Goal: Task Accomplishment & Management: Use online tool/utility

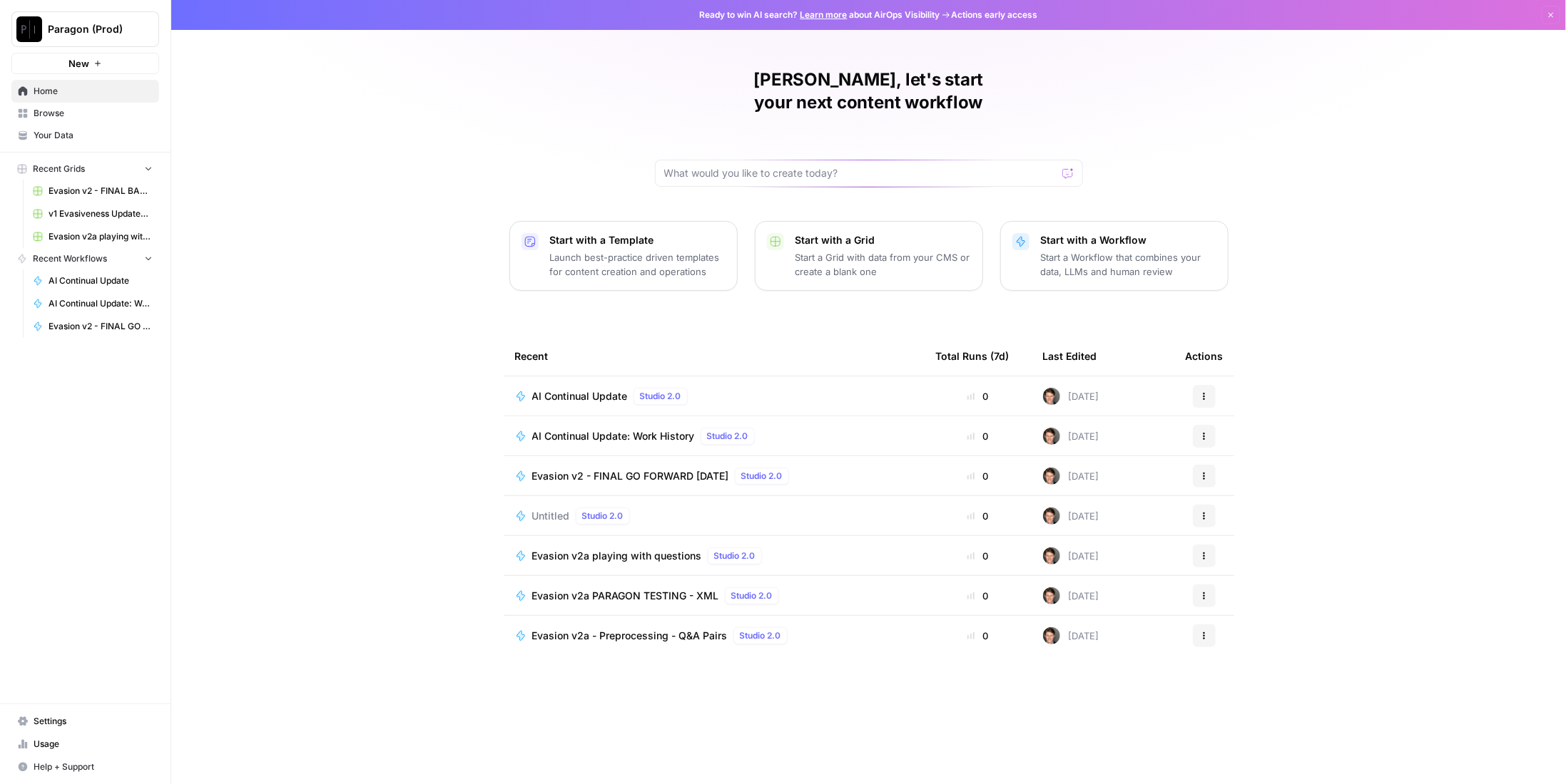
click at [593, 390] on span "AI Continual Update" at bounding box center [580, 396] width 96 height 14
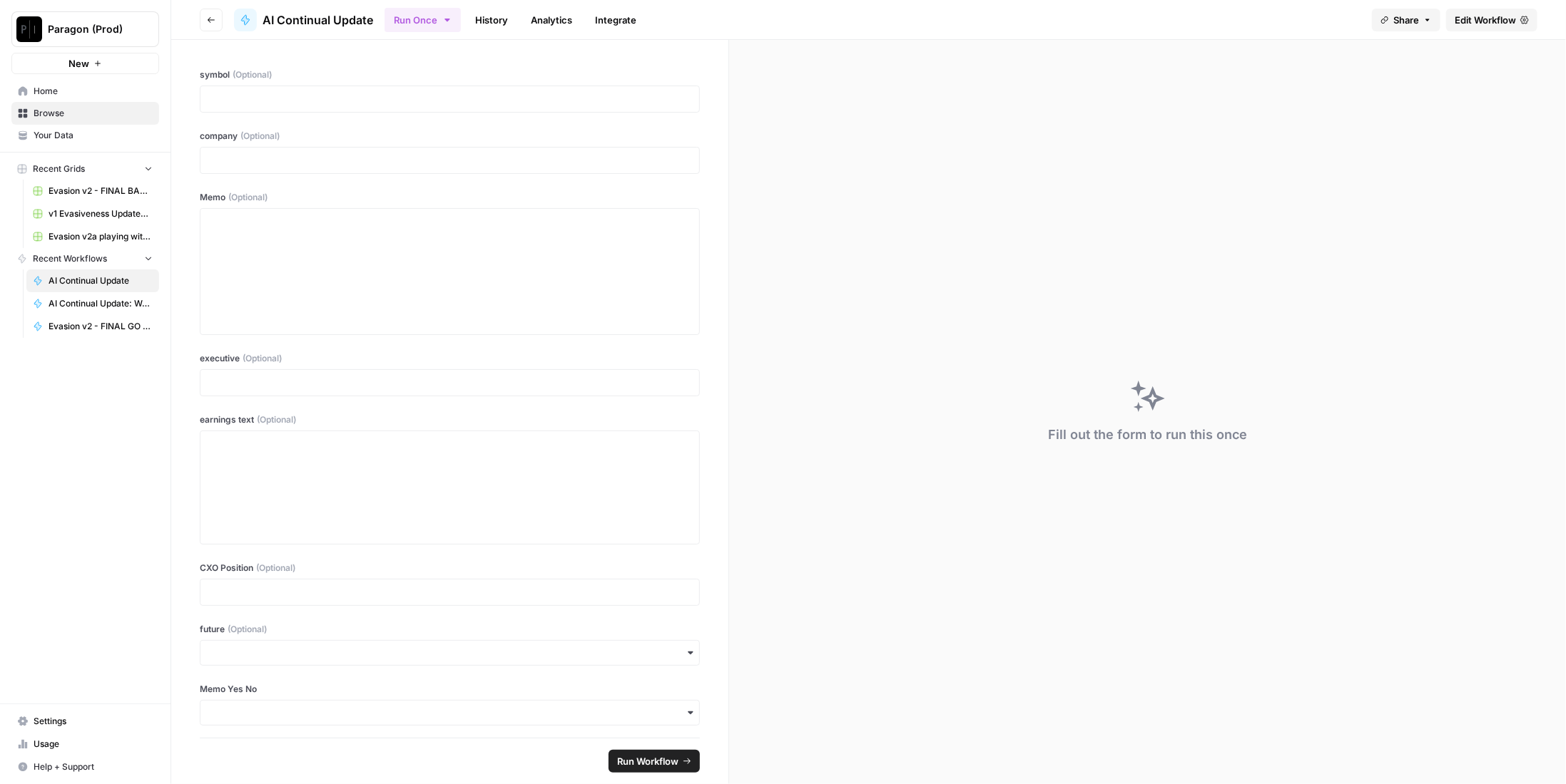
click at [498, 16] on link "History" at bounding box center [491, 20] width 50 height 23
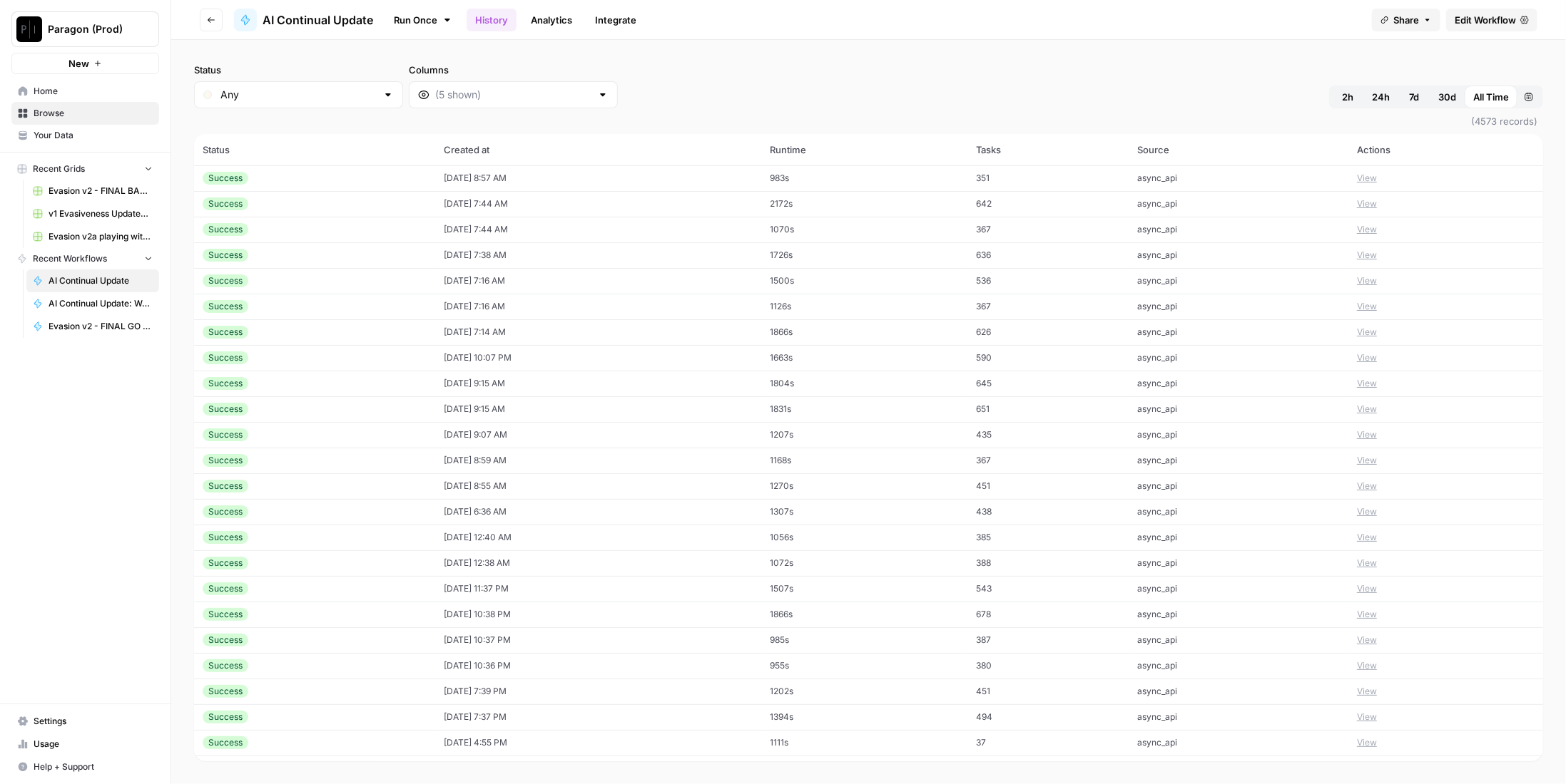
click at [282, 177] on div "Success" at bounding box center [314, 177] width 224 height 13
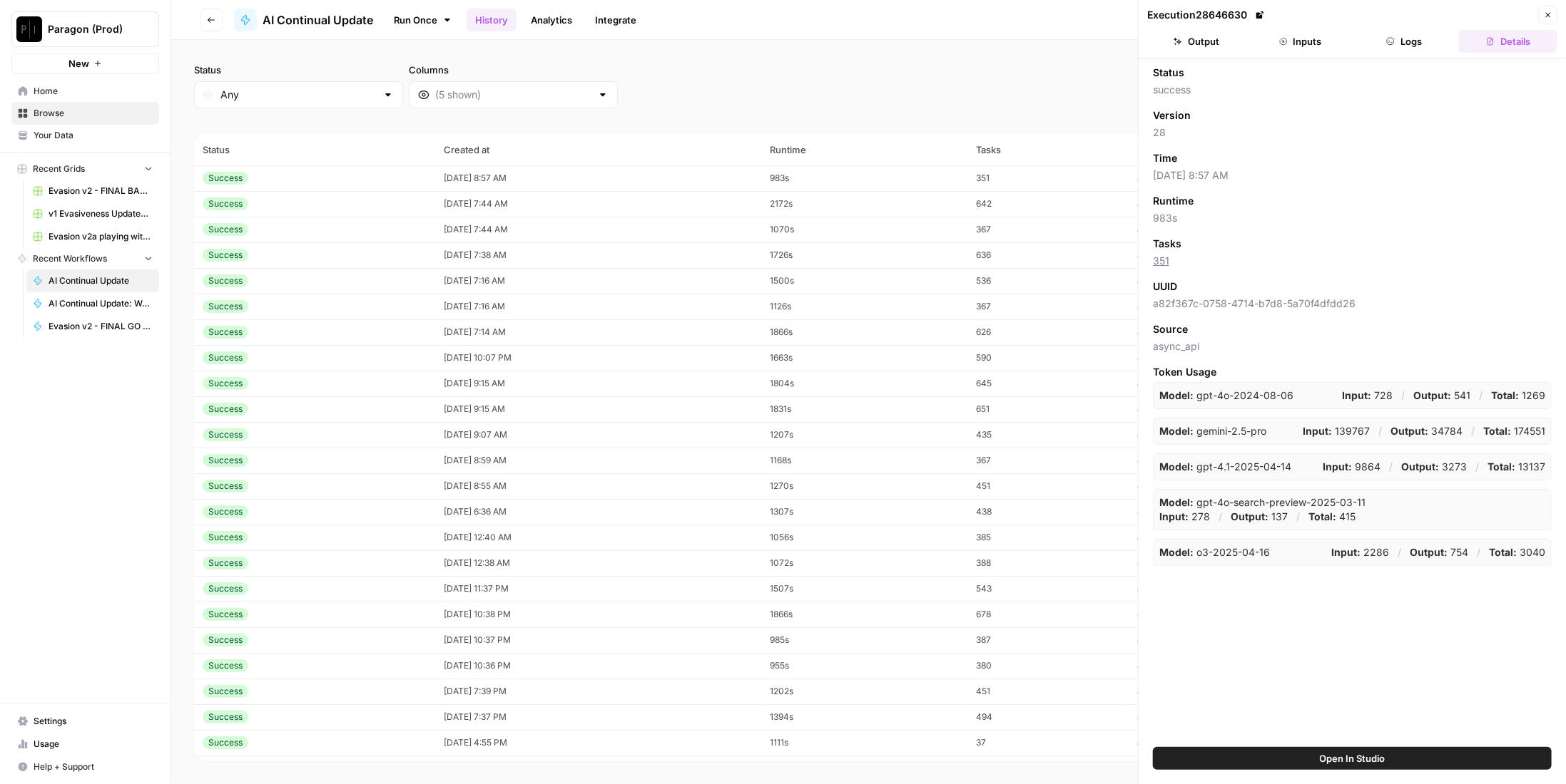
drag, startPoint x: 1217, startPoint y: 42, endPoint x: 1260, endPoint y: 47, distance: 43.3
click at [1217, 42] on button "Output" at bounding box center [1196, 41] width 99 height 23
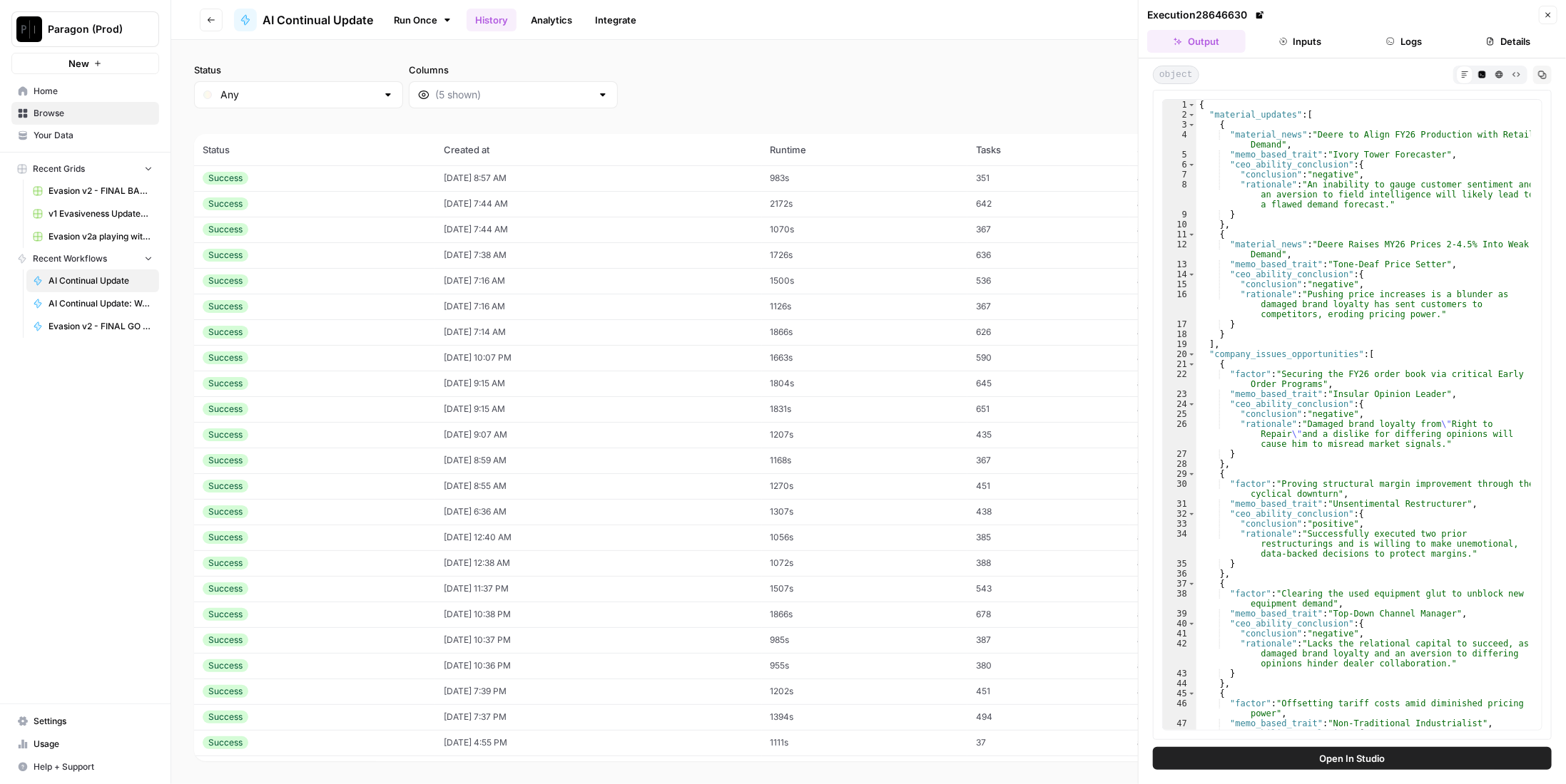
click at [1320, 46] on button "Inputs" at bounding box center [1300, 41] width 99 height 23
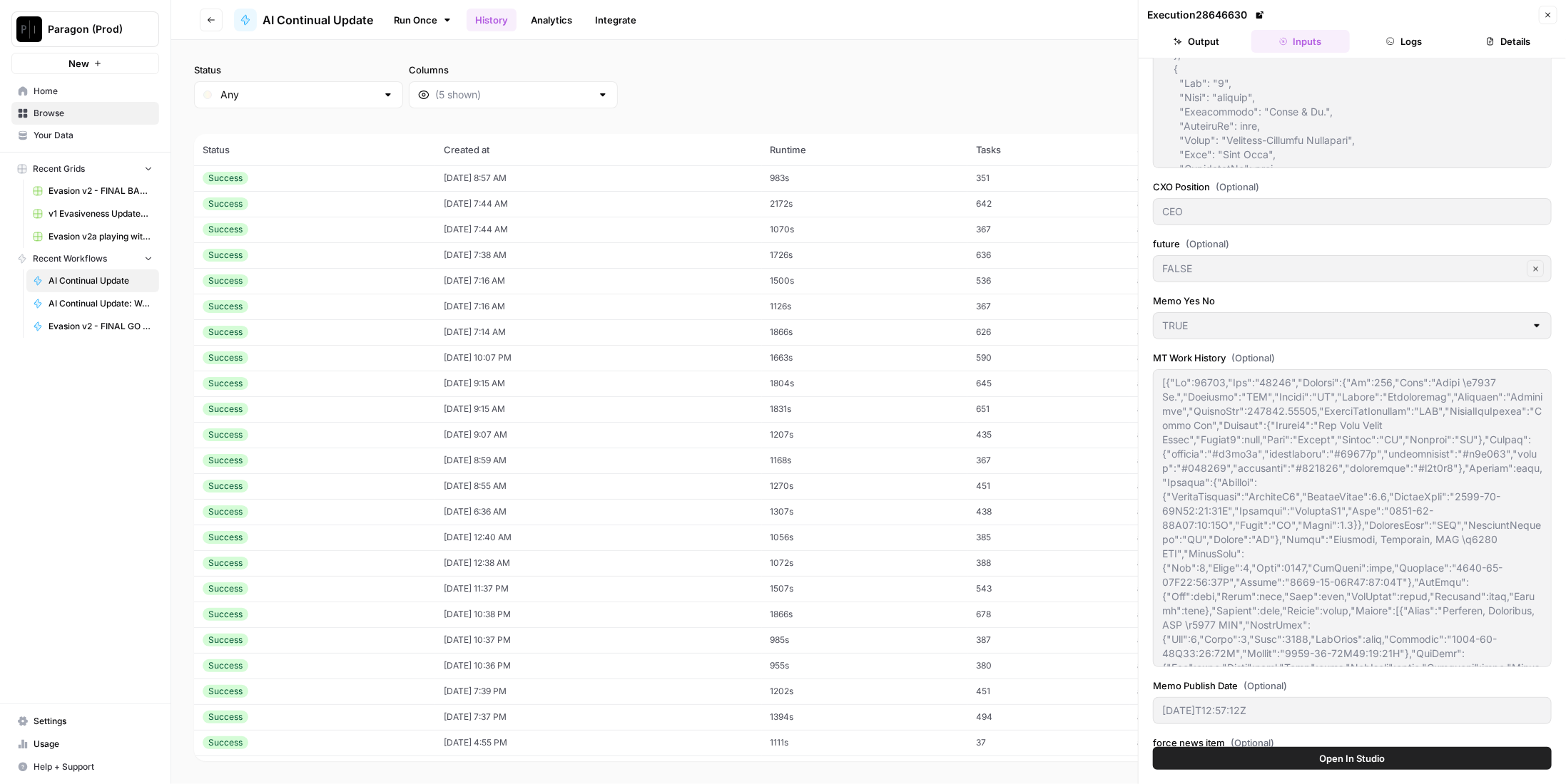
scroll to position [954, 0]
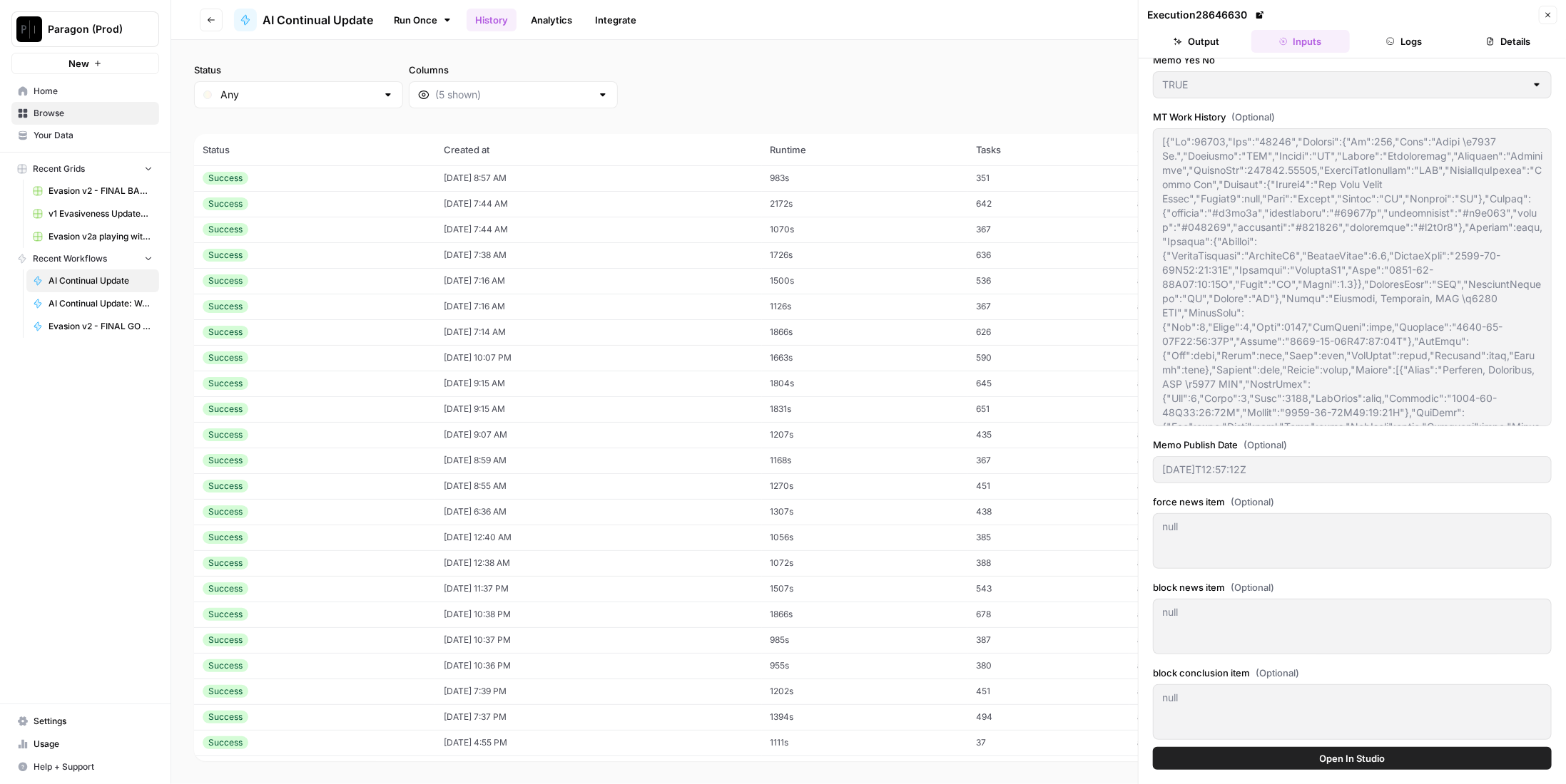
click at [1412, 39] on button "Logs" at bounding box center [1405, 41] width 99 height 23
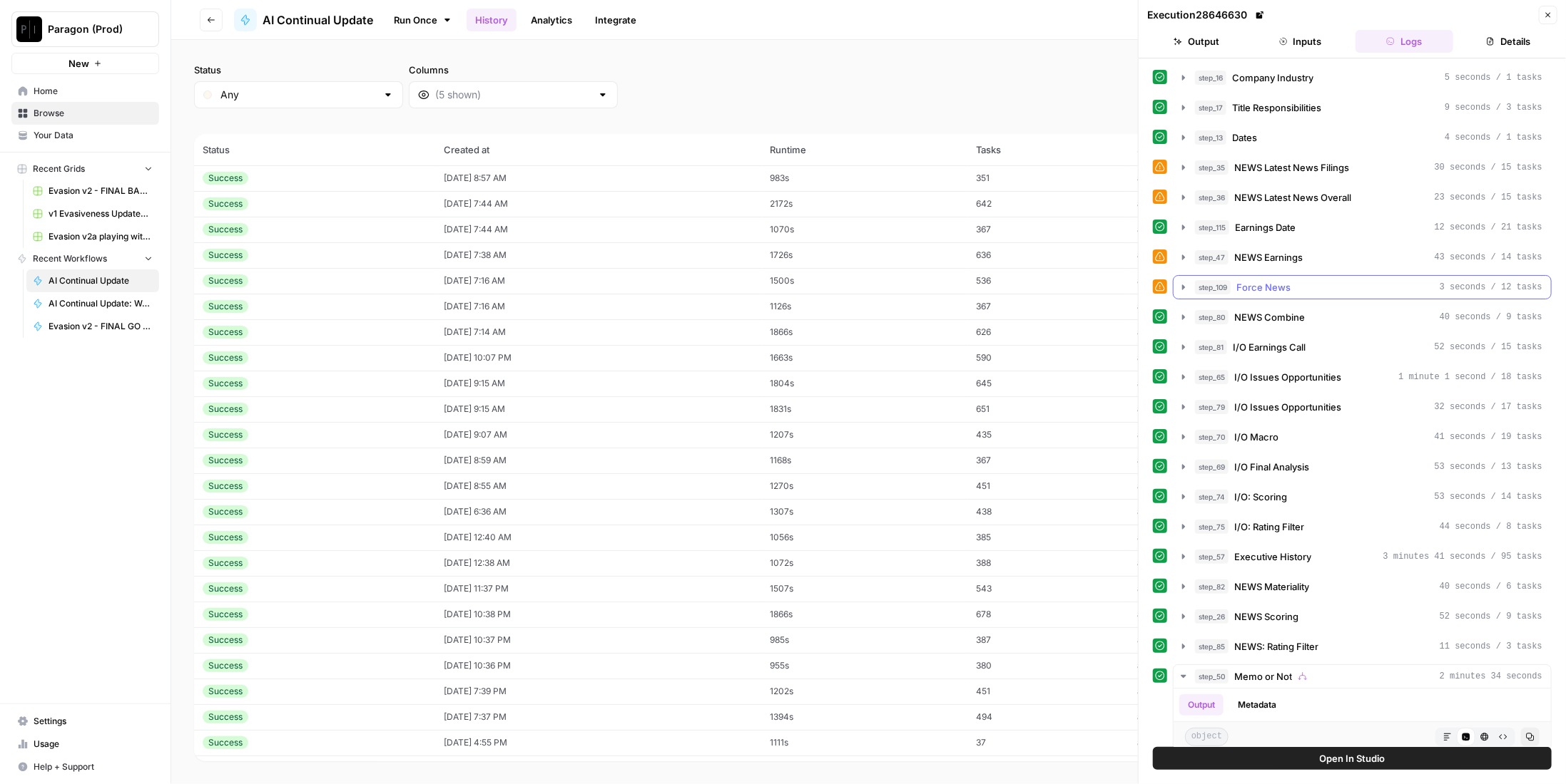
scroll to position [285, 0]
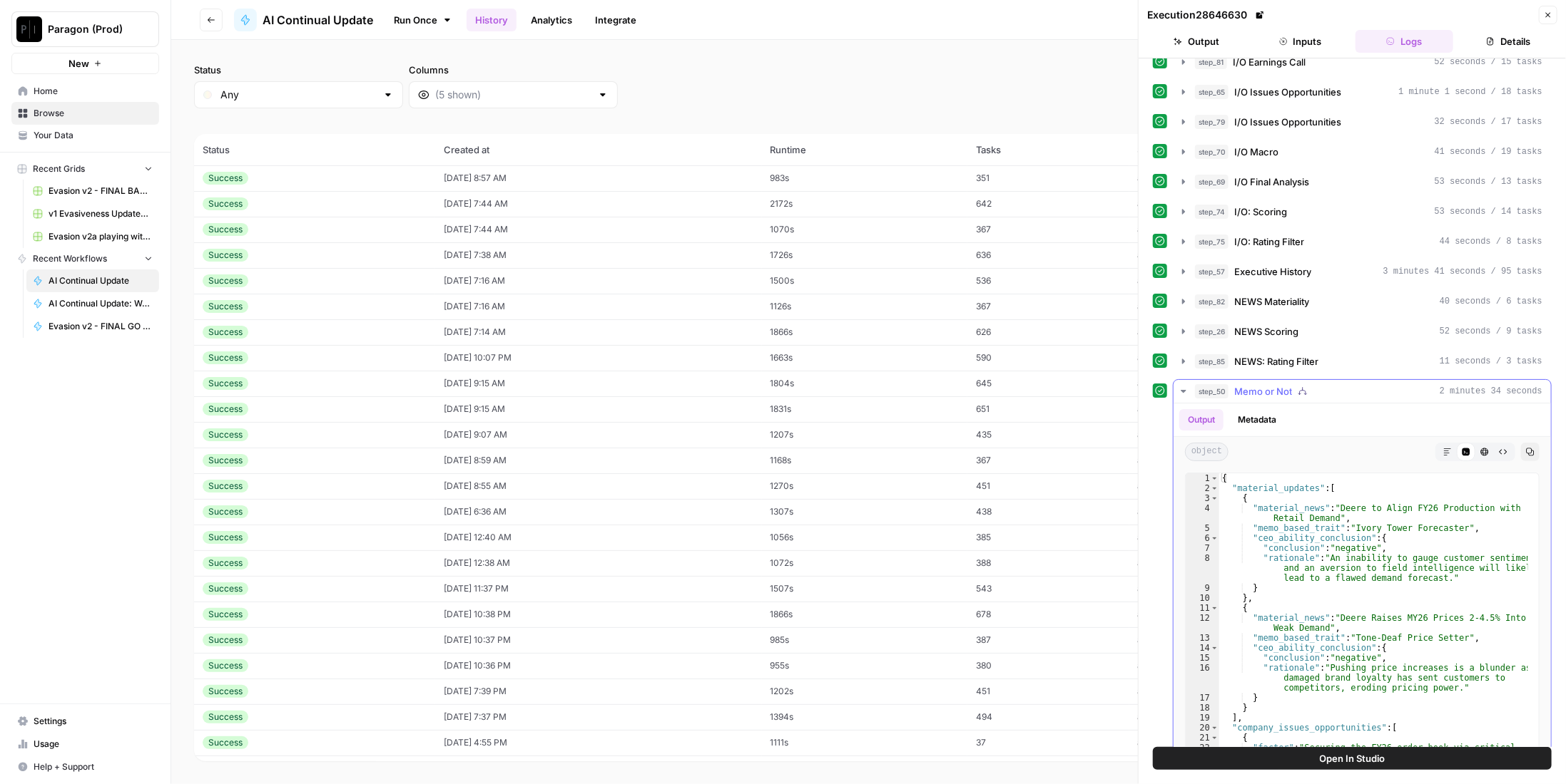
click at [1259, 385] on span "Memo or Not" at bounding box center [1263, 392] width 58 height 14
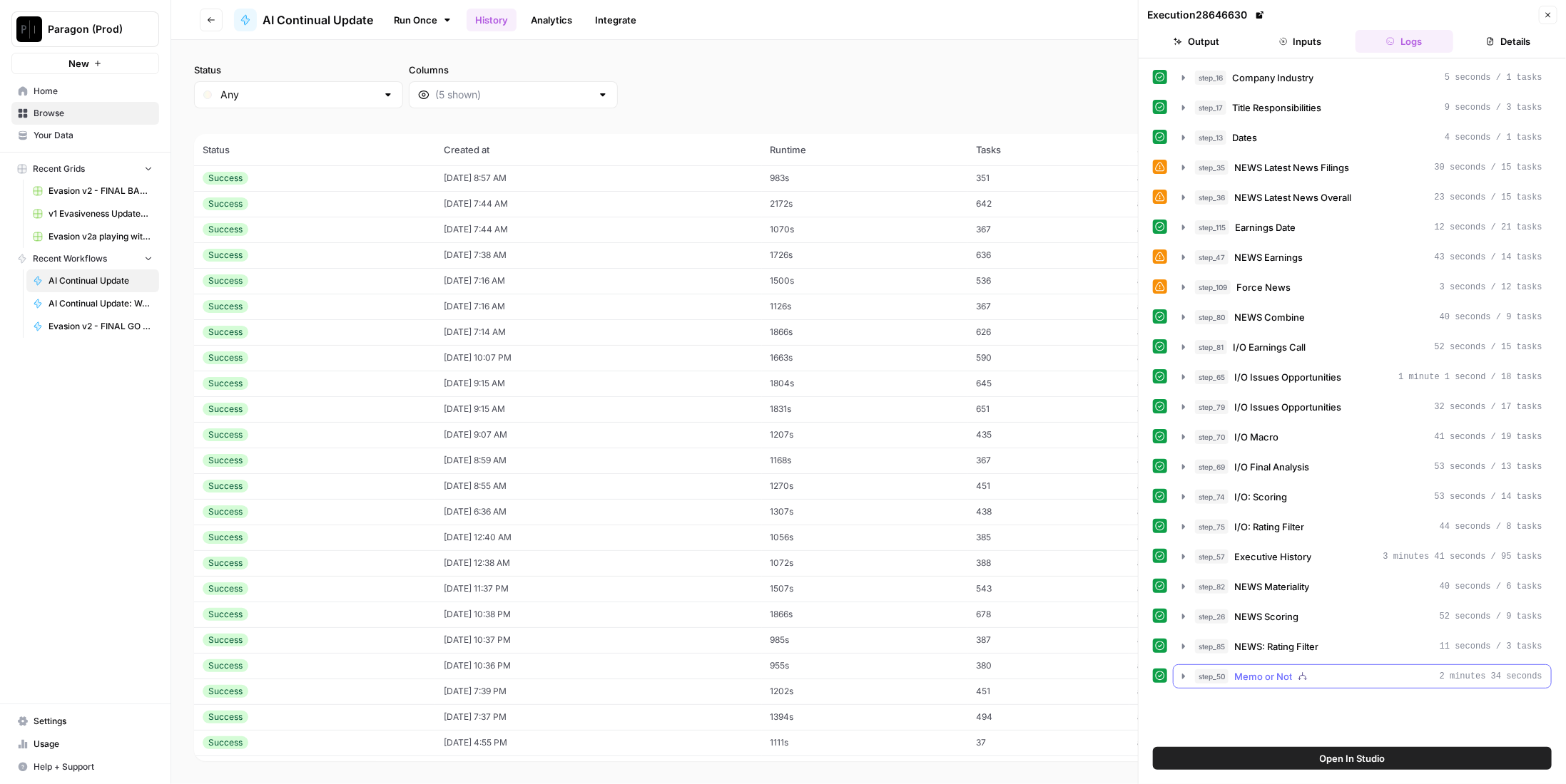
click at [1262, 669] on span "Memo or Not" at bounding box center [1263, 676] width 58 height 14
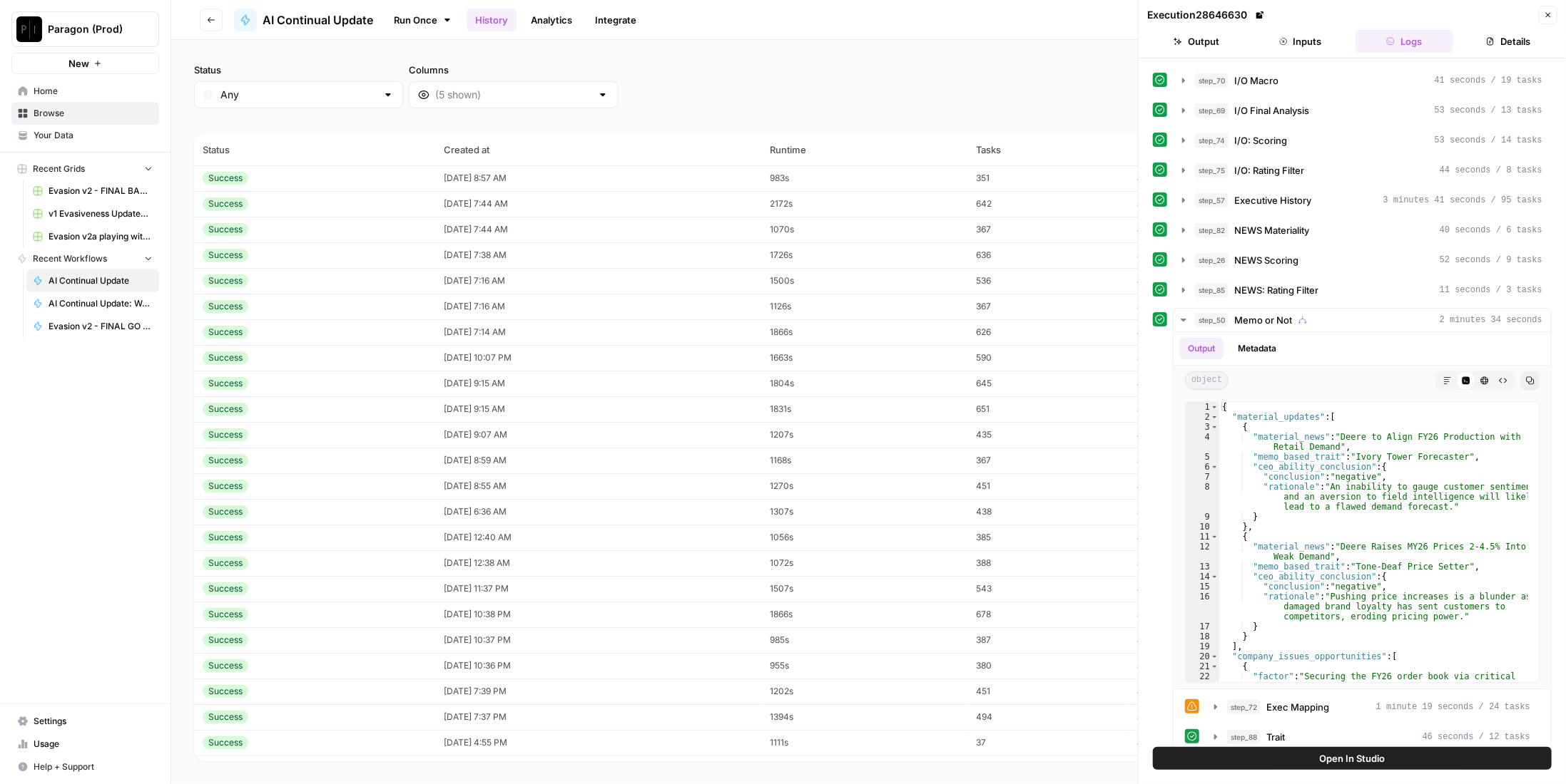
scroll to position [415, 0]
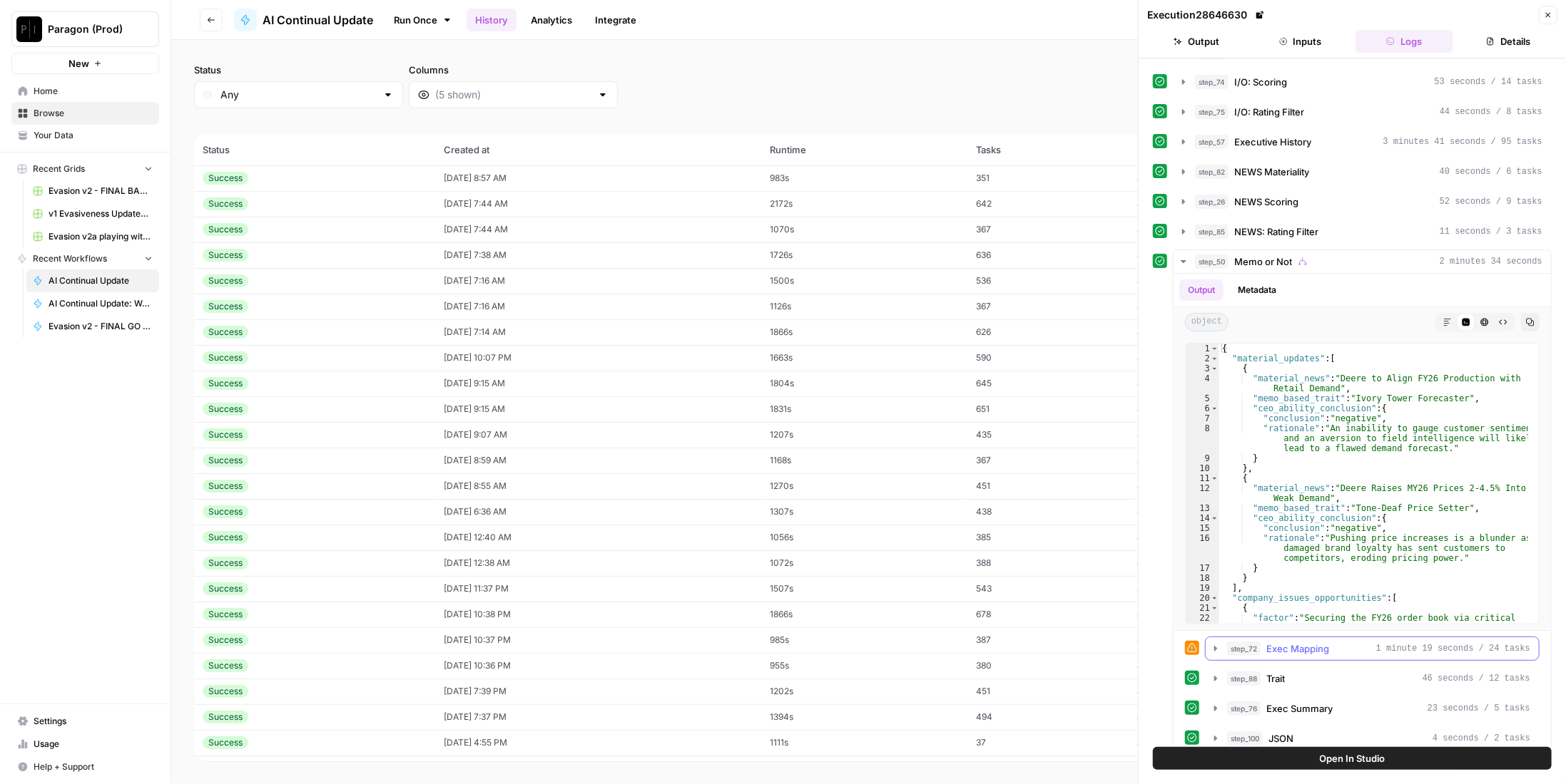
click at [1273, 642] on span "Exec Mapping" at bounding box center [1297, 649] width 63 height 14
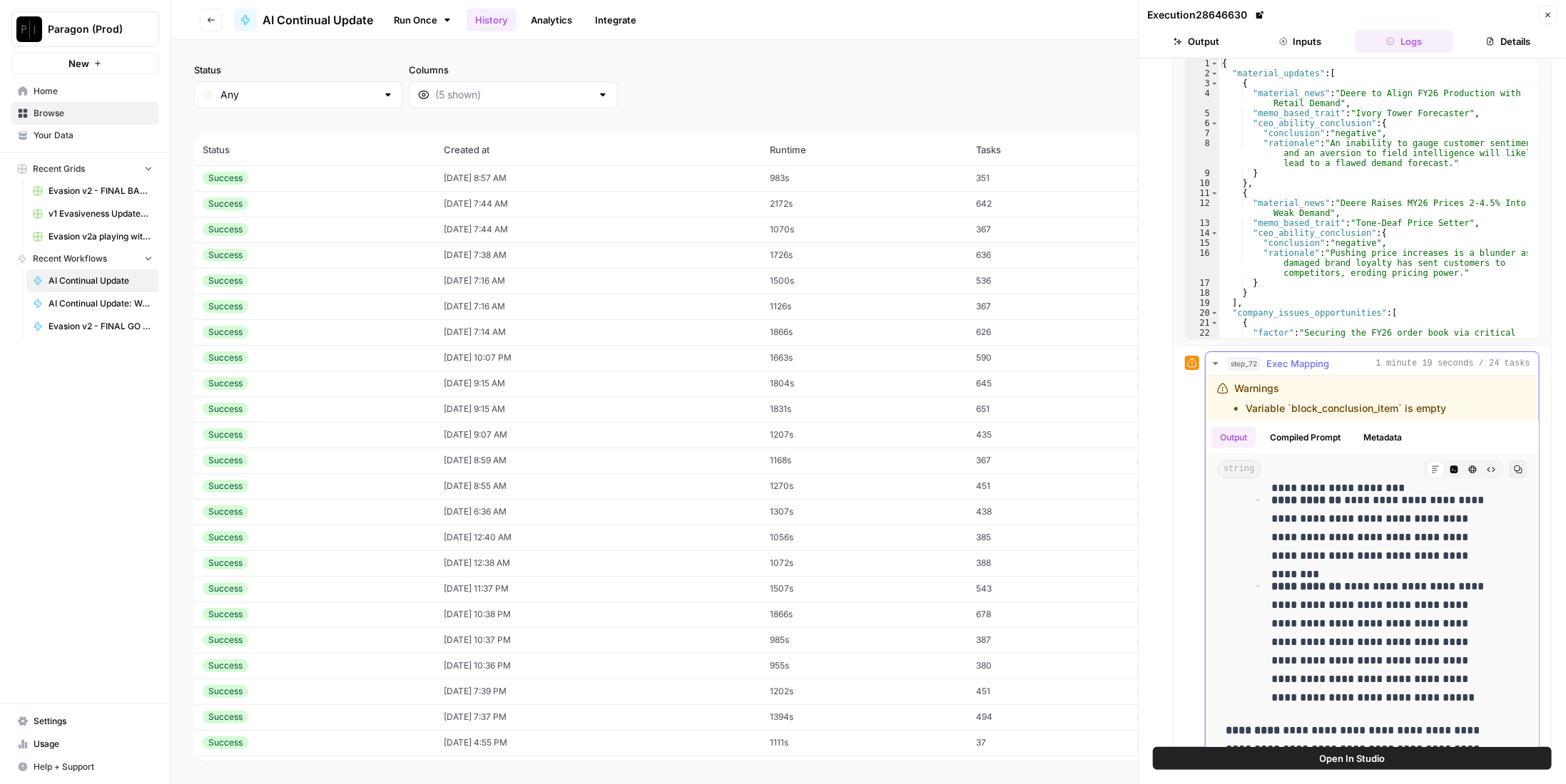
scroll to position [1569, 0]
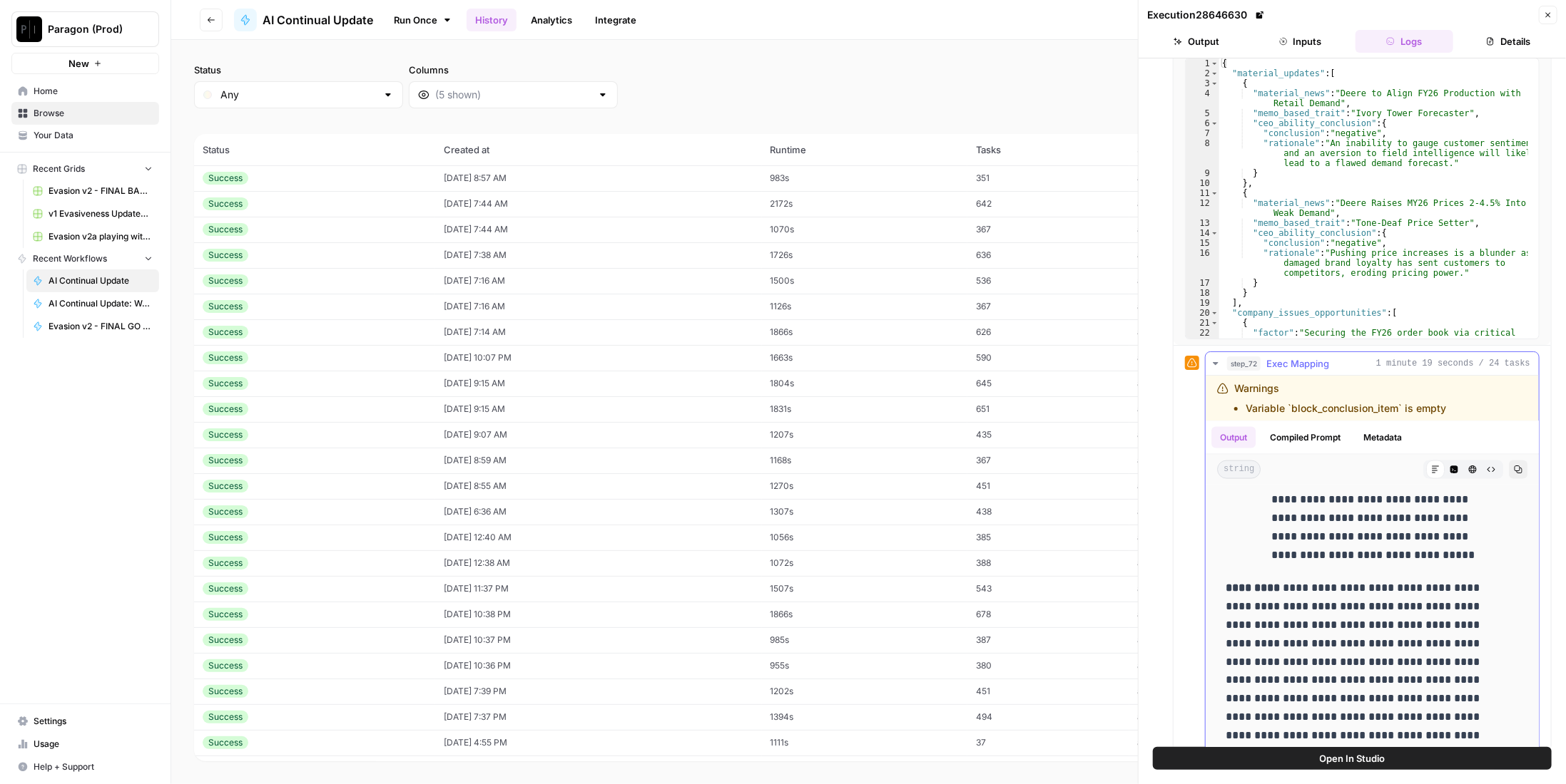
click at [1322, 357] on span "Exec Mapping" at bounding box center [1297, 364] width 63 height 14
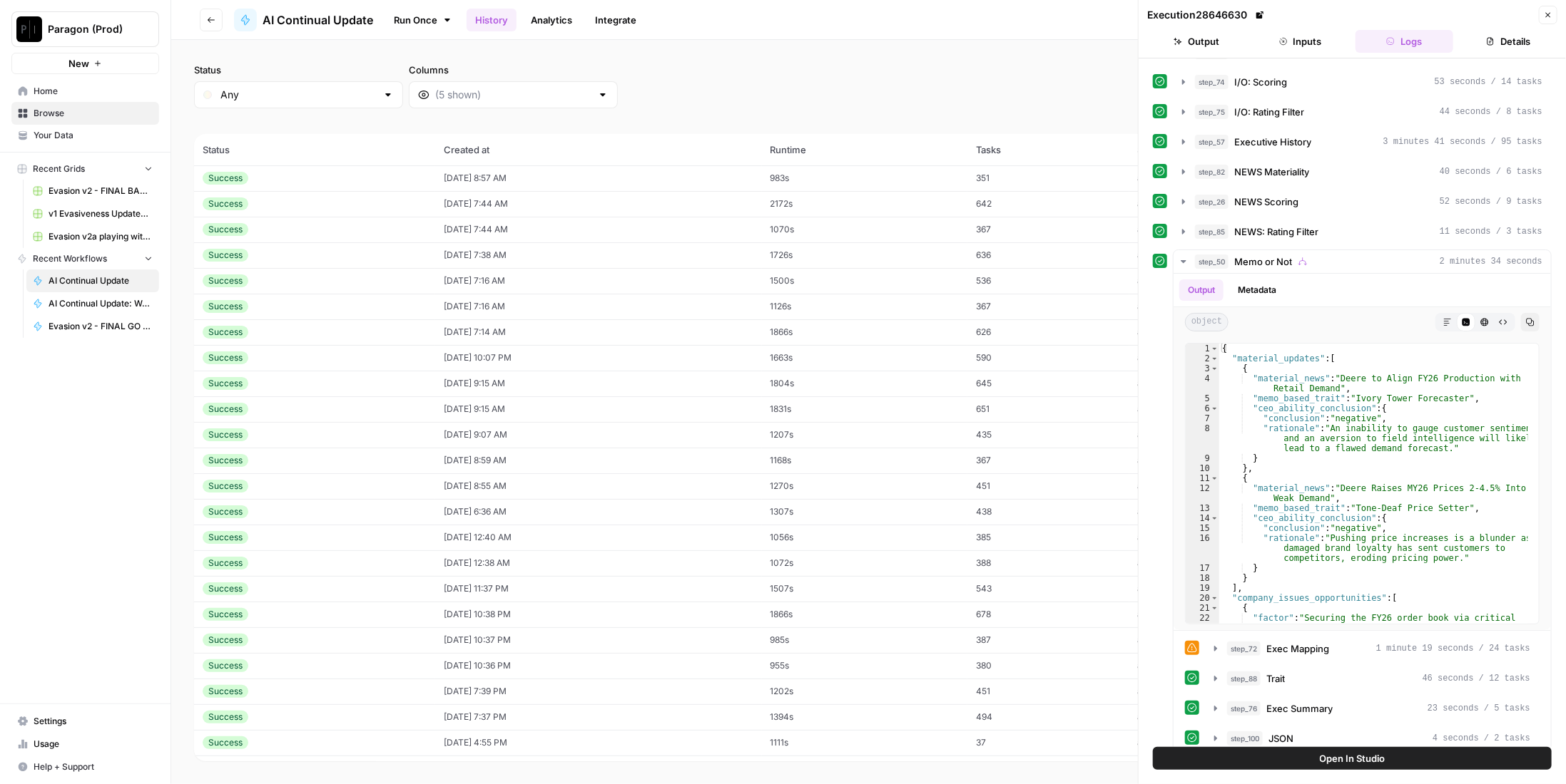
scroll to position [201, 0]
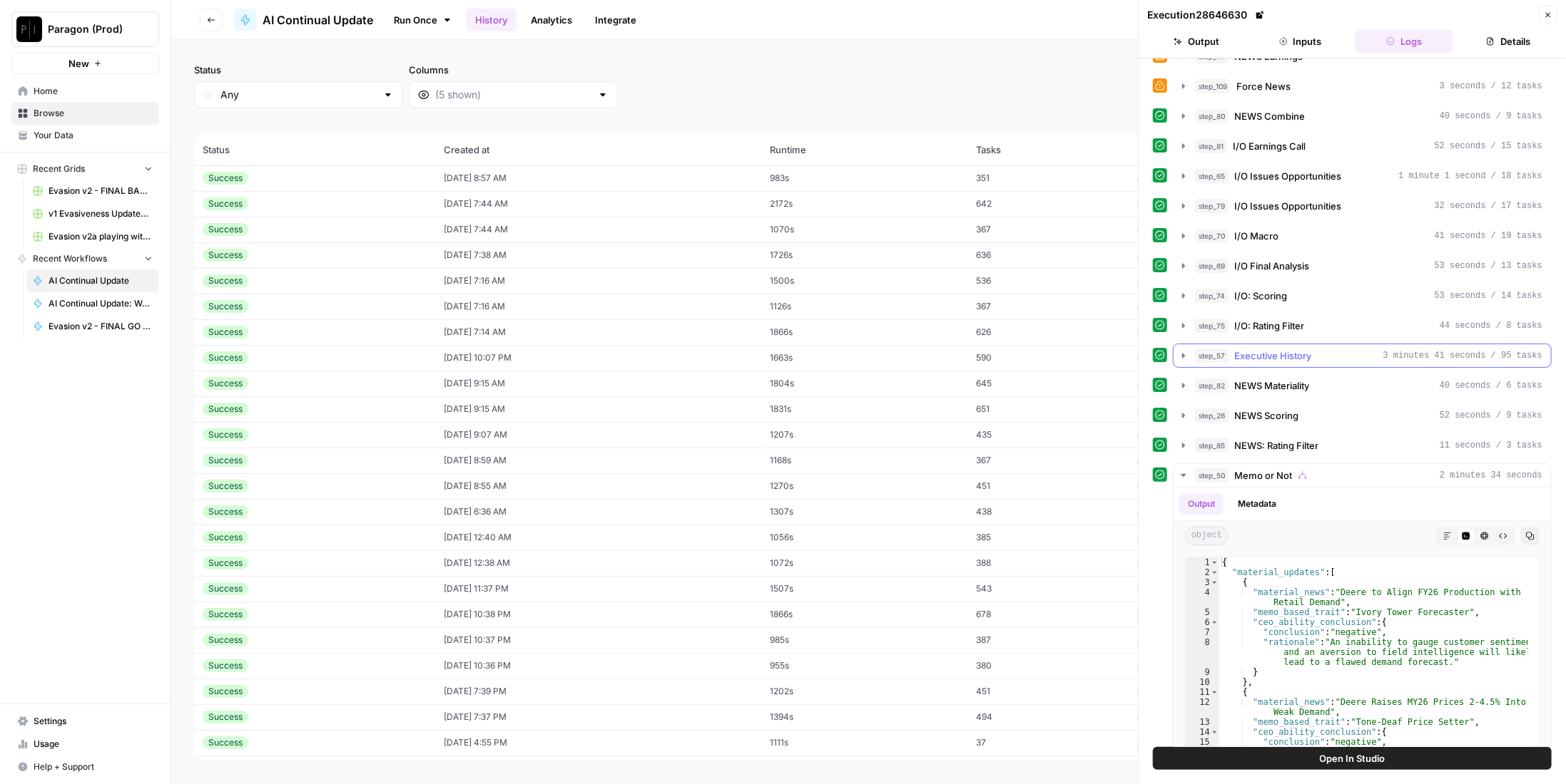
click at [1351, 349] on div "step_57 Executive History 3 minutes 41 seconds / 95 tasks" at bounding box center [1369, 356] width 348 height 14
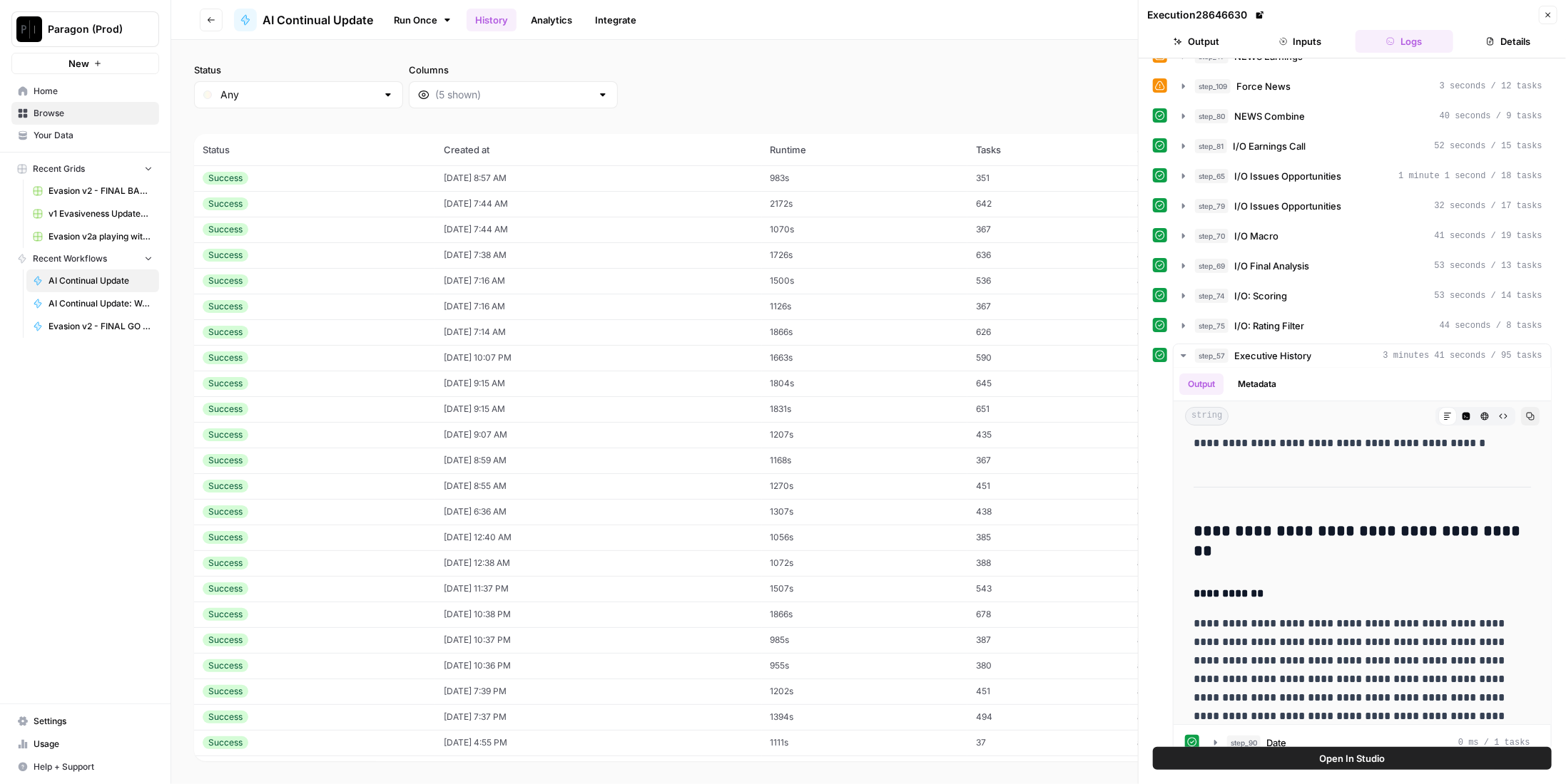
scroll to position [486, 0]
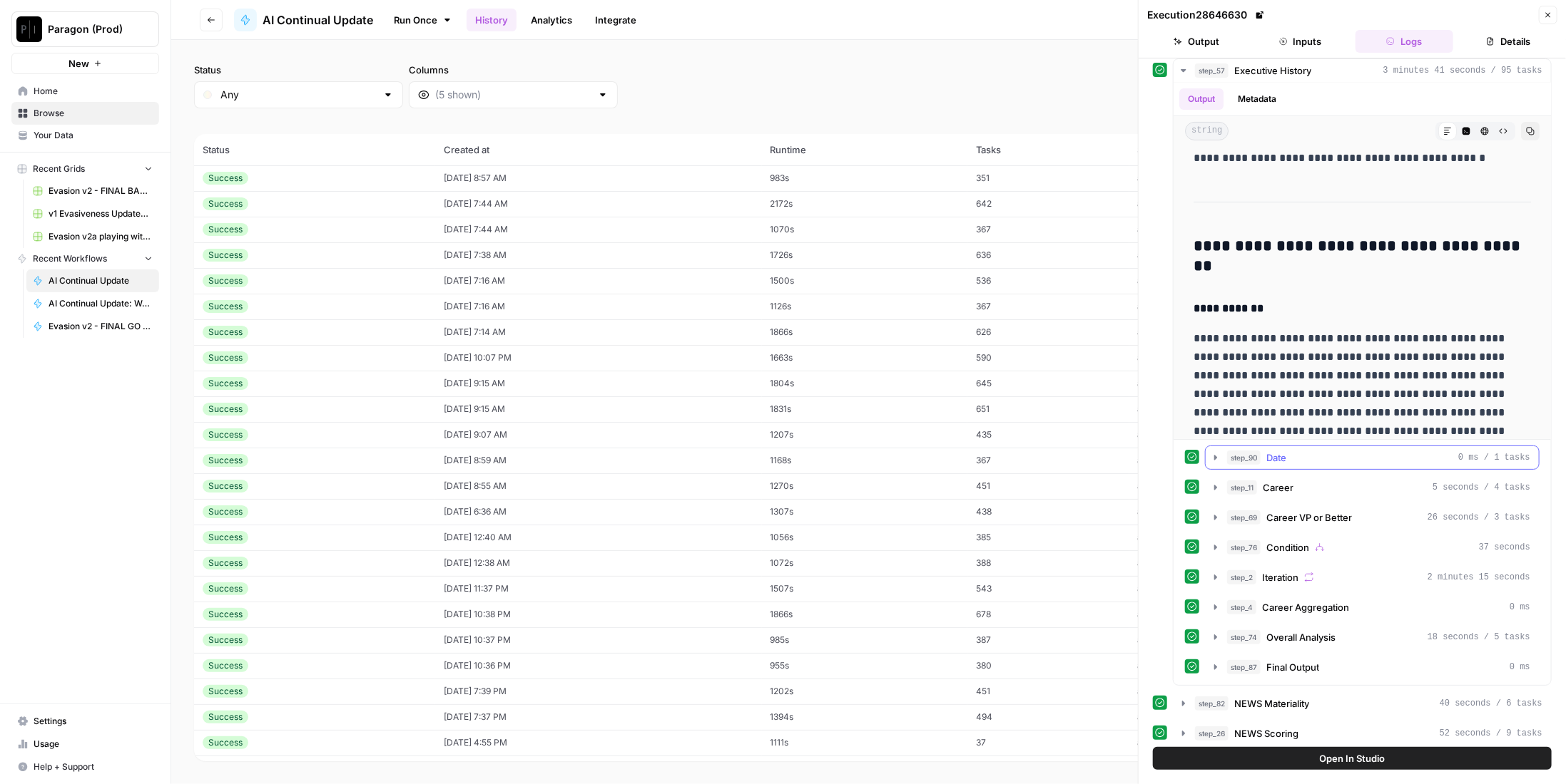
click at [1295, 450] on div "step_90 Date 0 ms / 1 tasks" at bounding box center [1379, 457] width 303 height 14
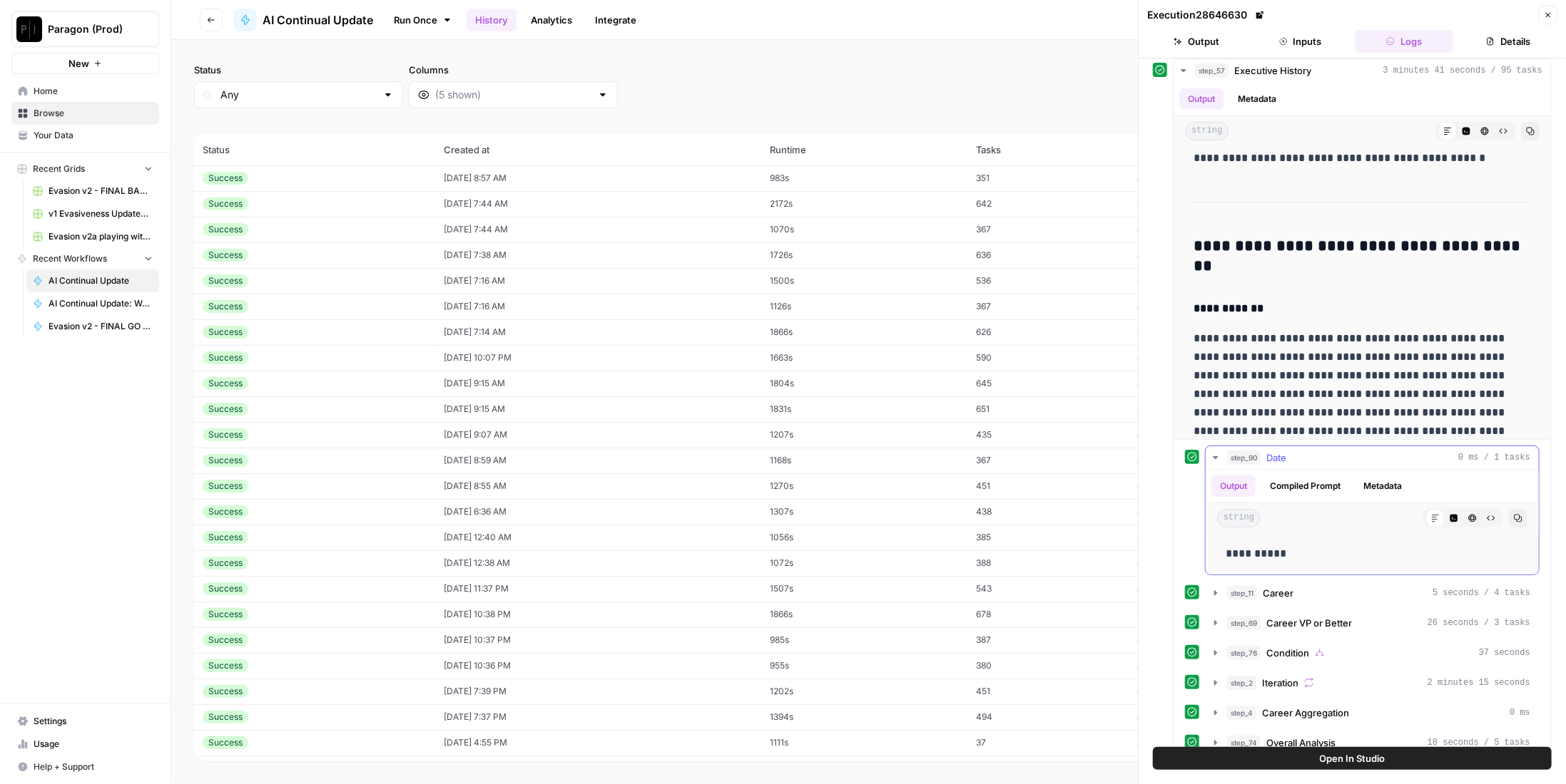
click at [1295, 450] on div "step_90 Date 0 ms / 1 tasks" at bounding box center [1379, 457] width 303 height 14
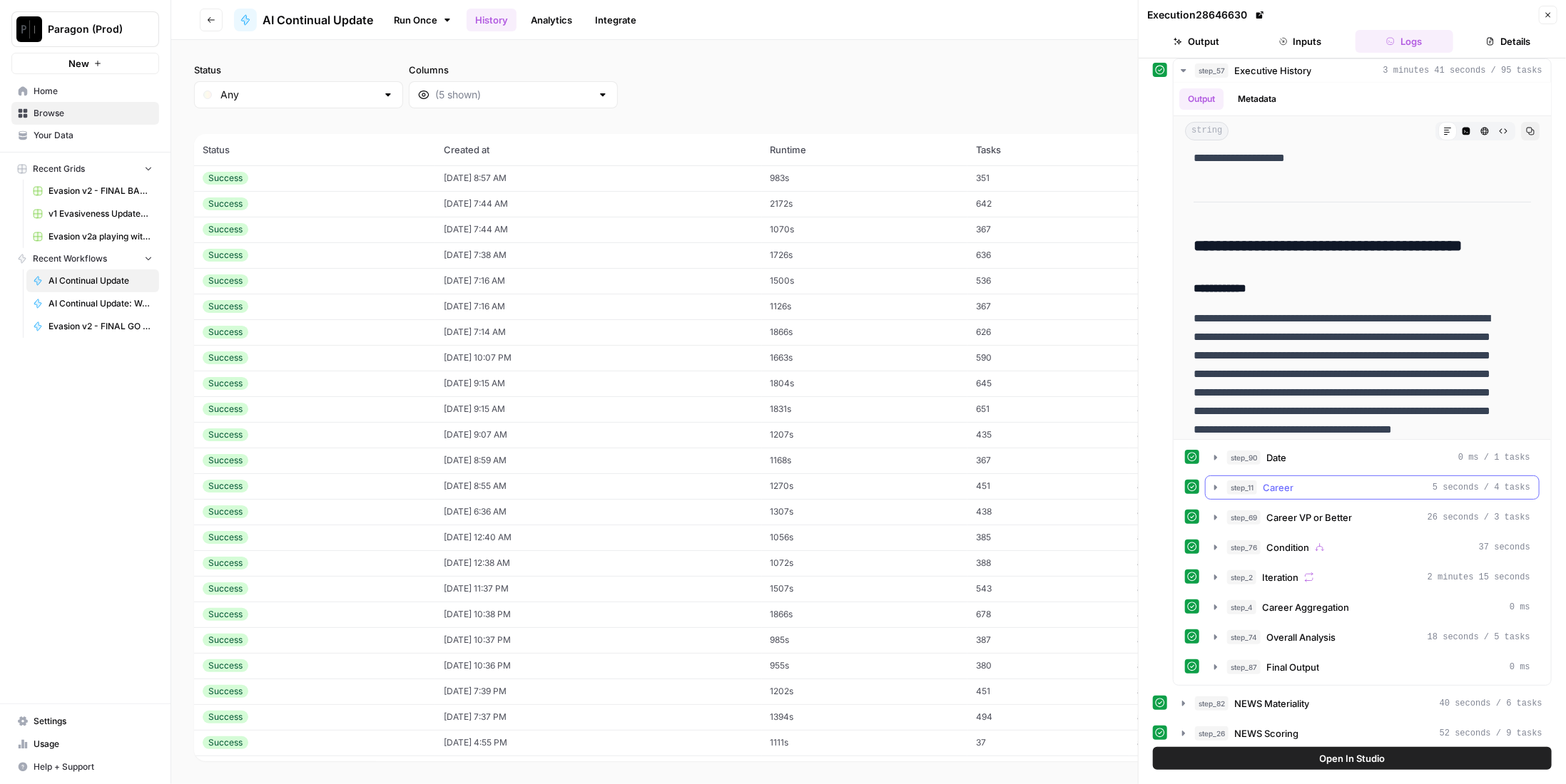
click at [1302, 476] on button "step_11 Career 5 seconds / 4 tasks" at bounding box center [1373, 487] width 333 height 23
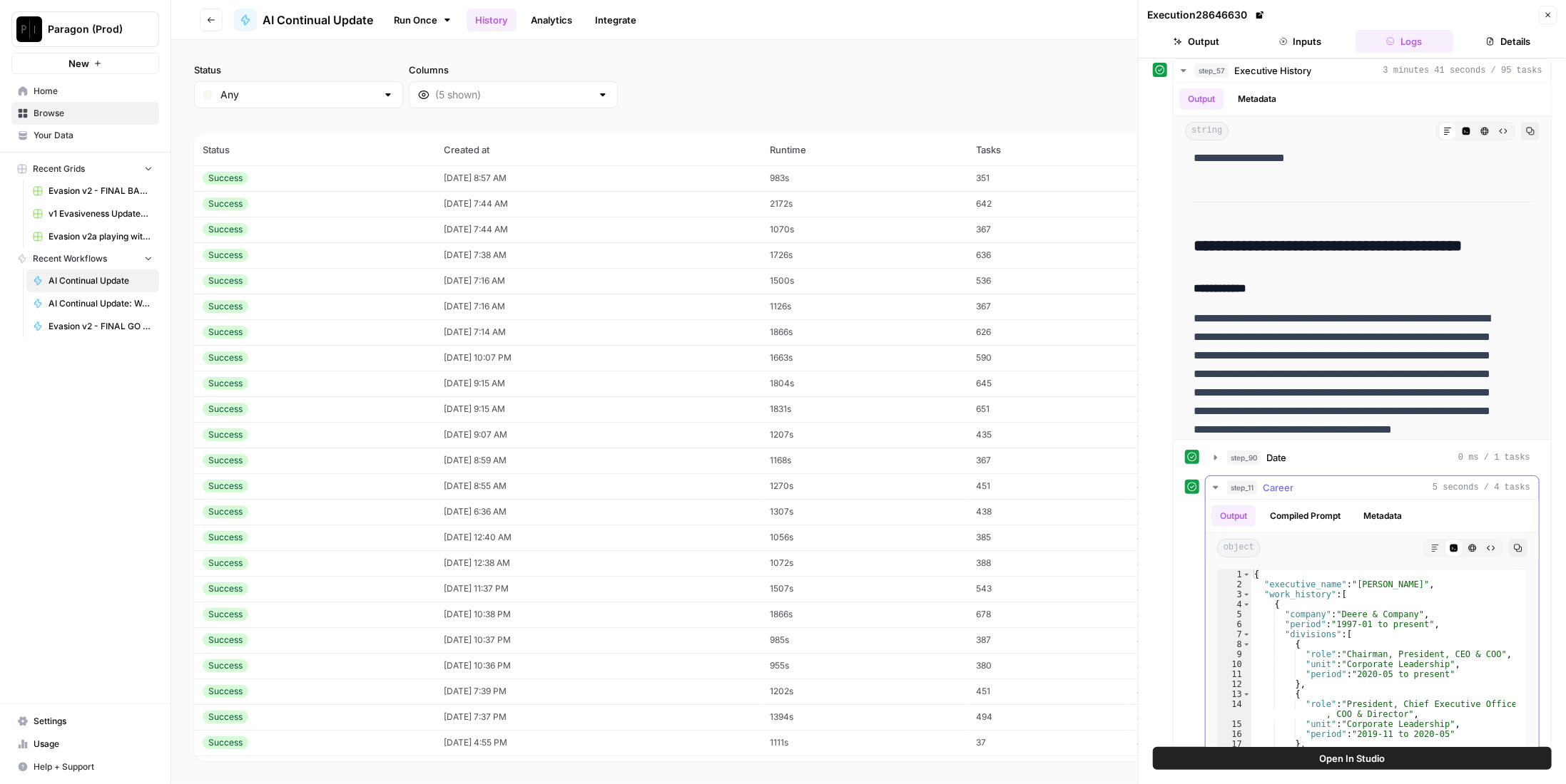
scroll to position [629, 0]
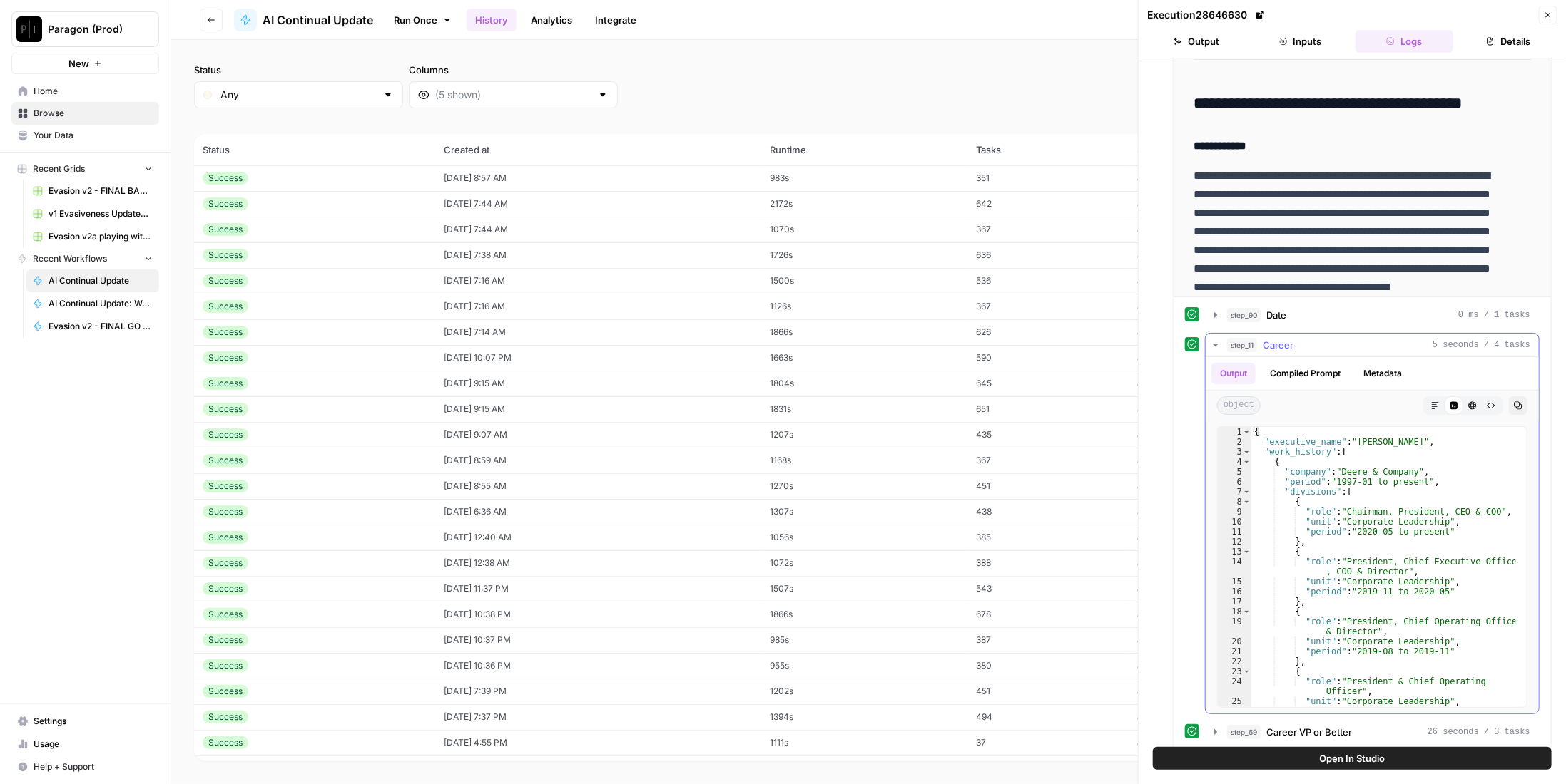
click at [1349, 338] on div "step_11 Career 5 seconds / 4 tasks" at bounding box center [1379, 345] width 303 height 14
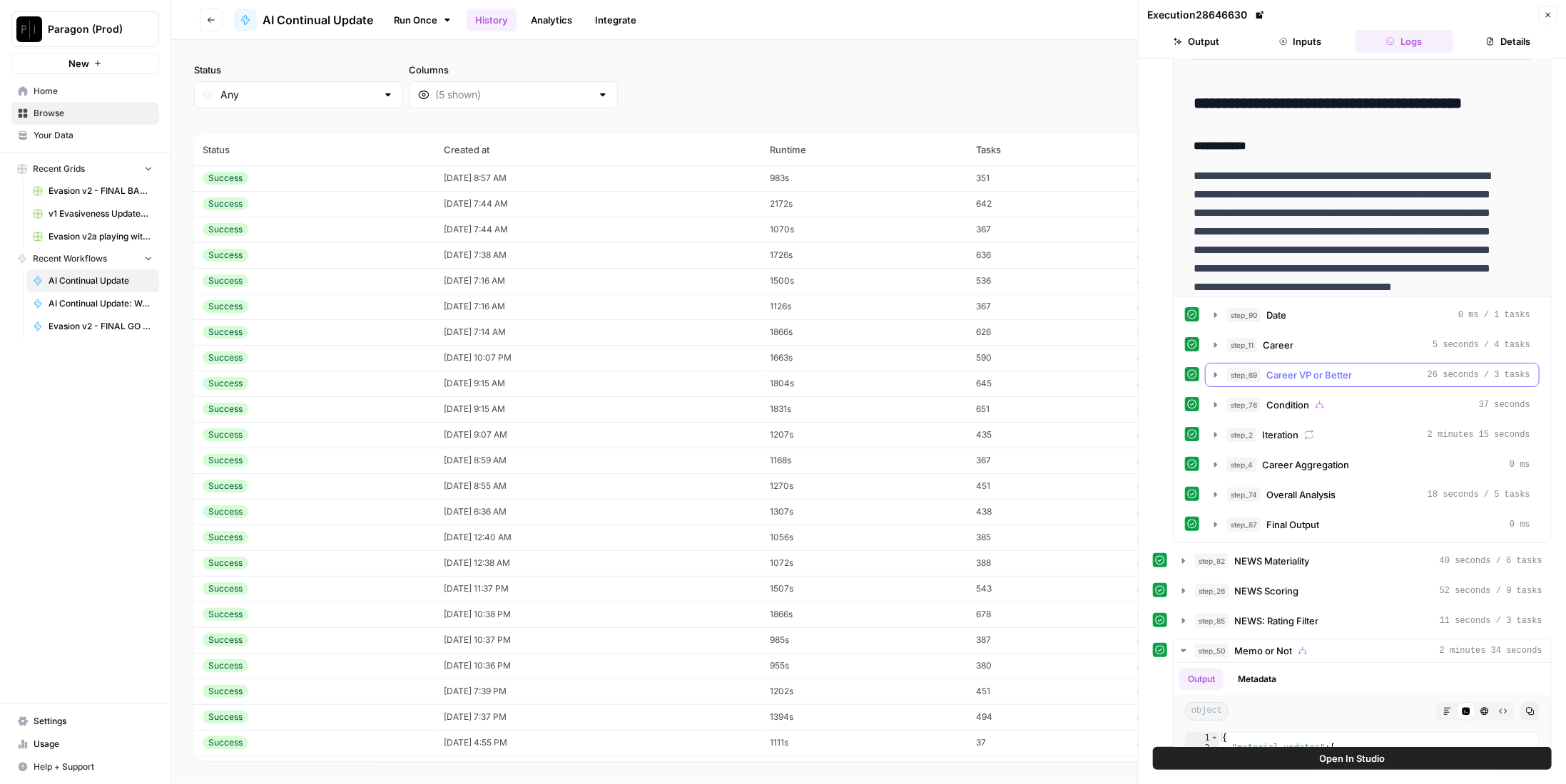
click at [1314, 368] on span "Career VP or Better" at bounding box center [1309, 375] width 86 height 14
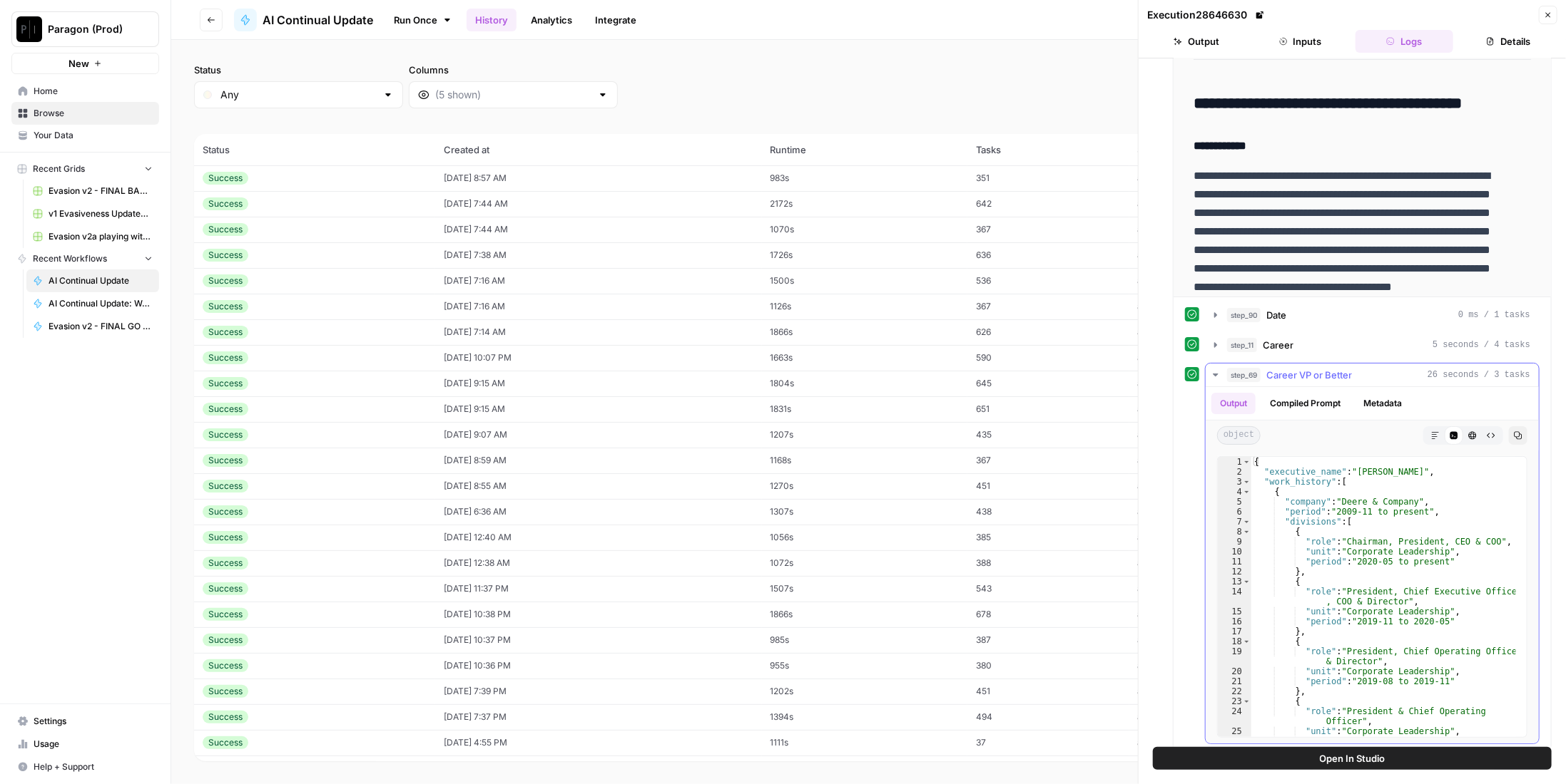
click at [1314, 368] on span "Career VP or Better" at bounding box center [1309, 375] width 86 height 14
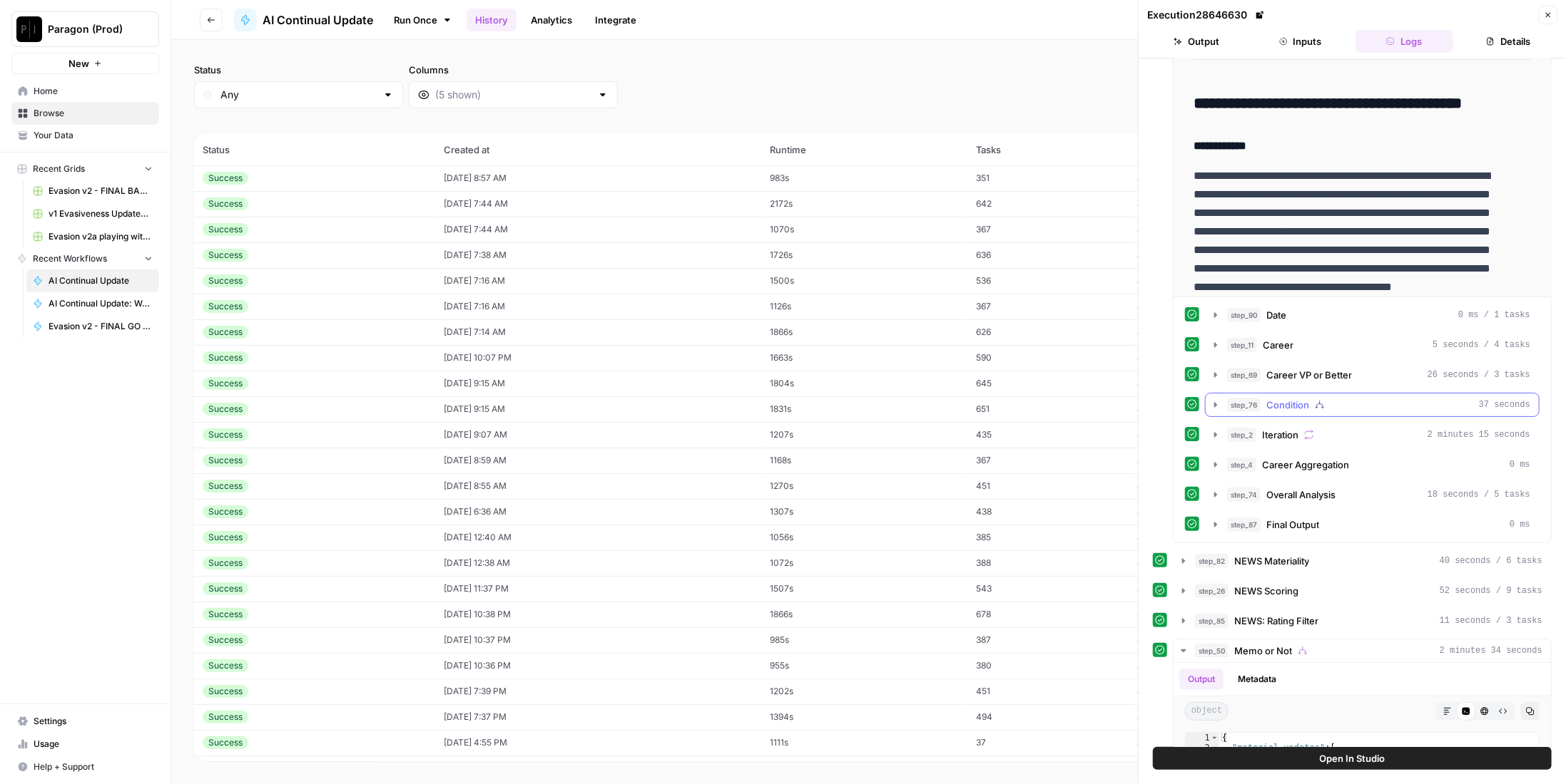
click at [1312, 397] on div "step_76 Condition 37 seconds" at bounding box center [1379, 404] width 303 height 14
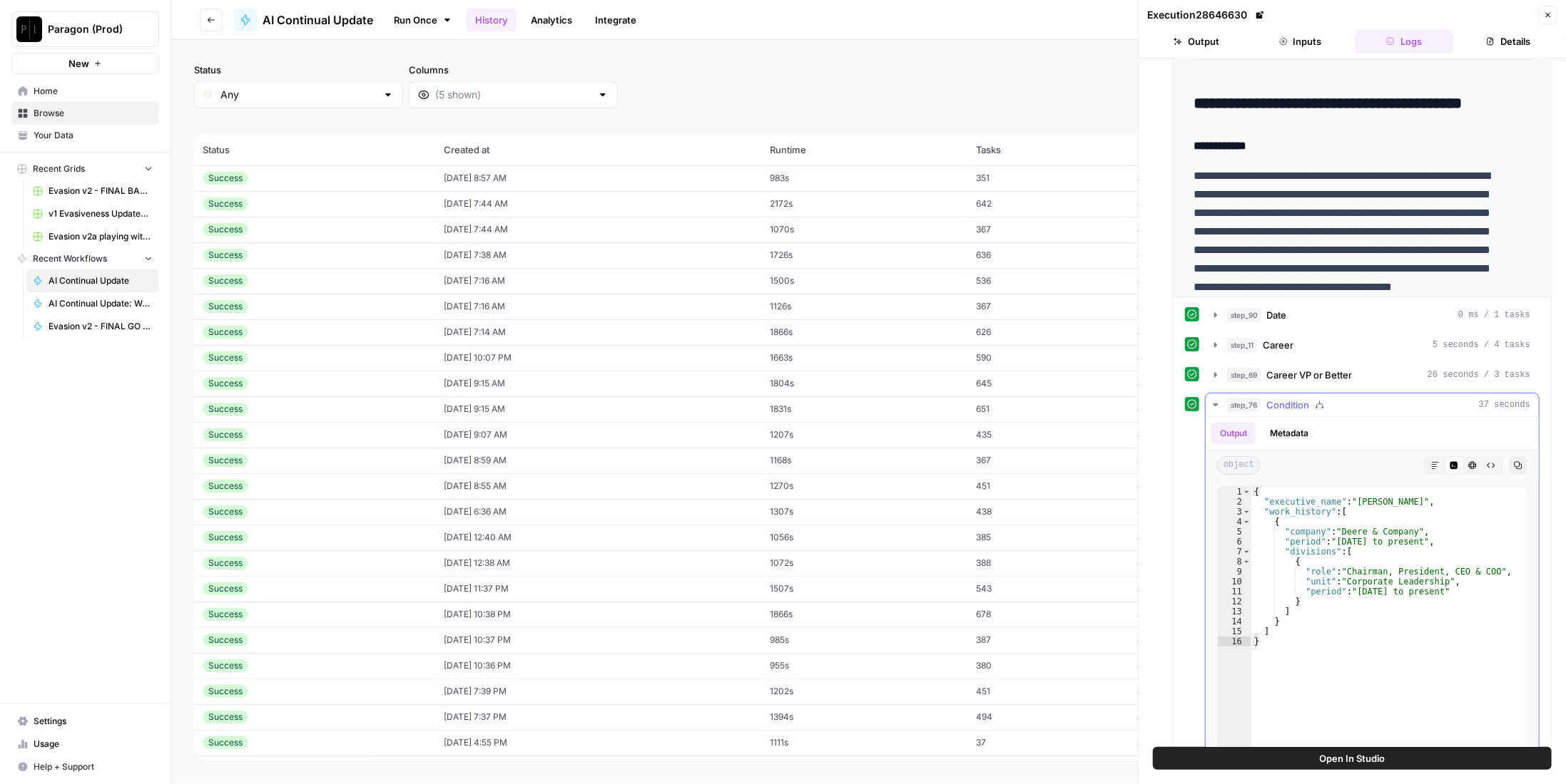
click at [1309, 397] on div "step_76 Condition 37 seconds" at bounding box center [1379, 404] width 303 height 14
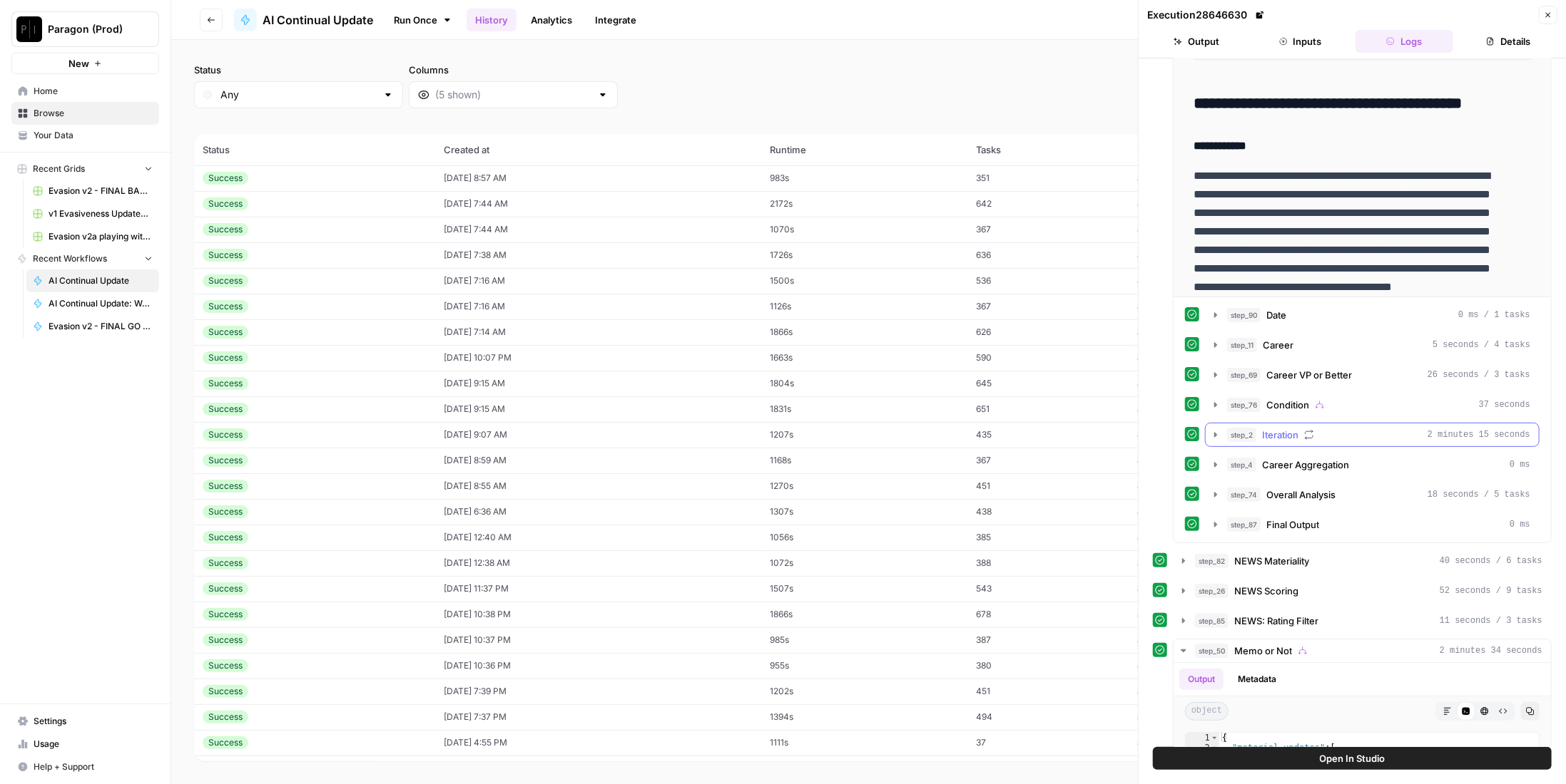
click at [1299, 427] on div "step_2 Iteration 2 minutes 15 seconds" at bounding box center [1379, 434] width 303 height 14
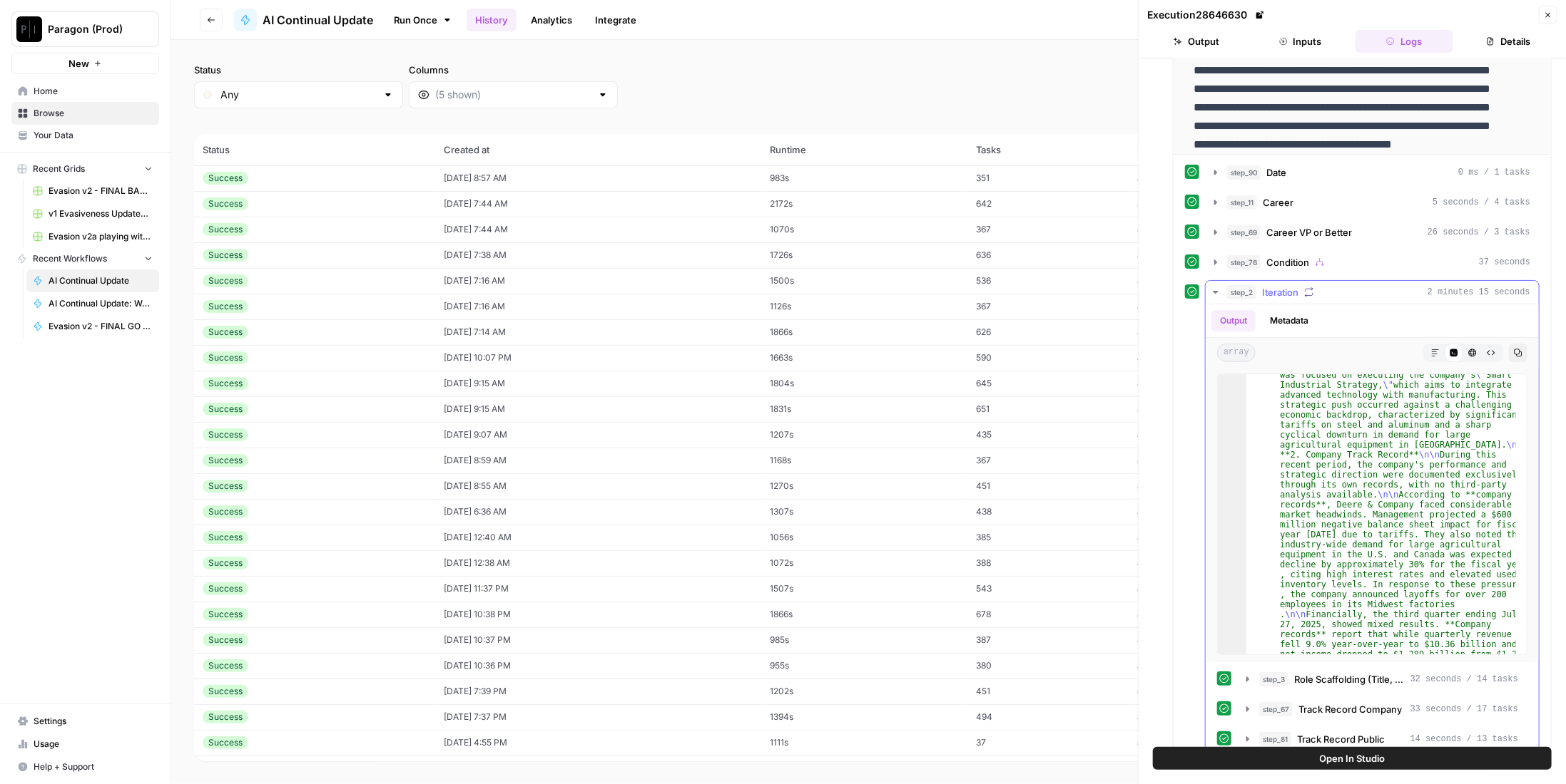
scroll to position [214, 0]
click at [1426, 344] on div "Markdown" at bounding box center [1435, 353] width 19 height 19
click at [1426, 344] on button "Markdown" at bounding box center [1435, 353] width 19 height 19
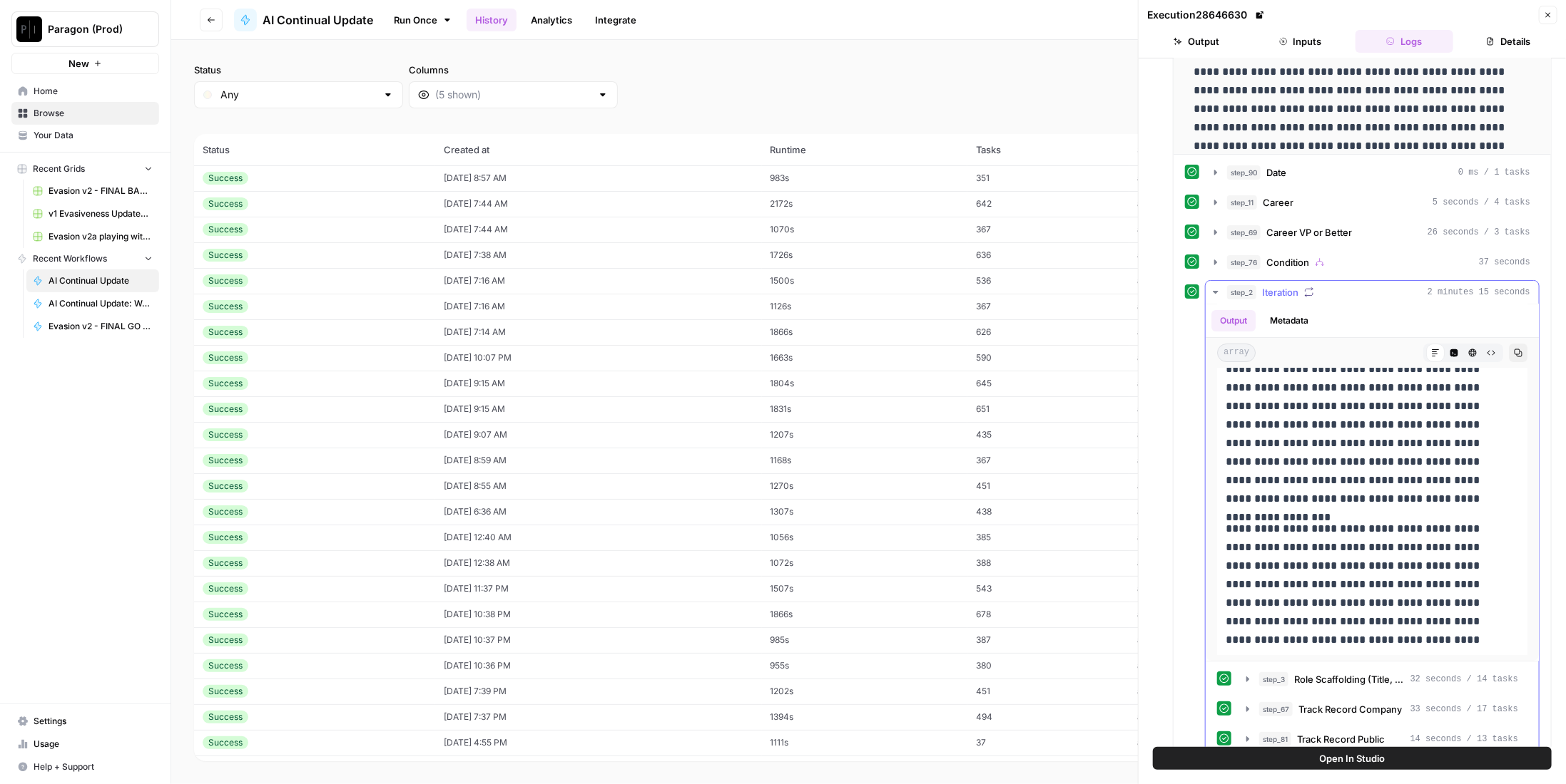
scroll to position [1057, 0]
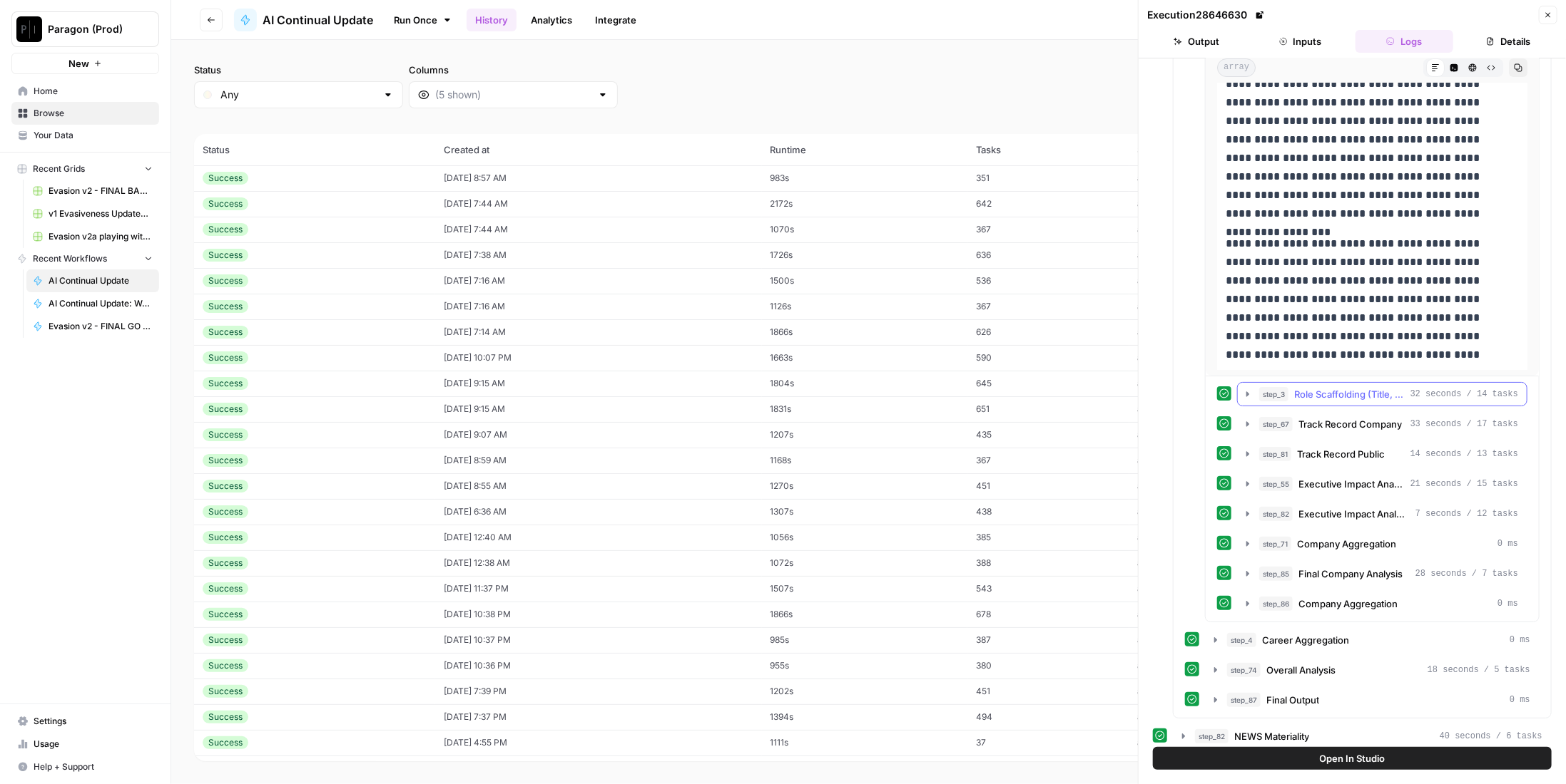
click at [1368, 388] on span "Role Scaffolding (Title, Scope, Dates" at bounding box center [1349, 394] width 111 height 14
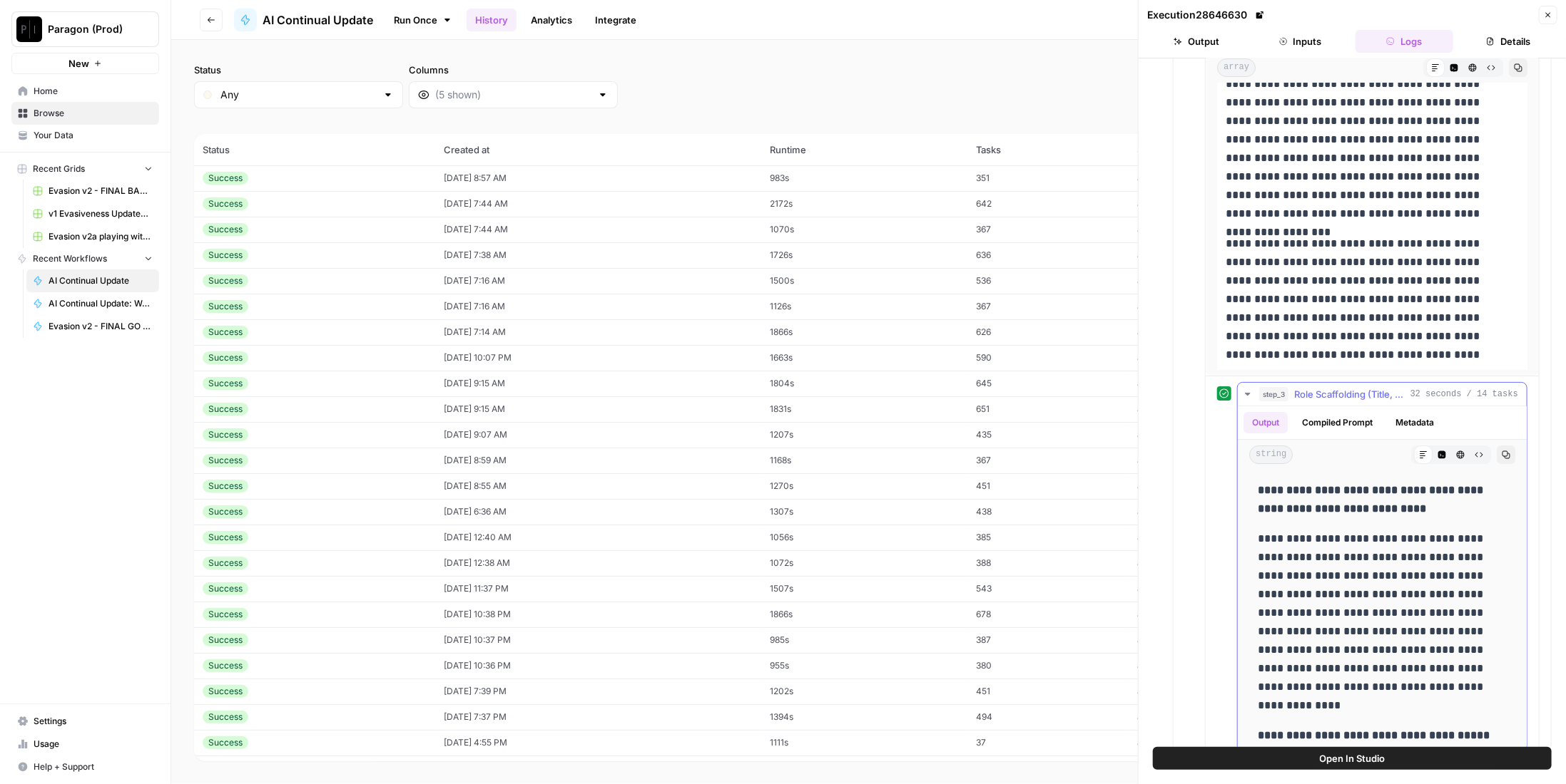
click at [1367, 388] on span "Role Scaffolding (Title, Scope, Dates" at bounding box center [1349, 394] width 111 height 14
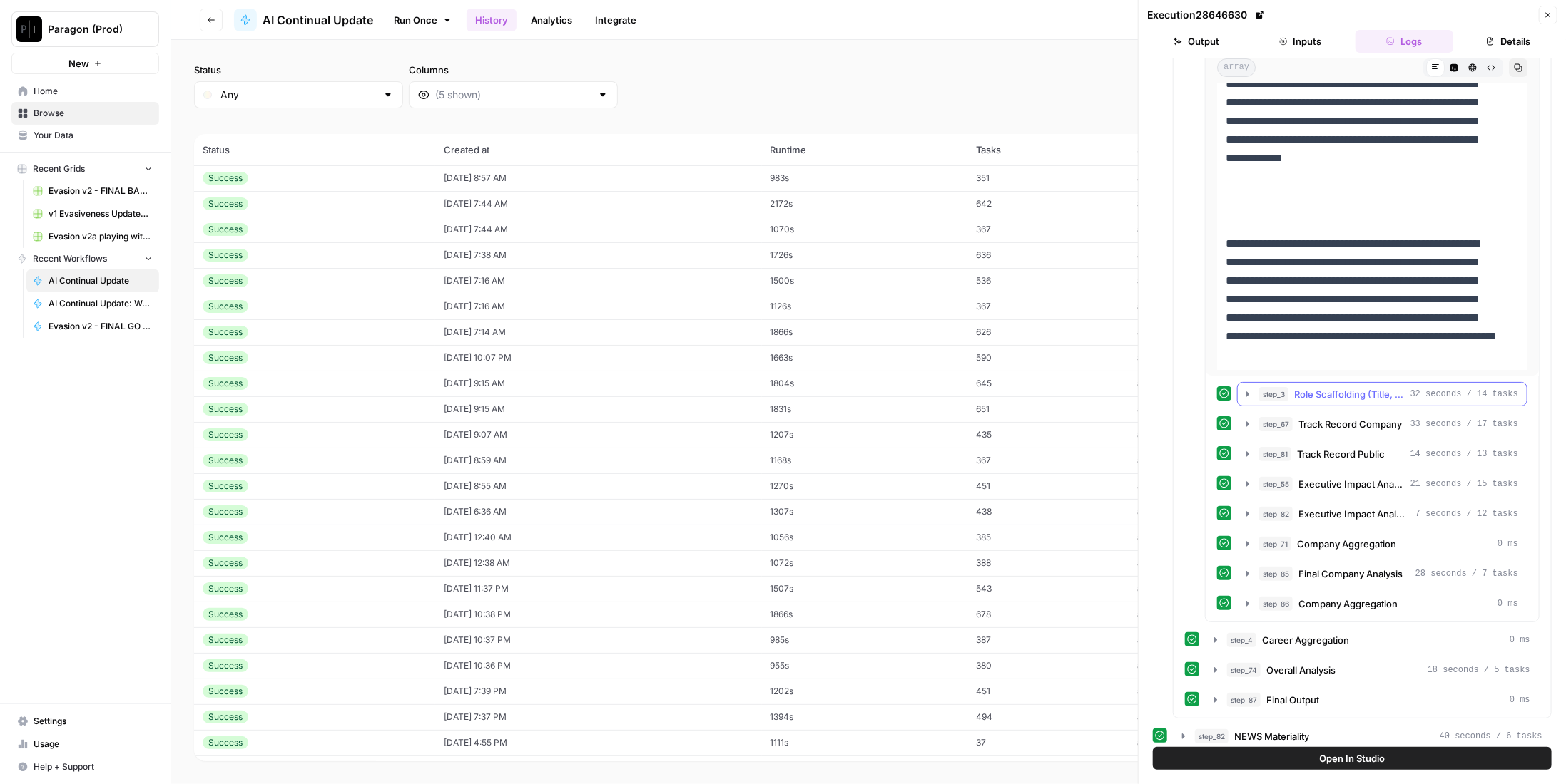
scroll to position [3501, 0]
click at [1353, 417] on span "Track Record Company" at bounding box center [1351, 424] width 104 height 14
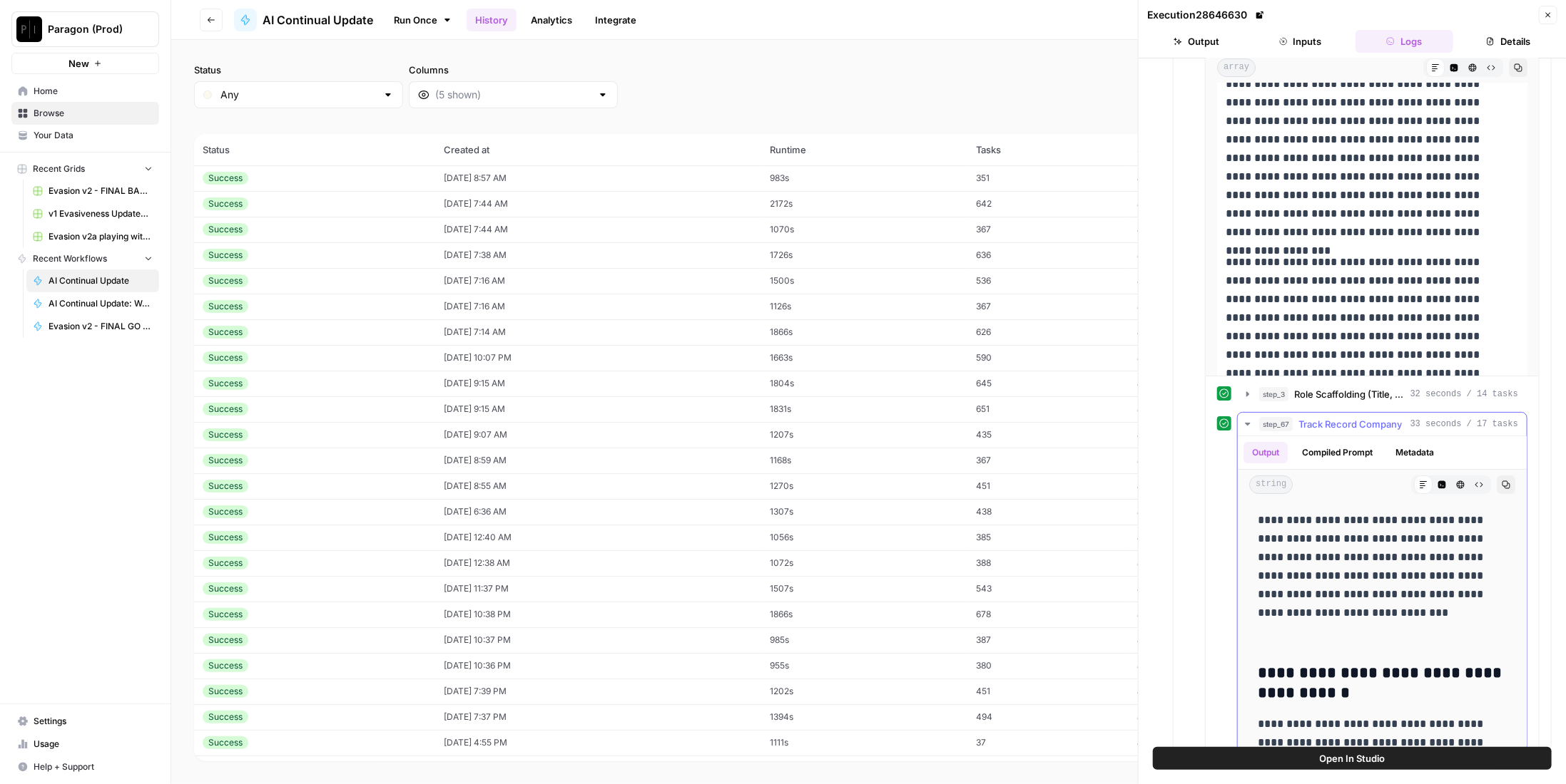
click at [1353, 417] on span "Track Record Company" at bounding box center [1351, 424] width 104 height 14
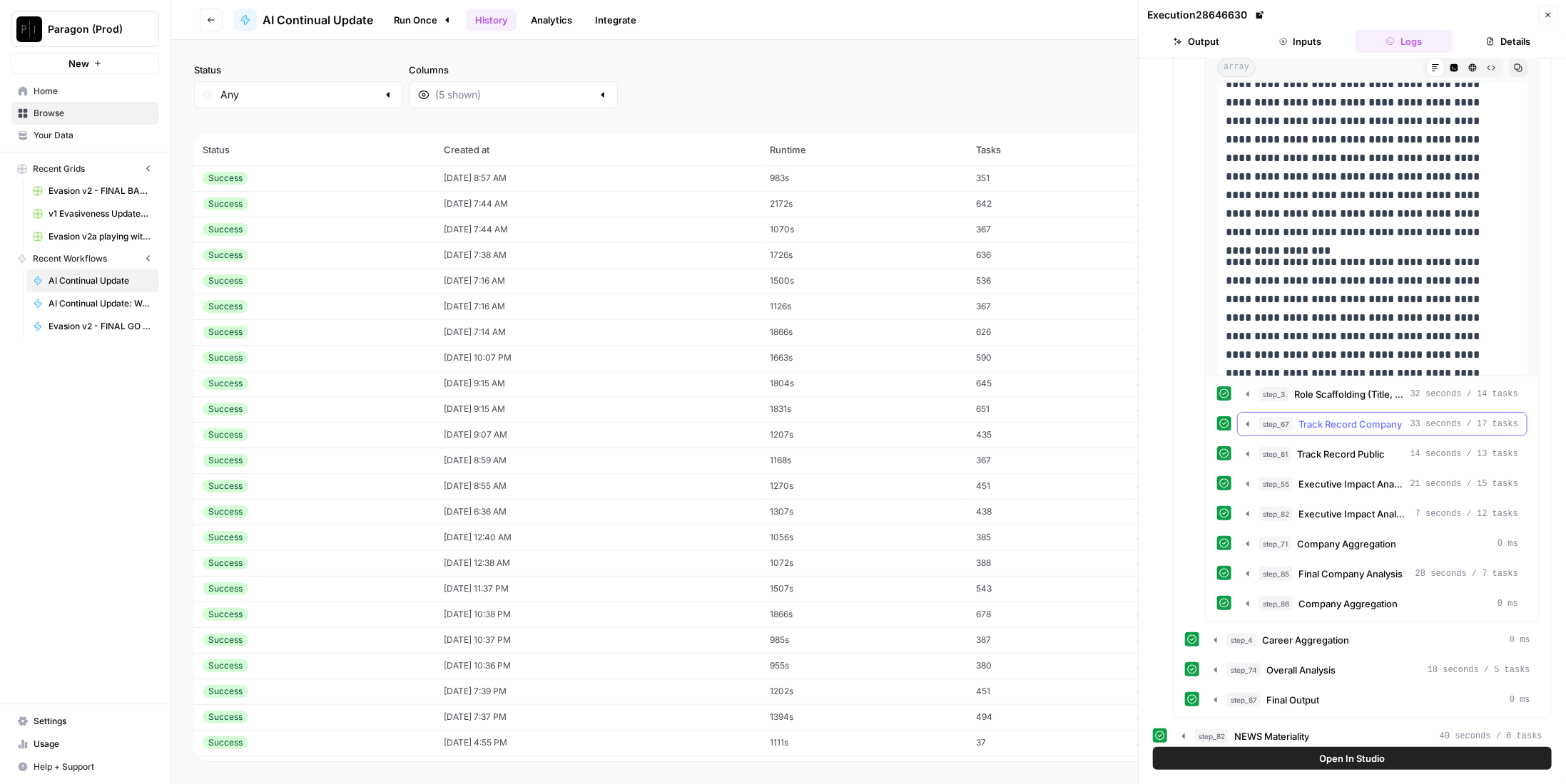
scroll to position [1038, 0]
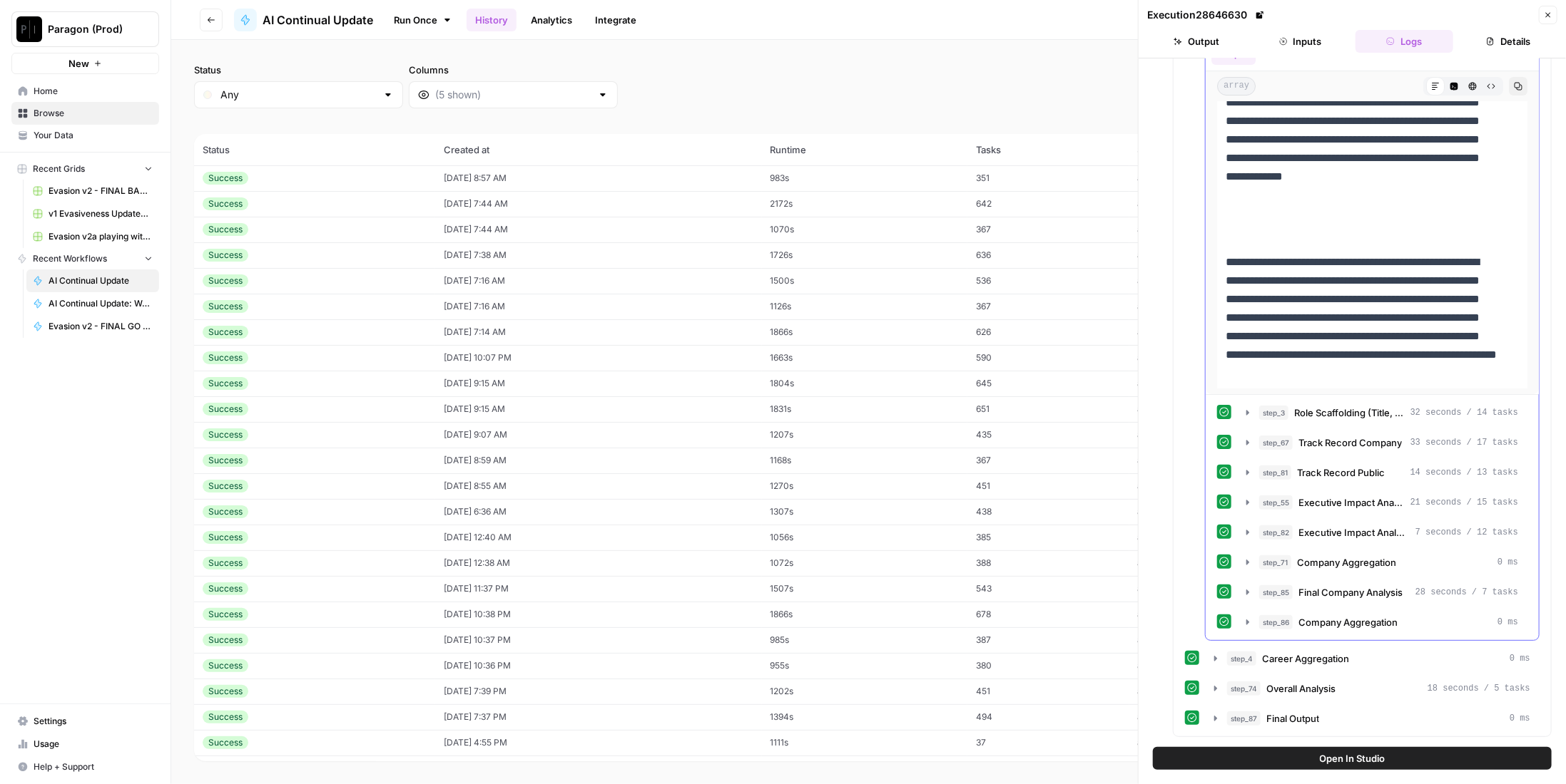
click at [1337, 405] on span "Role Scaffolding (Title, Scope, Dates" at bounding box center [1349, 412] width 111 height 14
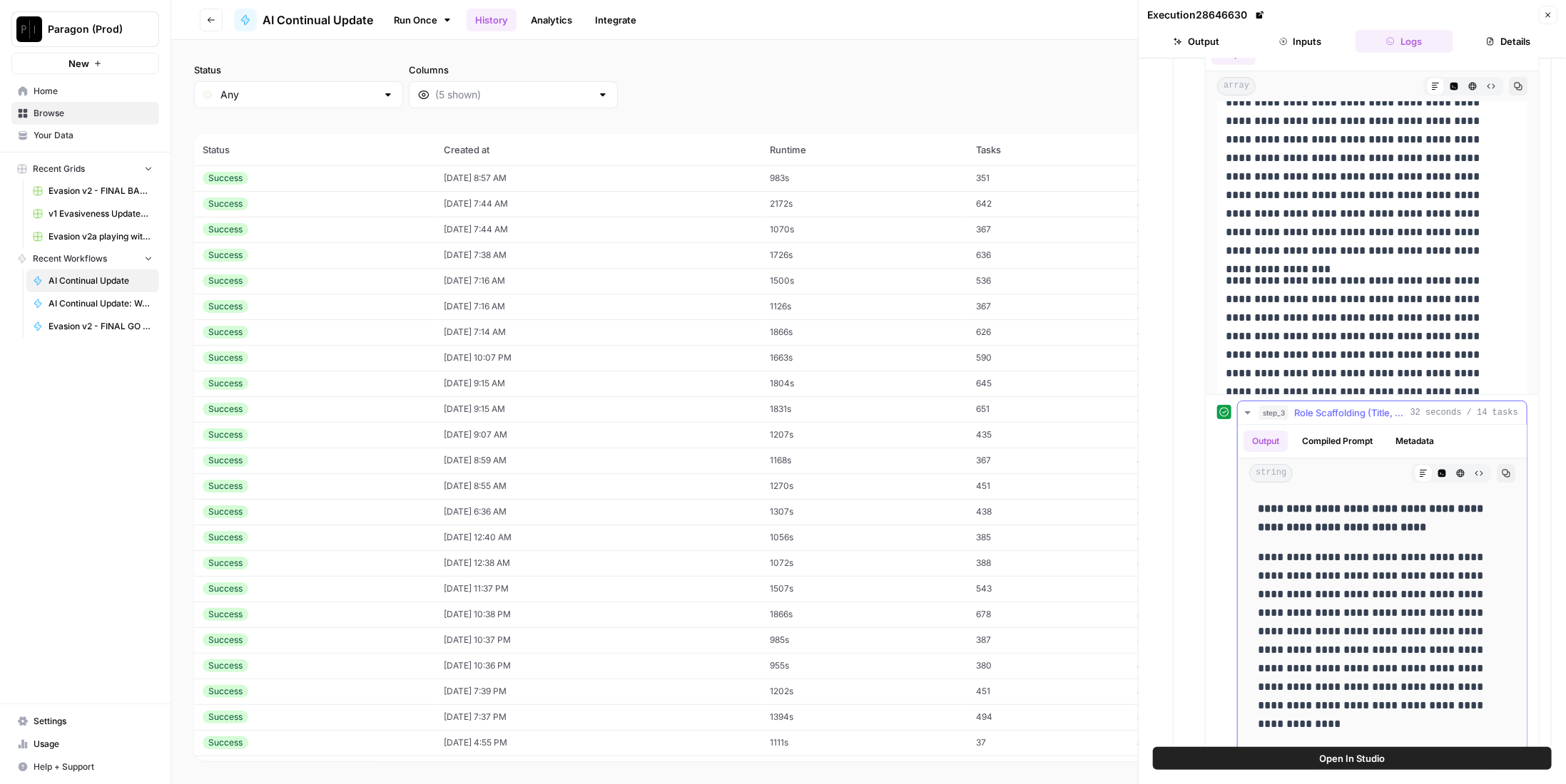
click at [1337, 405] on span "Role Scaffolding (Title, Scope, Dates" at bounding box center [1349, 412] width 111 height 14
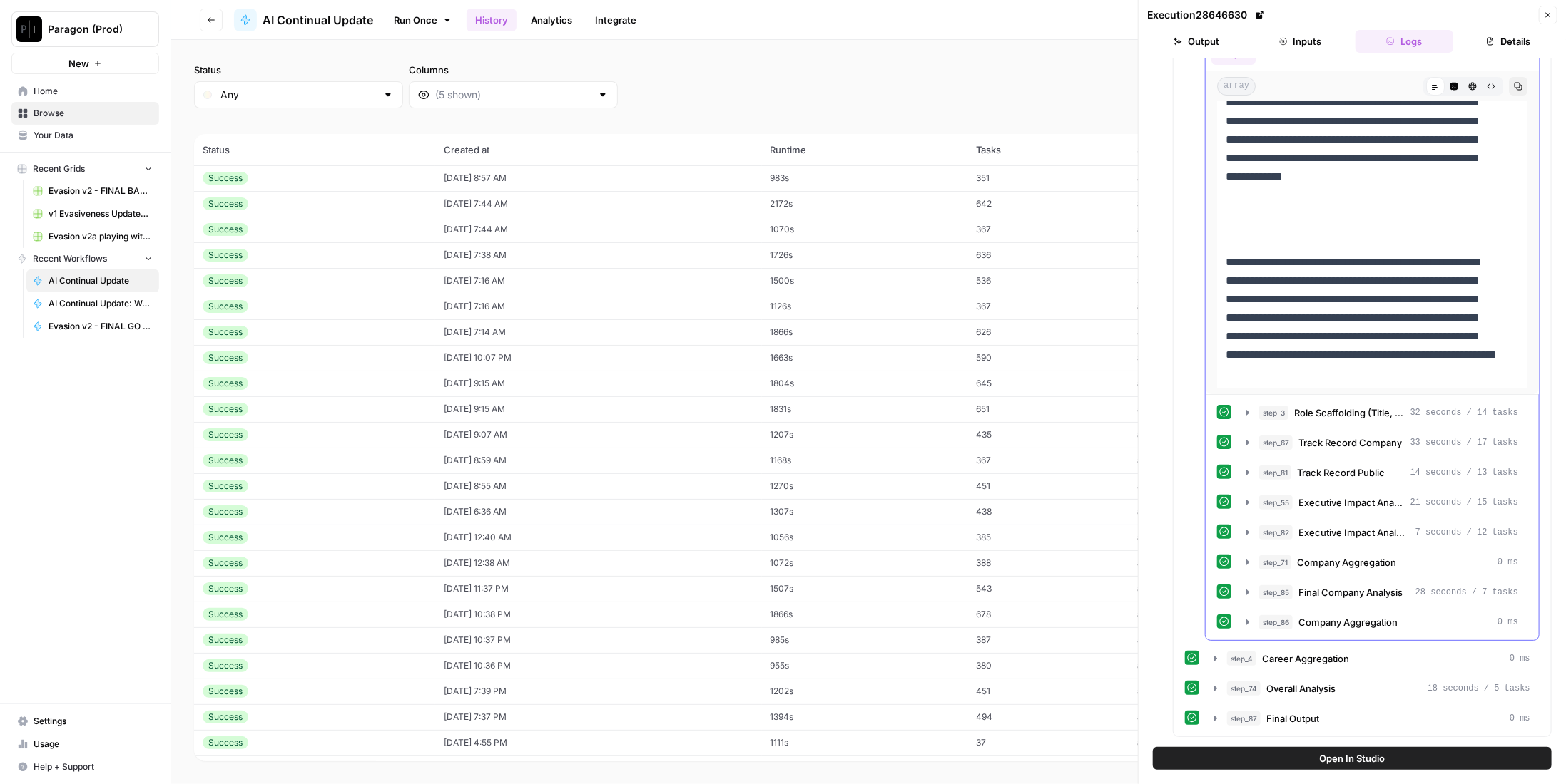
scroll to position [1019, 0]
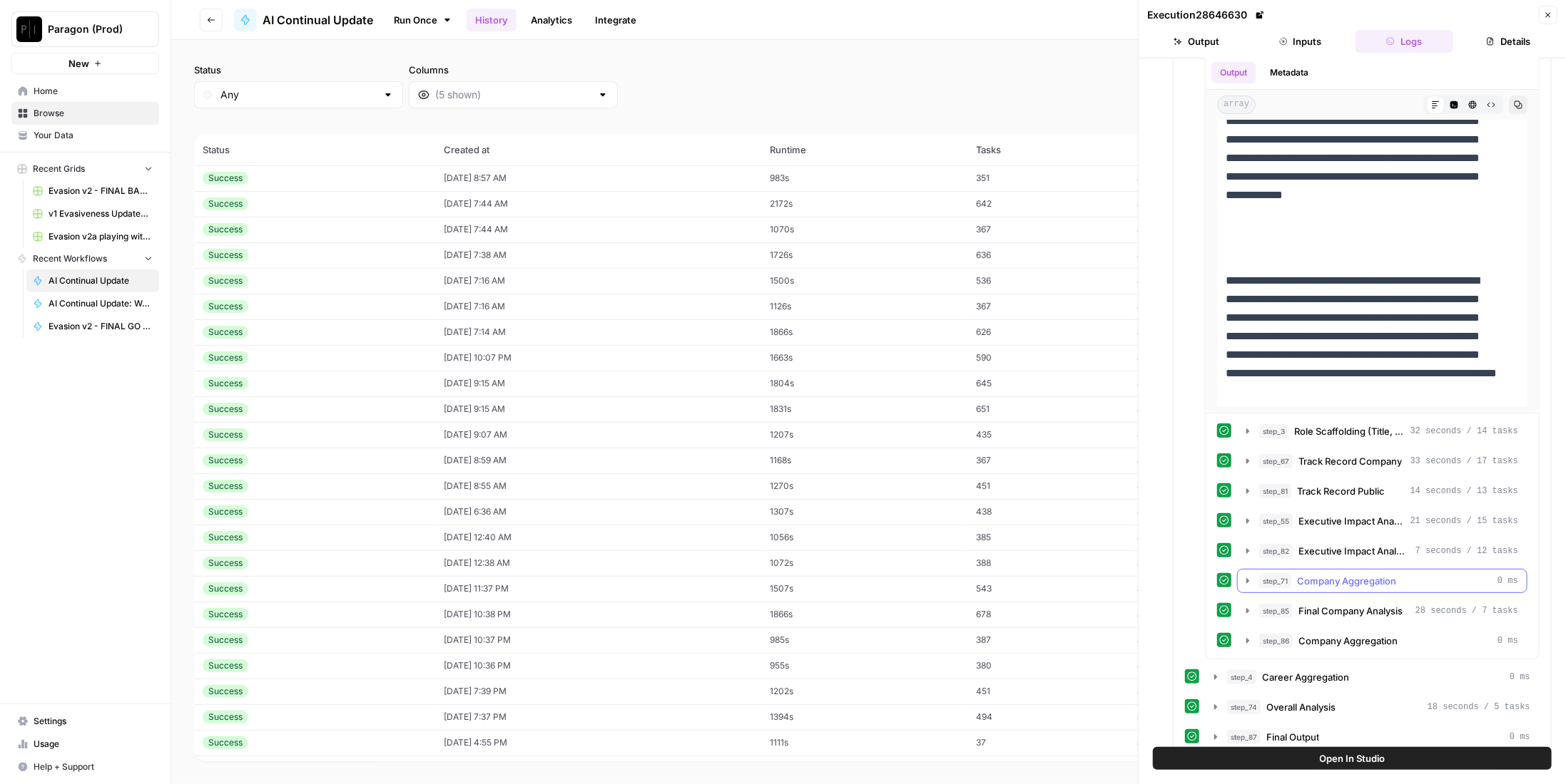
click at [1366, 574] on span "Company Aggregation" at bounding box center [1346, 581] width 99 height 14
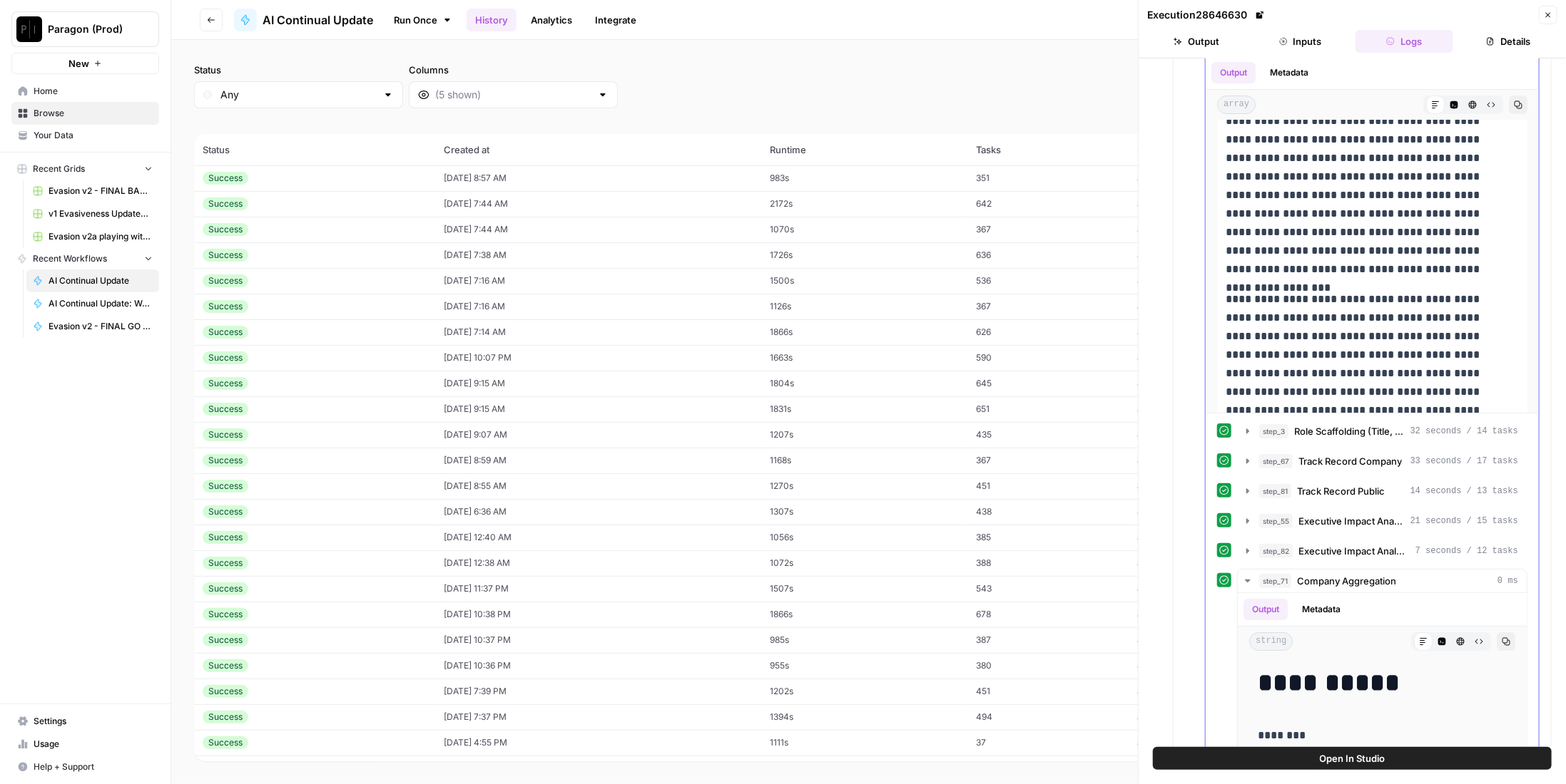
scroll to position [1376, 0]
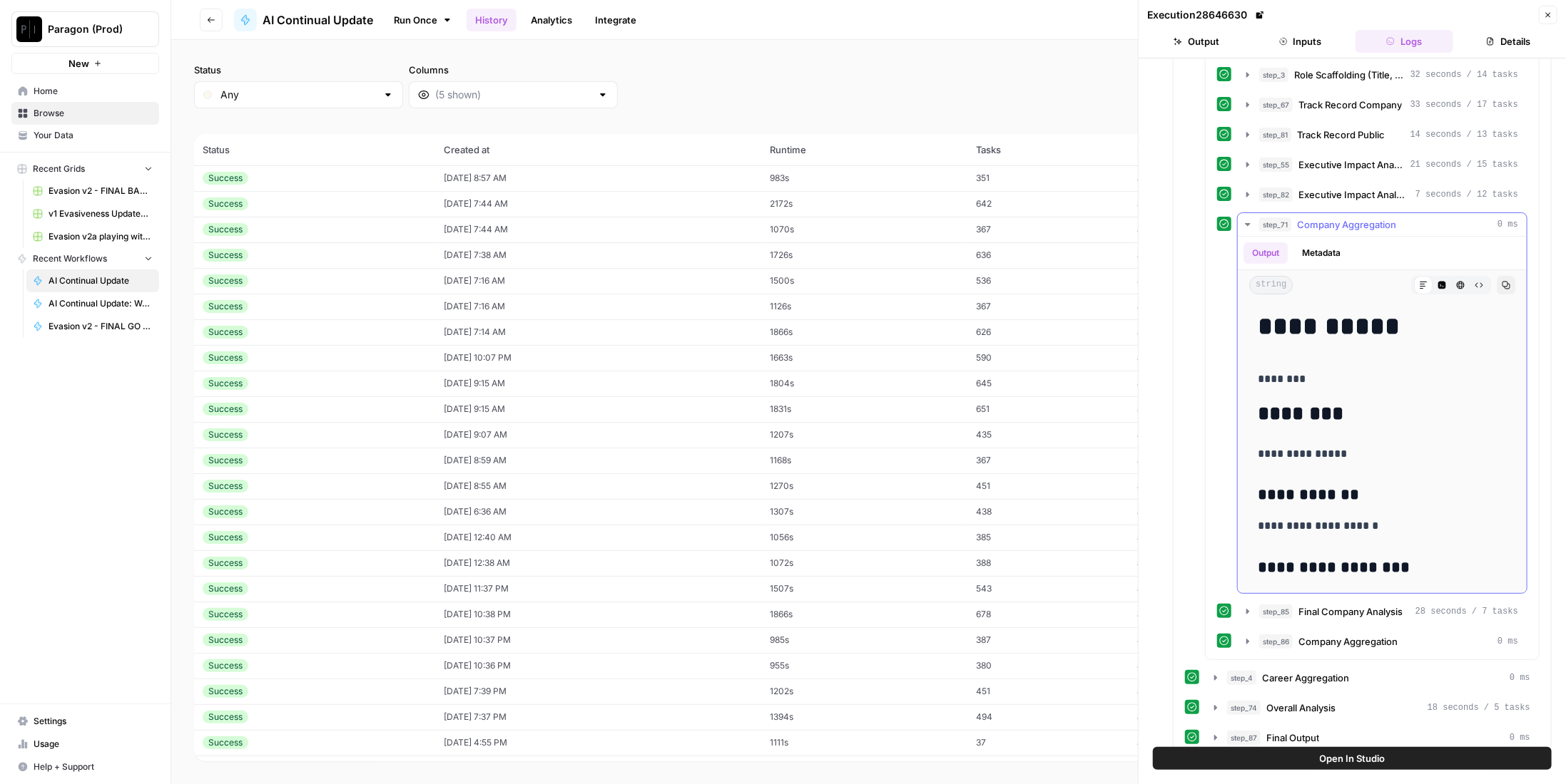
click at [1405, 217] on div "step_71 Company Aggregation 0 ms" at bounding box center [1389, 224] width 259 height 14
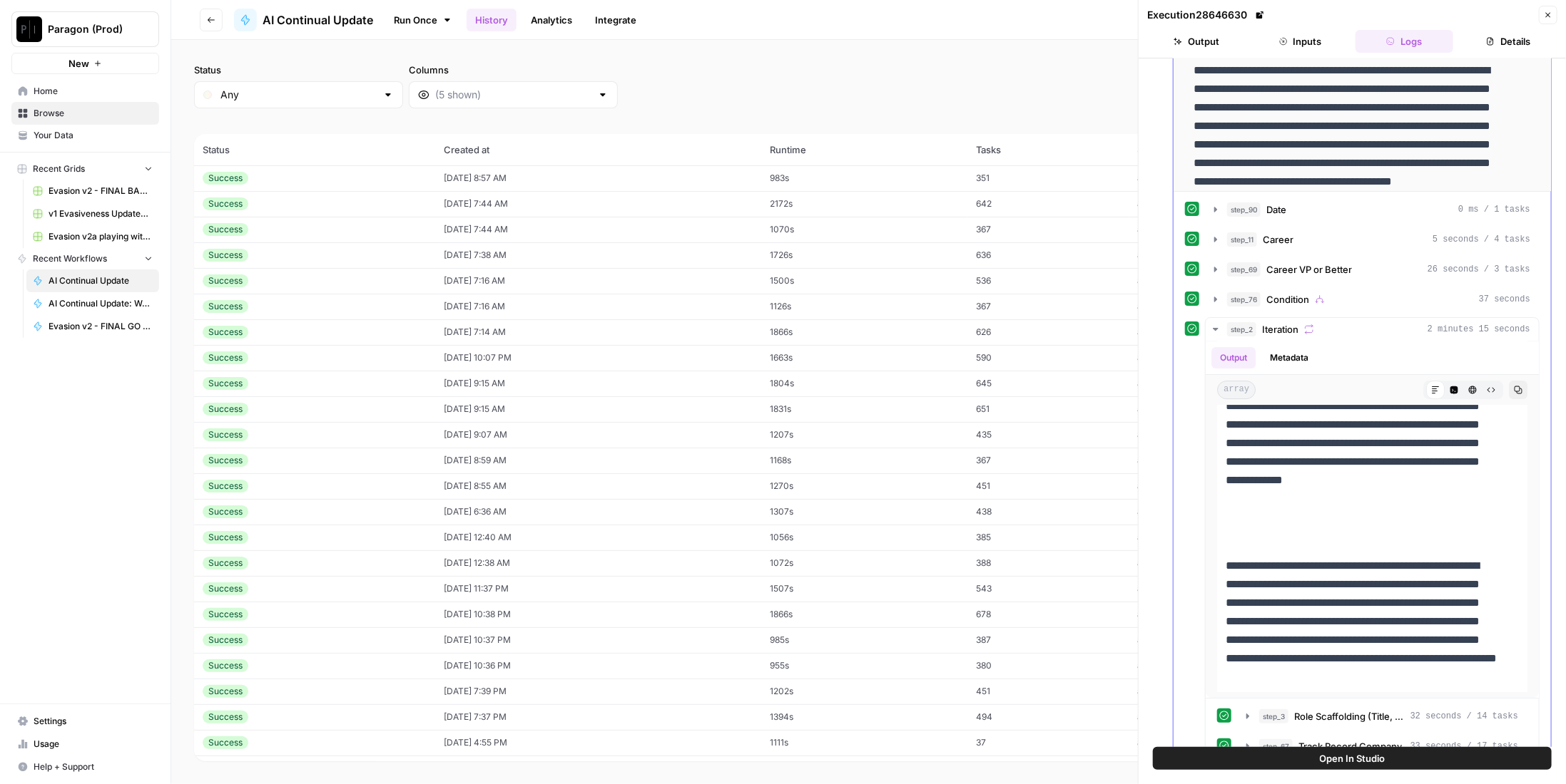
scroll to position [877, 0]
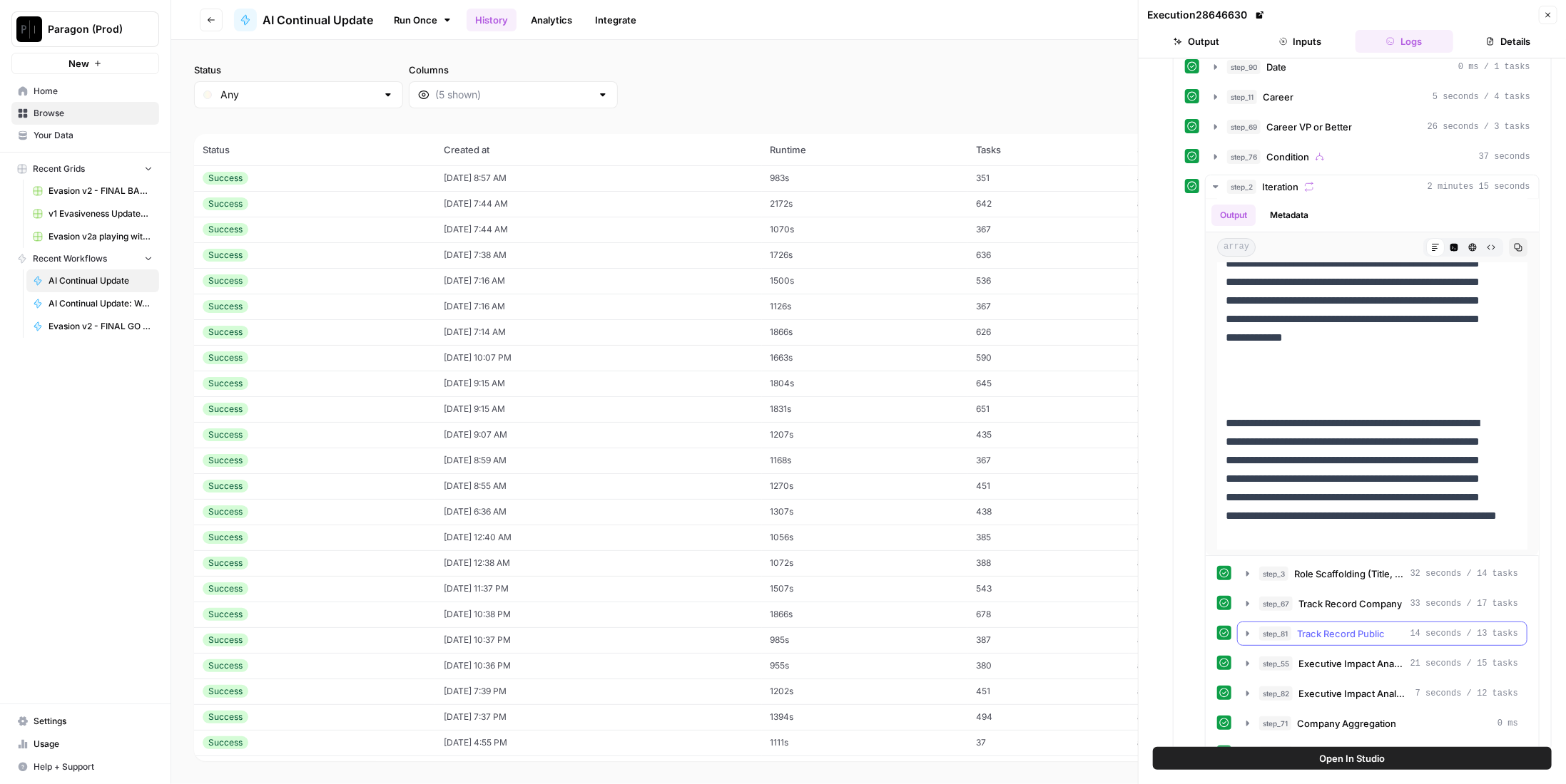
click at [1365, 624] on button "step_81 Track Record Public 14 seconds / 13 tasks" at bounding box center [1383, 634] width 289 height 23
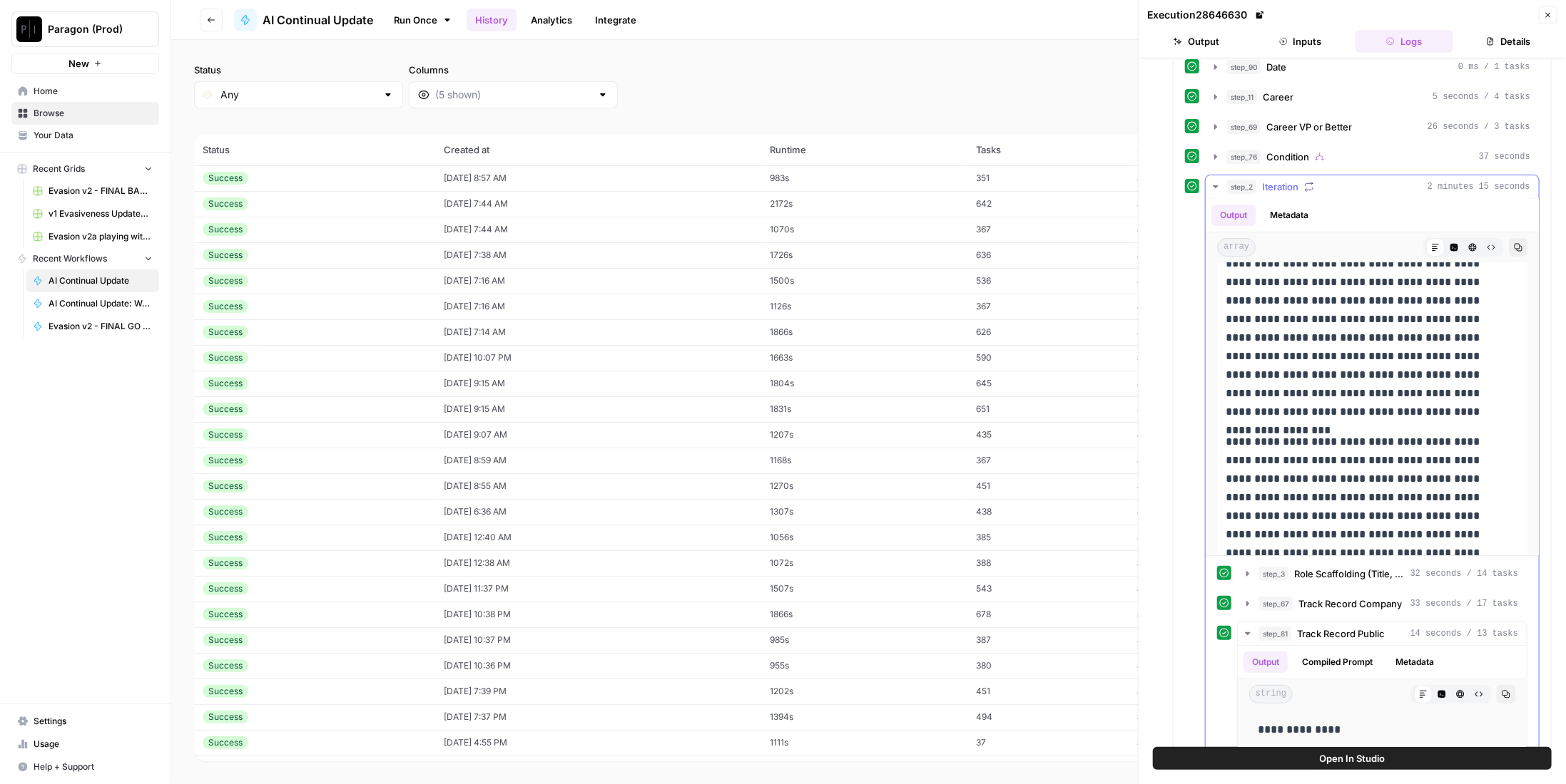
scroll to position [1163, 0]
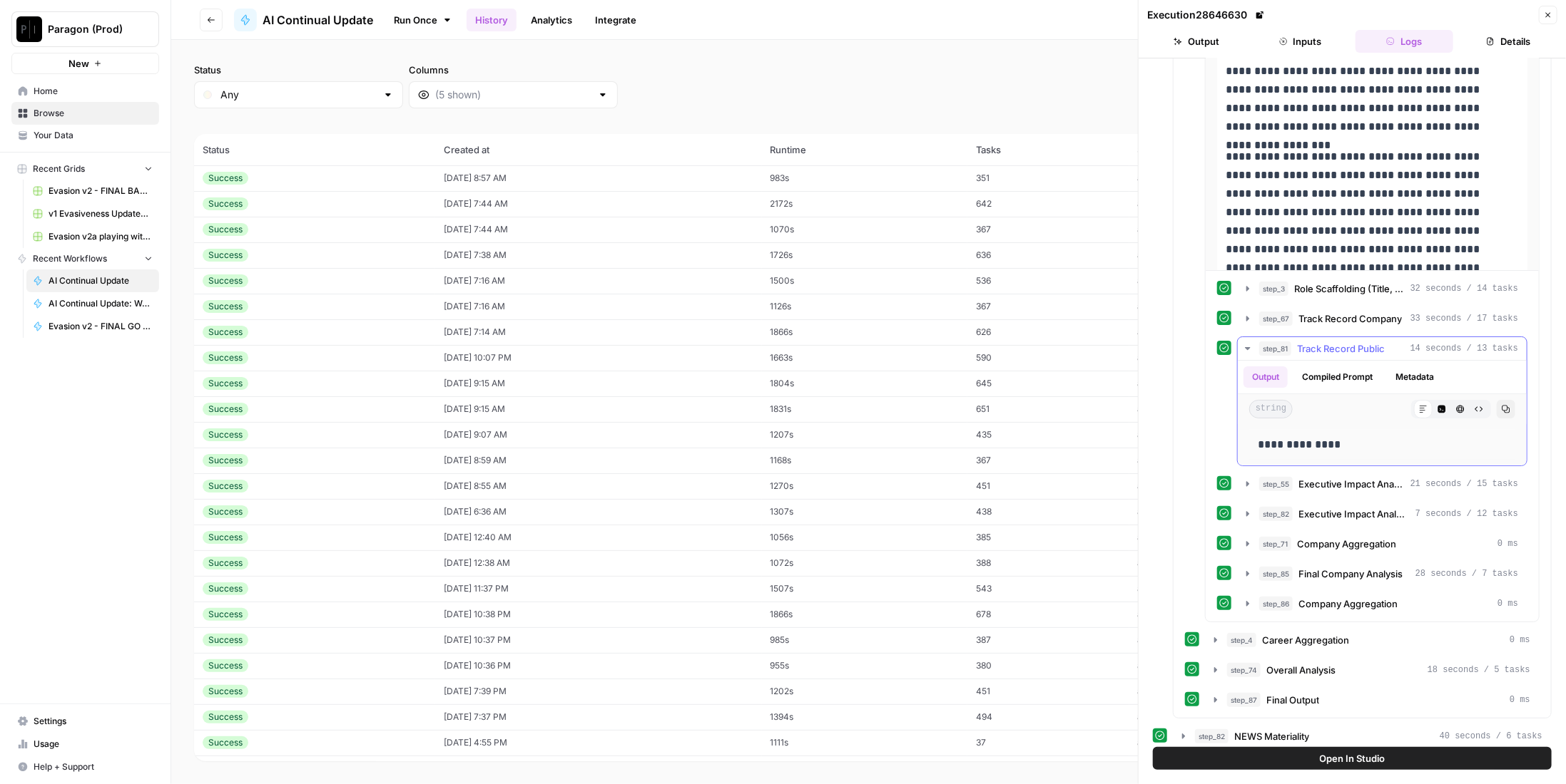
click at [1344, 367] on button "Compiled Prompt" at bounding box center [1338, 377] width 88 height 21
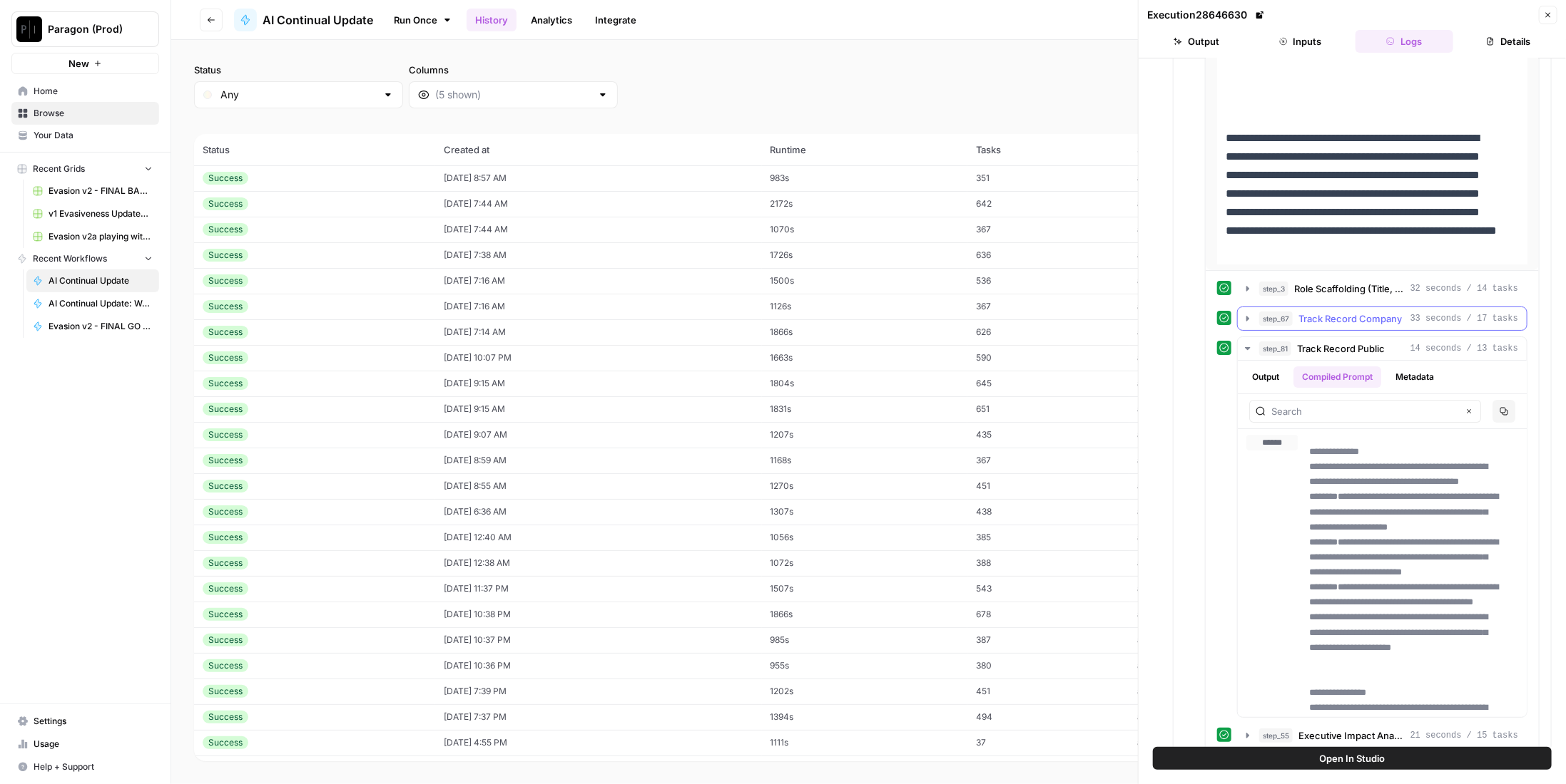
click at [1370, 282] on span "Role Scaffolding (Title, Scope, Dates" at bounding box center [1349, 289] width 111 height 14
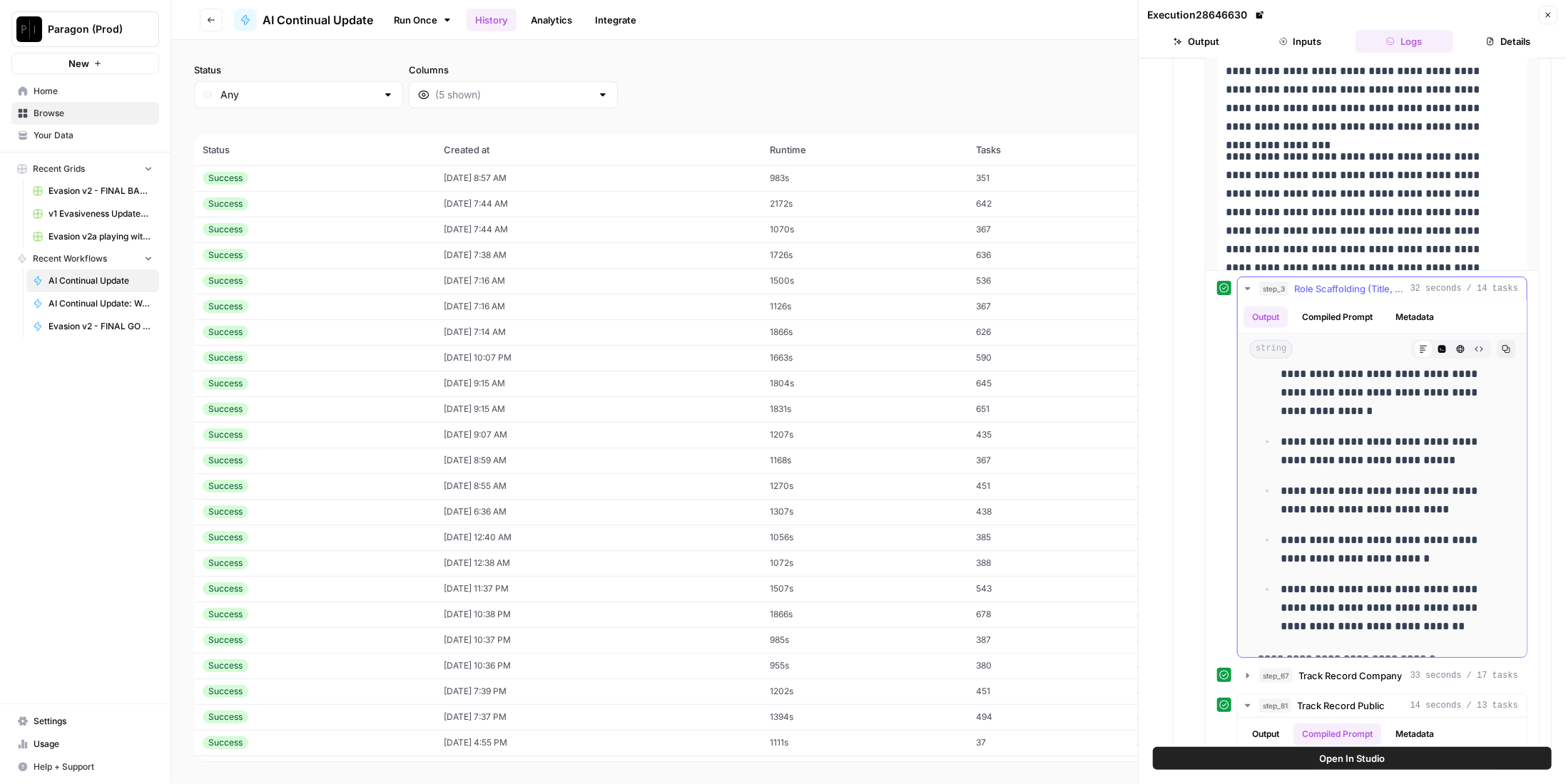
scroll to position [1300, 0]
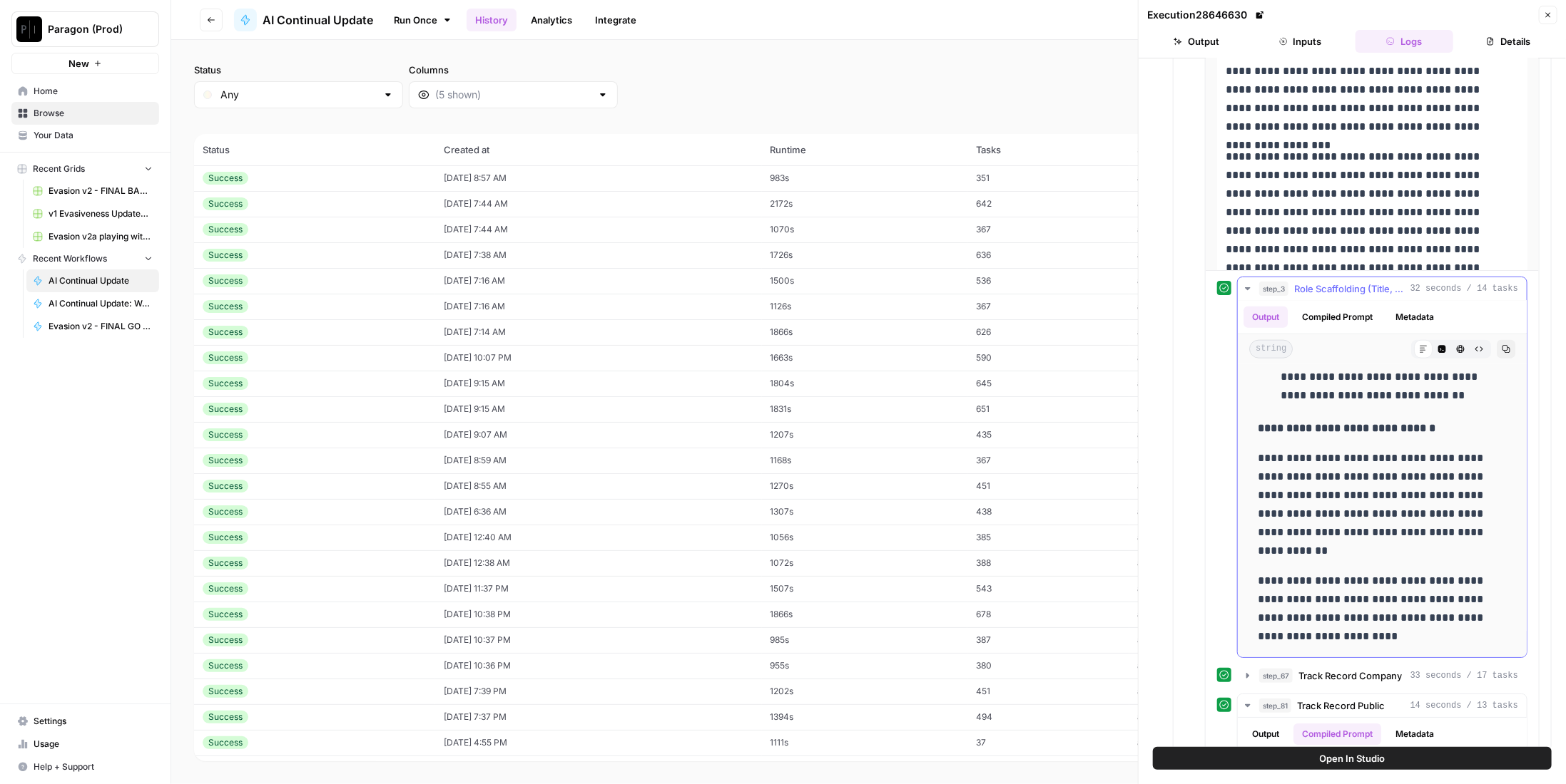
click at [1357, 282] on span "Role Scaffolding (Title, Scope, Dates" at bounding box center [1349, 289] width 111 height 14
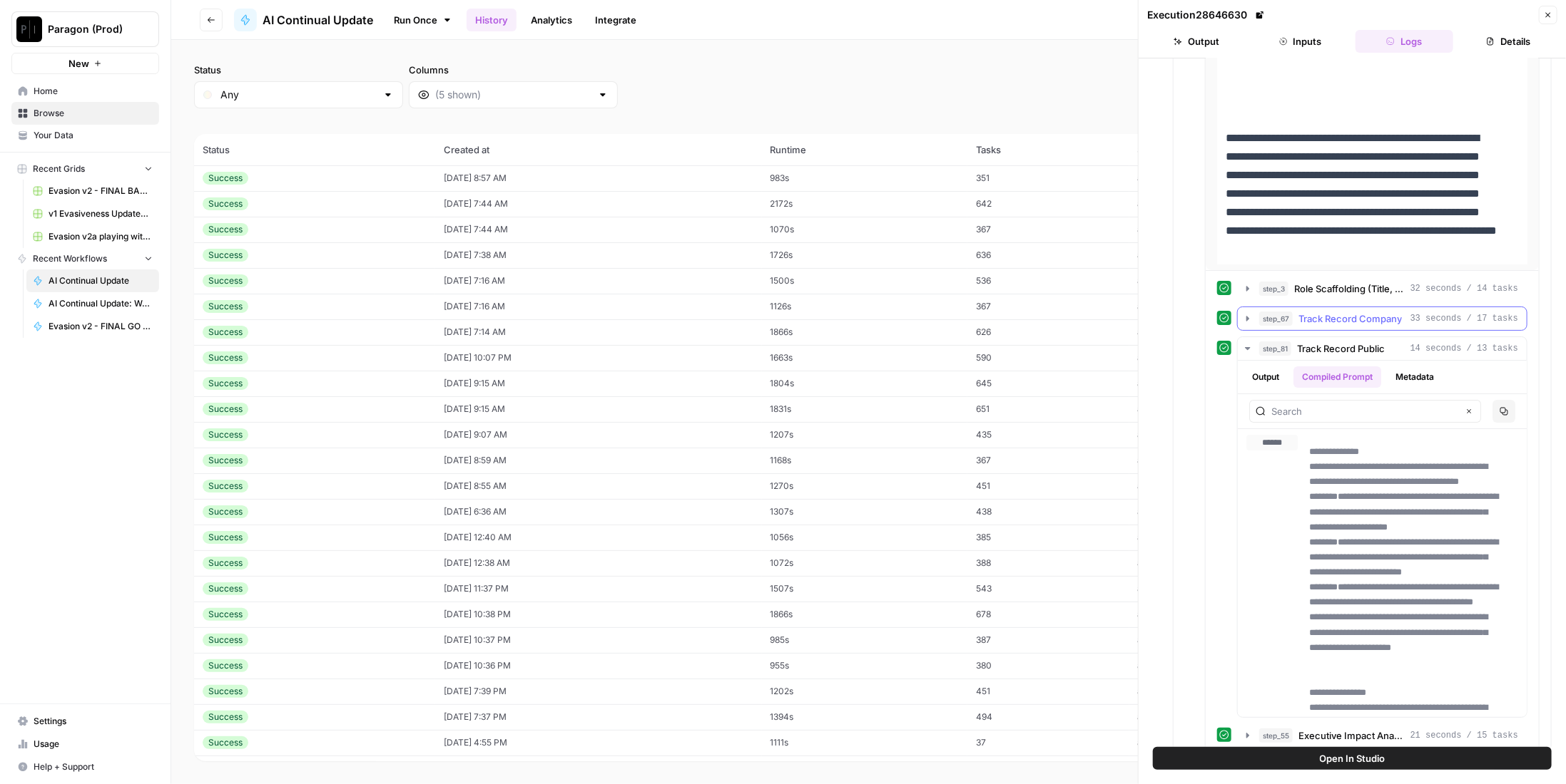
click at [1356, 312] on span "Track Record Company" at bounding box center [1351, 319] width 104 height 14
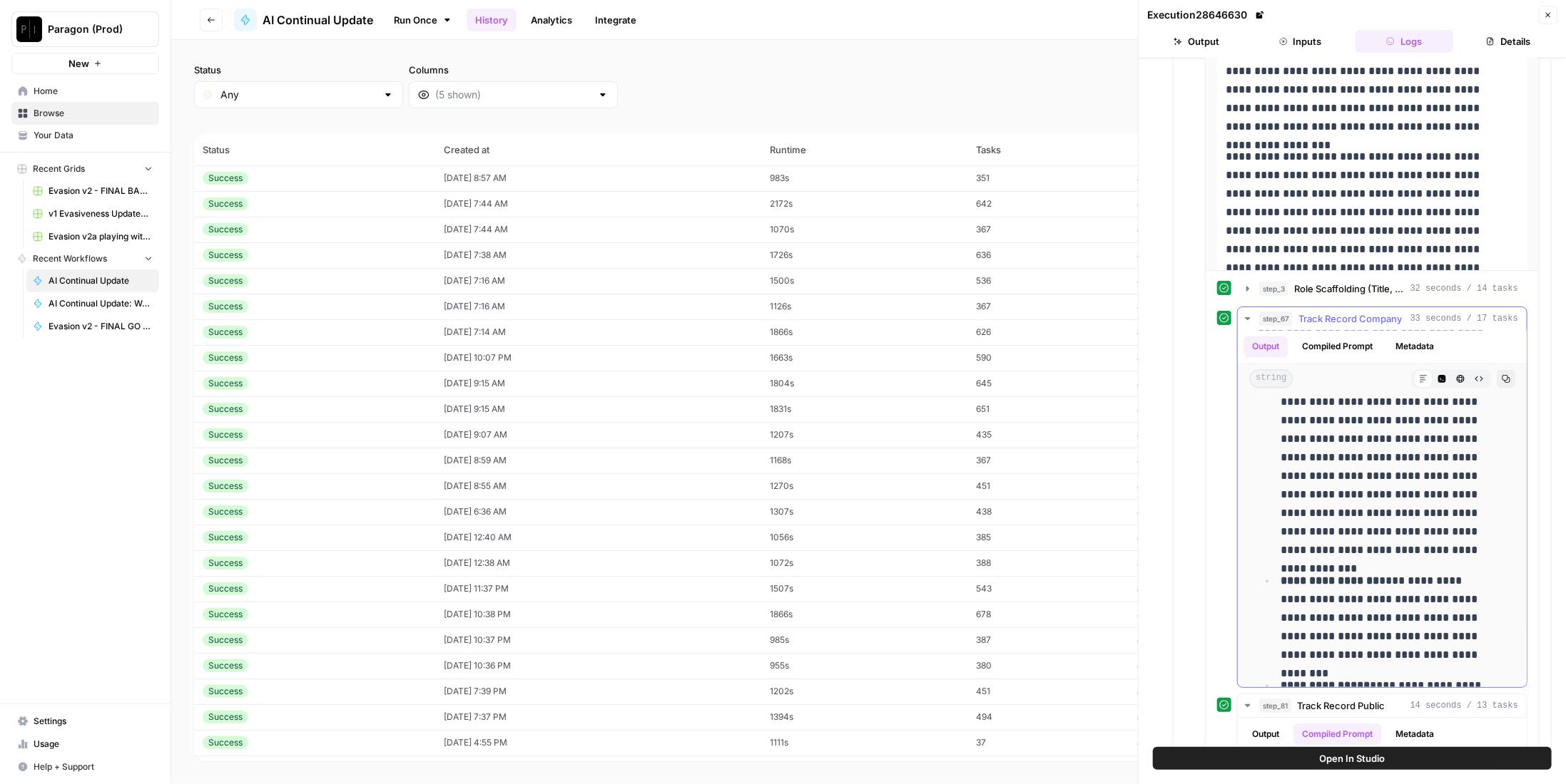
scroll to position [1854, 0]
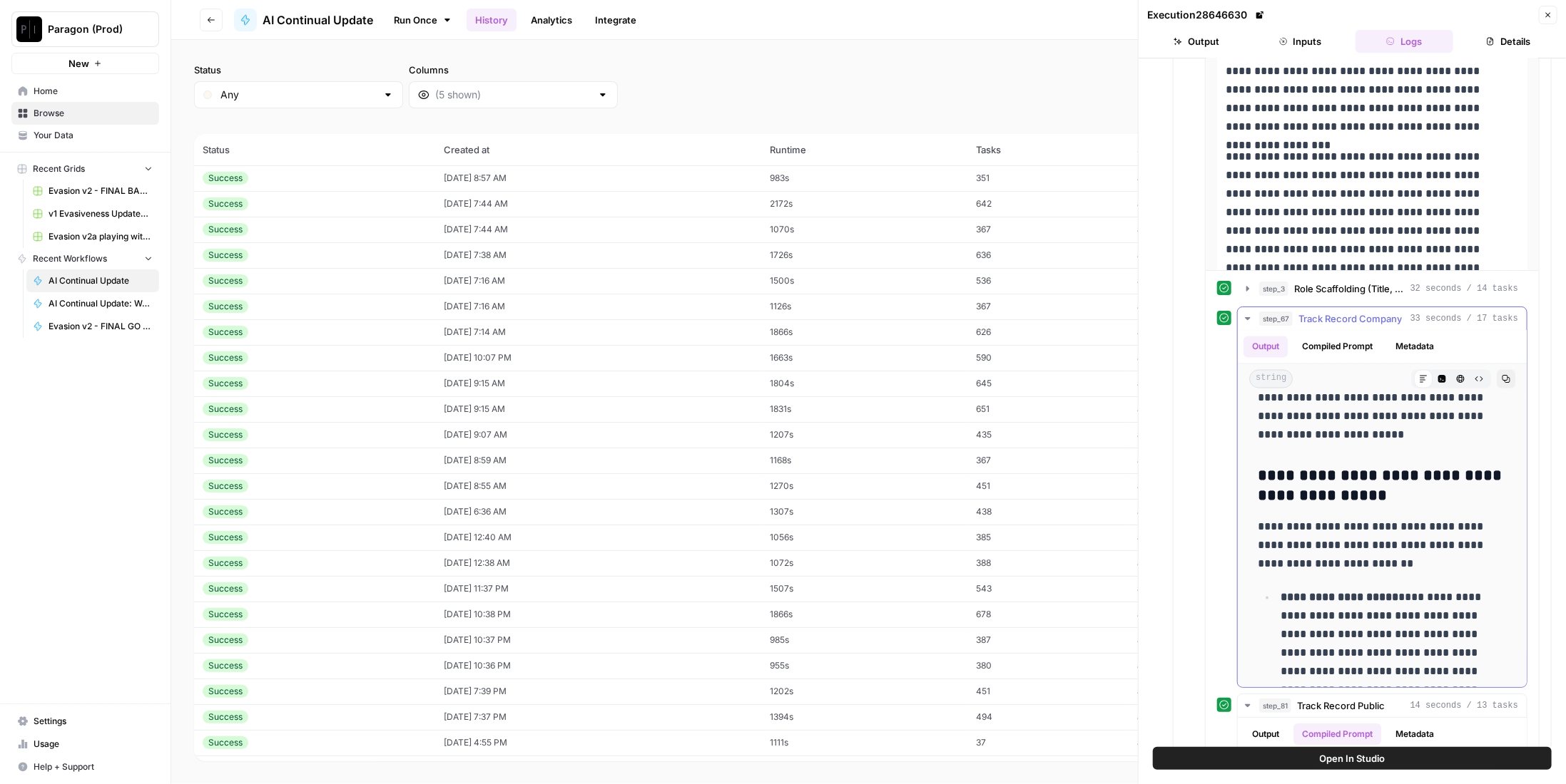
click at [1352, 312] on span "Track Record Company" at bounding box center [1351, 319] width 104 height 14
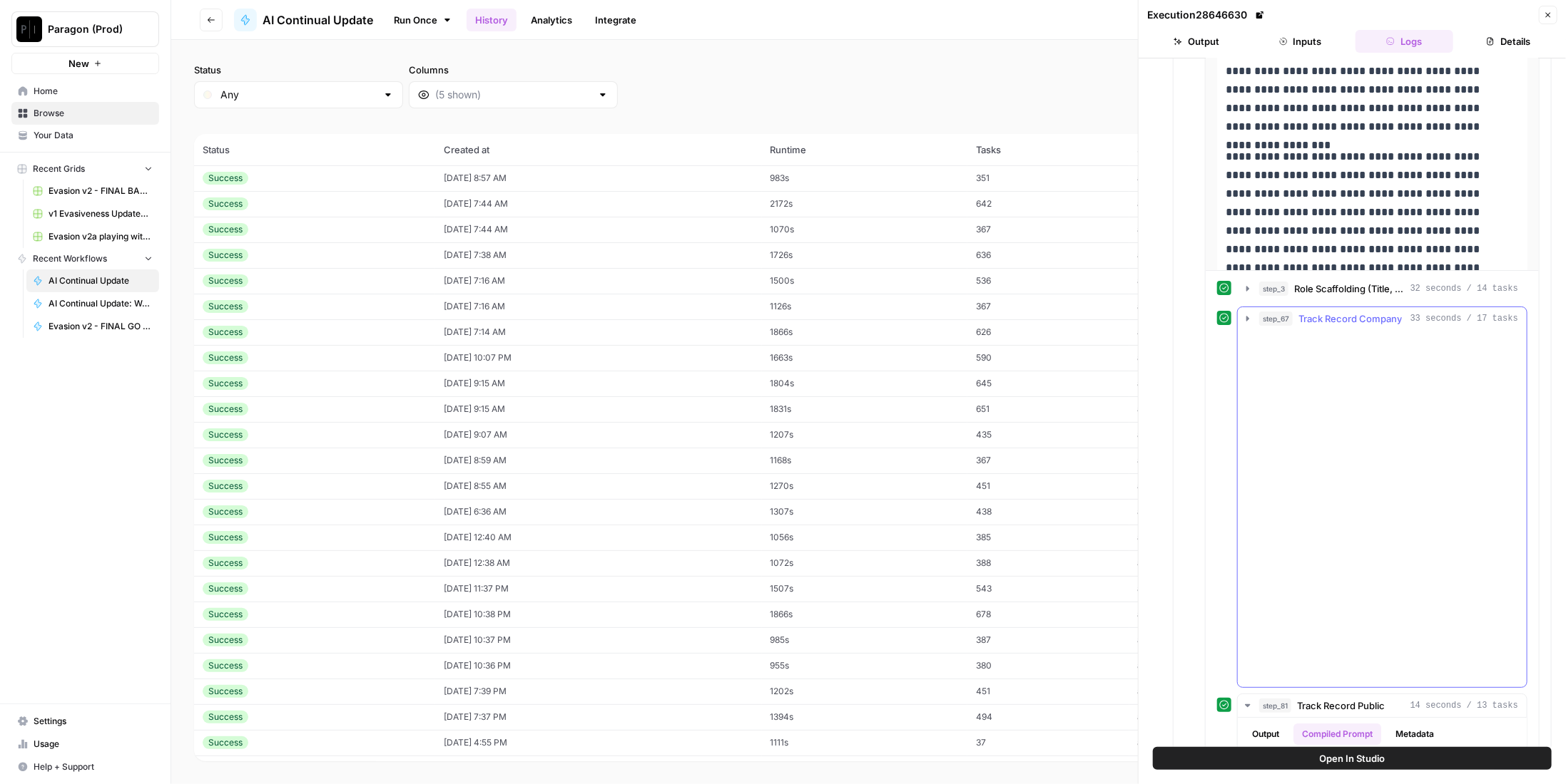
scroll to position [1145, 0]
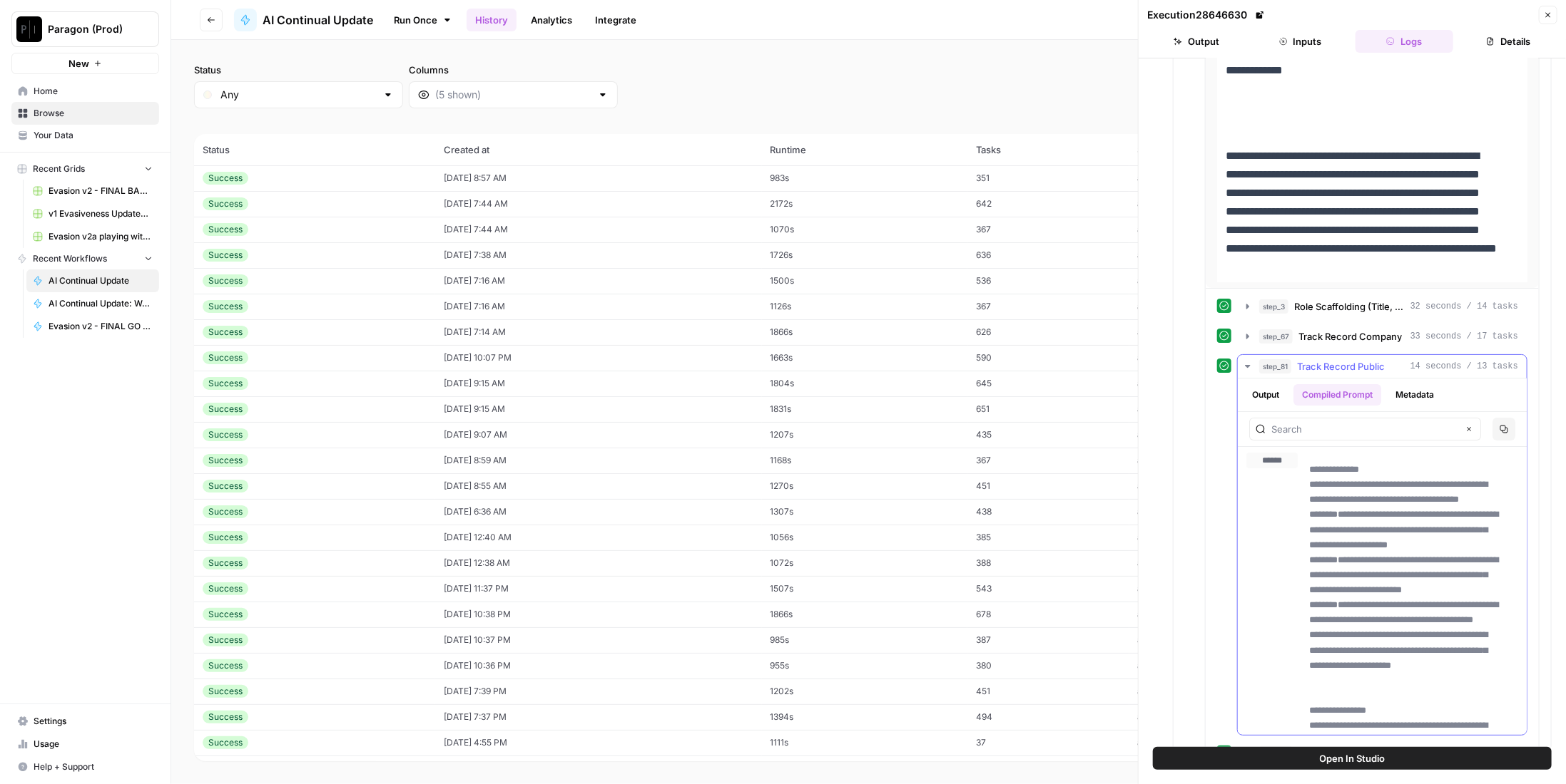
drag, startPoint x: 1276, startPoint y: 383, endPoint x: 1271, endPoint y: 392, distance: 10.3
click at [1276, 389] on div "Output Compiled Prompt Metadata" at bounding box center [1383, 394] width 289 height 33
click at [1261, 385] on button "Output" at bounding box center [1265, 394] width 44 height 21
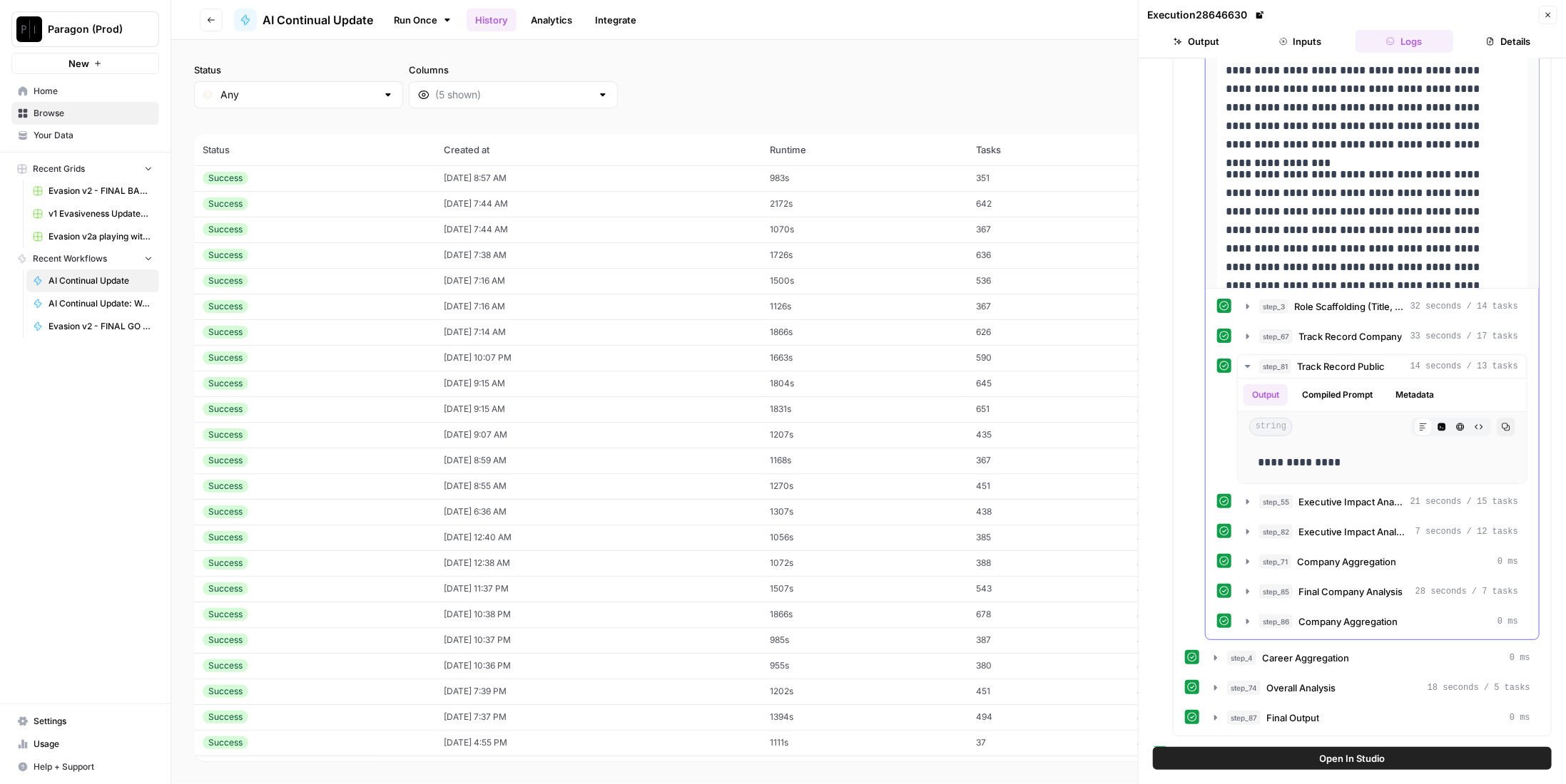
scroll to position [1430, 0]
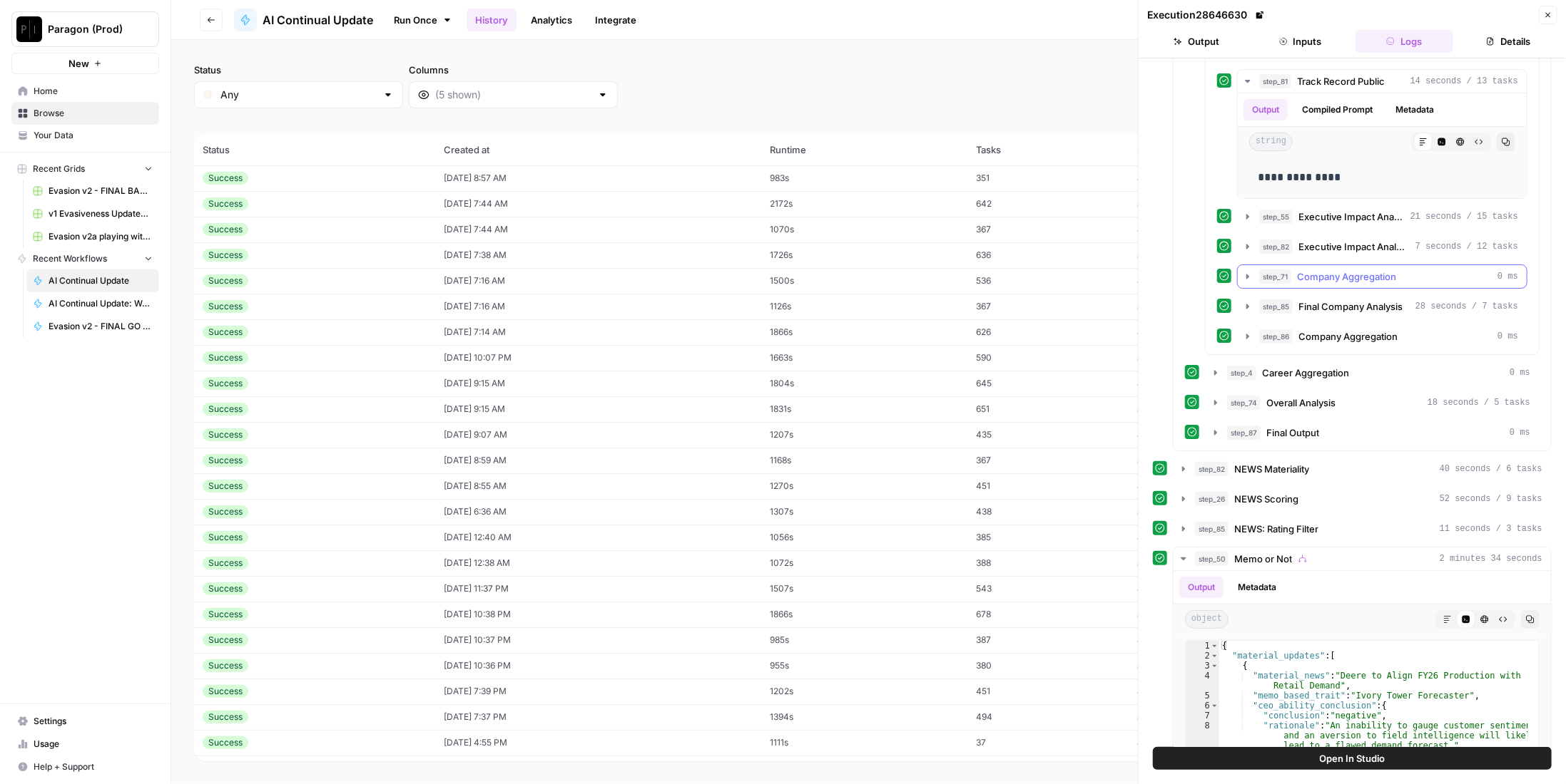
click at [1354, 270] on span "Company Aggregation" at bounding box center [1346, 277] width 99 height 14
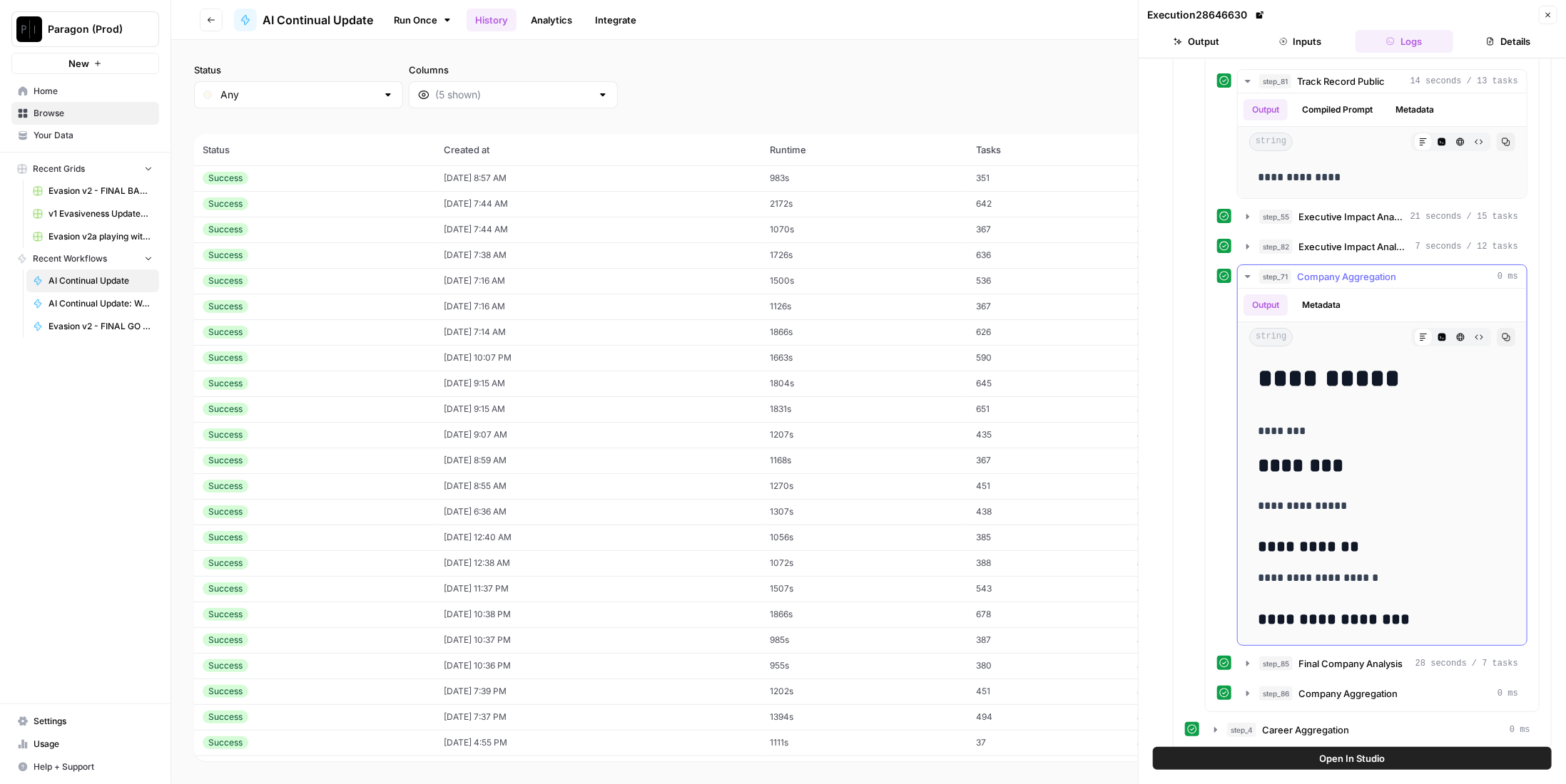
click at [1354, 270] on span "Company Aggregation" at bounding box center [1346, 277] width 99 height 14
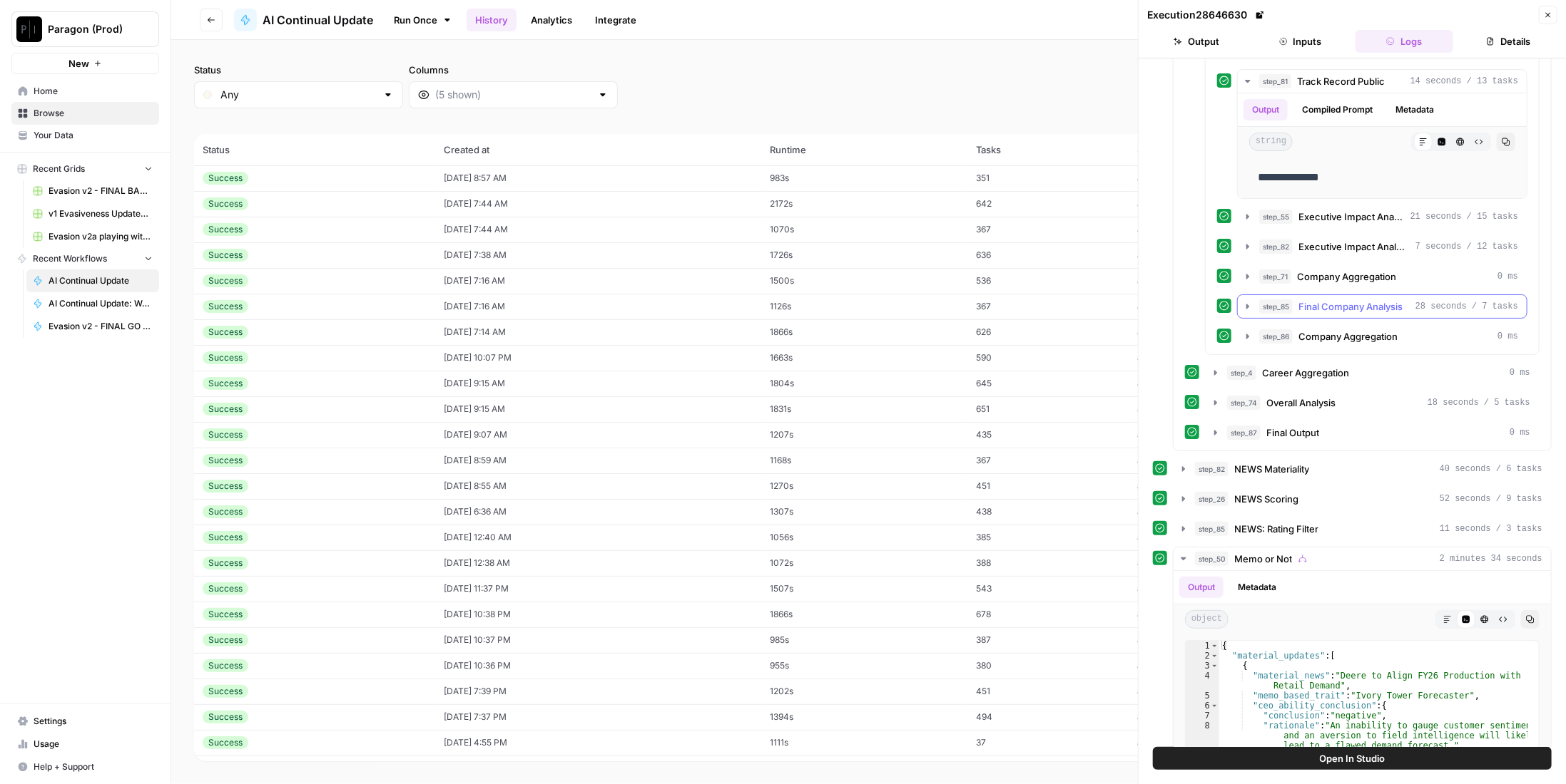
click at [1359, 300] on span "Final Company Analysis" at bounding box center [1351, 307] width 104 height 14
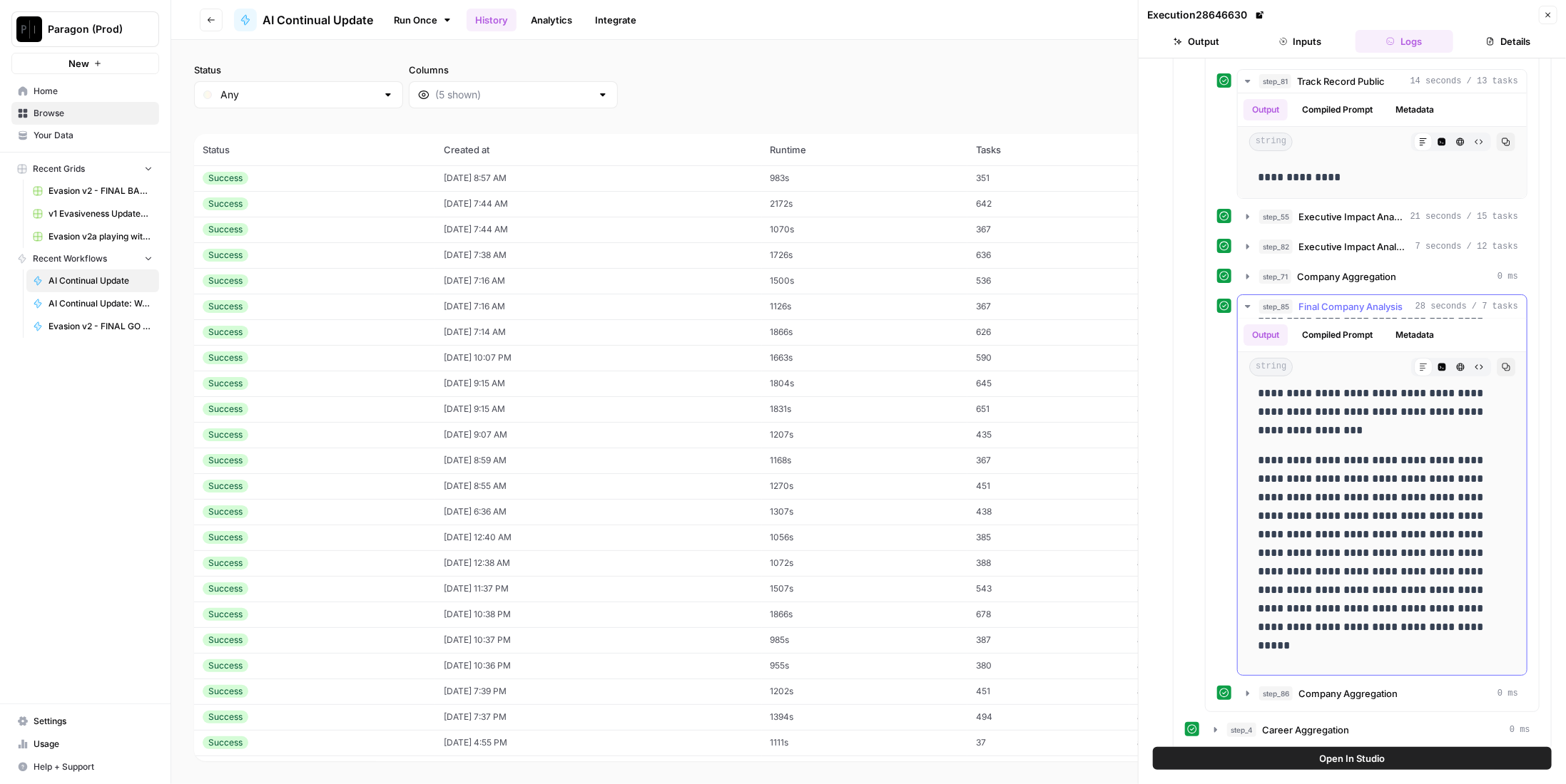
scroll to position [713, 0]
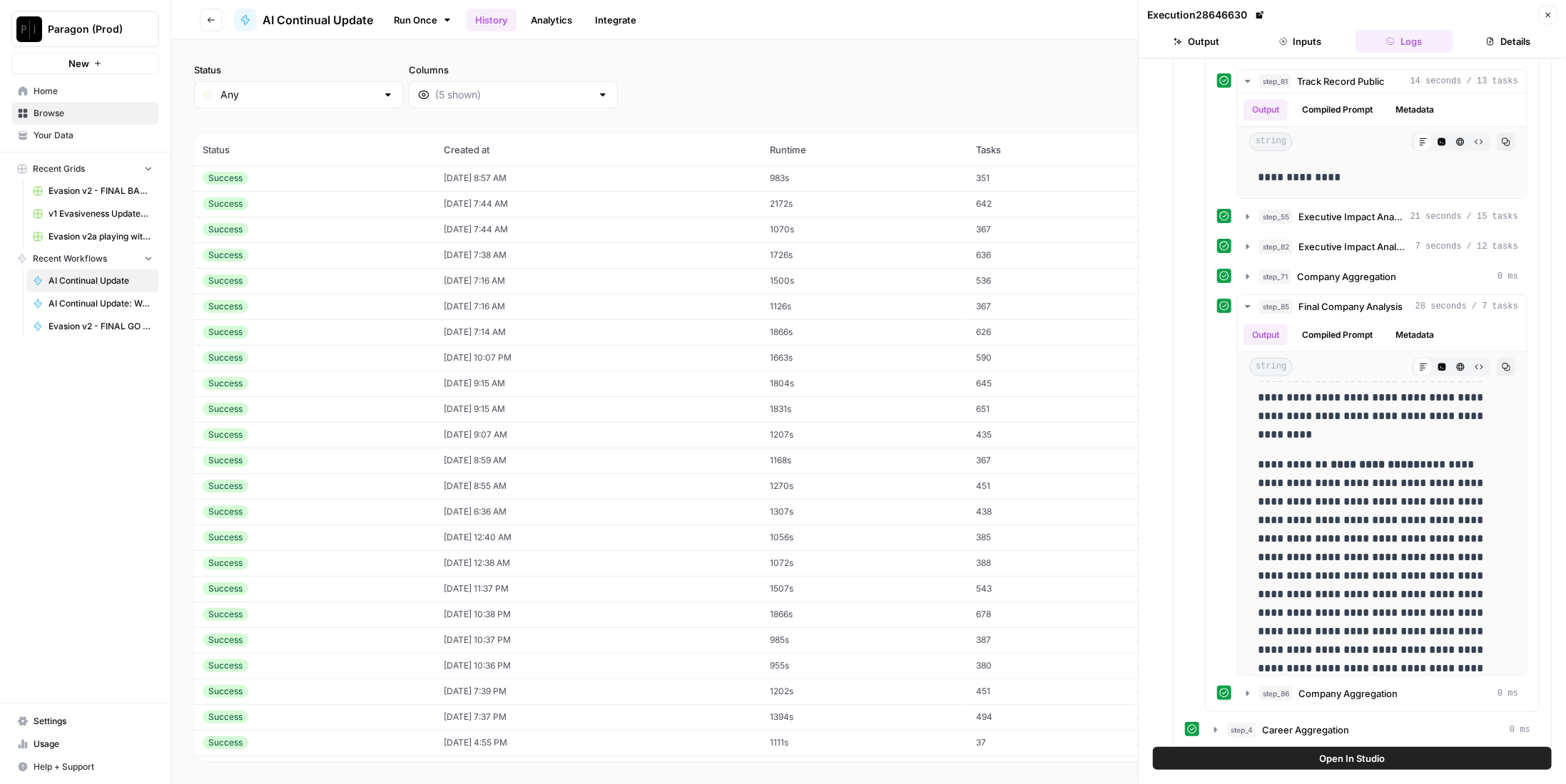
click at [1554, 12] on button "Close" at bounding box center [1548, 15] width 19 height 19
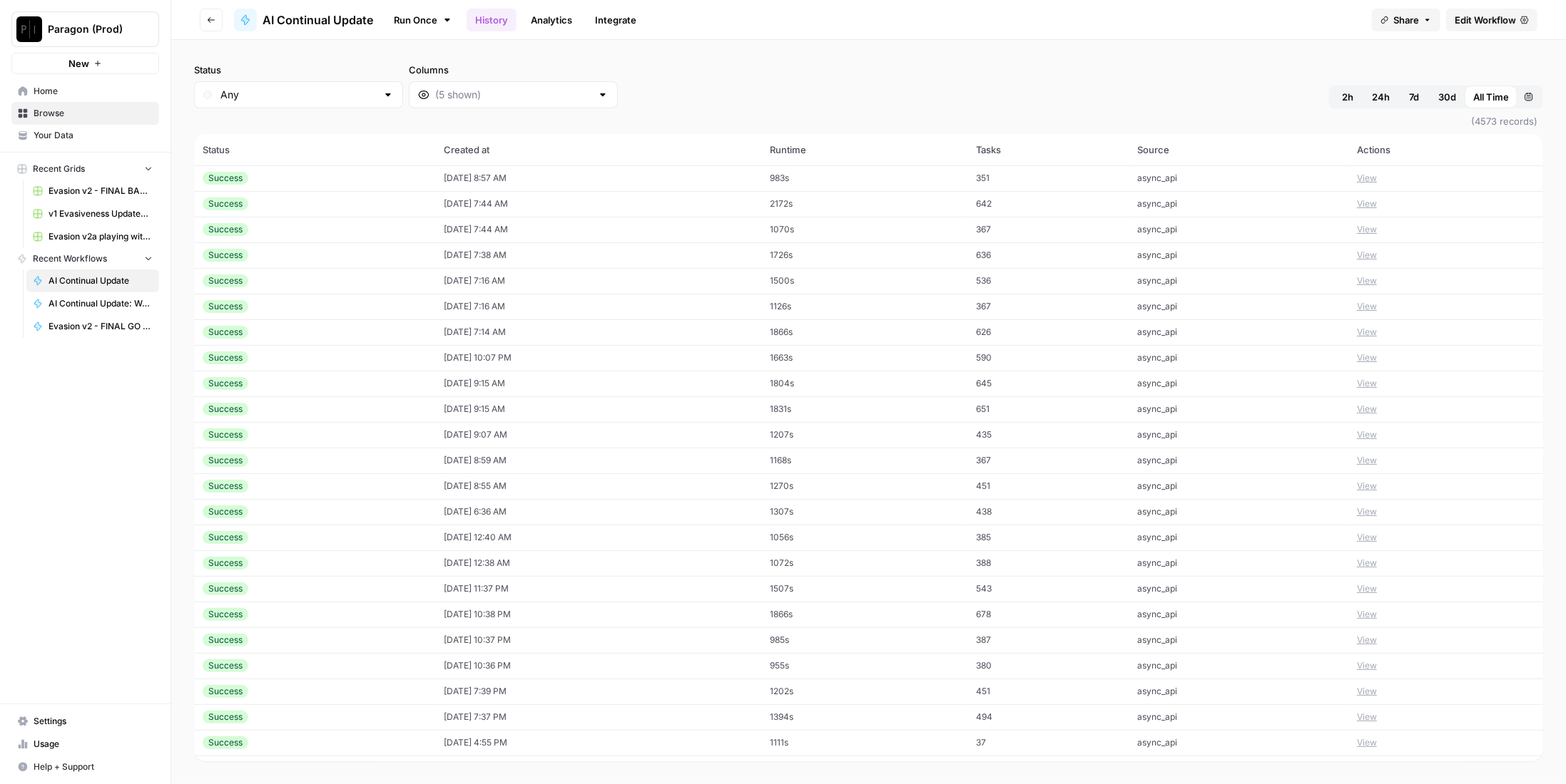
click at [1486, 27] on link "Edit Workflow" at bounding box center [1492, 20] width 92 height 23
click at [1183, 174] on td "async_api" at bounding box center [1239, 178] width 219 height 26
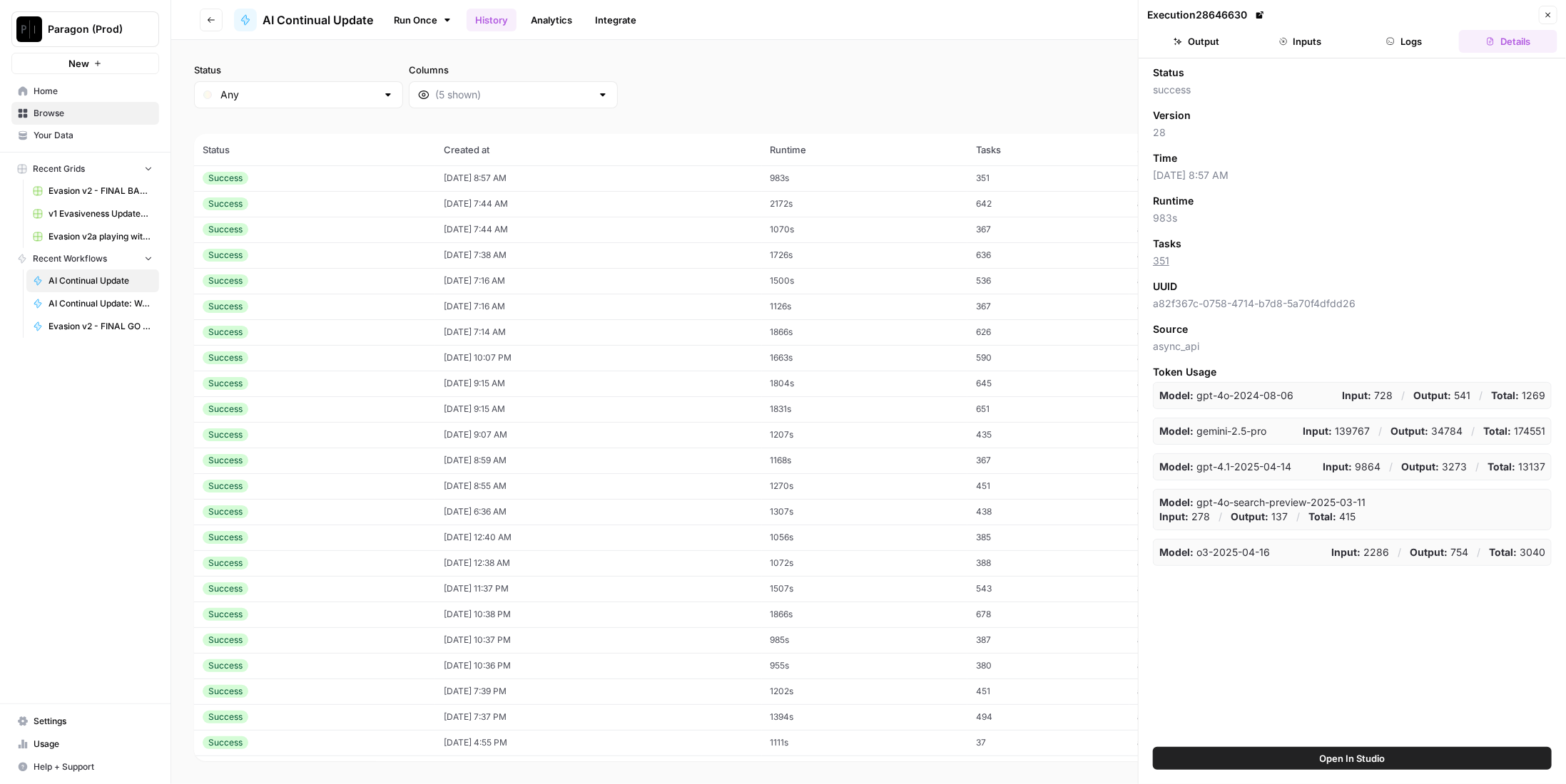
click at [1379, 57] on header "Execution 28646630 Close Output Inputs Logs Details" at bounding box center [1352, 29] width 428 height 59
click at [1395, 43] on button "Logs" at bounding box center [1405, 41] width 99 height 23
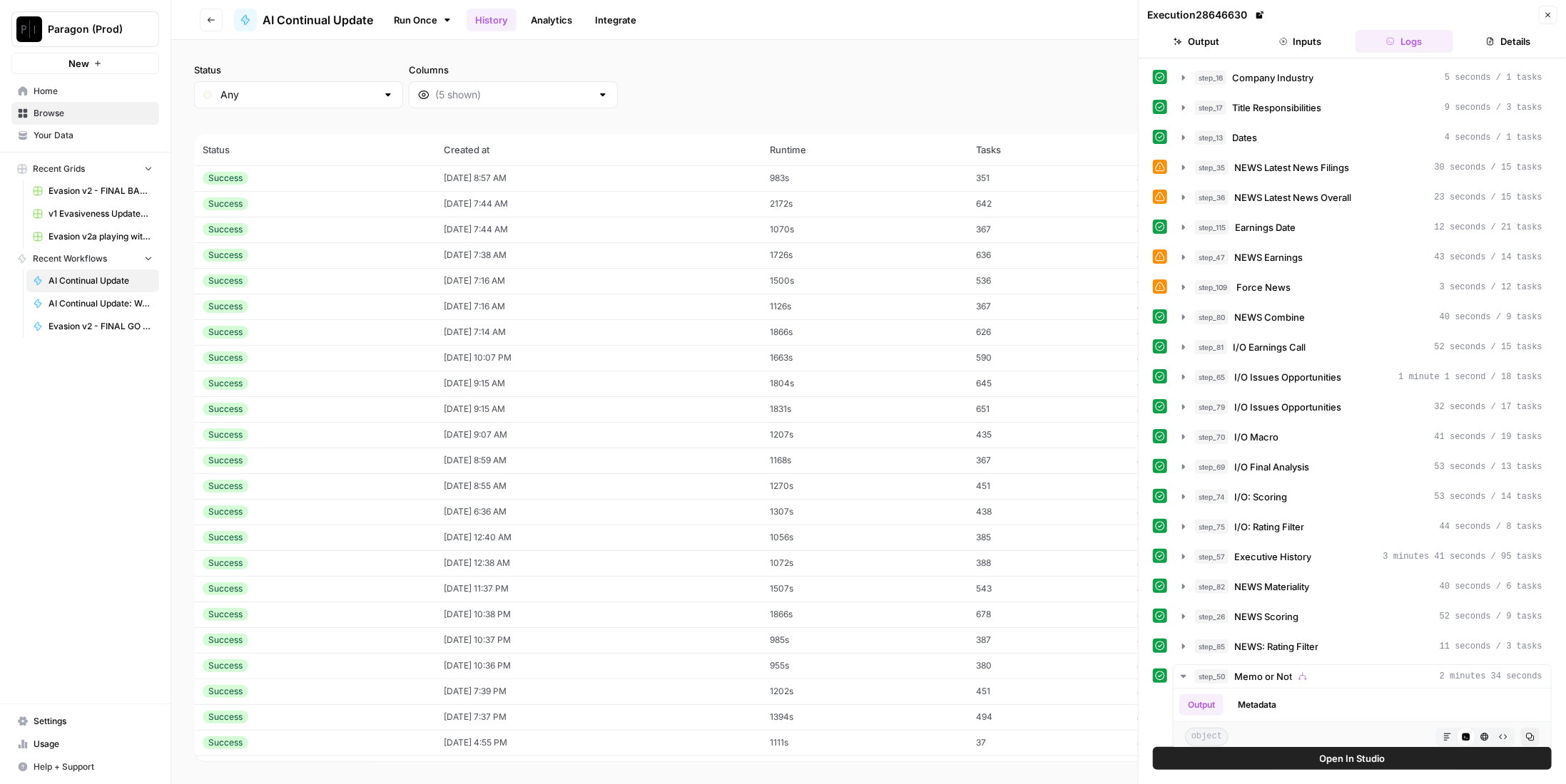
scroll to position [285, 0]
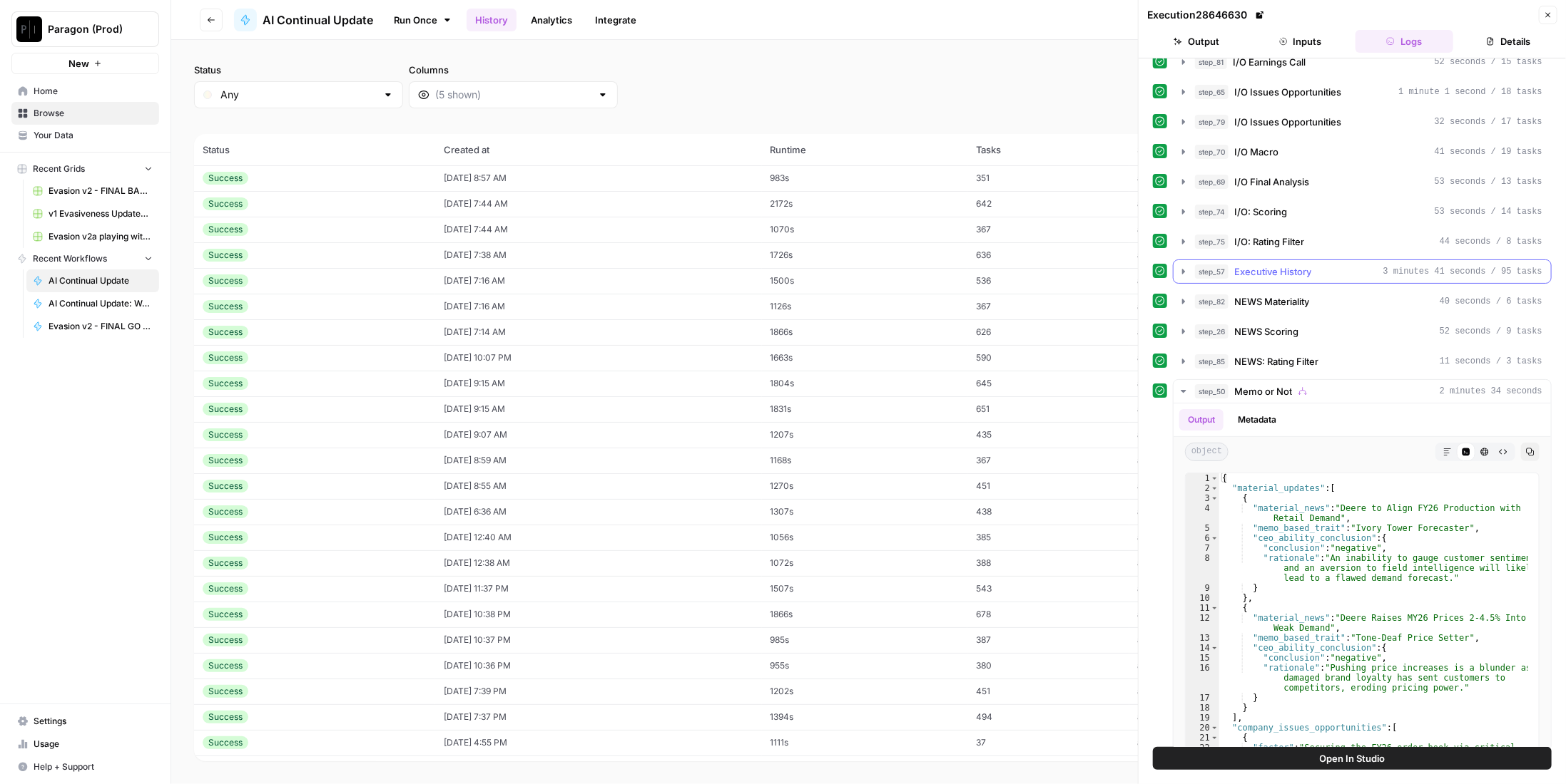
click at [1335, 265] on div "step_57 Executive History 3 minutes 41 seconds / 95 tasks" at bounding box center [1369, 272] width 348 height 14
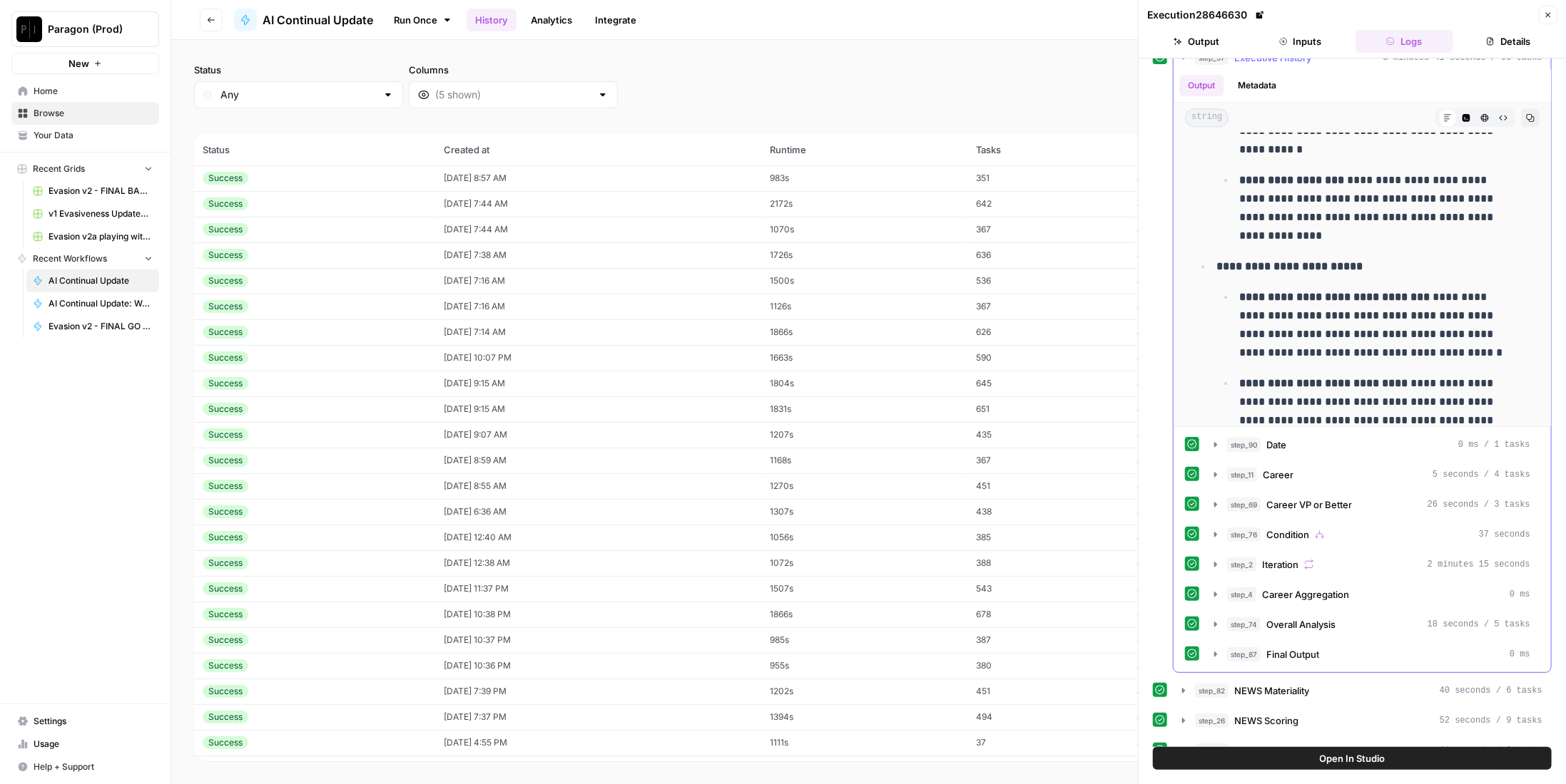
scroll to position [2412, 0]
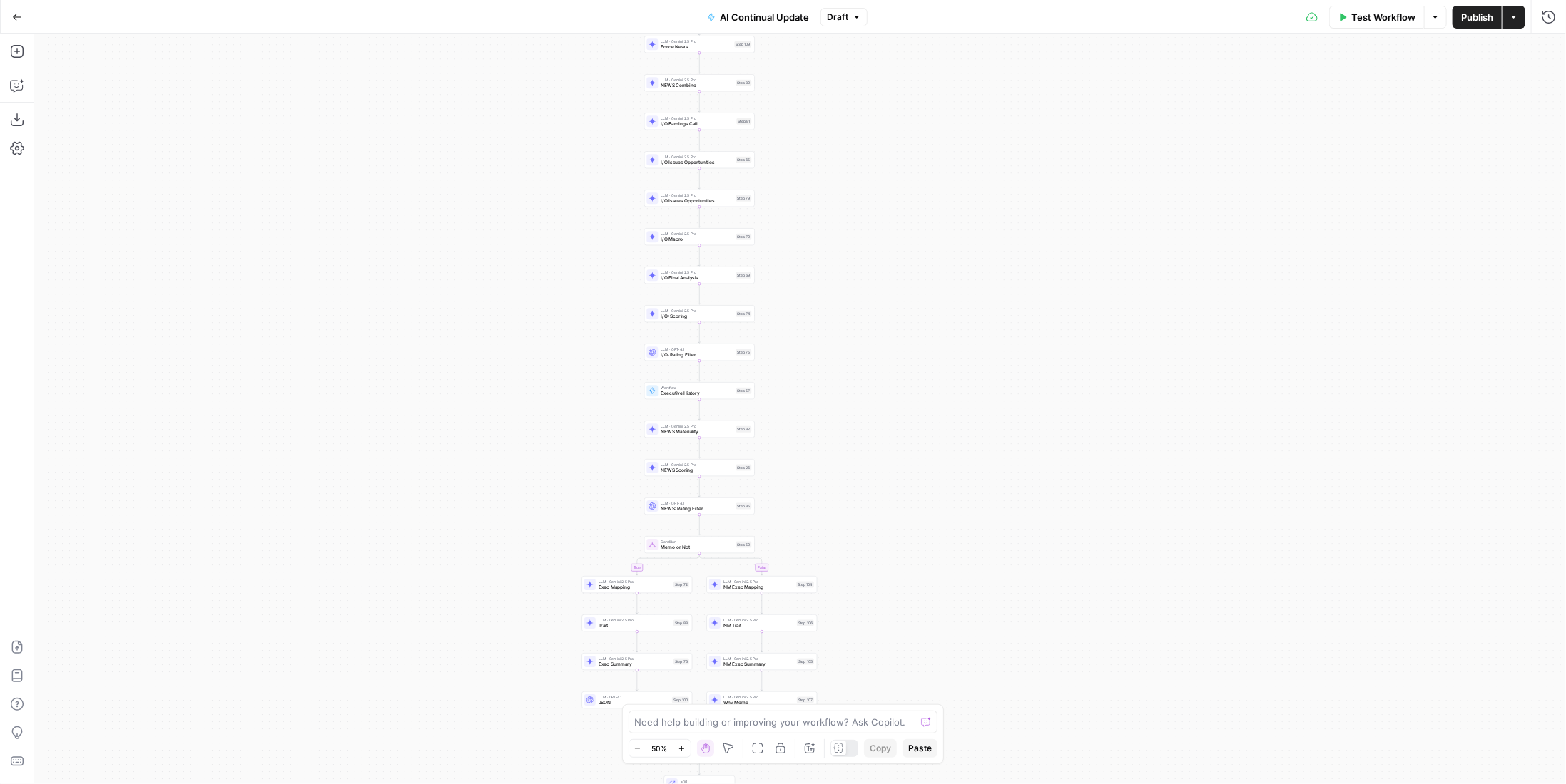
drag, startPoint x: 984, startPoint y: 372, endPoint x: 886, endPoint y: 204, distance: 194.5
click at [880, 174] on div "true false true false Workflow Set Inputs Inputs Condition Condition Step 117 L…" at bounding box center [799, 408] width 1532 height 750
drag, startPoint x: 862, startPoint y: 353, endPoint x: 844, endPoint y: 412, distance: 61.7
click at [877, 383] on div "true false true false Workflow Set Inputs Inputs Condition Condition Step 117 L…" at bounding box center [799, 408] width 1532 height 750
click at [752, 418] on div "Step 57" at bounding box center [758, 420] width 16 height 6
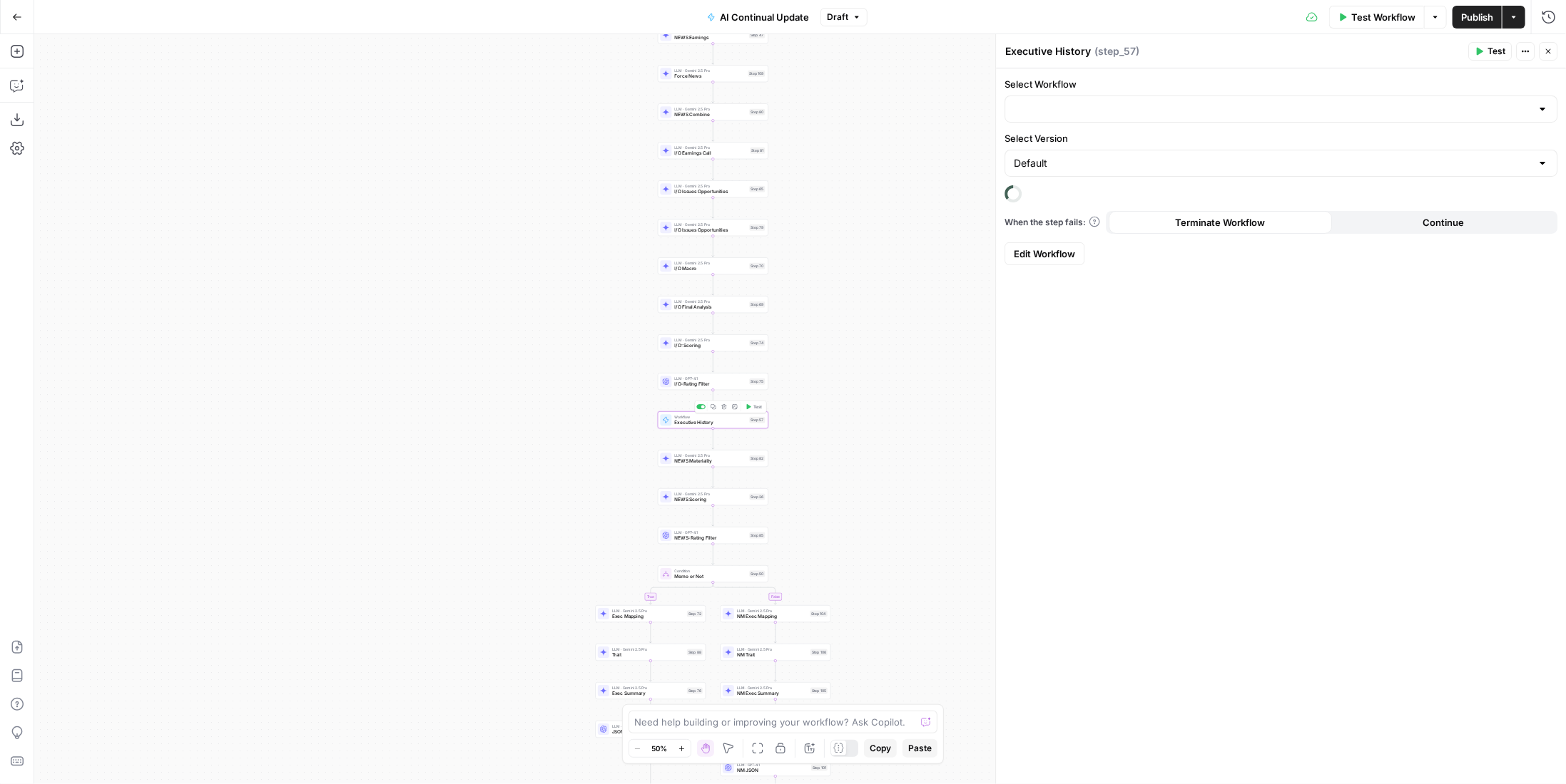
type input "AI Continual Update: Work History"
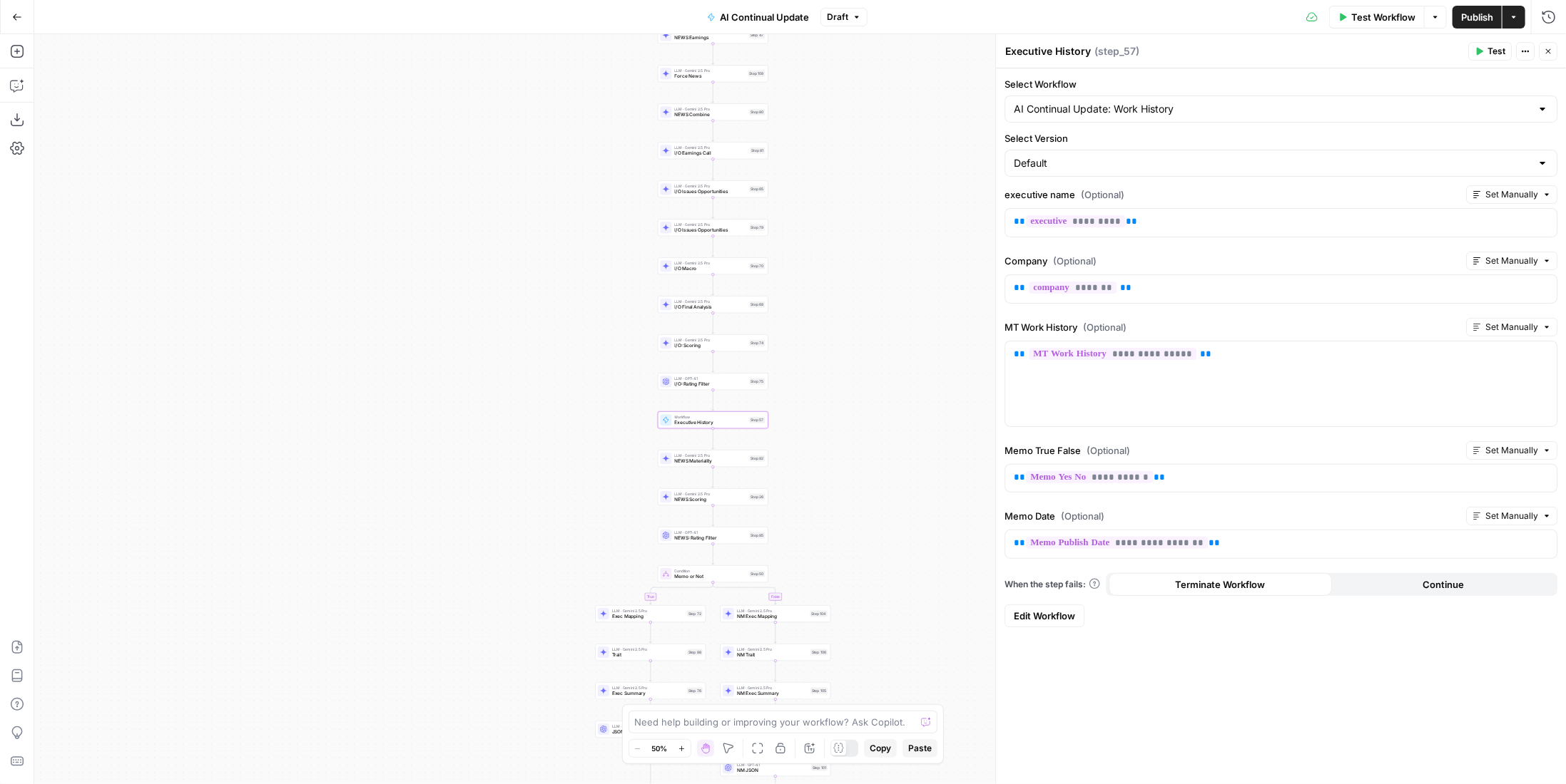
click at [1049, 613] on span "Edit Workflow" at bounding box center [1045, 616] width 62 height 14
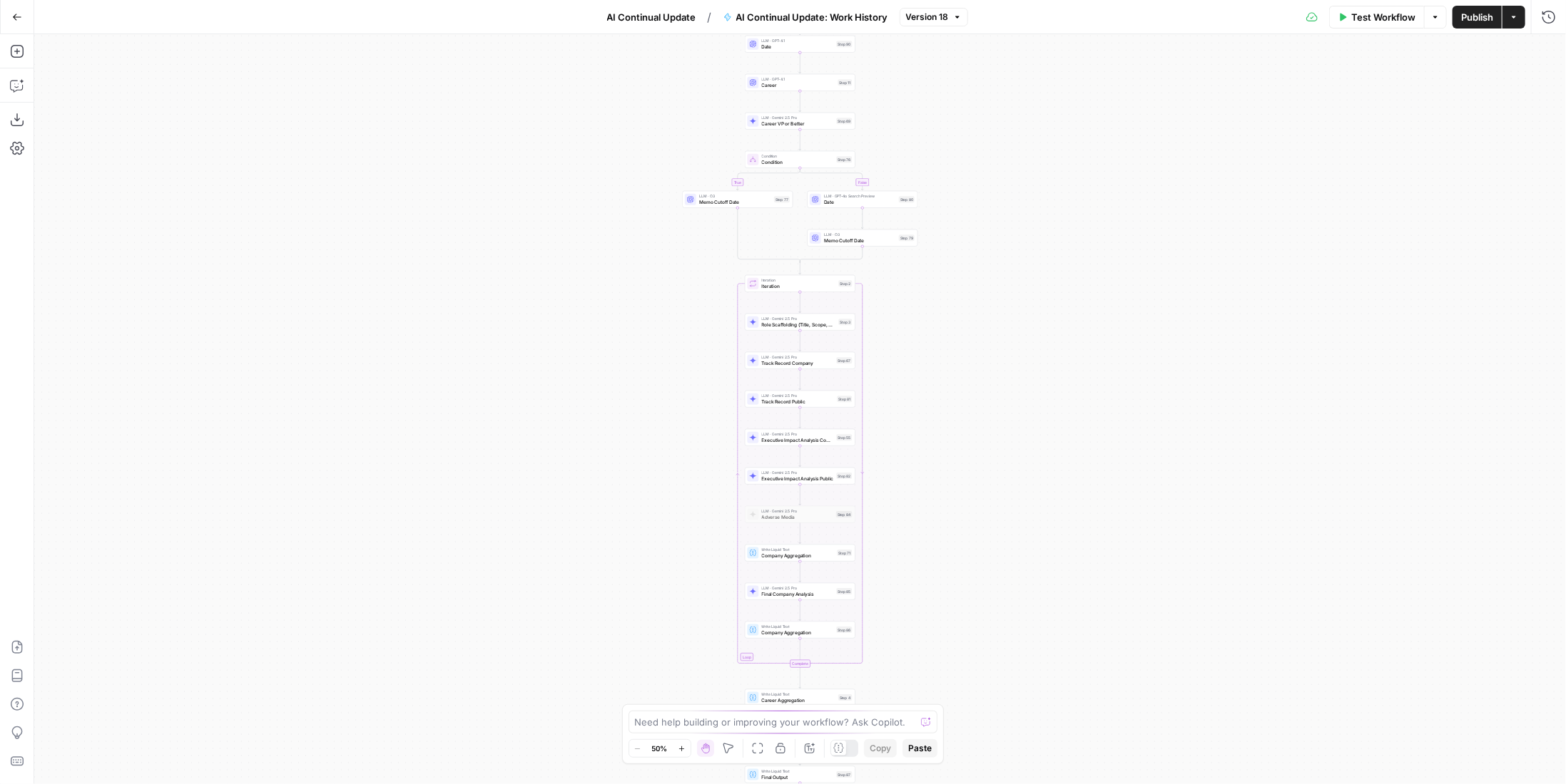
click at [931, 18] on span "Version 18" at bounding box center [927, 17] width 43 height 13
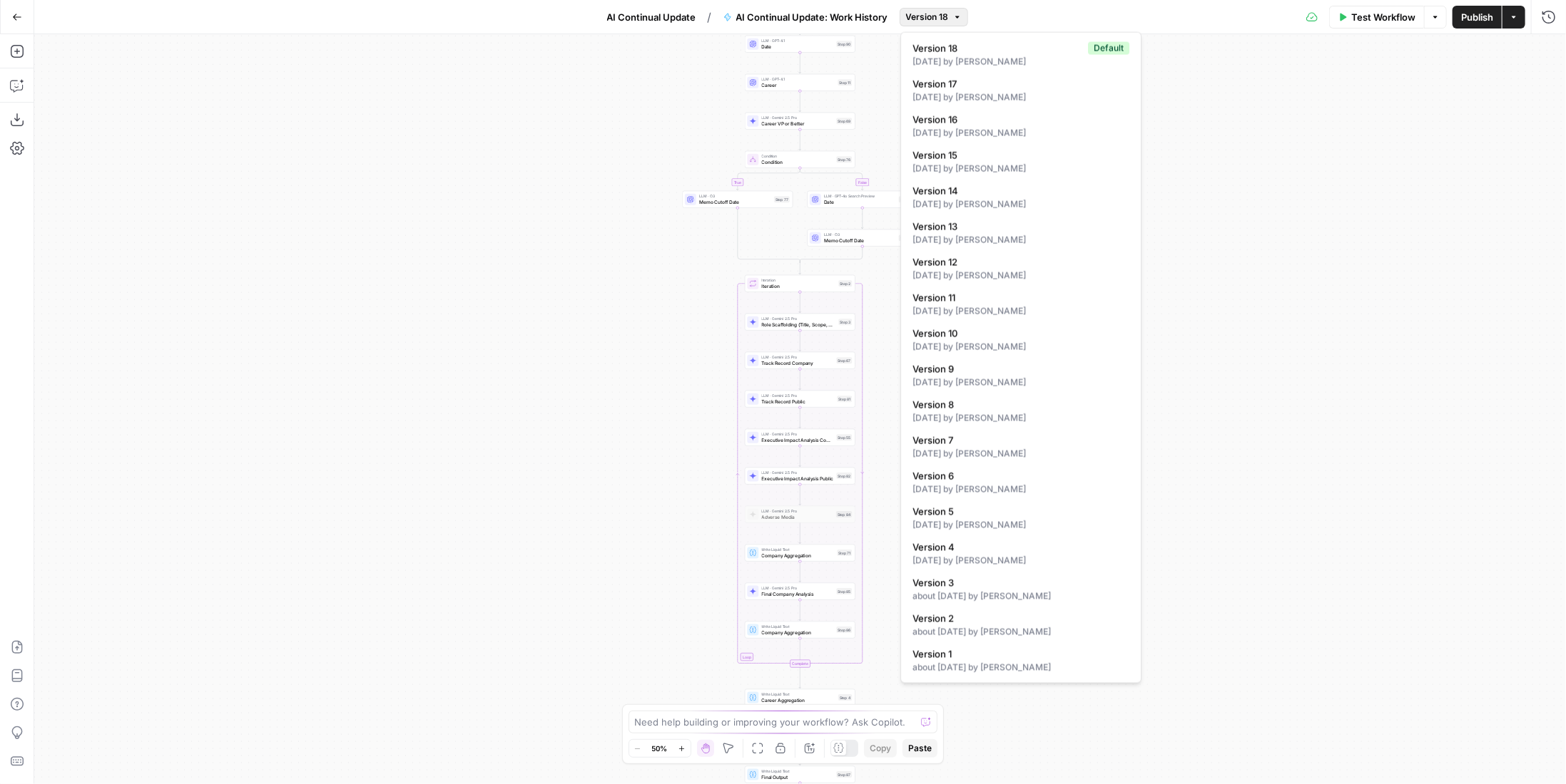
click at [1248, 151] on div "true false Workflow Set Inputs Inputs LLM · GPT-4.1 Date Step 90 LLM · GPT-4.1 …" at bounding box center [799, 408] width 1532 height 750
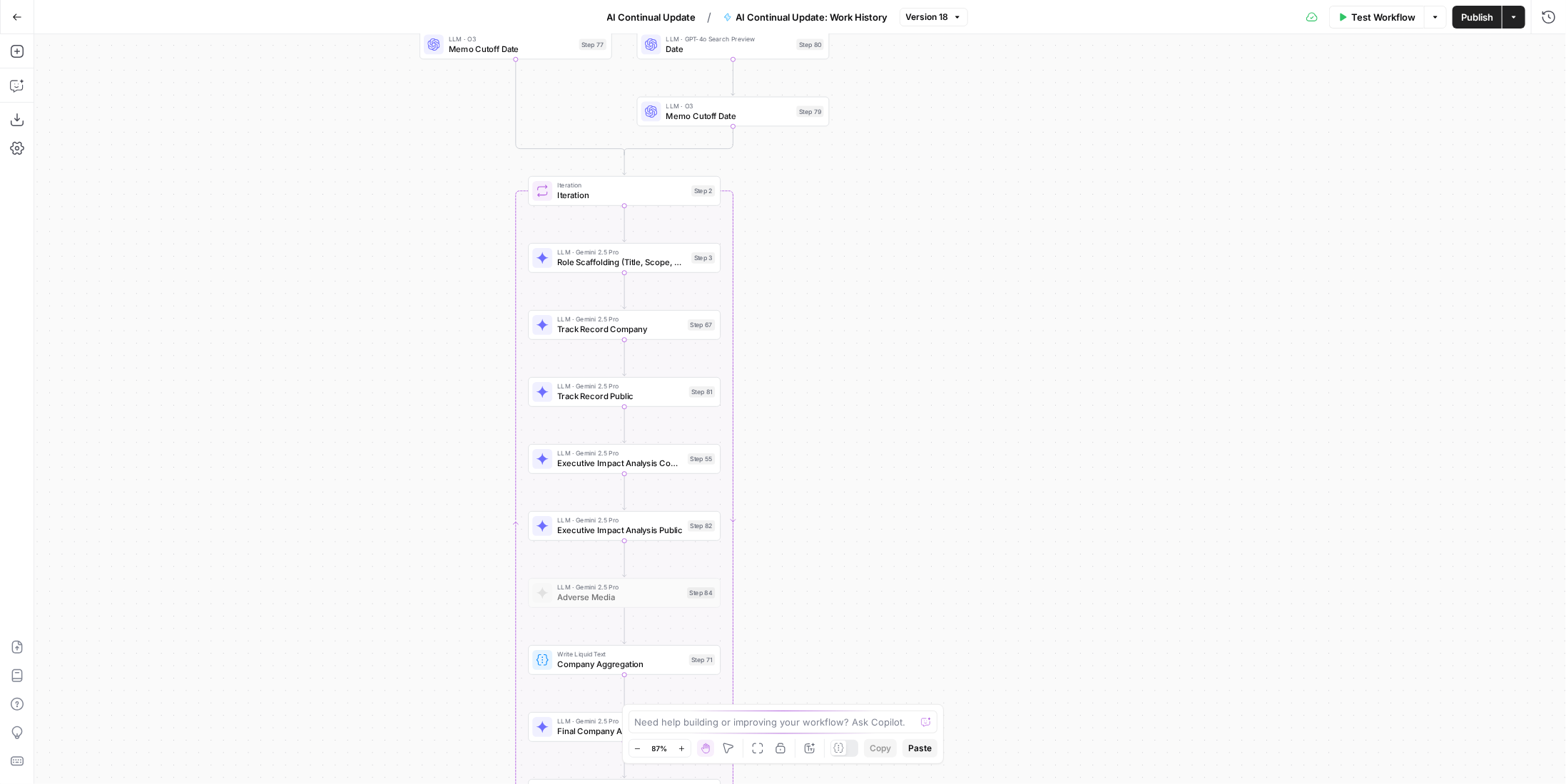
drag, startPoint x: 820, startPoint y: 385, endPoint x: 859, endPoint y: 400, distance: 41.8
click at [859, 400] on div "true false Workflow Set Inputs Inputs LLM · GPT-4.1 Date Step 90 LLM · GPT-4.1 …" at bounding box center [799, 408] width 1532 height 750
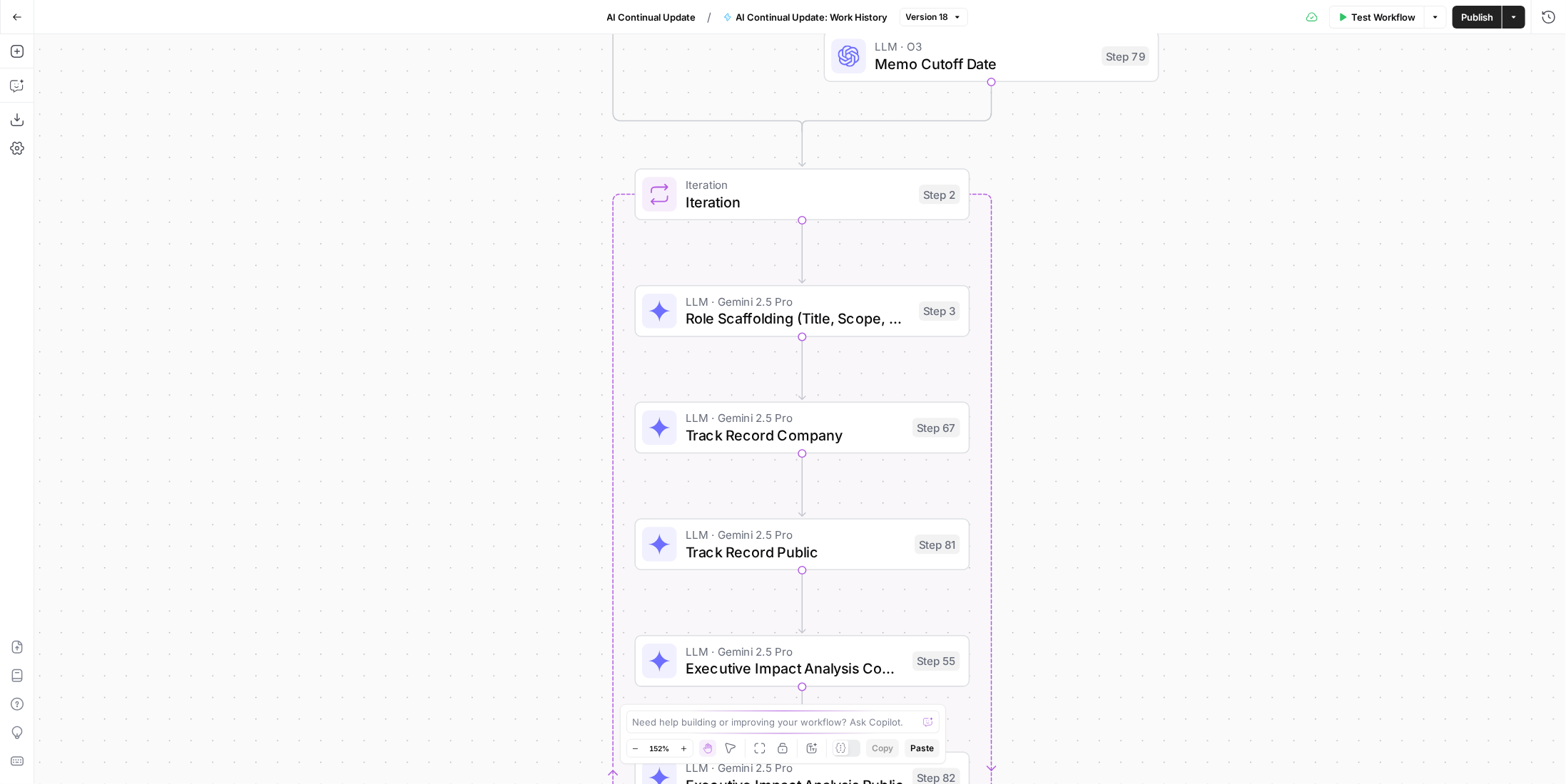
drag, startPoint x: 830, startPoint y: 364, endPoint x: 1104, endPoint y: 474, distance: 295.3
click at [1103, 493] on div "true false Workflow Set Inputs Inputs LLM · GPT-4.1 Date Step 90 LLM · GPT-4.1 …" at bounding box center [799, 408] width 1532 height 750
click at [947, 320] on div "LLM · Gemini 2.5 Pro Role Scaffolding (Title, Scope, Dates Step 3 Copy step Del…" at bounding box center [804, 311] width 318 height 37
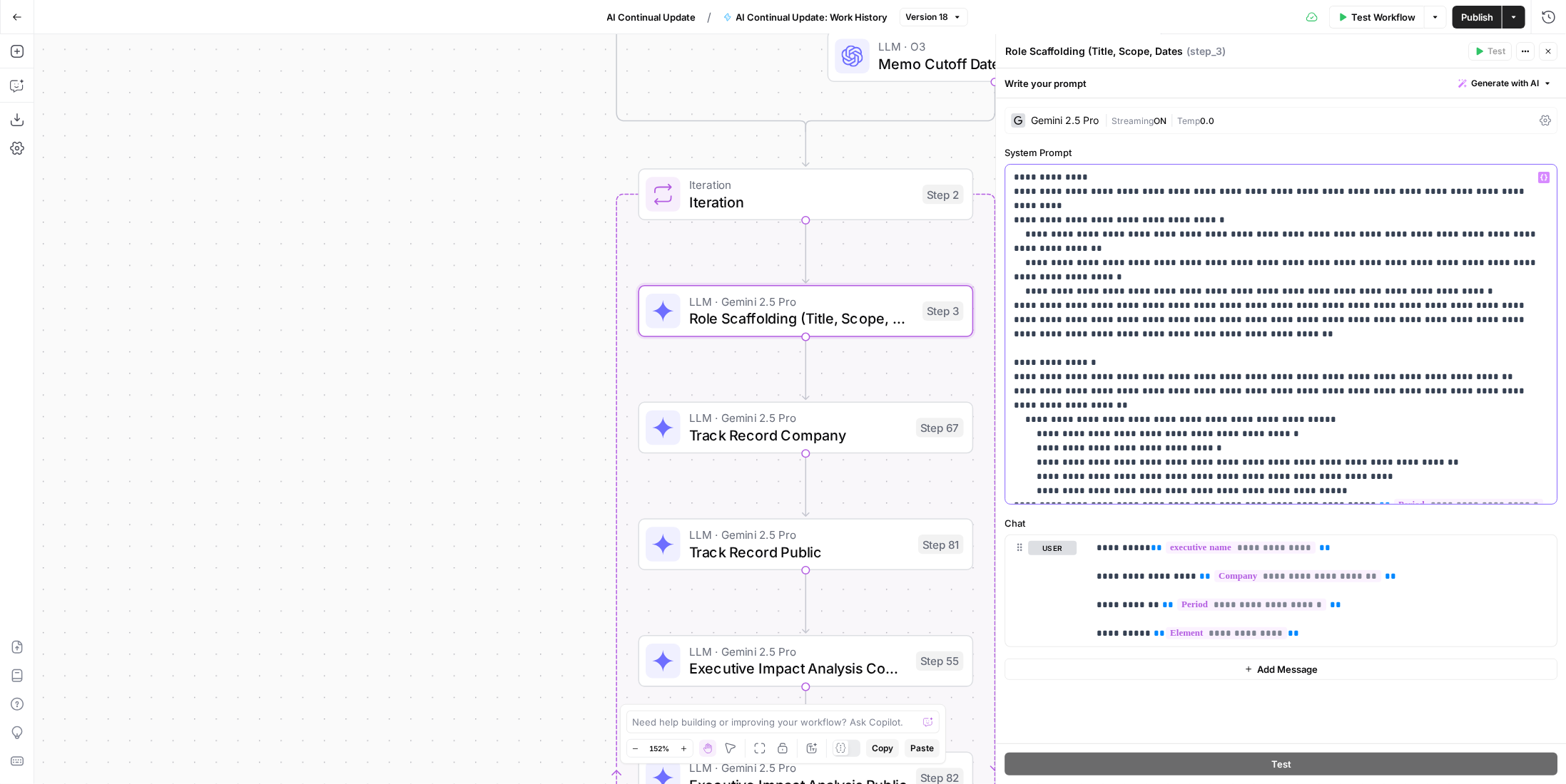
click at [1449, 342] on p "**********" at bounding box center [1281, 334] width 535 height 328
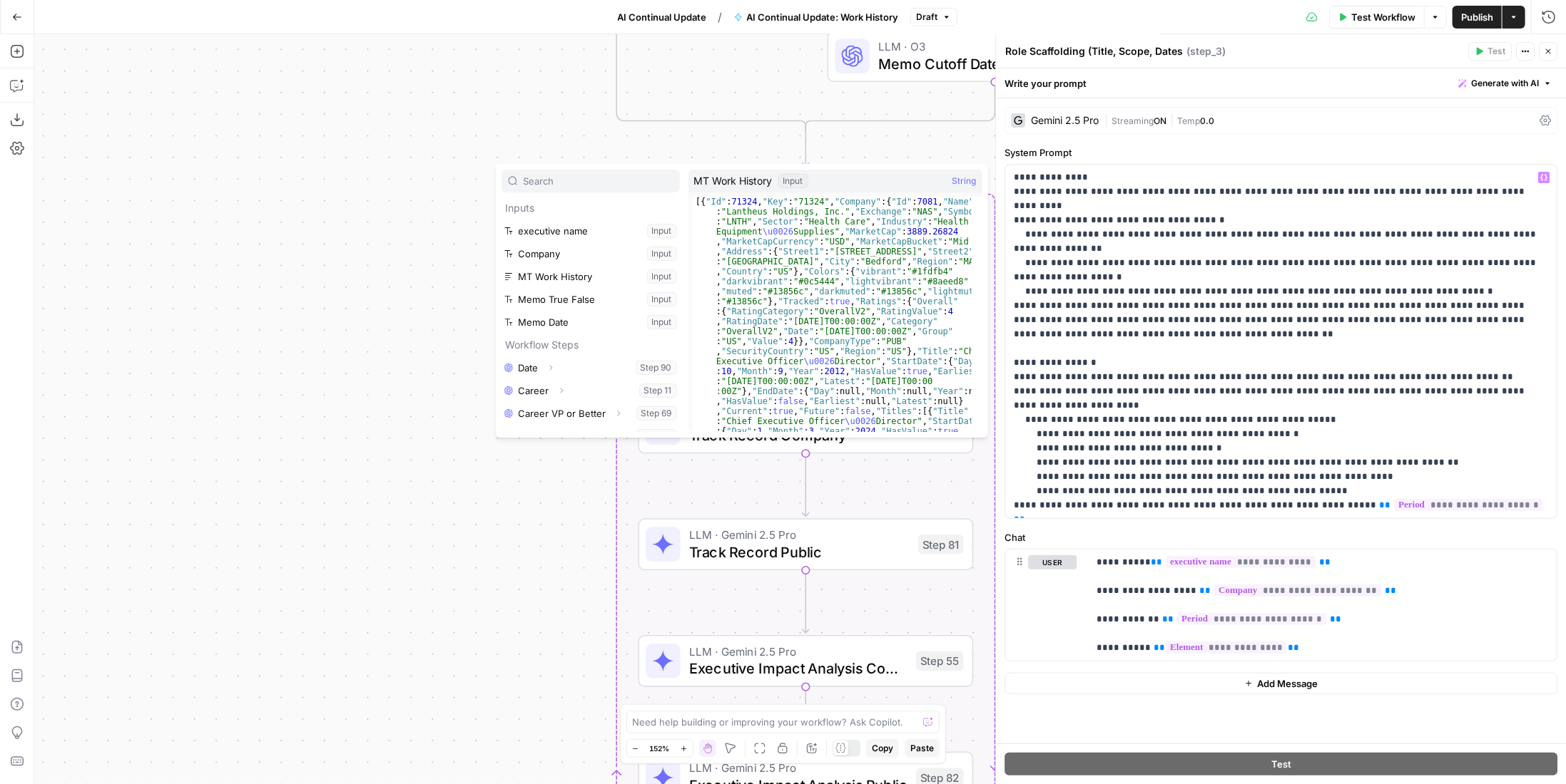
scroll to position [38, 0]
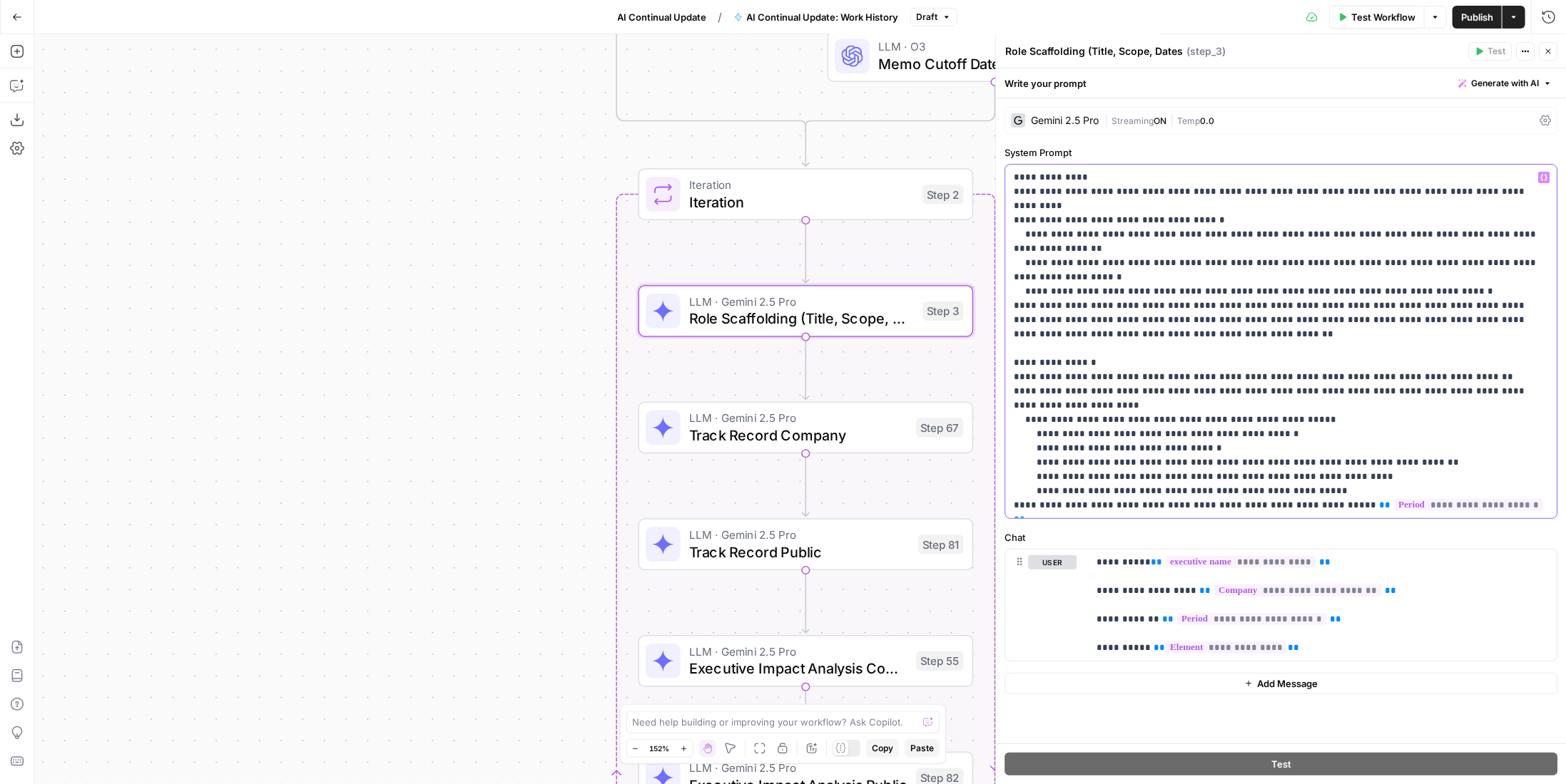
click at [1408, 376] on p "**********" at bounding box center [1281, 342] width 535 height 343
click at [1454, 350] on p "**********" at bounding box center [1281, 342] width 535 height 343
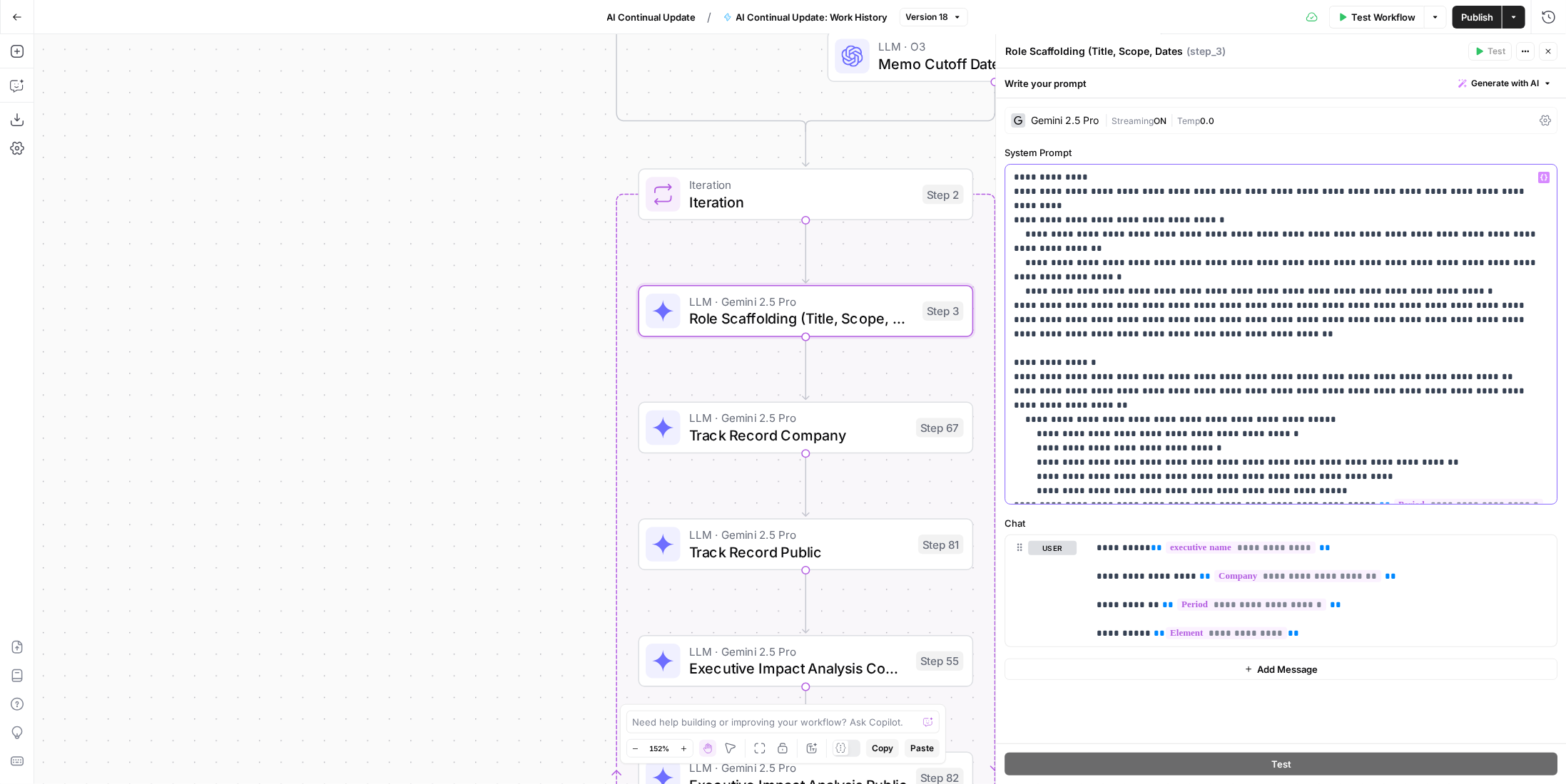
click at [1504, 451] on p "**********" at bounding box center [1281, 334] width 535 height 328
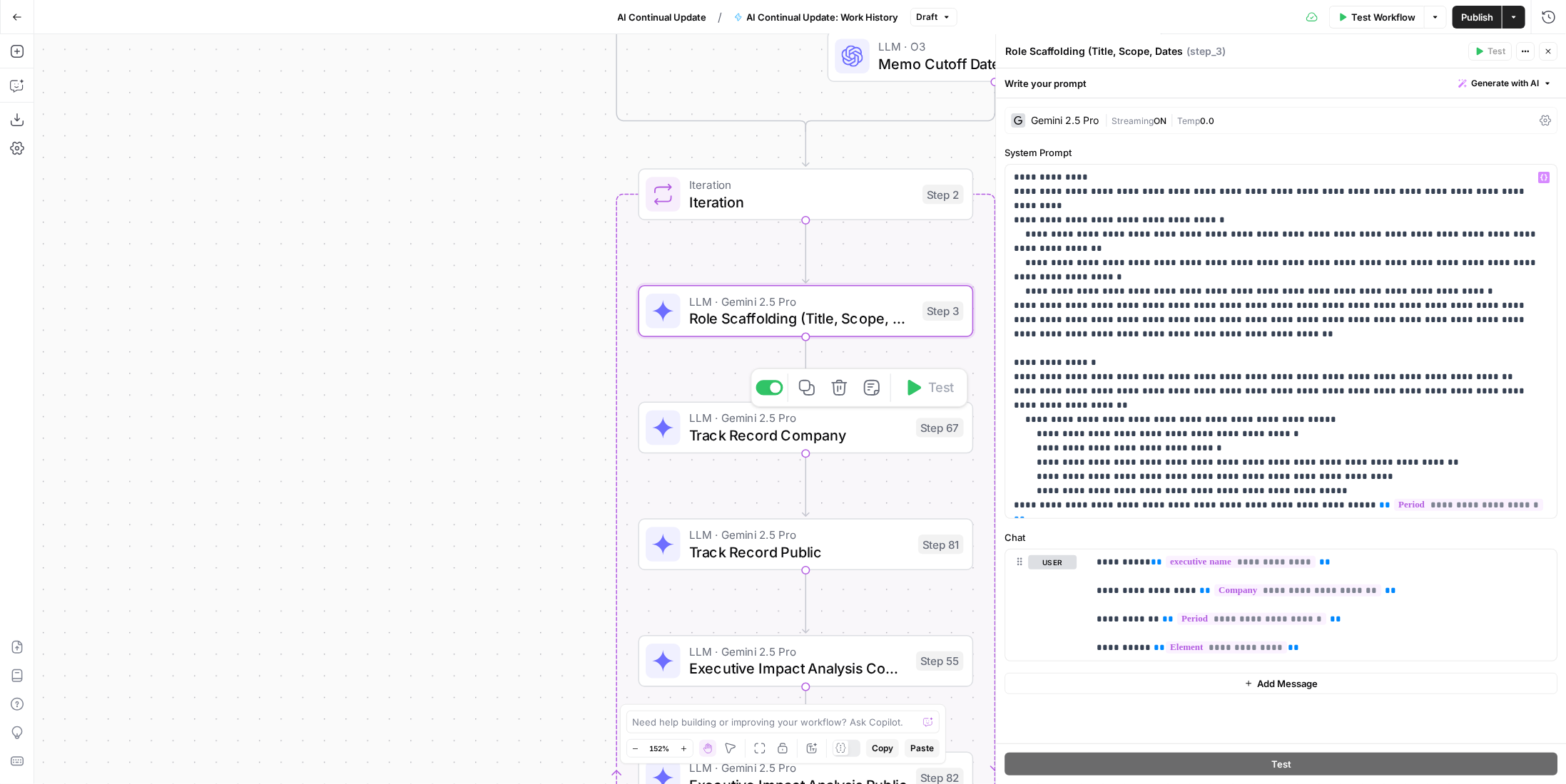
click at [867, 427] on span "Track Record Company" at bounding box center [797, 435] width 218 height 21
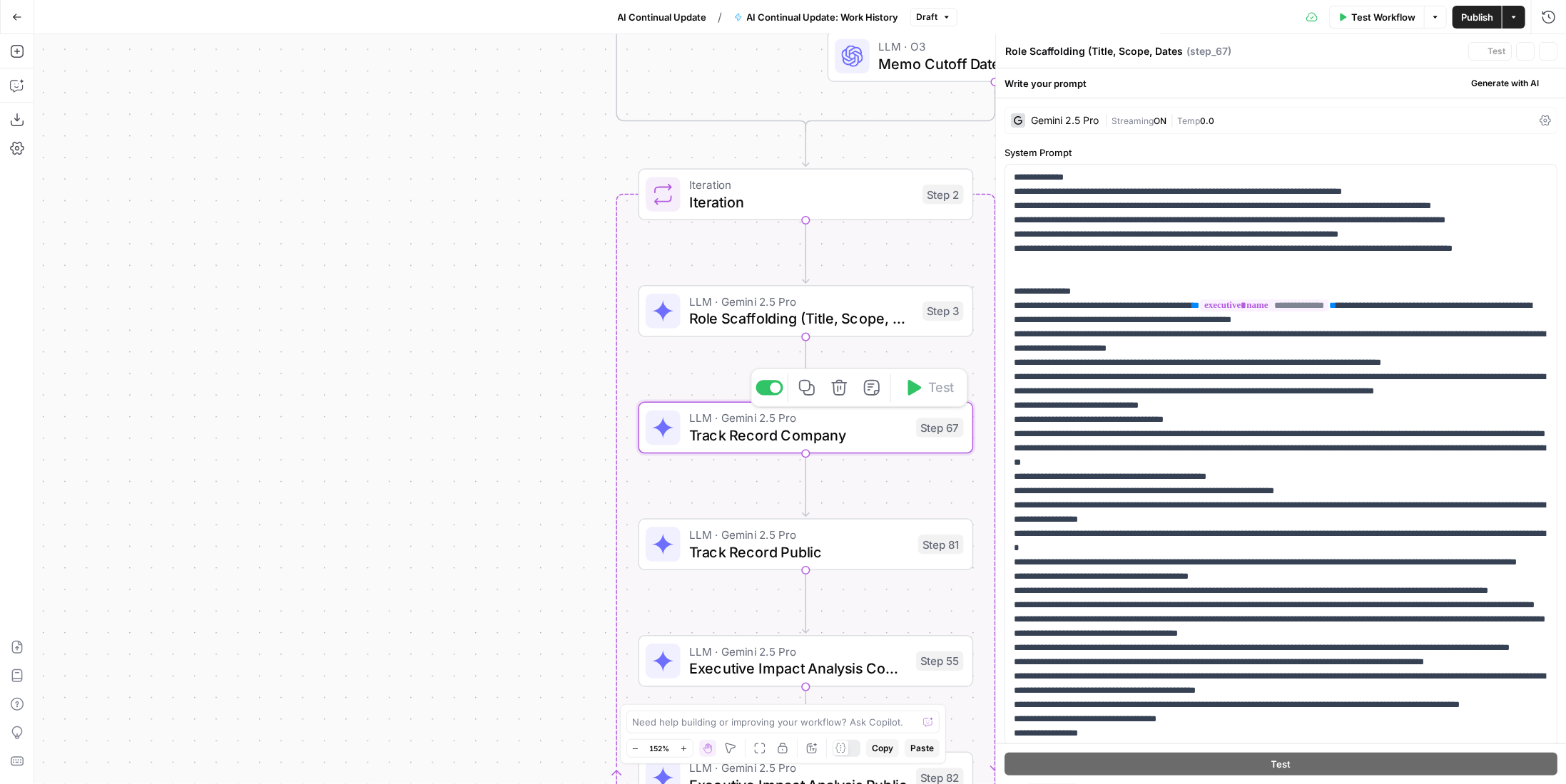
type textarea "Track Record Company"
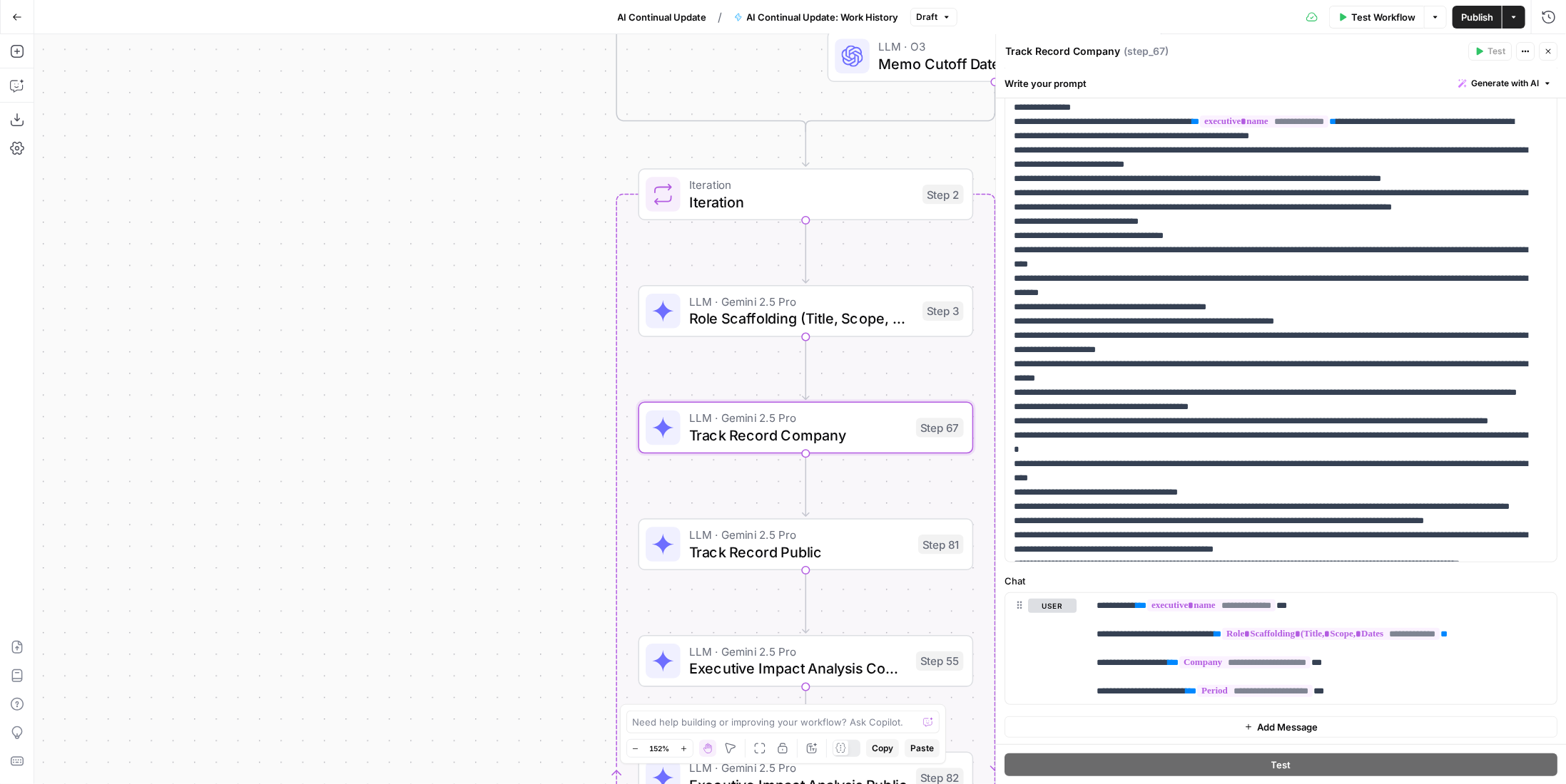
scroll to position [0, 0]
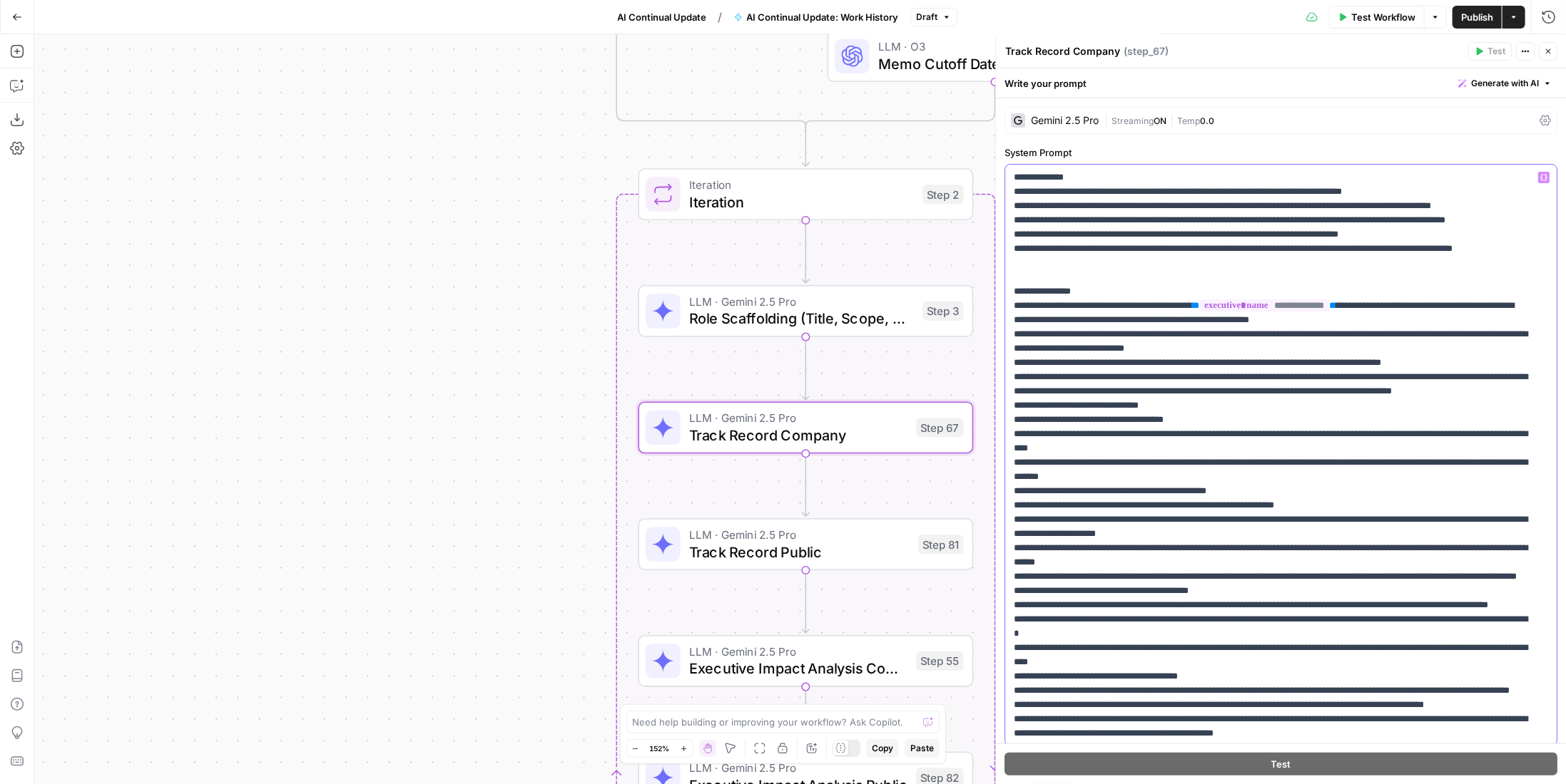
click at [1409, 360] on p "**********" at bounding box center [1270, 627] width 513 height 913
click at [1426, 360] on p "**********" at bounding box center [1270, 627] width 513 height 913
click at [934, 197] on div "Step 2" at bounding box center [943, 193] width 42 height 19
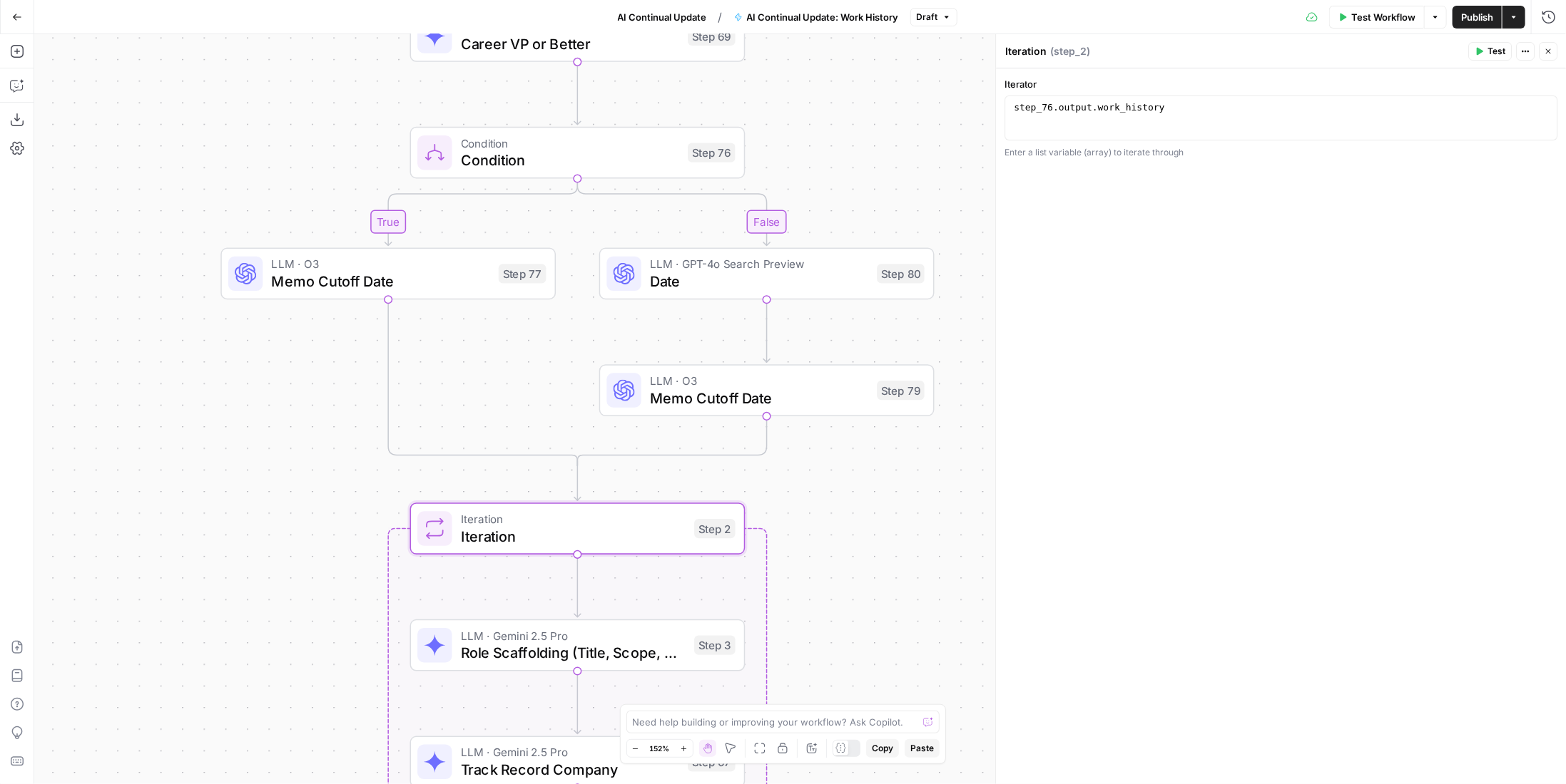
drag, startPoint x: 545, startPoint y: 372, endPoint x: 317, endPoint y: 350, distance: 229.1
click at [317, 350] on div "true false Workflow Set Inputs Inputs LLM · GPT-4.1 Date Step 90 LLM · GPT-4.1 …" at bounding box center [799, 408] width 1532 height 750
click at [732, 393] on span "Memo Cutoff Date" at bounding box center [759, 397] width 218 height 21
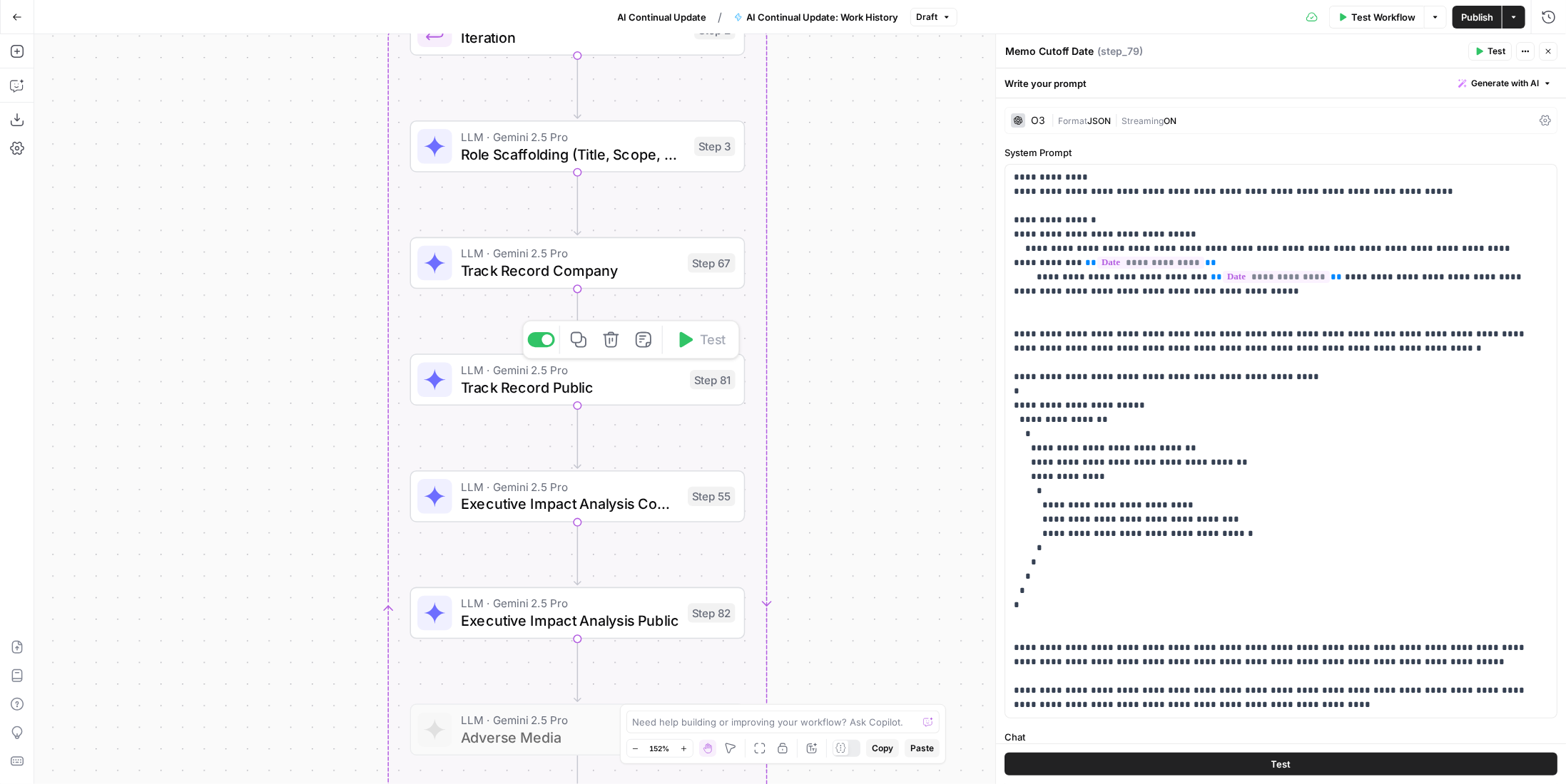
click at [643, 380] on span "Track Record Public" at bounding box center [570, 387] width 220 height 21
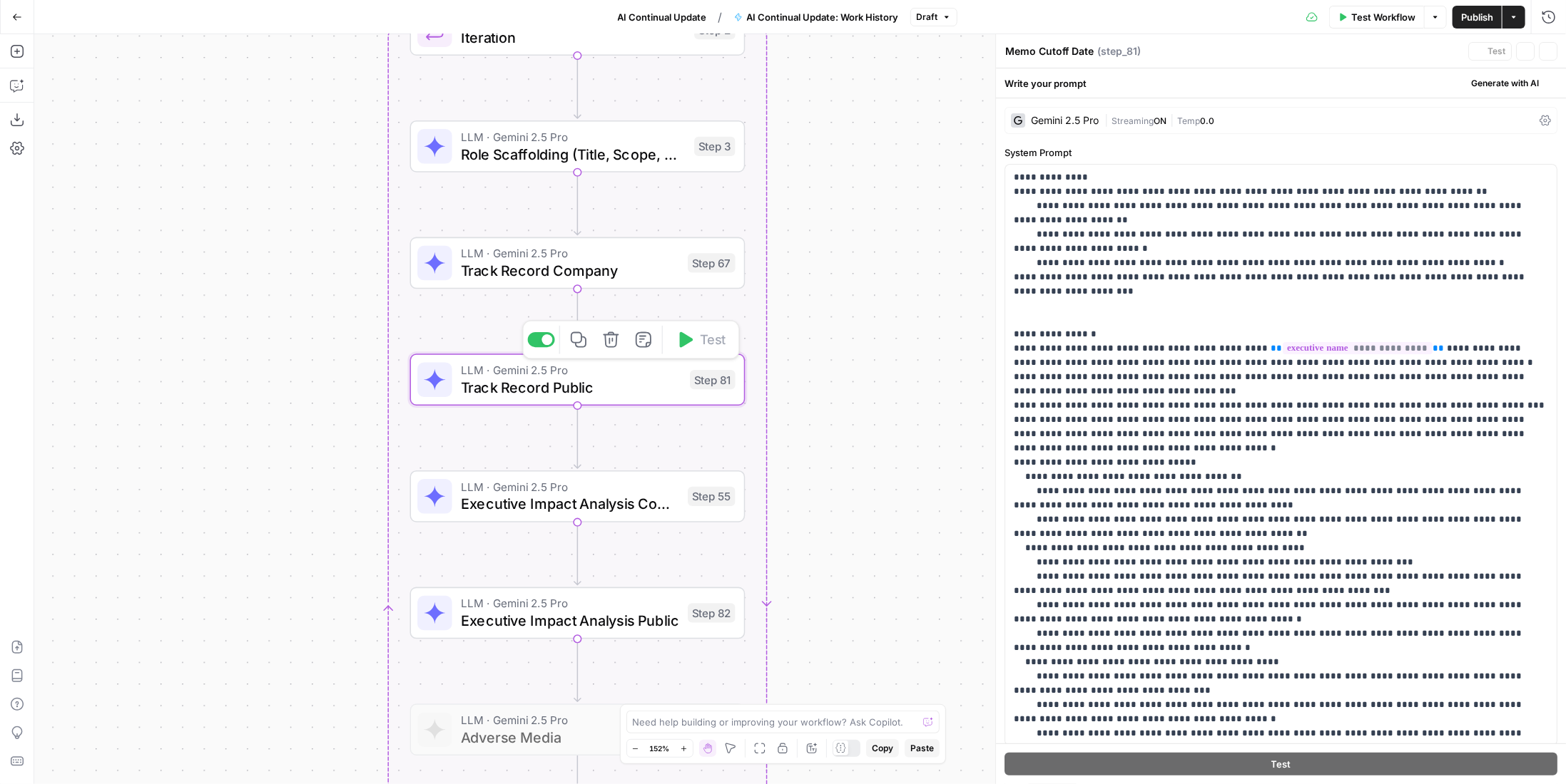
type textarea "Track Record Public"
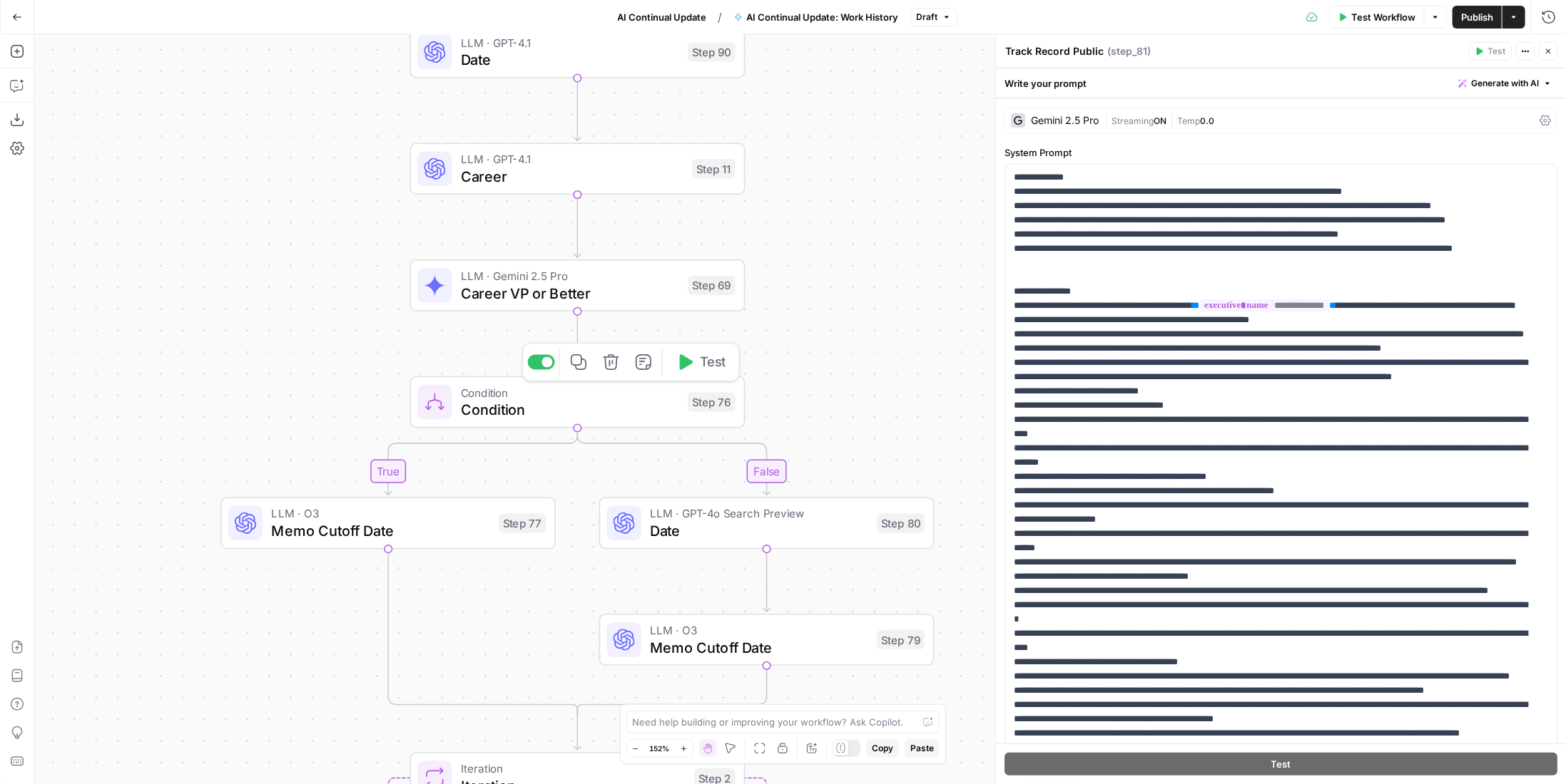
click at [628, 281] on span "LLM · Gemini 2.5 Pro" at bounding box center [569, 275] width 218 height 17
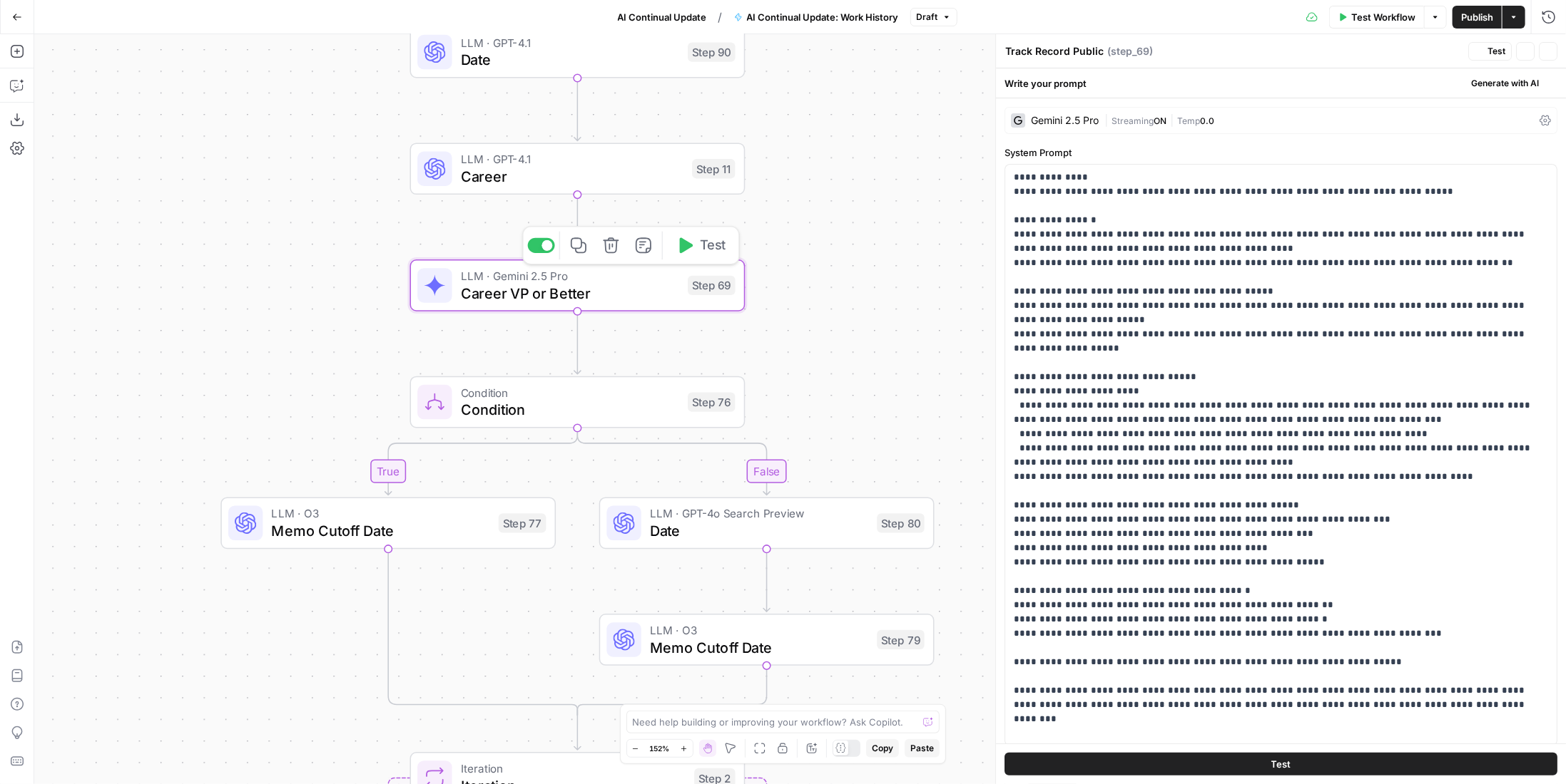
type textarea "Career VP or Better"
click at [624, 175] on span "Career" at bounding box center [571, 175] width 222 height 21
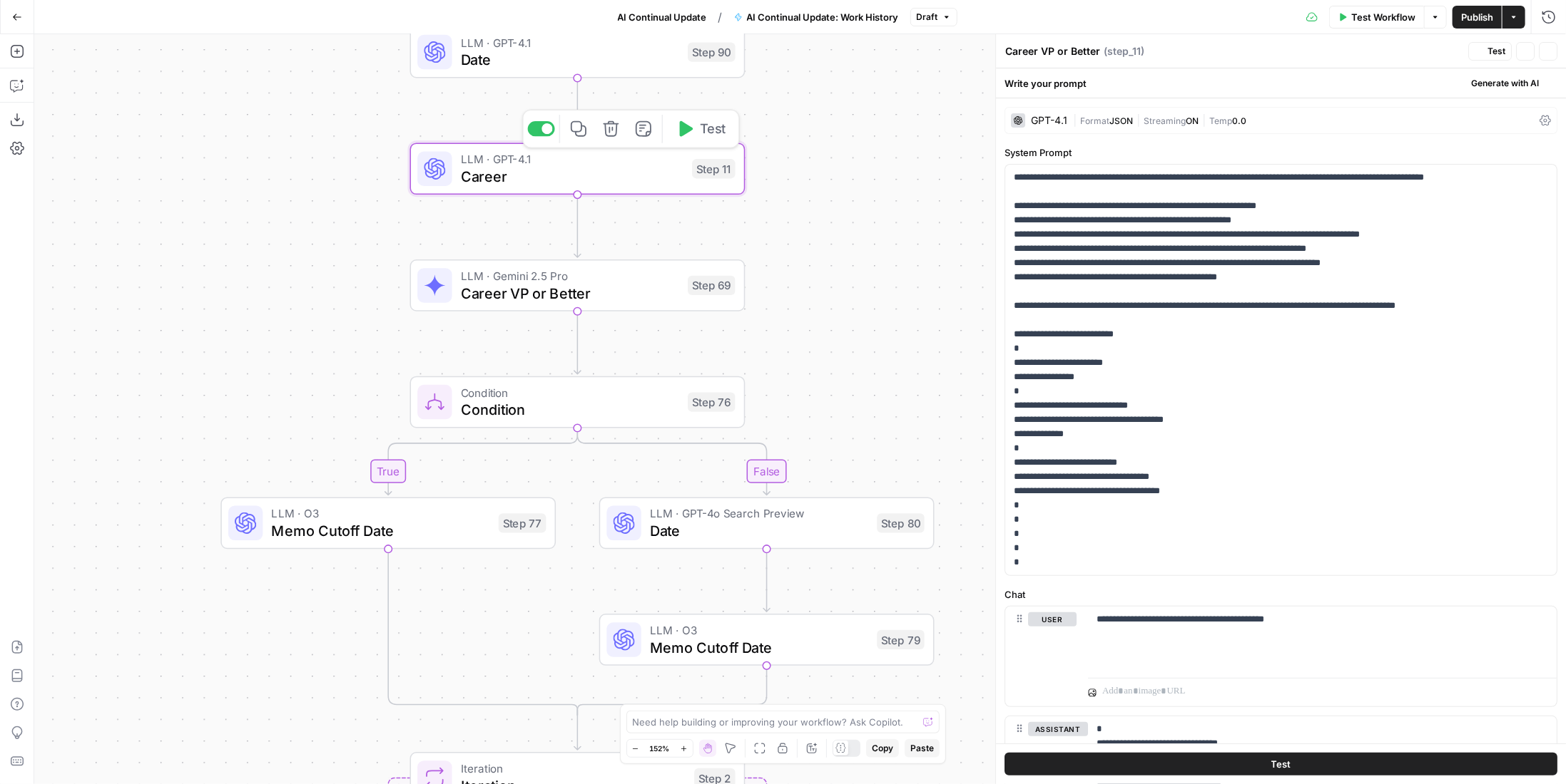
type textarea "Career"
click at [1043, 492] on p "**********" at bounding box center [1276, 370] width 524 height 399
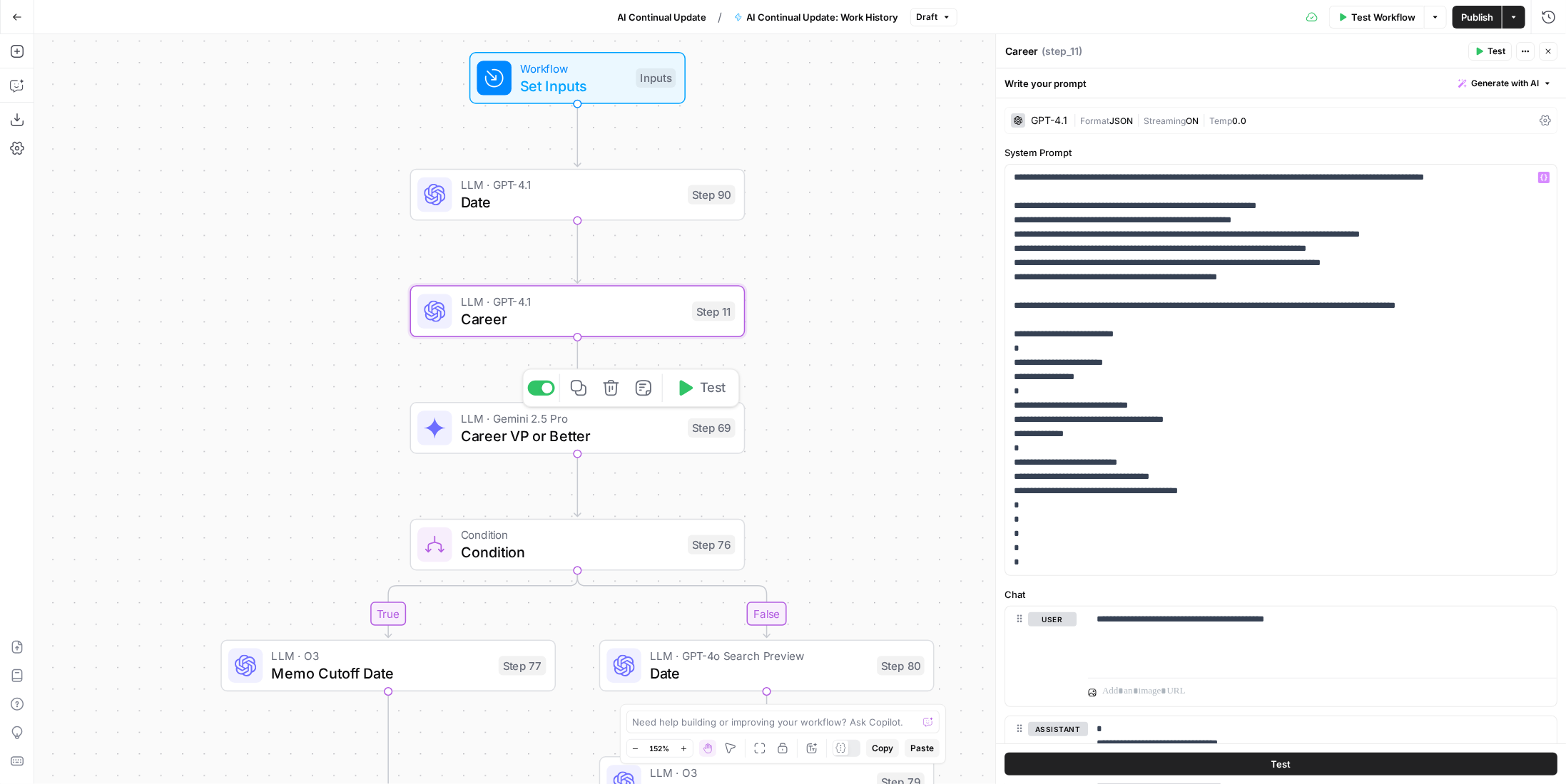
click at [715, 429] on div "Step 69" at bounding box center [712, 427] width 48 height 19
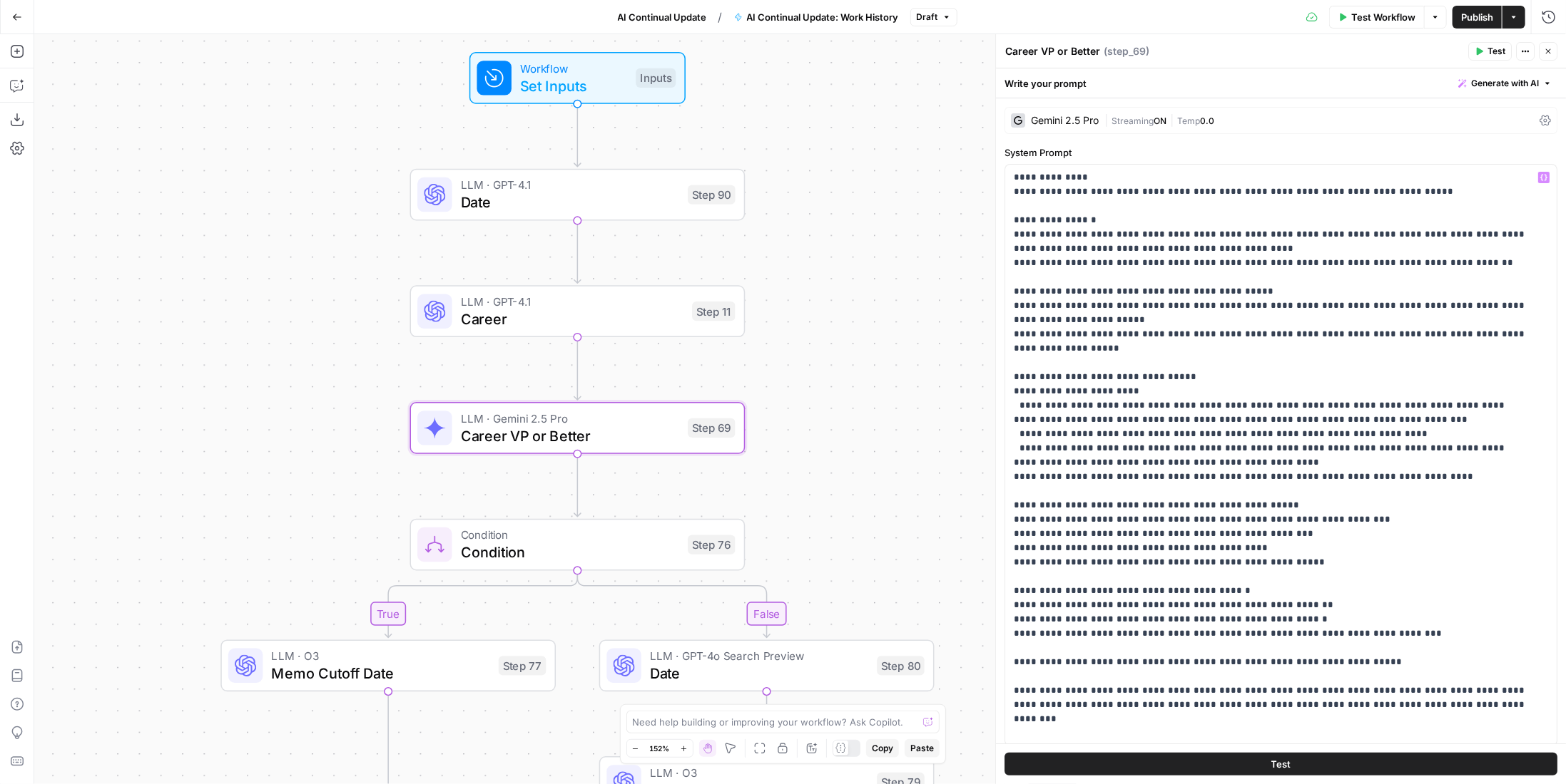
scroll to position [229, 0]
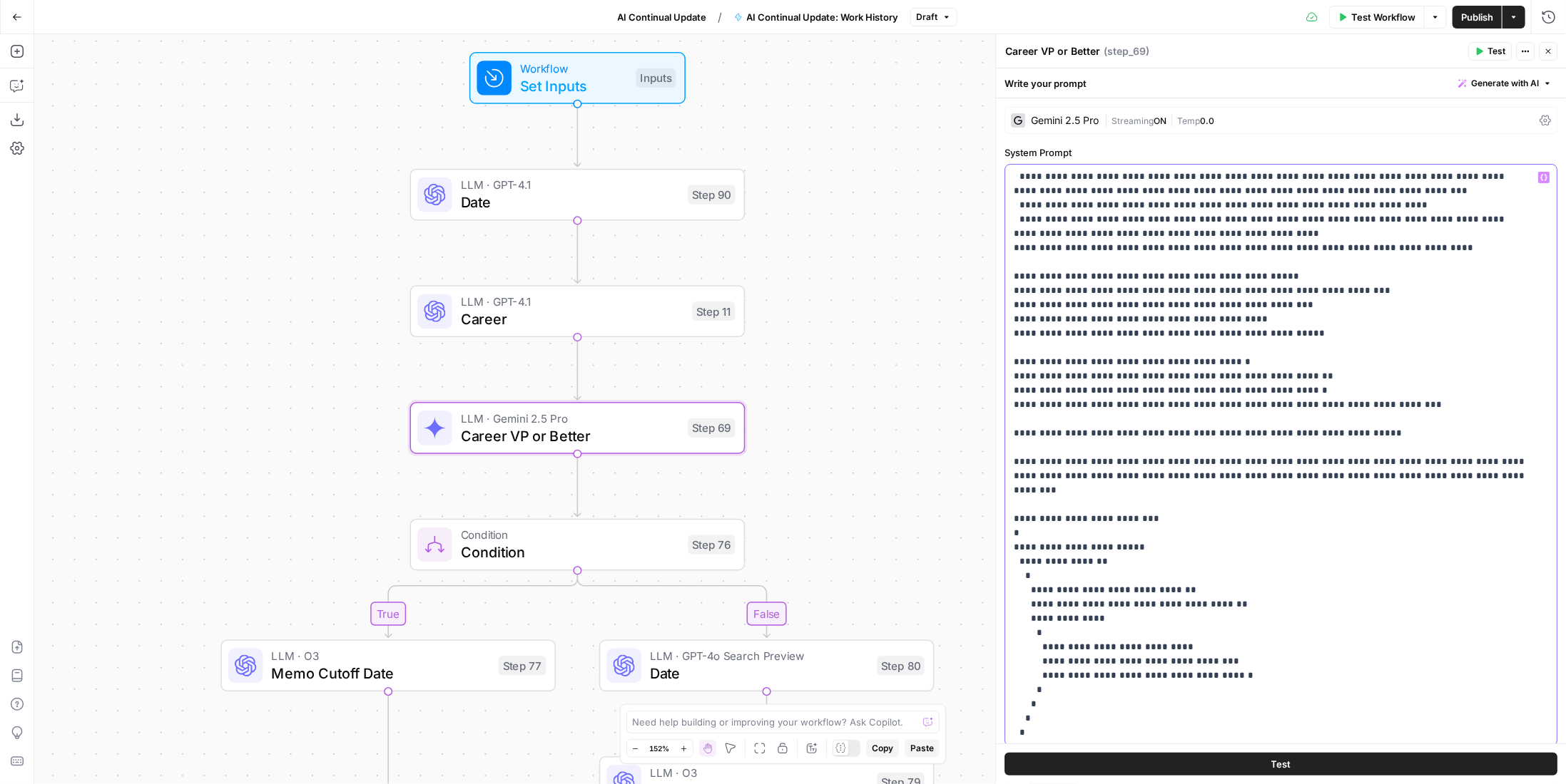
click at [1046, 662] on p "**********" at bounding box center [1270, 341] width 513 height 799
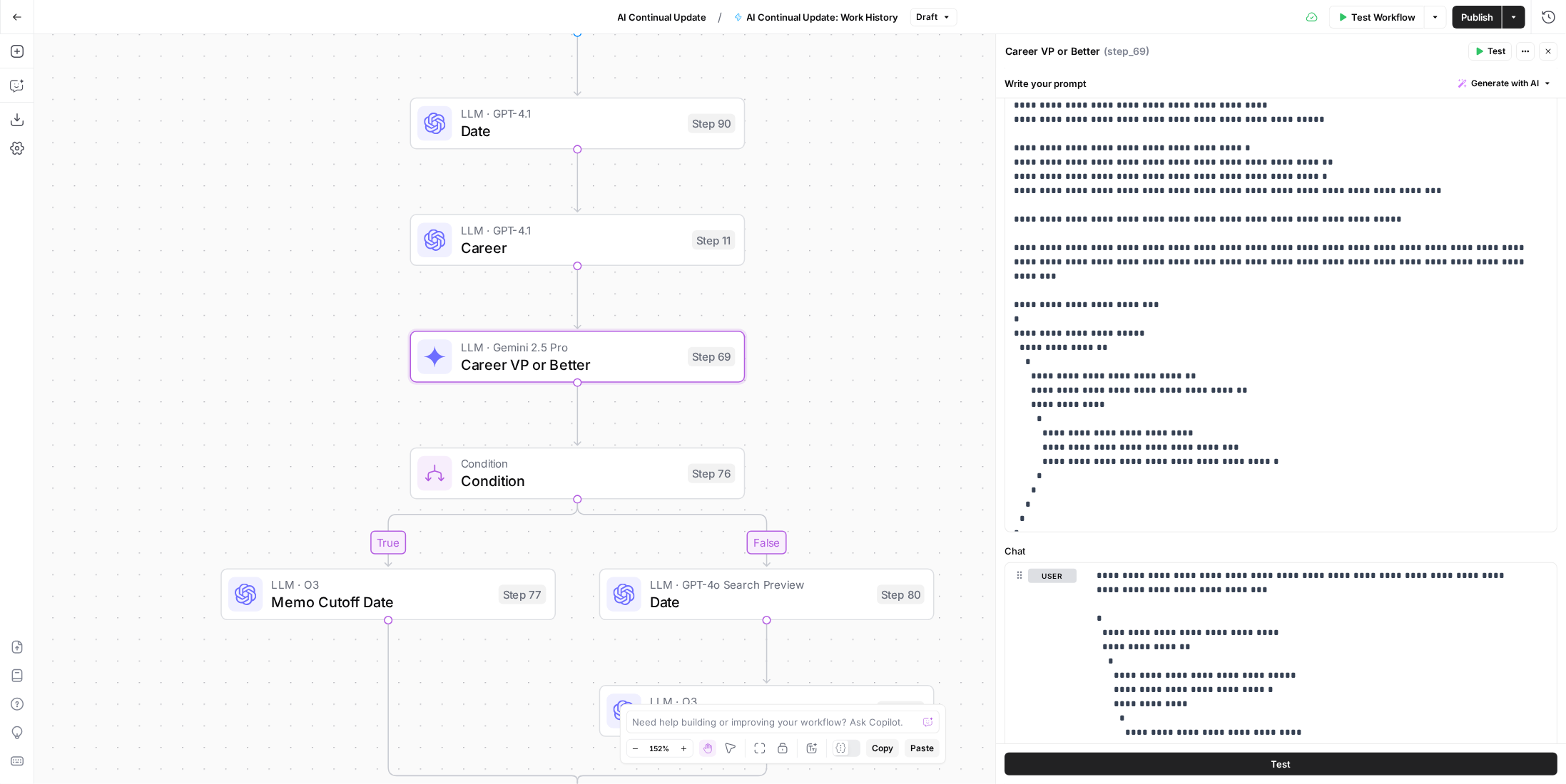
click at [461, 582] on span "LLM · O3" at bounding box center [381, 584] width 218 height 17
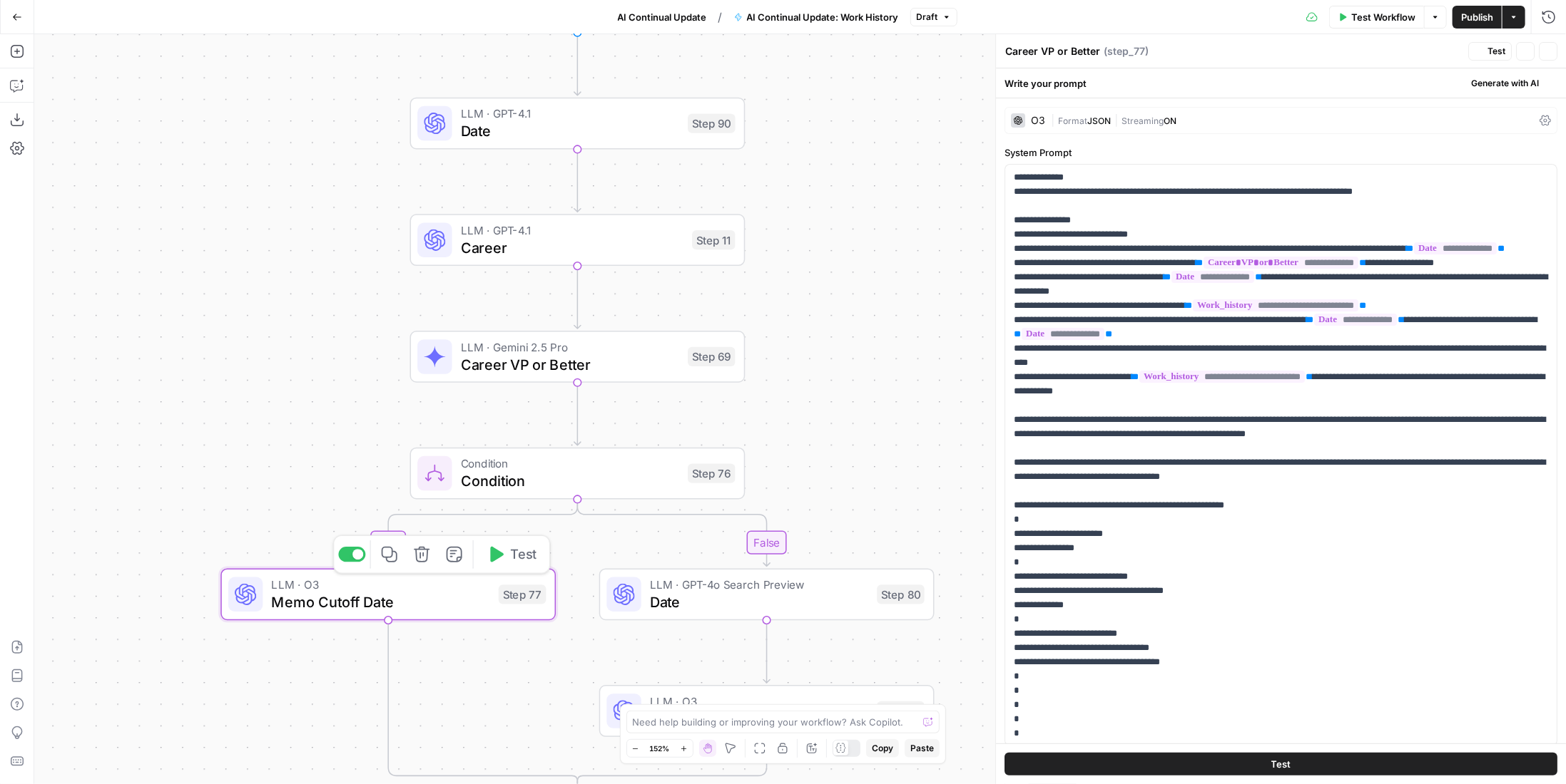
type textarea "Memo Cutoff Date"
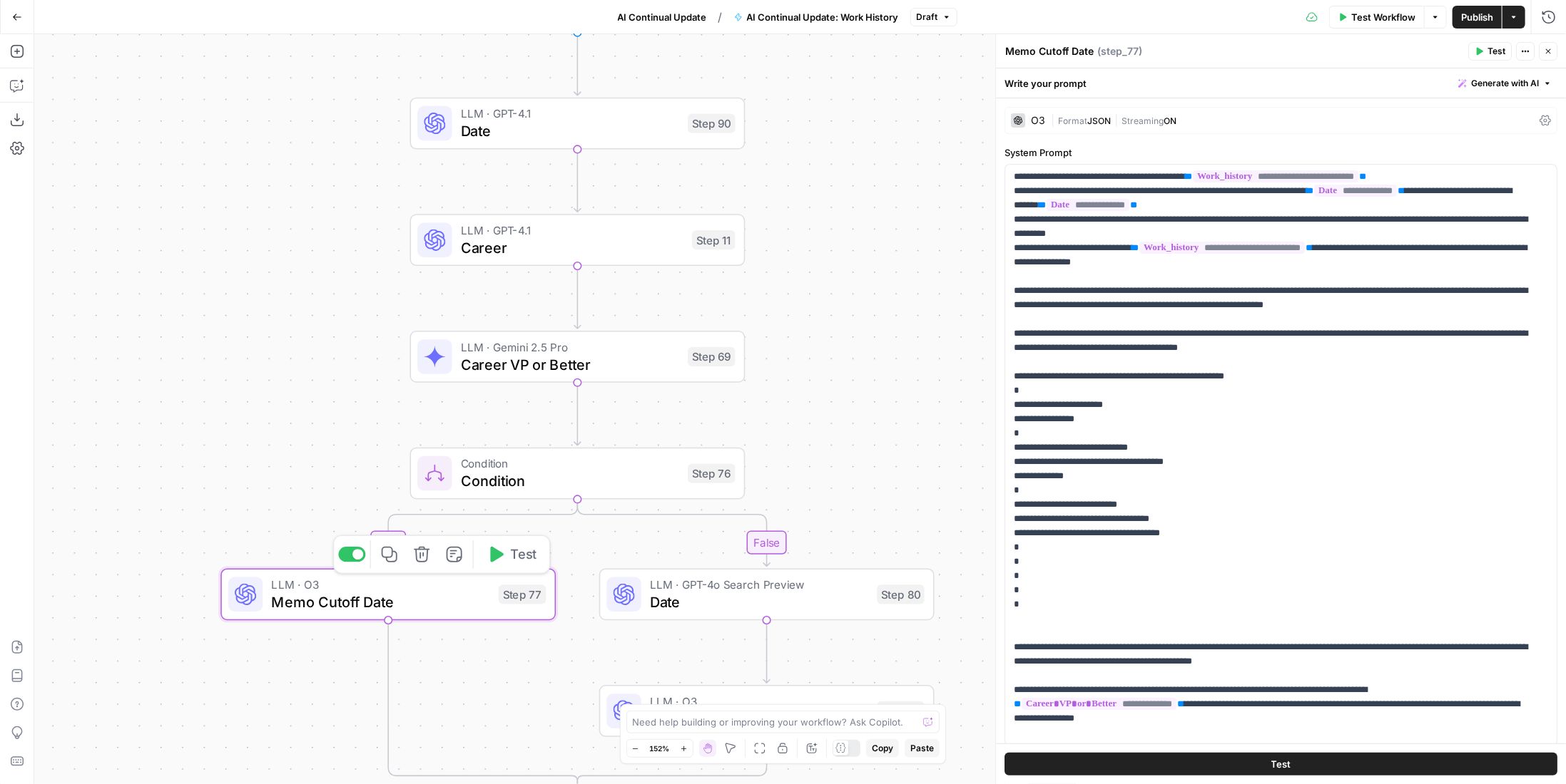
scroll to position [72, 0]
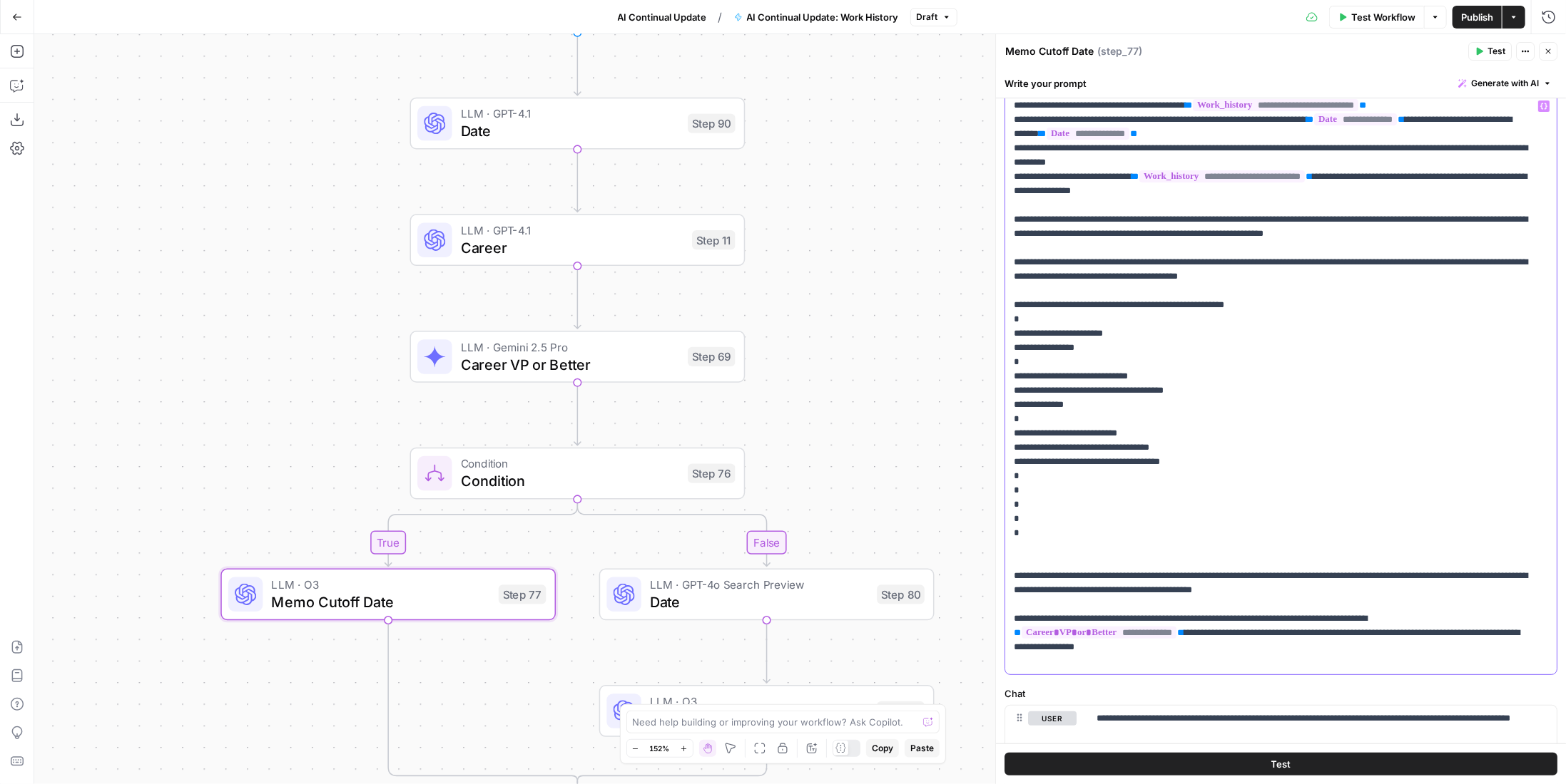
click at [1043, 475] on p "**********" at bounding box center [1270, 319] width 513 height 698
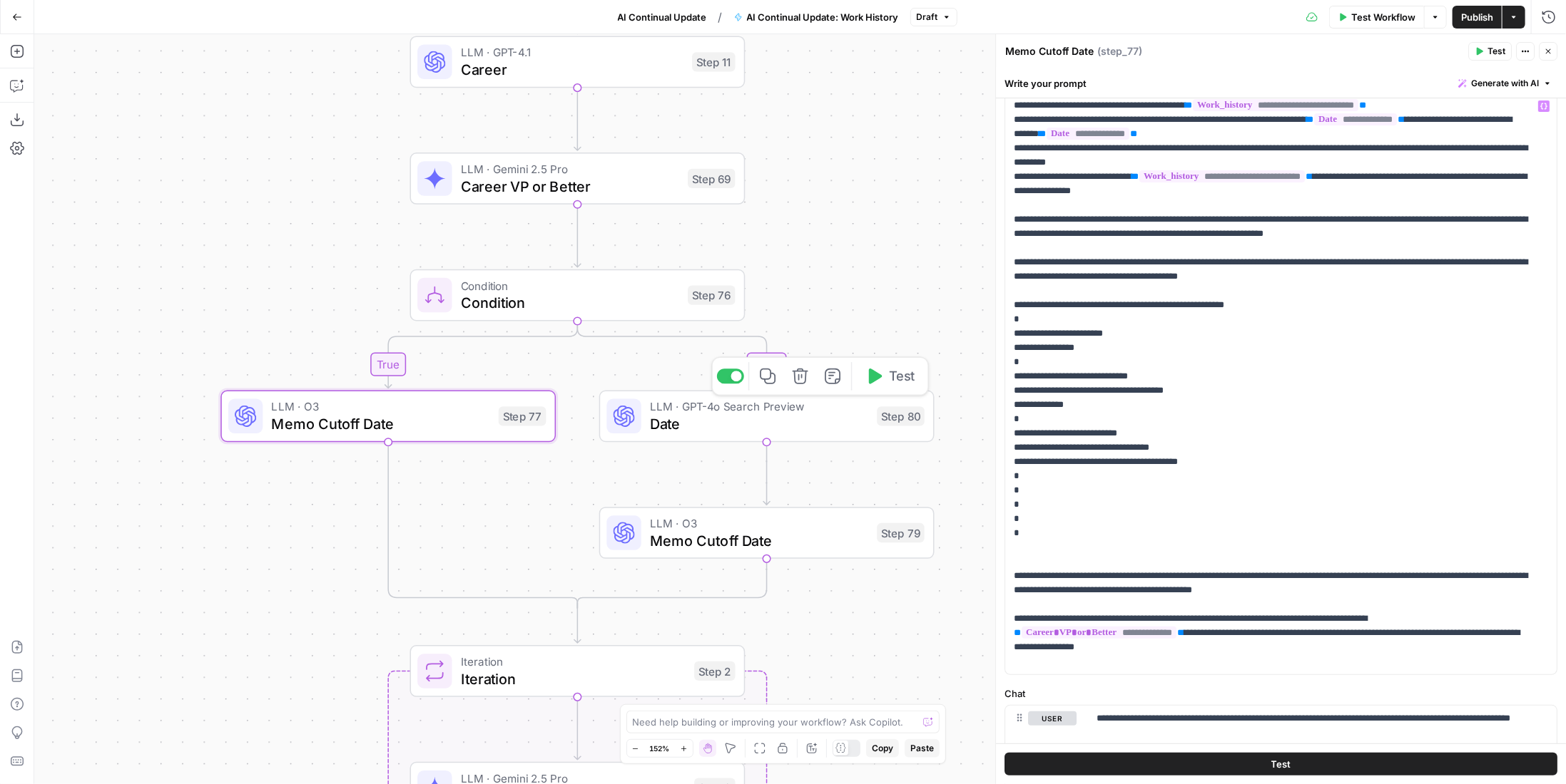
click at [824, 425] on span "Date" at bounding box center [759, 422] width 218 height 21
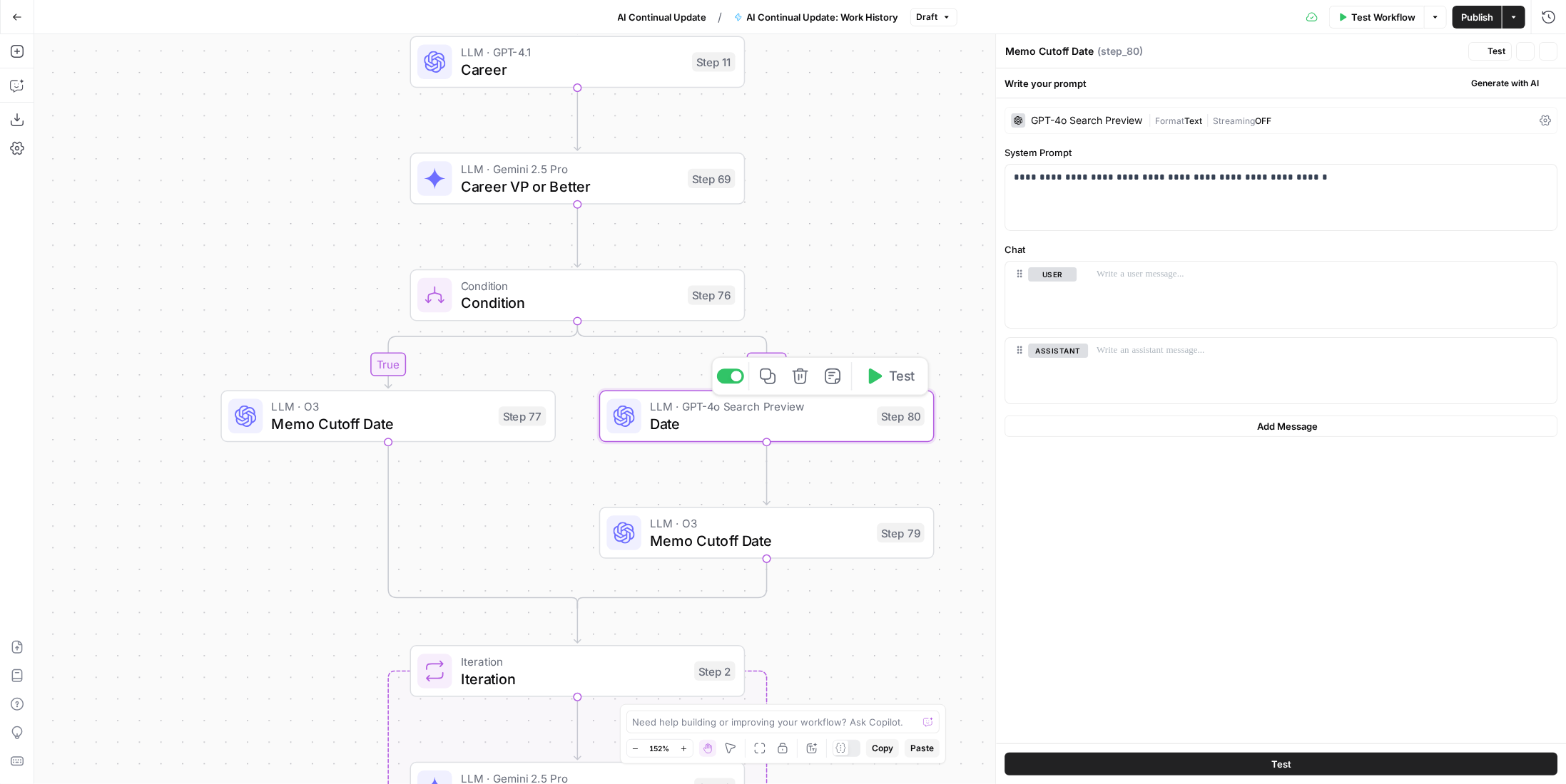
type textarea "Date"
click at [817, 549] on span "Memo Cutoff Date" at bounding box center [759, 540] width 218 height 21
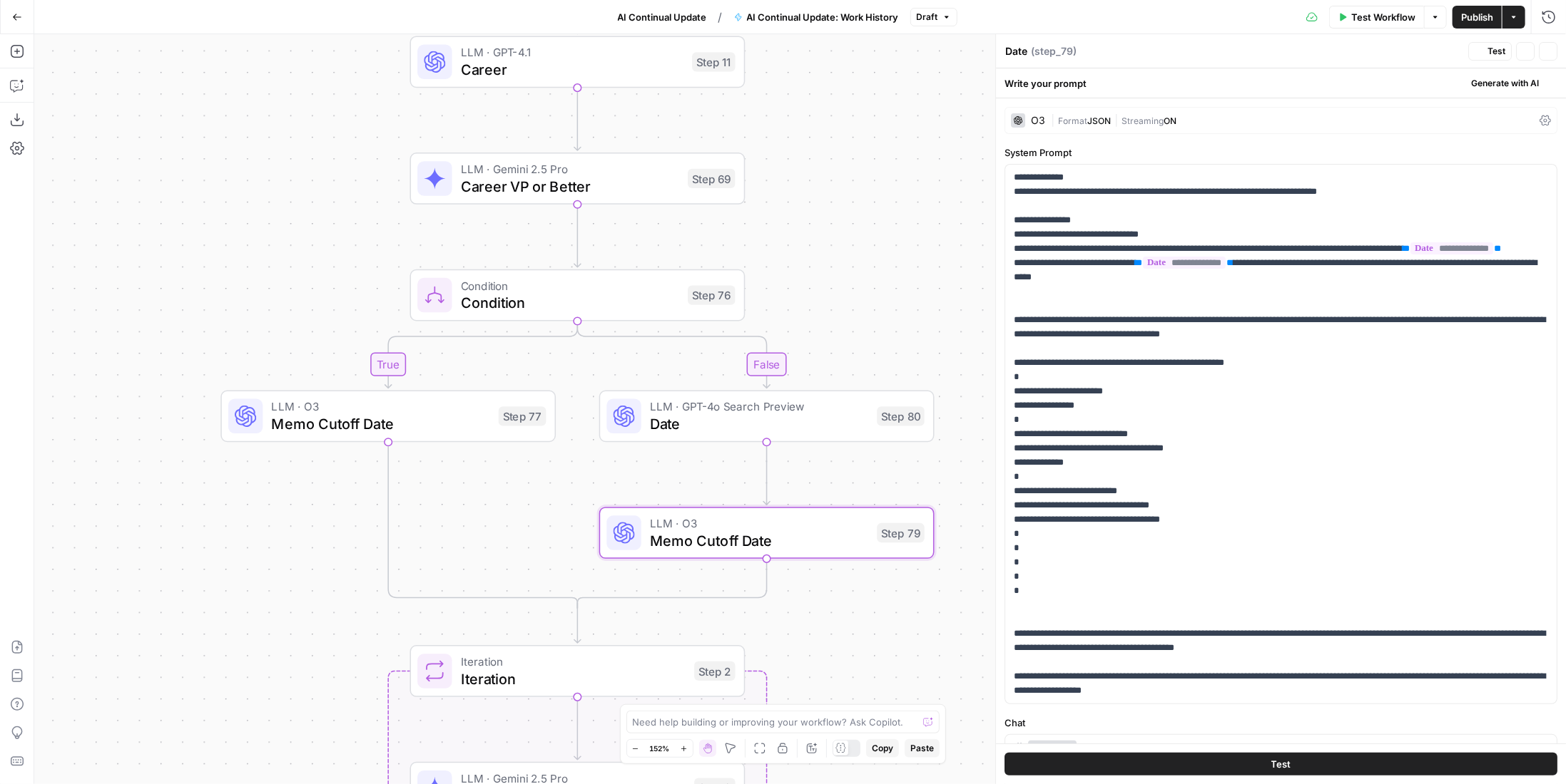
type textarea "Memo Cutoff Date"
click at [1044, 534] on p "**********" at bounding box center [1276, 441] width 524 height 542
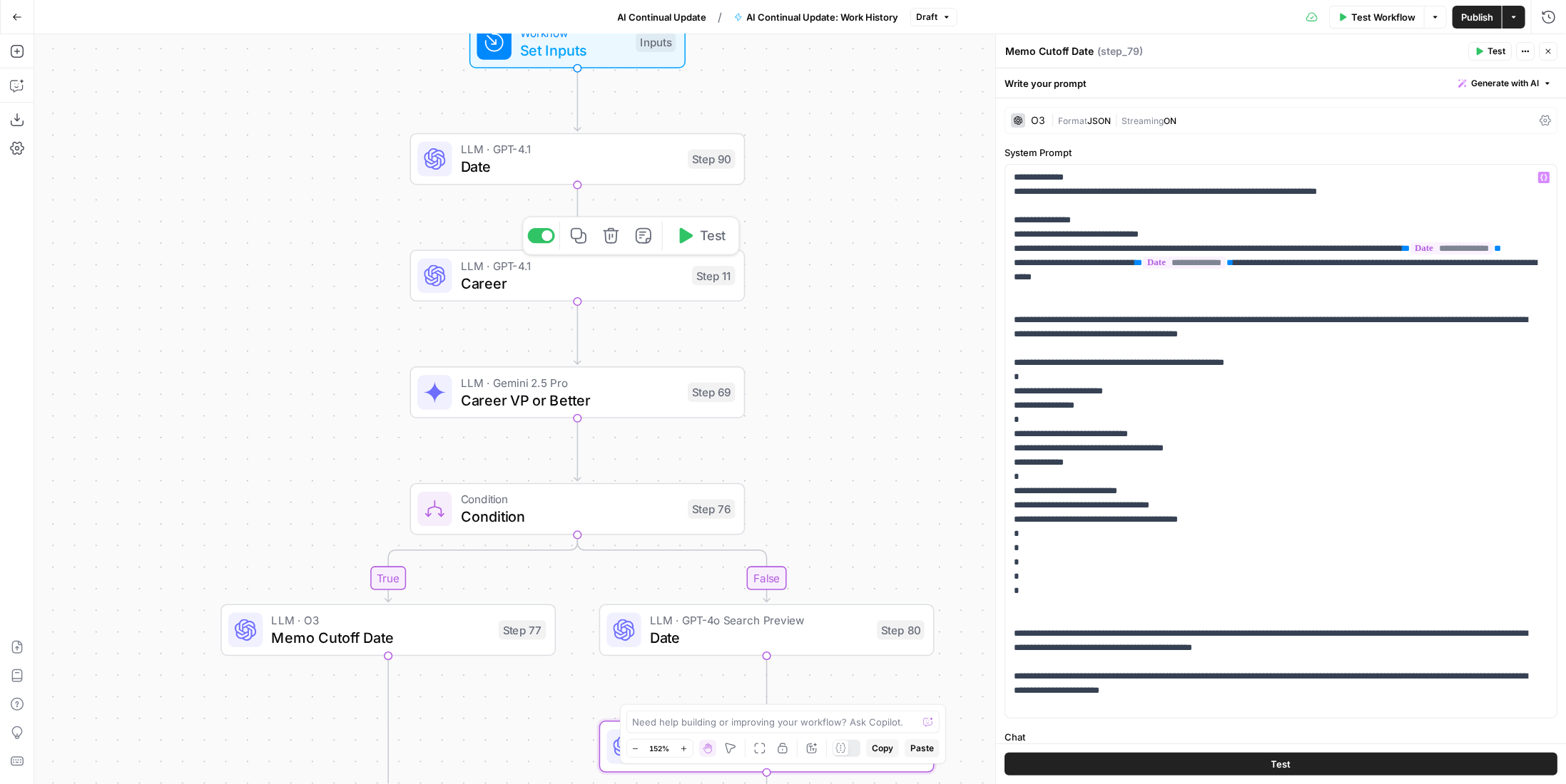
click at [635, 280] on span "Career" at bounding box center [571, 282] width 222 height 21
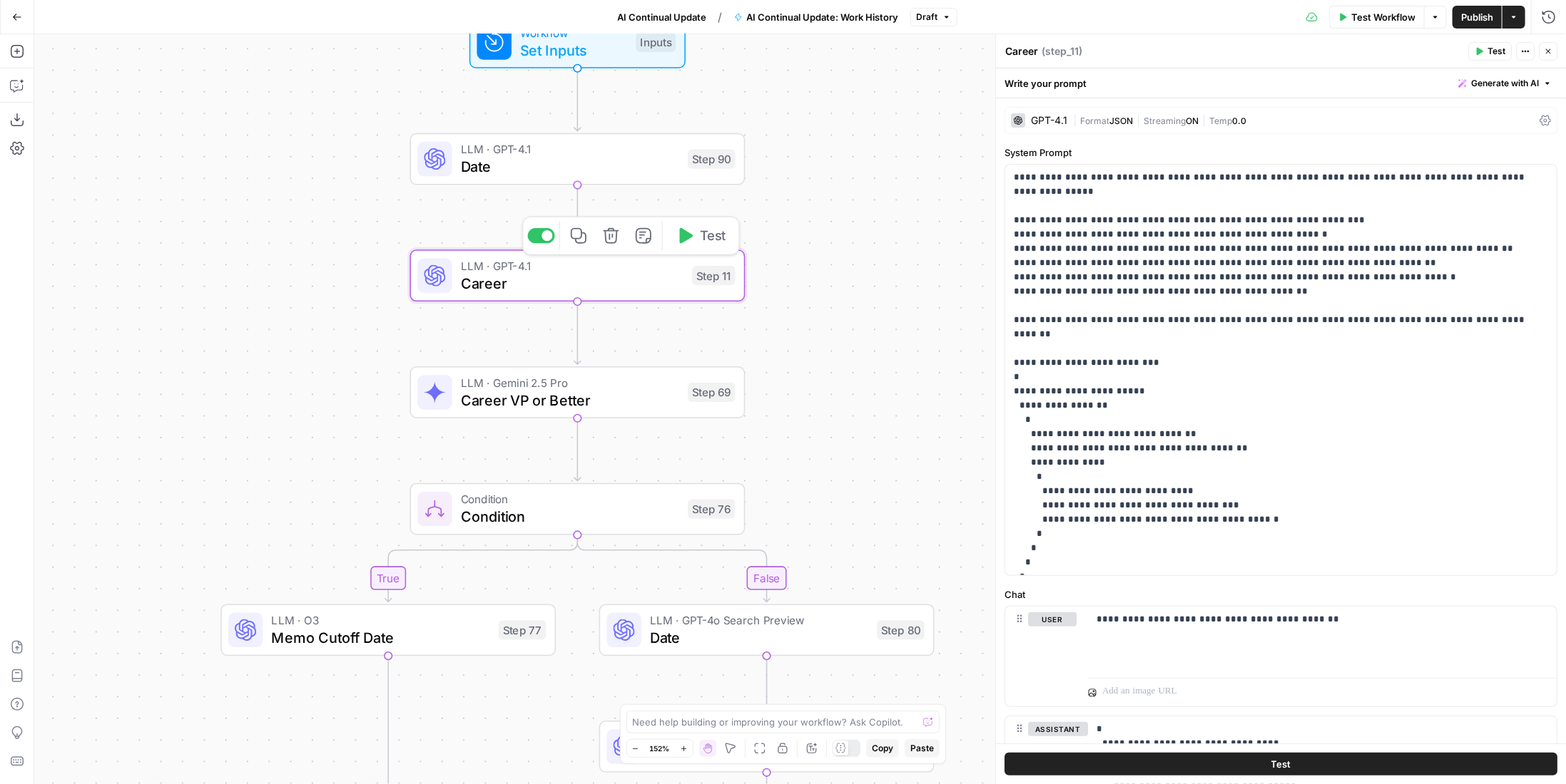
click at [651, 166] on span "Date" at bounding box center [569, 166] width 218 height 21
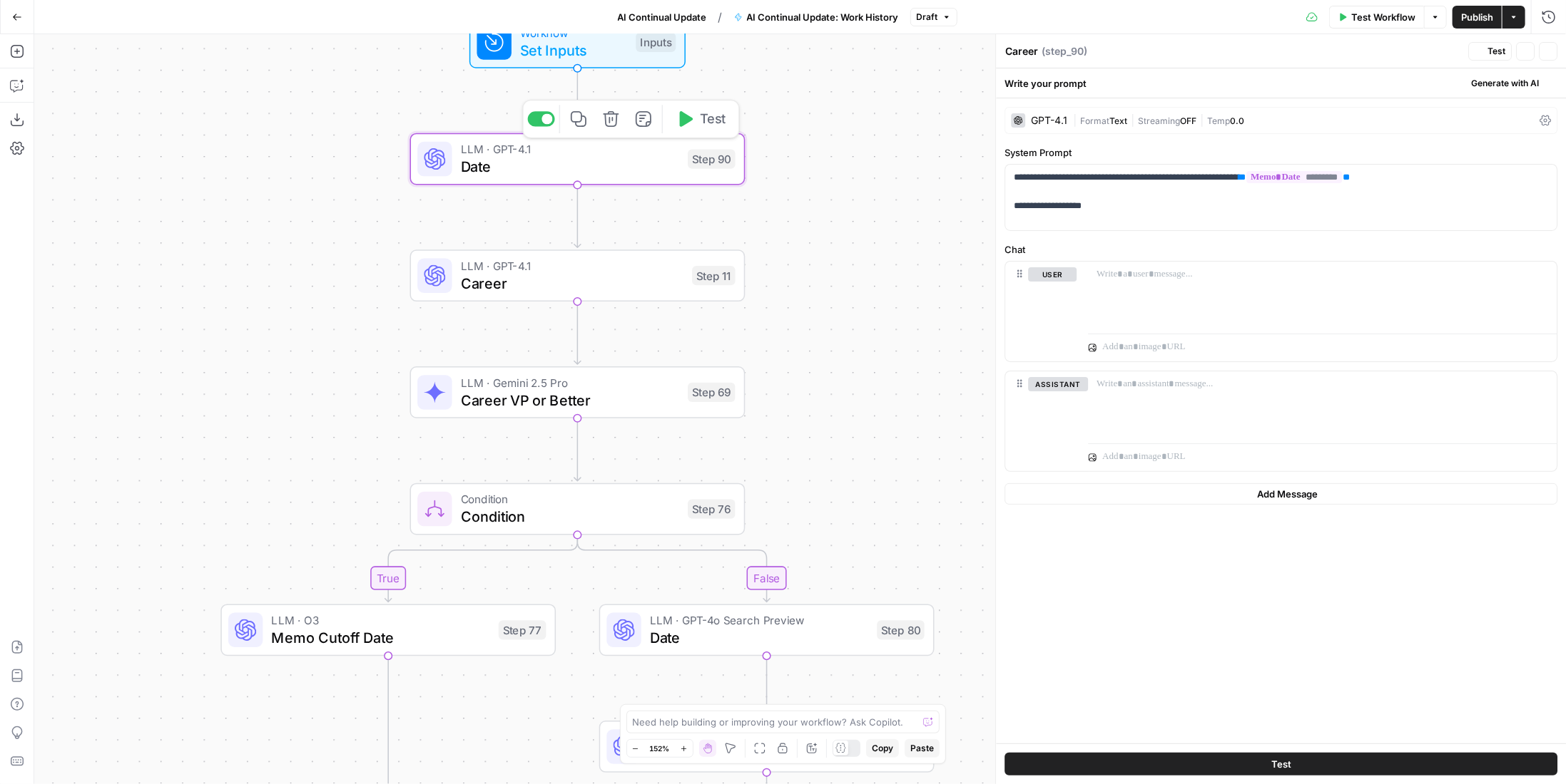
type textarea "Date"
click at [678, 273] on span "Career" at bounding box center [571, 282] width 222 height 21
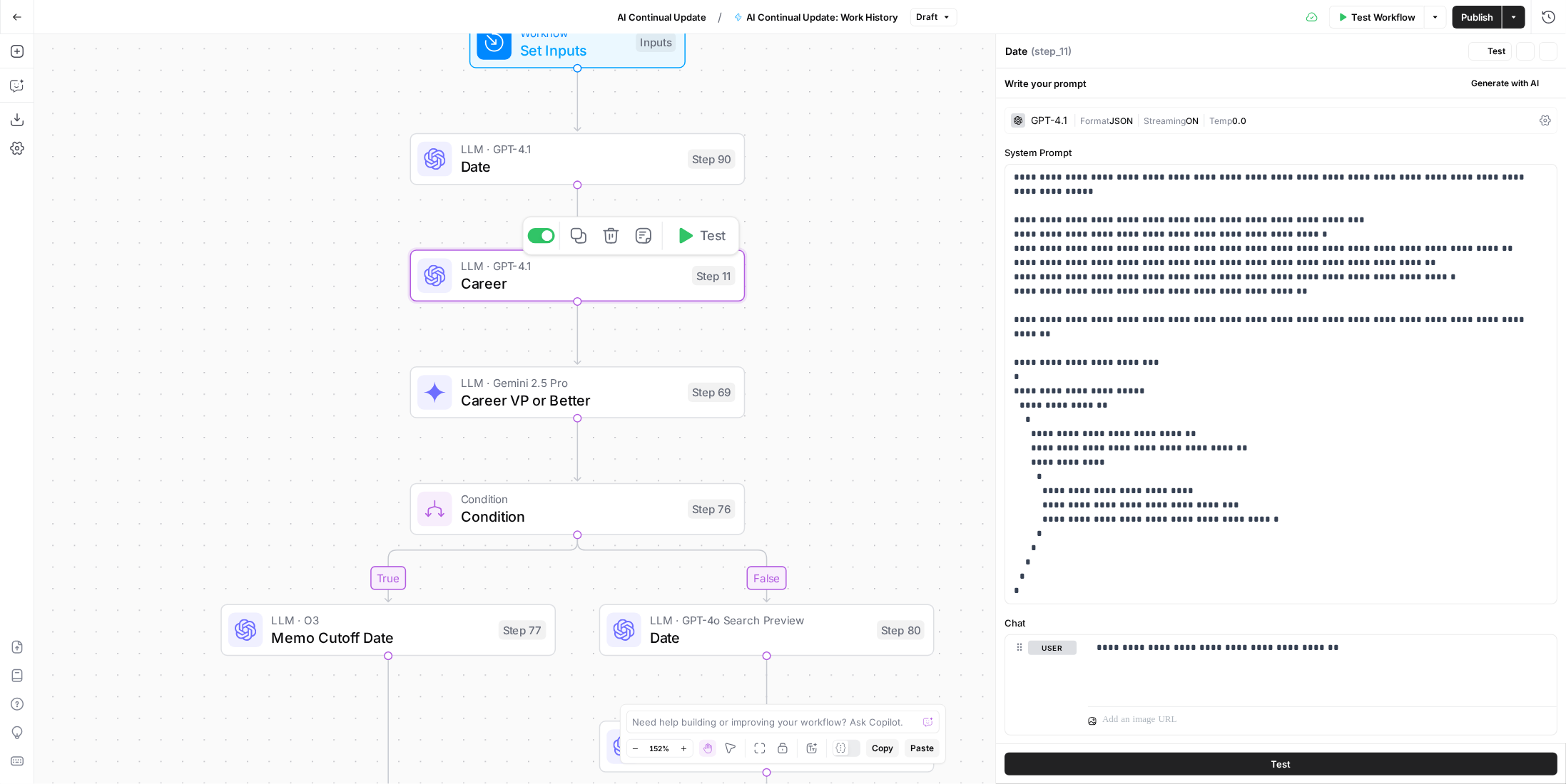
type textarea "Career"
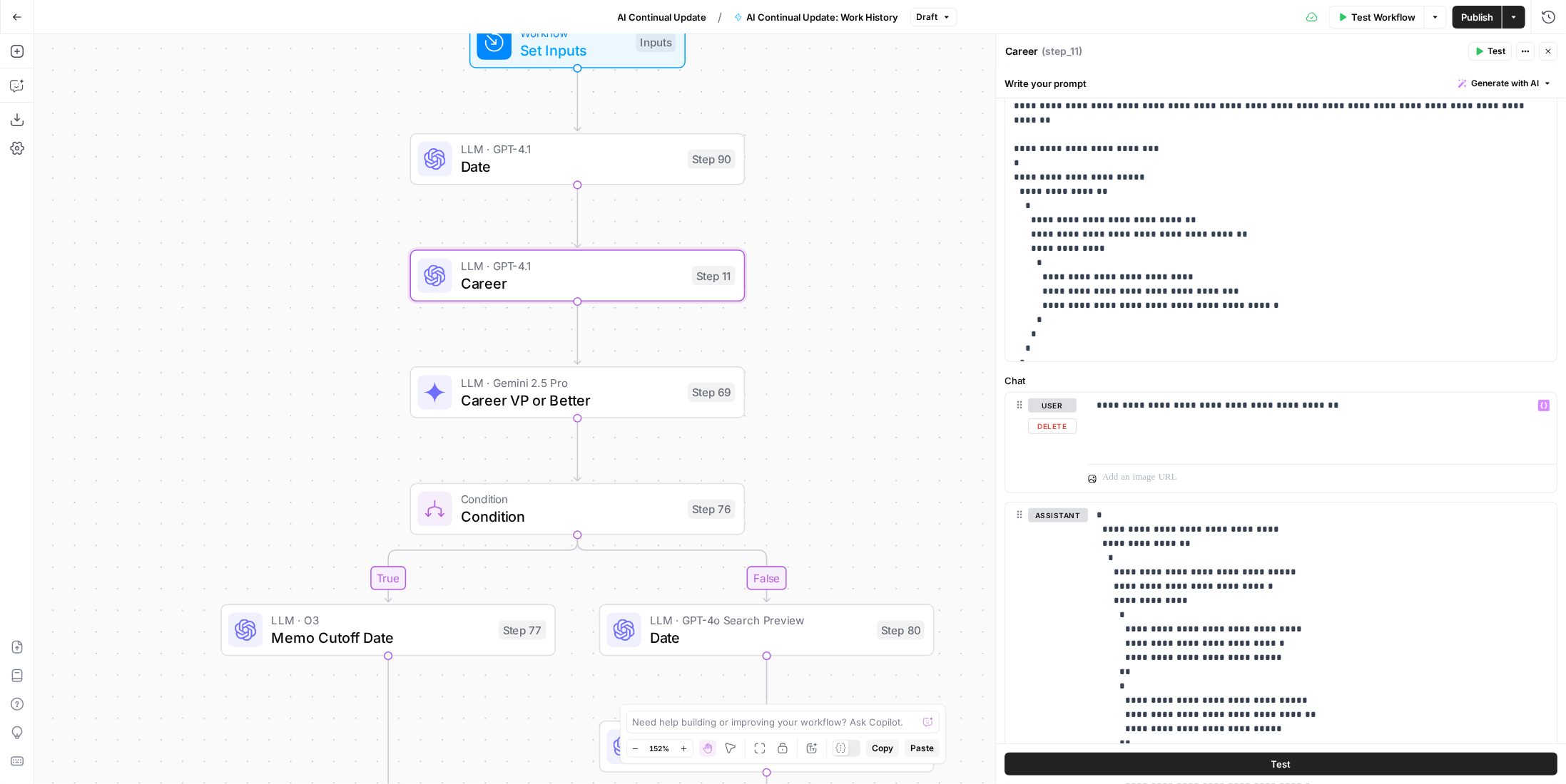
scroll to position [427, 0]
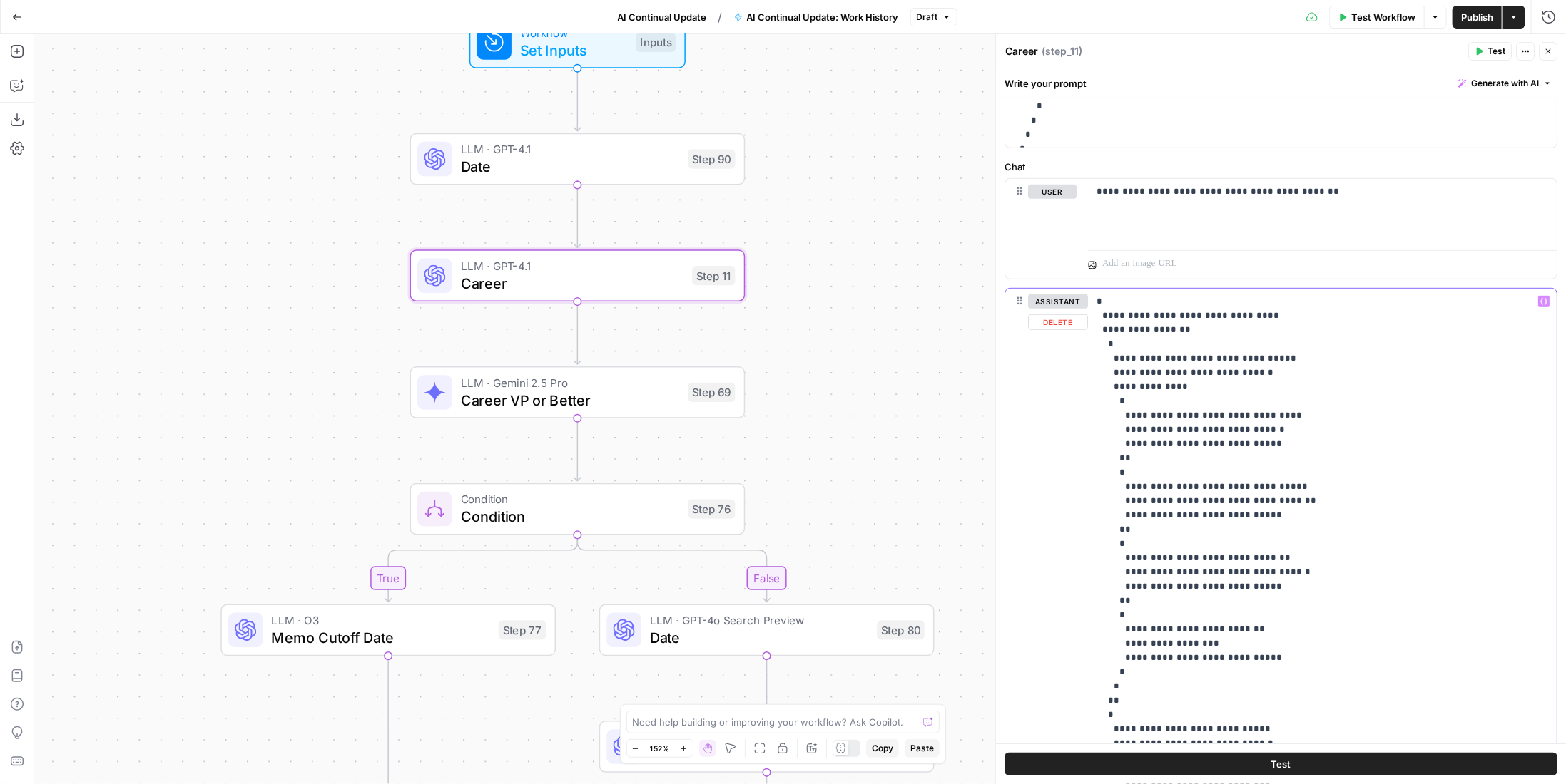
click at [1128, 442] on p "**********" at bounding box center [1312, 594] width 431 height 599
drag, startPoint x: 1299, startPoint y: 437, endPoint x: 1102, endPoint y: 445, distance: 197.2
click at [1102, 445] on p "**********" at bounding box center [1312, 594] width 431 height 599
click at [1140, 445] on p "**********" at bounding box center [1312, 594] width 431 height 599
drag, startPoint x: 1175, startPoint y: 442, endPoint x: 1125, endPoint y: 448, distance: 50.4
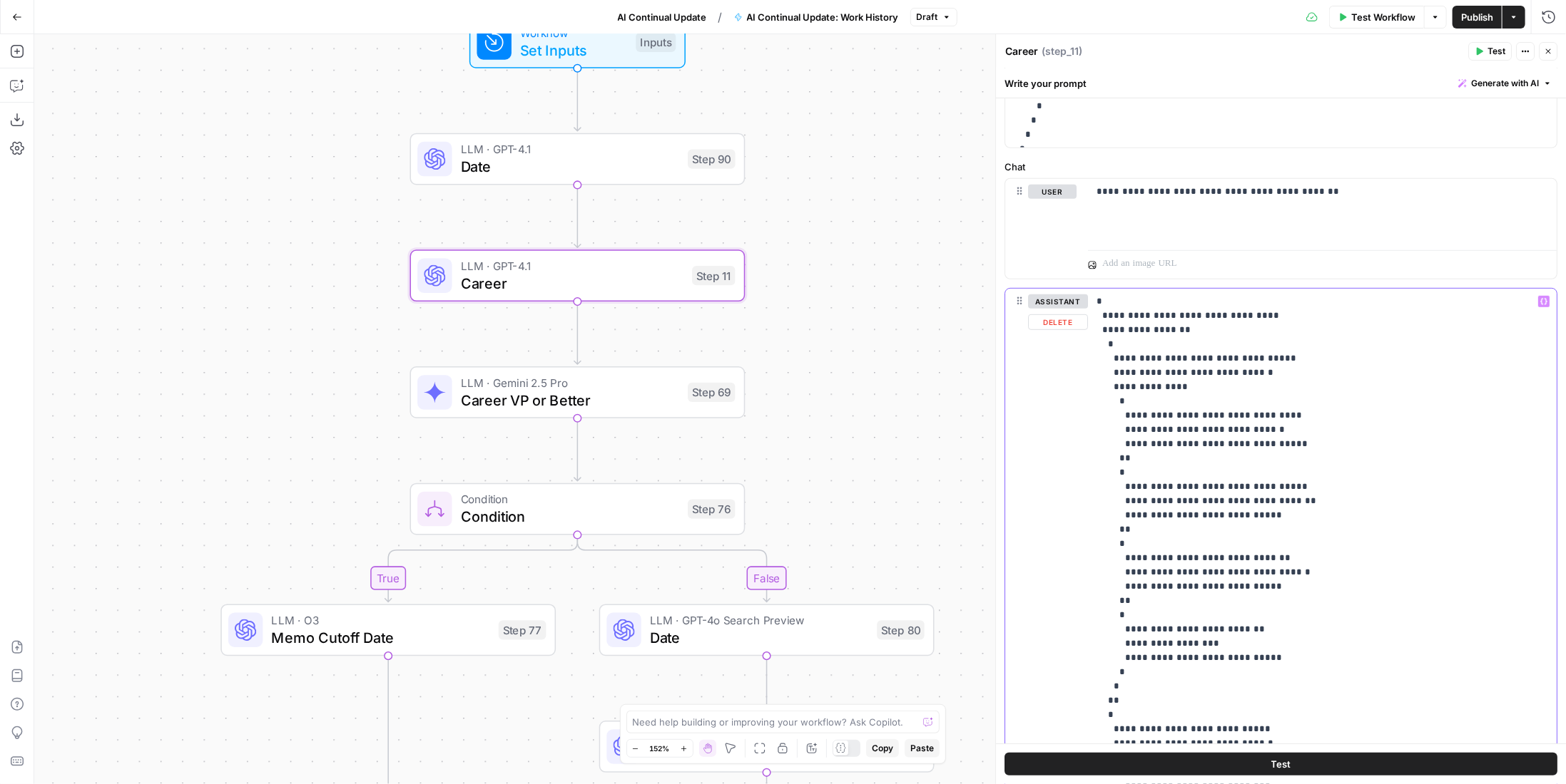
click at [1125, 448] on p "**********" at bounding box center [1312, 594] width 431 height 599
copy p "**********"
drag, startPoint x: 1128, startPoint y: 516, endPoint x: 1152, endPoint y: 514, distance: 24.1
click at [1152, 514] on p "**********" at bounding box center [1312, 594] width 431 height 599
drag, startPoint x: 1125, startPoint y: 588, endPoint x: 1153, endPoint y: 583, distance: 28.4
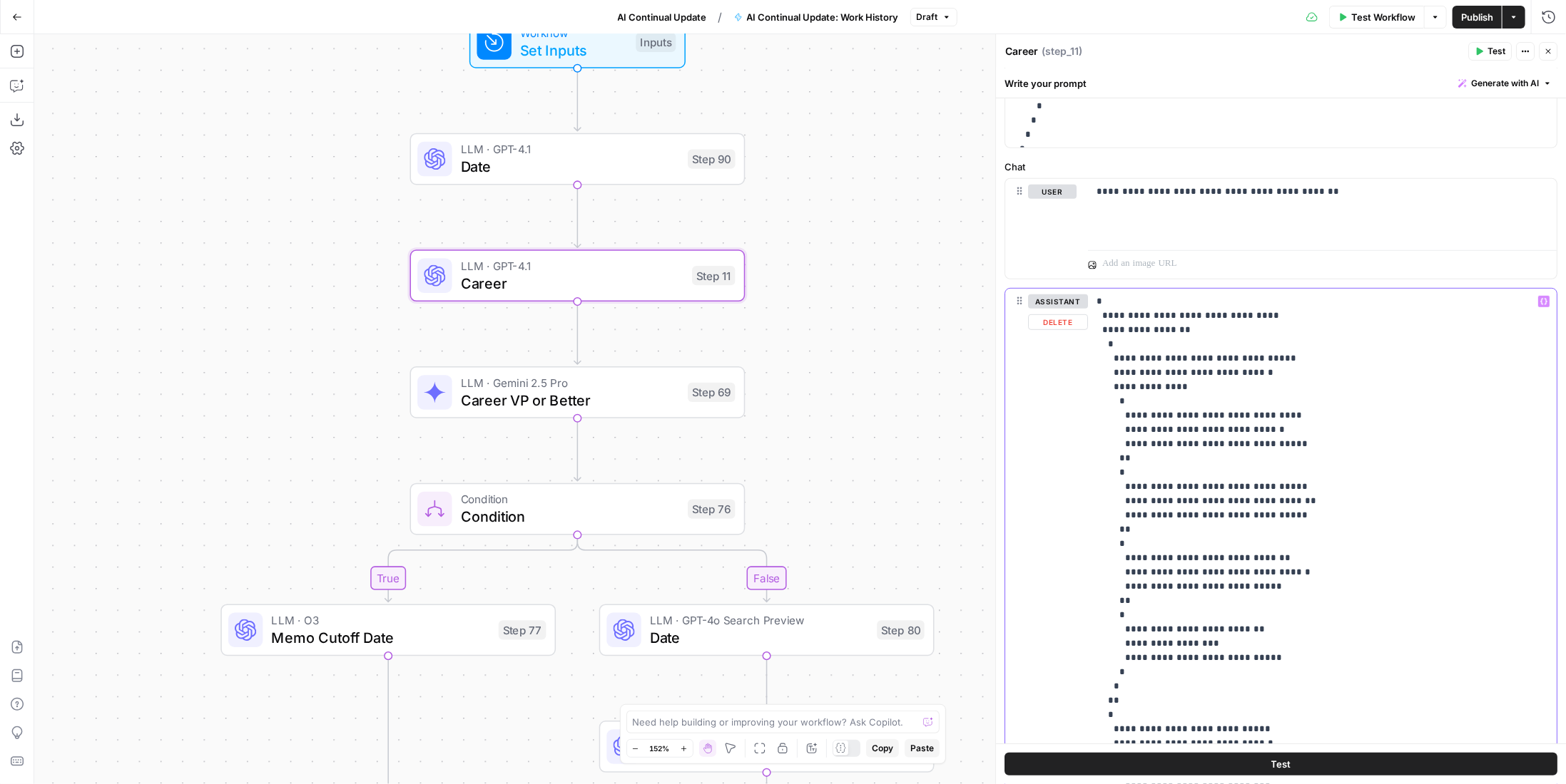
click at [1153, 583] on p "**********" at bounding box center [1312, 594] width 431 height 599
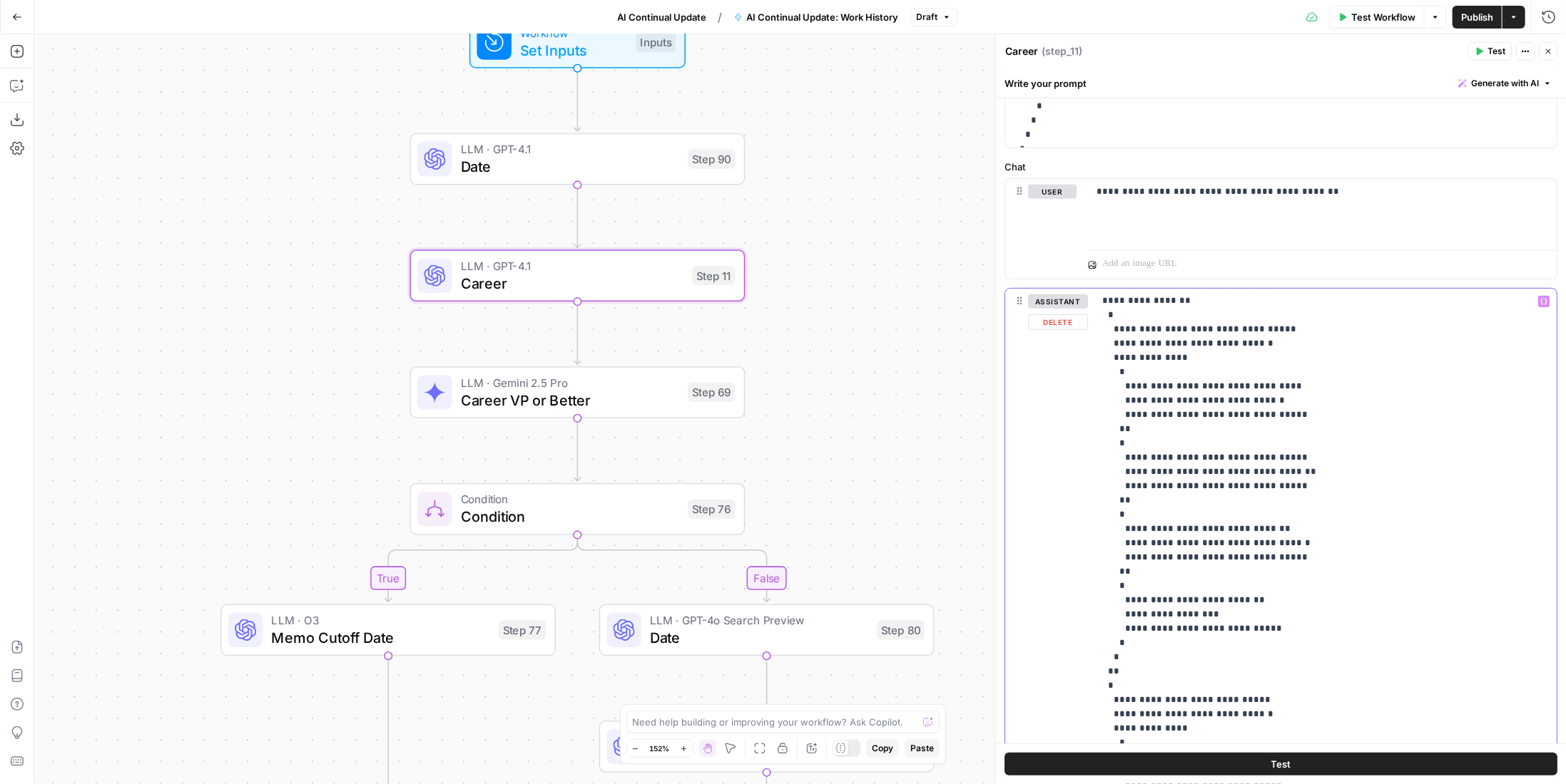
drag, startPoint x: 1127, startPoint y: 625, endPoint x: 1153, endPoint y: 624, distance: 26.0
click at [1153, 624] on p "**********" at bounding box center [1312, 564] width 431 height 599
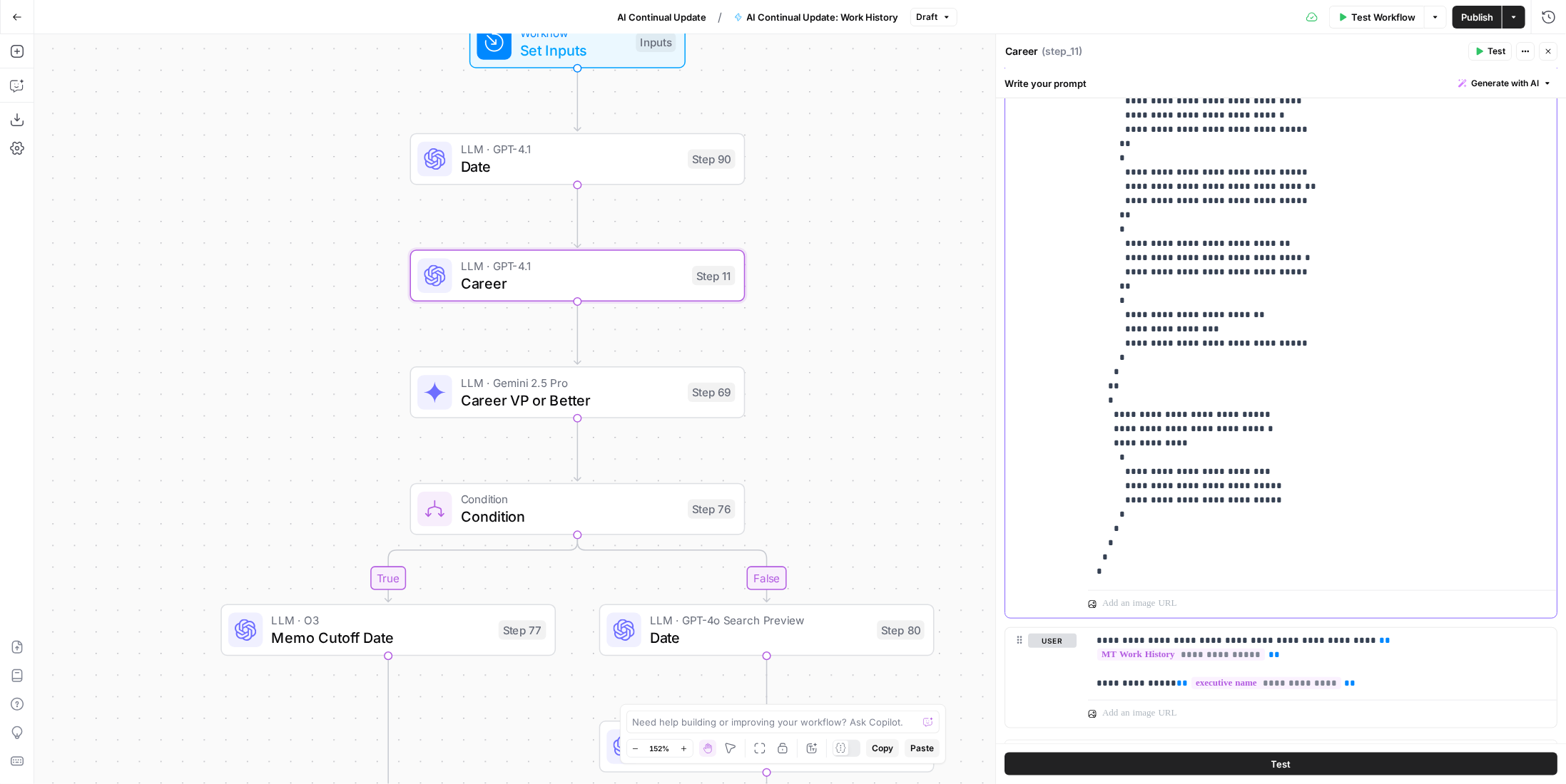
drag, startPoint x: 1125, startPoint y: 501, endPoint x: 1155, endPoint y: 498, distance: 30.1
click at [1155, 498] on p "**********" at bounding box center [1312, 279] width 431 height 599
click at [621, 397] on span "Career VP or Better" at bounding box center [569, 399] width 218 height 21
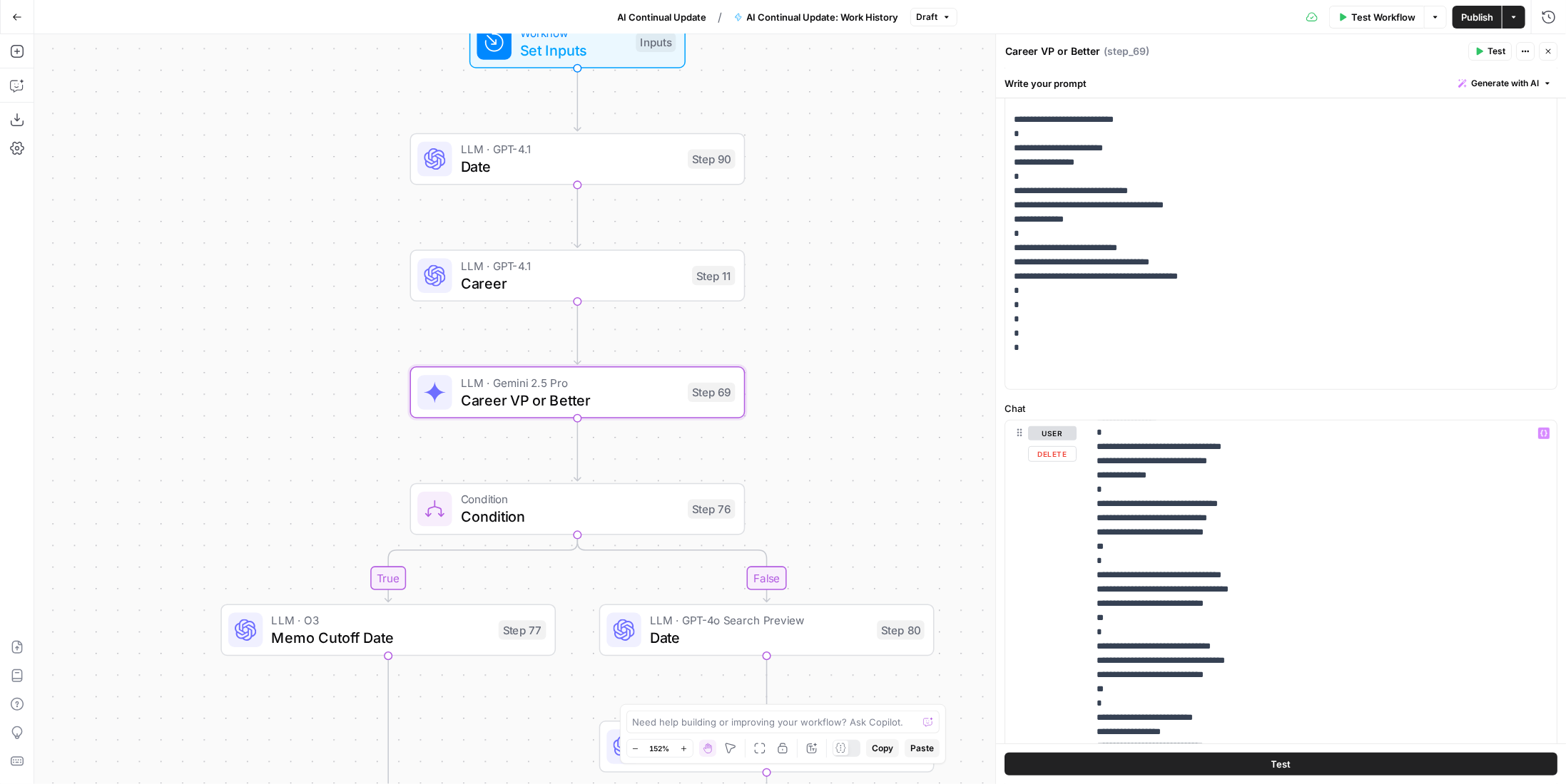
scroll to position [0, 0]
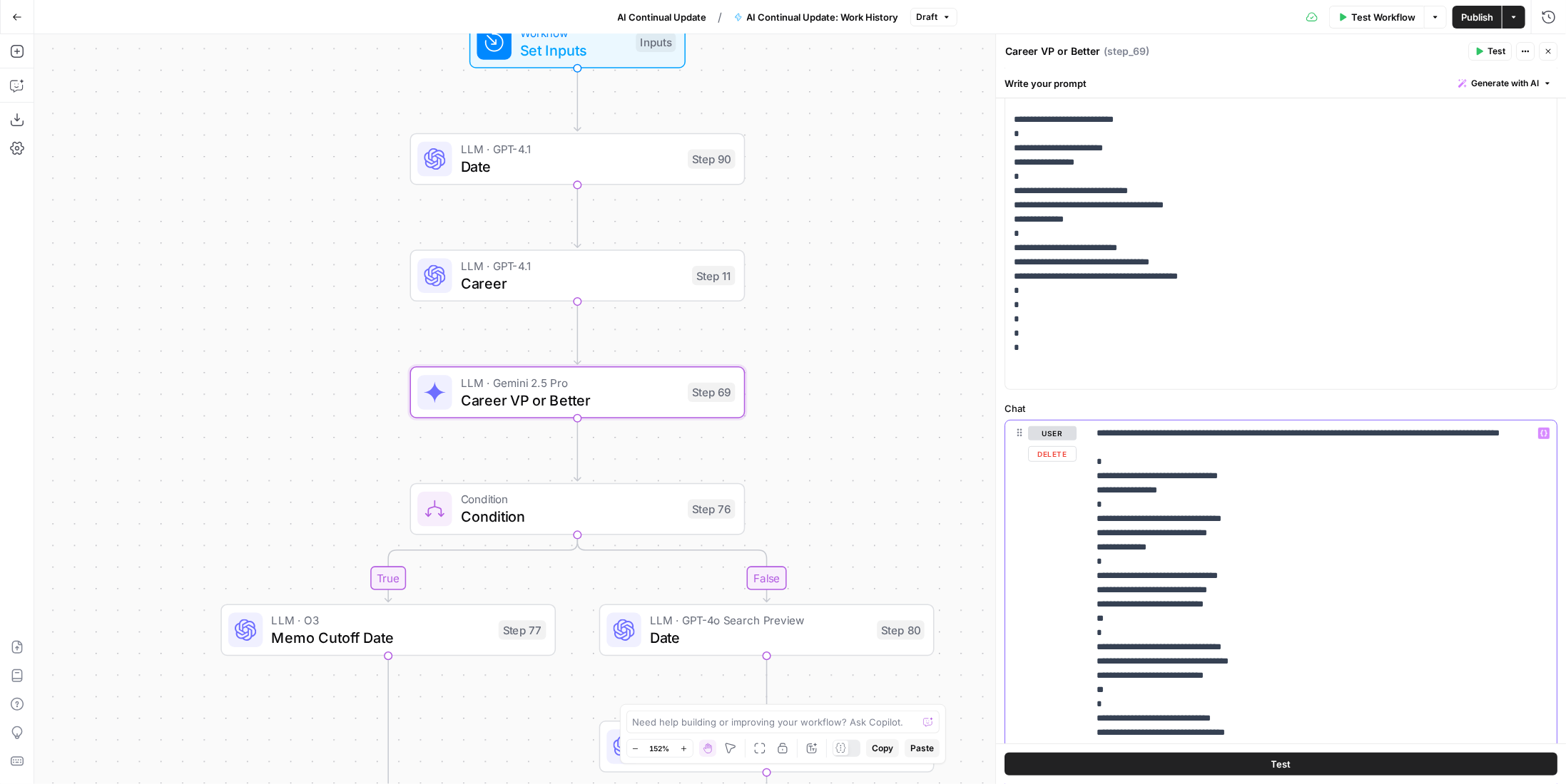
drag, startPoint x: 1128, startPoint y: 621, endPoint x: 1153, endPoint y: 620, distance: 25.0
click at [1153, 620] on p "**********" at bounding box center [1312, 747] width 431 height 642
drag, startPoint x: 1126, startPoint y: 688, endPoint x: 1153, endPoint y: 684, distance: 27.3
click at [1153, 684] on p "**********" at bounding box center [1312, 747] width 431 height 642
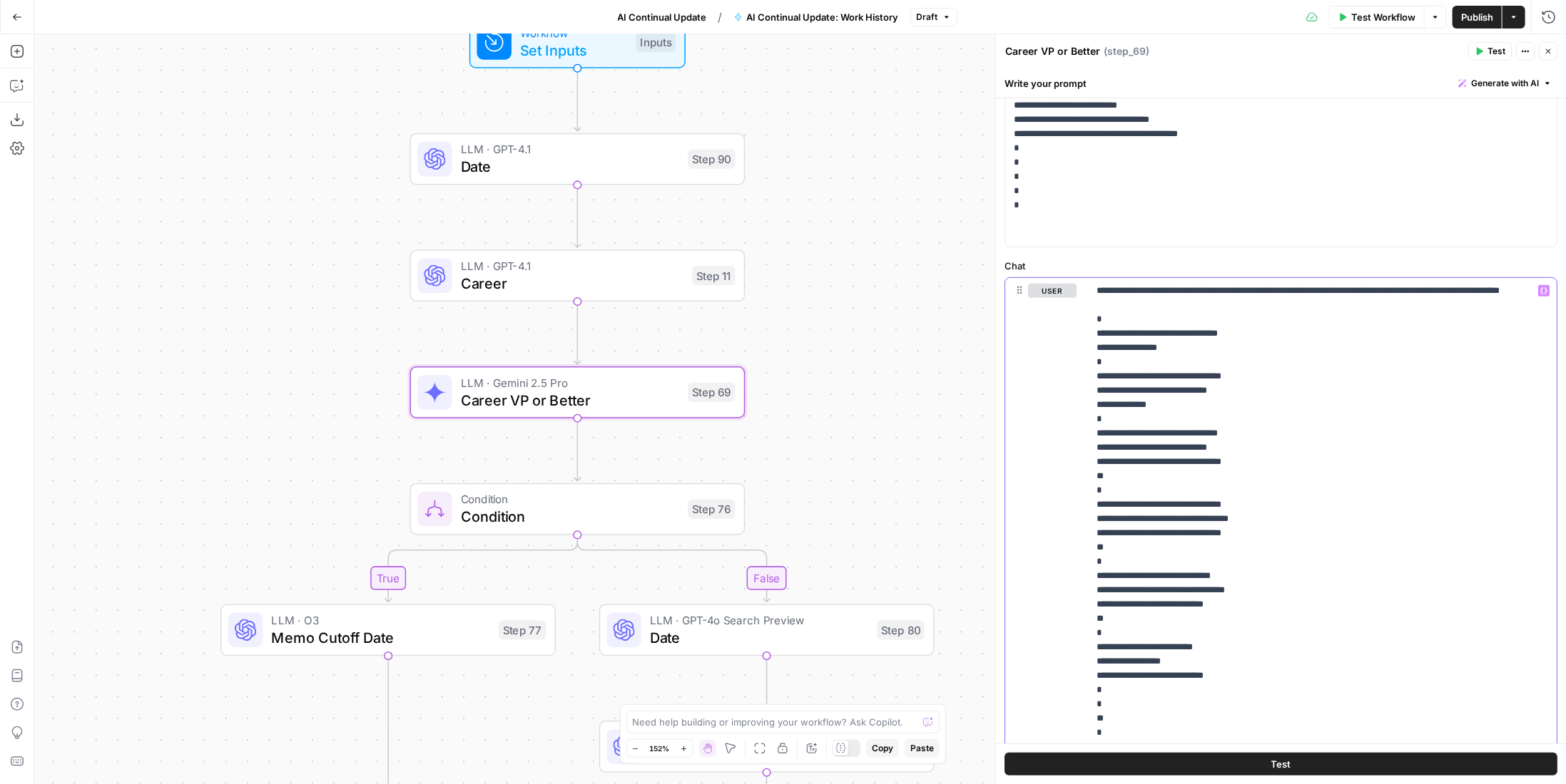
scroll to position [713, 0]
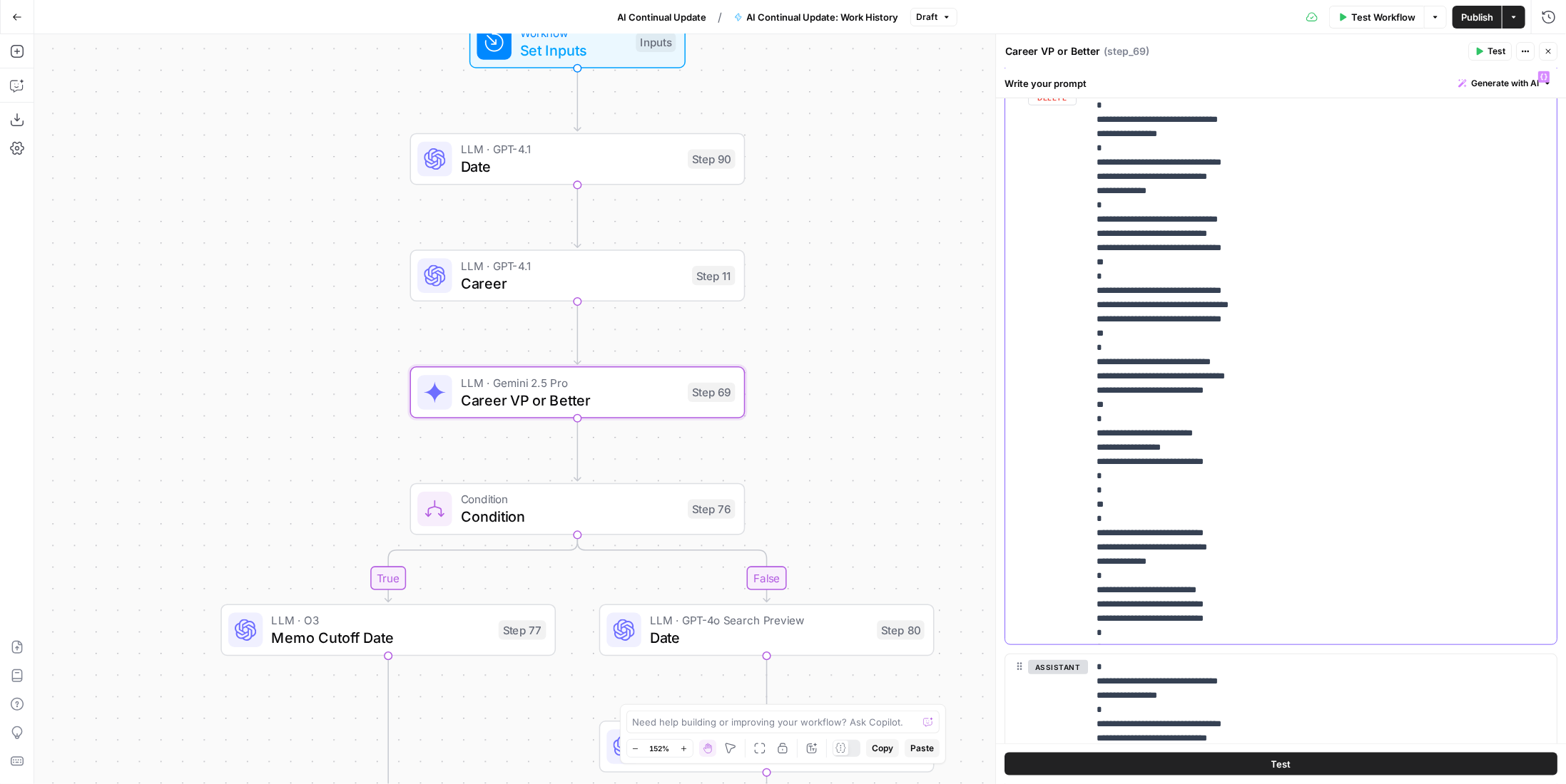
drag, startPoint x: 1127, startPoint y: 408, endPoint x: 1153, endPoint y: 409, distance: 26.0
click at [1153, 409] on p "**********" at bounding box center [1312, 391] width 431 height 642
drag, startPoint x: 1124, startPoint y: 480, endPoint x: 1156, endPoint y: 478, distance: 32.1
click at [1156, 478] on p "**********" at bounding box center [1312, 391] width 431 height 642
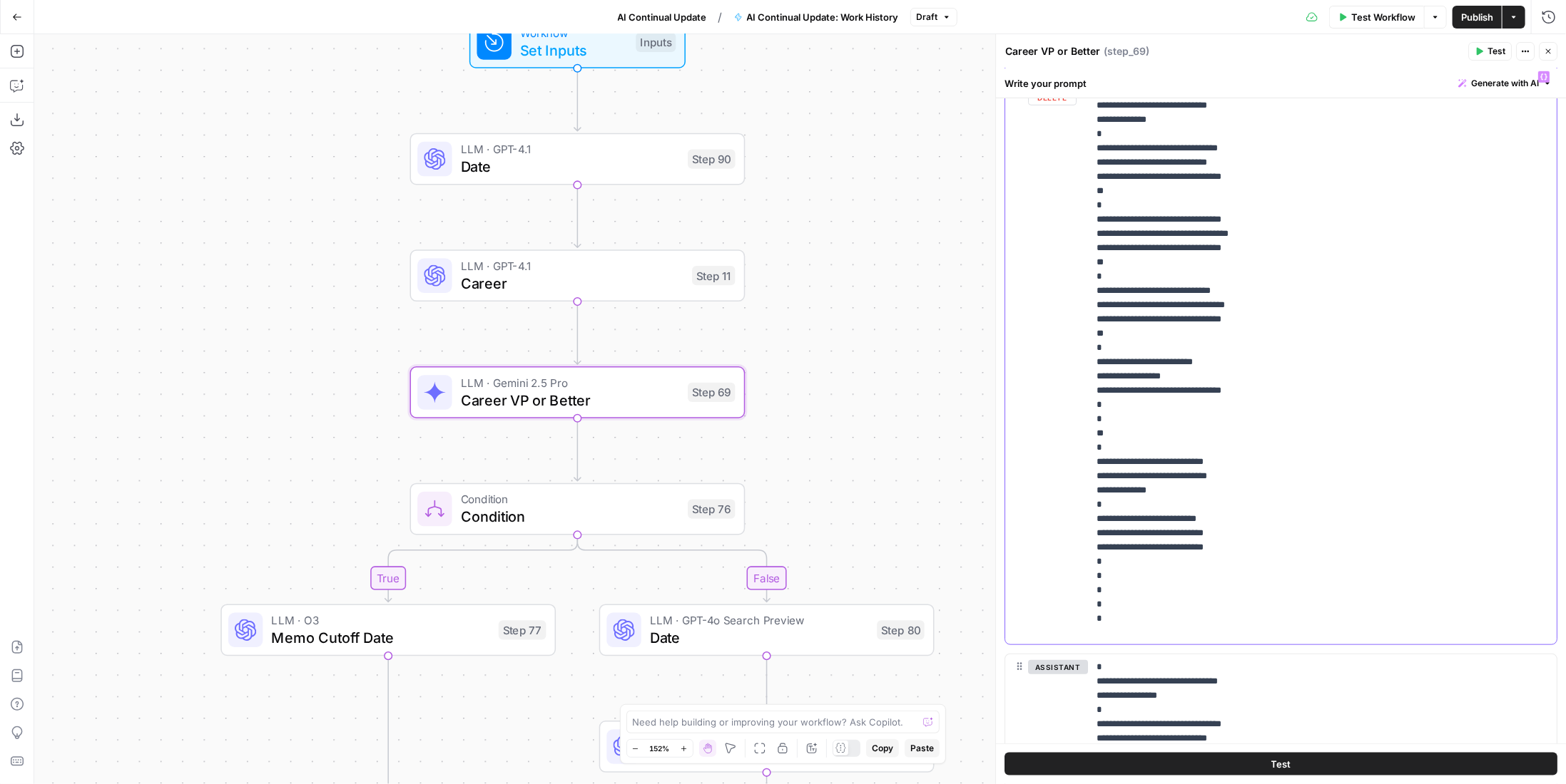
drag, startPoint x: 1145, startPoint y: 564, endPoint x: 1154, endPoint y: 563, distance: 9.1
click at [1154, 563] on p "**********" at bounding box center [1312, 320] width 431 height 642
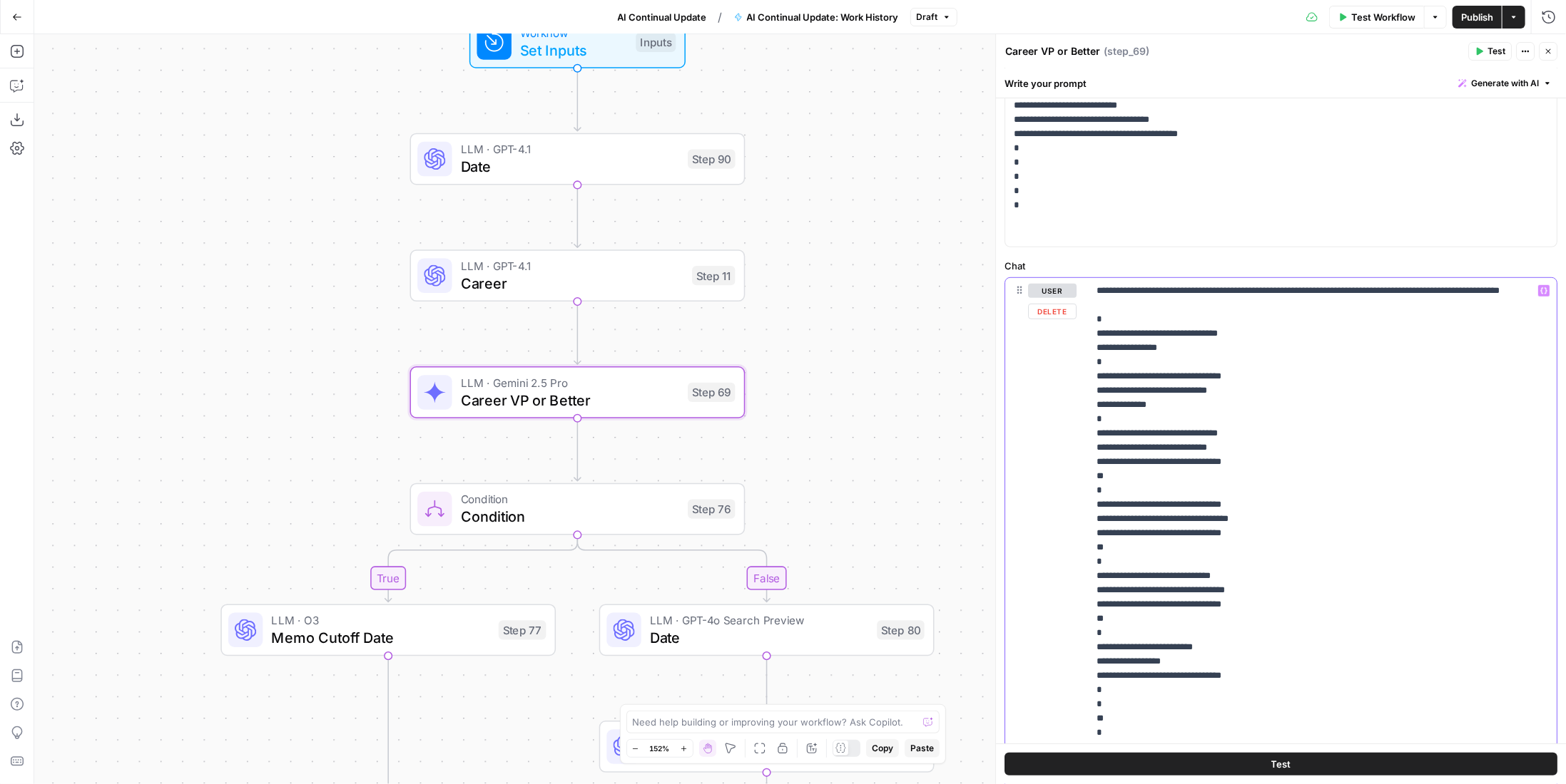
scroll to position [427, 0]
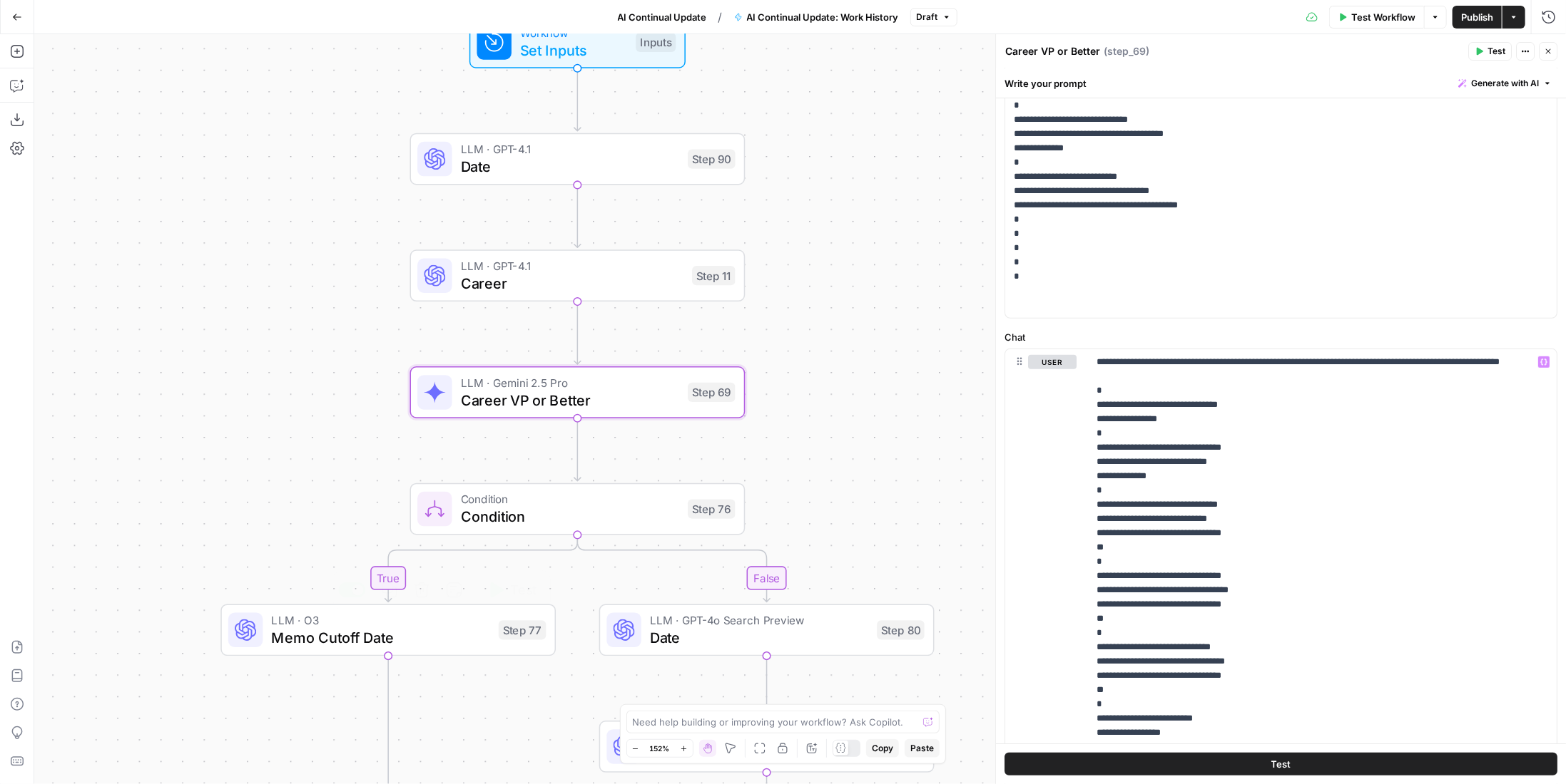
click at [414, 628] on span "Memo Cutoff Date" at bounding box center [381, 637] width 218 height 21
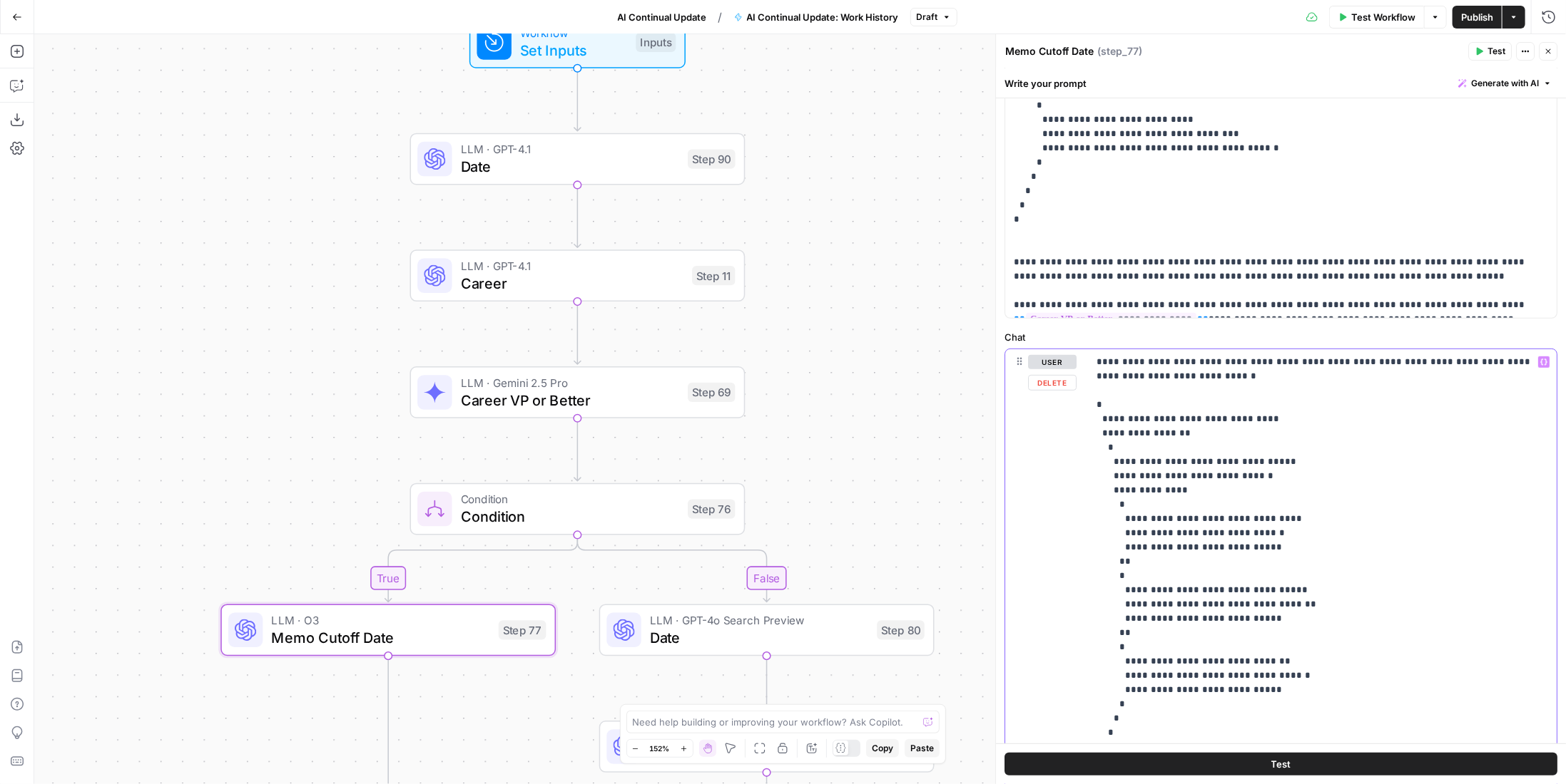
drag, startPoint x: 1129, startPoint y: 544, endPoint x: 1139, endPoint y: 546, distance: 10.2
click at [1139, 546] on p "**********" at bounding box center [1317, 561] width 442 height 413
drag, startPoint x: 1128, startPoint y: 548, endPoint x: 1155, endPoint y: 548, distance: 27.0
click at [1155, 548] on p "**********" at bounding box center [1317, 561] width 442 height 413
drag, startPoint x: 1128, startPoint y: 614, endPoint x: 1153, endPoint y: 615, distance: 25.0
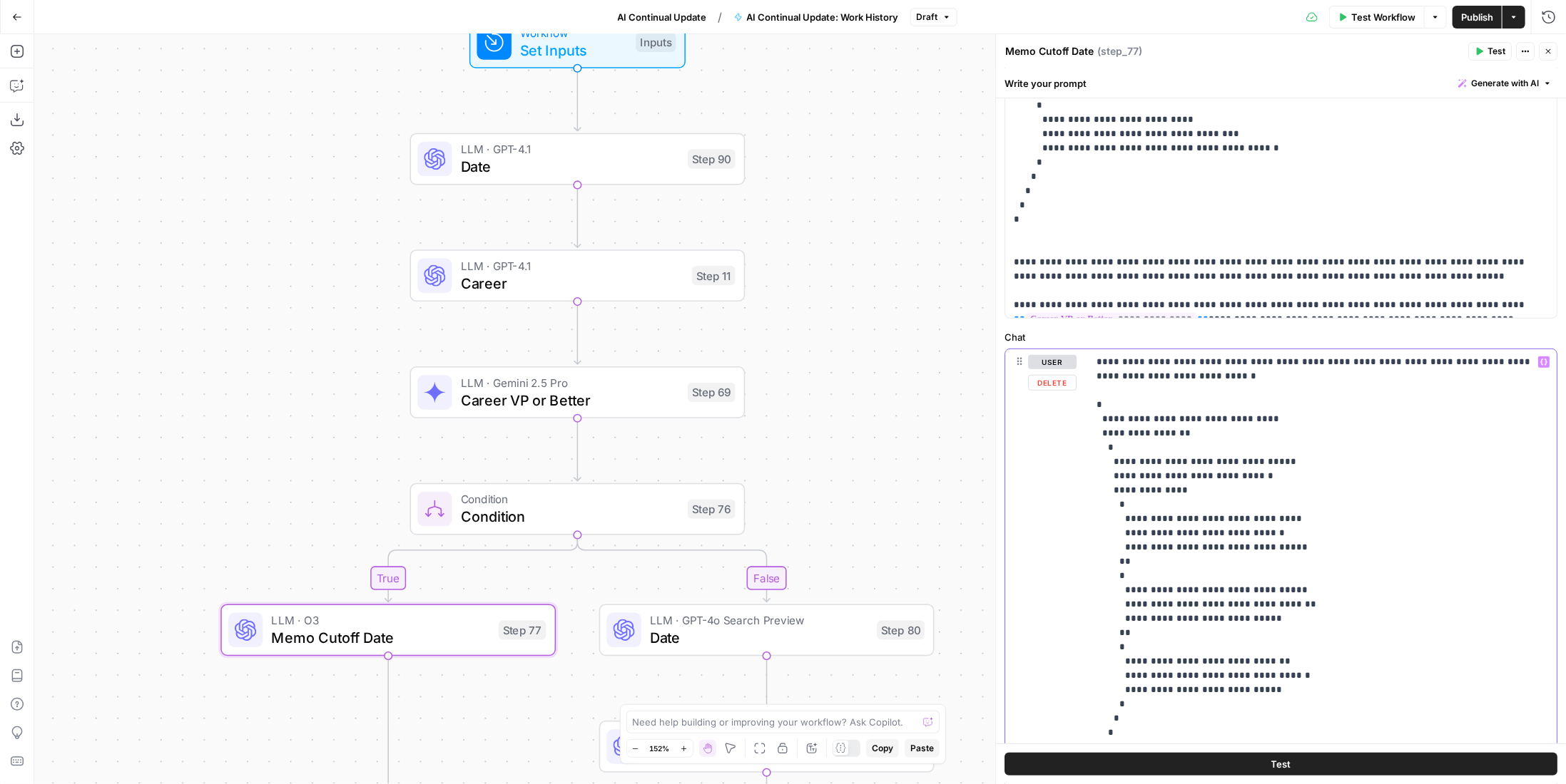
click at [1153, 615] on p "**********" at bounding box center [1317, 561] width 442 height 413
drag, startPoint x: 1126, startPoint y: 688, endPoint x: 1164, endPoint y: 682, distance: 38.5
click at [1155, 687] on p "**********" at bounding box center [1317, 561] width 442 height 413
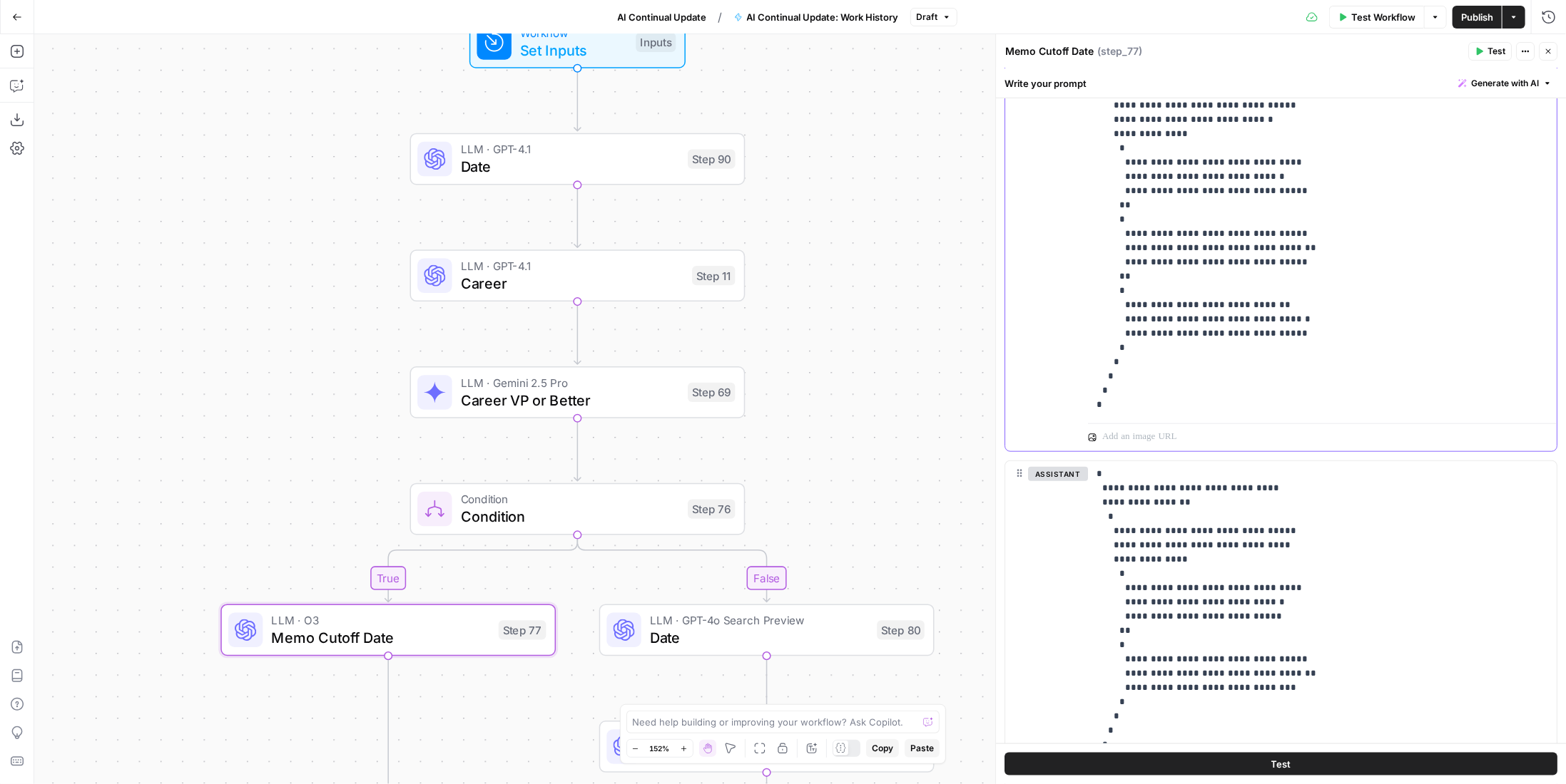
scroll to position [926, 0]
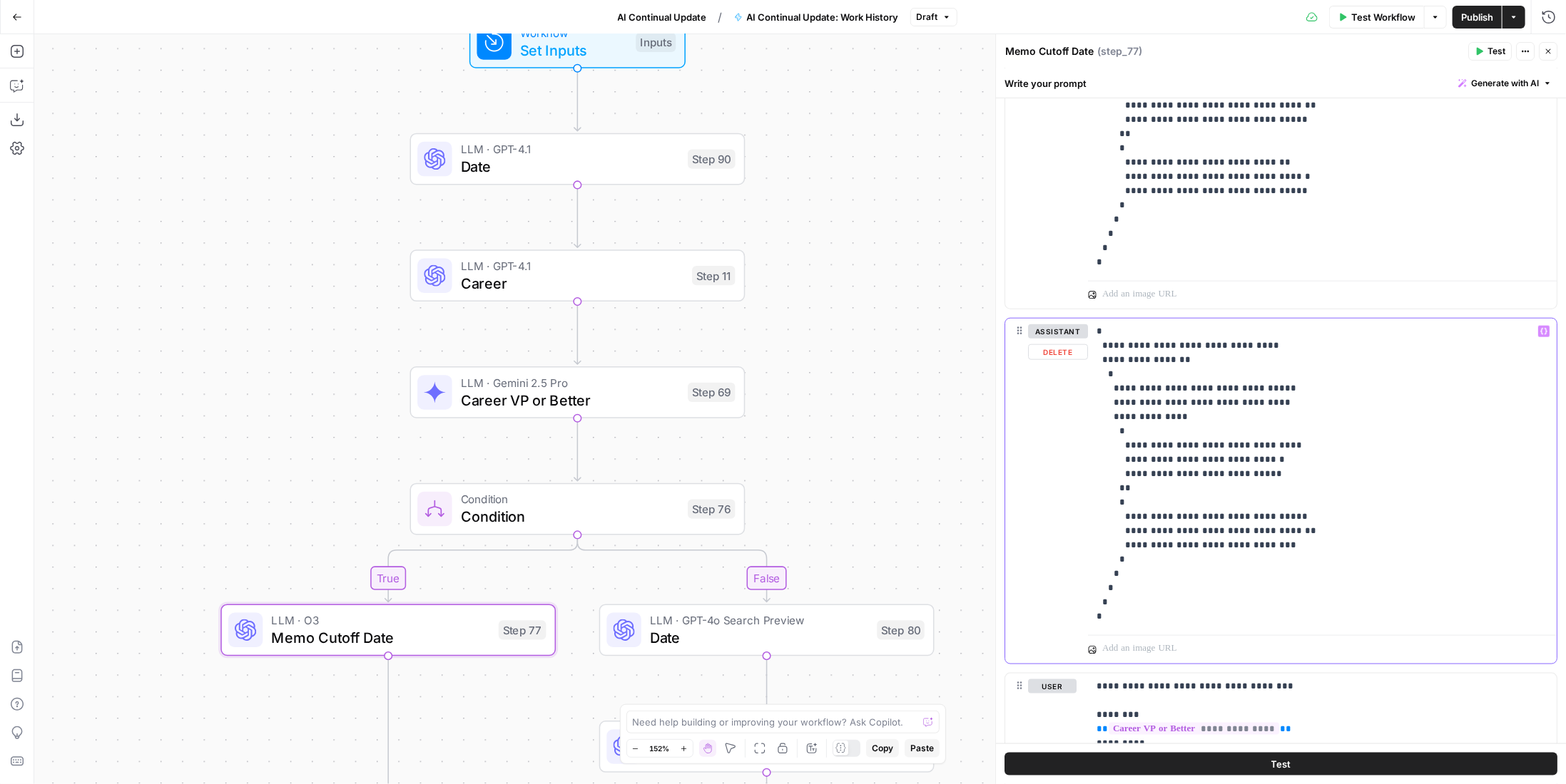
drag, startPoint x: 1127, startPoint y: 472, endPoint x: 1155, endPoint y: 477, distance: 28.4
click at [1155, 477] on p "**********" at bounding box center [1317, 474] width 442 height 300
drag, startPoint x: 1125, startPoint y: 543, endPoint x: 1162, endPoint y: 536, distance: 37.7
click at [1156, 541] on p "**********" at bounding box center [1317, 474] width 442 height 300
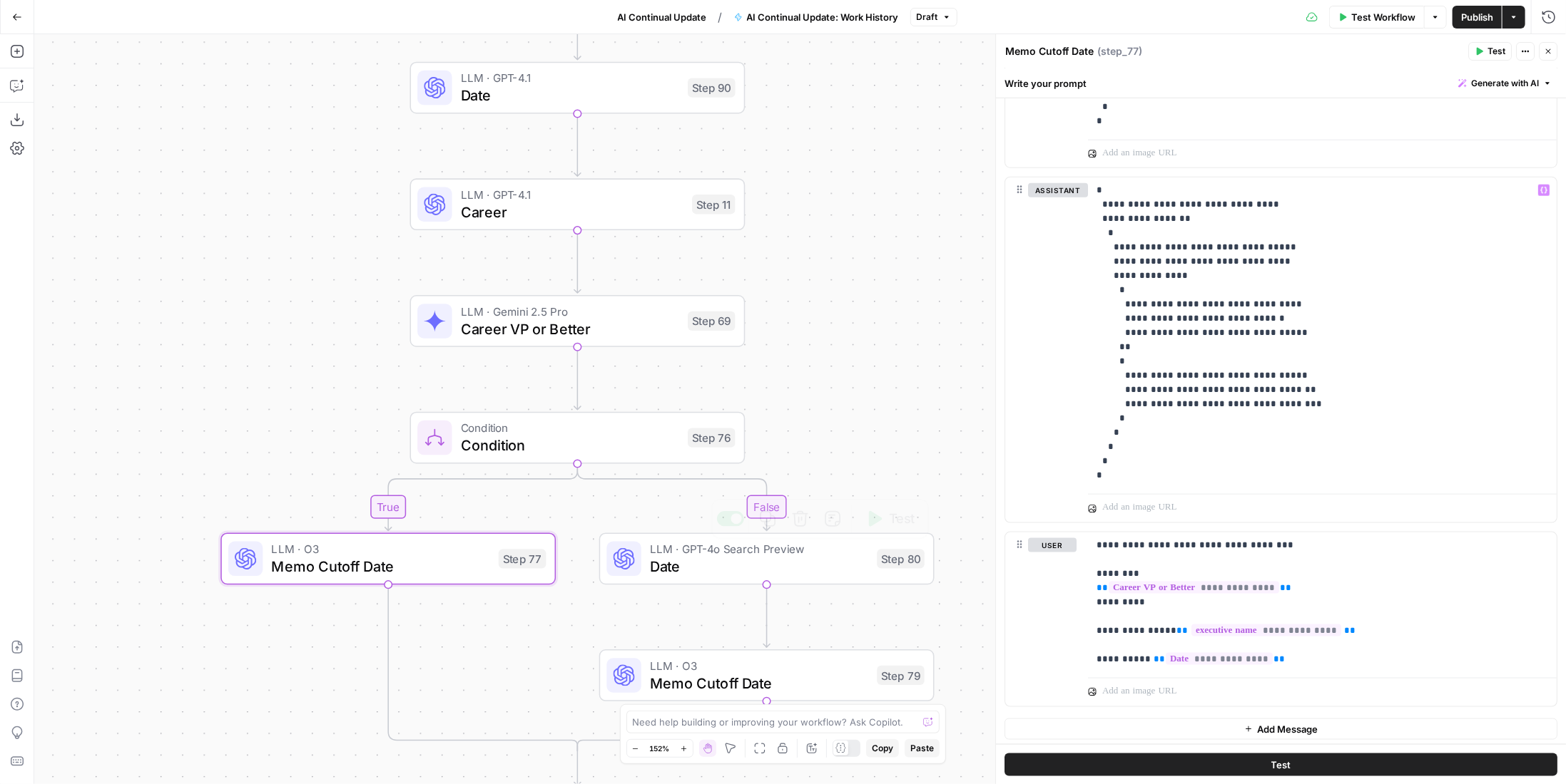
click at [768, 566] on span "Date" at bounding box center [759, 566] width 218 height 21
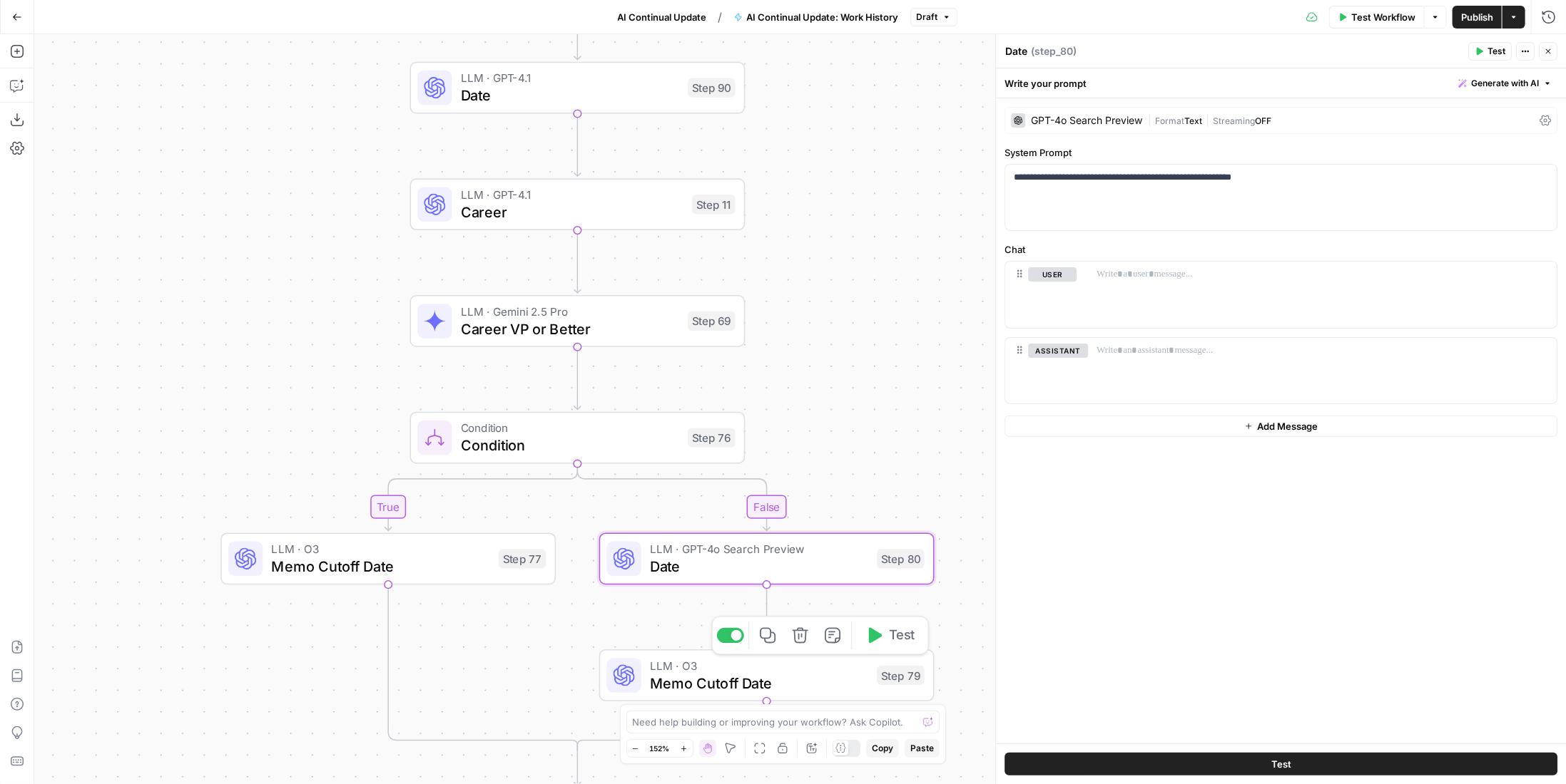
click at [851, 665] on span "LLM · O3" at bounding box center [759, 665] width 218 height 17
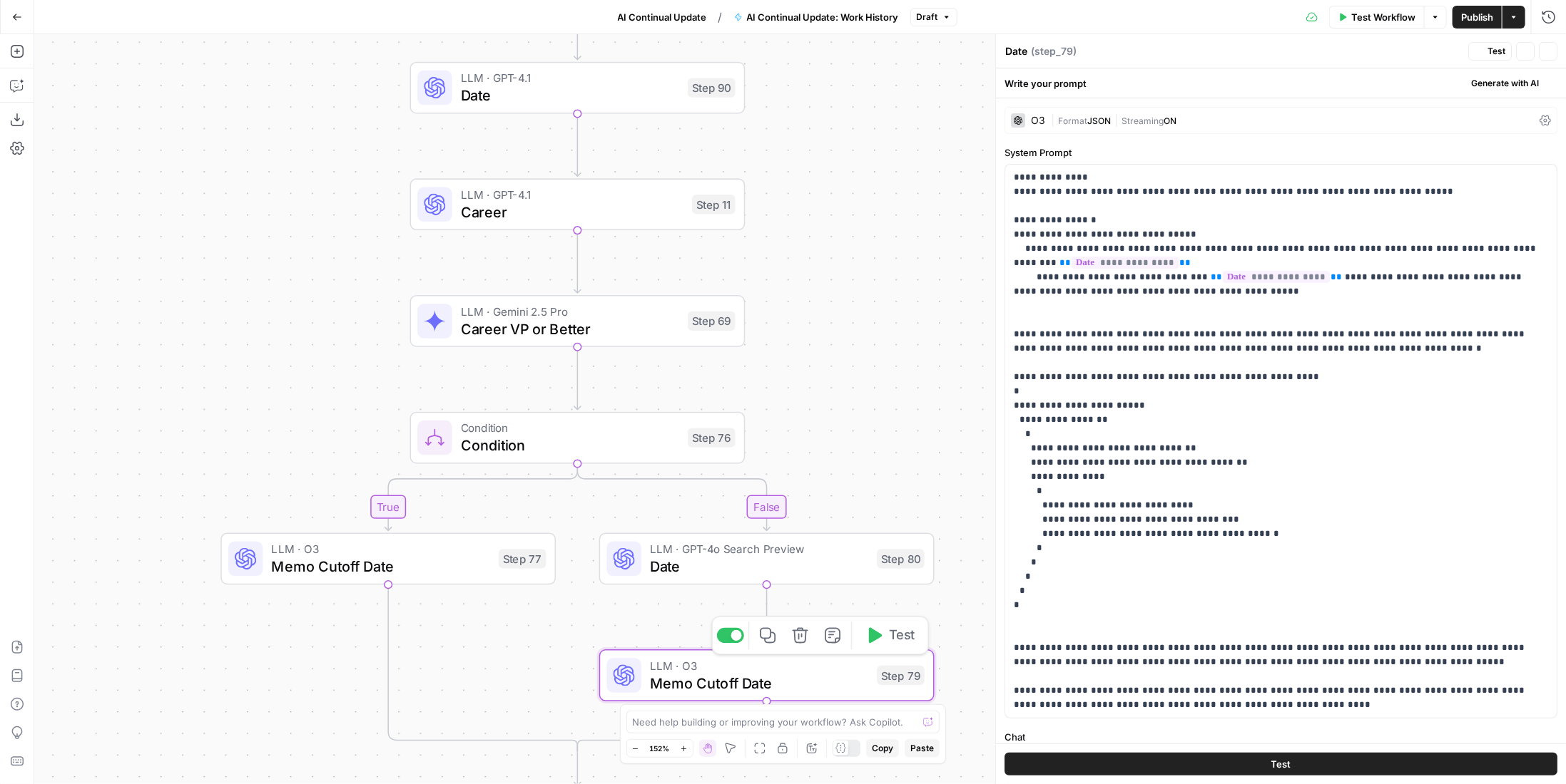
type textarea "Memo Cutoff Date"
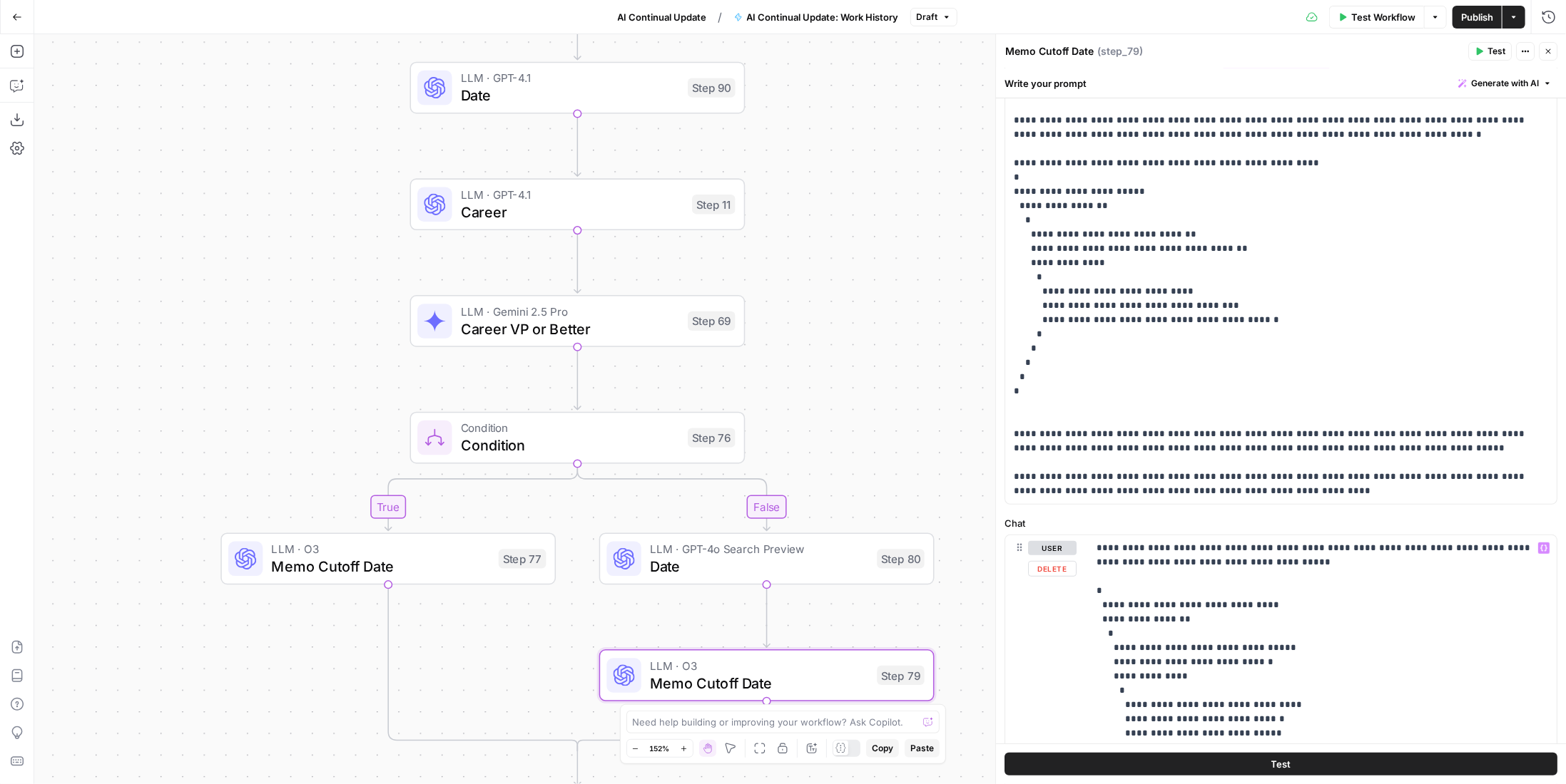
scroll to position [357, 0]
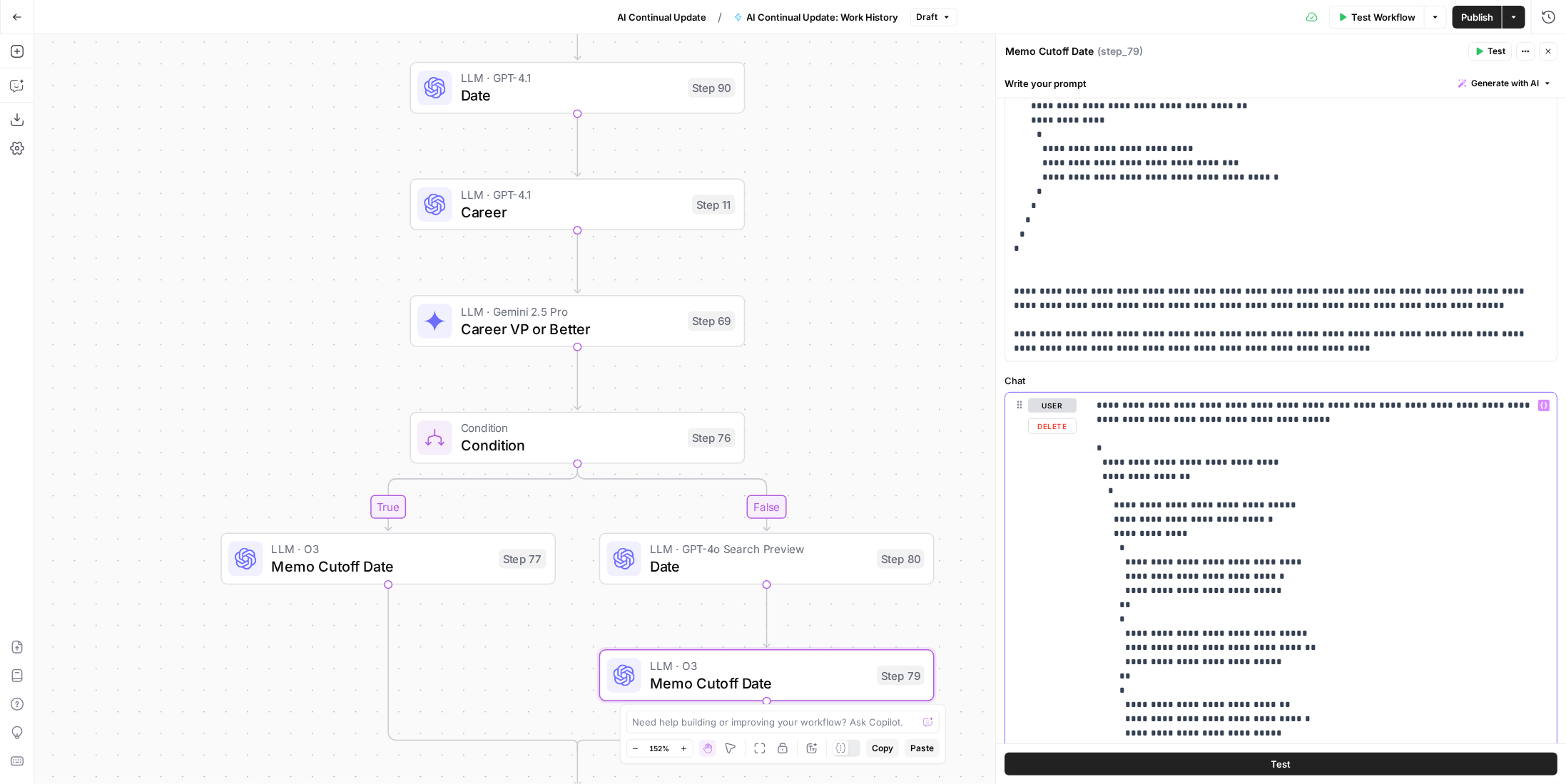
drag, startPoint x: 1127, startPoint y: 591, endPoint x: 1153, endPoint y: 590, distance: 26.0
click at [1153, 590] on p "**********" at bounding box center [1317, 605] width 442 height 413
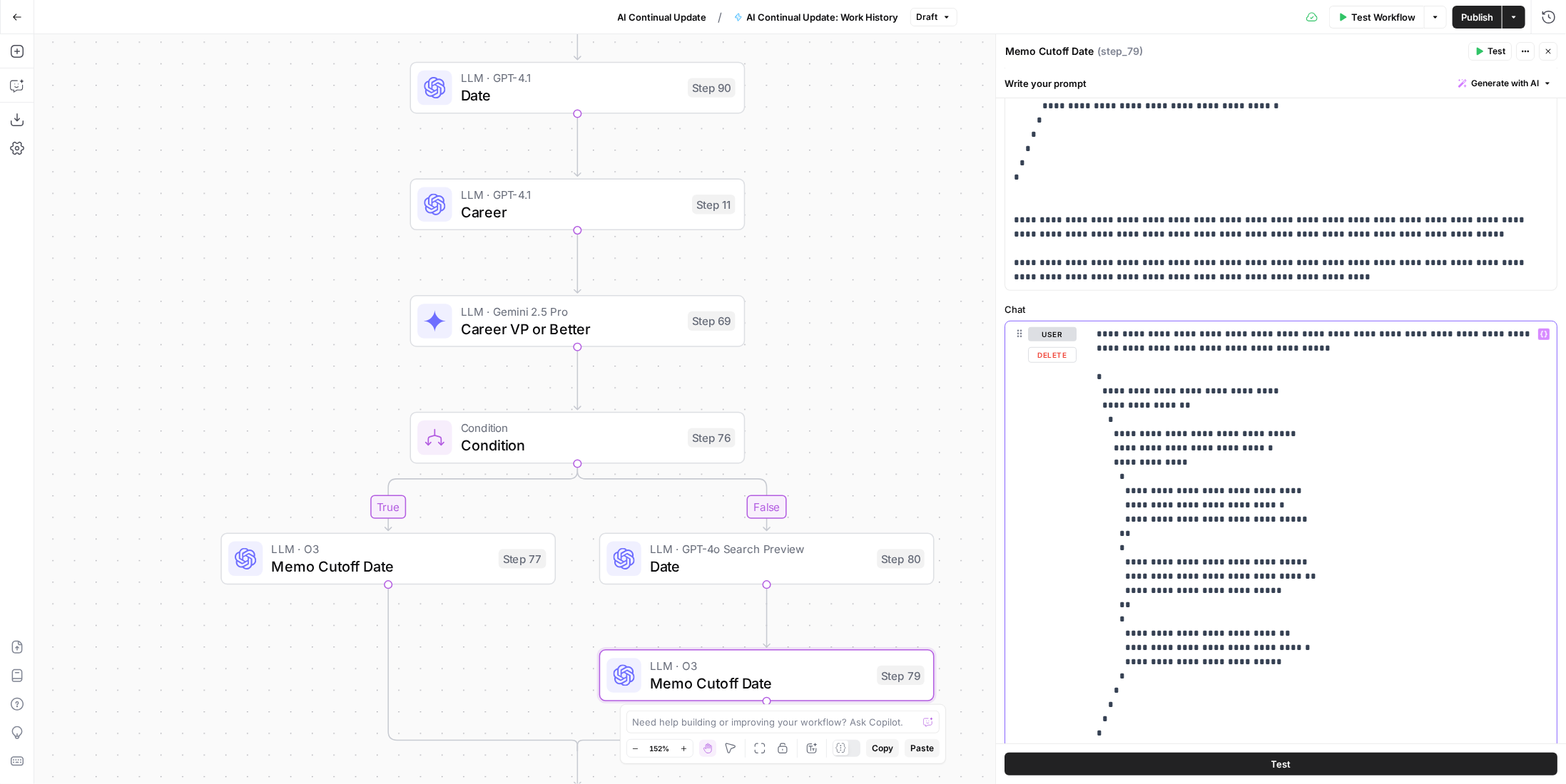
drag, startPoint x: 1126, startPoint y: 593, endPoint x: 1155, endPoint y: 593, distance: 29.0
click at [1155, 593] on p "**********" at bounding box center [1317, 534] width 442 height 413
drag, startPoint x: 1126, startPoint y: 660, endPoint x: 1153, endPoint y: 660, distance: 27.0
click at [1153, 660] on p "**********" at bounding box center [1317, 534] width 442 height 413
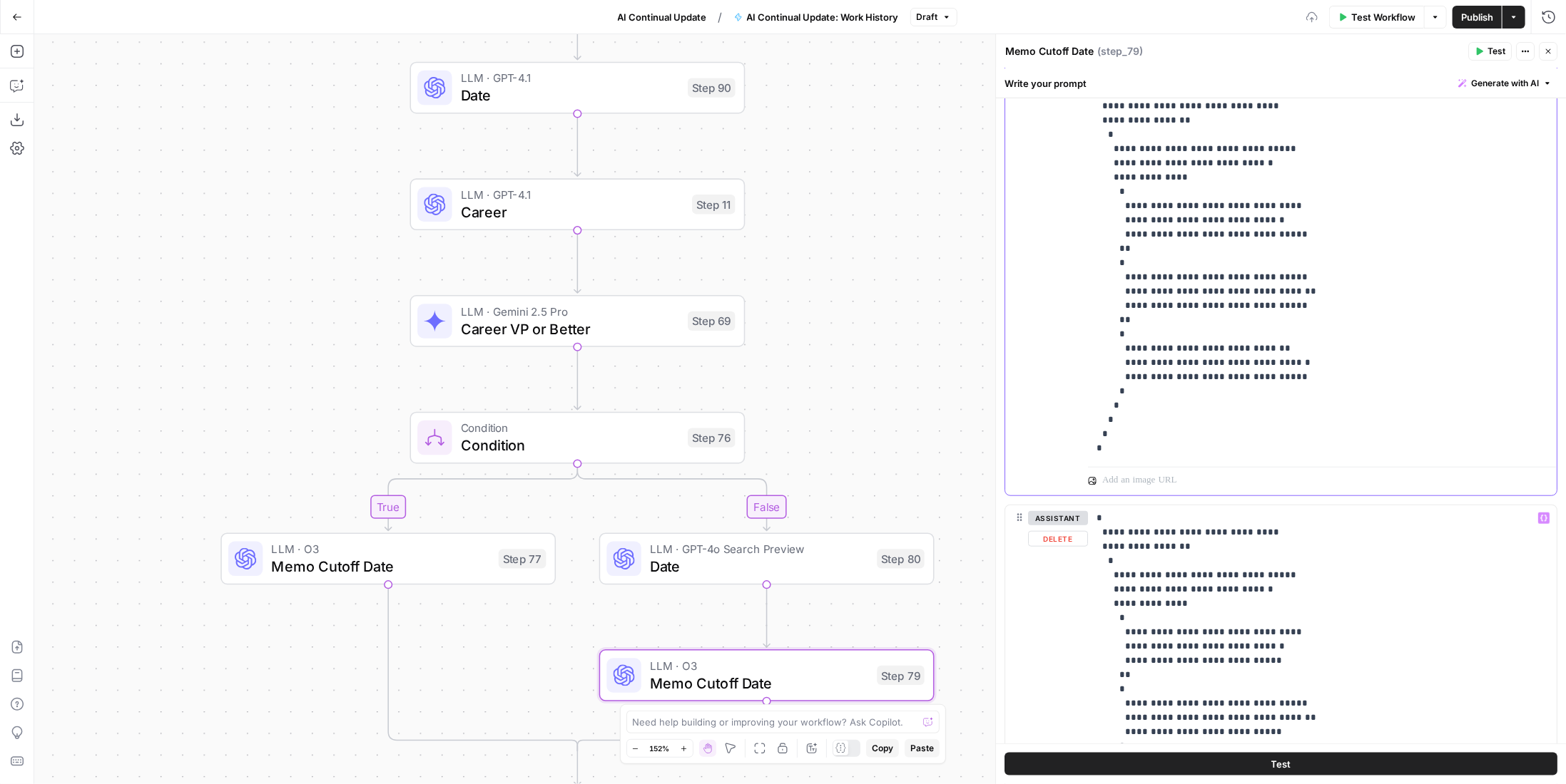
scroll to position [926, 0]
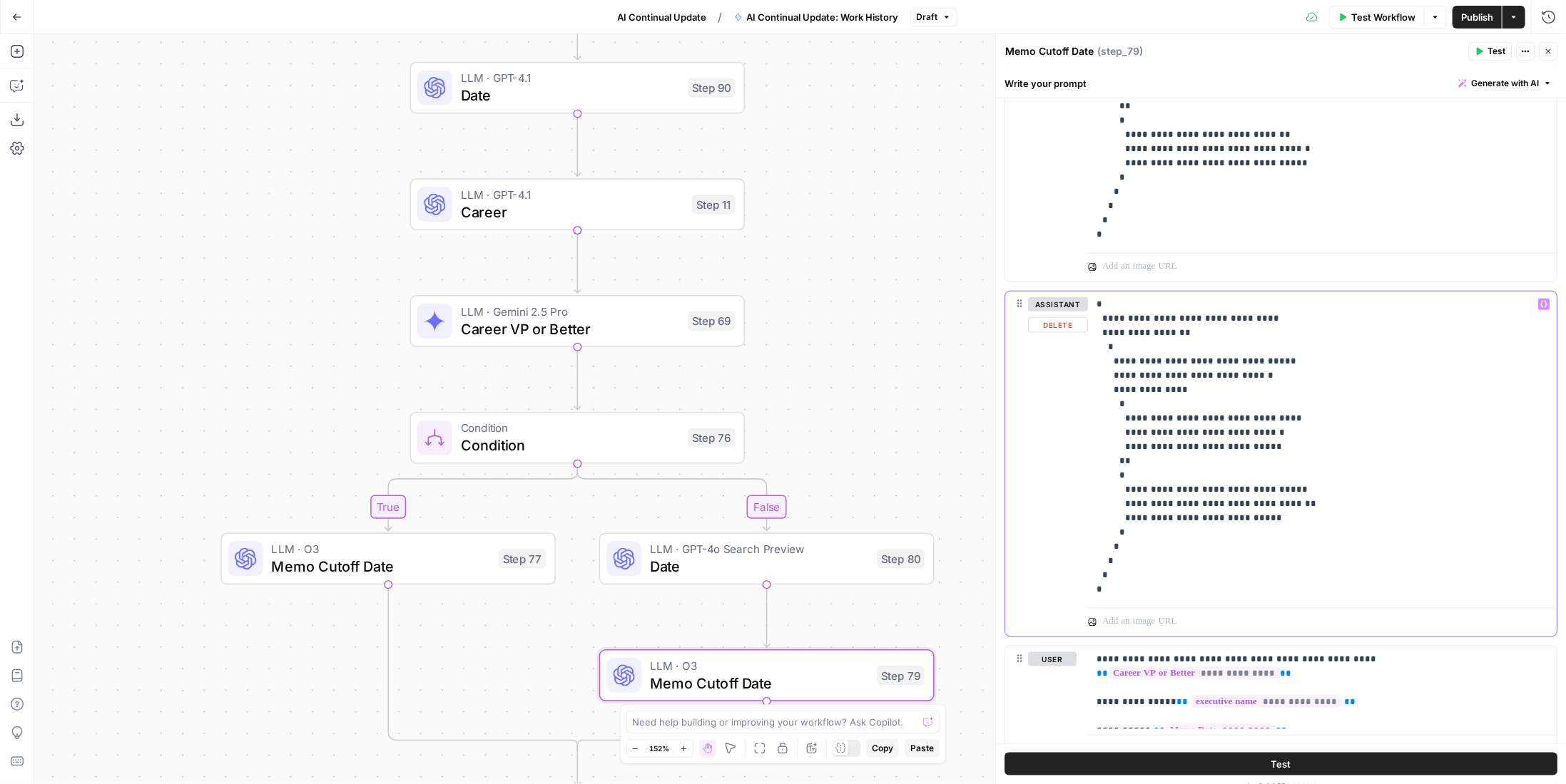
drag, startPoint x: 1125, startPoint y: 446, endPoint x: 1155, endPoint y: 451, distance: 30.4
click at [1155, 451] on p "**********" at bounding box center [1317, 446] width 442 height 300
drag, startPoint x: 1127, startPoint y: 518, endPoint x: 1153, endPoint y: 518, distance: 26.0
click at [1153, 518] on p "**********" at bounding box center [1317, 446] width 442 height 300
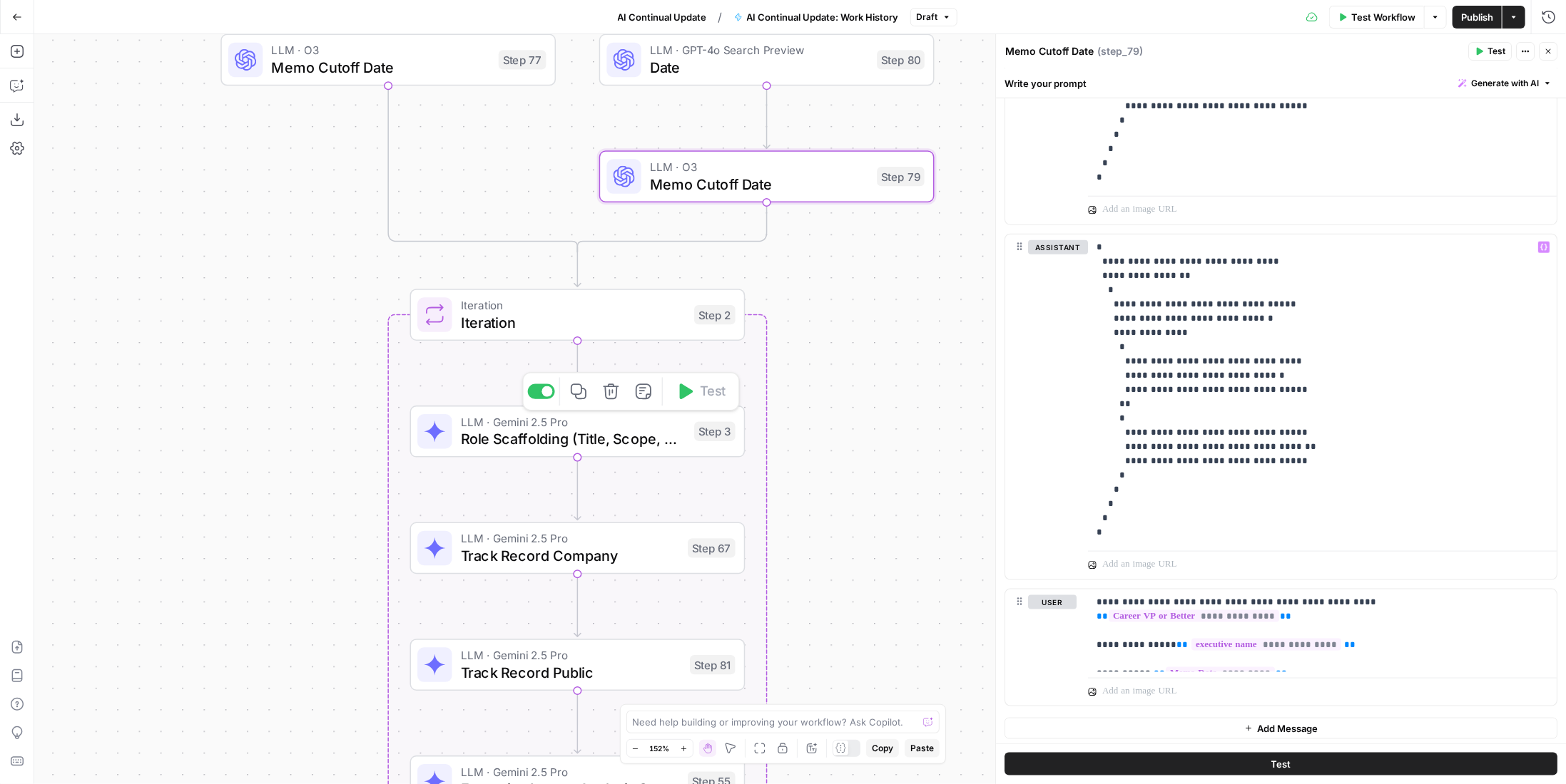
click at [659, 437] on span "Role Scaffolding (Title, Scope, Dates" at bounding box center [572, 438] width 224 height 21
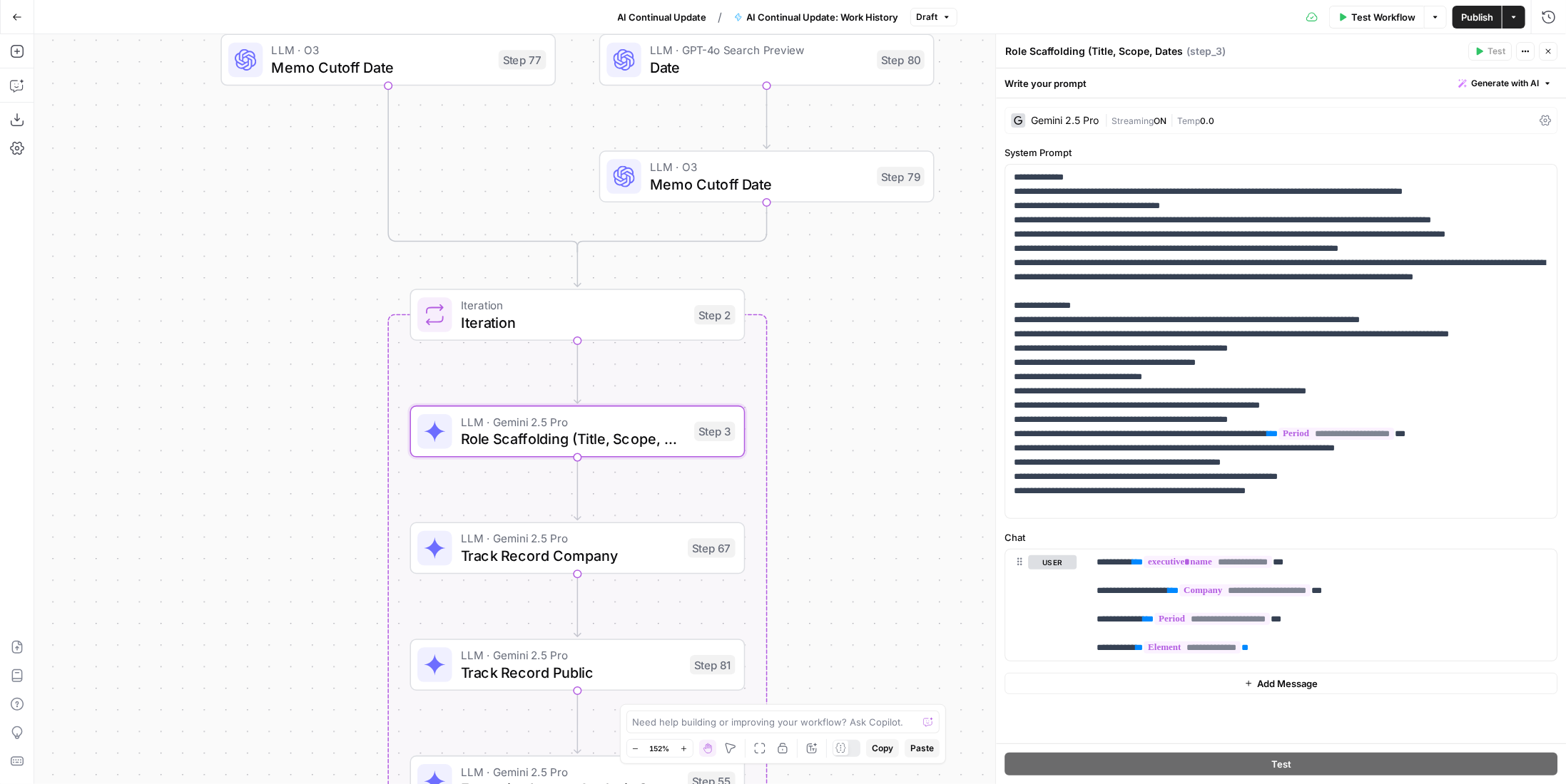
click at [709, 552] on div "Step 67" at bounding box center [712, 547] width 48 height 19
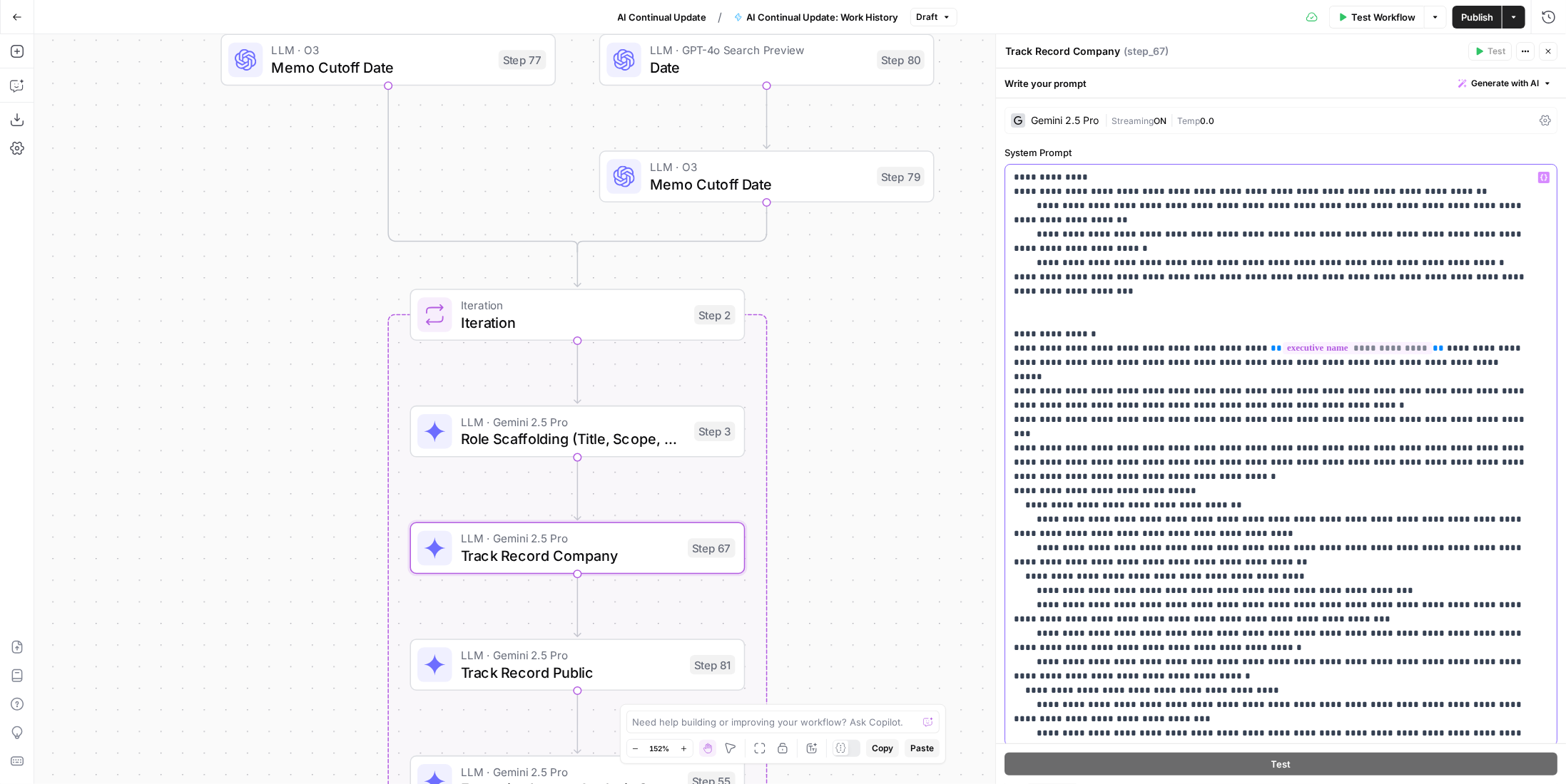
click at [1436, 360] on p "**********" at bounding box center [1270, 627] width 513 height 913
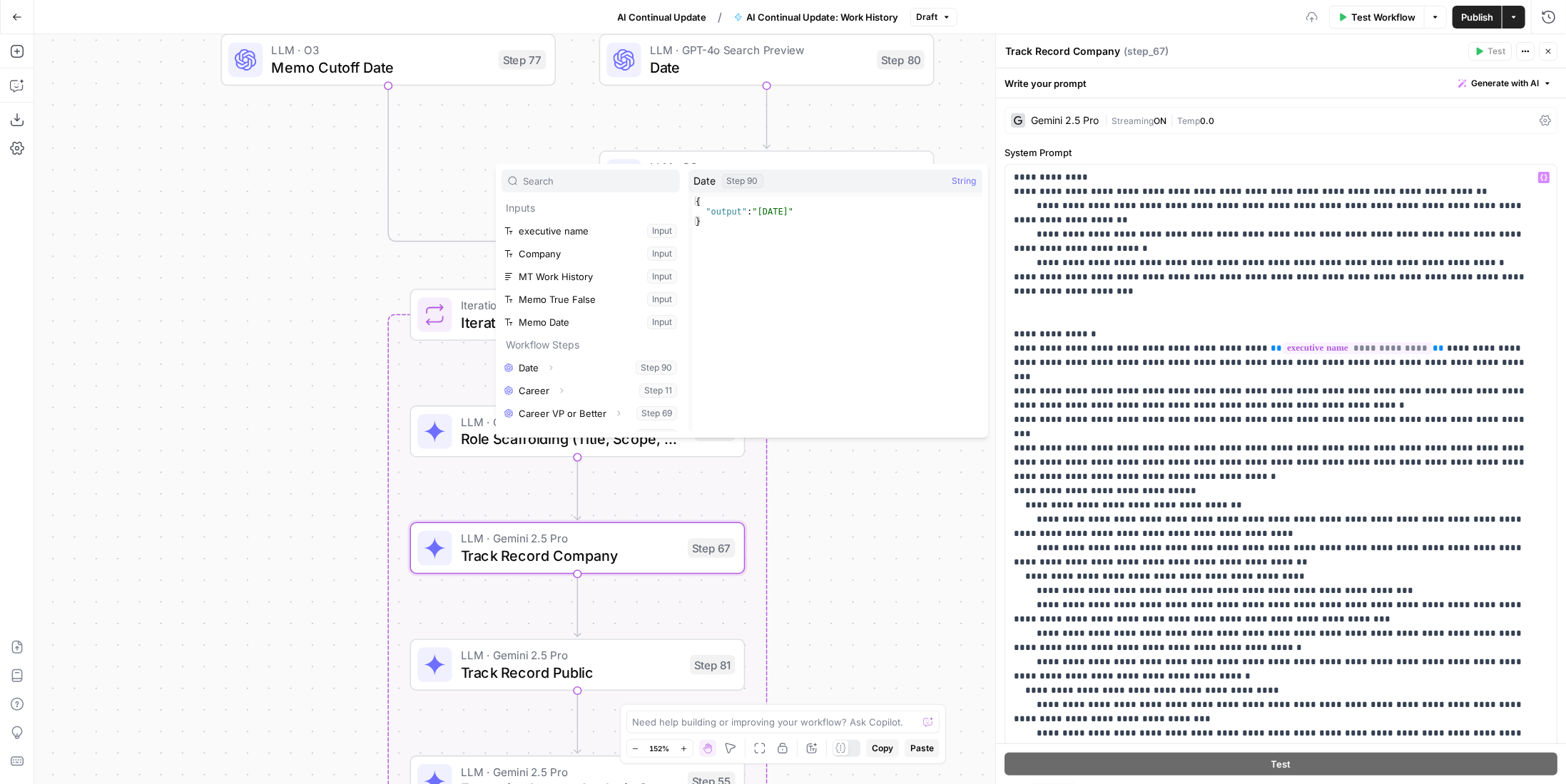
scroll to position [61, 0]
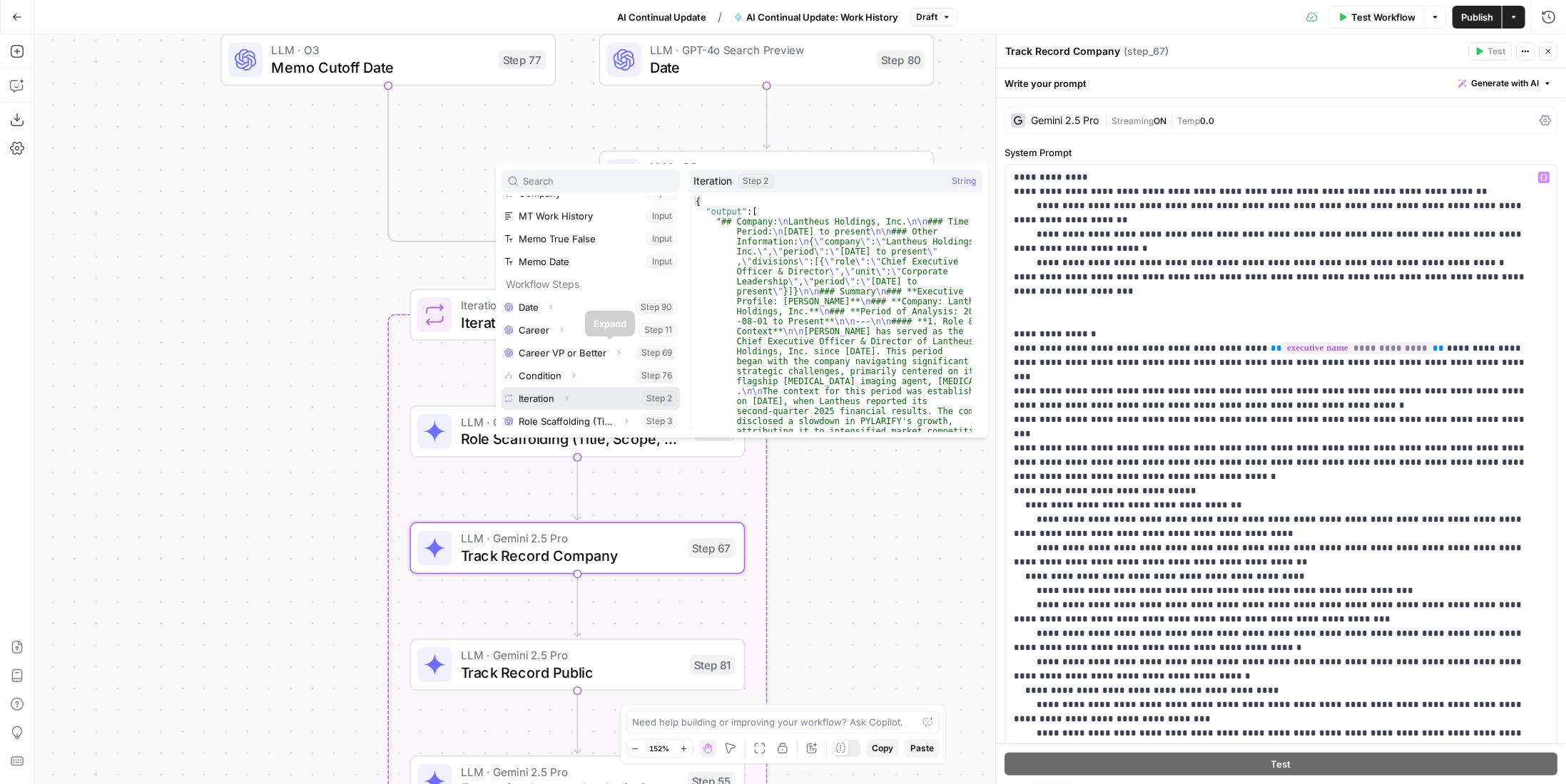
click at [566, 397] on icon "button" at bounding box center [566, 397] width 3 height 5
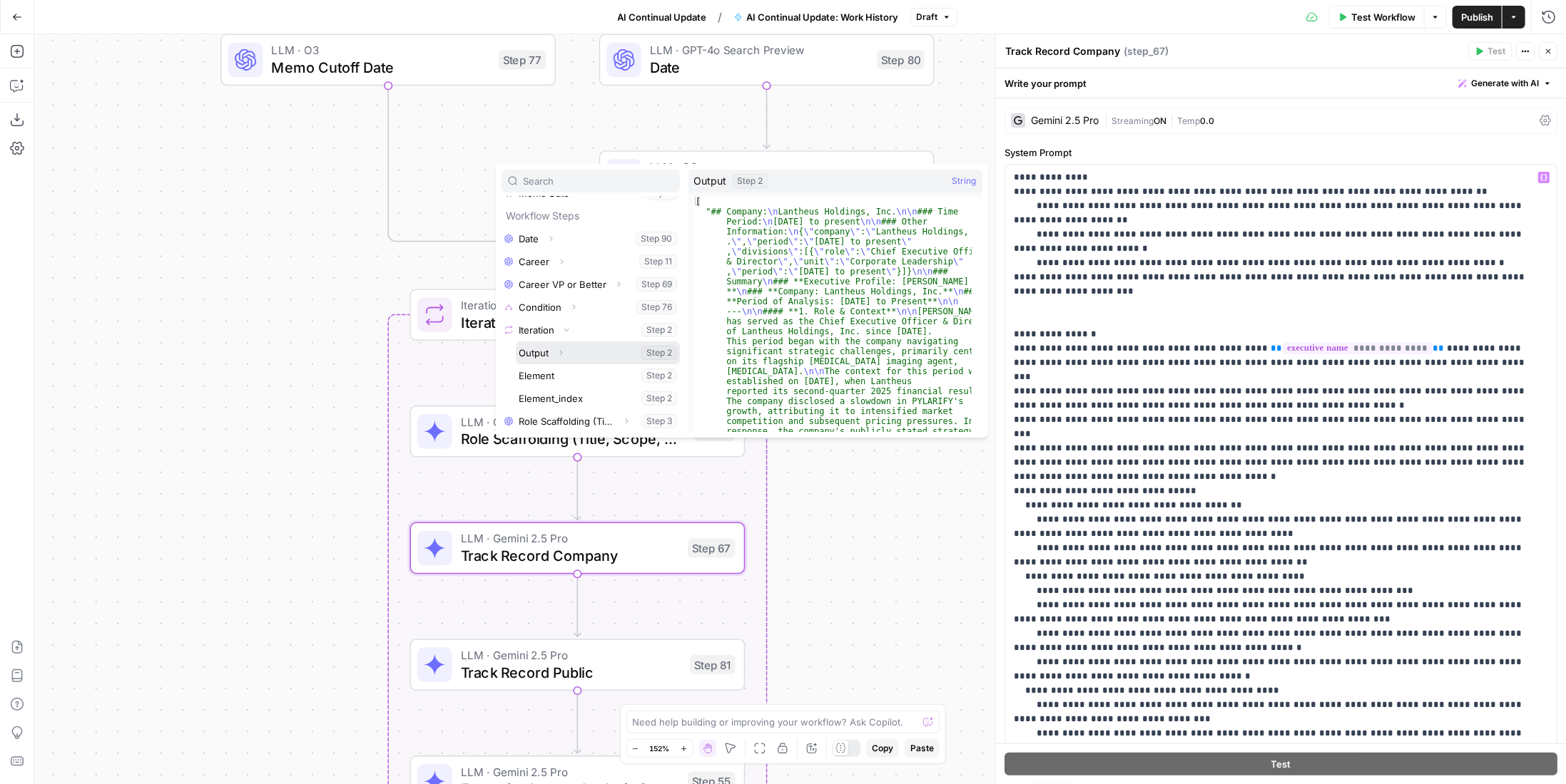
click at [561, 353] on icon "button" at bounding box center [560, 352] width 3 height 5
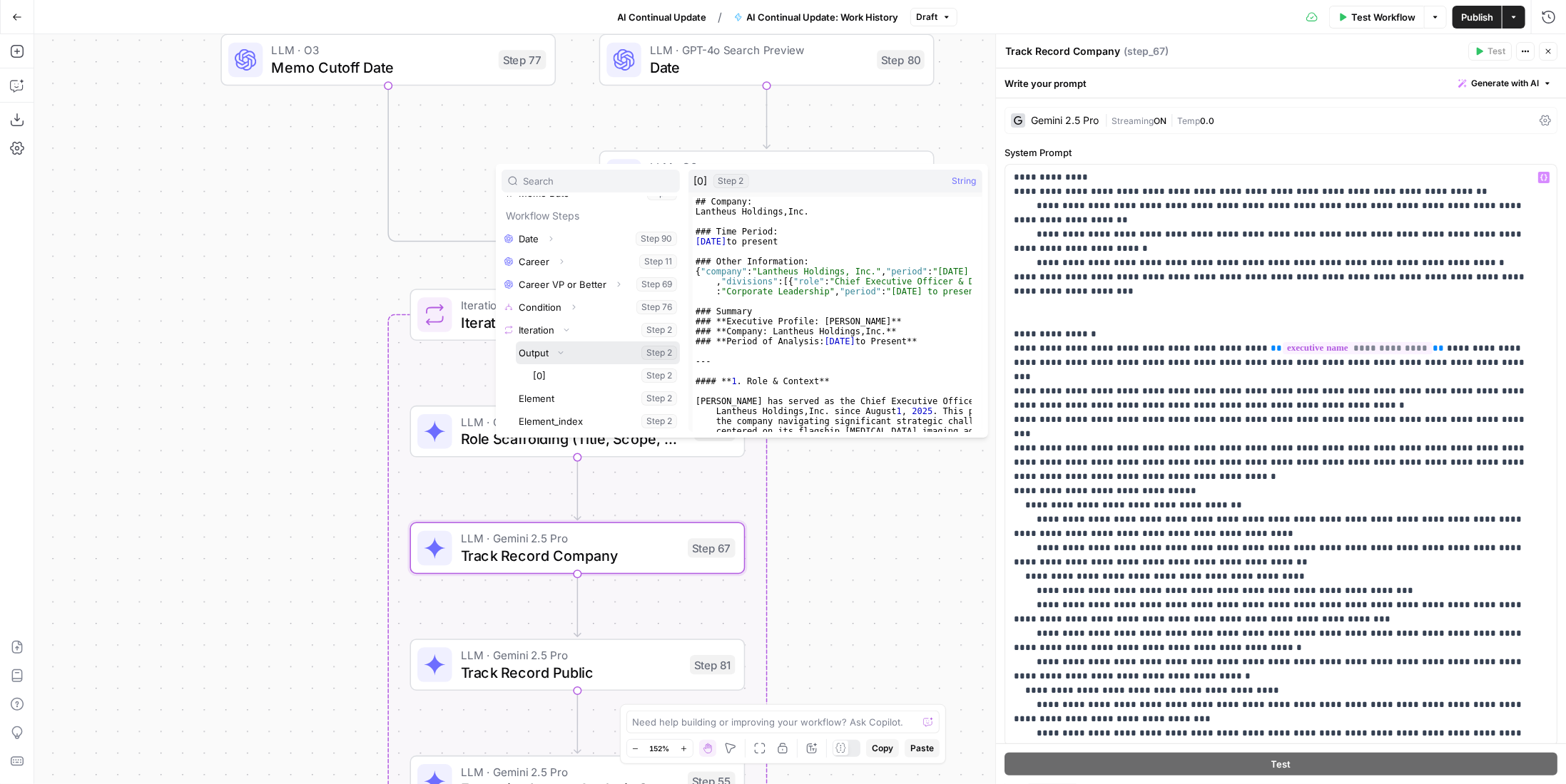
scroll to position [151, 0]
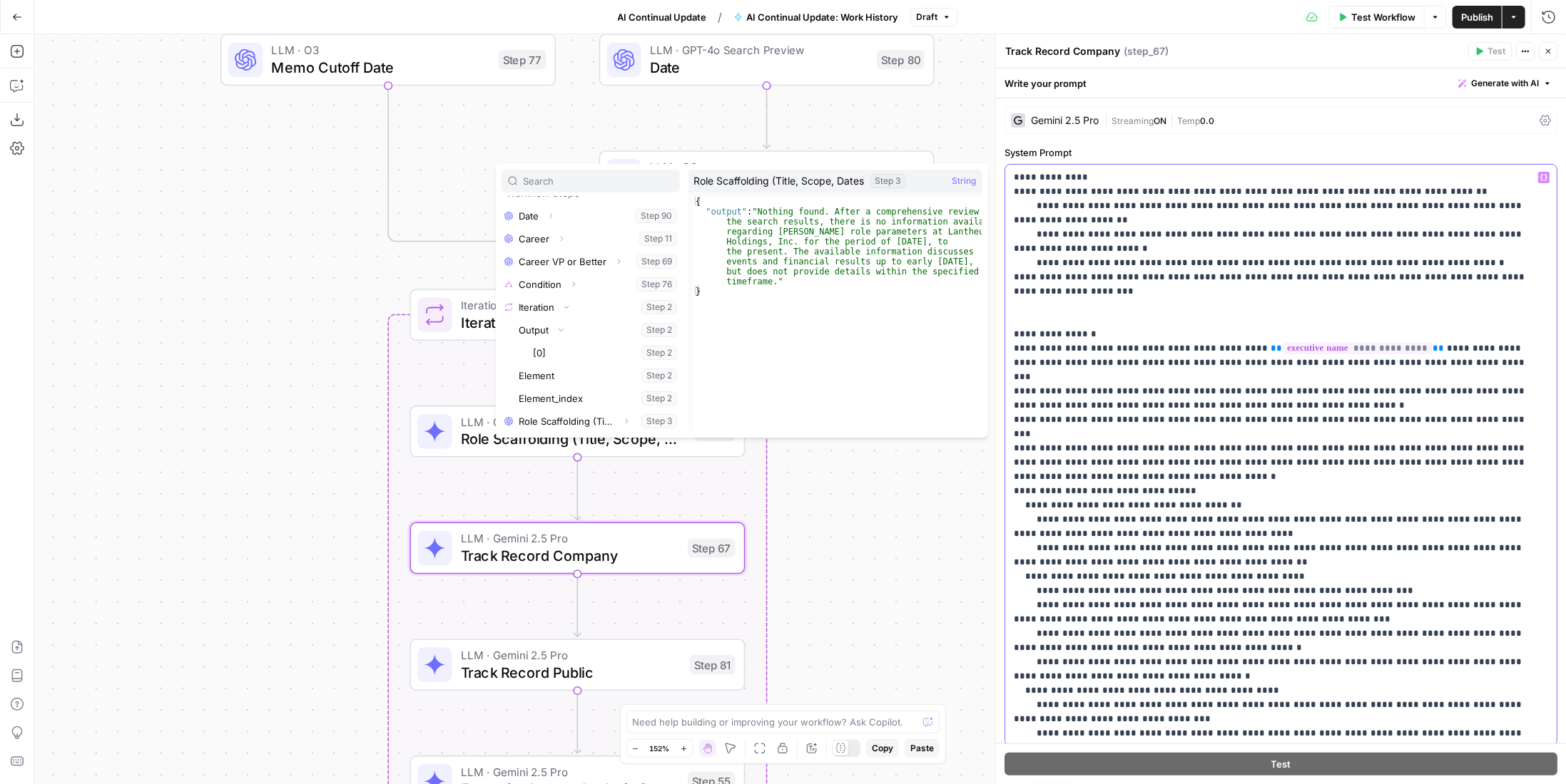
click at [1439, 409] on p "**********" at bounding box center [1270, 627] width 513 height 913
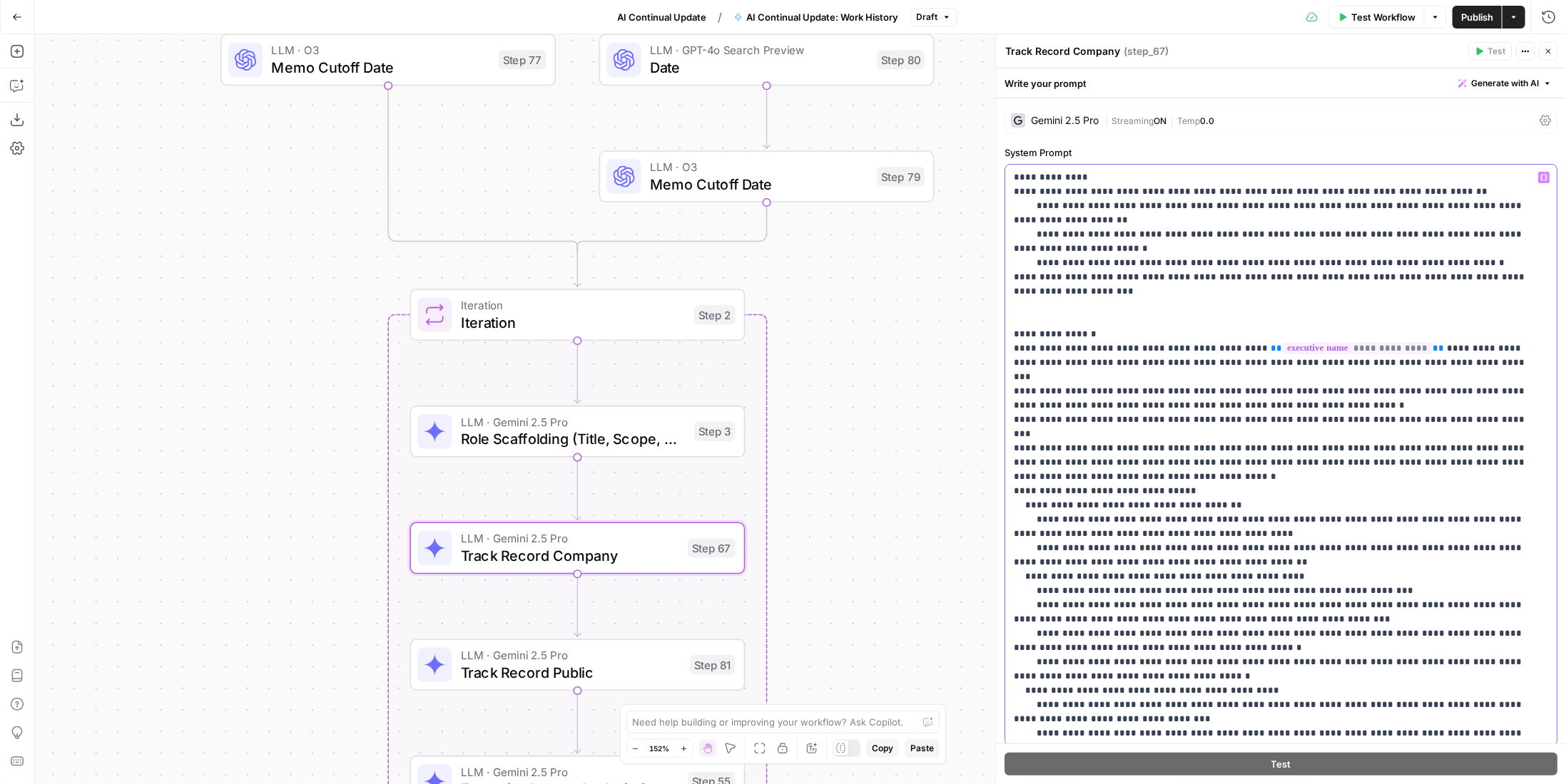
click at [1426, 369] on p "**********" at bounding box center [1270, 627] width 513 height 913
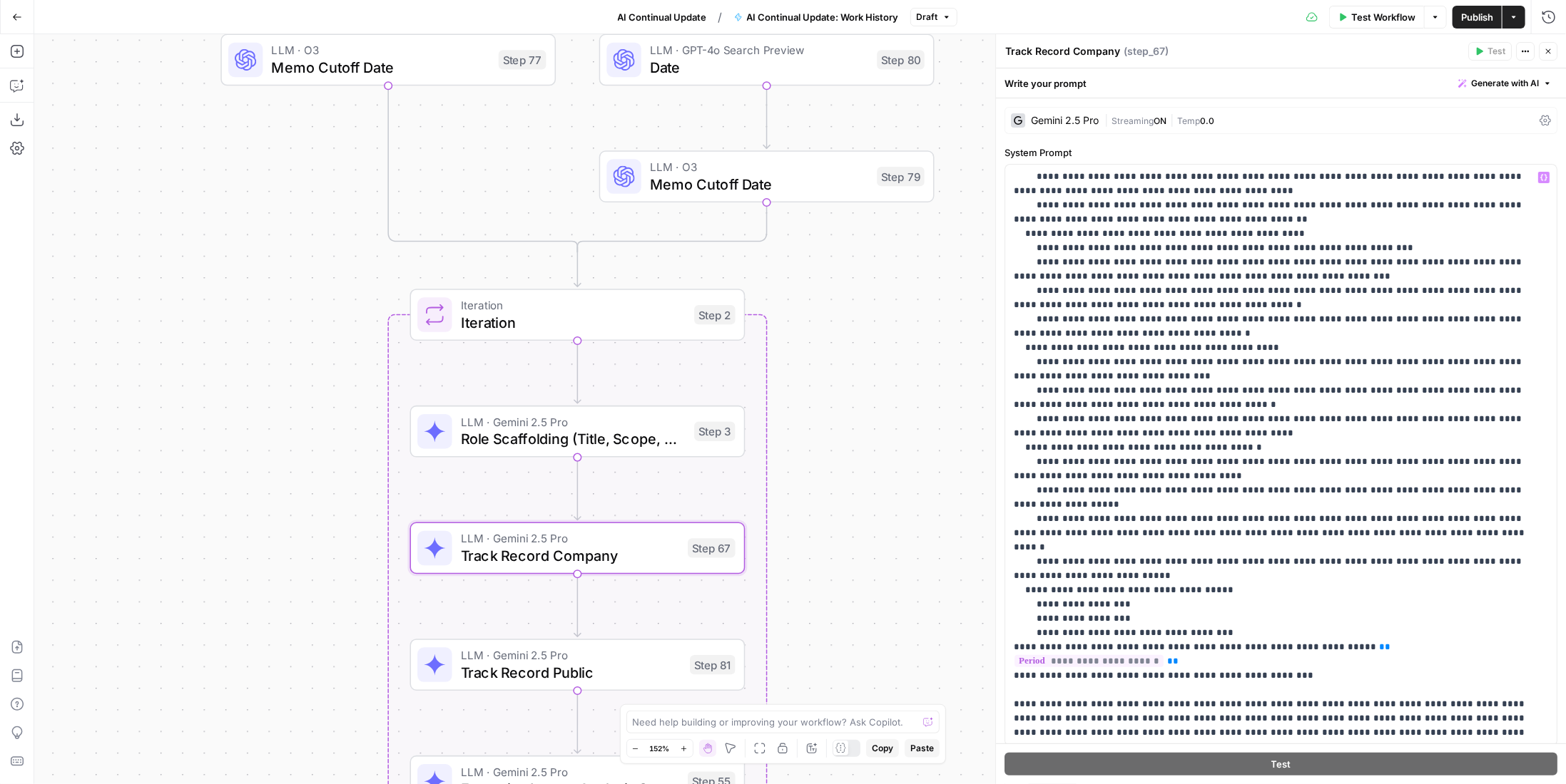
scroll to position [72, 0]
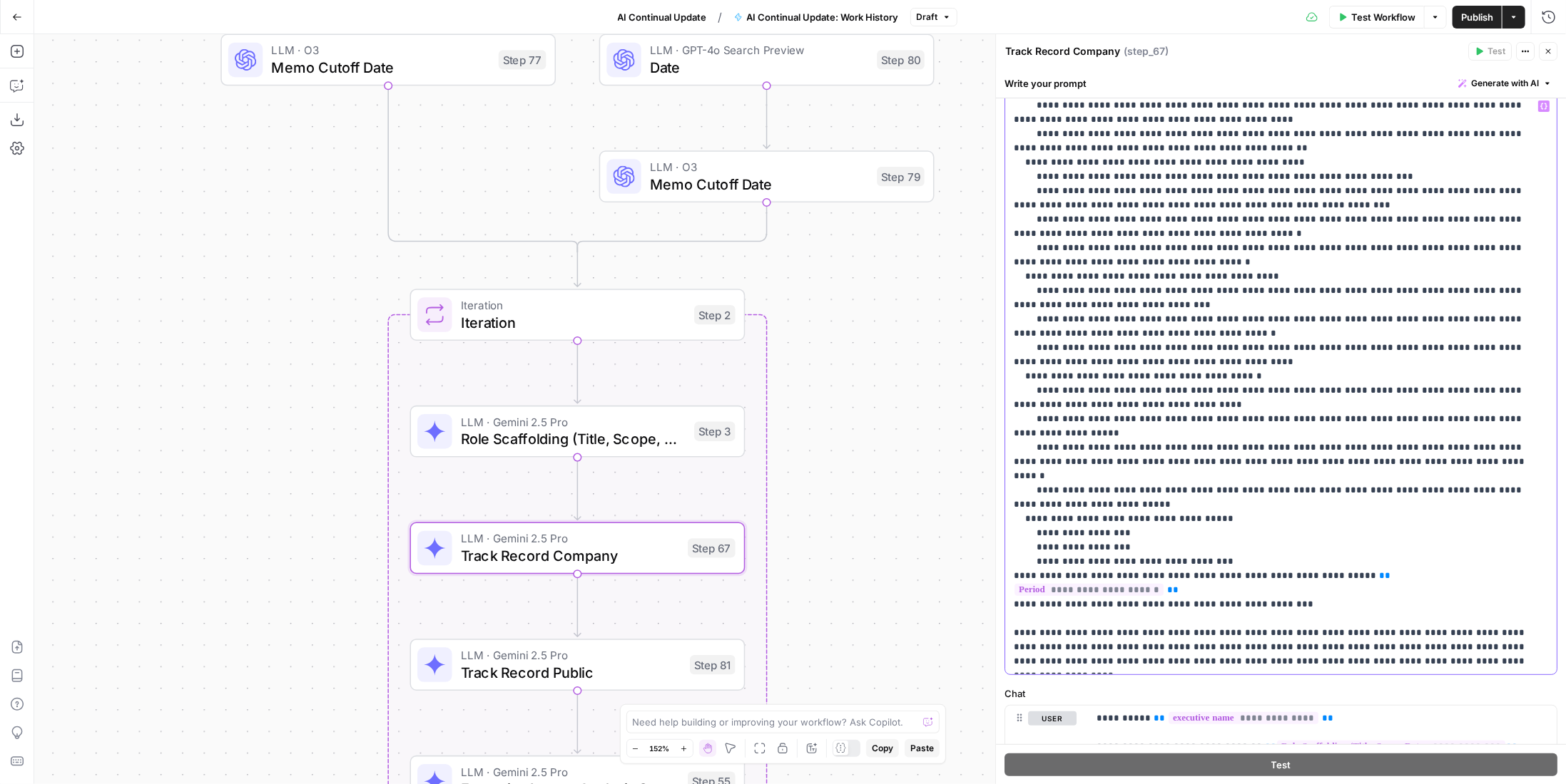
click at [1451, 603] on p "**********" at bounding box center [1270, 212] width 513 height 913
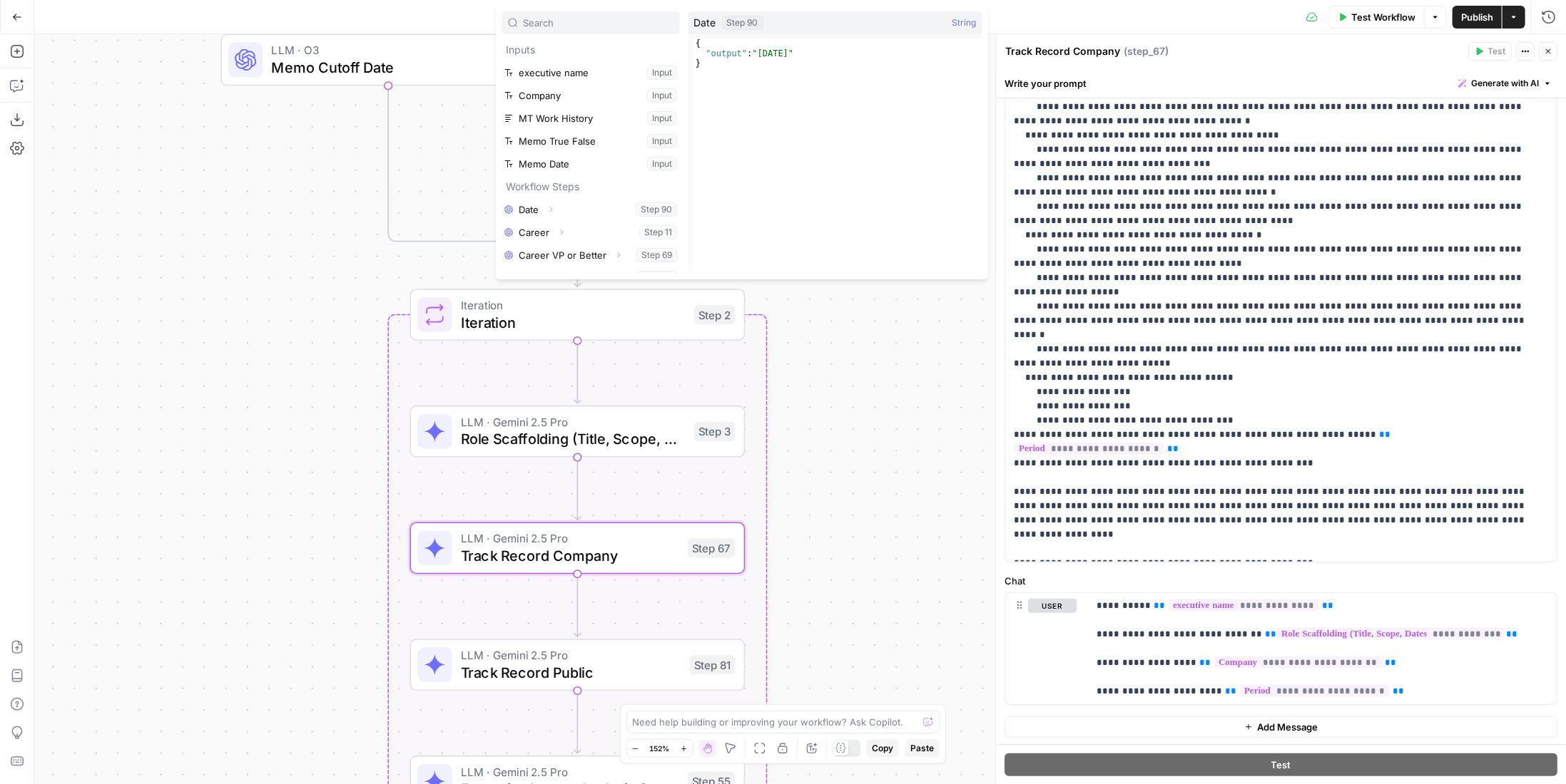
scroll to position [61, 0]
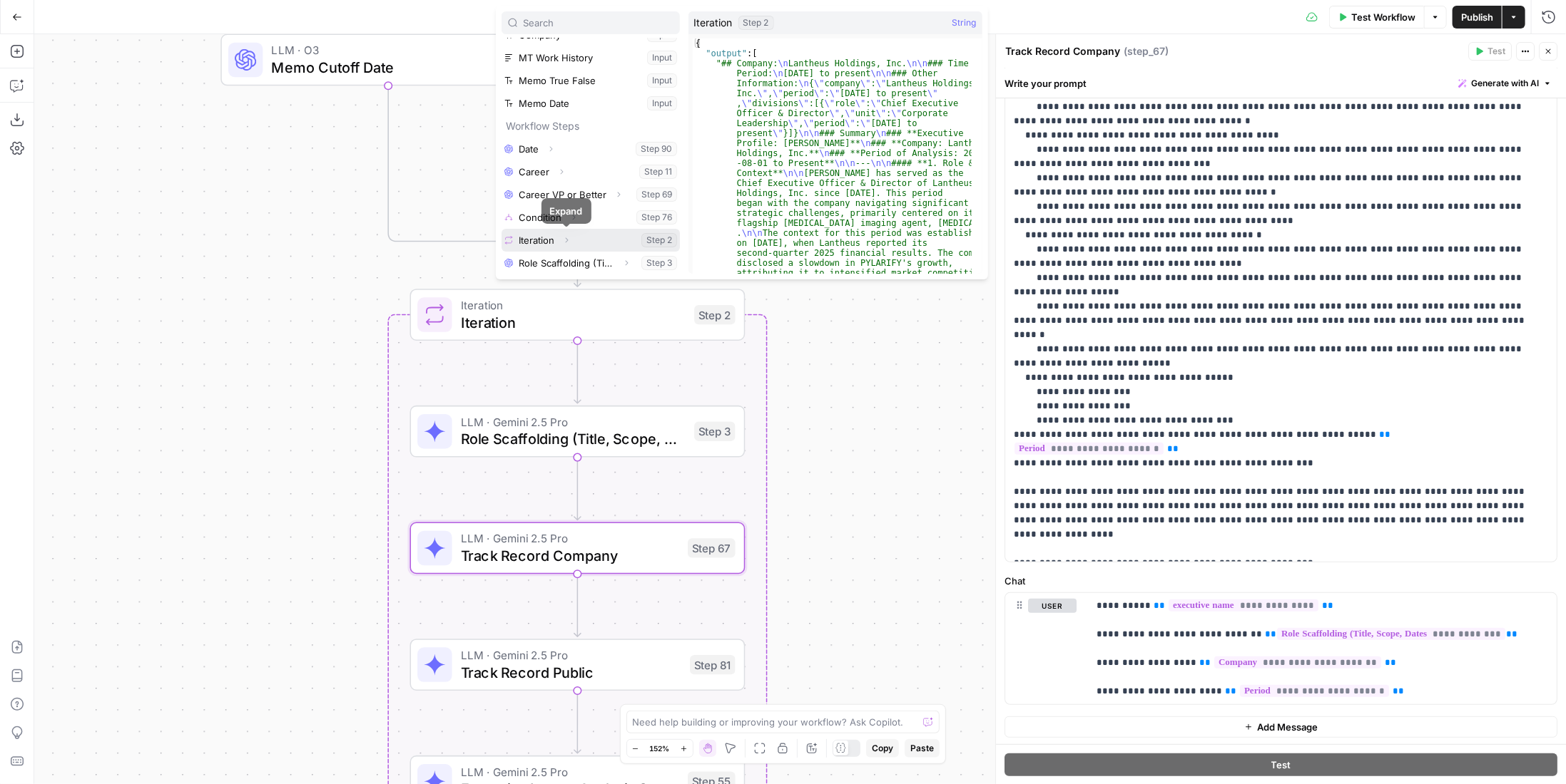
click at [568, 242] on icon "button" at bounding box center [566, 240] width 9 height 9
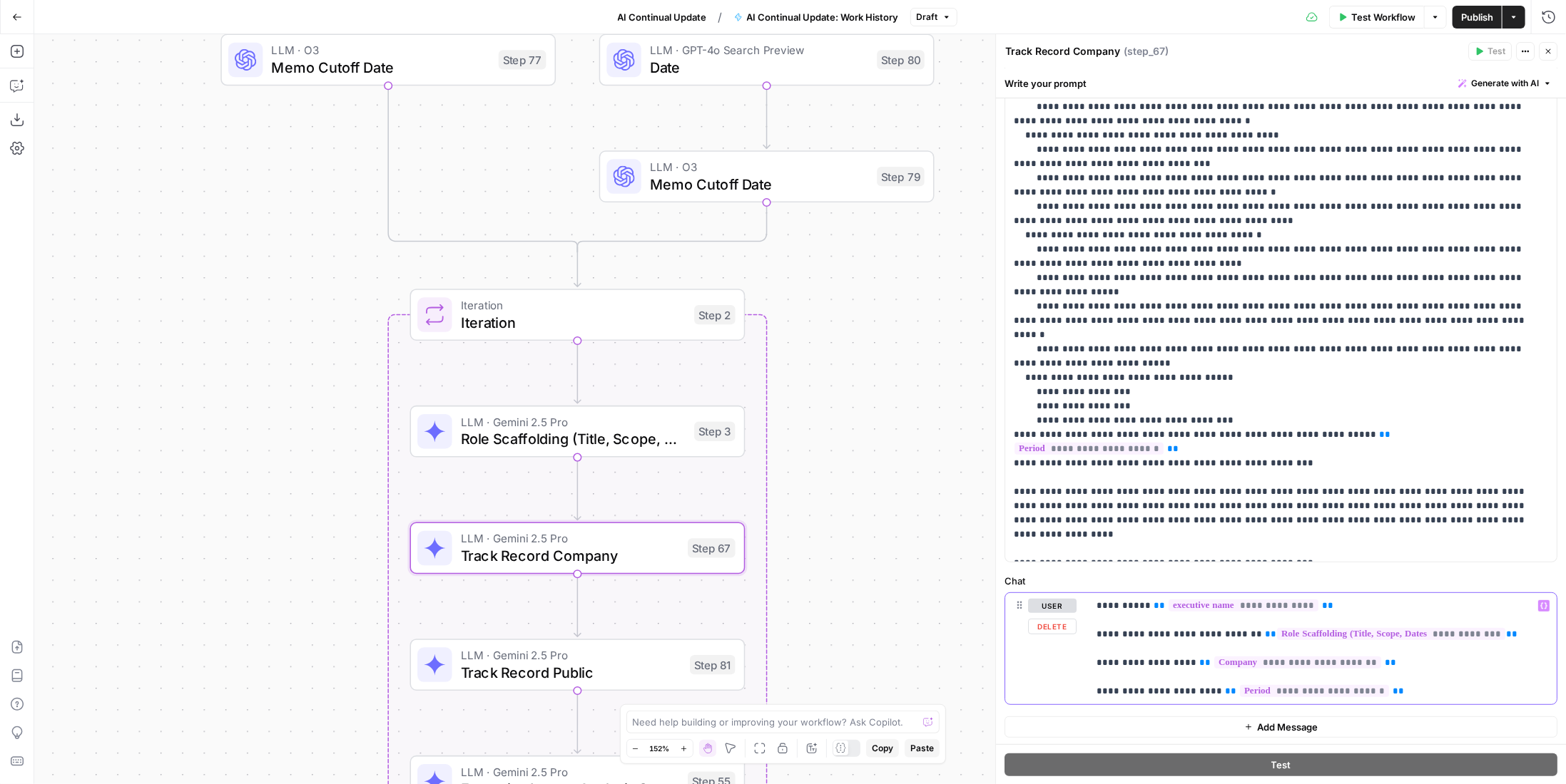
drag, startPoint x: 1400, startPoint y: 670, endPoint x: 1230, endPoint y: 654, distance: 170.8
click at [1228, 654] on p "**********" at bounding box center [1317, 649] width 442 height 100
drag, startPoint x: 1372, startPoint y: 691, endPoint x: 1207, endPoint y: 691, distance: 165.0
click at [1207, 691] on p "**********" at bounding box center [1317, 649] width 442 height 100
copy p "**********"
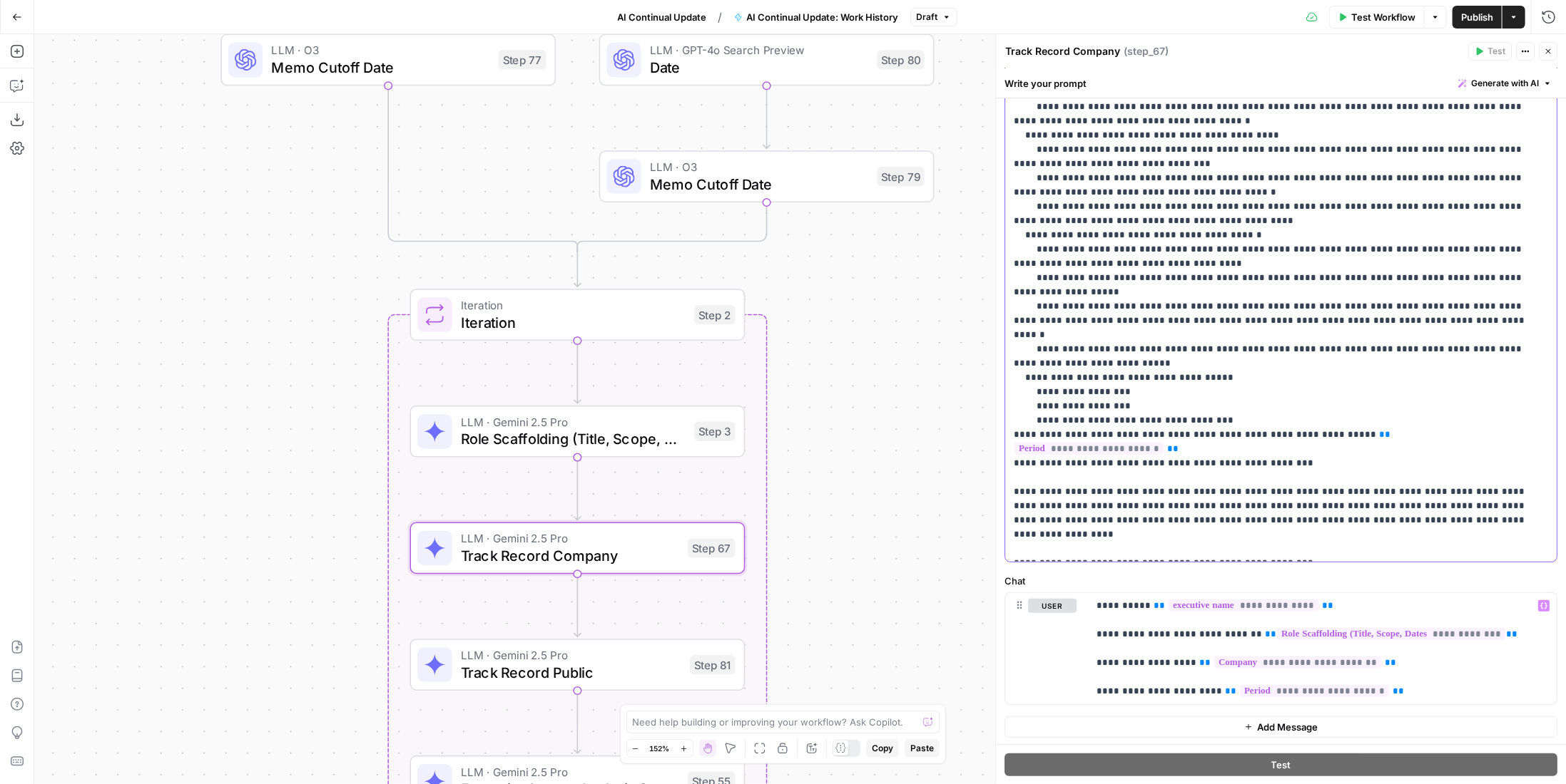
click at [1337, 483] on p "**********" at bounding box center [1270, 86] width 513 height 941
click at [1334, 489] on p "**********" at bounding box center [1270, 86] width 513 height 941
click at [1299, 491] on p "**********" at bounding box center [1270, 86] width 513 height 941
drag, startPoint x: 1423, startPoint y: 505, endPoint x: 998, endPoint y: 485, distance: 425.5
click at [998, 485] on div "**********" at bounding box center [1280, 408] width 571 height 750
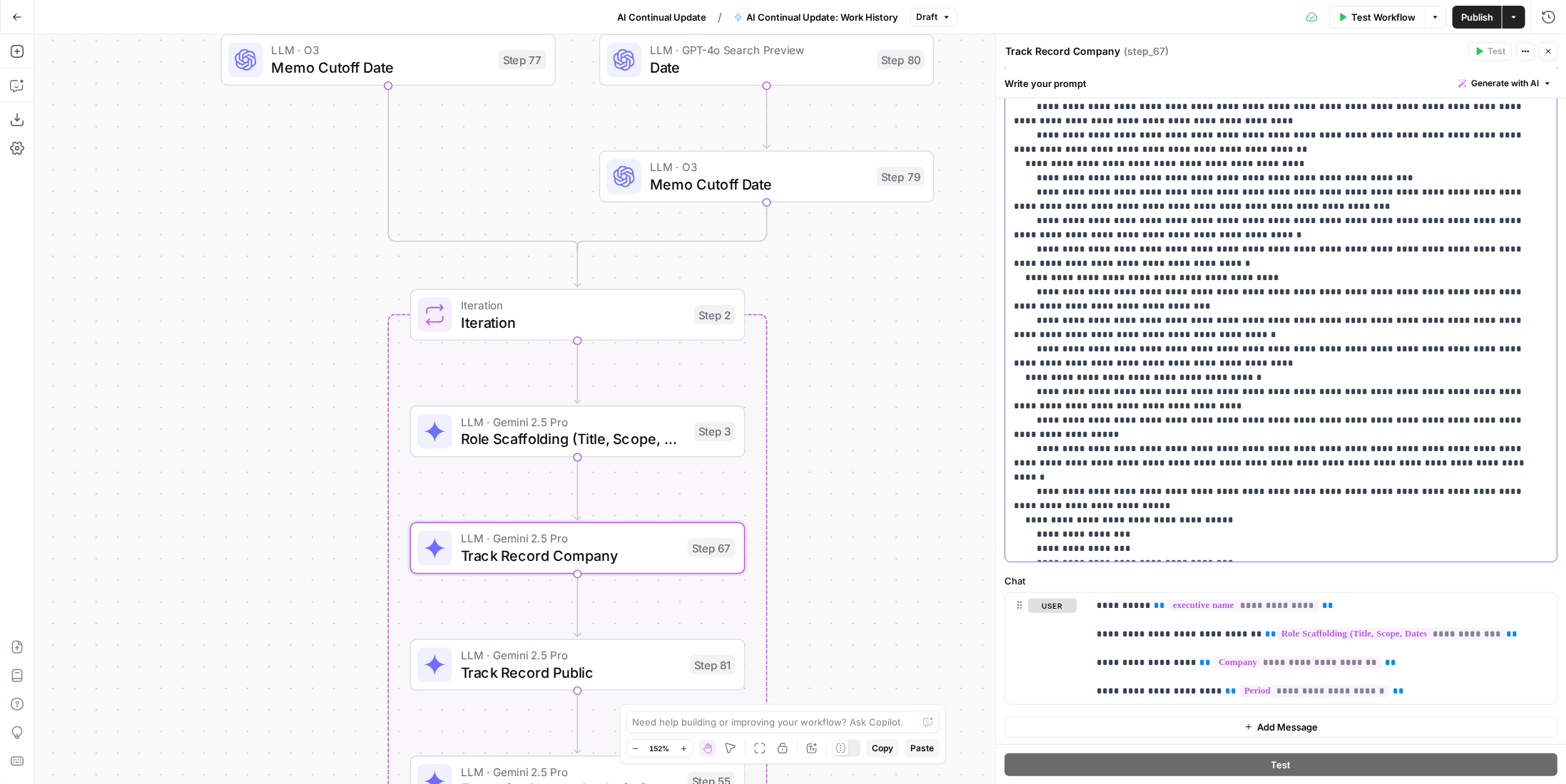
scroll to position [372, 0]
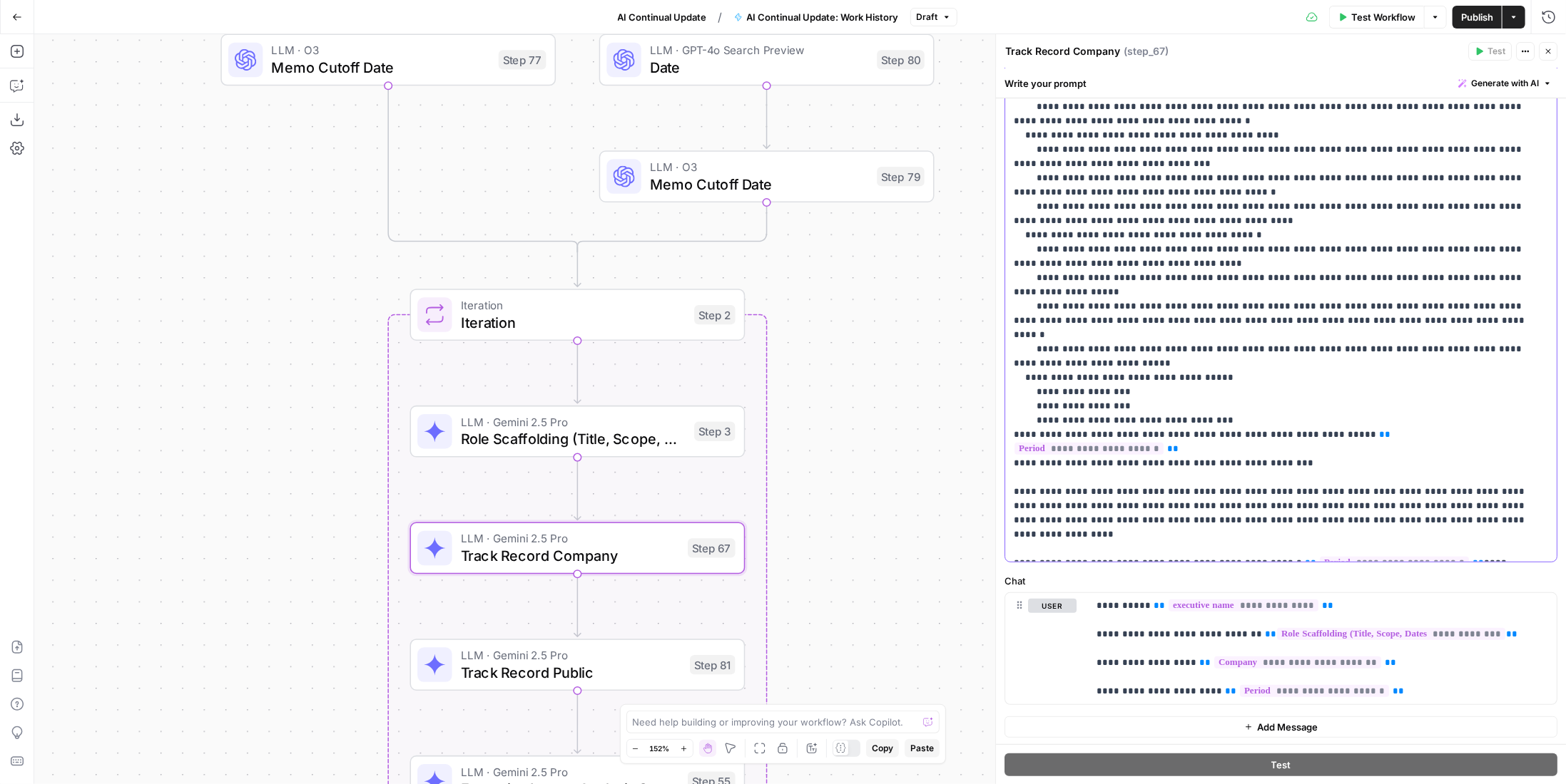
click at [1444, 505] on p "**********" at bounding box center [1270, 93] width 513 height 955
drag, startPoint x: 1426, startPoint y: 505, endPoint x: 1129, endPoint y: 505, distance: 297.0
click at [1129, 505] on p "**********" at bounding box center [1270, 93] width 513 height 955
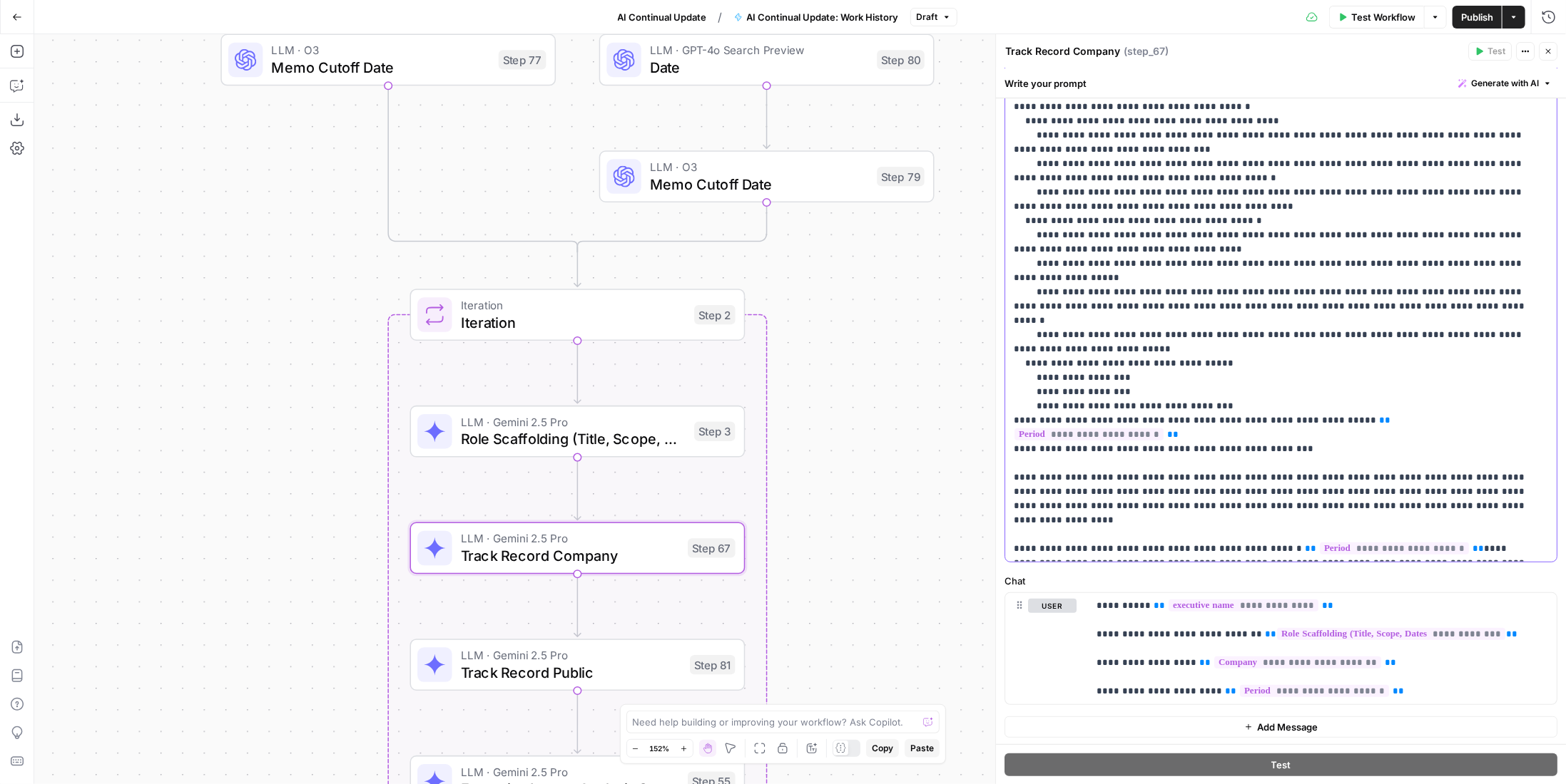
drag, startPoint x: 1524, startPoint y: 490, endPoint x: 997, endPoint y: 480, distance: 527.1
click at [997, 480] on div "**********" at bounding box center [1280, 408] width 571 height 750
copy p "**********"
click at [598, 670] on span "Track Record Public" at bounding box center [570, 671] width 220 height 21
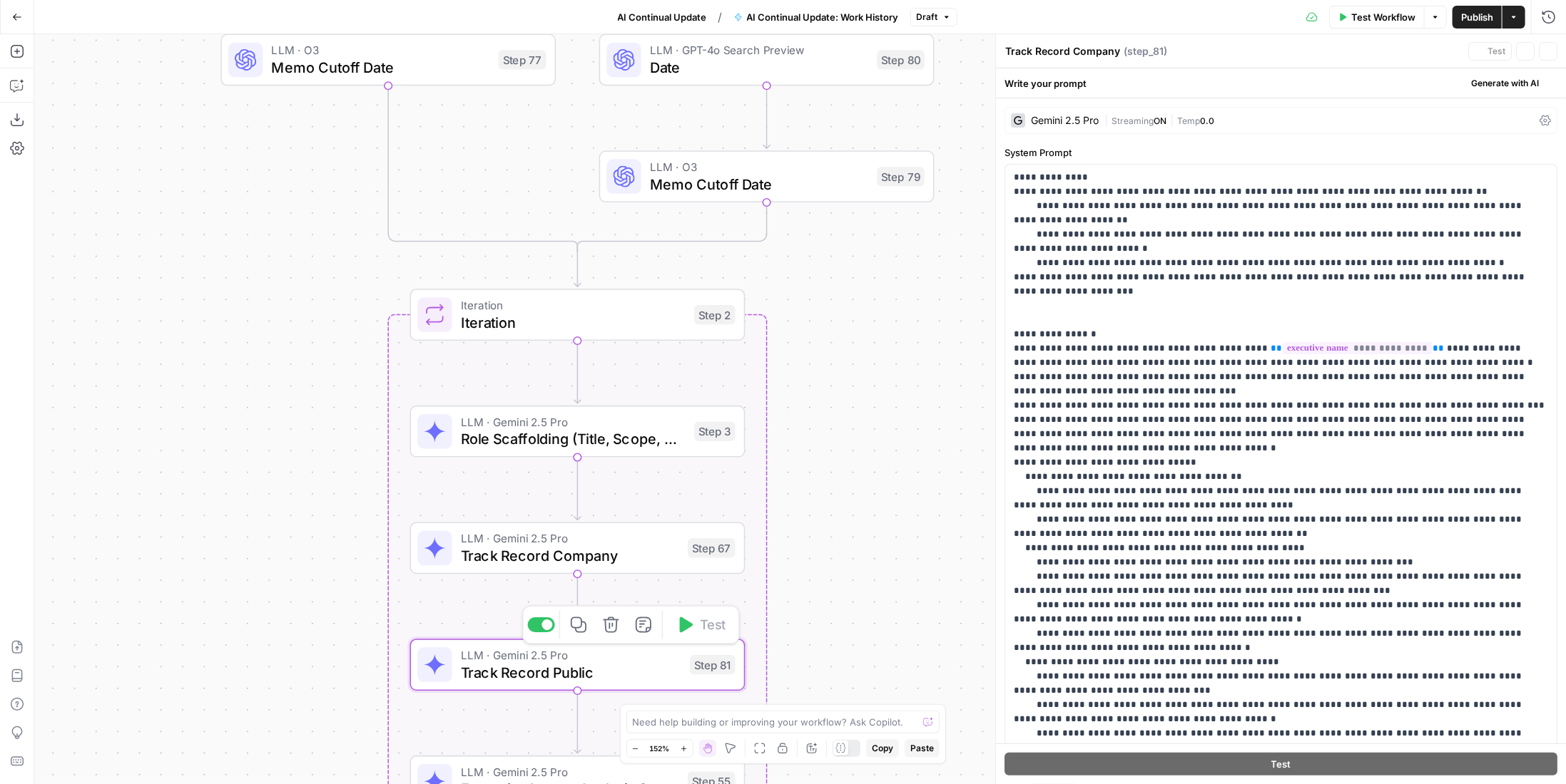
type textarea "Track Record Public"
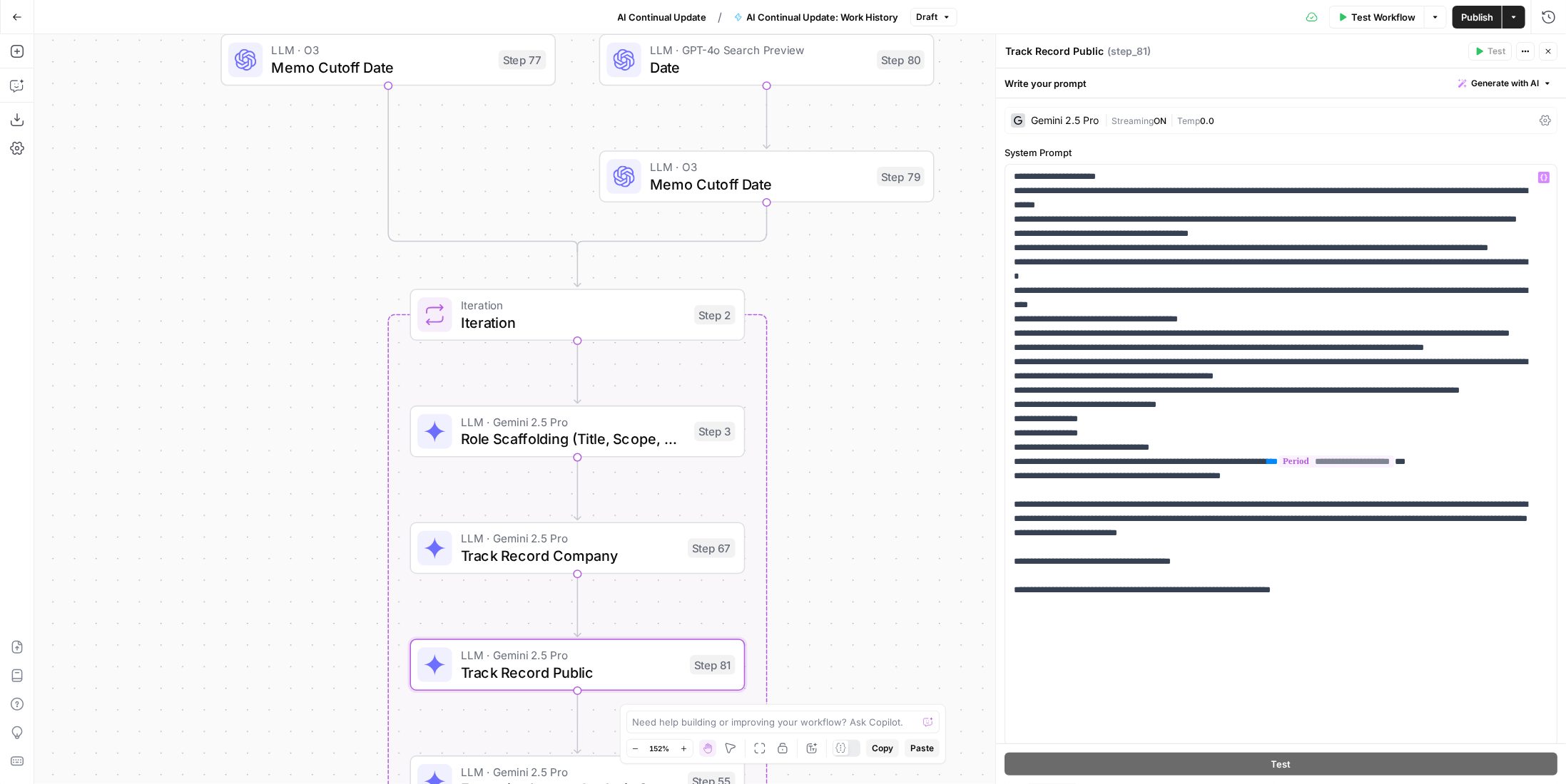
scroll to position [142, 0]
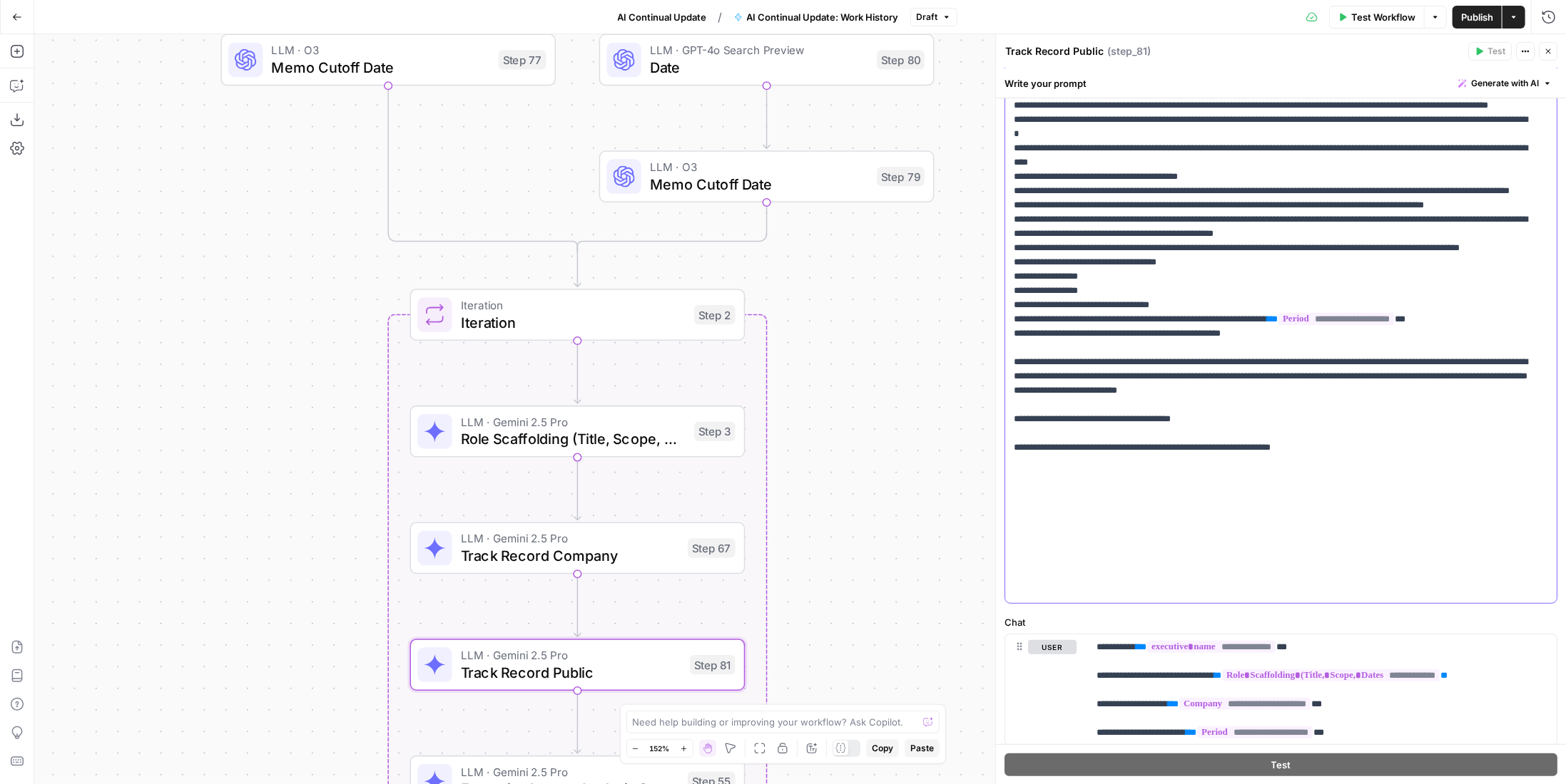
click at [1472, 536] on p "**********" at bounding box center [1270, 141] width 513 height 913
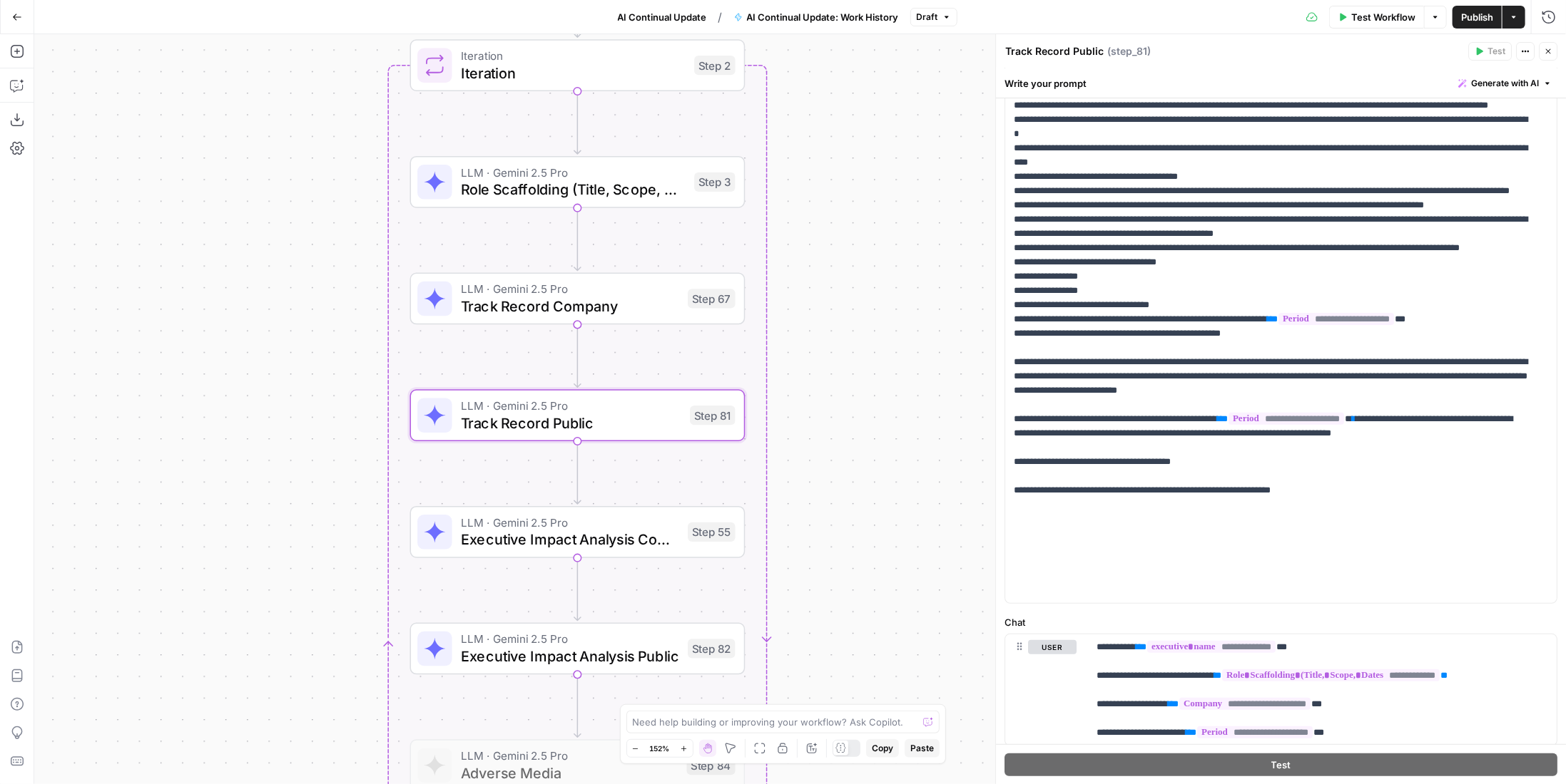
click at [629, 522] on span "LLM · Gemini 2.5 Pro" at bounding box center [569, 522] width 218 height 17
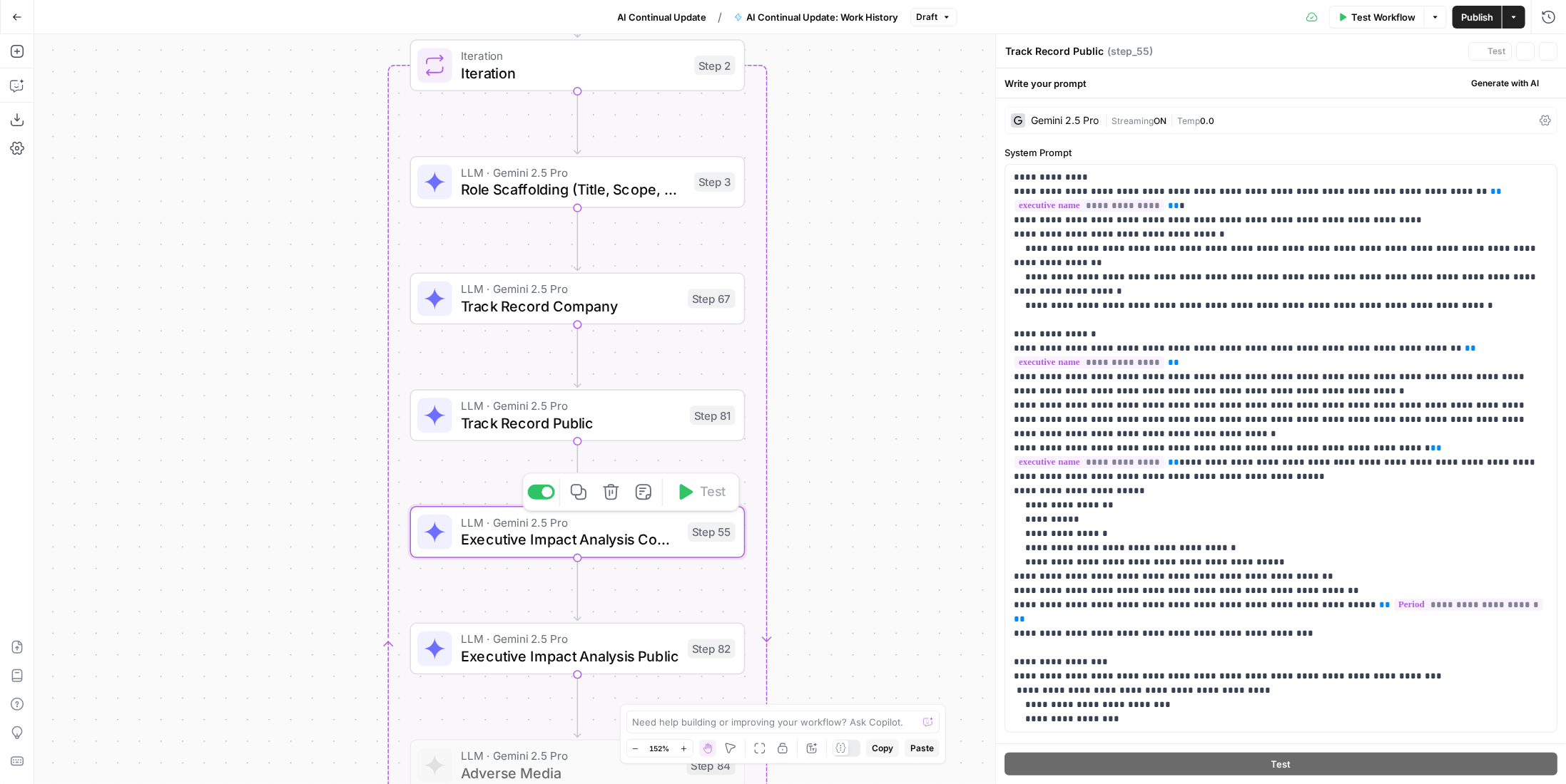
type textarea "Executive Impact Analysis Company"
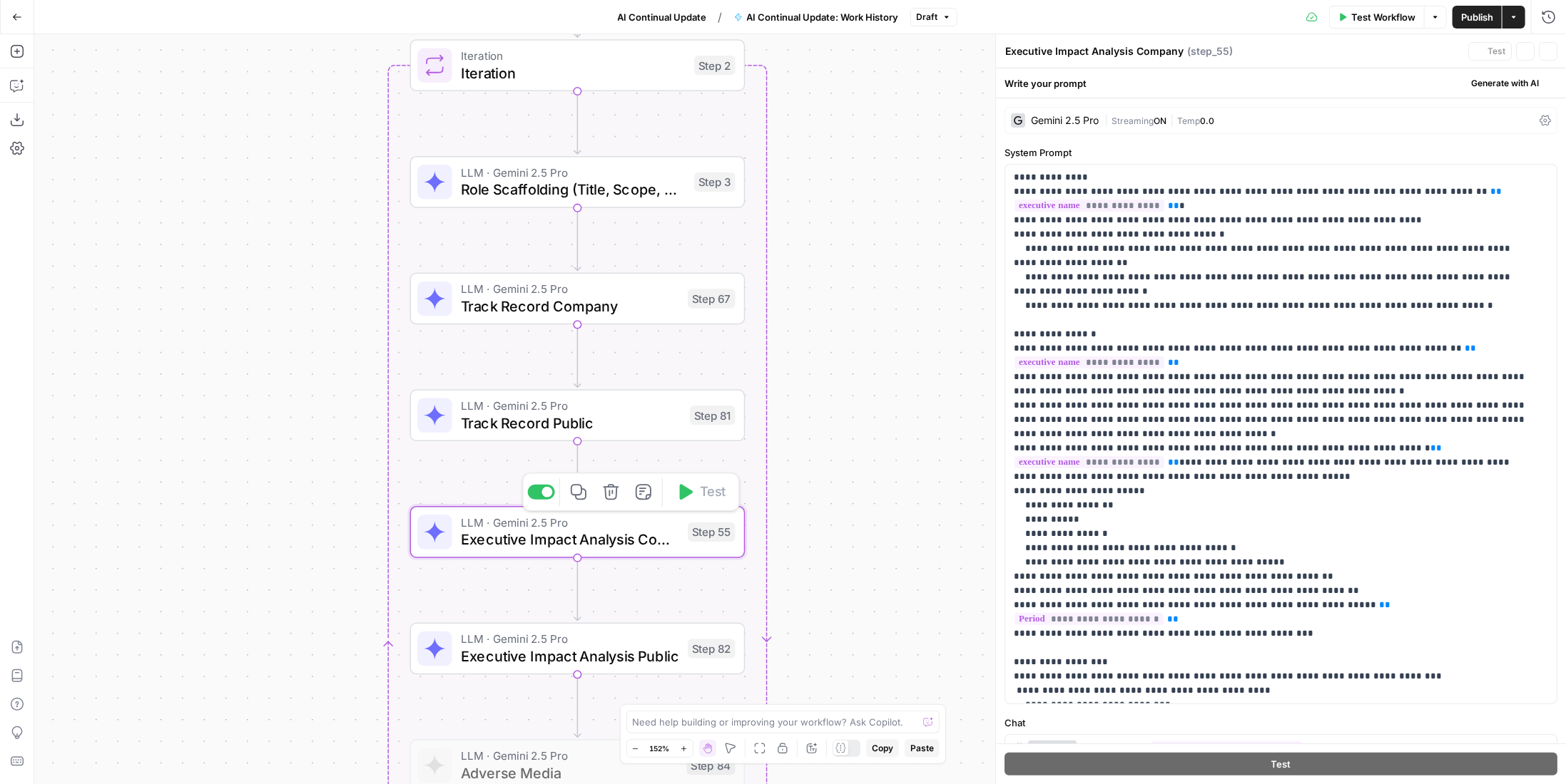
scroll to position [97, 0]
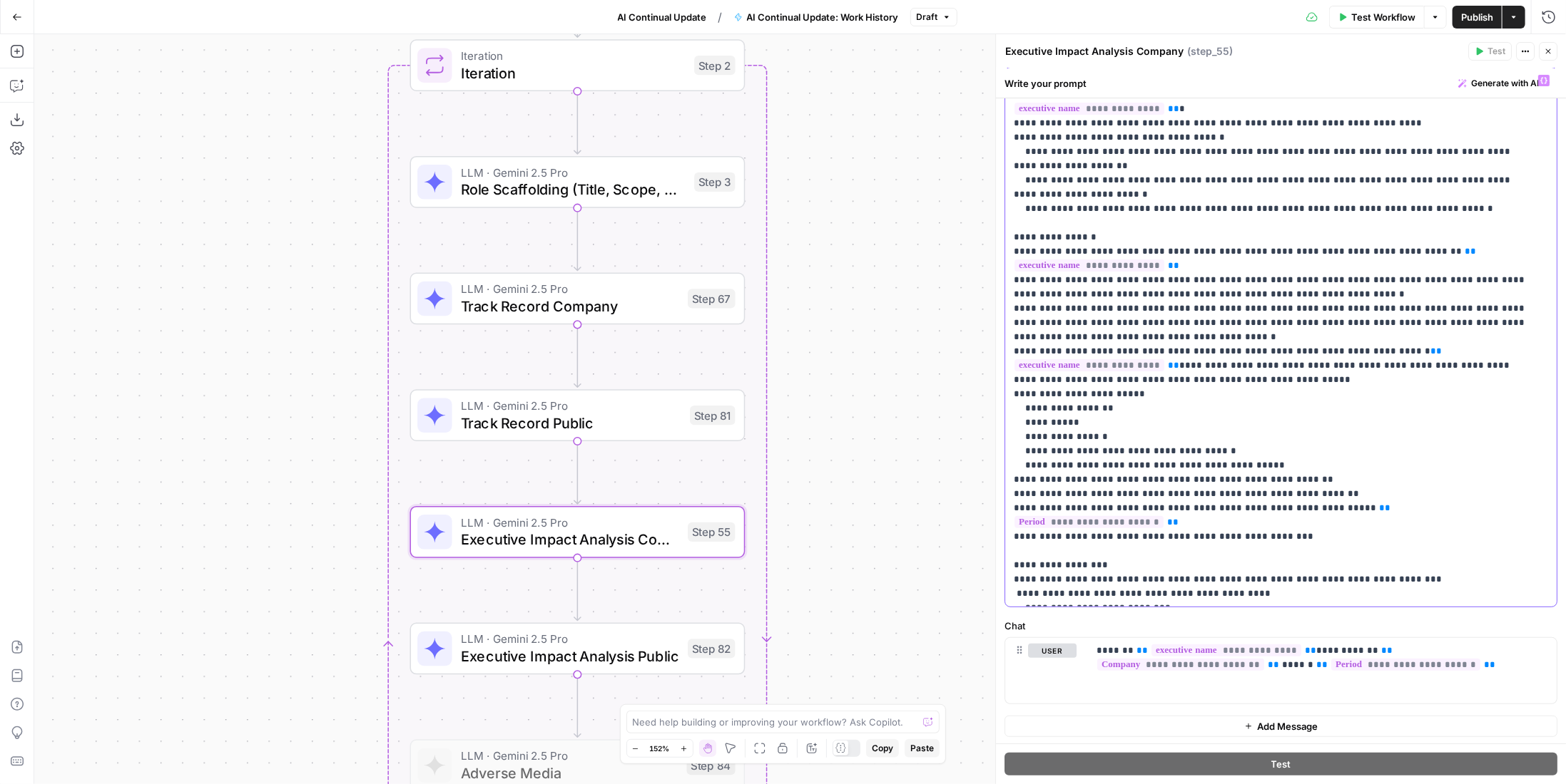
click at [1283, 505] on p "**********" at bounding box center [1276, 338] width 524 height 528
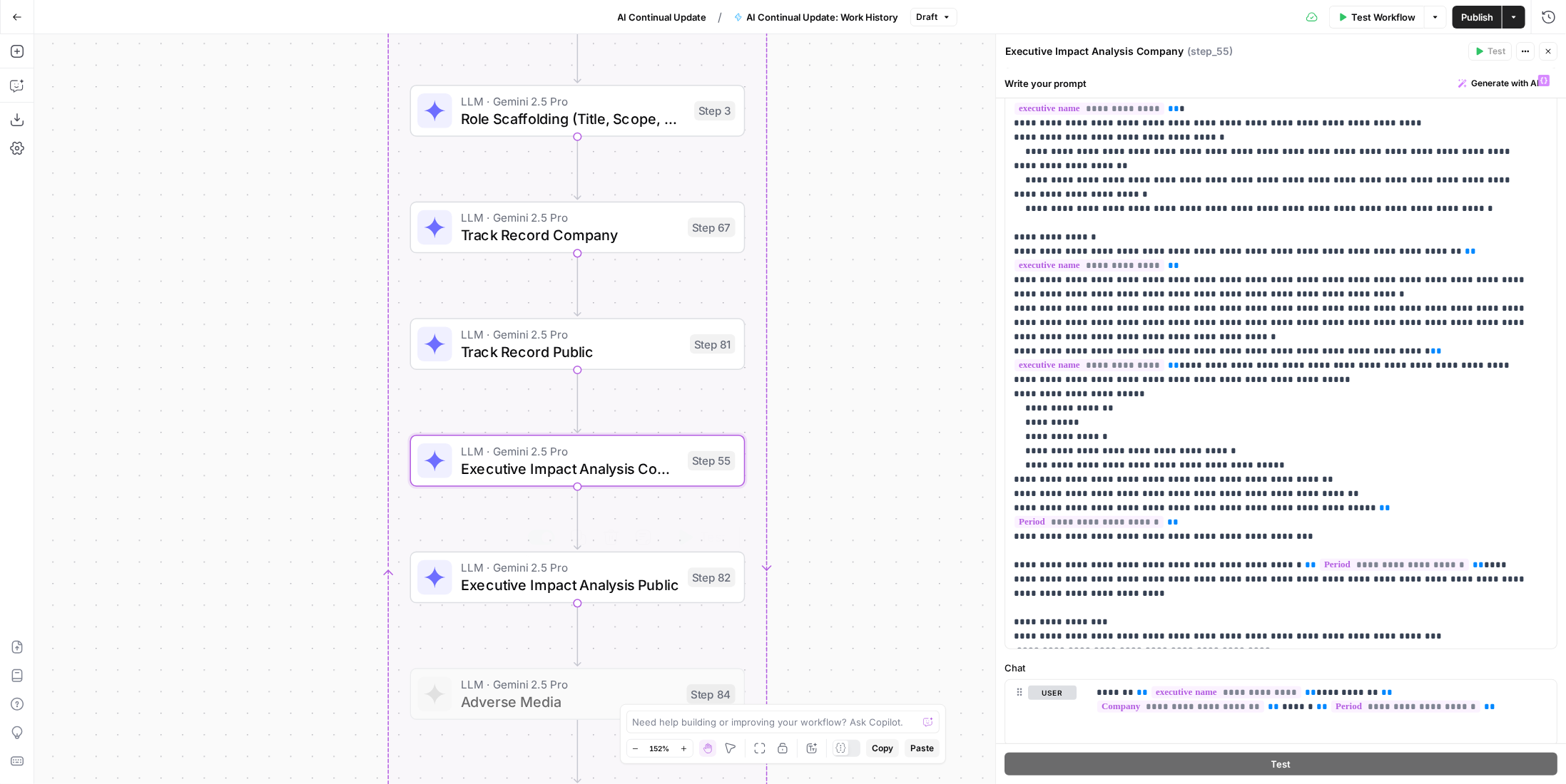
click at [530, 586] on span "Executive Impact Analysis Public" at bounding box center [569, 585] width 218 height 21
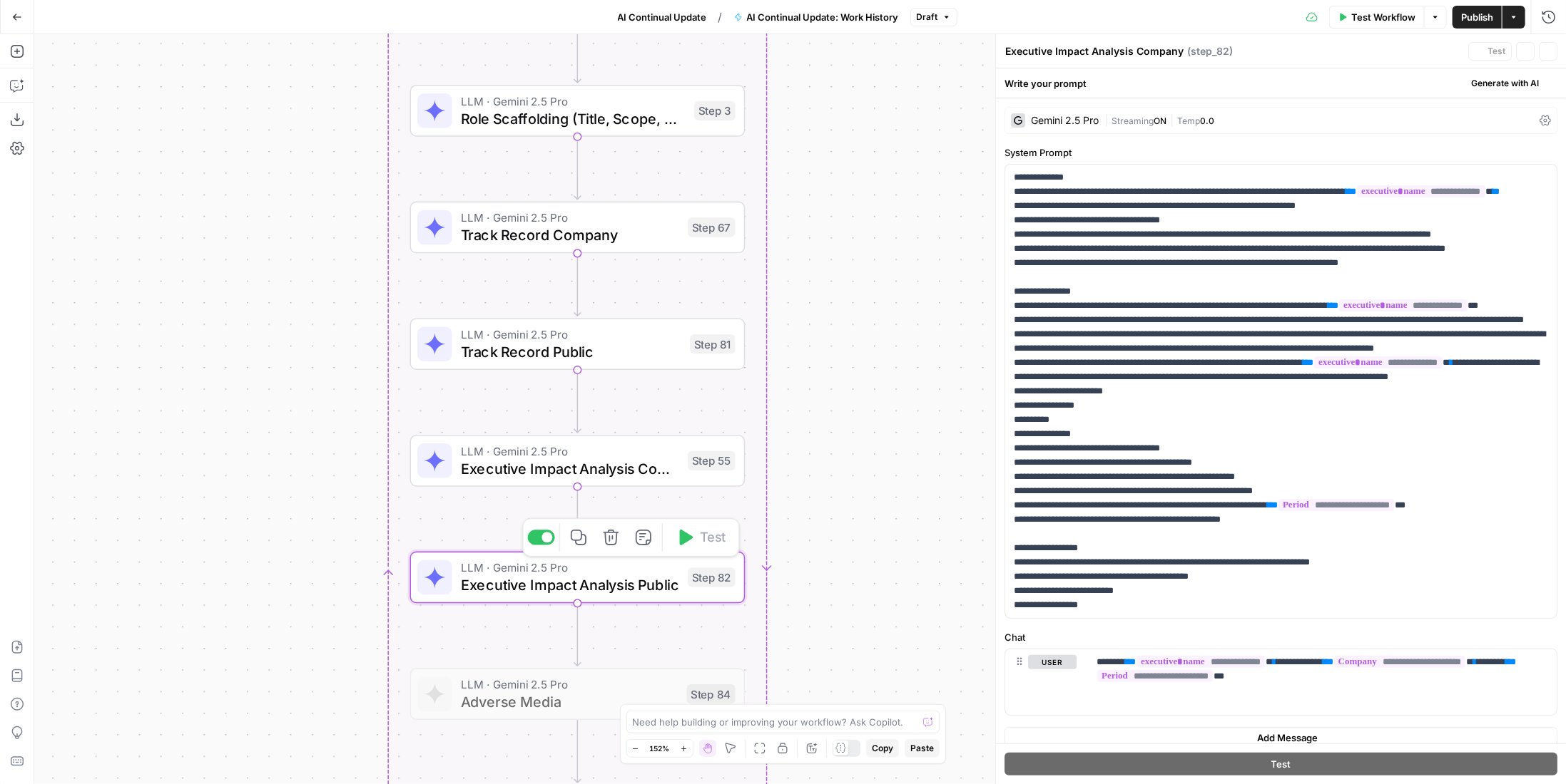
type textarea "Executive Impact Analysis Public"
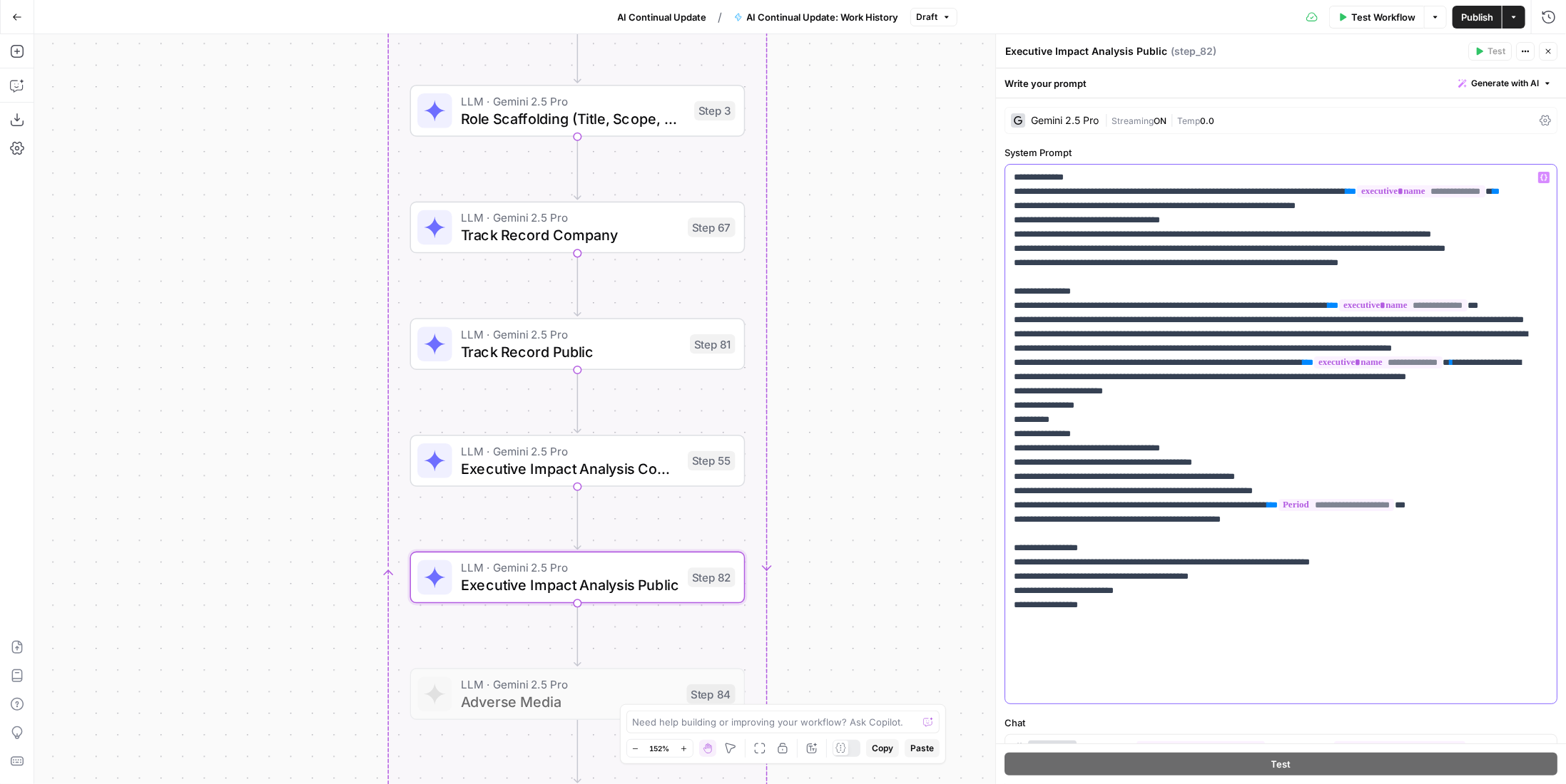
click at [1259, 603] on p "**********" at bounding box center [1276, 434] width 524 height 528
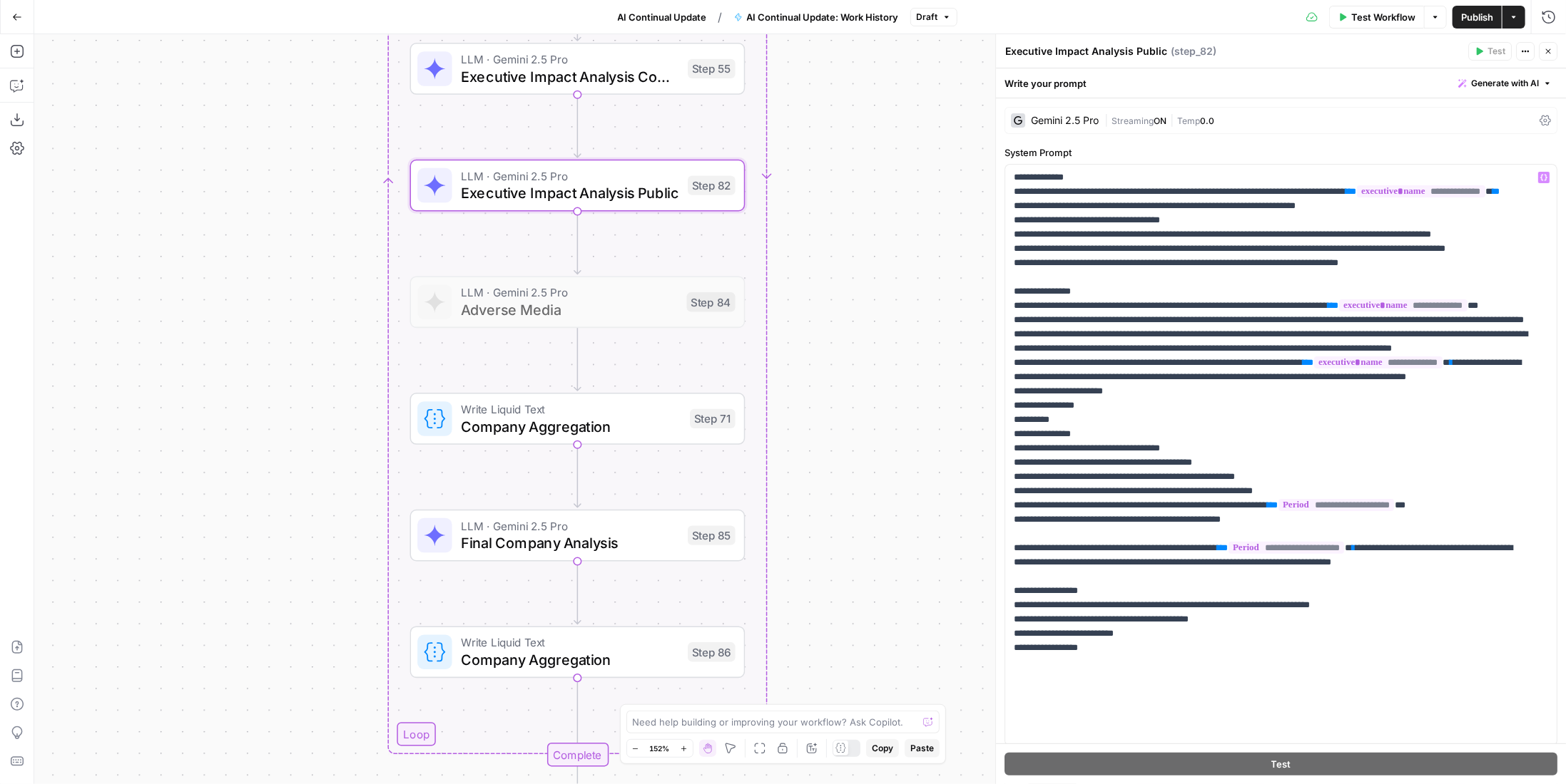
click at [689, 549] on div "LLM · Gemini 2.5 Pro Final Company Analysis Step 85 Copy step Delete step Add N…" at bounding box center [576, 535] width 318 height 37
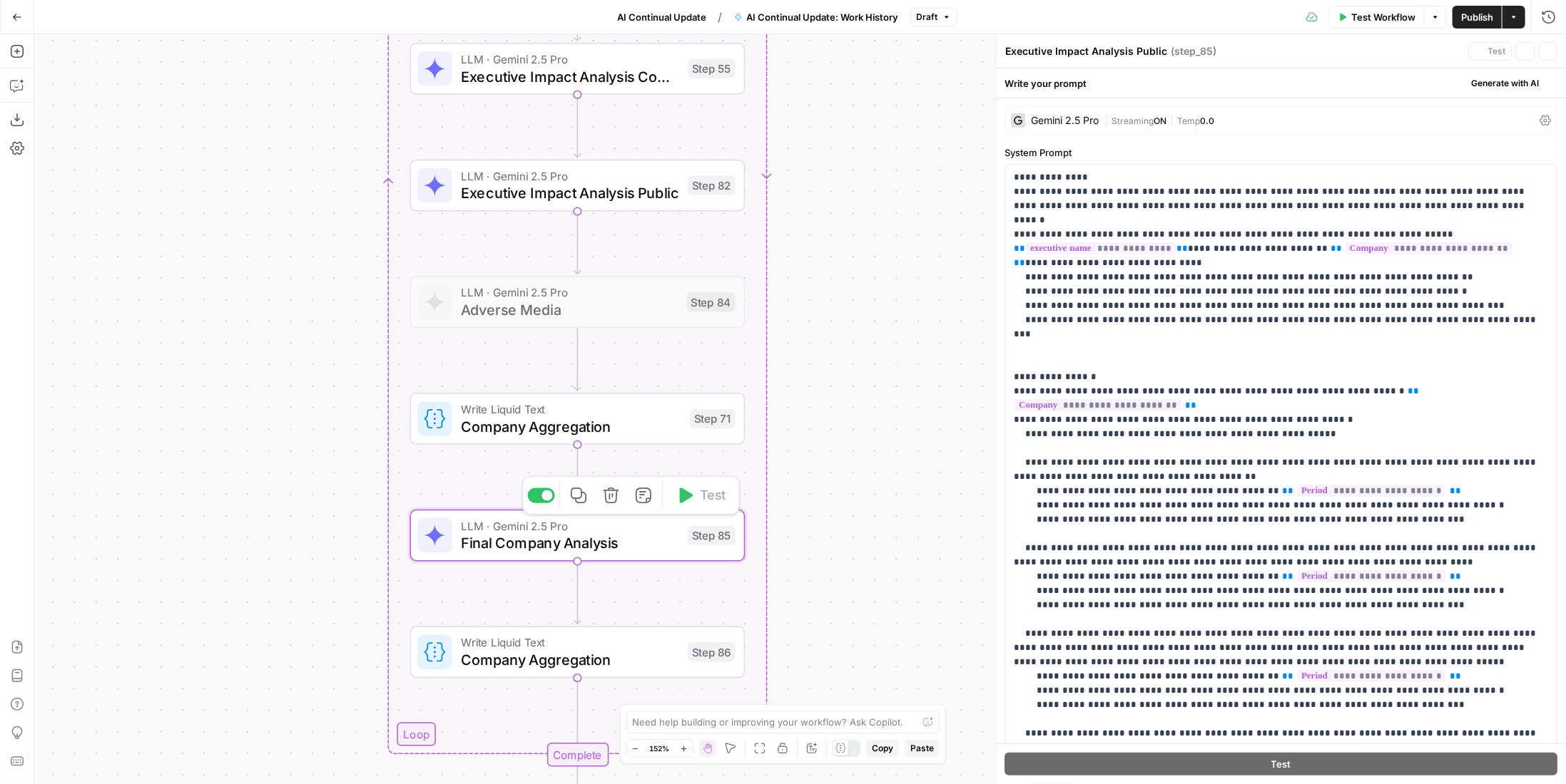
type textarea "Final Company Analysis"
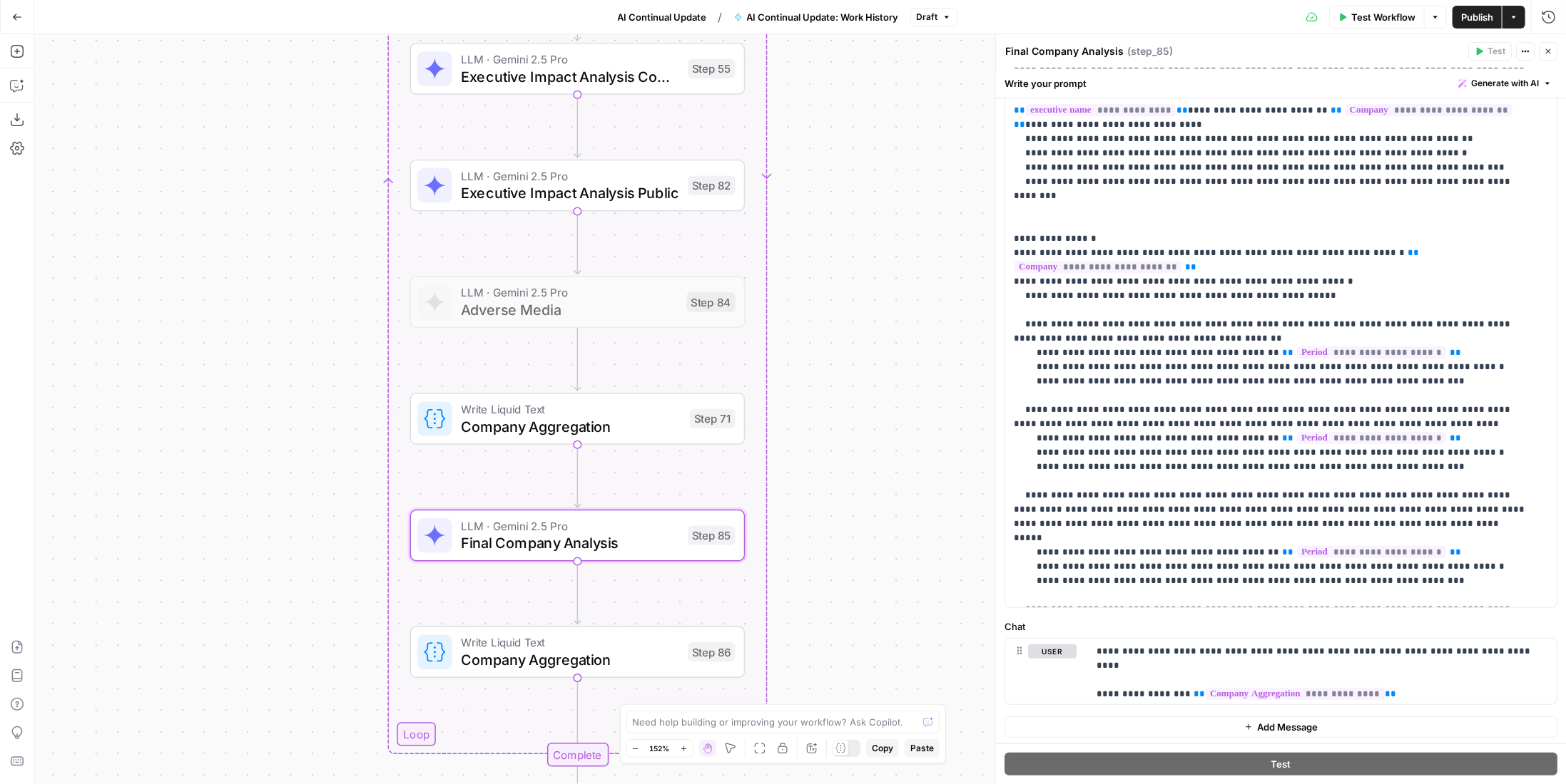
scroll to position [0, 0]
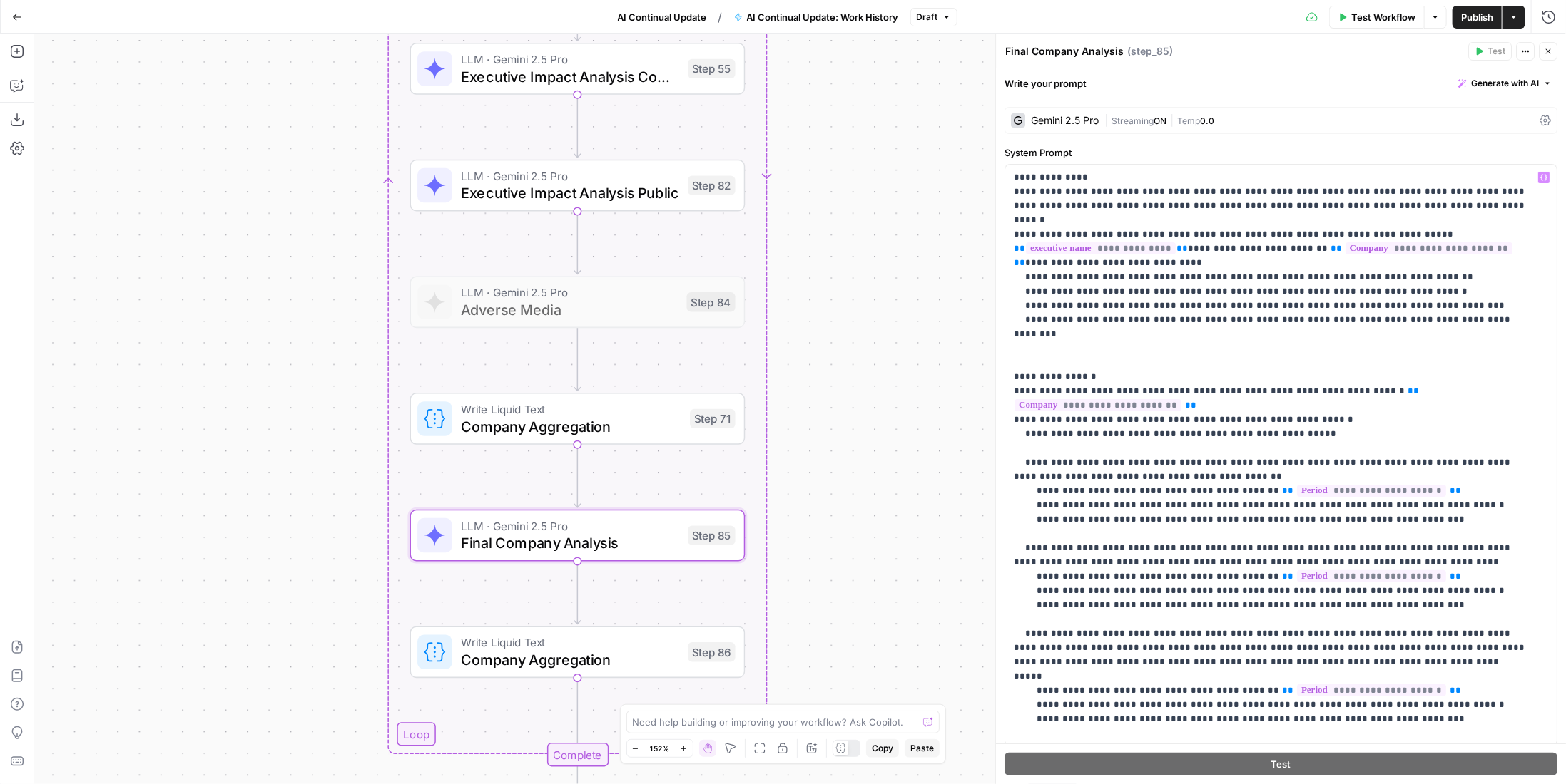
click at [1124, 113] on div "Gemini 2.5 Pro | Streaming ON | Temp 0.0" at bounding box center [1281, 120] width 553 height 27
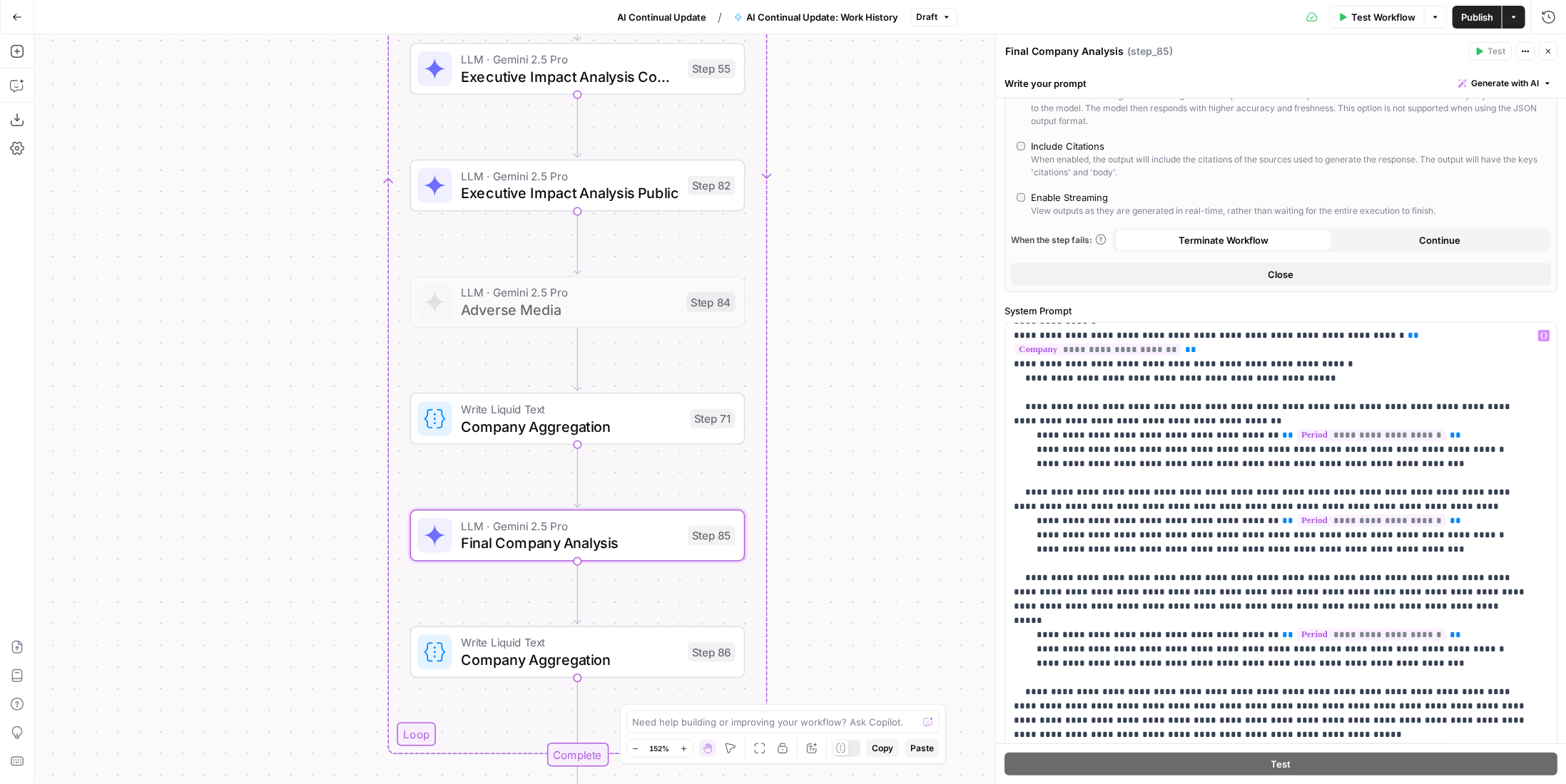
scroll to position [142, 0]
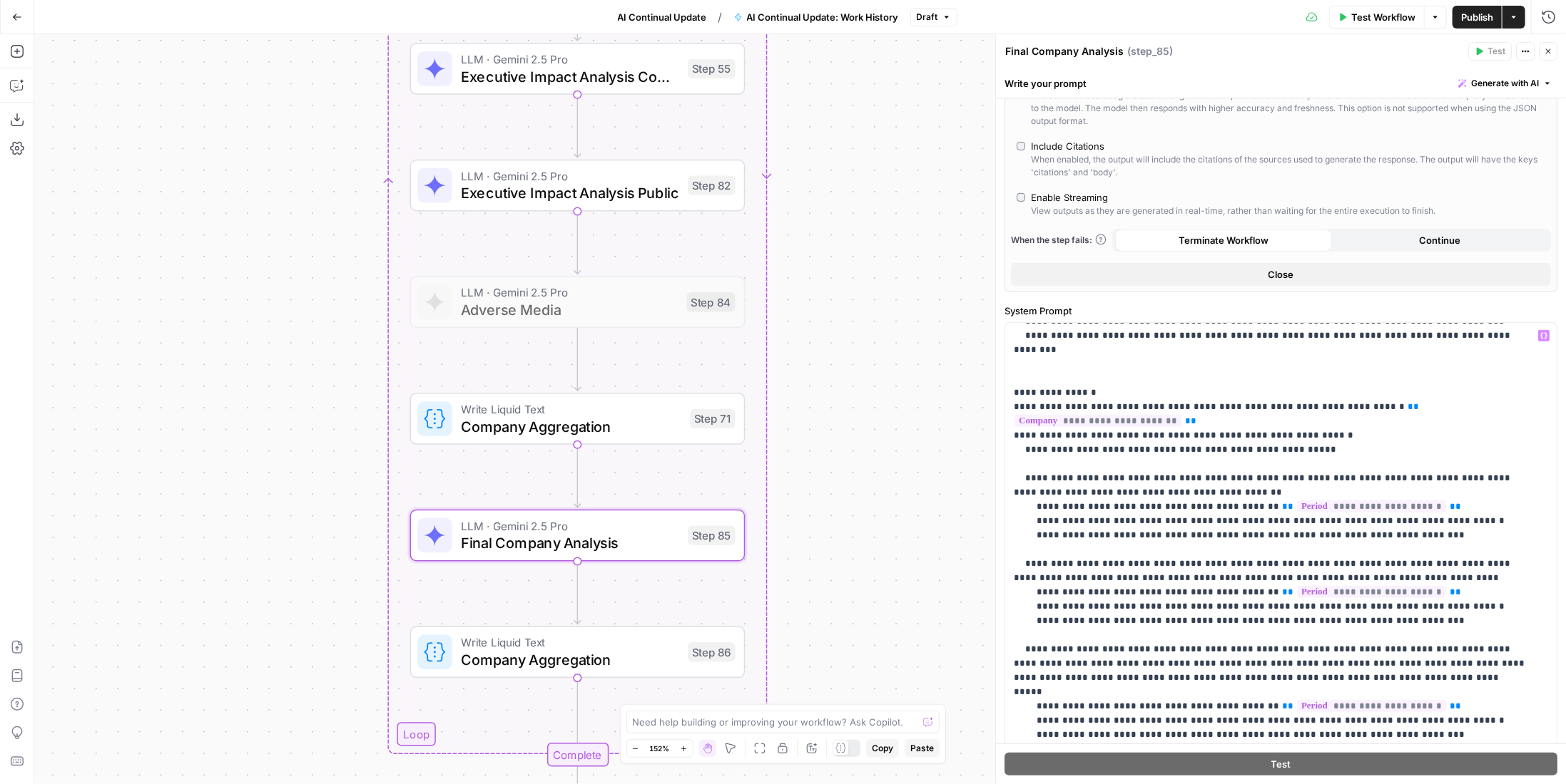
click at [1081, 194] on div "Enable Streaming" at bounding box center [1069, 197] width 77 height 14
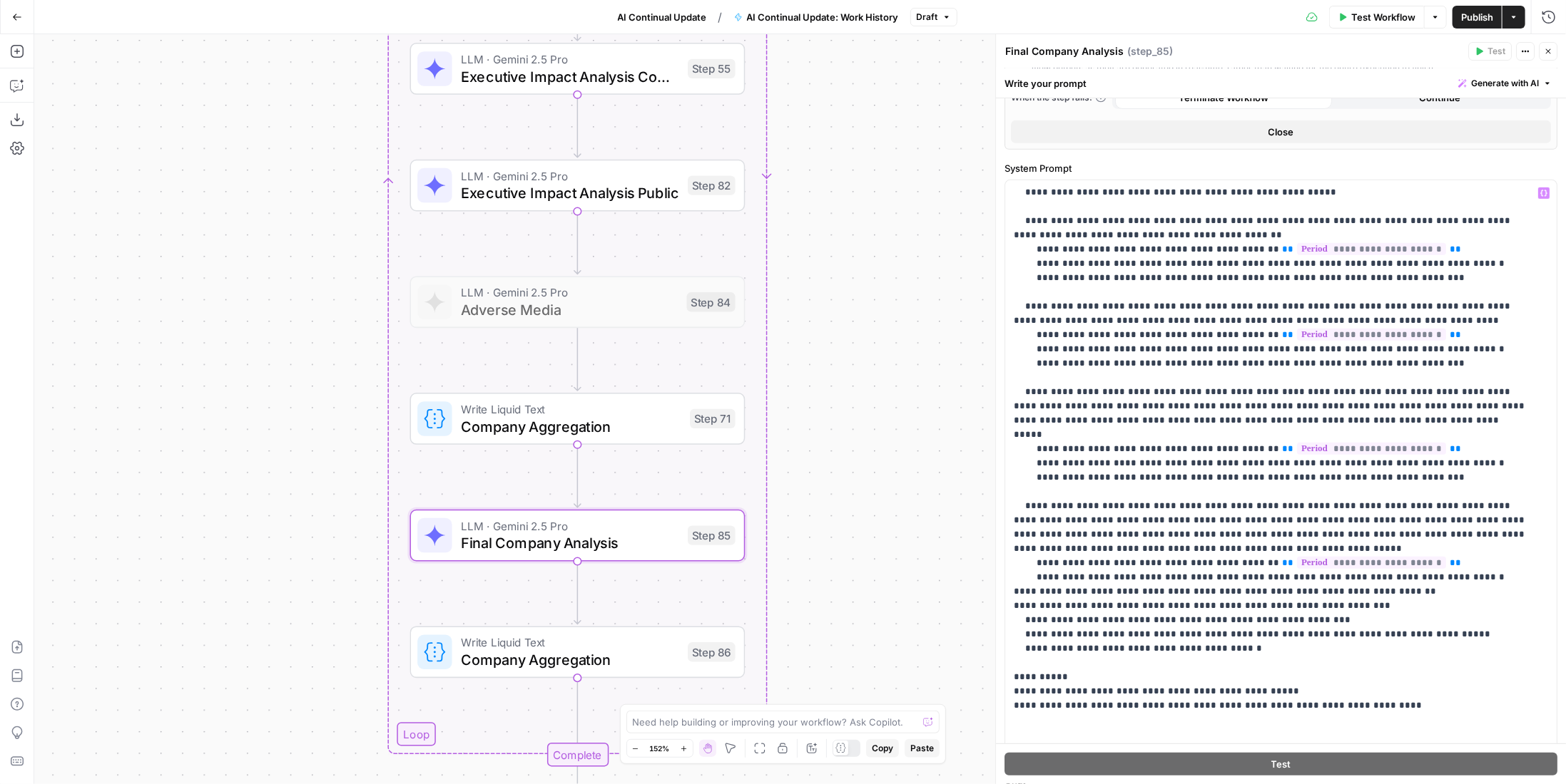
scroll to position [0, 0]
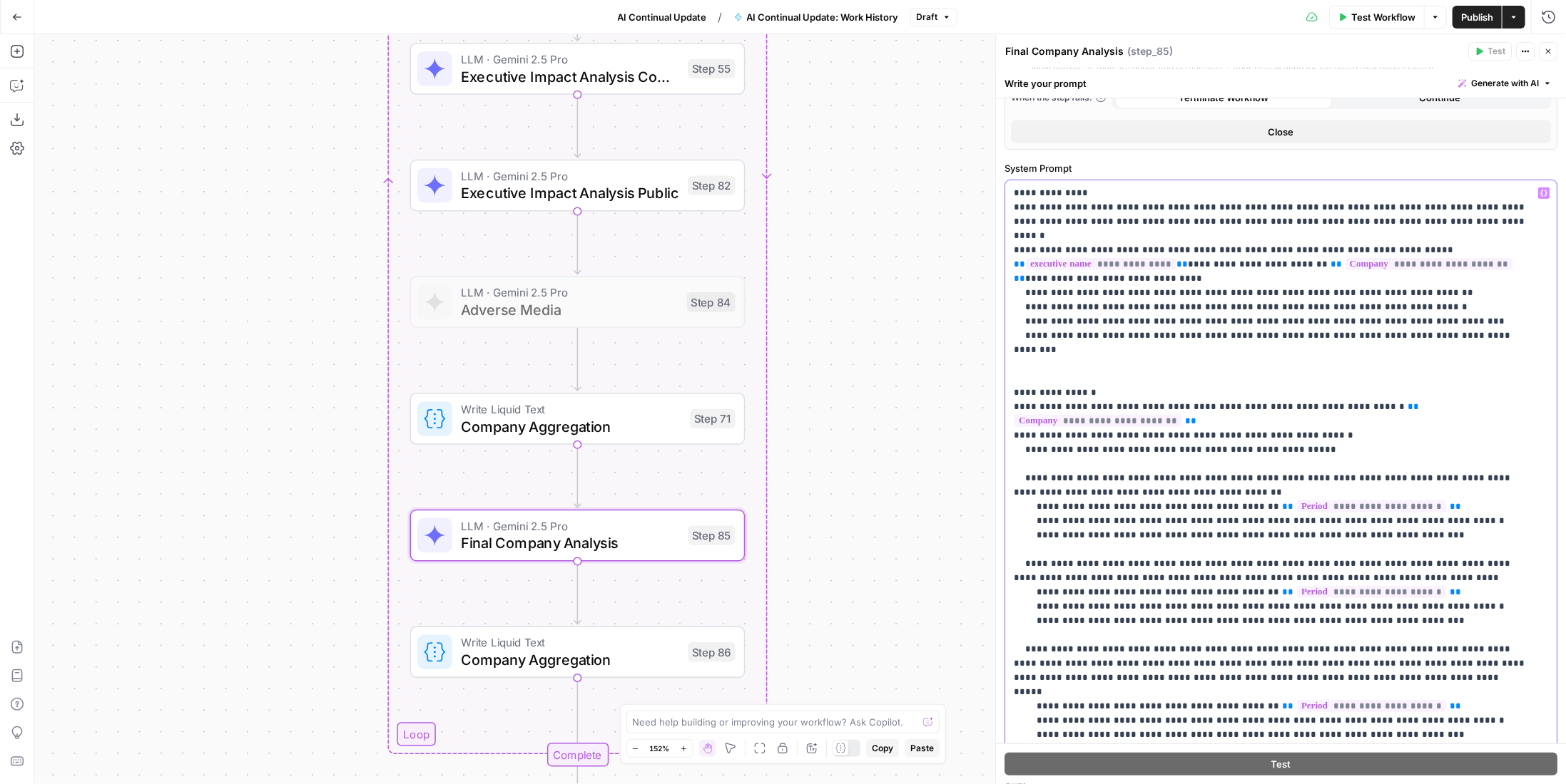
click at [1519, 377] on p "**********" at bounding box center [1270, 600] width 513 height 827
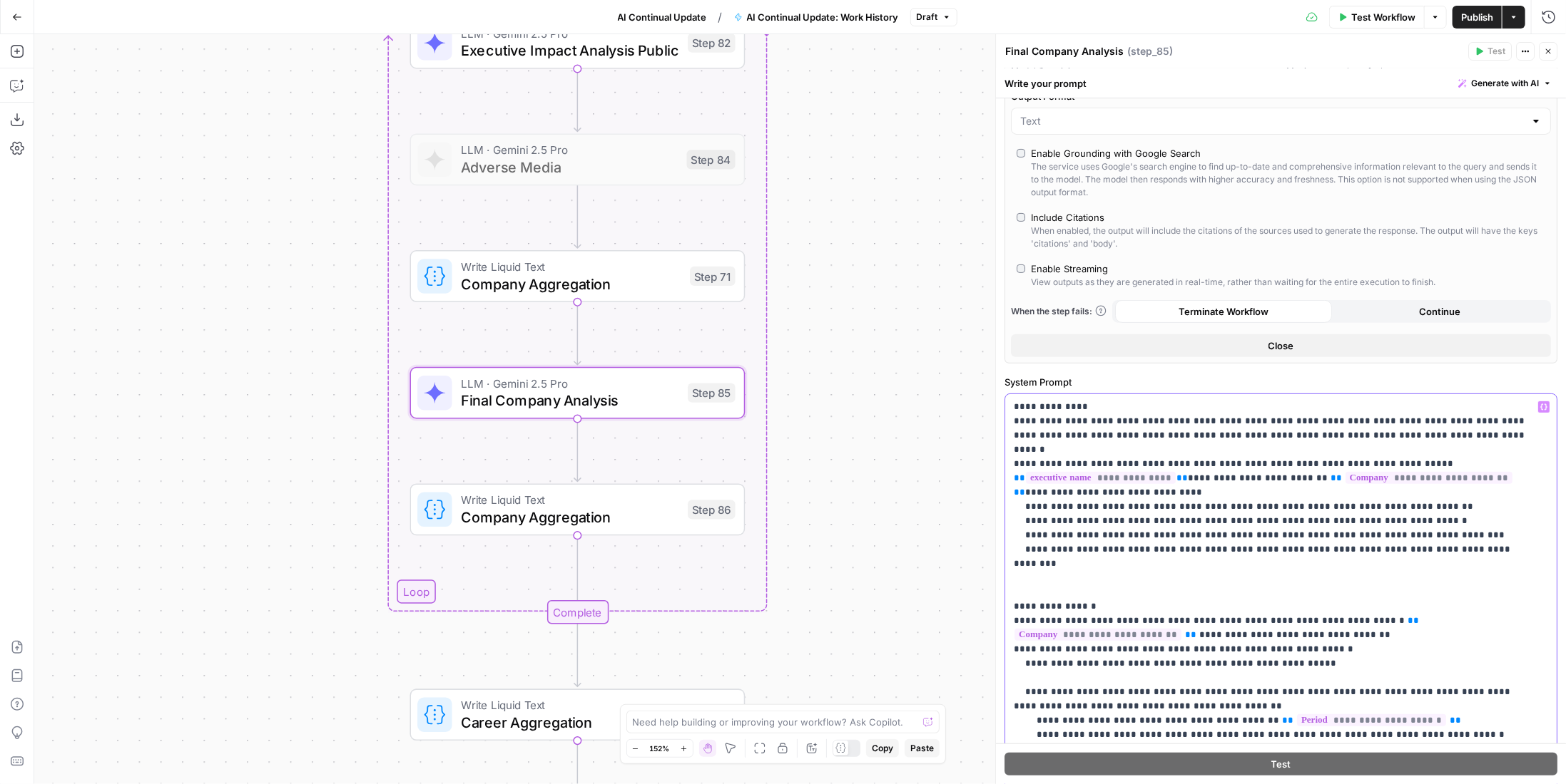
scroll to position [285, 0]
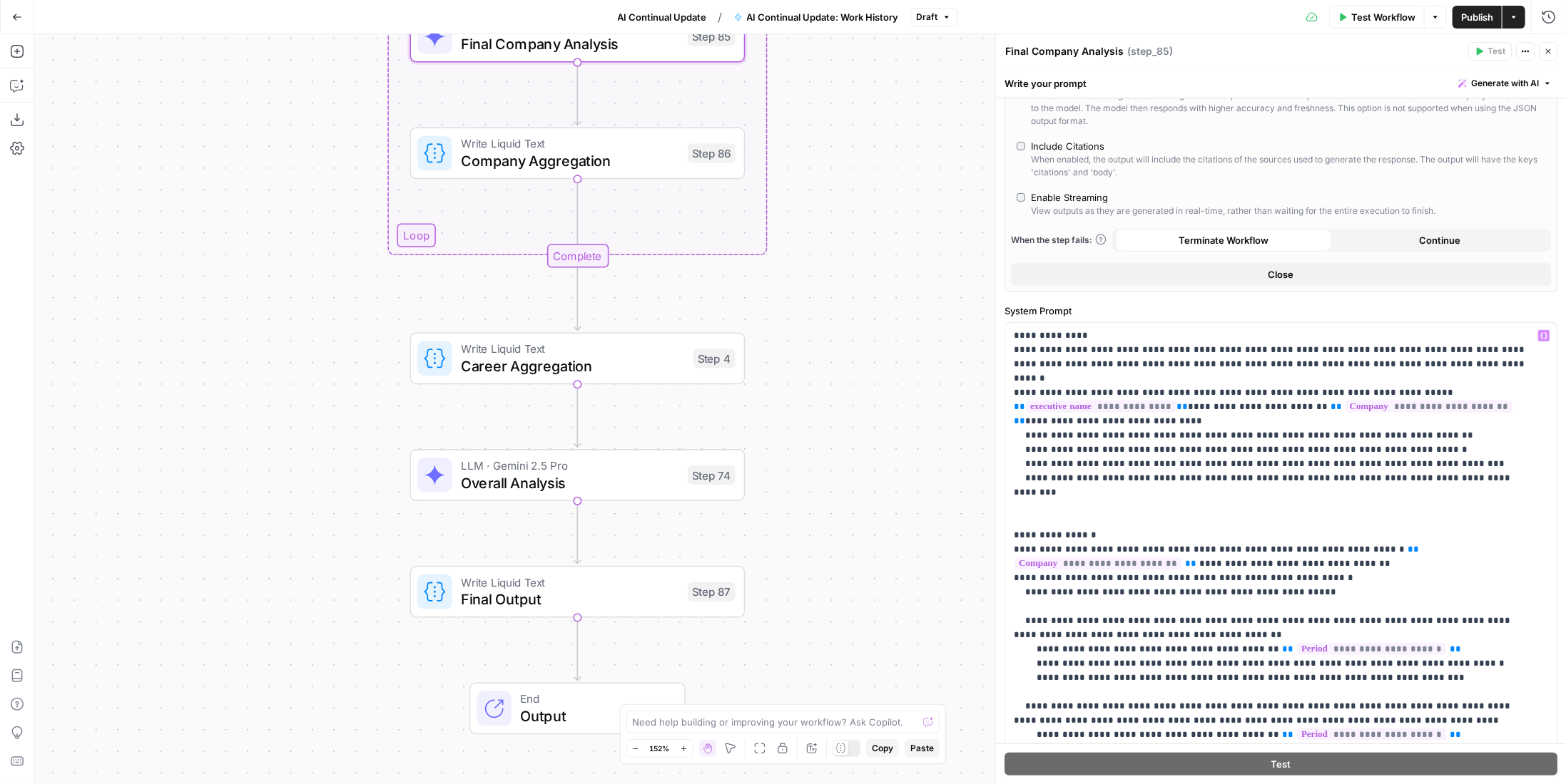
click at [697, 465] on div "Step 74" at bounding box center [712, 474] width 48 height 19
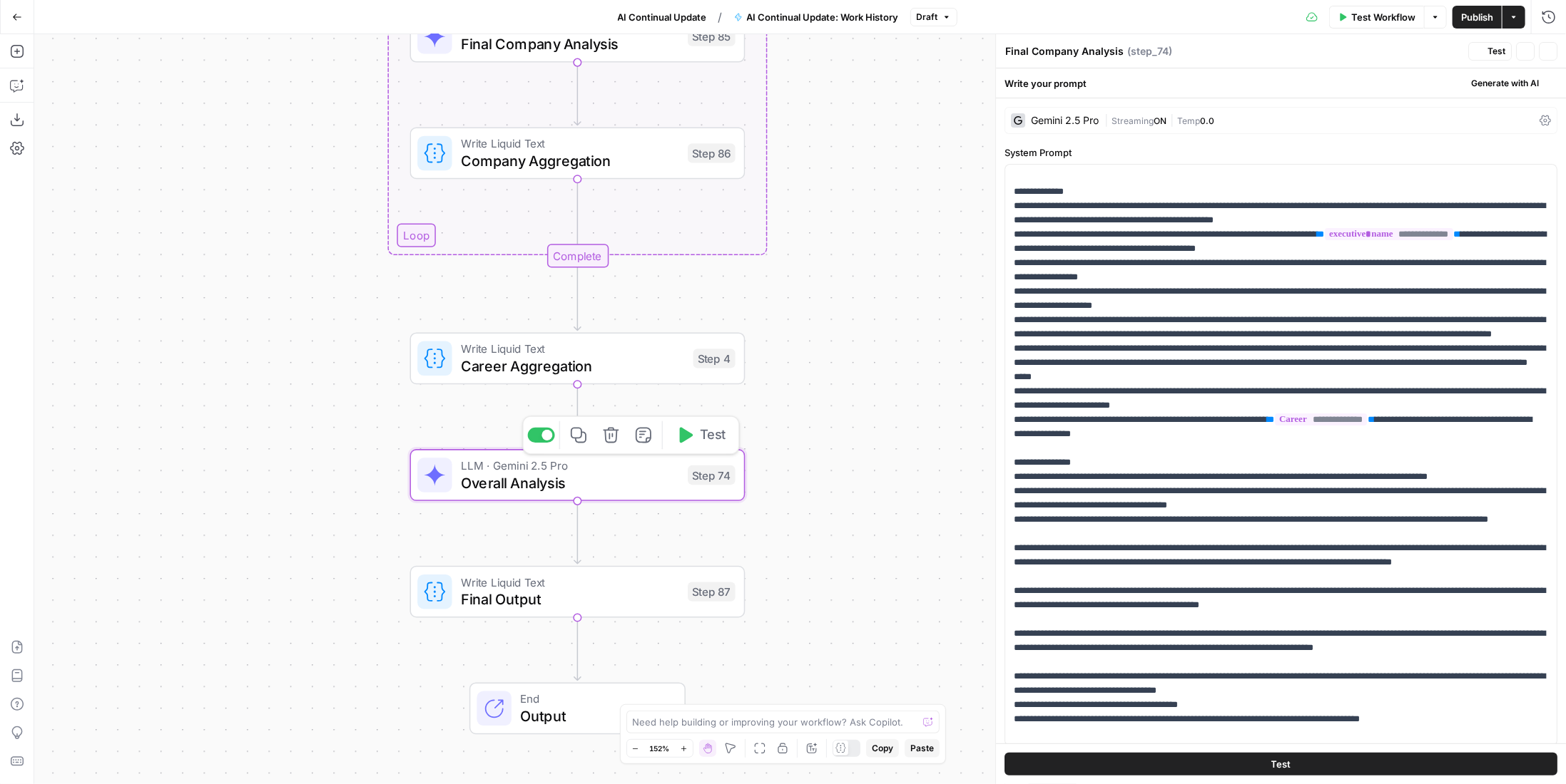
type textarea "Overall Analysis"
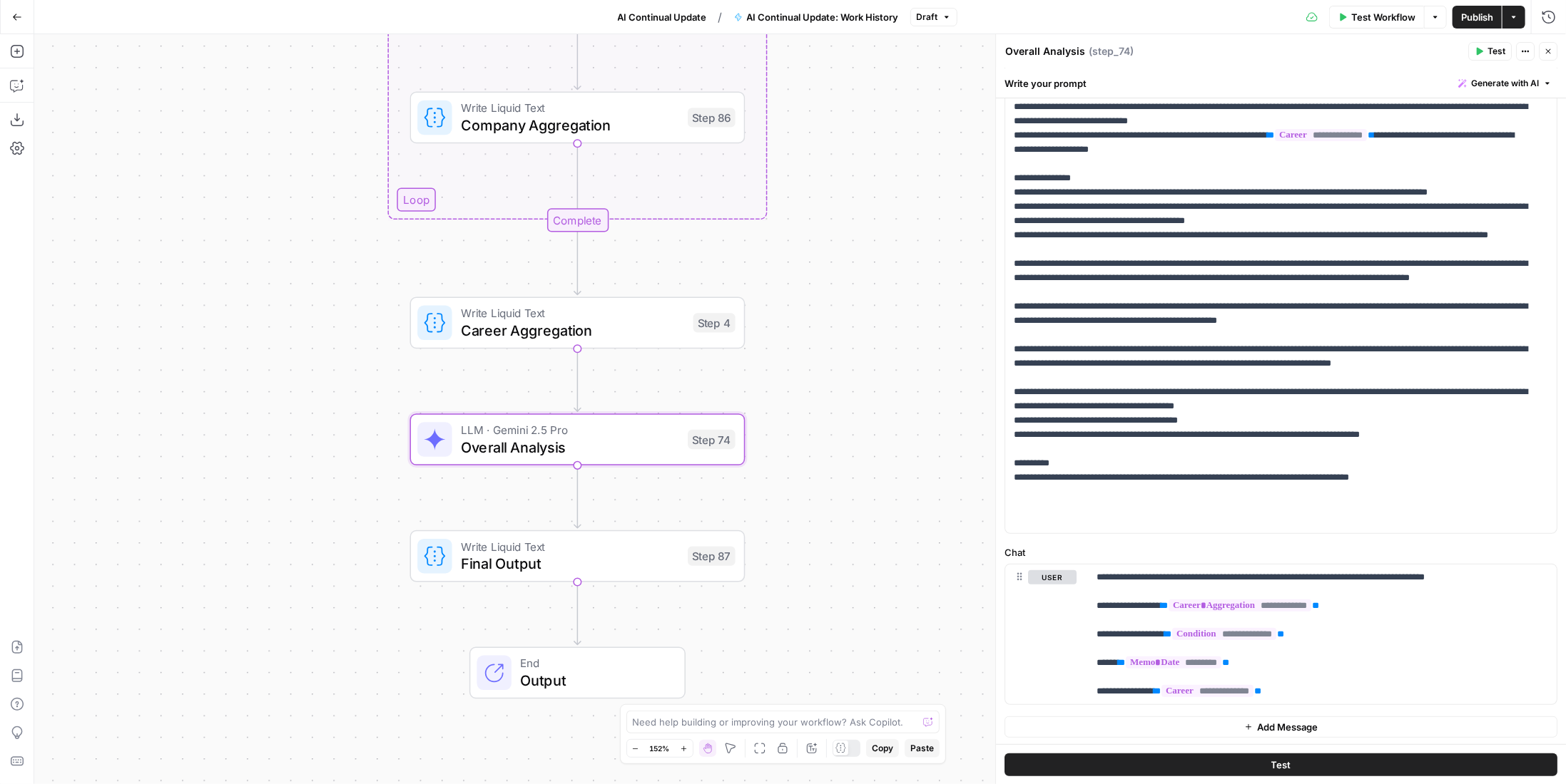
scroll to position [70, 0]
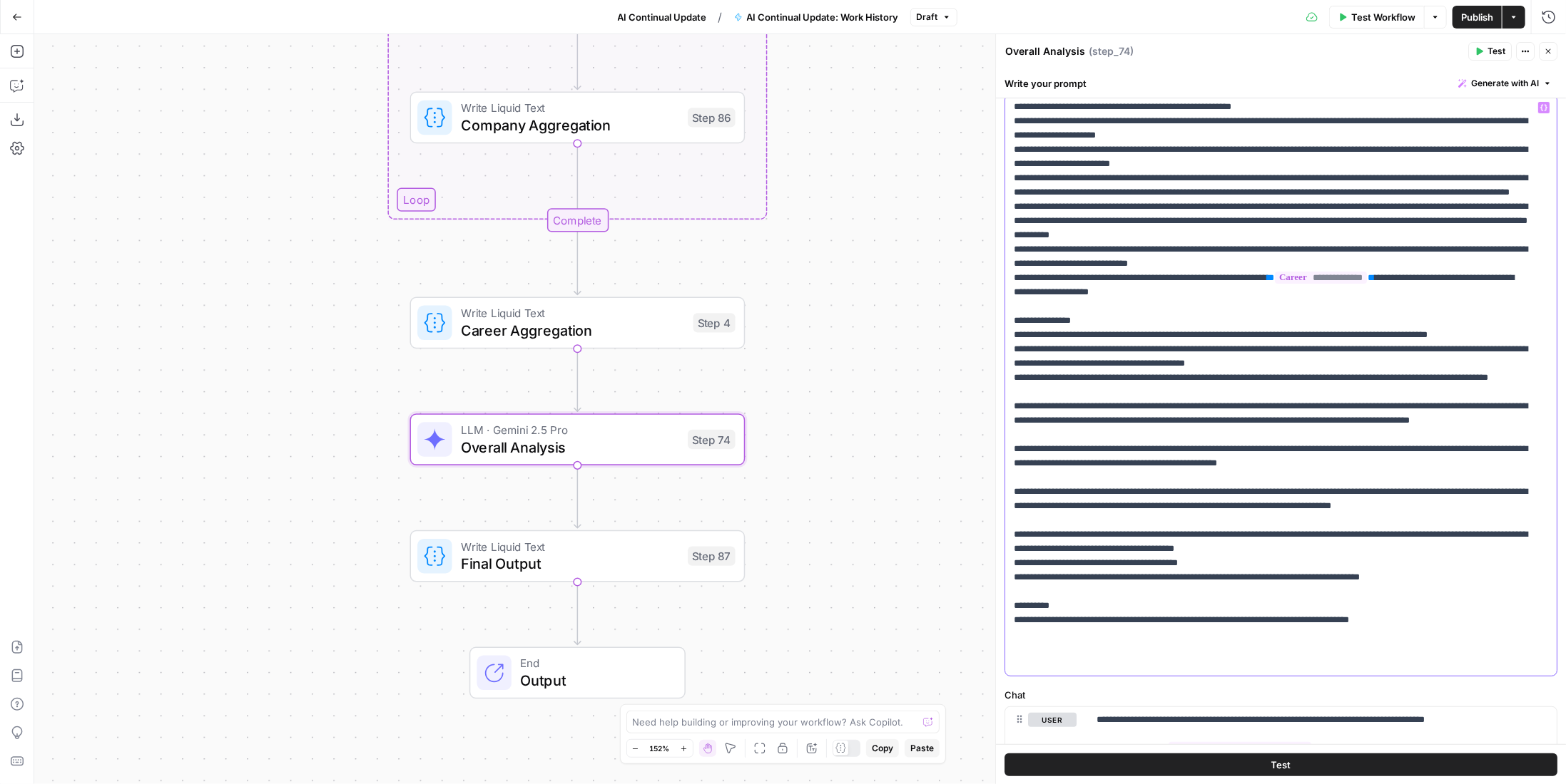
click at [1474, 629] on p "**********" at bounding box center [1270, 350] width 513 height 642
click at [1474, 617] on p "**********" at bounding box center [1270, 350] width 513 height 642
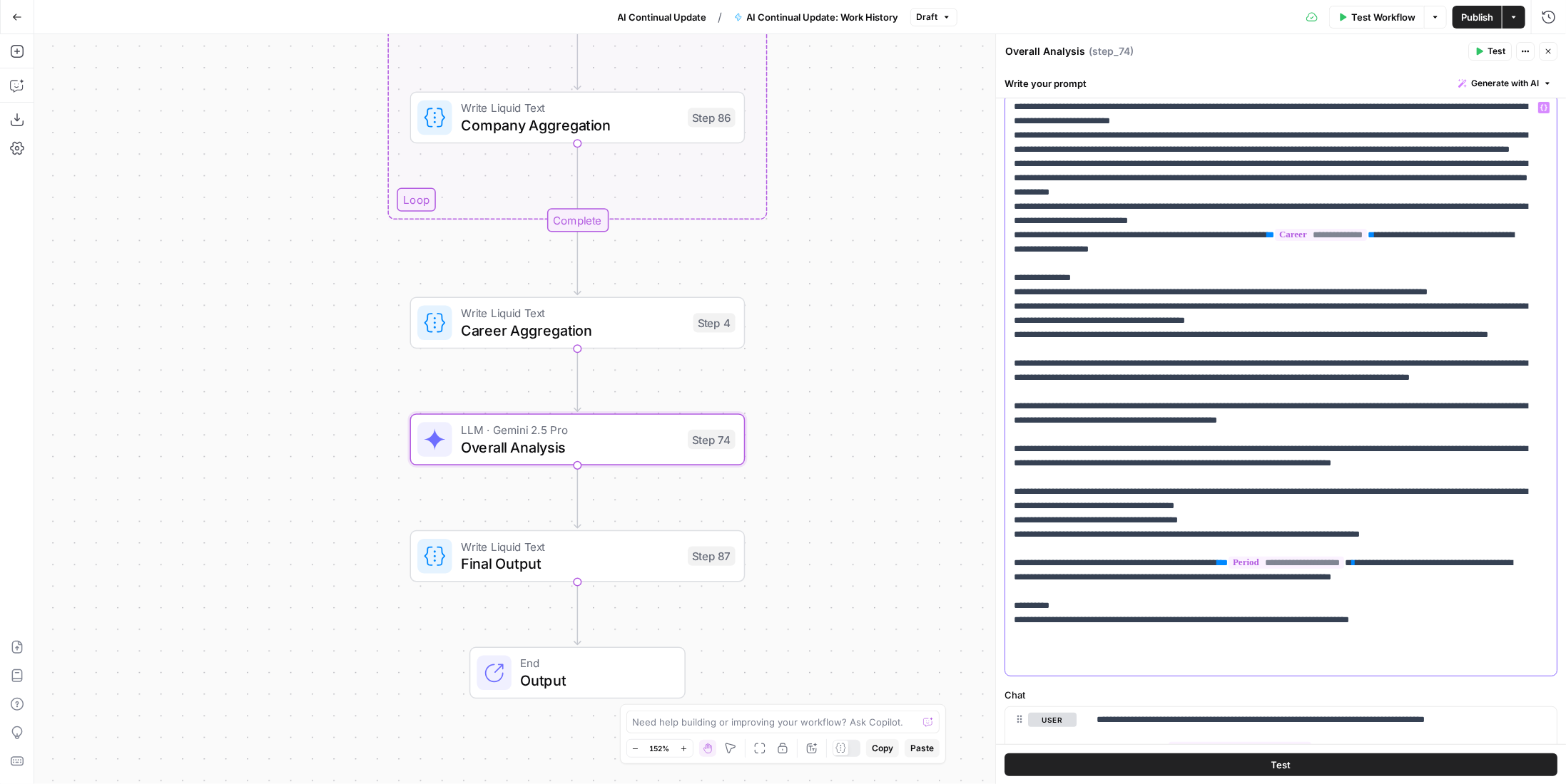
scroll to position [141, 0]
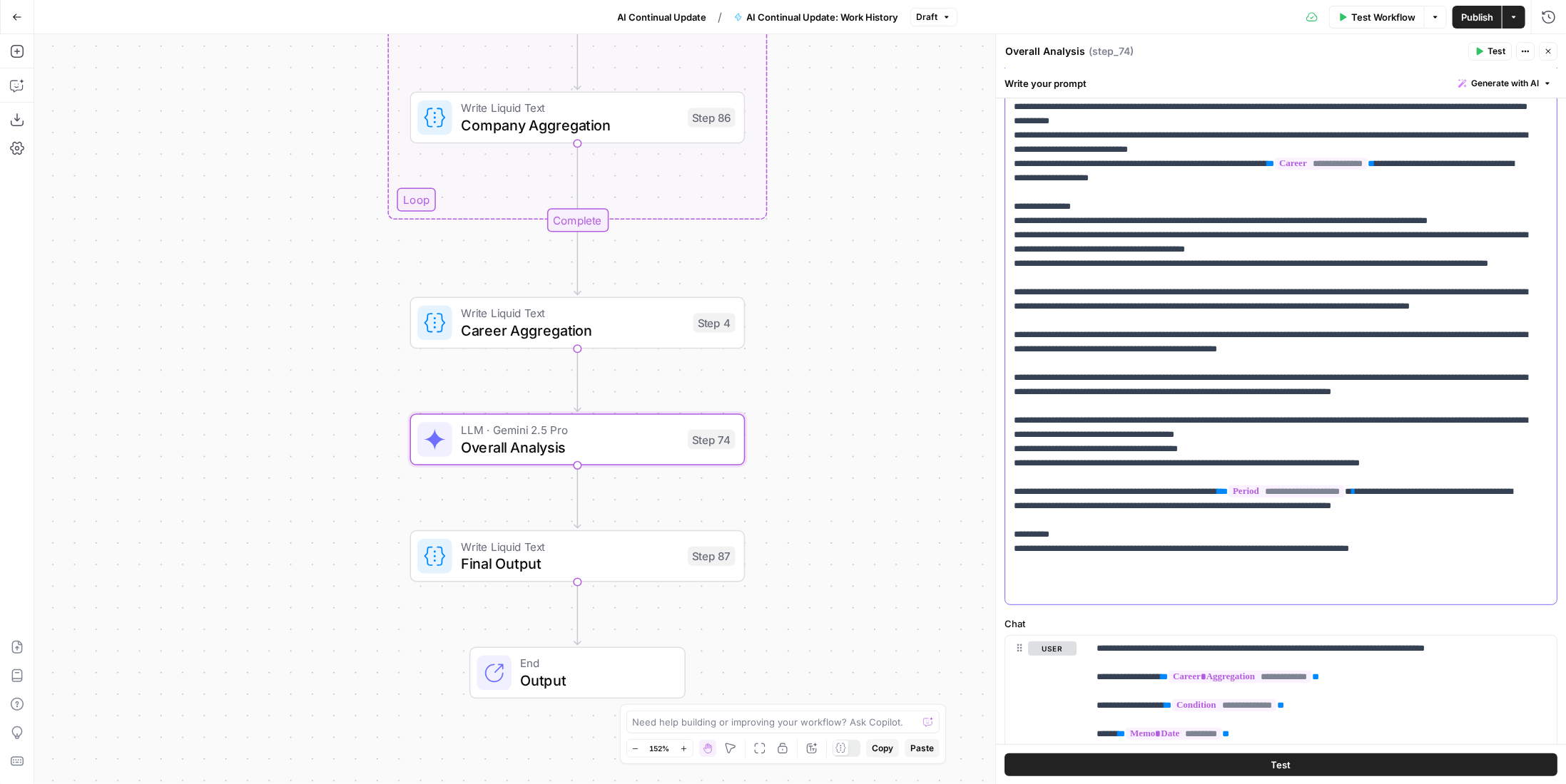
drag, startPoint x: 1437, startPoint y: 534, endPoint x: 1285, endPoint y: 532, distance: 152.0
click at [1285, 532] on p "**********" at bounding box center [1270, 256] width 513 height 684
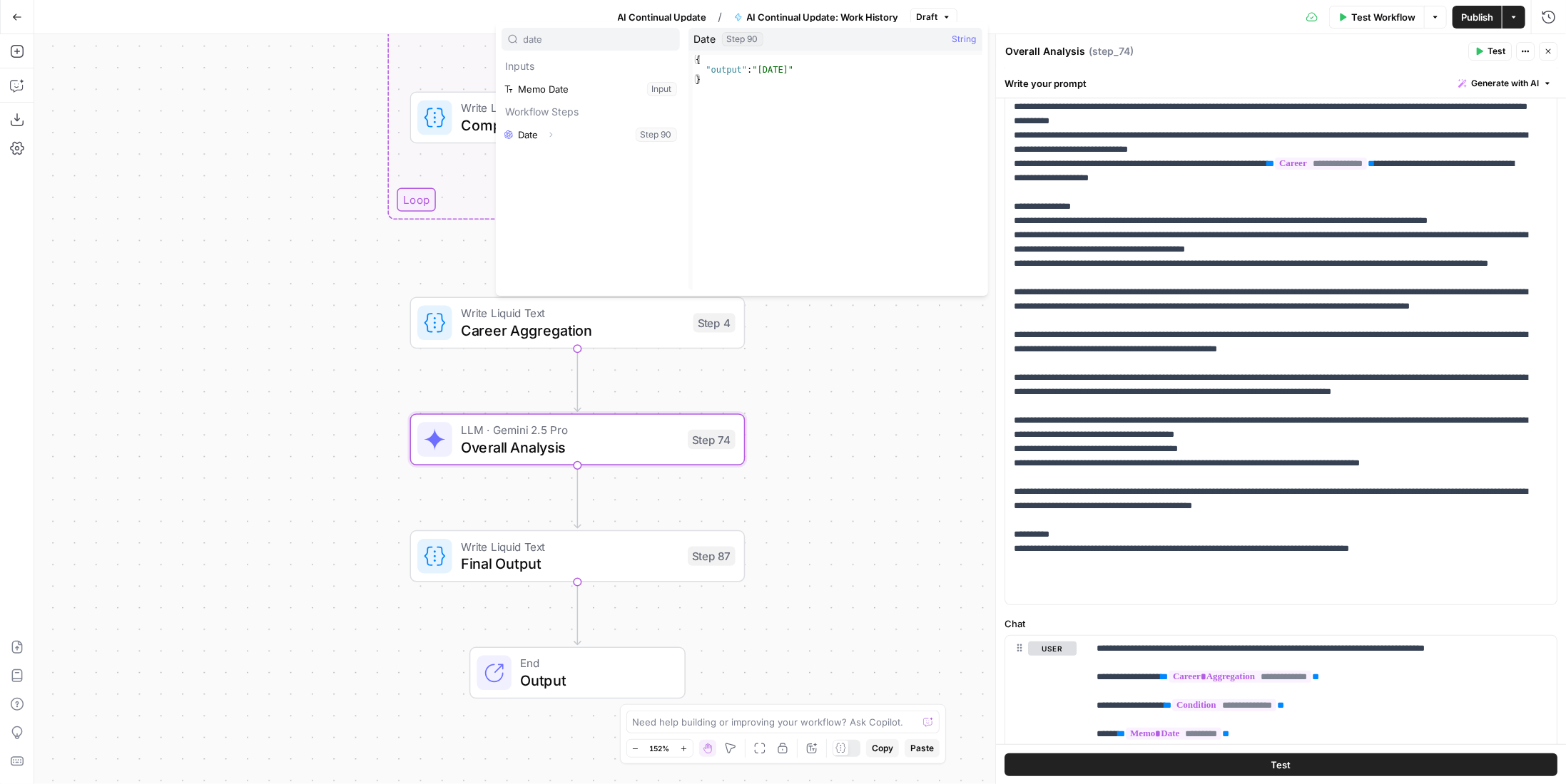
type input "date"
click at [531, 133] on button "Select variable Date" at bounding box center [590, 134] width 178 height 23
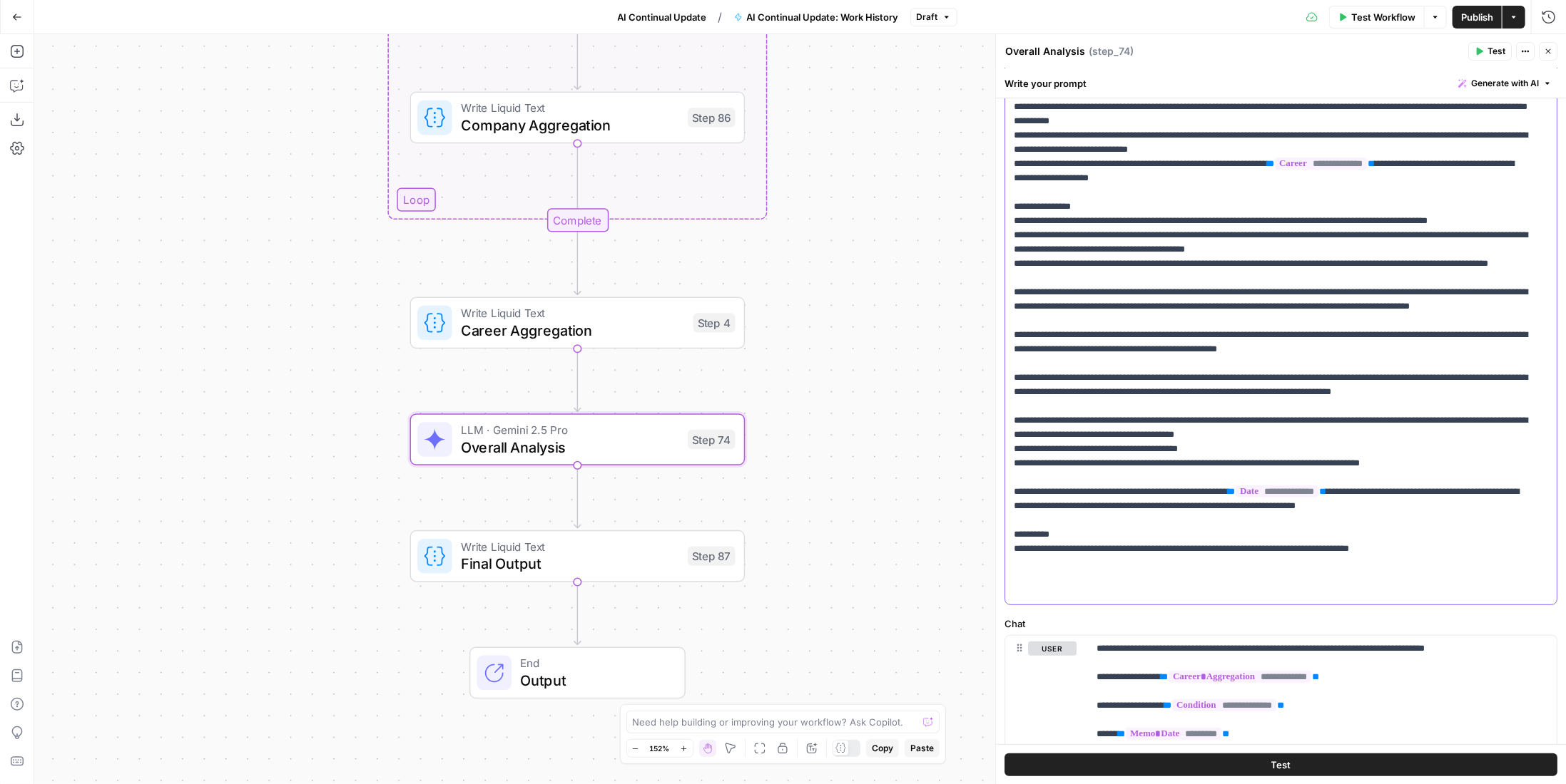
drag, startPoint x: 1487, startPoint y: 556, endPoint x: 1415, endPoint y: 532, distance: 75.9
click at [1415, 532] on p "**********" at bounding box center [1270, 256] width 513 height 684
drag, startPoint x: 1416, startPoint y: 532, endPoint x: 1479, endPoint y: 546, distance: 64.5
click at [1479, 546] on p "**********" at bounding box center [1270, 256] width 513 height 684
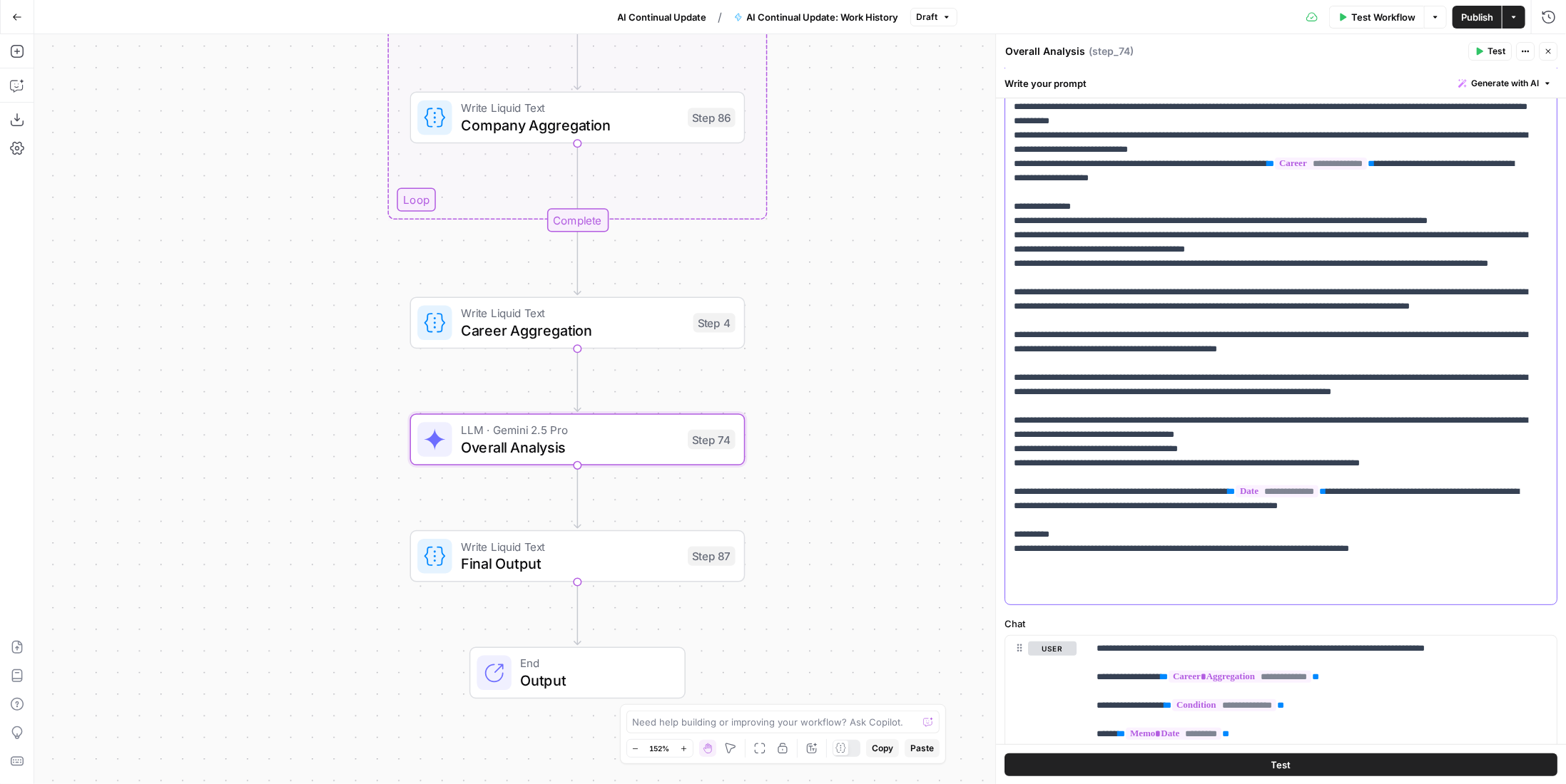
scroll to position [0, 0]
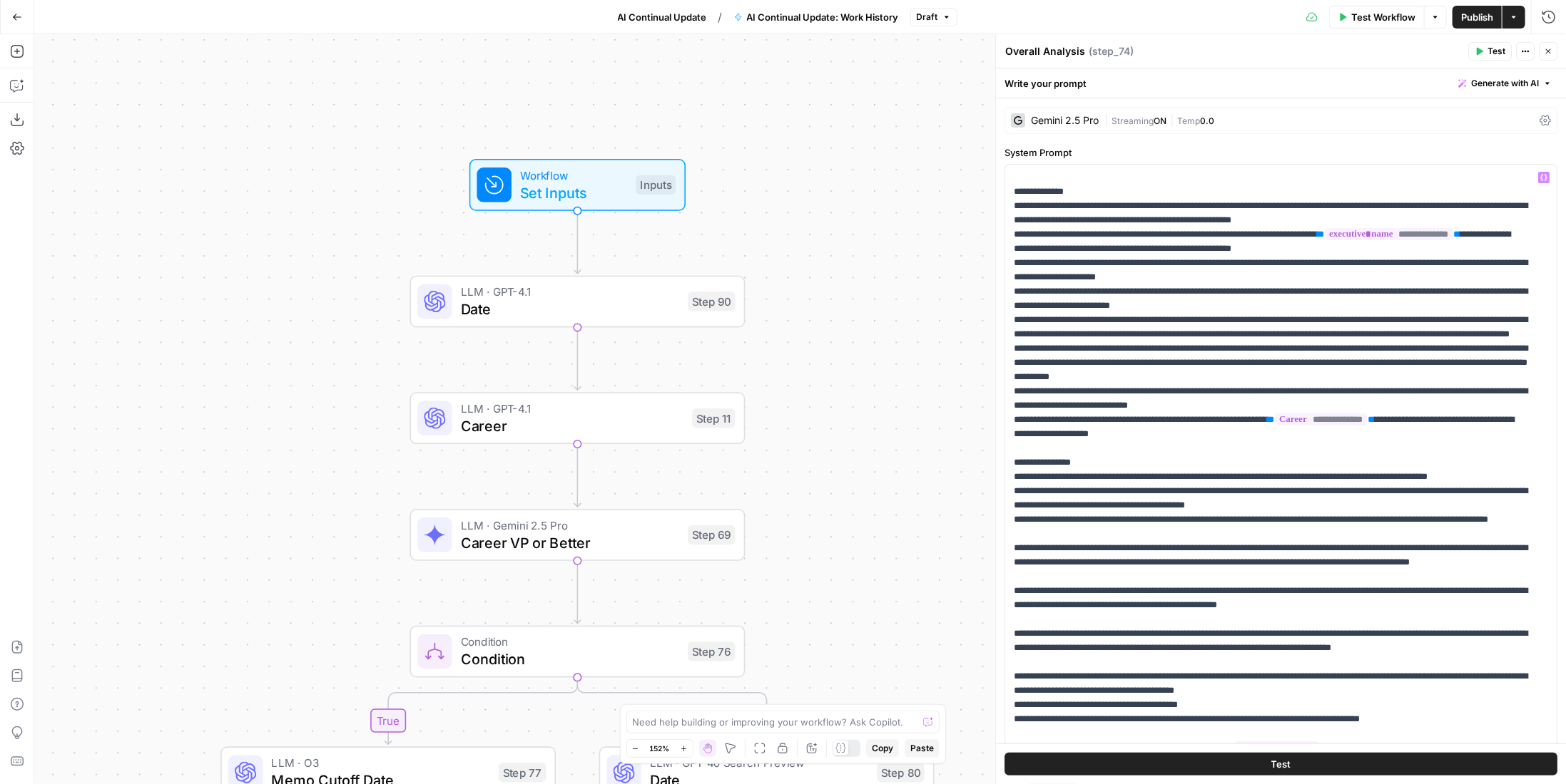
click at [657, 319] on span "Date" at bounding box center [569, 309] width 218 height 21
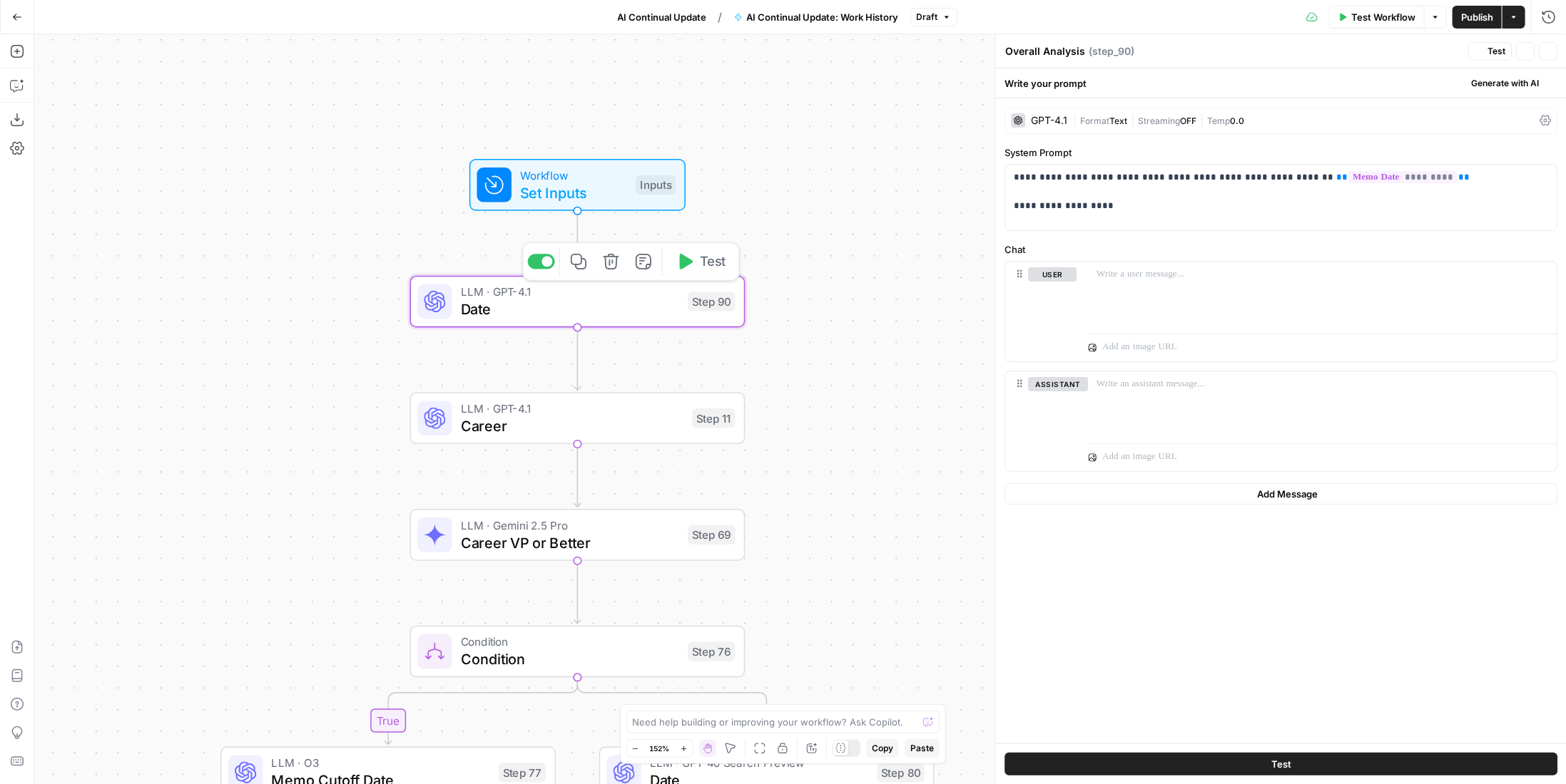
type textarea "Date"
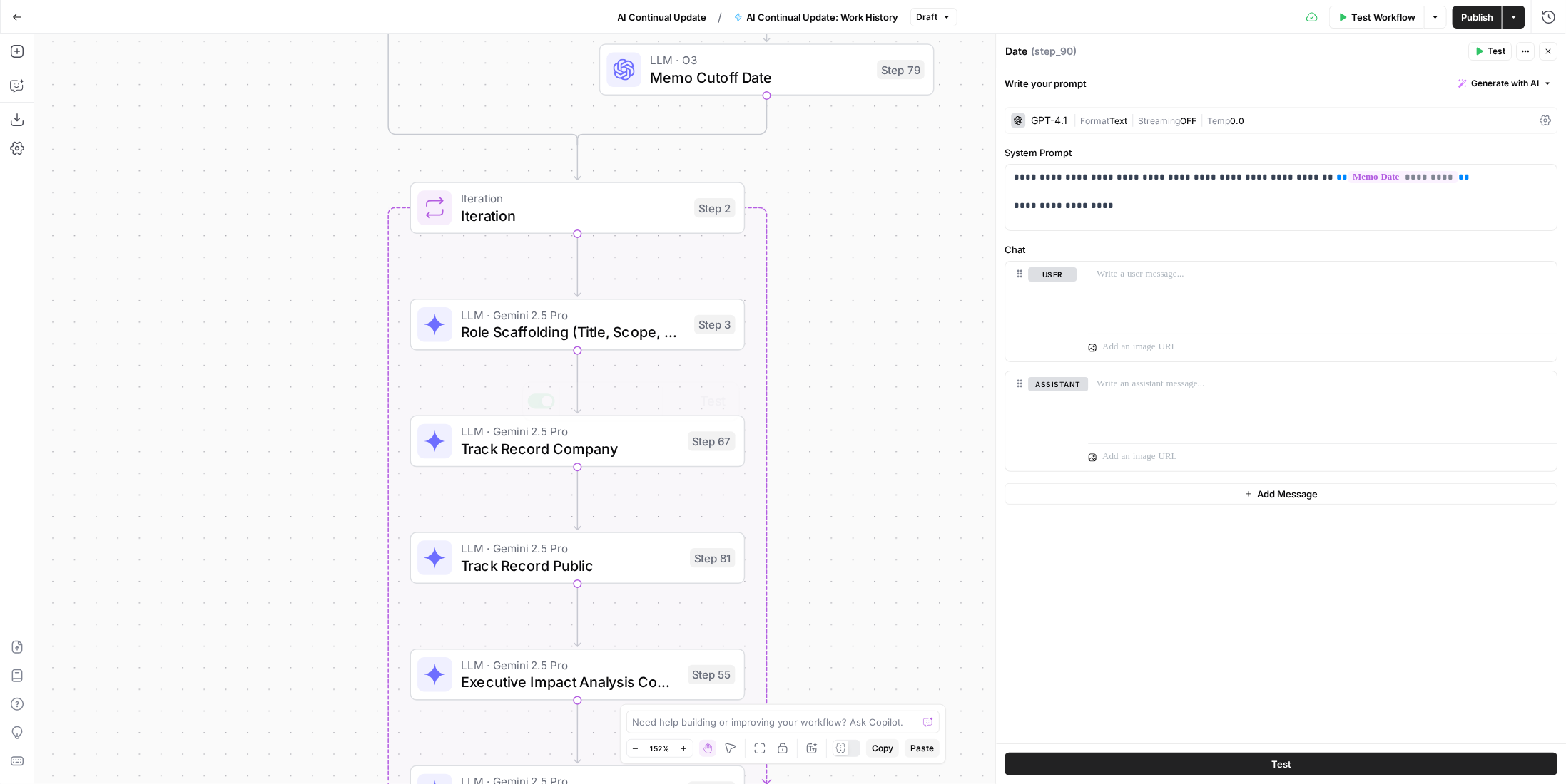
click at [641, 328] on span "Role Scaffolding (Title, Scope, Dates" at bounding box center [572, 332] width 224 height 21
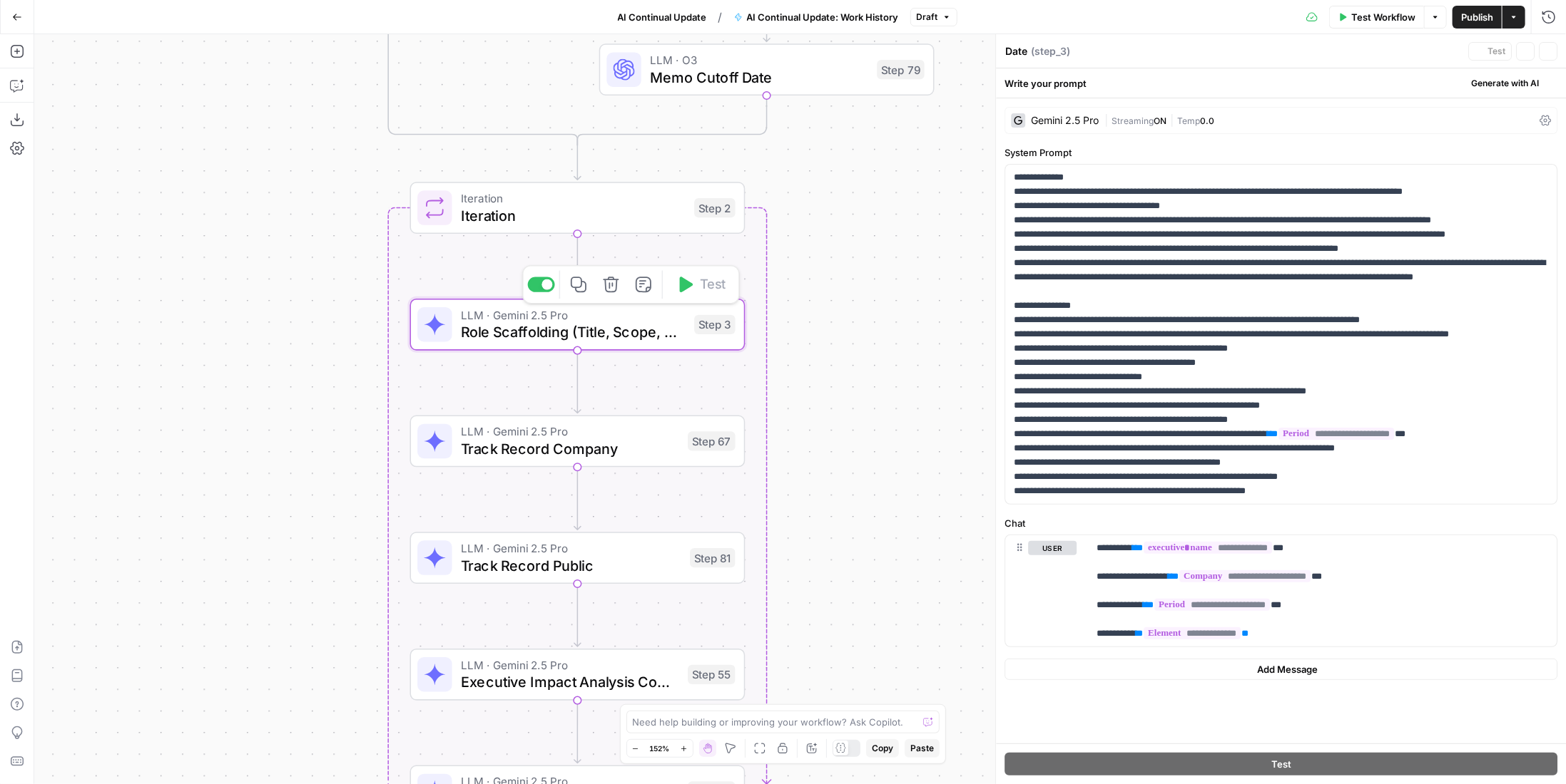
type textarea "Role Scaffolding (Title, Scope, Dates"
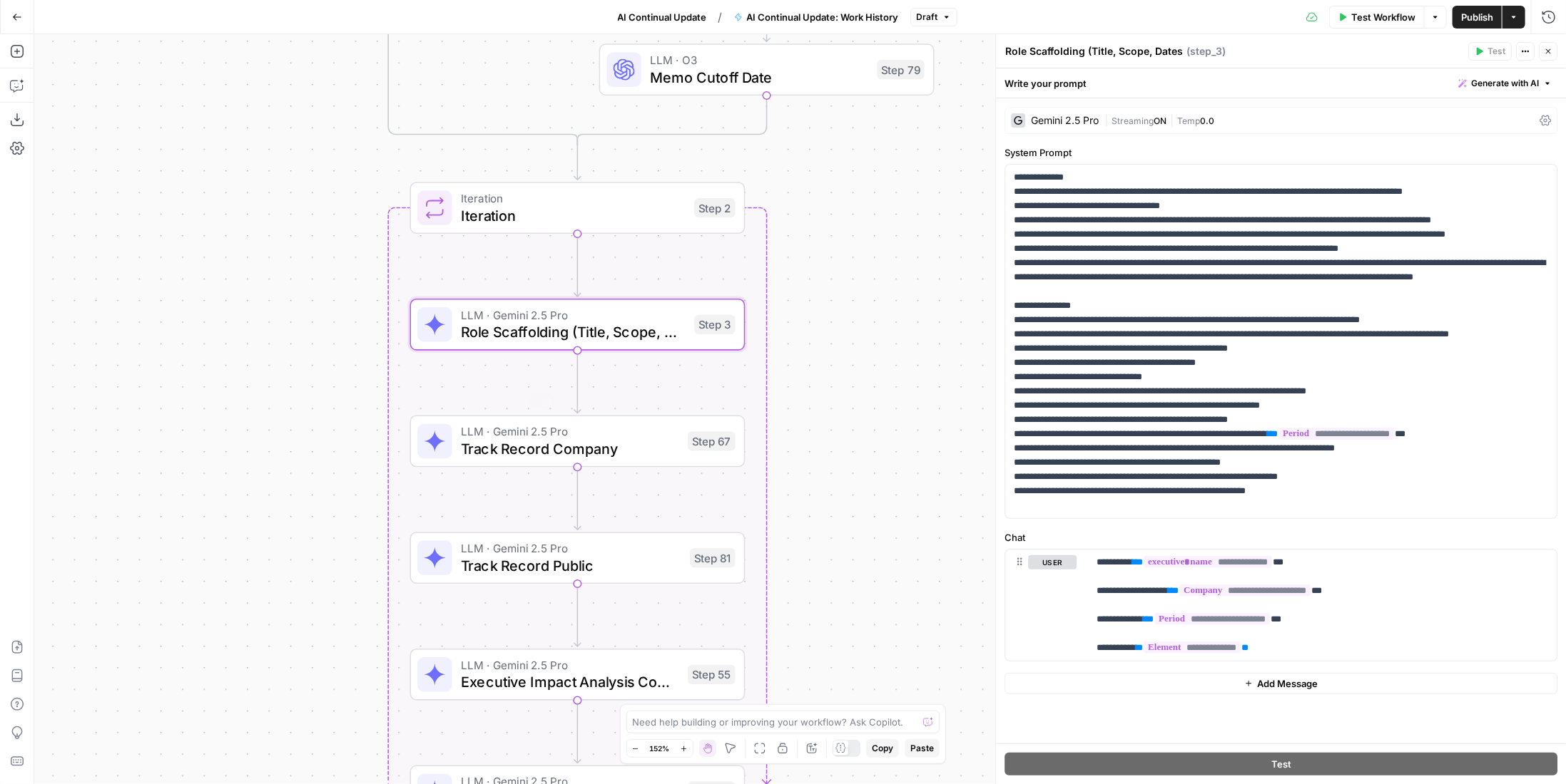
click at [656, 443] on span "Track Record Company" at bounding box center [569, 448] width 218 height 21
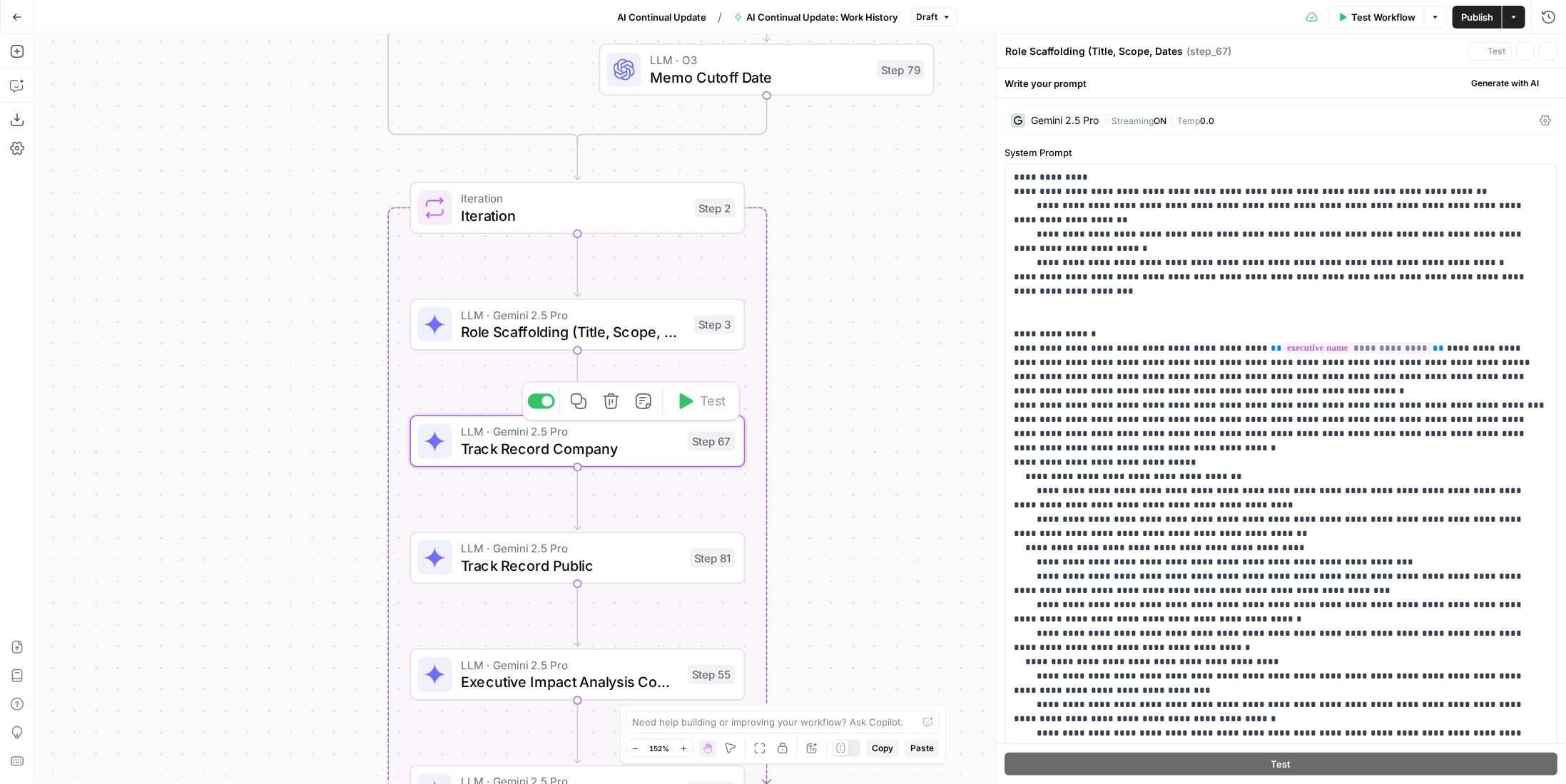
type textarea "Track Record Company"
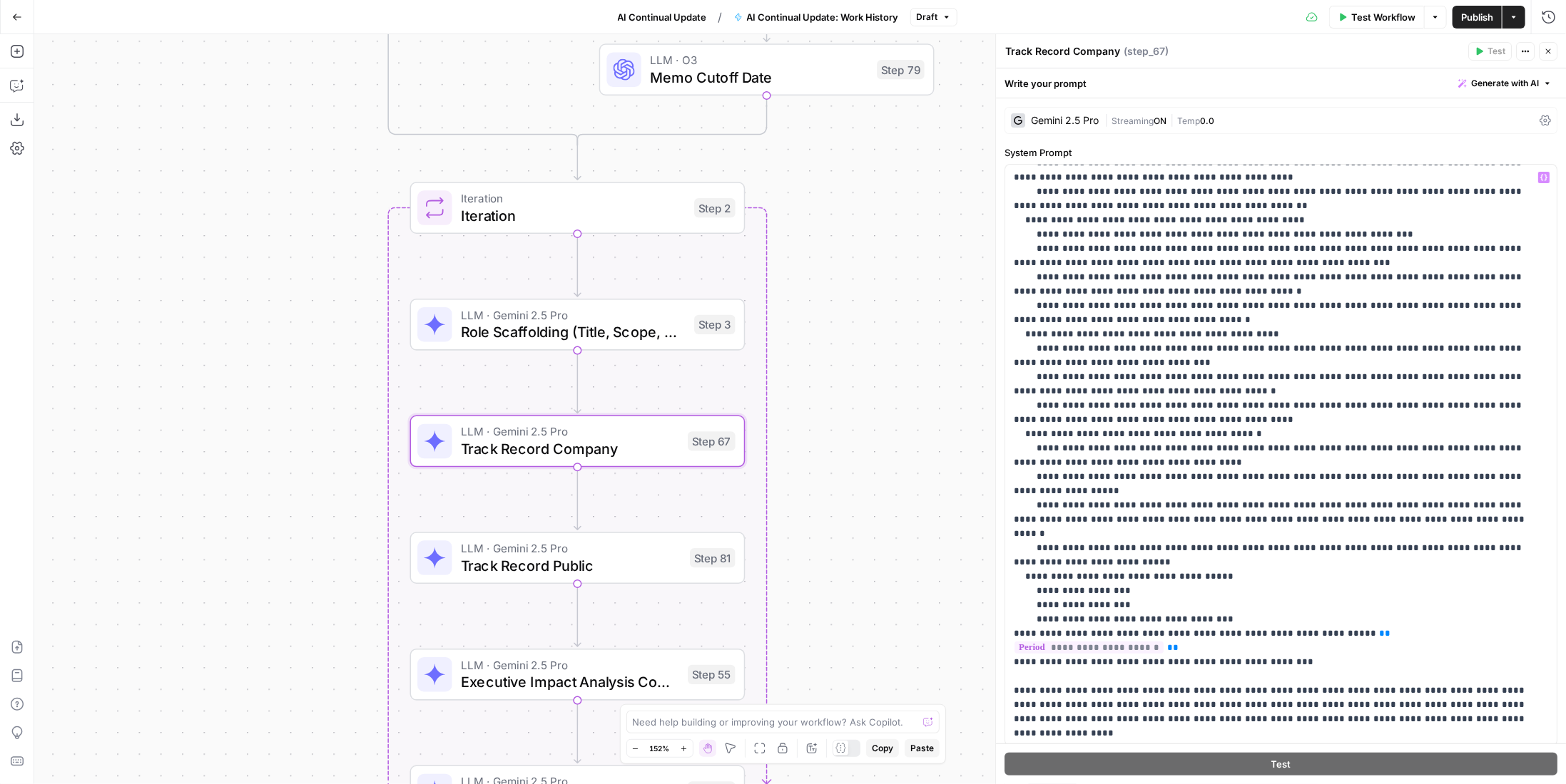
scroll to position [386, 0]
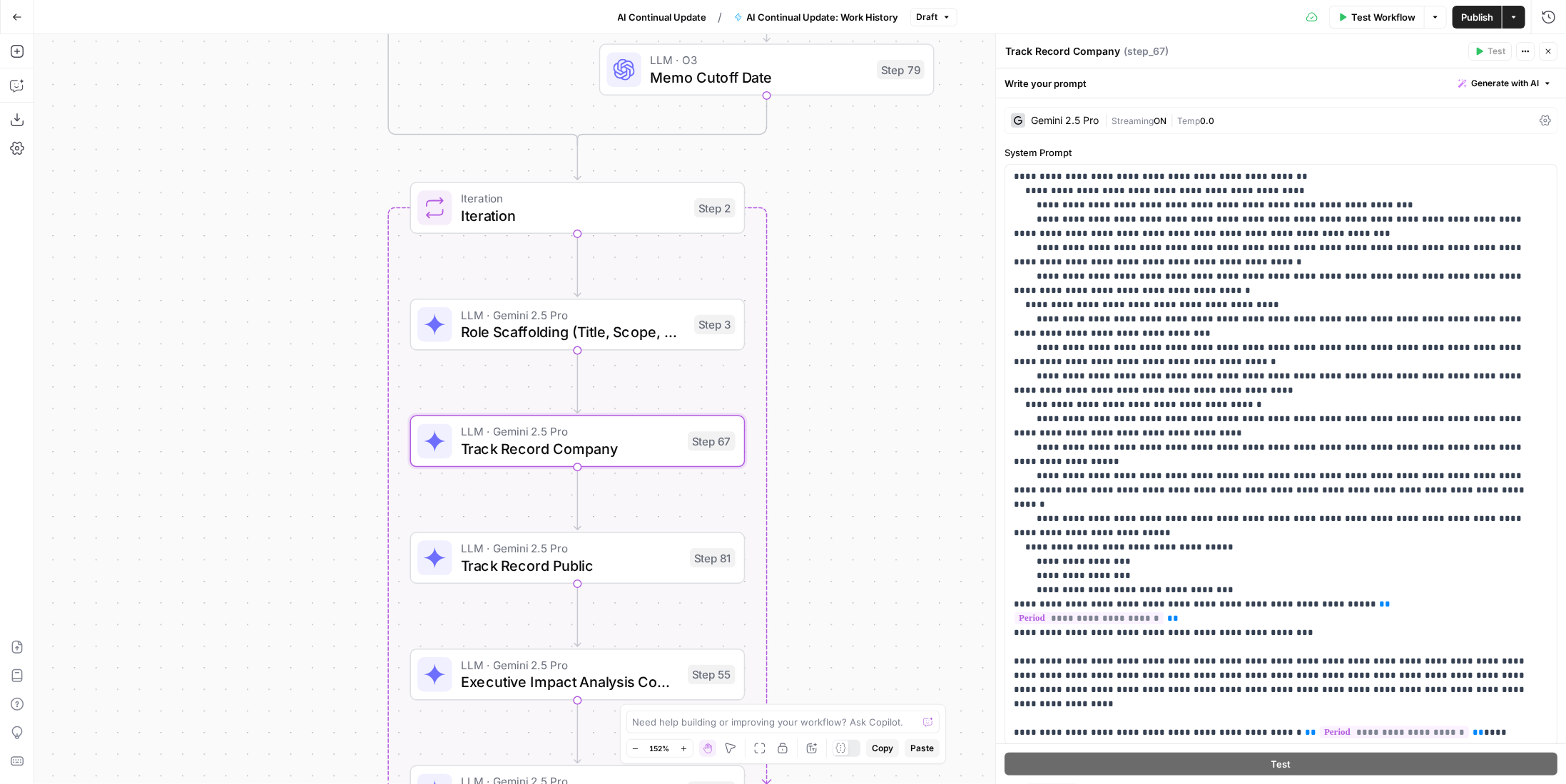
click at [614, 557] on span "Track Record Public" at bounding box center [570, 565] width 220 height 21
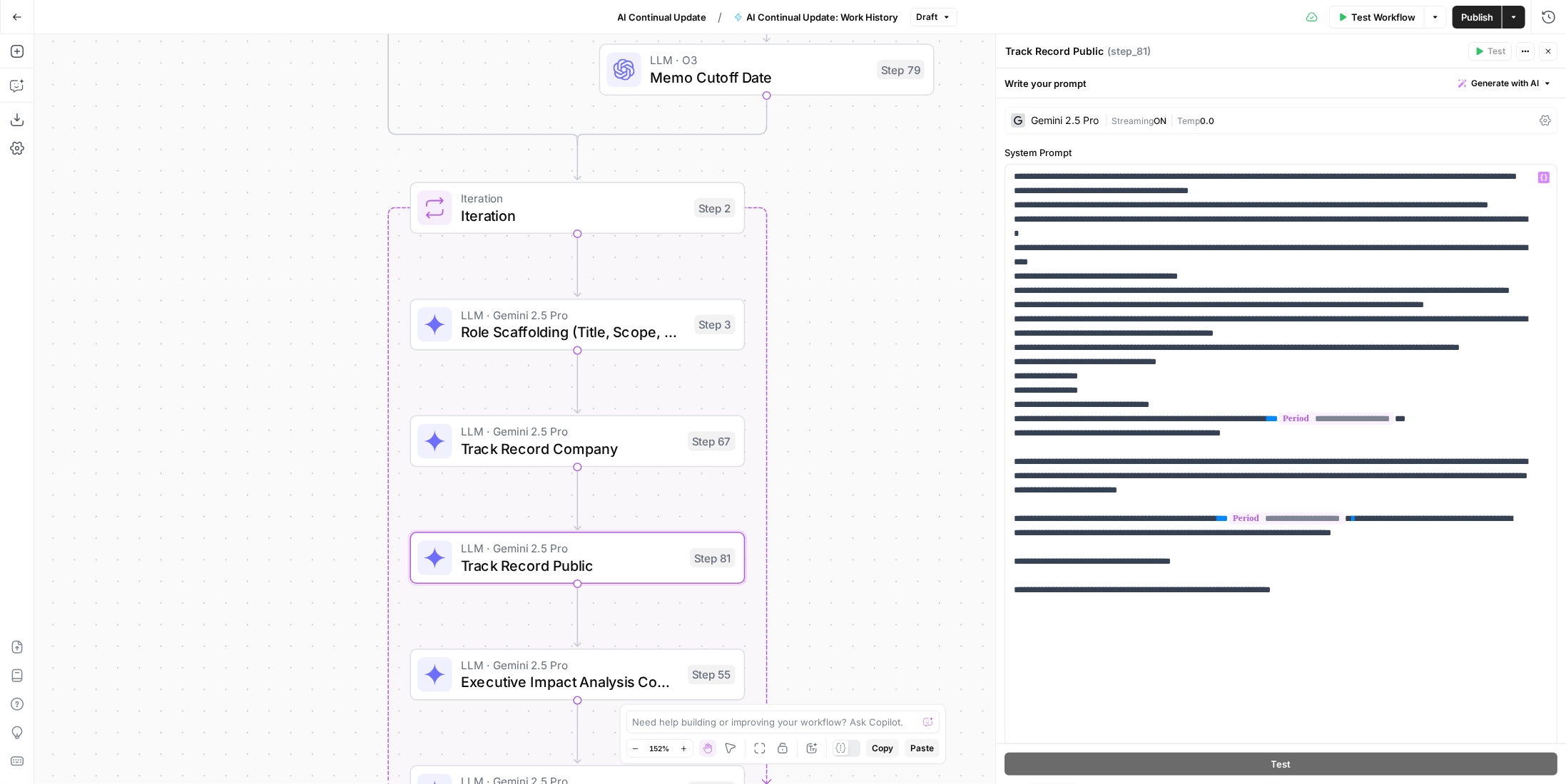
scroll to position [184, 0]
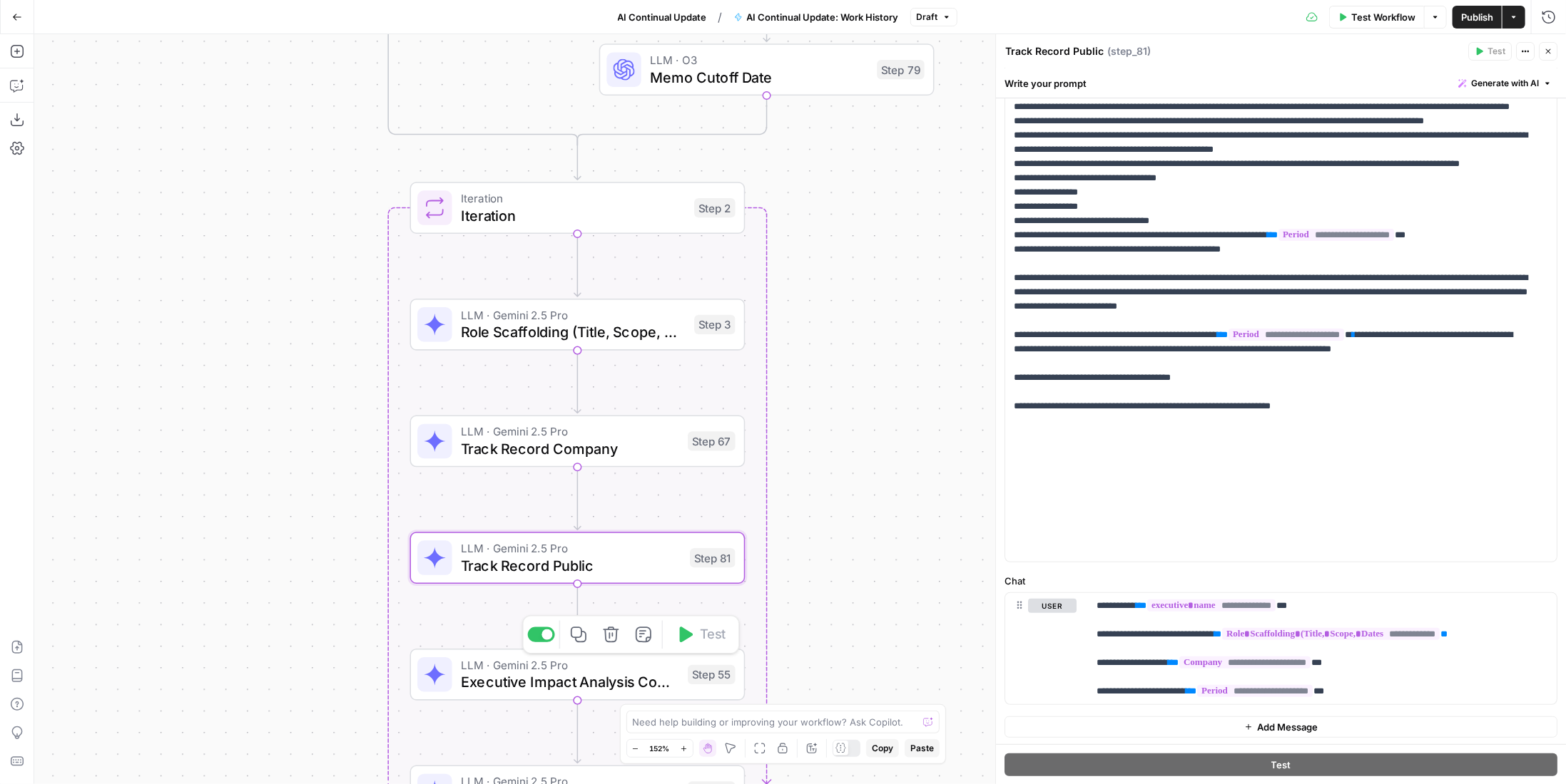
click at [676, 685] on span "Executive Impact Analysis Company" at bounding box center [569, 681] width 218 height 21
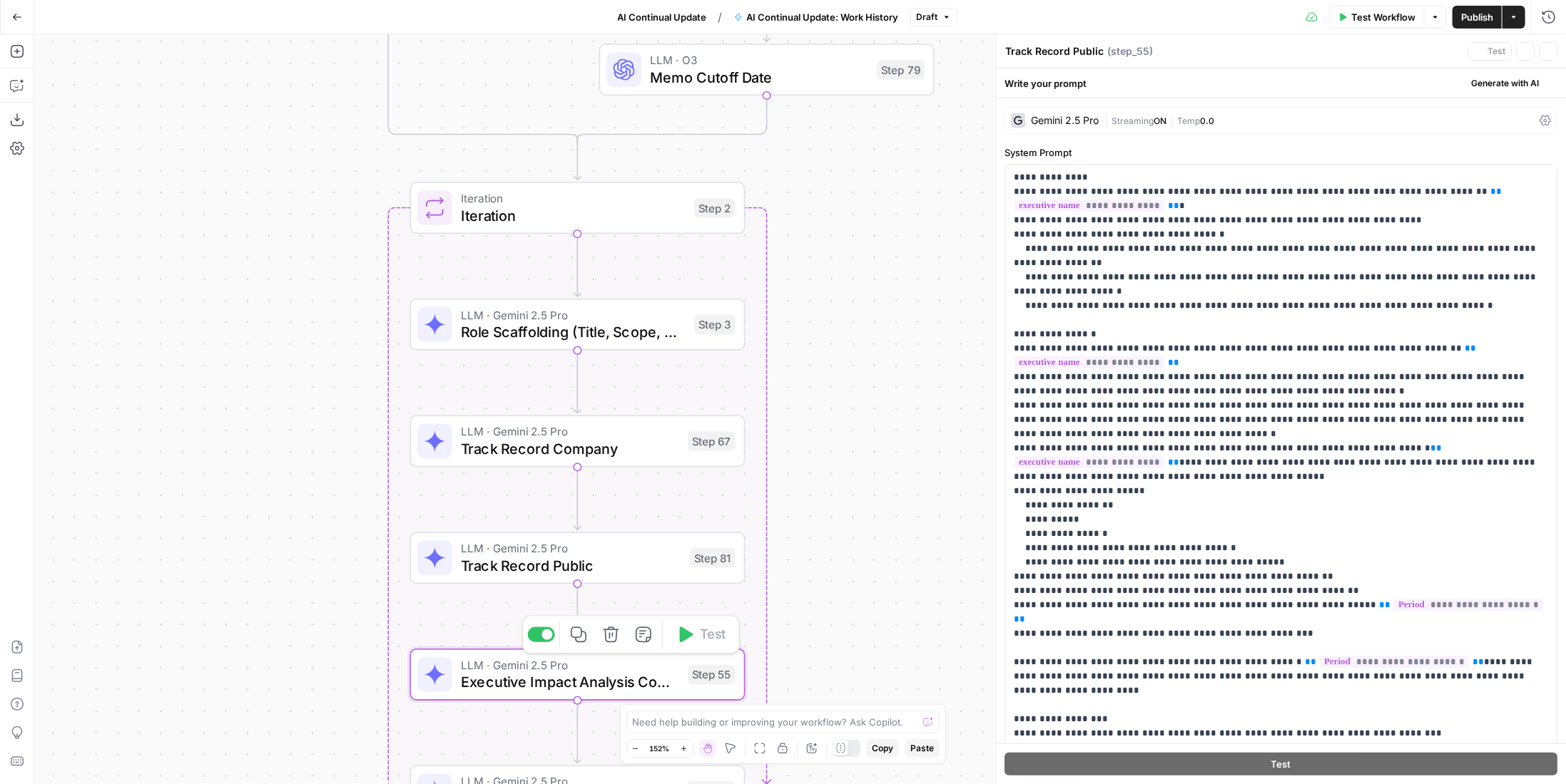
type textarea "Executive Impact Analysis Company"
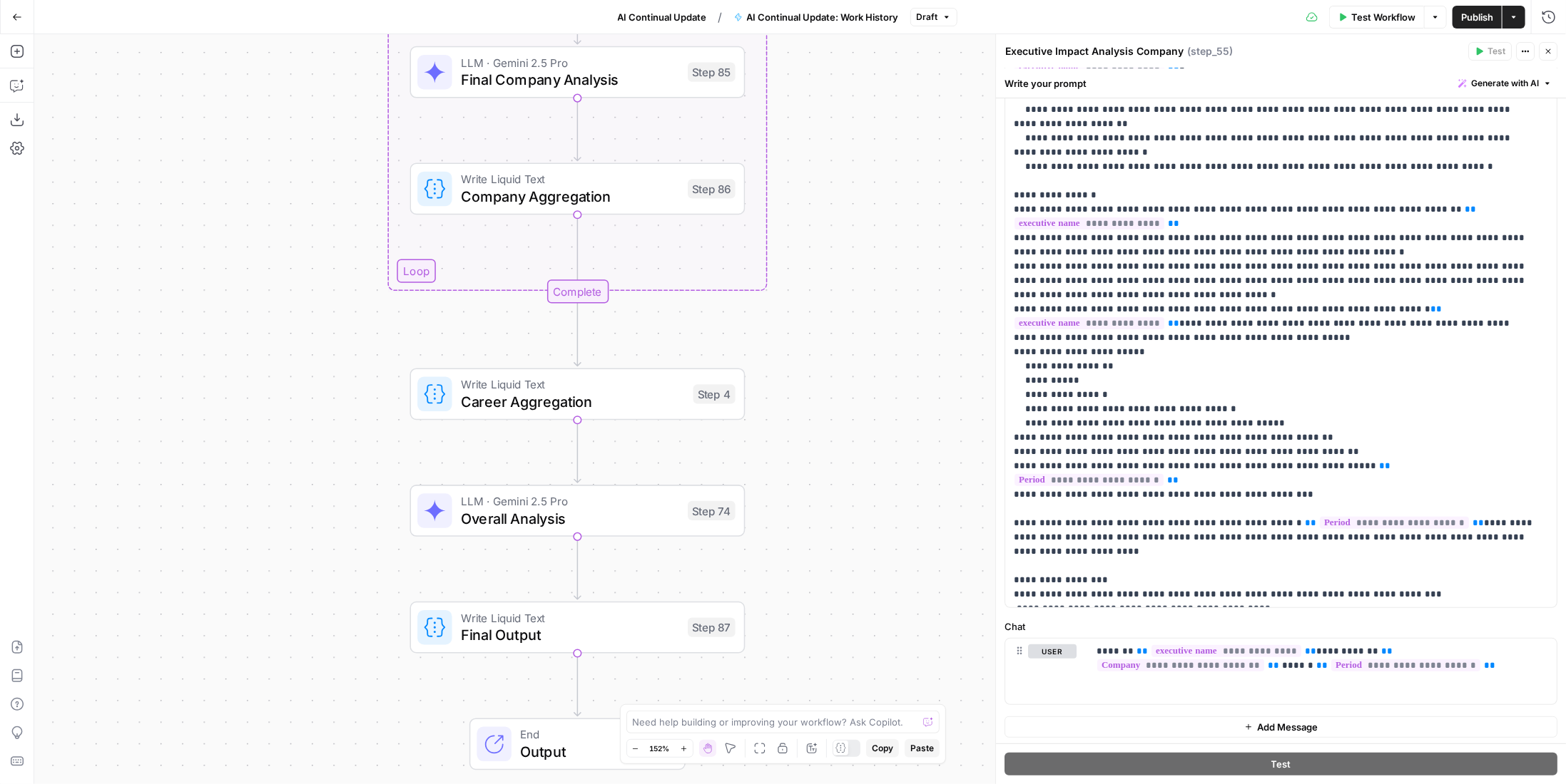
click at [661, 515] on span "Overall Analysis" at bounding box center [569, 518] width 218 height 21
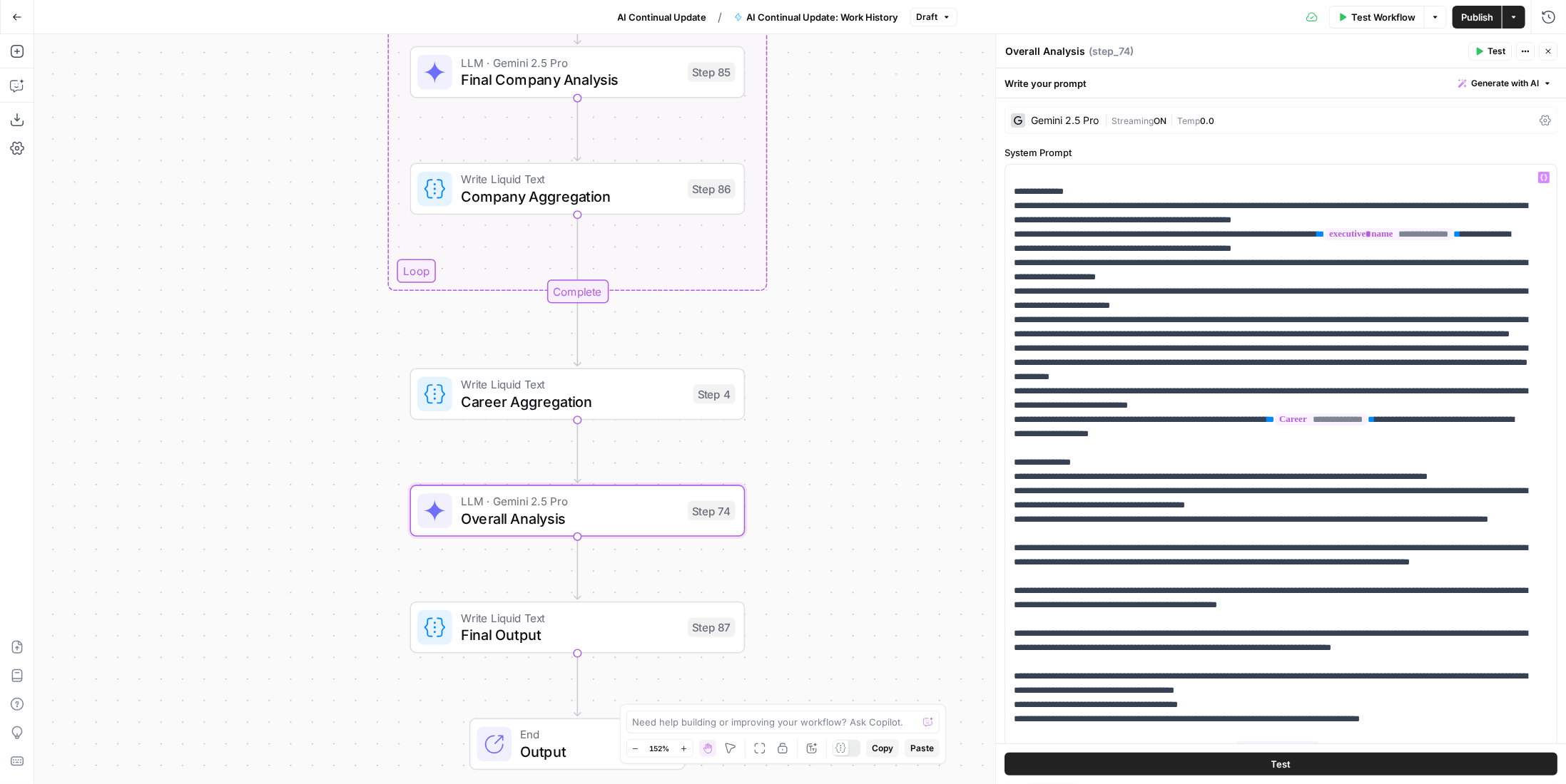
scroll to position [212, 0]
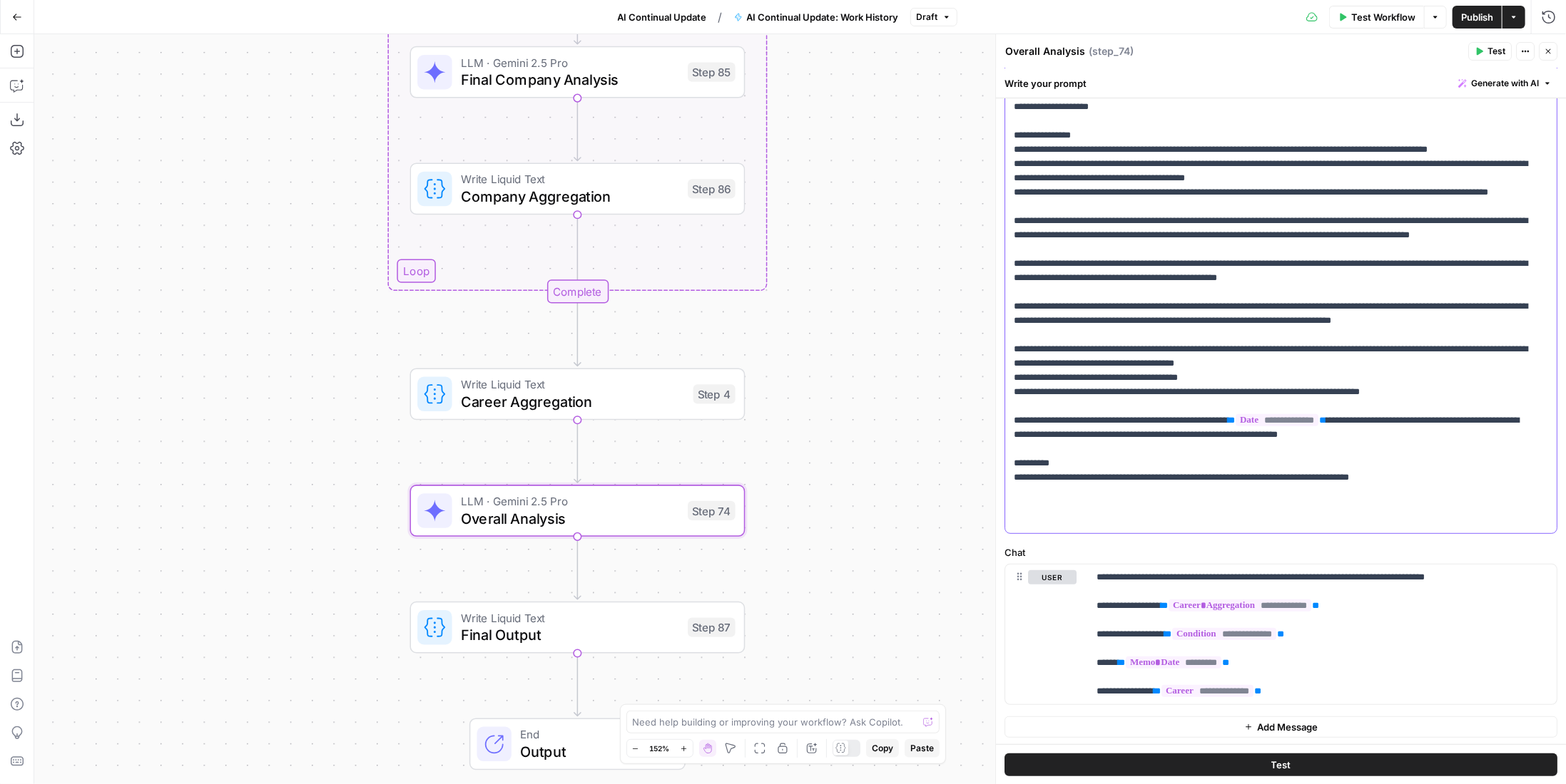
drag, startPoint x: 1491, startPoint y: 483, endPoint x: 1002, endPoint y: 457, distance: 489.7
click at [1002, 457] on div "**********" at bounding box center [1280, 408] width 571 height 750
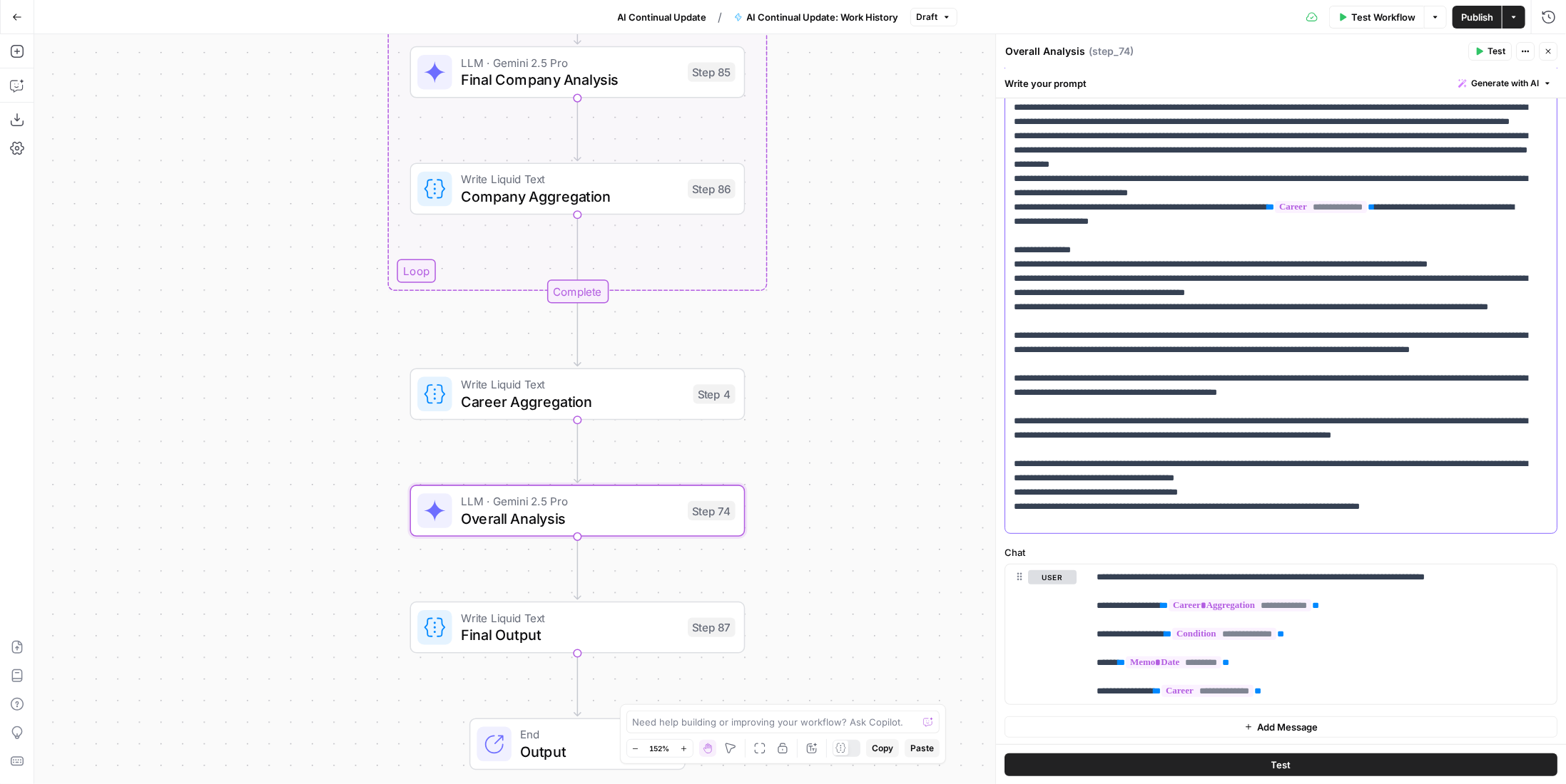
scroll to position [87, 0]
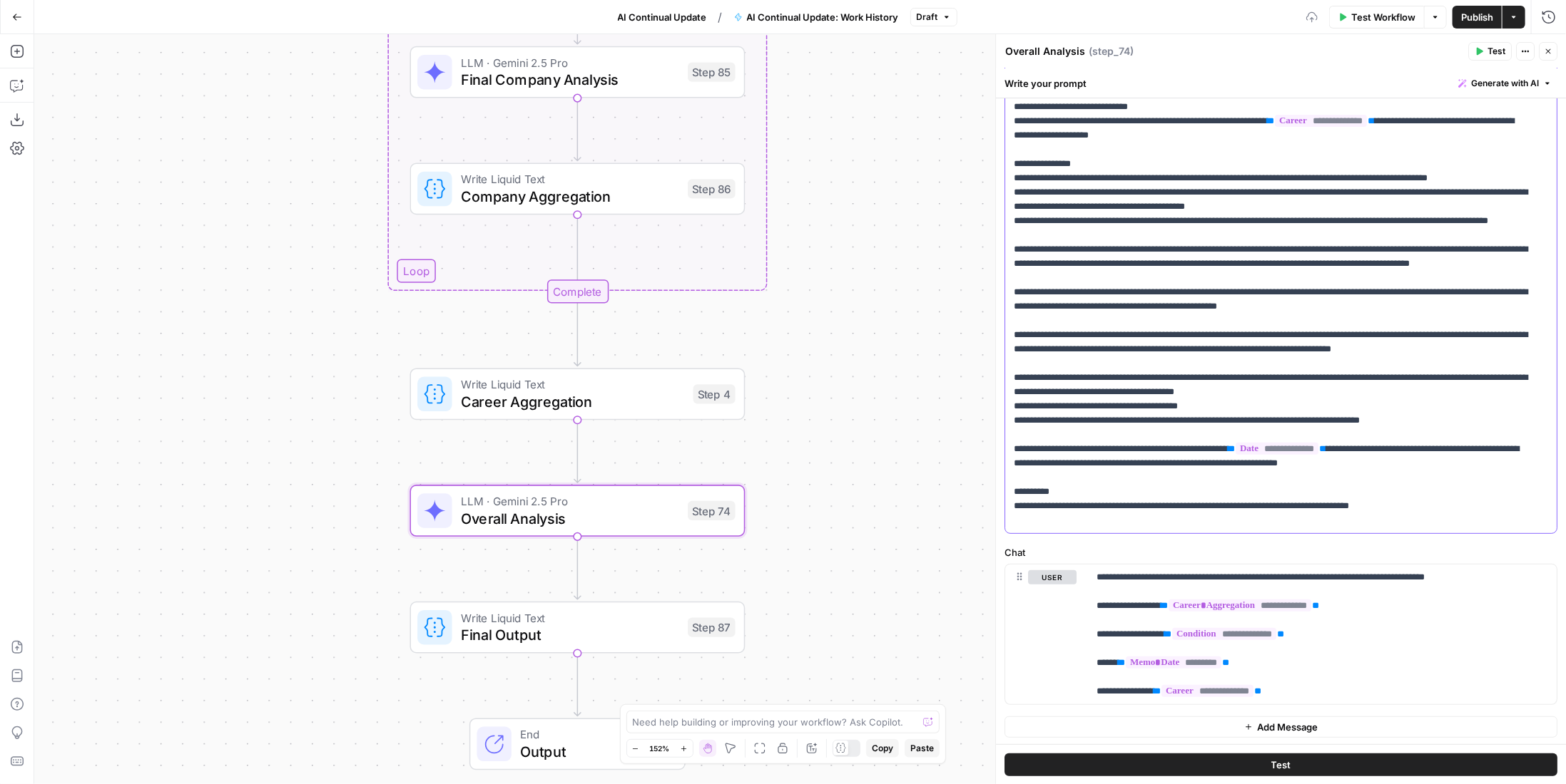
click at [1190, 400] on p "**********" at bounding box center [1270, 213] width 513 height 684
drag, startPoint x: 1083, startPoint y: 500, endPoint x: 1128, endPoint y: 487, distance: 46.8
click at [1128, 487] on p "**********" at bounding box center [1270, 213] width 513 height 684
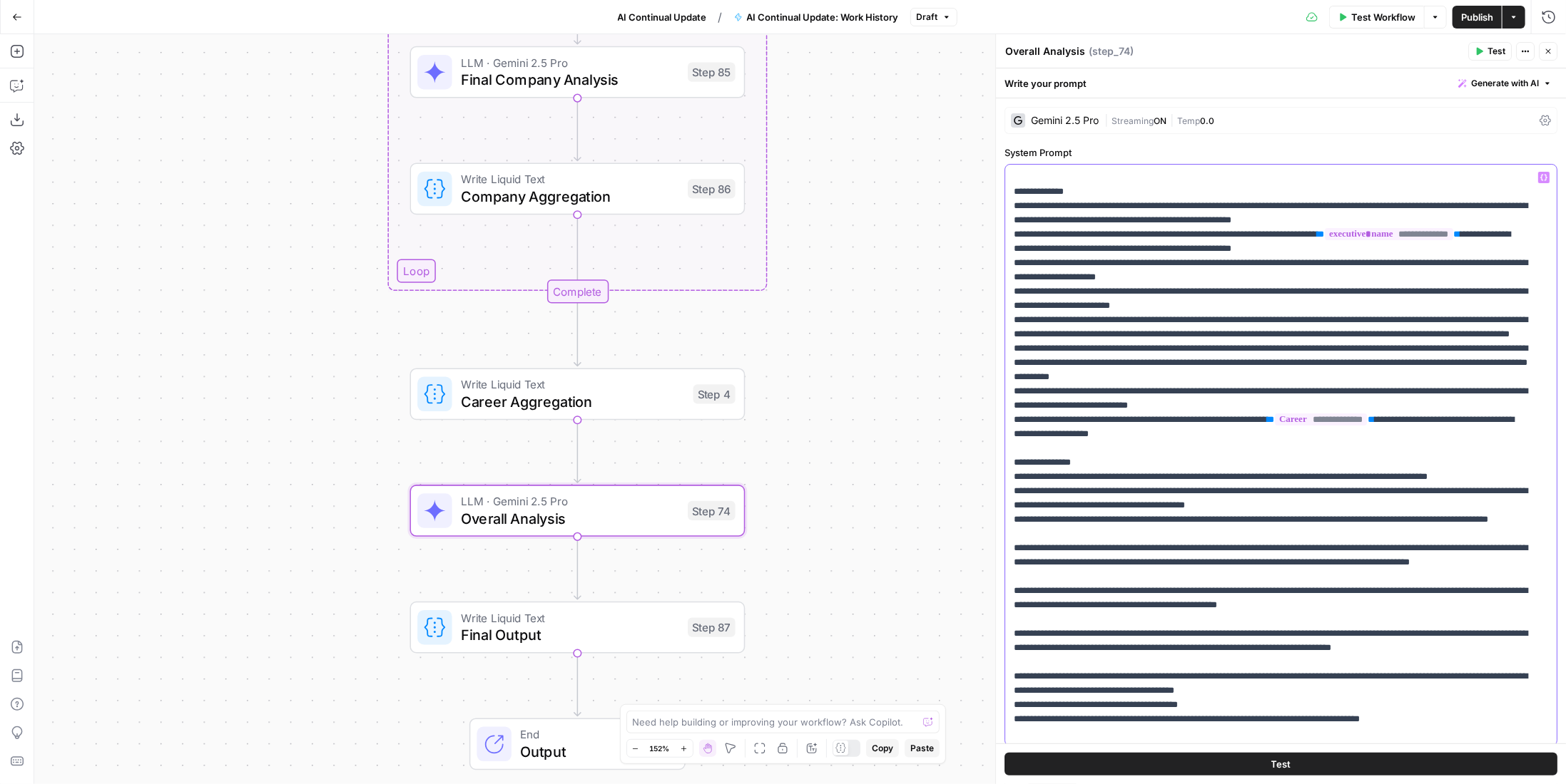
scroll to position [101, 0]
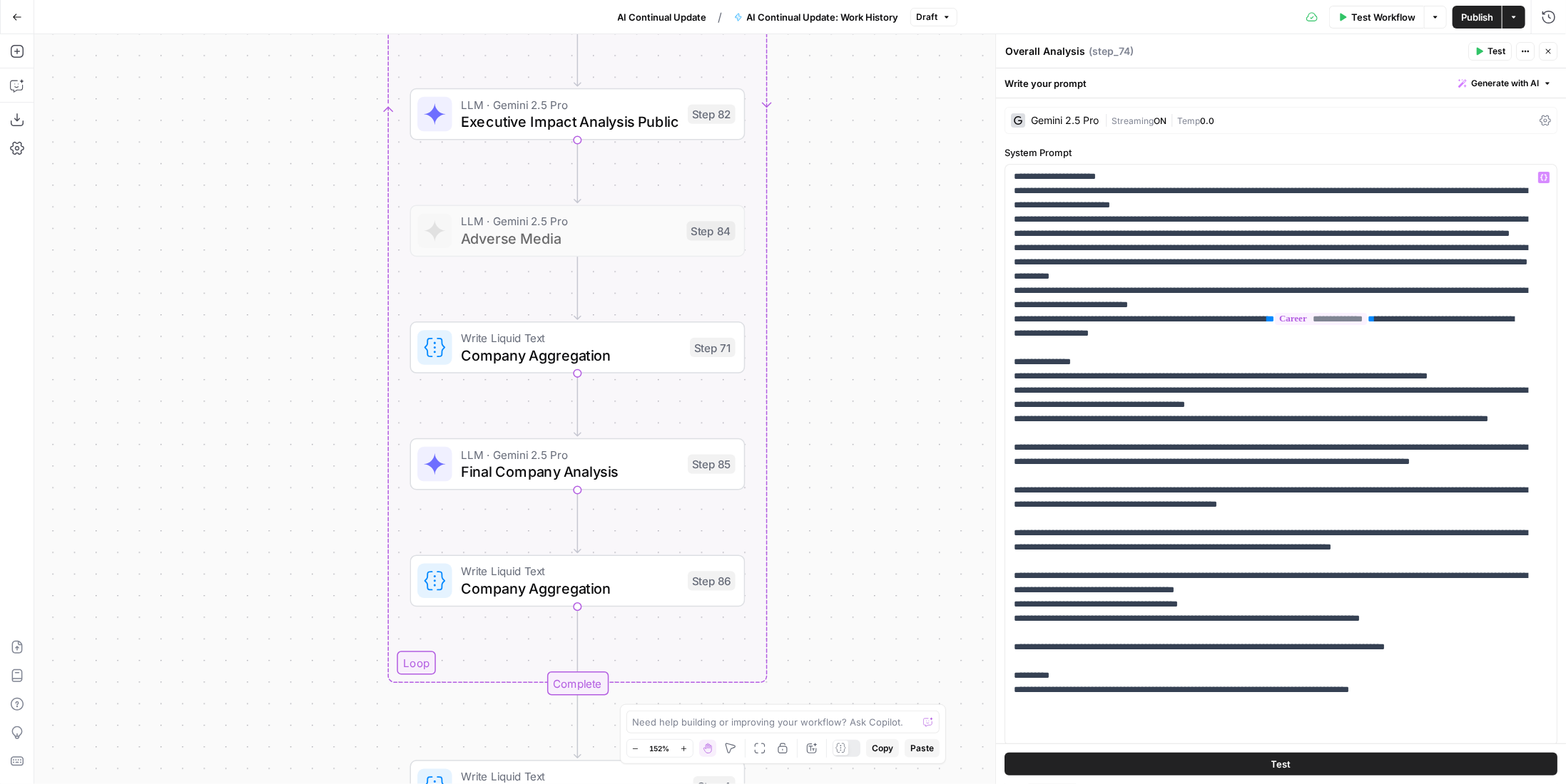
click at [1551, 49] on icon "button" at bounding box center [1548, 51] width 9 height 9
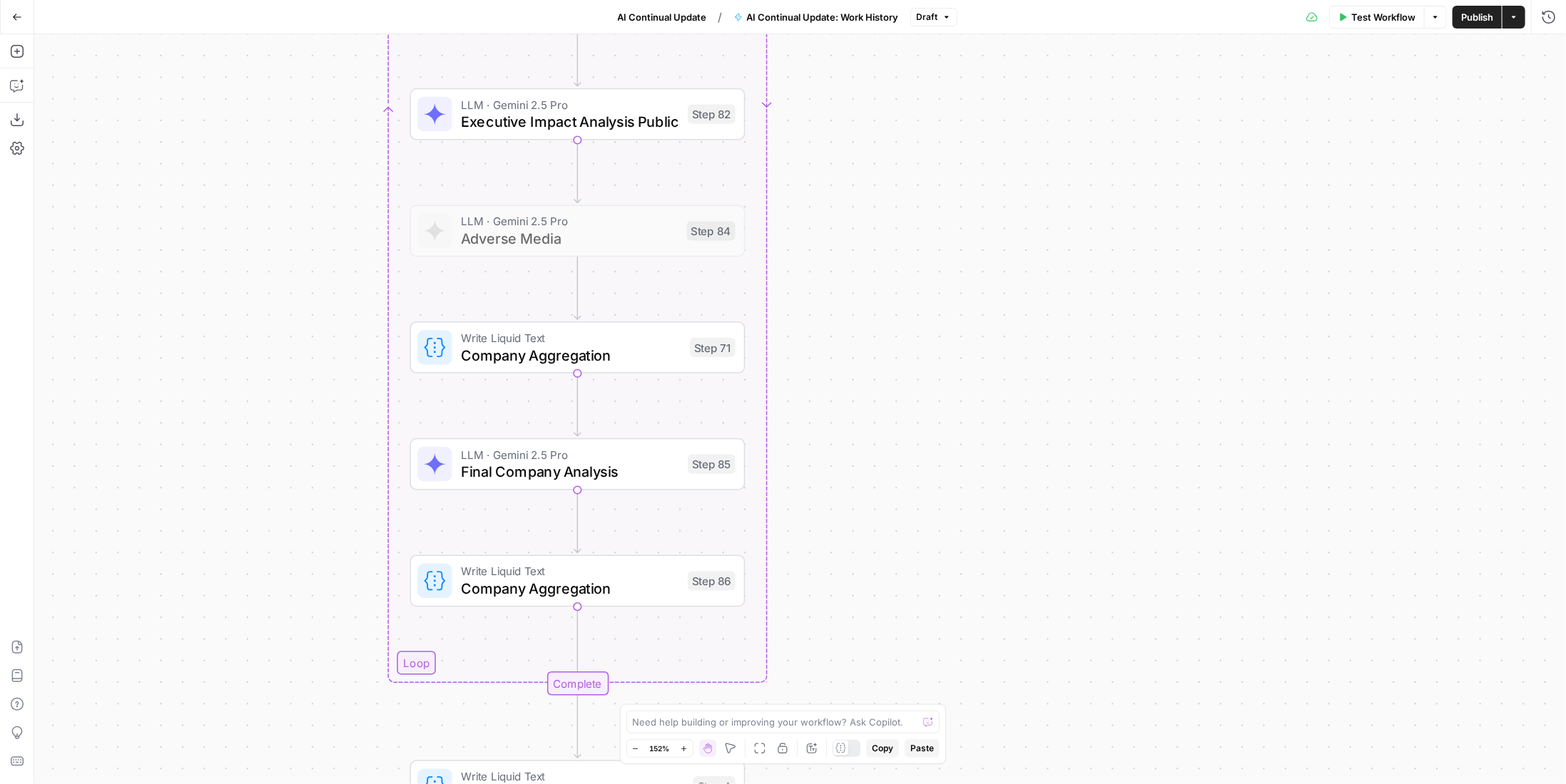
click at [1389, 24] on span "Test Workflow" at bounding box center [1384, 17] width 64 height 14
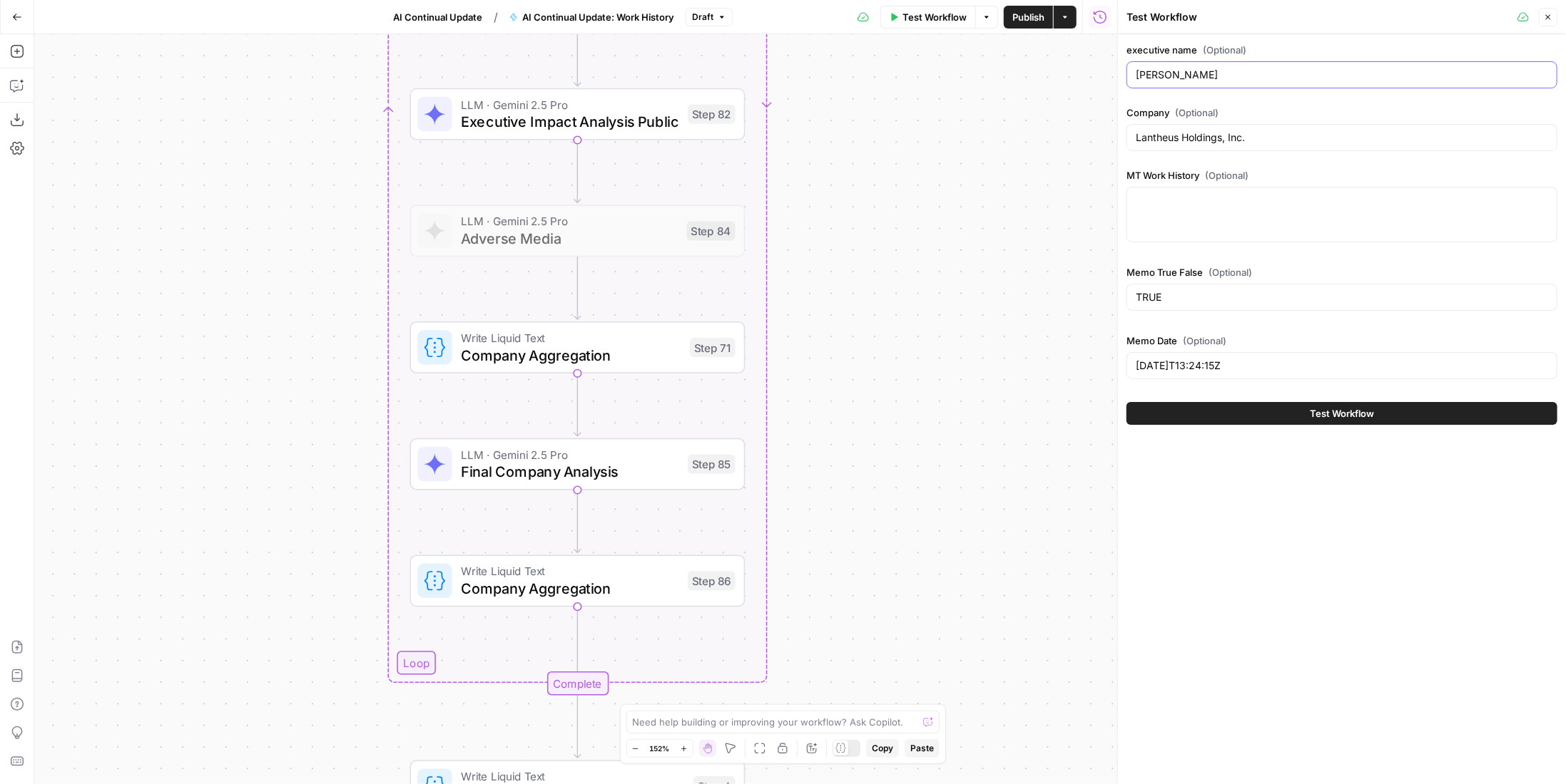
click at [1181, 70] on input "Brian Markison" at bounding box center [1342, 75] width 413 height 14
click at [1181, 69] on input "Brian Markison" at bounding box center [1342, 75] width 413 height 14
paste input "John May"
type input "John May"
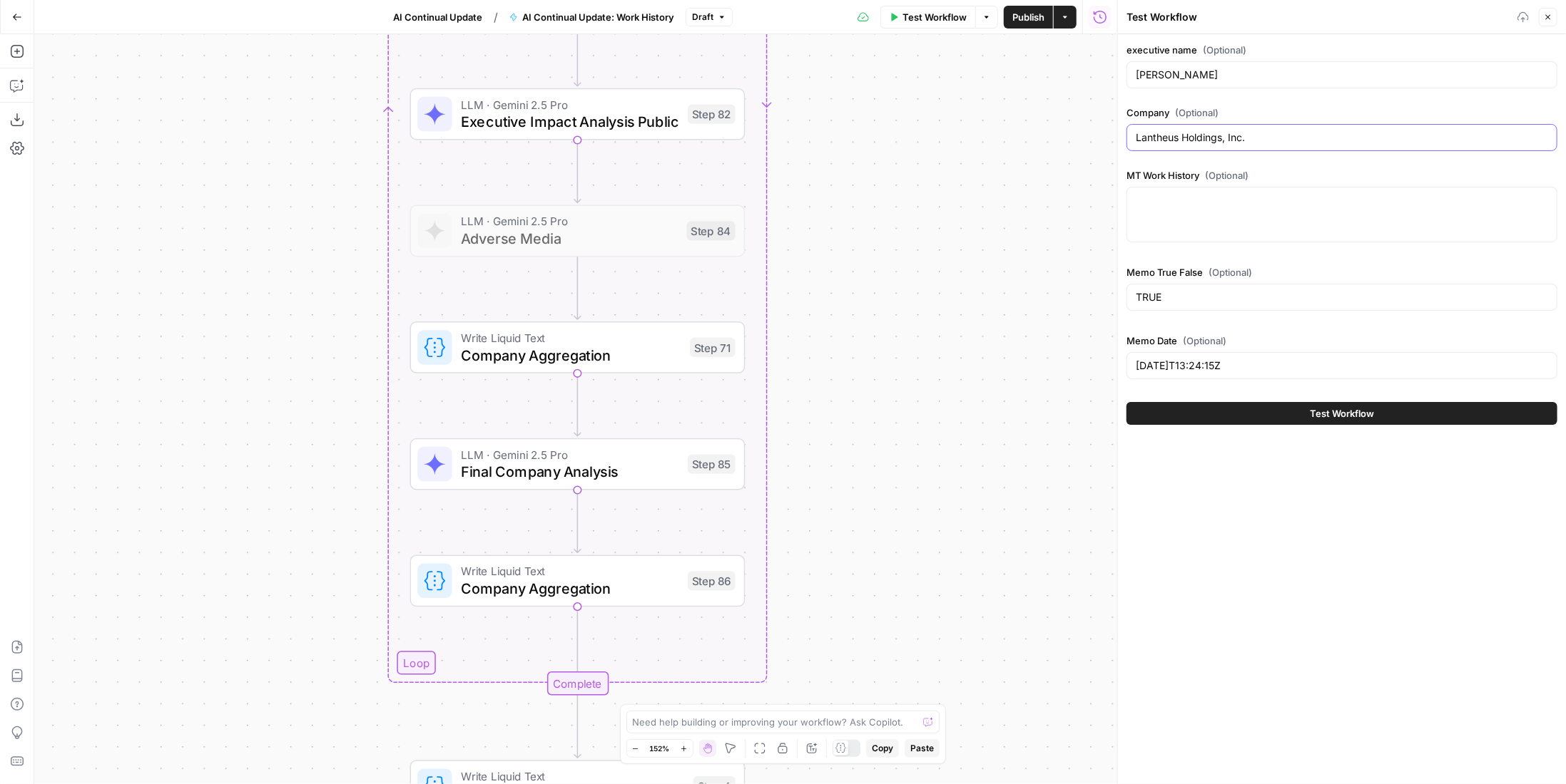
click at [1239, 131] on input "Lantheus Holdings, Inc." at bounding box center [1342, 137] width 413 height 14
paste input "Deere & Co. | DE"
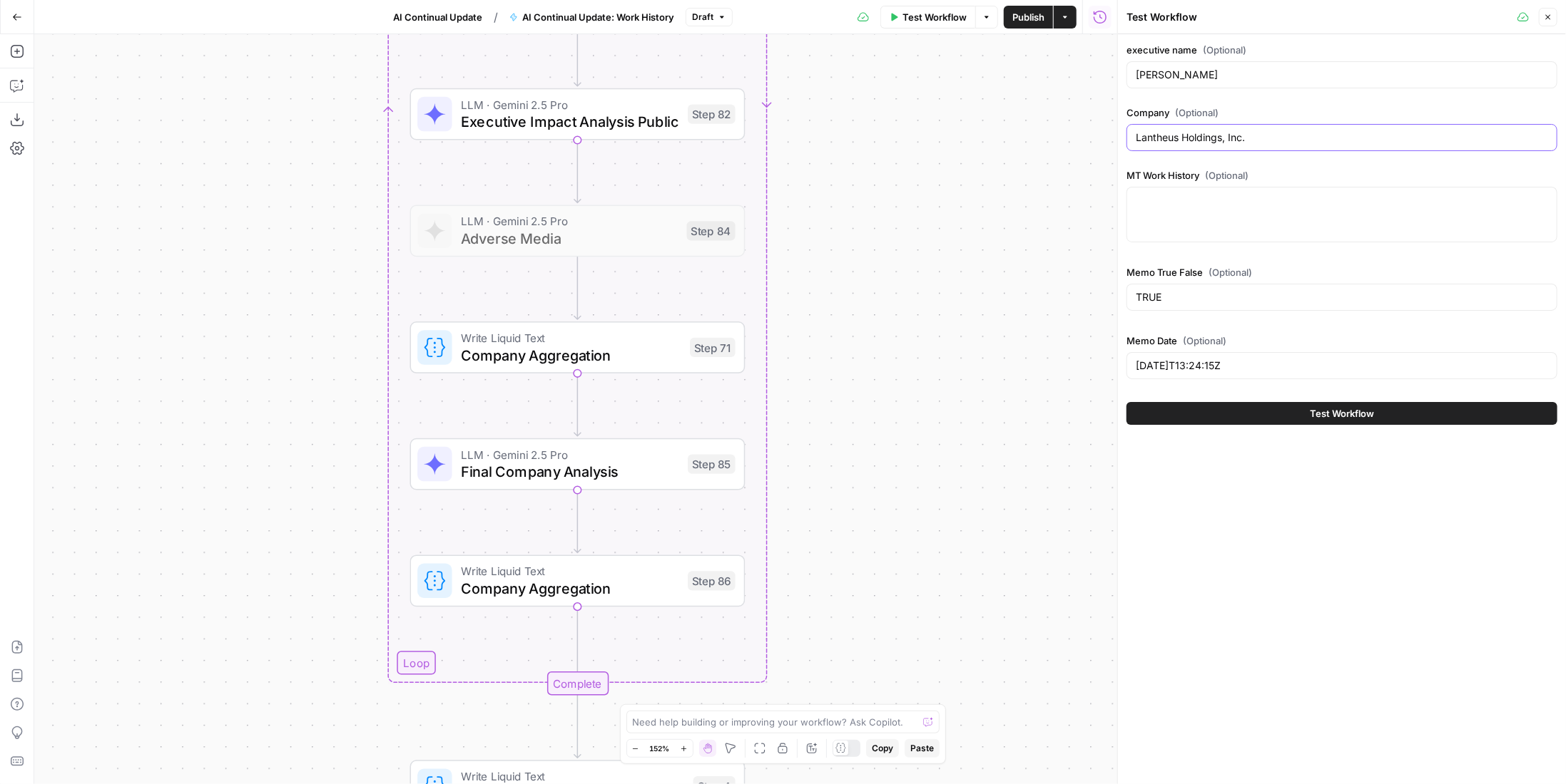
paste input "Deere & Co. | DE"
type input "Deere & Co."
click at [1301, 215] on div at bounding box center [1342, 215] width 431 height 56
paste textarea "Company Ticker Position Dates Alpha DE Deere & Co. DE Chairman, President, CEO …"
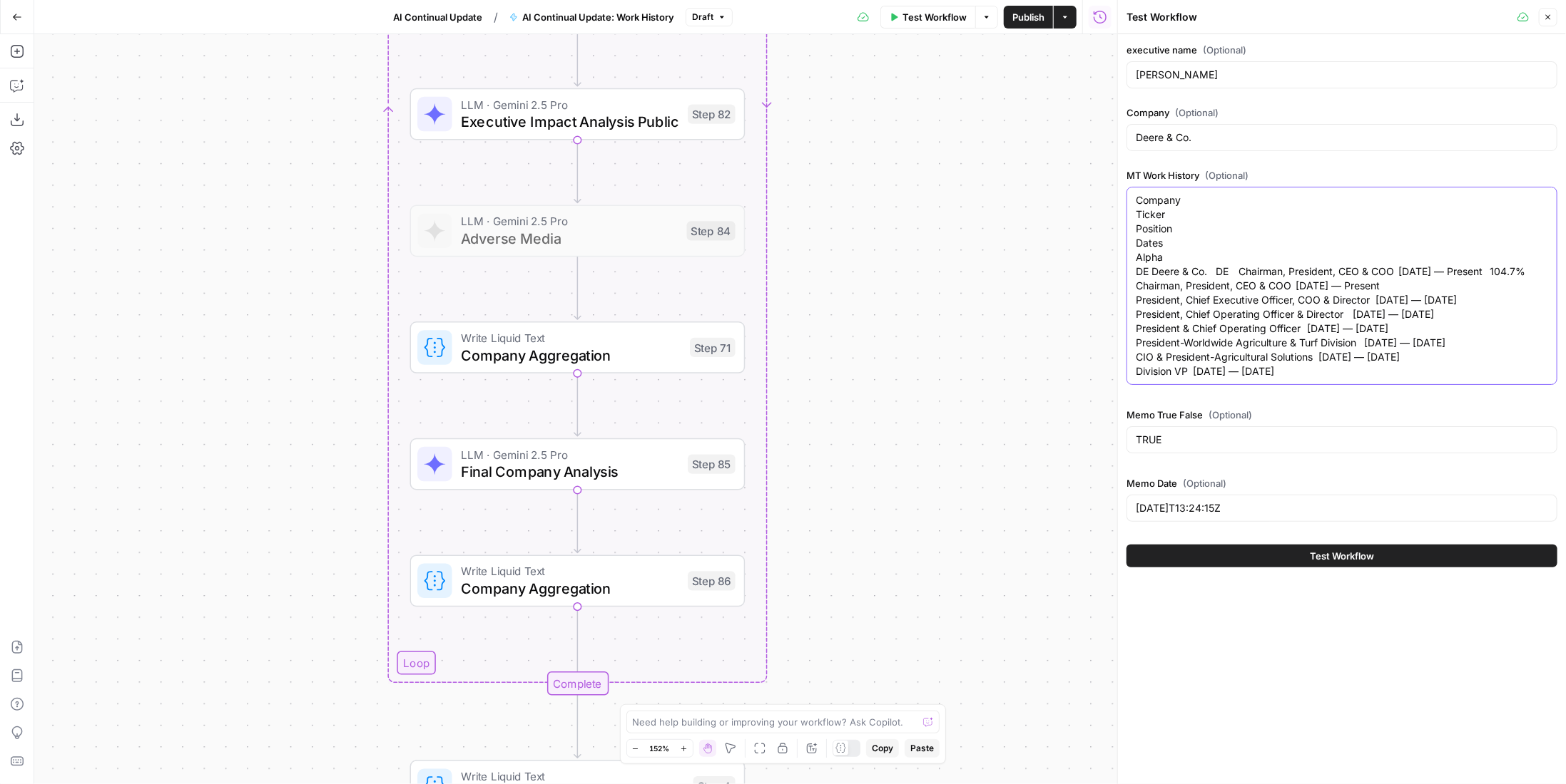
type textarea "Company Ticker Position Dates Alpha DE Deere & Co. DE Chairman, President, CEO …"
click at [1263, 515] on input "2025-08-01T13:24:15Z" at bounding box center [1342, 508] width 413 height 14
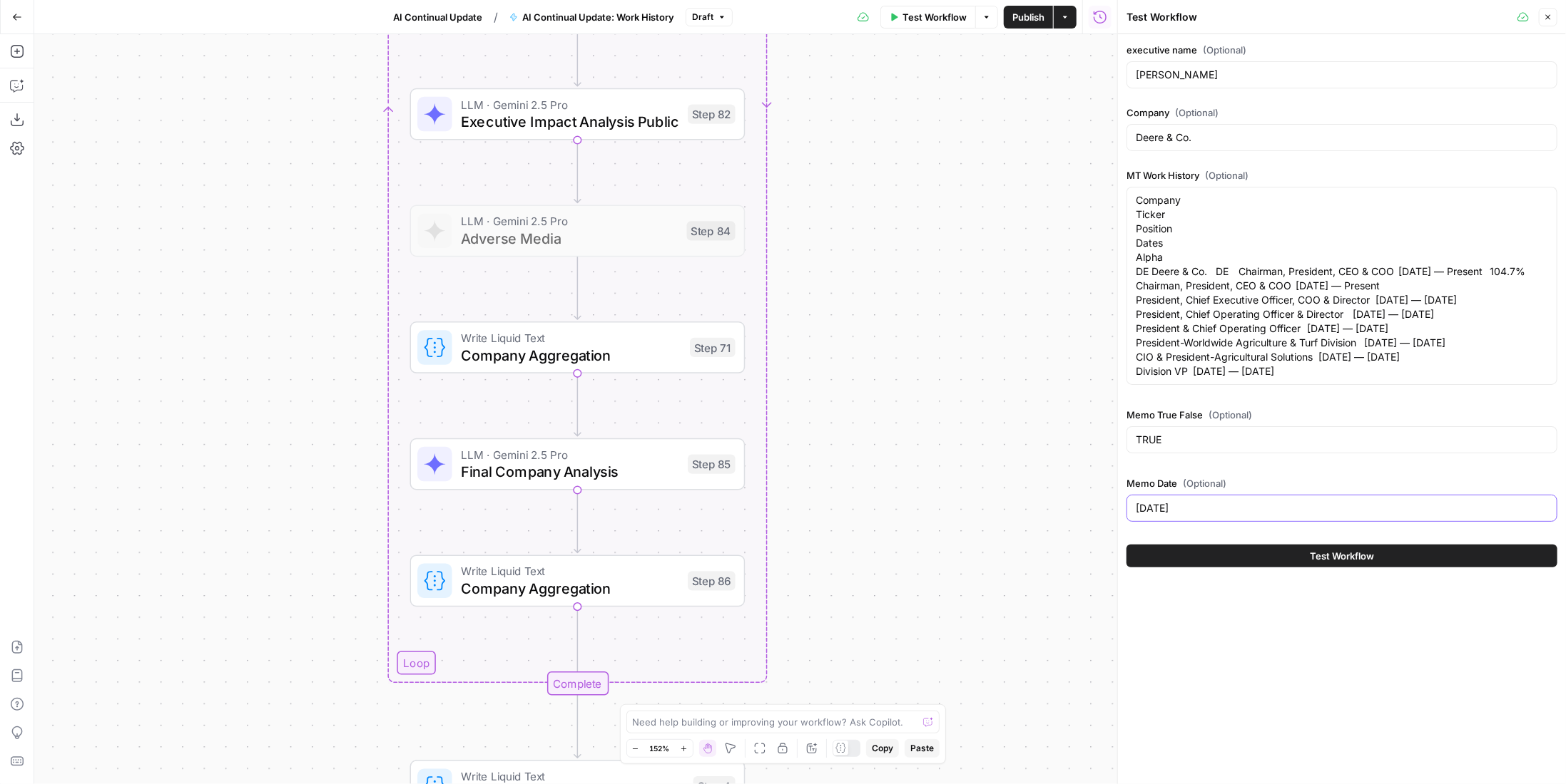
type input "9/8/2025"
click at [1241, 566] on button "Test Workflow" at bounding box center [1342, 556] width 431 height 23
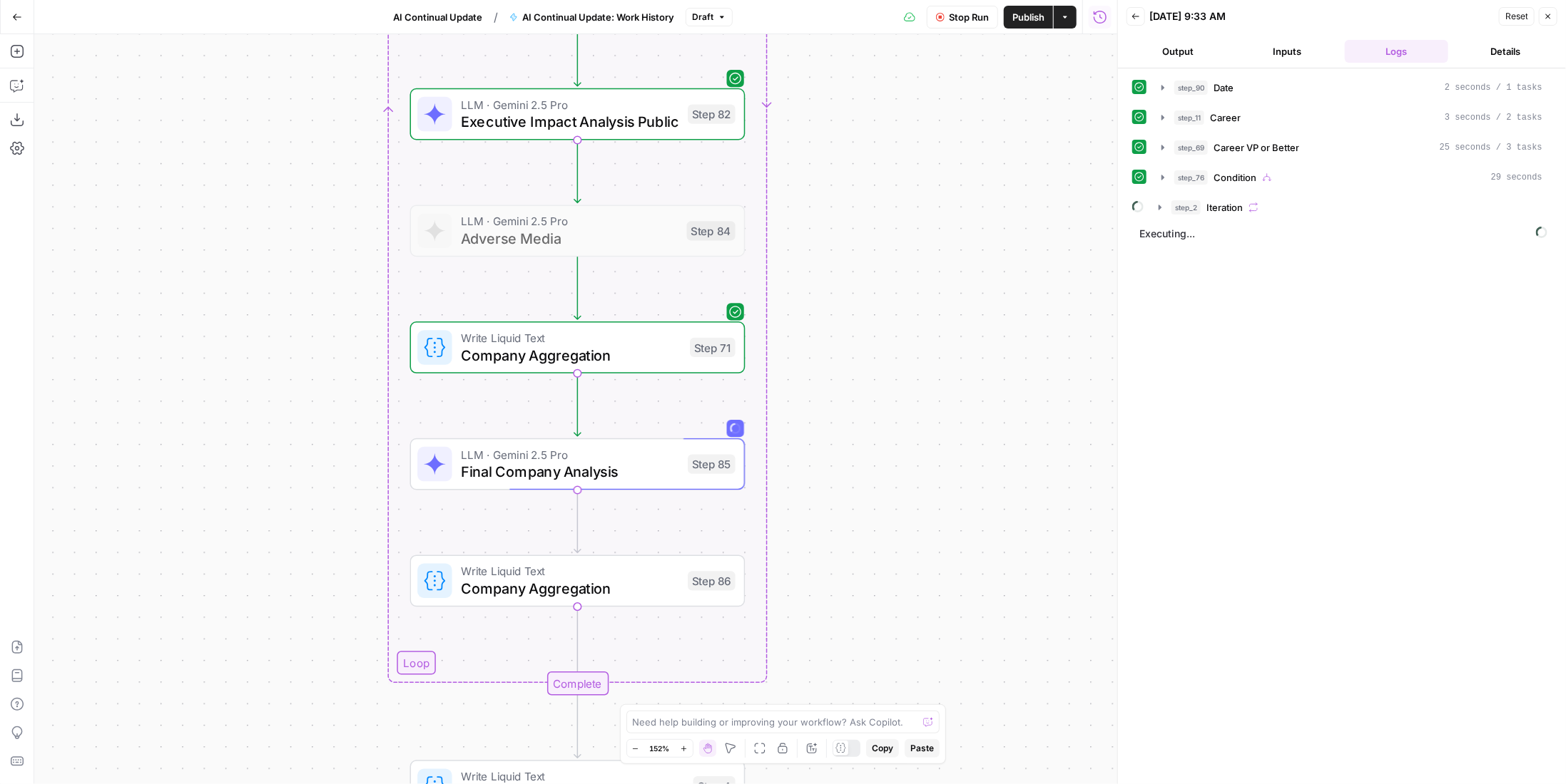
click at [1376, 209] on div "step_2 Iteration" at bounding box center [1357, 207] width 371 height 14
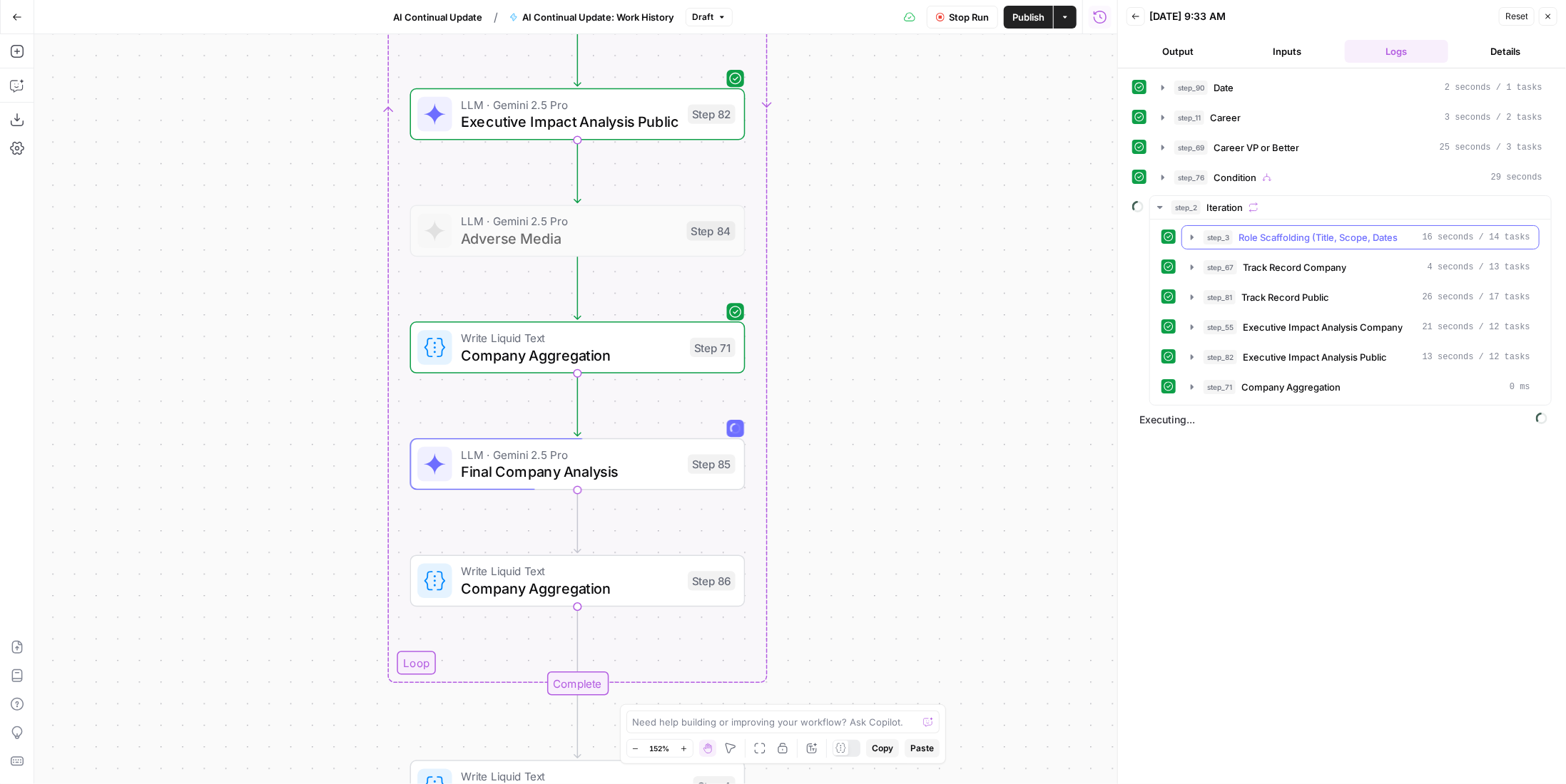
click at [1362, 241] on button "step_3 Role Scaffolding (Title, Scope, Dates 16 seconds / 14 tasks" at bounding box center [1361, 237] width 357 height 23
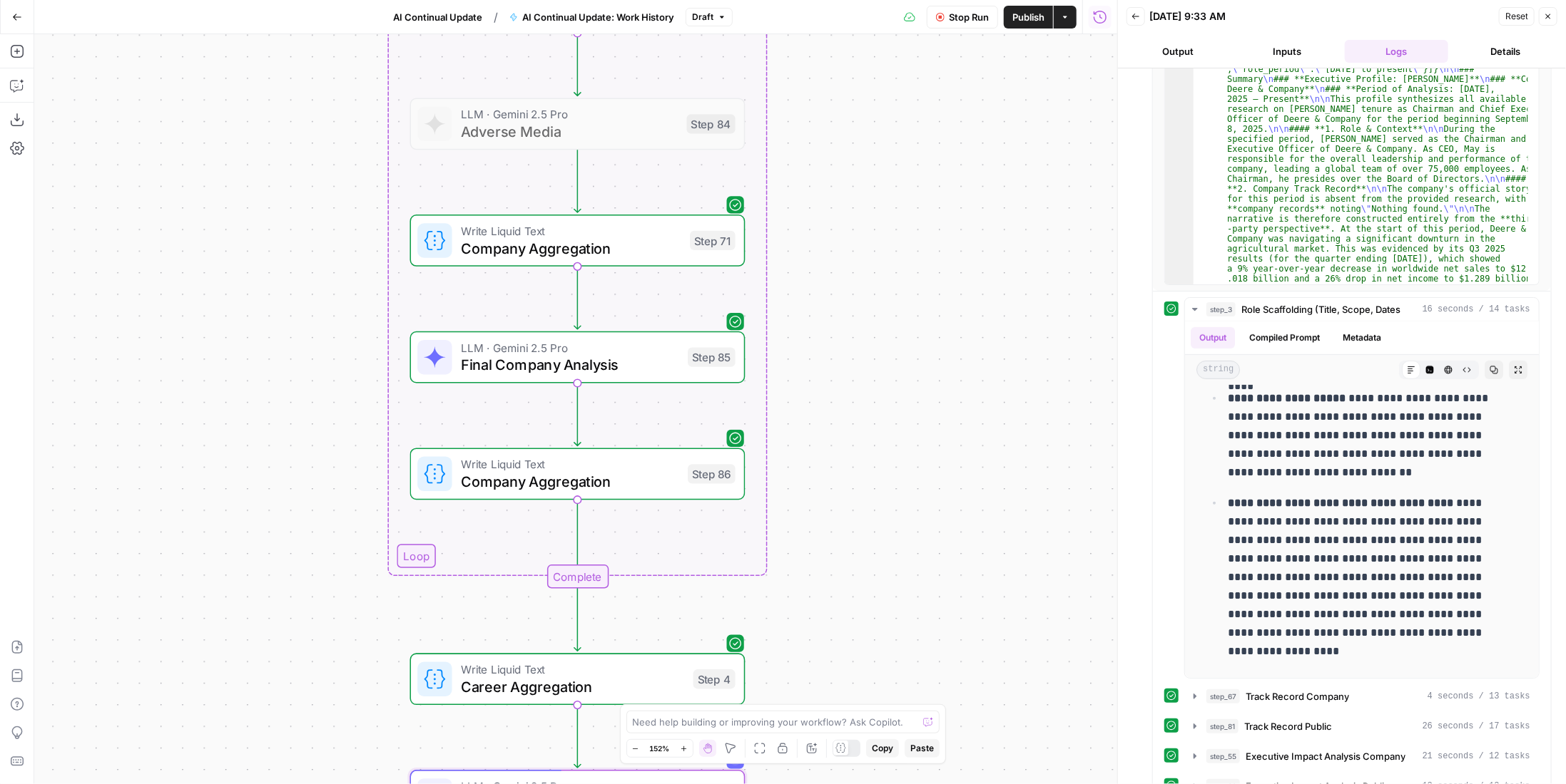
scroll to position [447, 0]
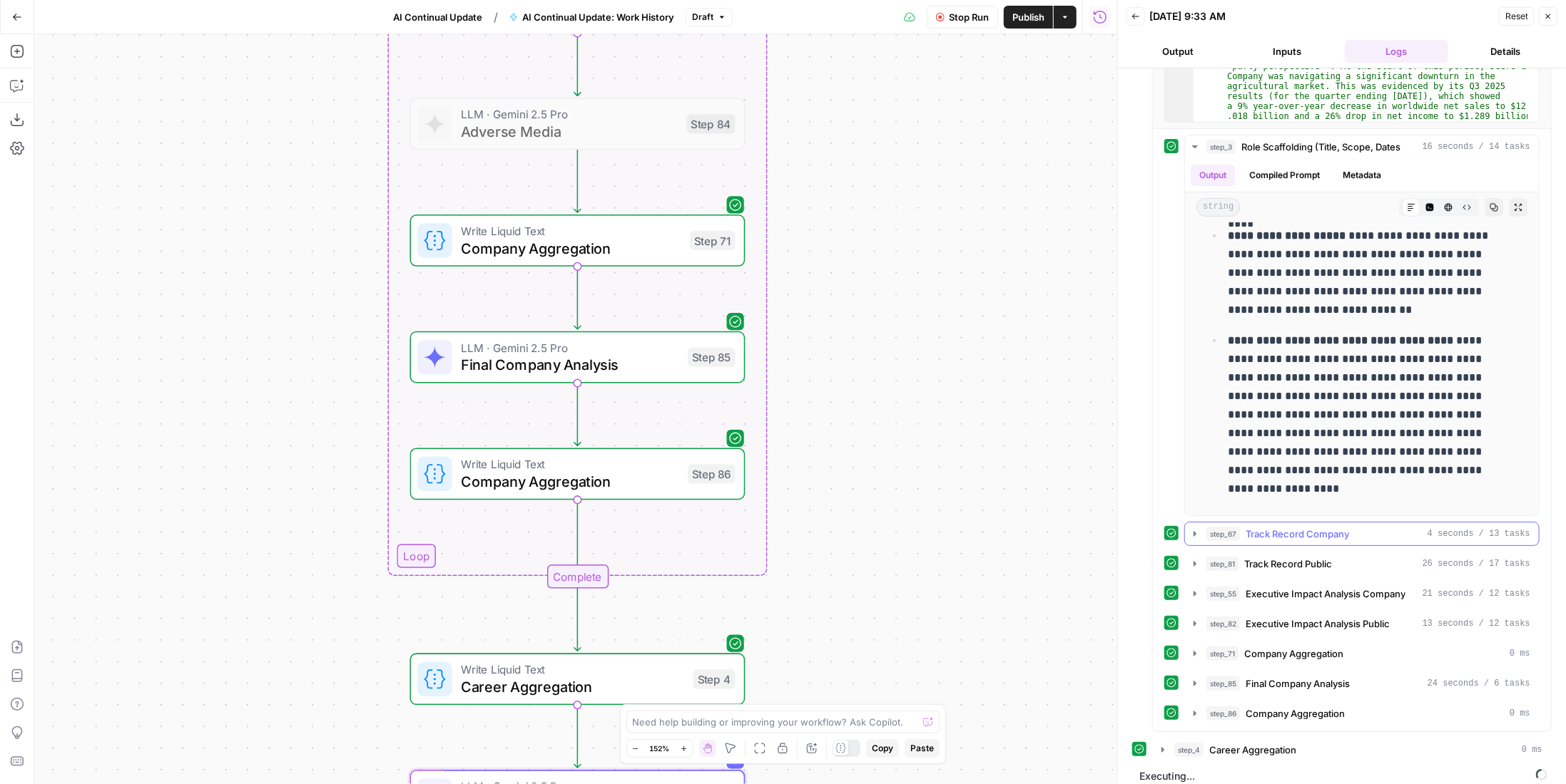
click at [1297, 527] on span "Track Record Company" at bounding box center [1298, 534] width 104 height 14
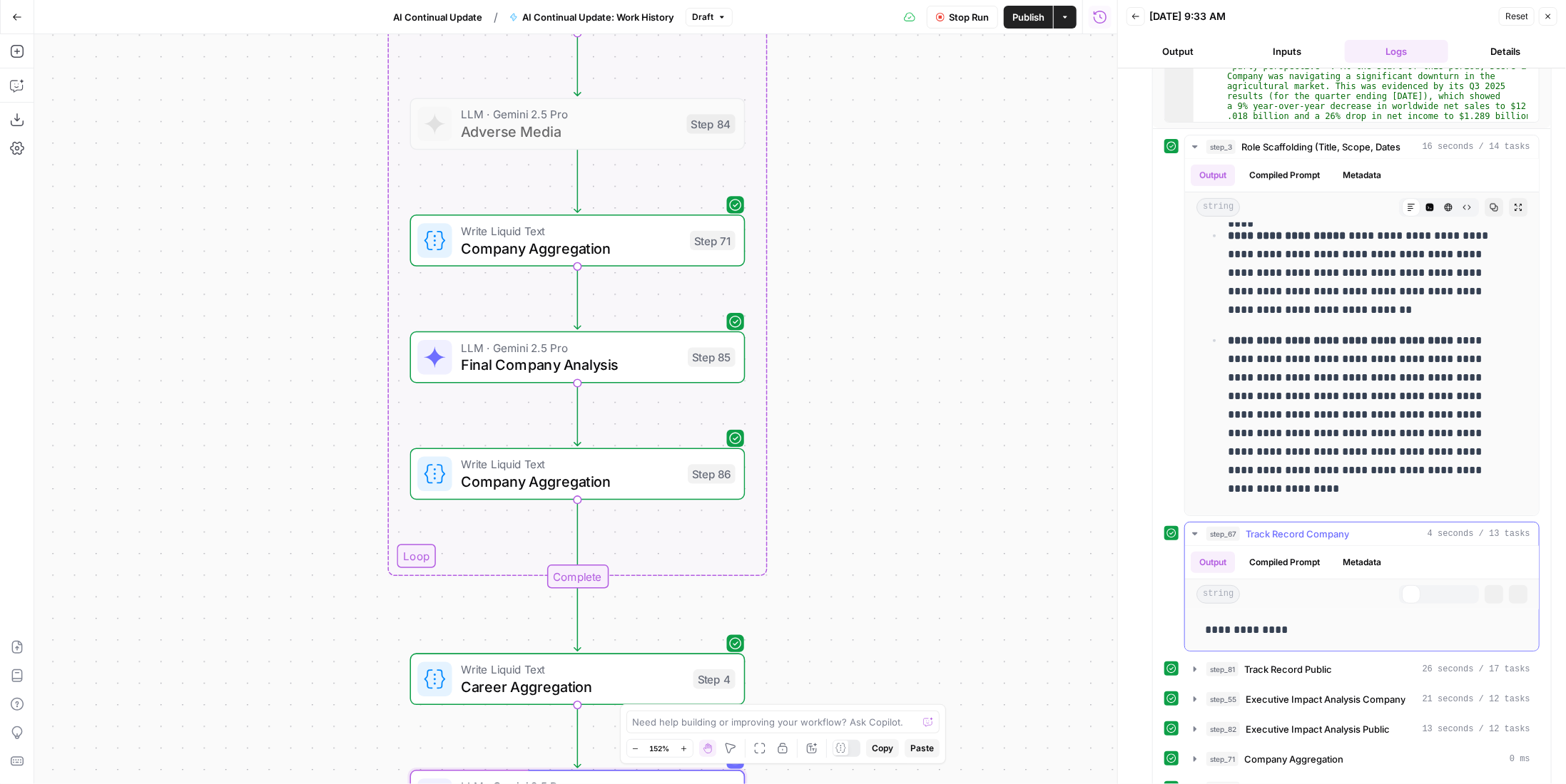
scroll to position [553, 0]
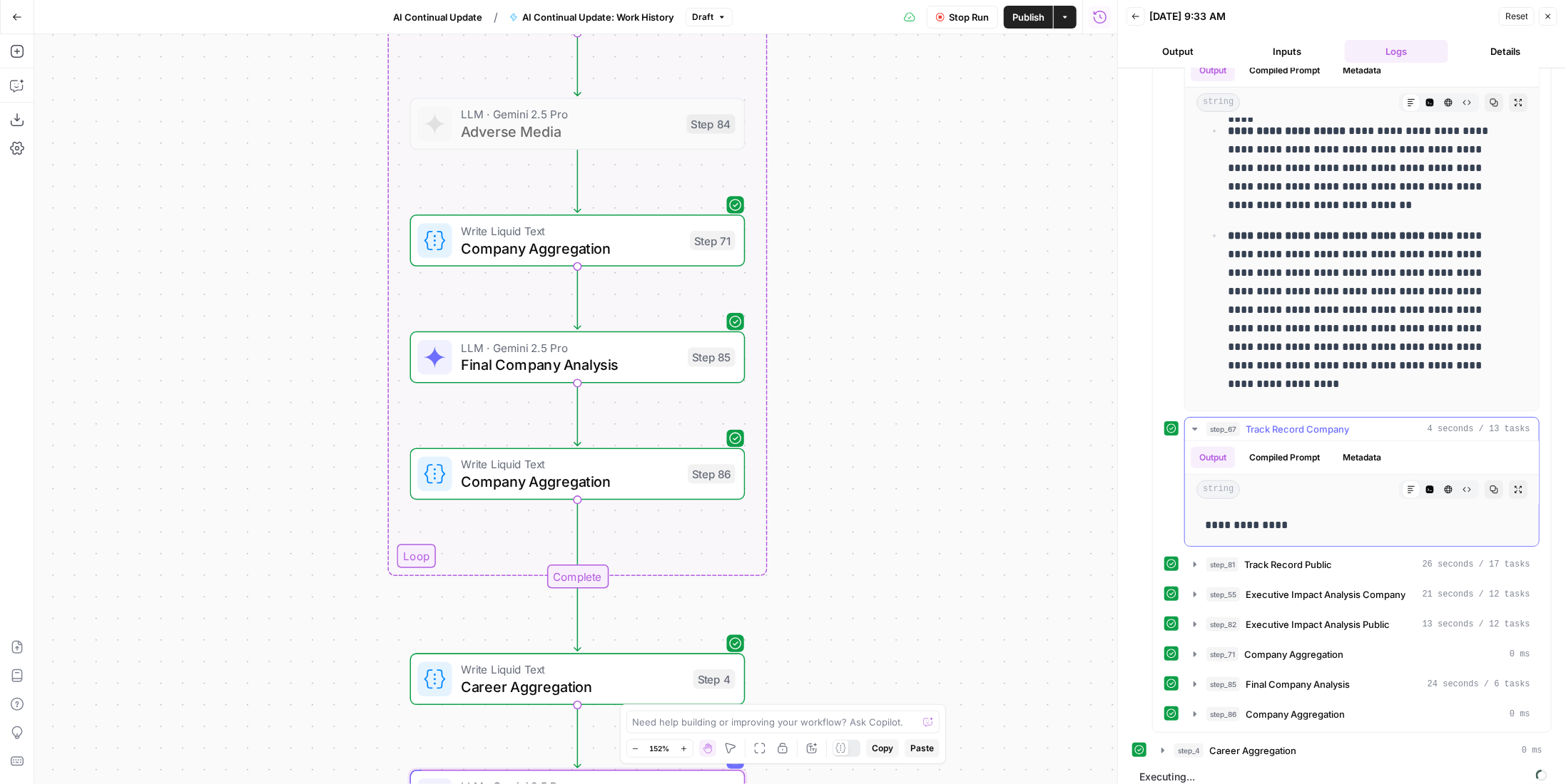
click at [1274, 425] on span "Track Record Company" at bounding box center [1298, 429] width 104 height 14
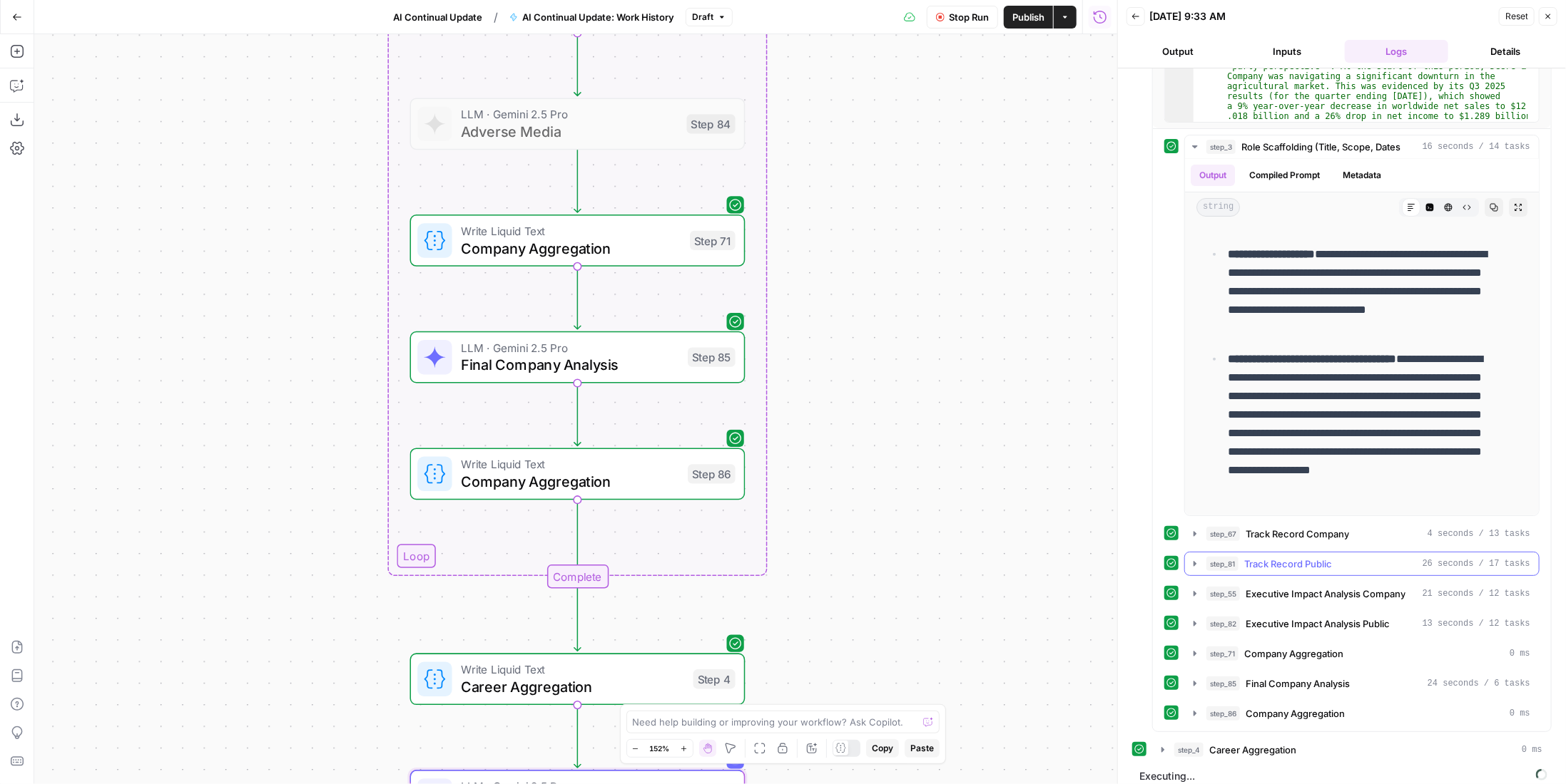
click at [1312, 557] on span "Track Record Public" at bounding box center [1288, 564] width 88 height 14
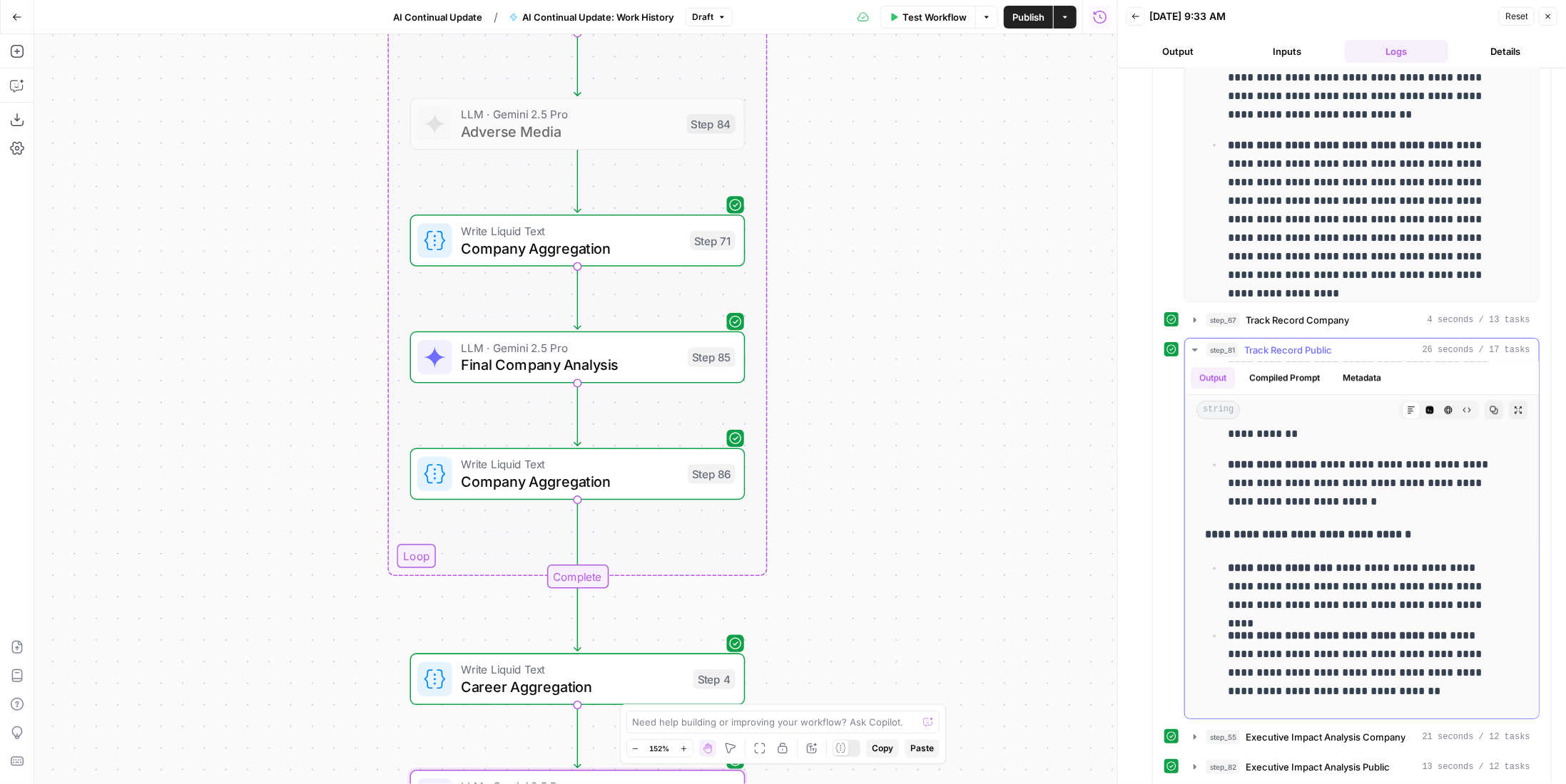
scroll to position [2501, 0]
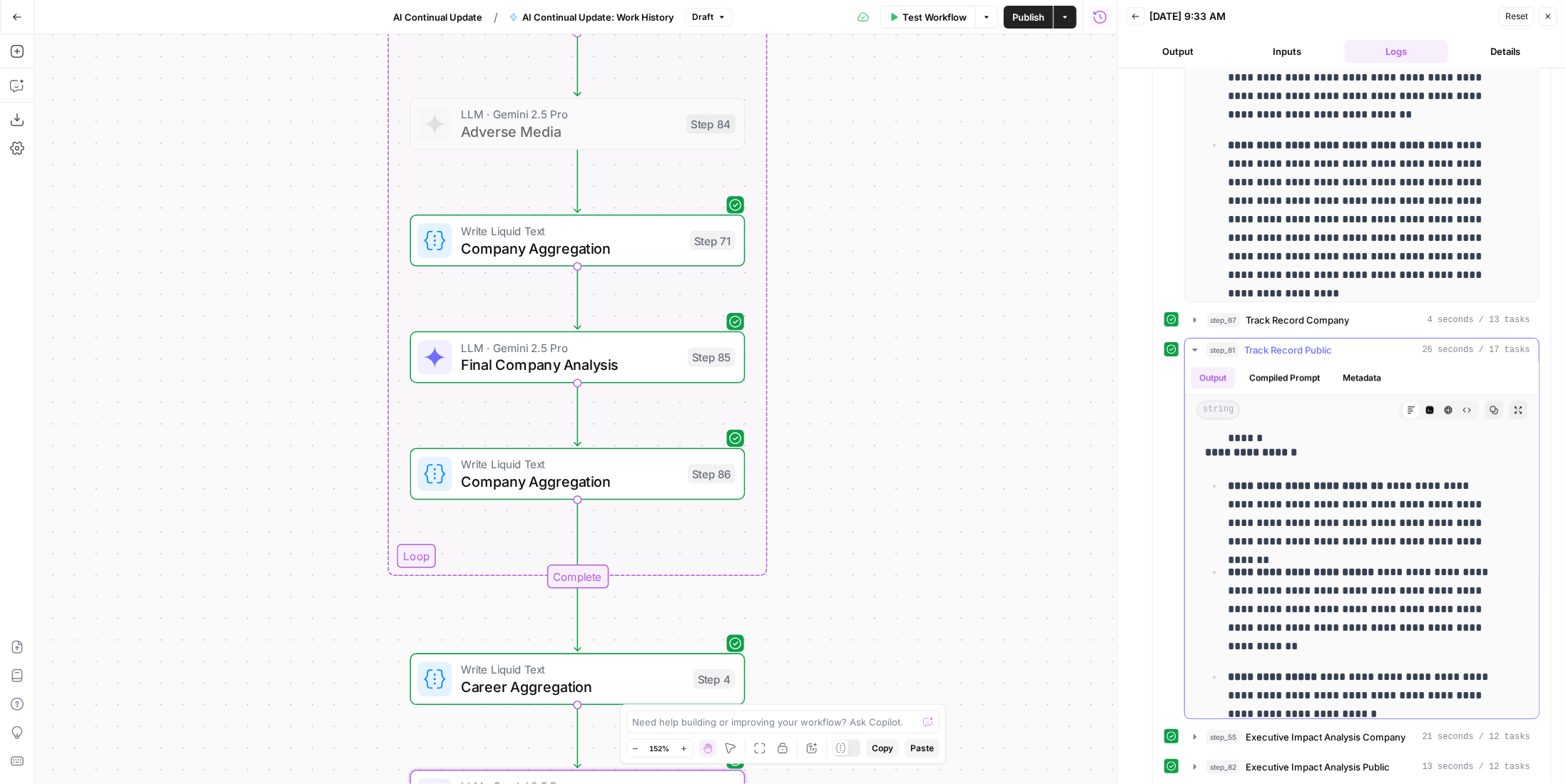
click at [1416, 345] on div "step_81 Track Record Public 26 seconds / 17 tasks" at bounding box center [1368, 350] width 324 height 14
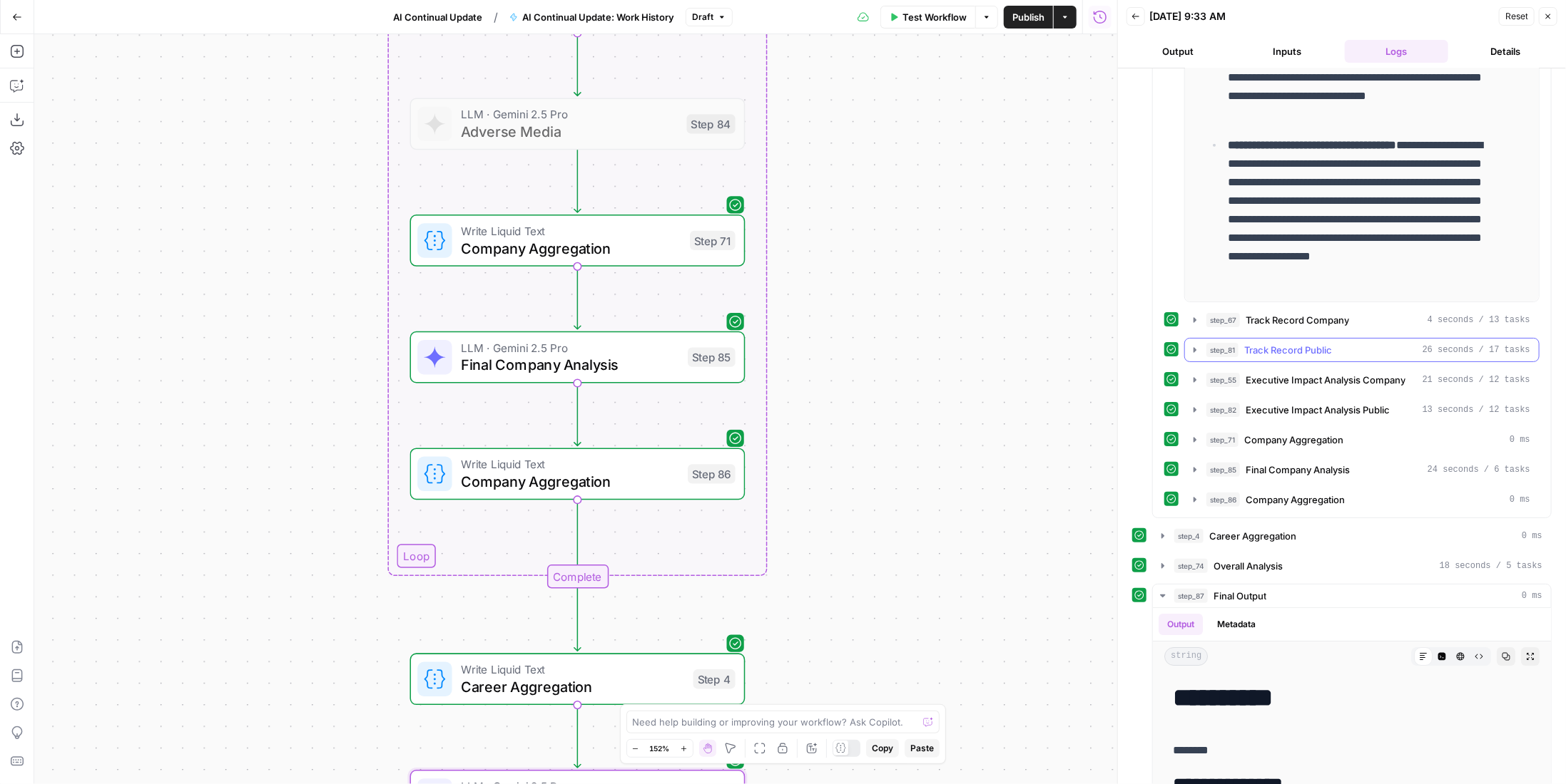
click at [1399, 345] on div "step_81 Track Record Public 26 seconds / 17 tasks" at bounding box center [1368, 350] width 324 height 14
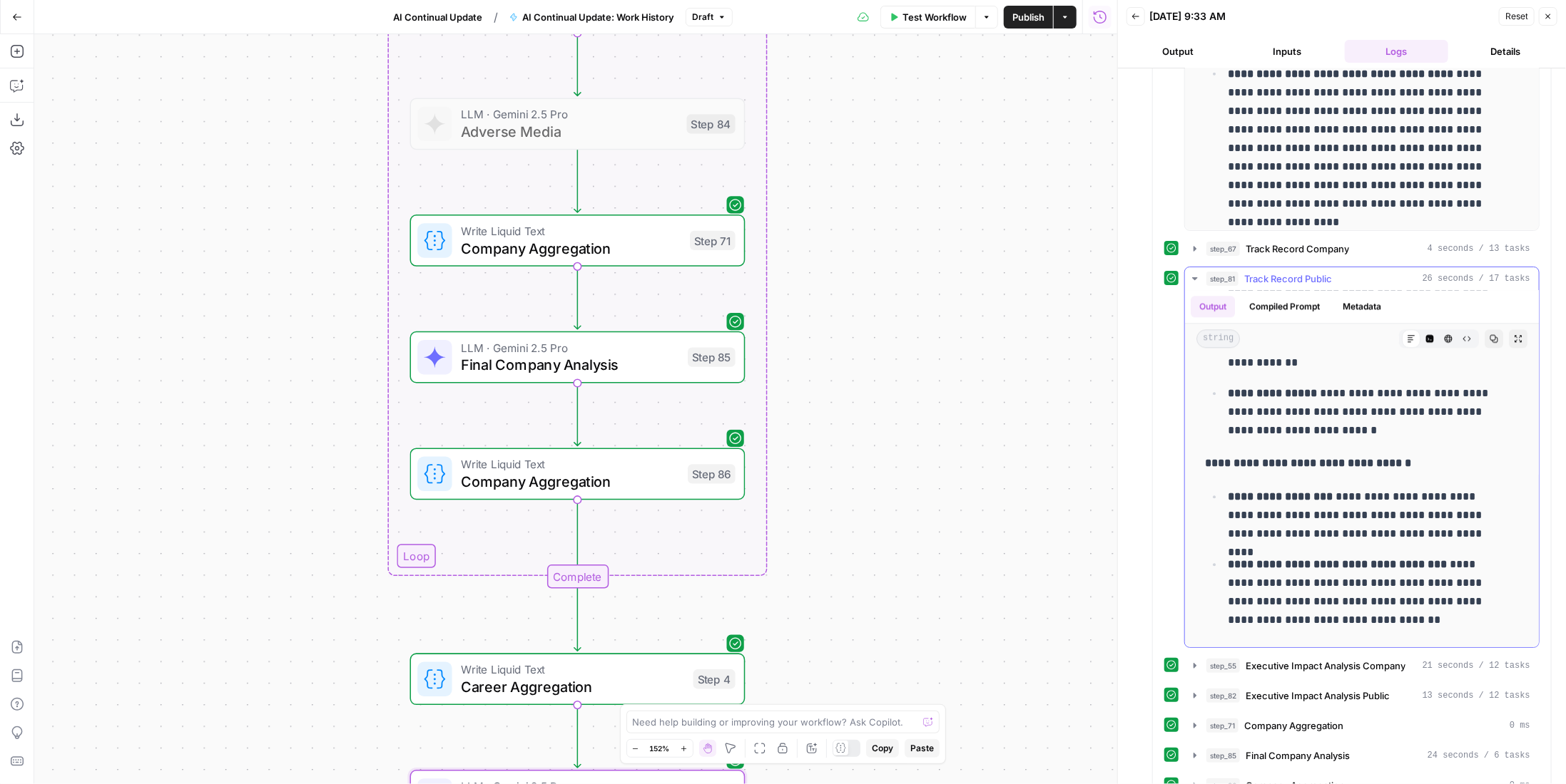
scroll to position [876, 0]
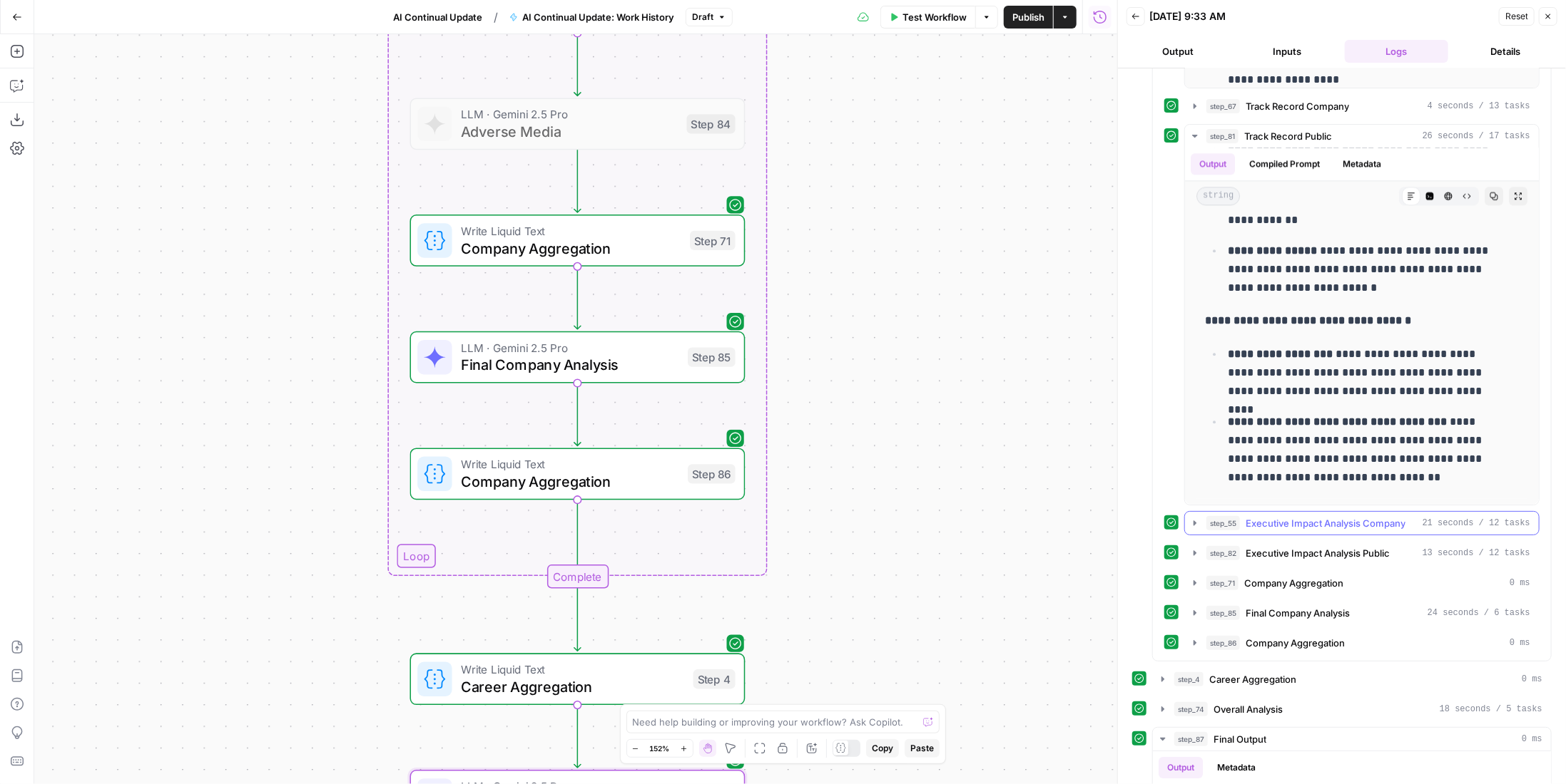
click at [1389, 517] on span "Executive Impact Analysis Company" at bounding box center [1326, 523] width 159 height 14
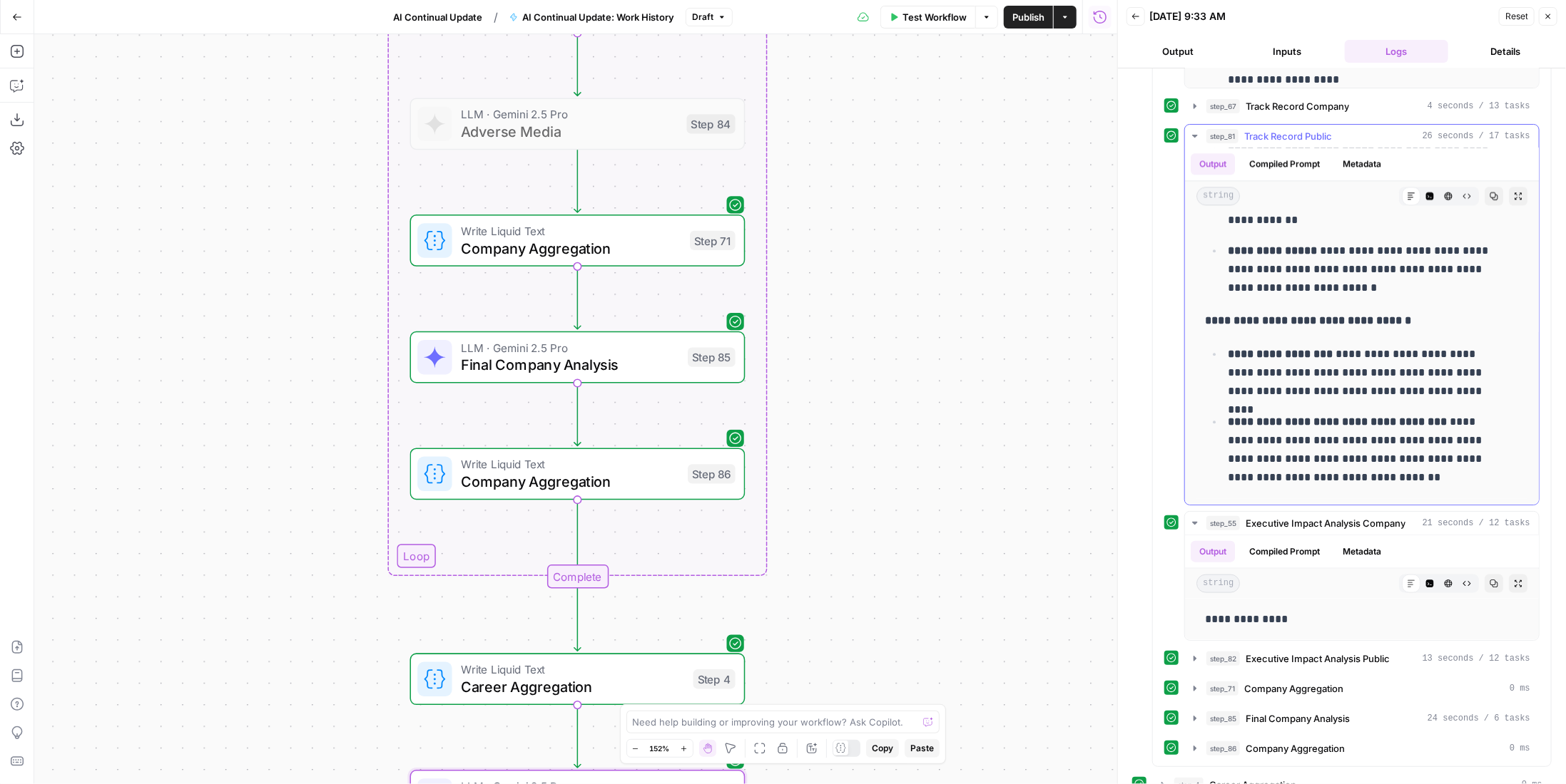
scroll to position [1090, 0]
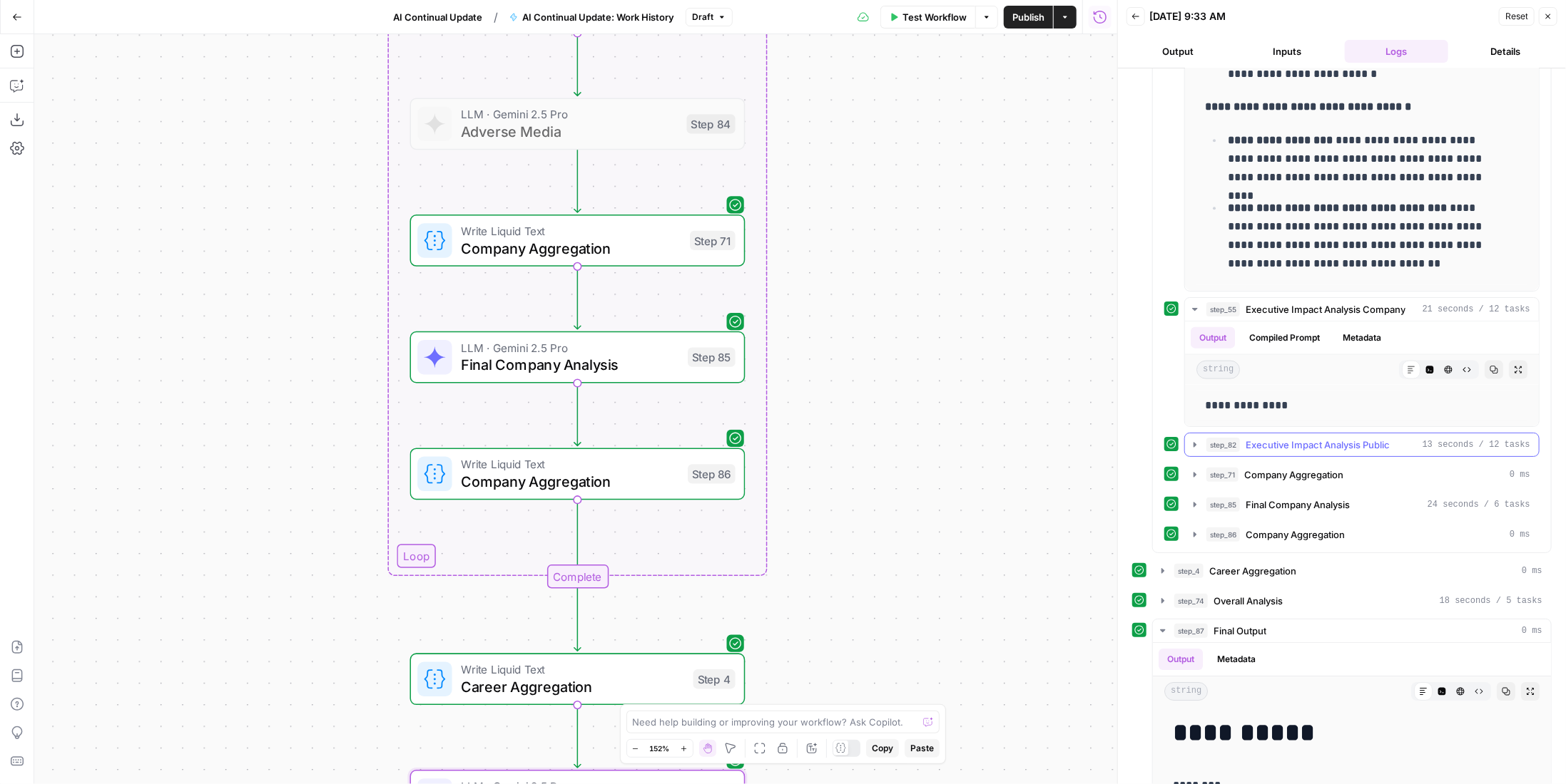
click at [1333, 439] on span "Executive Impact Analysis Public" at bounding box center [1318, 444] width 145 height 14
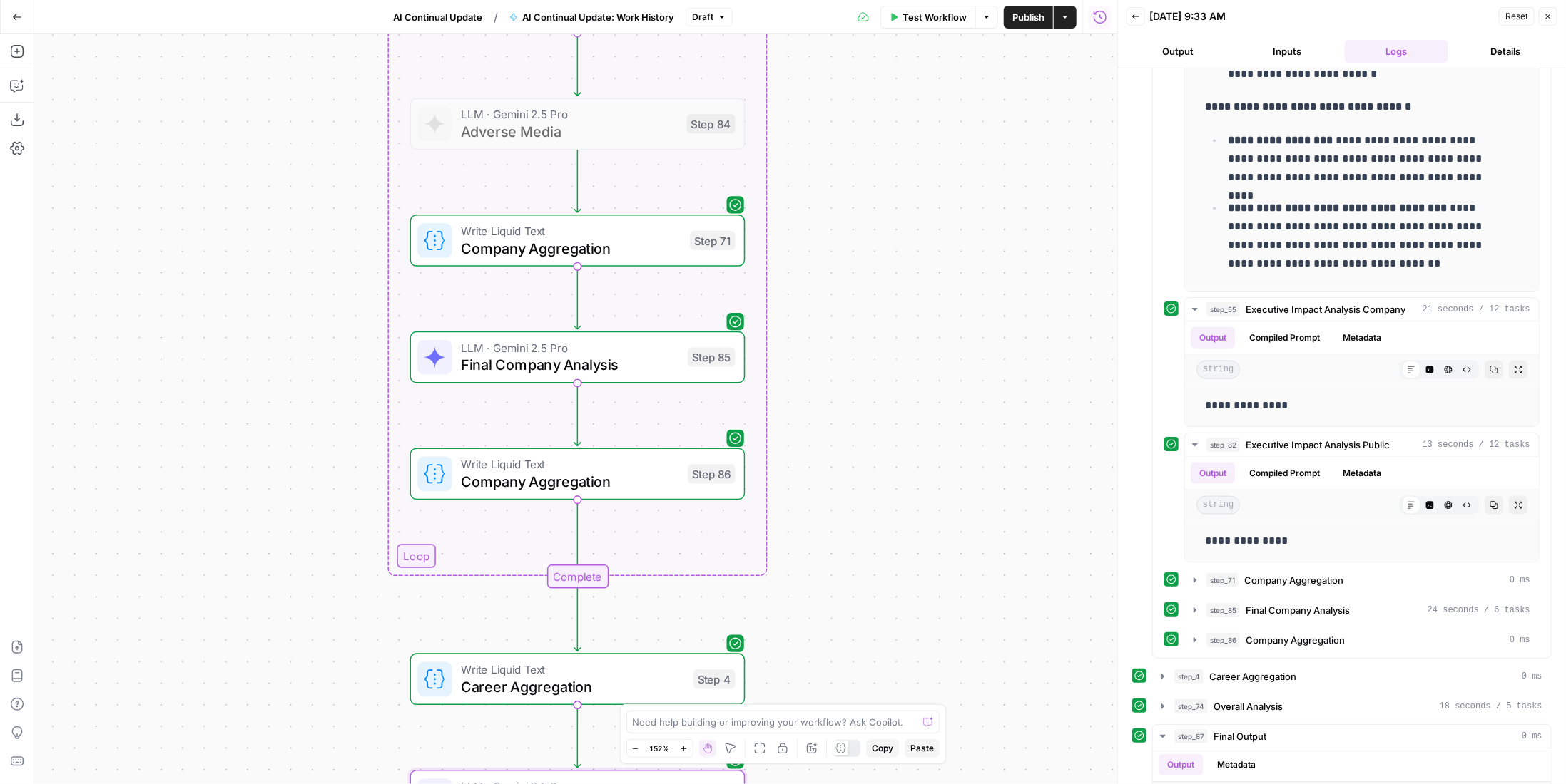
scroll to position [1161, 0]
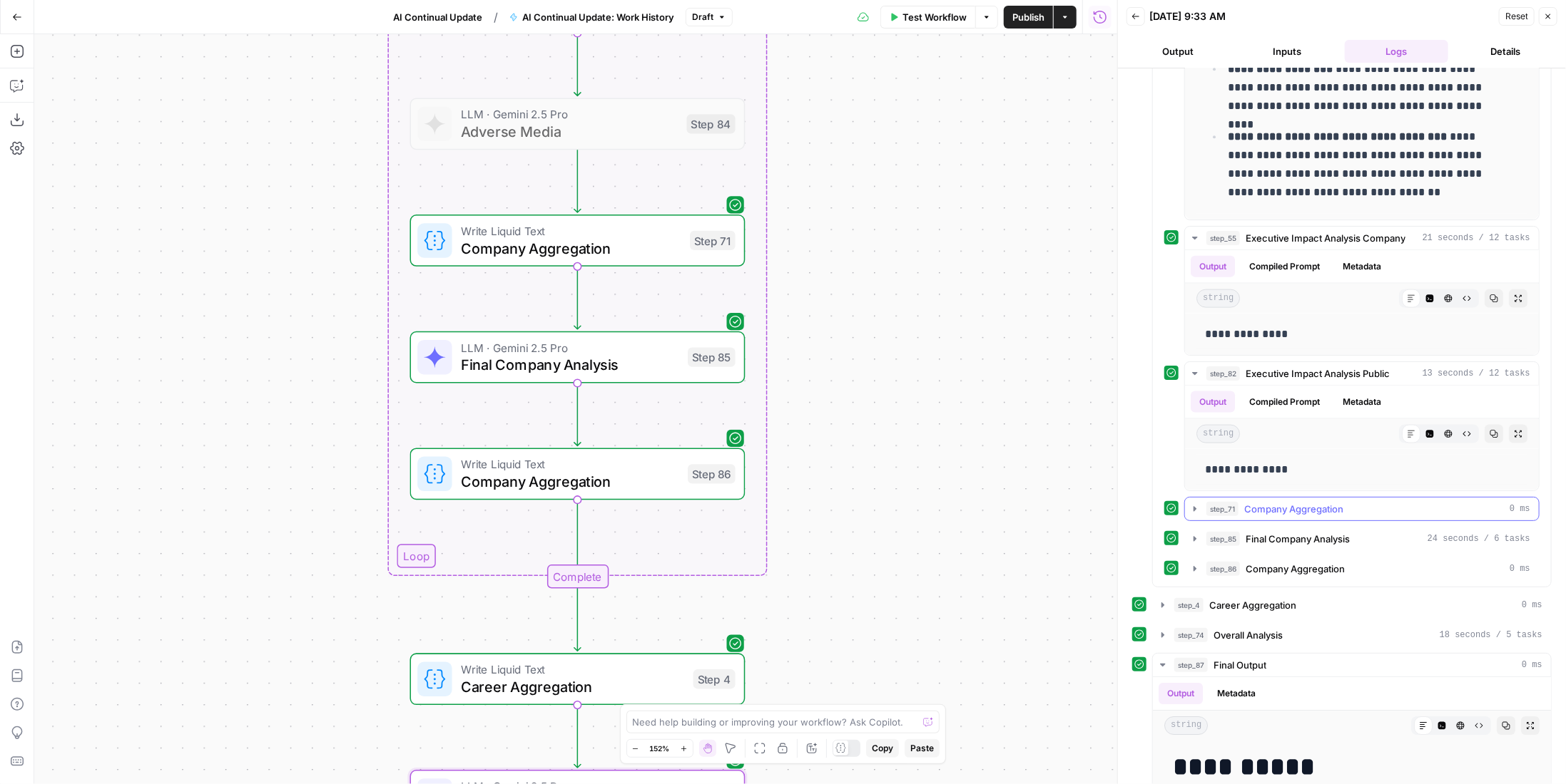
click at [1315, 502] on span "Company Aggregation" at bounding box center [1293, 509] width 99 height 14
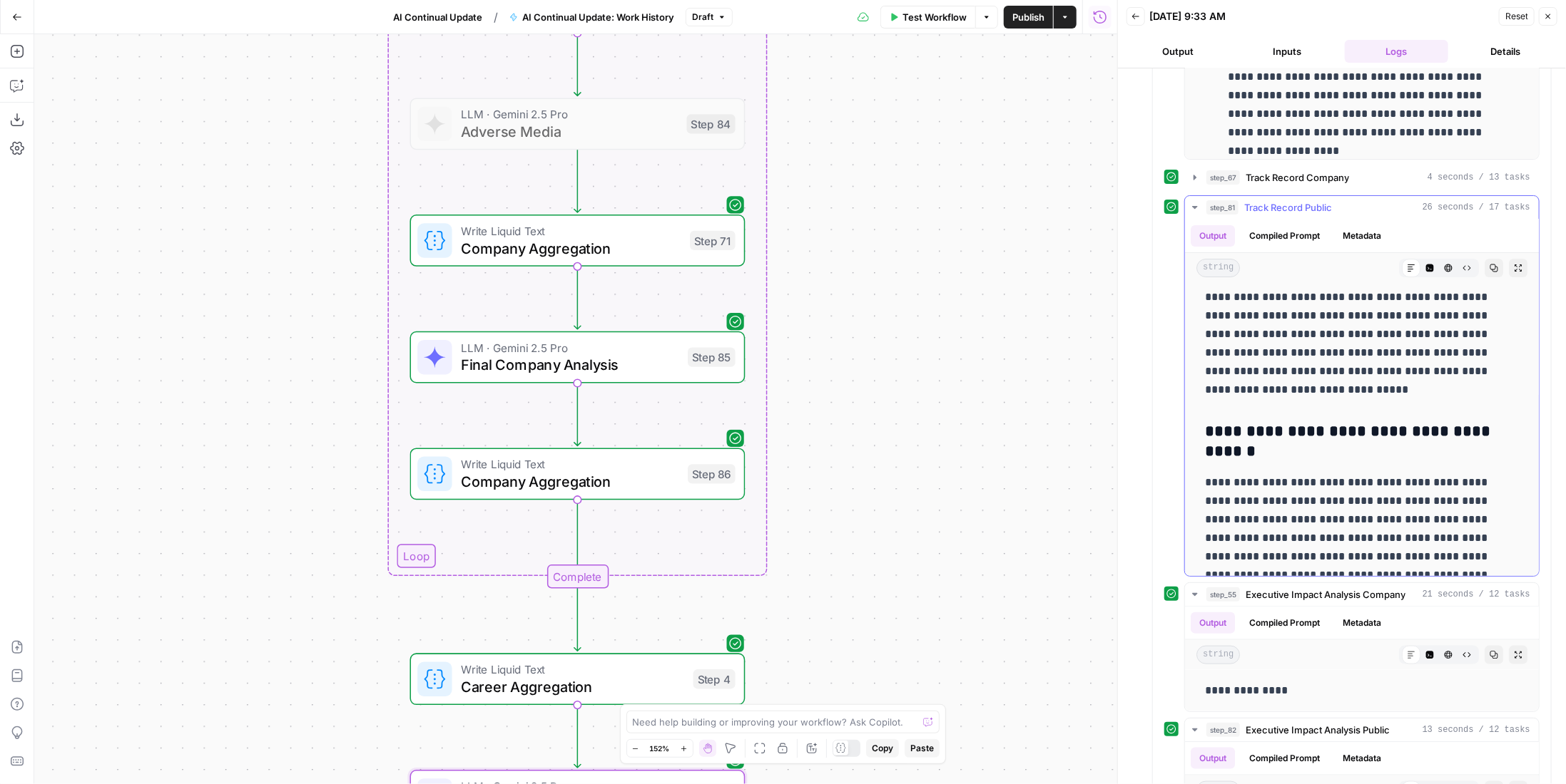
scroll to position [0, 0]
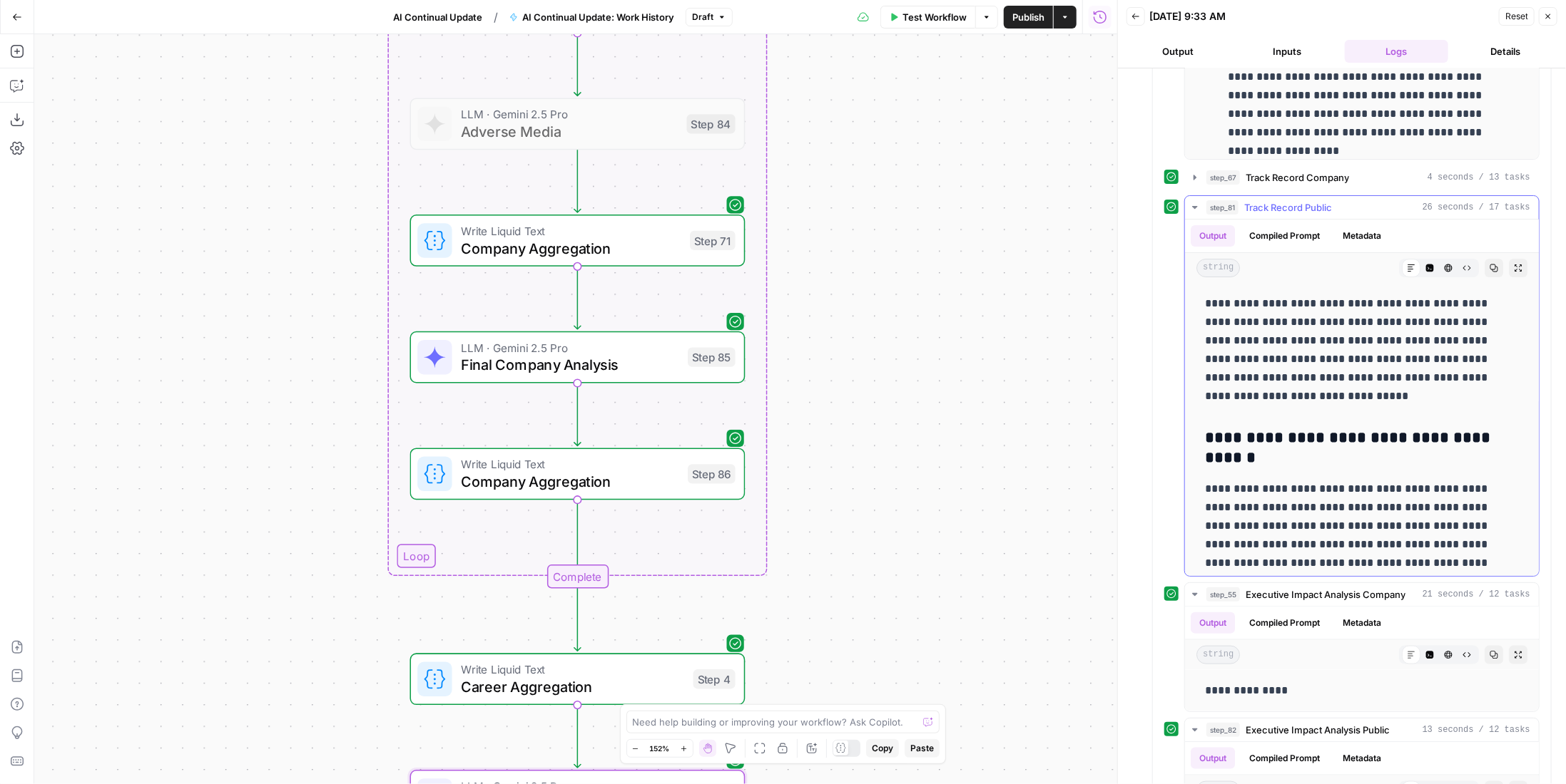
click at [1294, 200] on span "Track Record Public" at bounding box center [1288, 207] width 88 height 14
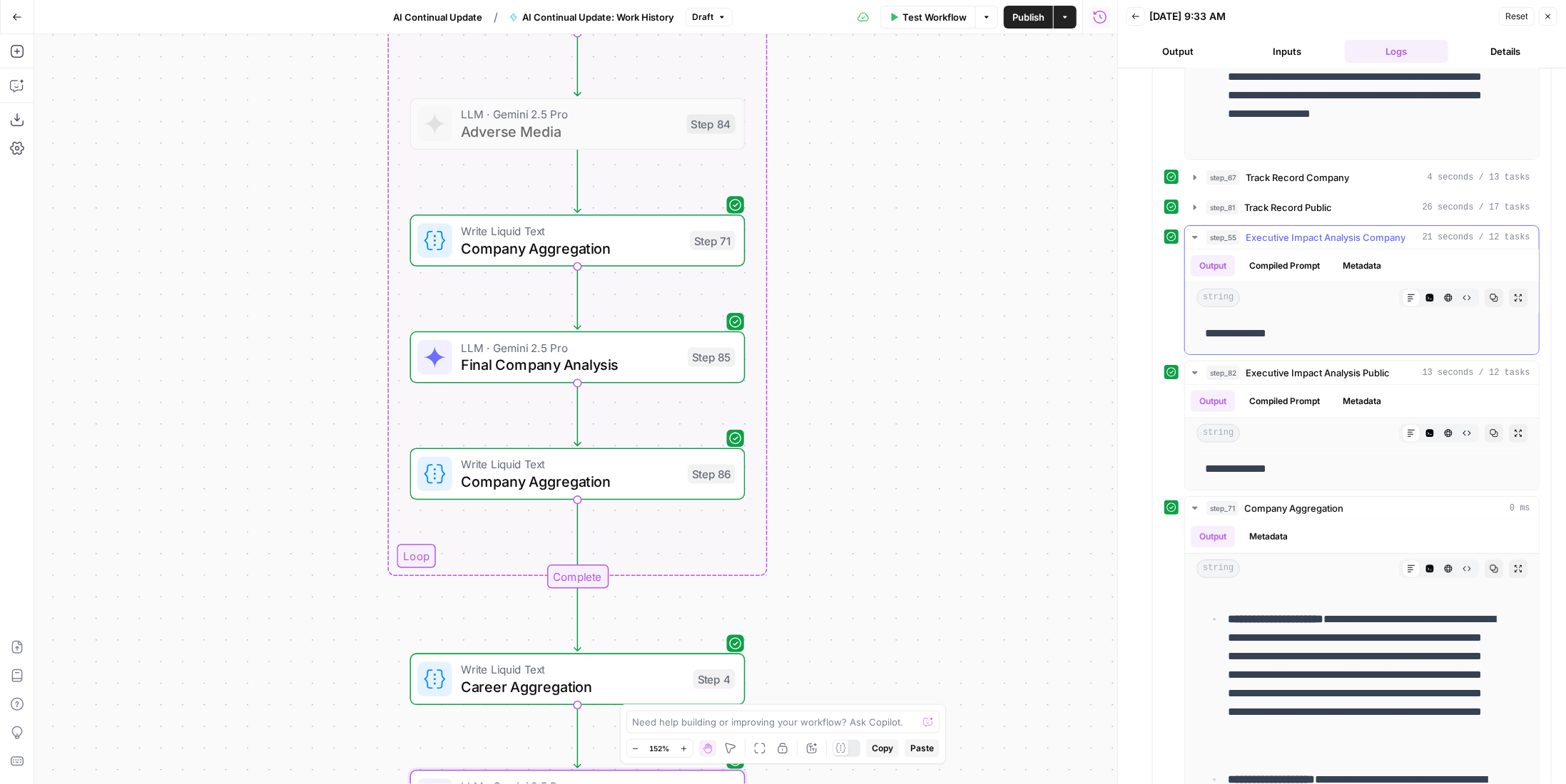
click at [1294, 230] on span "Executive Impact Analysis Company" at bounding box center [1326, 237] width 159 height 14
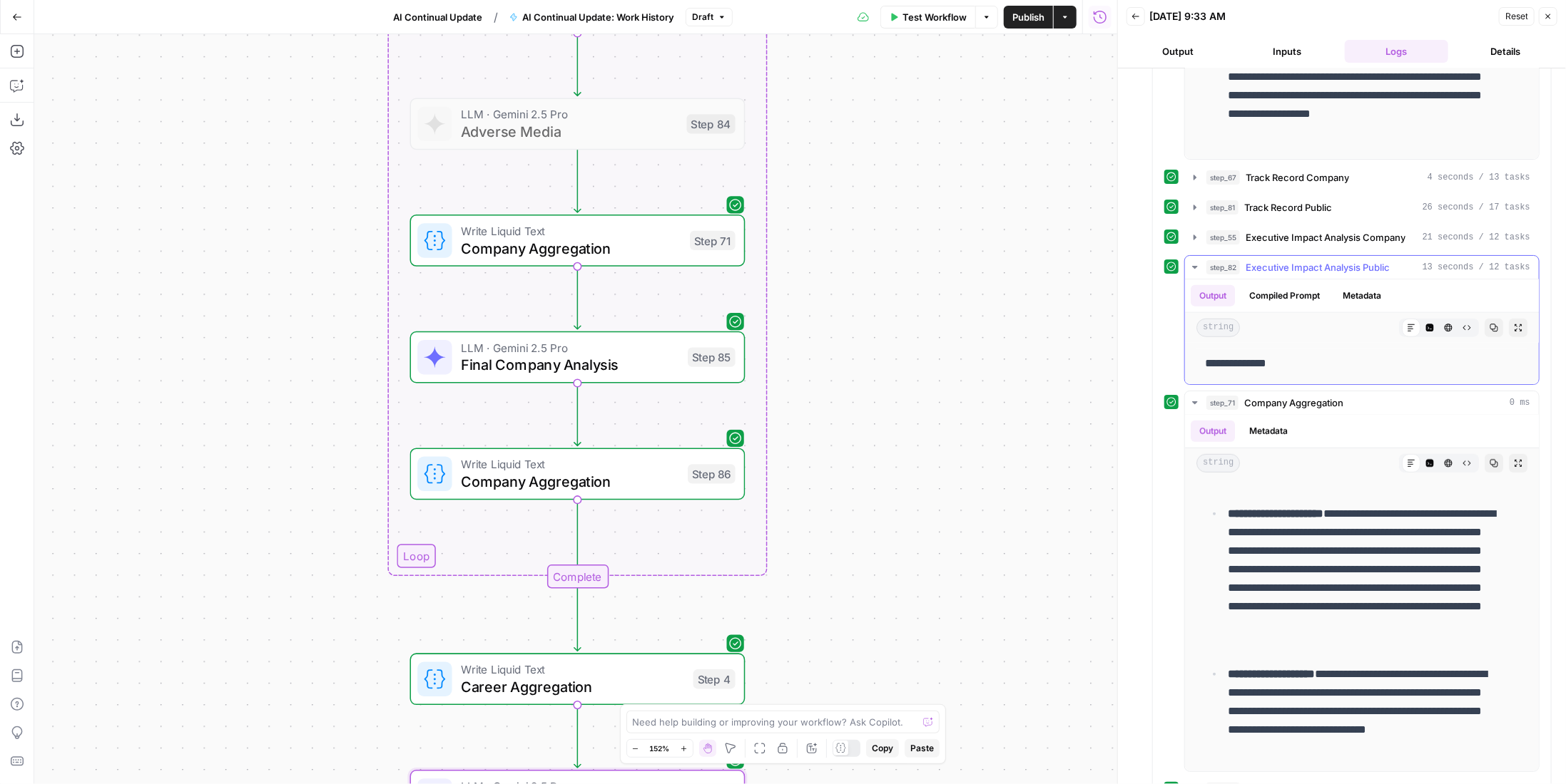
click at [1316, 260] on span "Executive Impact Analysis Public" at bounding box center [1318, 267] width 145 height 14
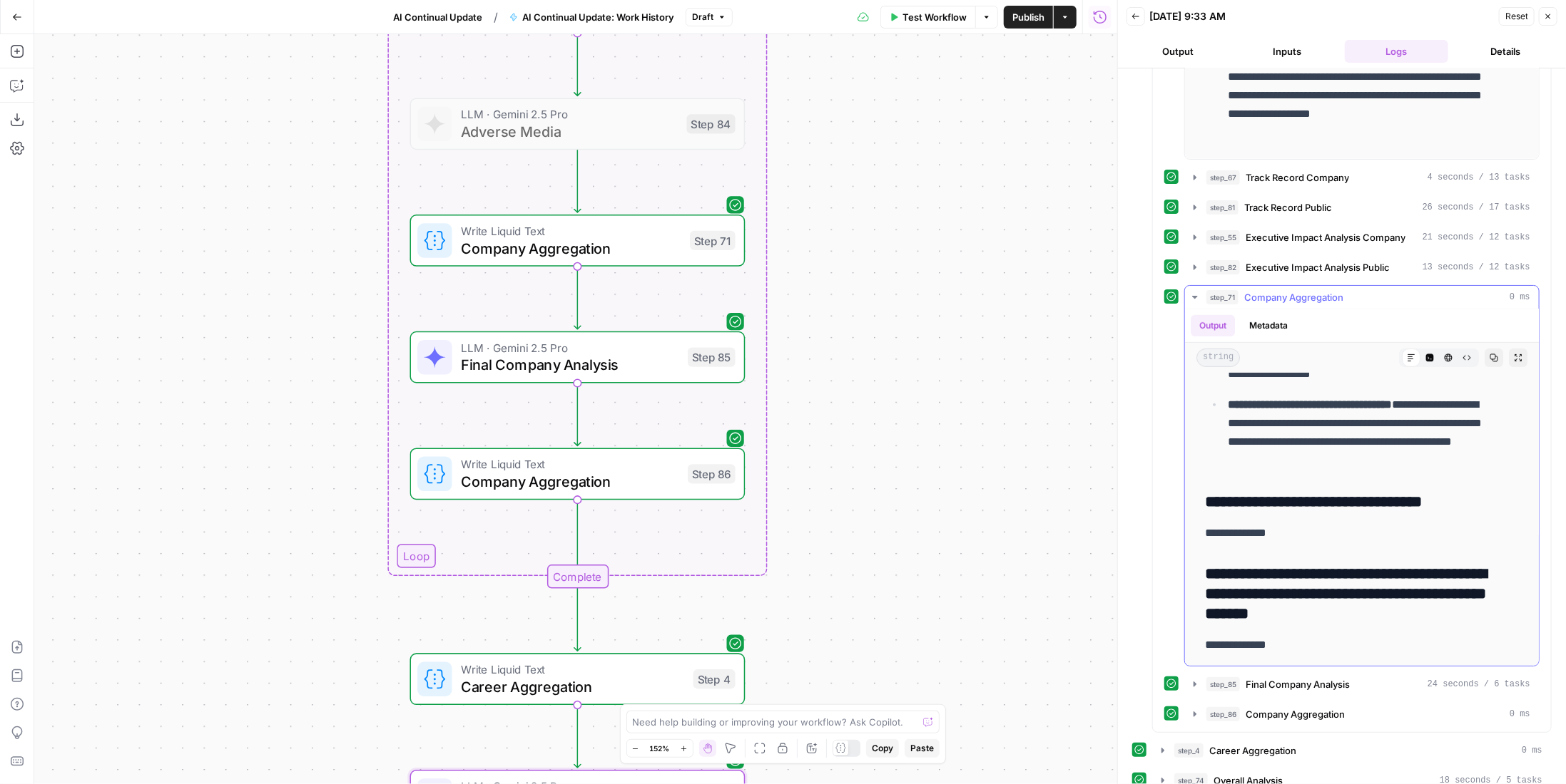
scroll to position [946, 0]
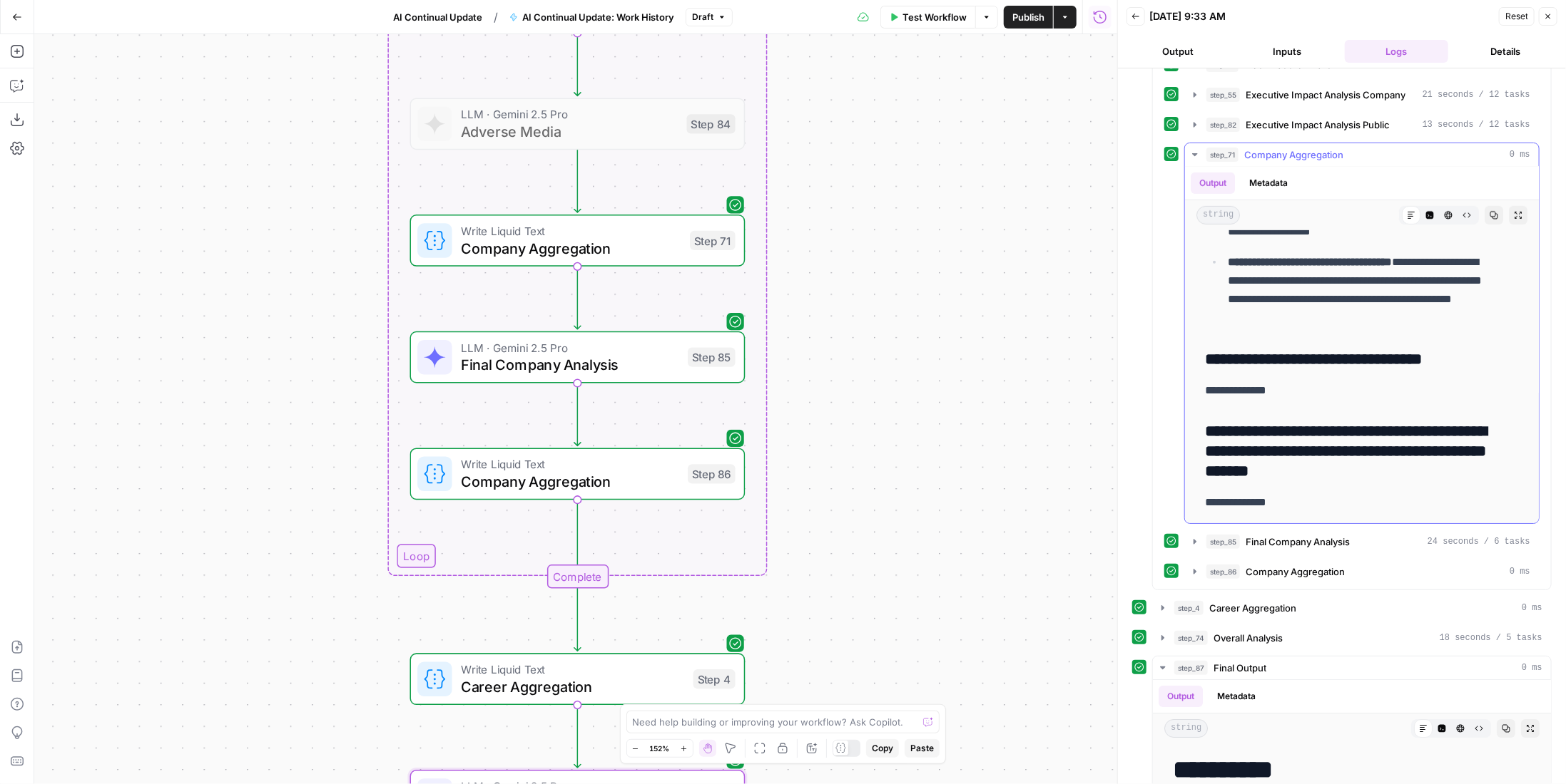
click at [1279, 147] on span "Company Aggregation" at bounding box center [1293, 154] width 99 height 14
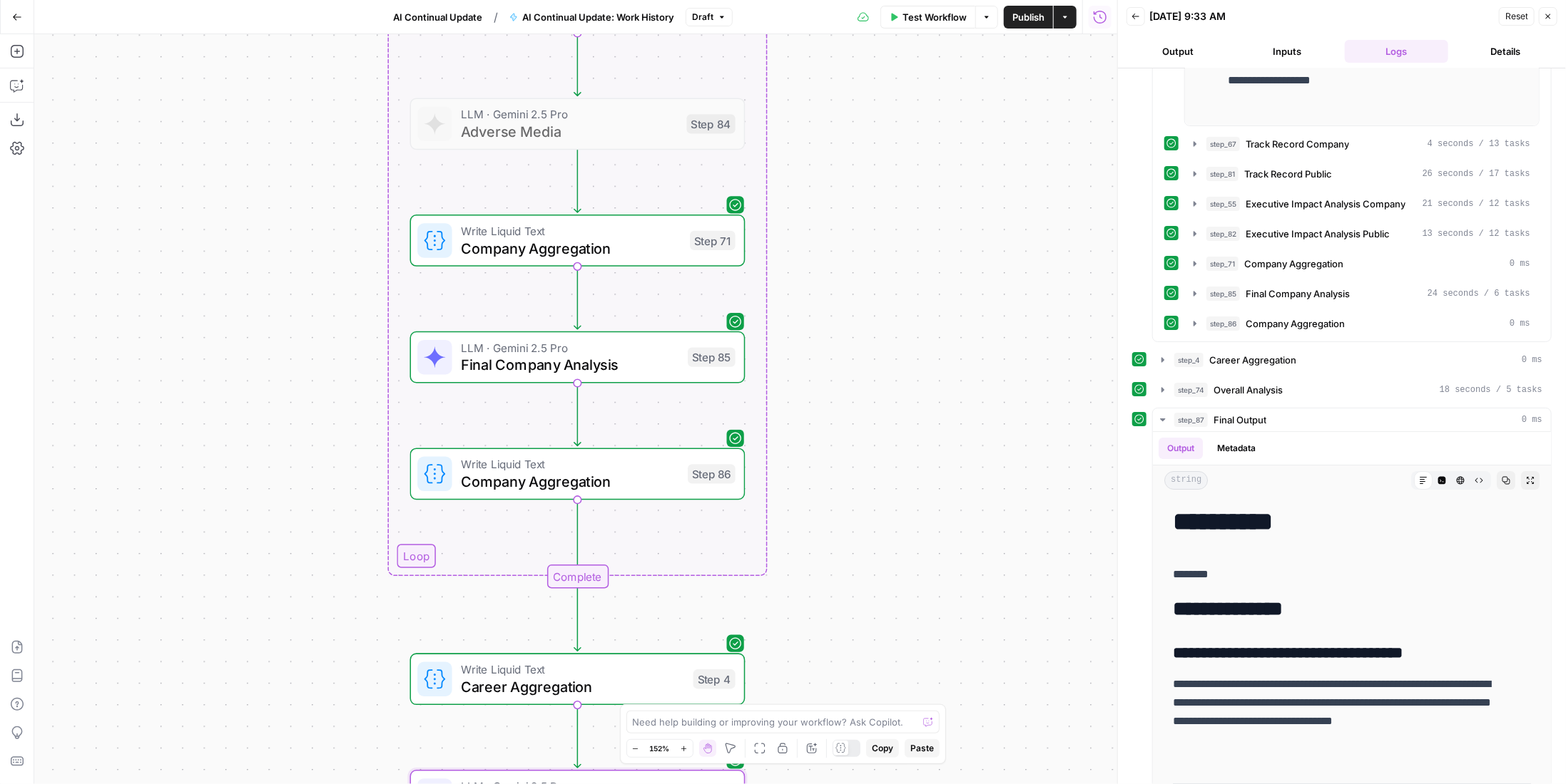
scroll to position [766, 0]
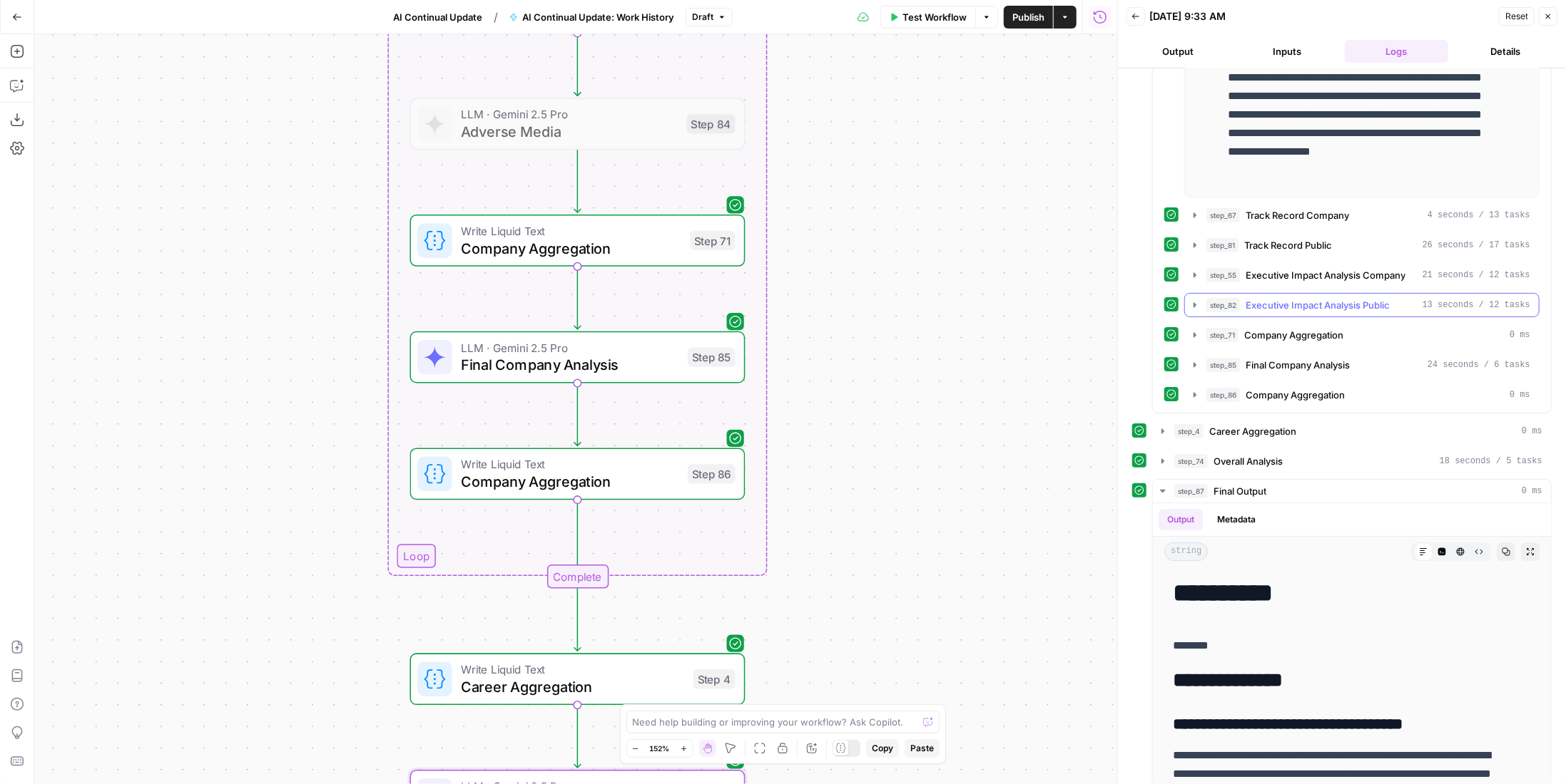
click at [1326, 294] on button "step_82 Executive Impact Analysis Public 13 seconds / 12 tasks" at bounding box center [1362, 305] width 354 height 23
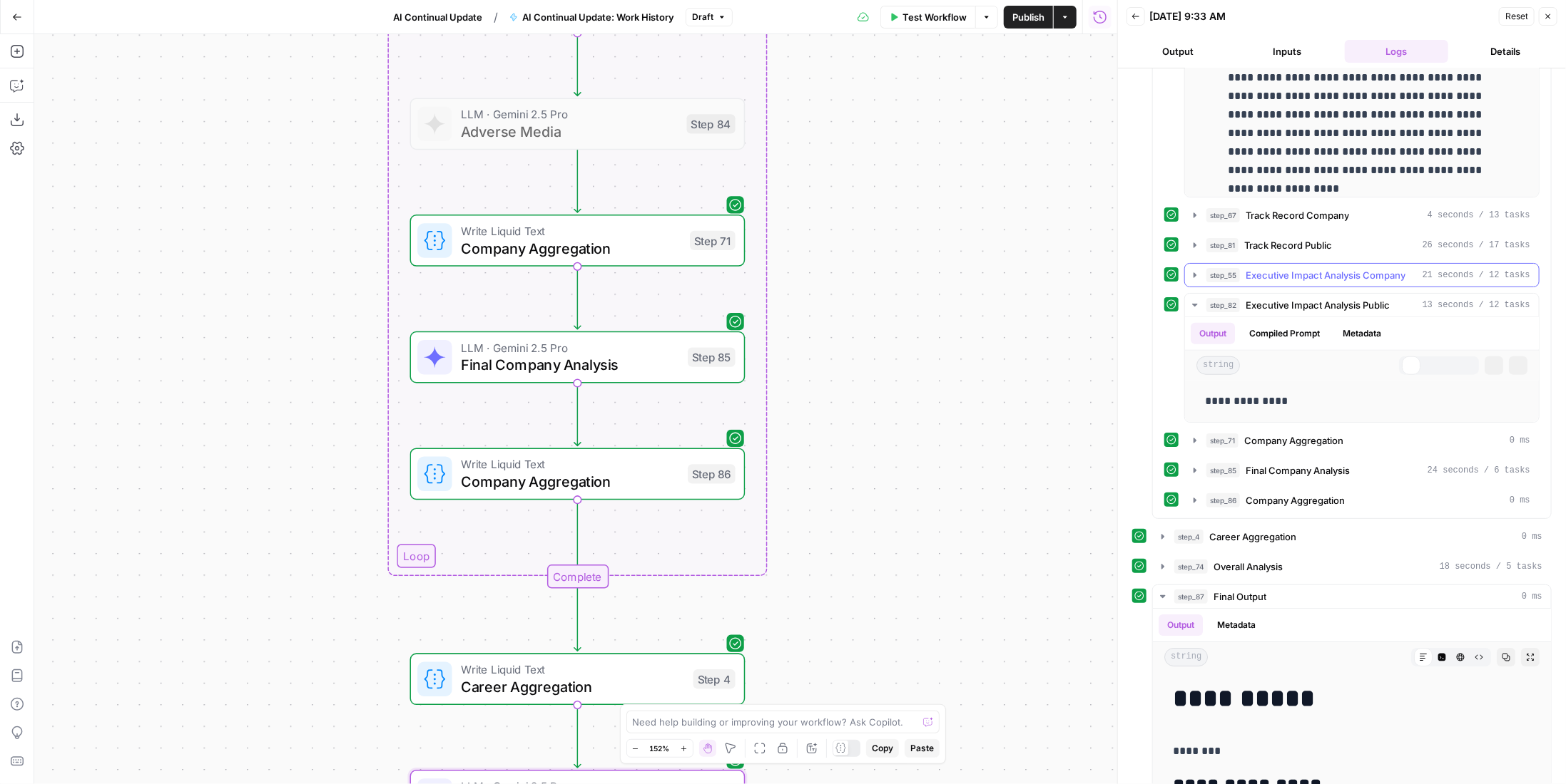
click at [1330, 246] on button "step_81 Track Record Public 26 seconds / 17 tasks" at bounding box center [1362, 245] width 354 height 23
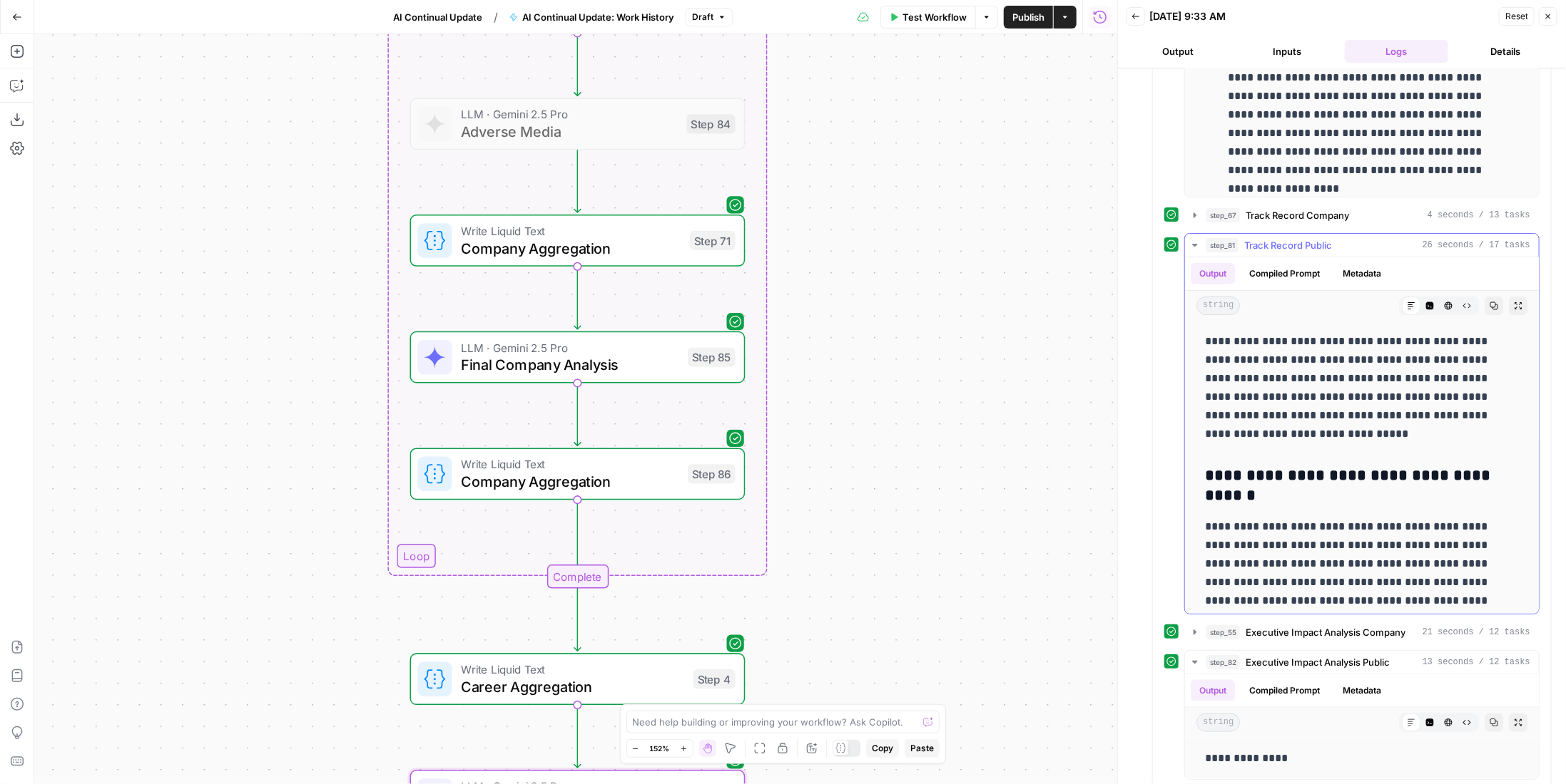
click at [1330, 241] on span "Track Record Public" at bounding box center [1288, 245] width 88 height 14
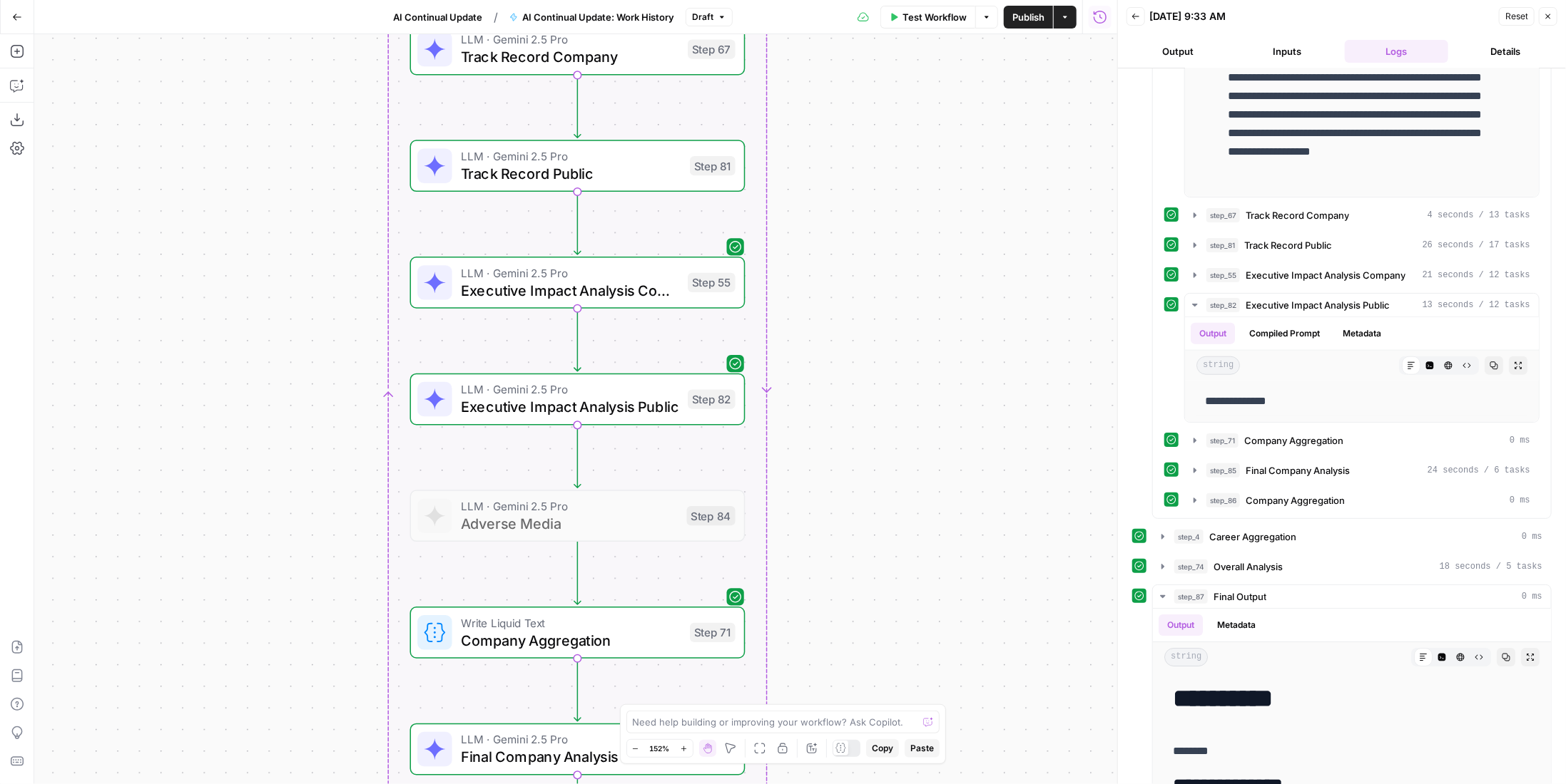
click at [642, 164] on span "Track Record Public" at bounding box center [570, 172] width 220 height 21
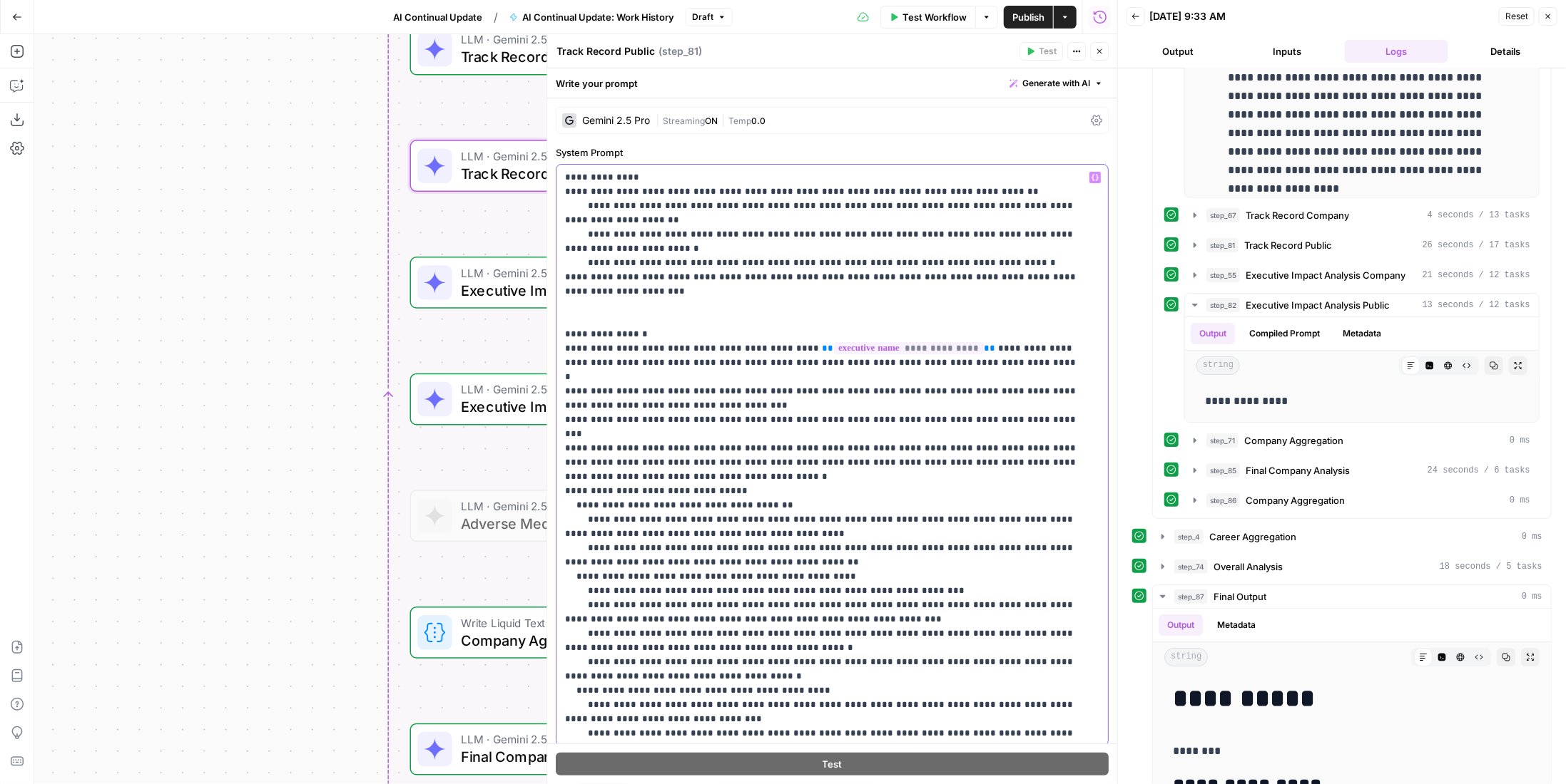
click at [1023, 403] on p "**********" at bounding box center [822, 648] width 514 height 955
drag, startPoint x: 750, startPoint y: 417, endPoint x: 609, endPoint y: 420, distance: 141.0
click at [609, 420] on p "**********" at bounding box center [822, 654] width 514 height 969
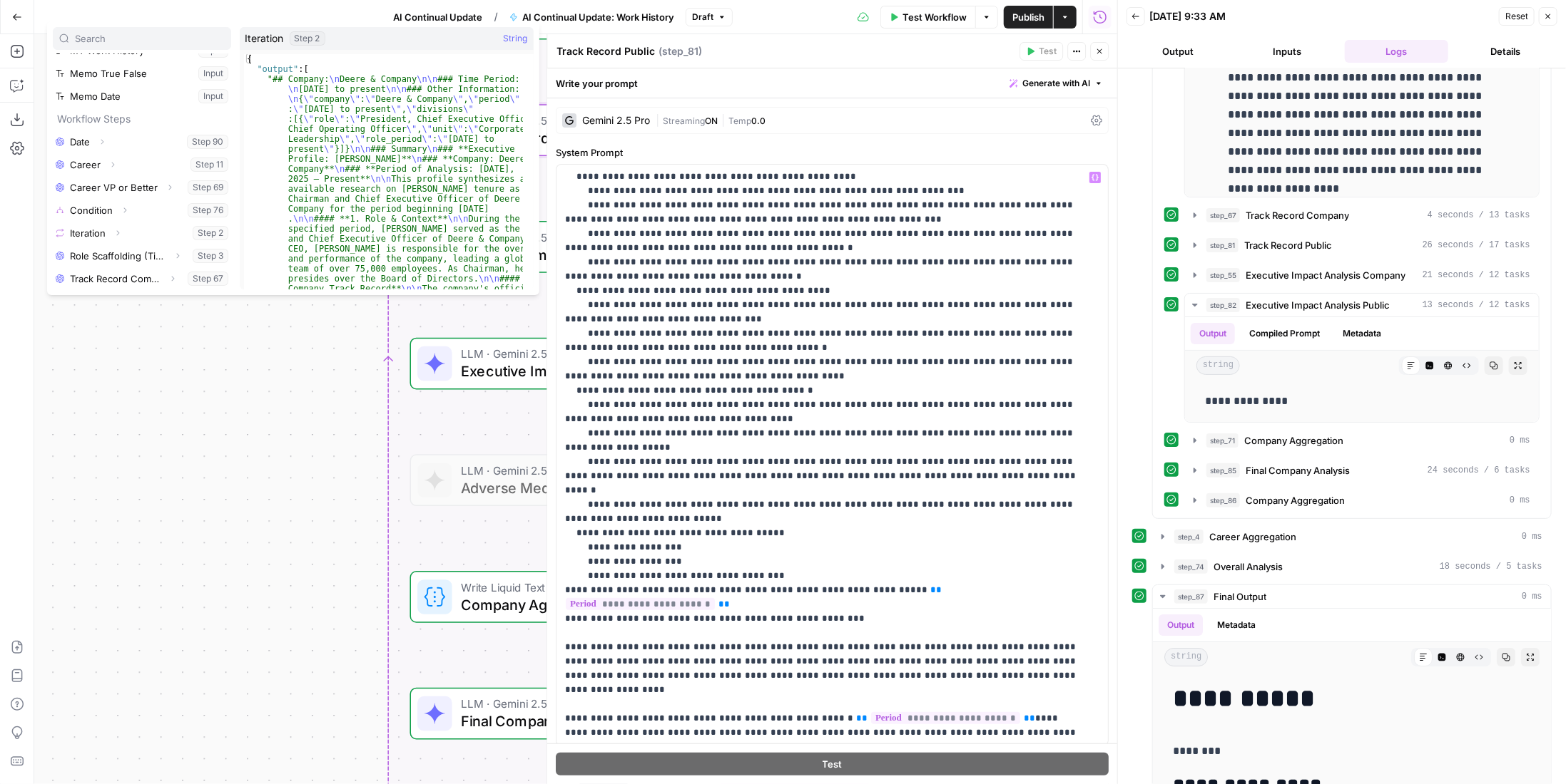
scroll to position [184, 0]
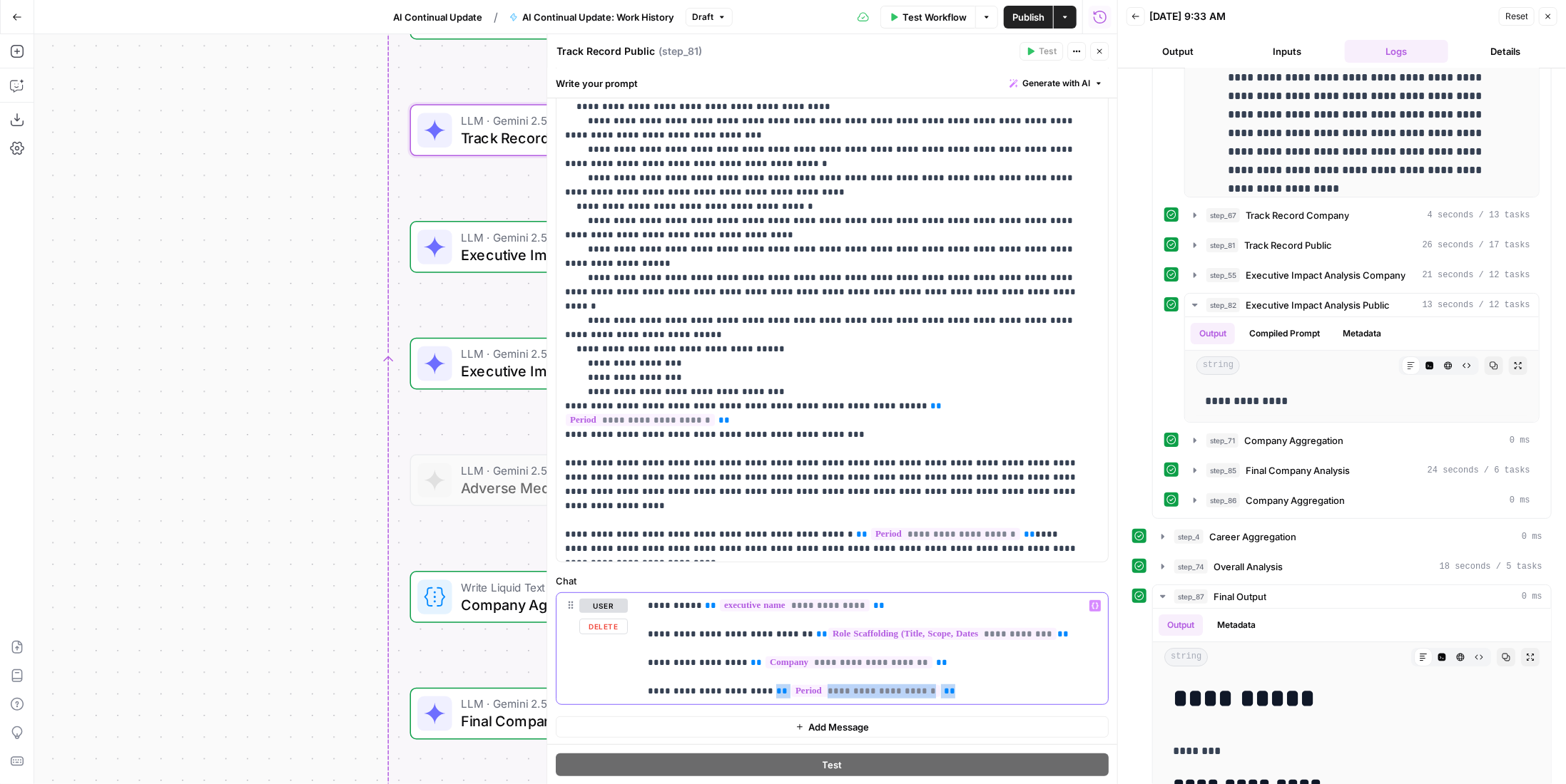
drag, startPoint x: 942, startPoint y: 688, endPoint x: 757, endPoint y: 686, distance: 185.0
click at [757, 686] on p "**********" at bounding box center [868, 649] width 442 height 100
copy p "**********"
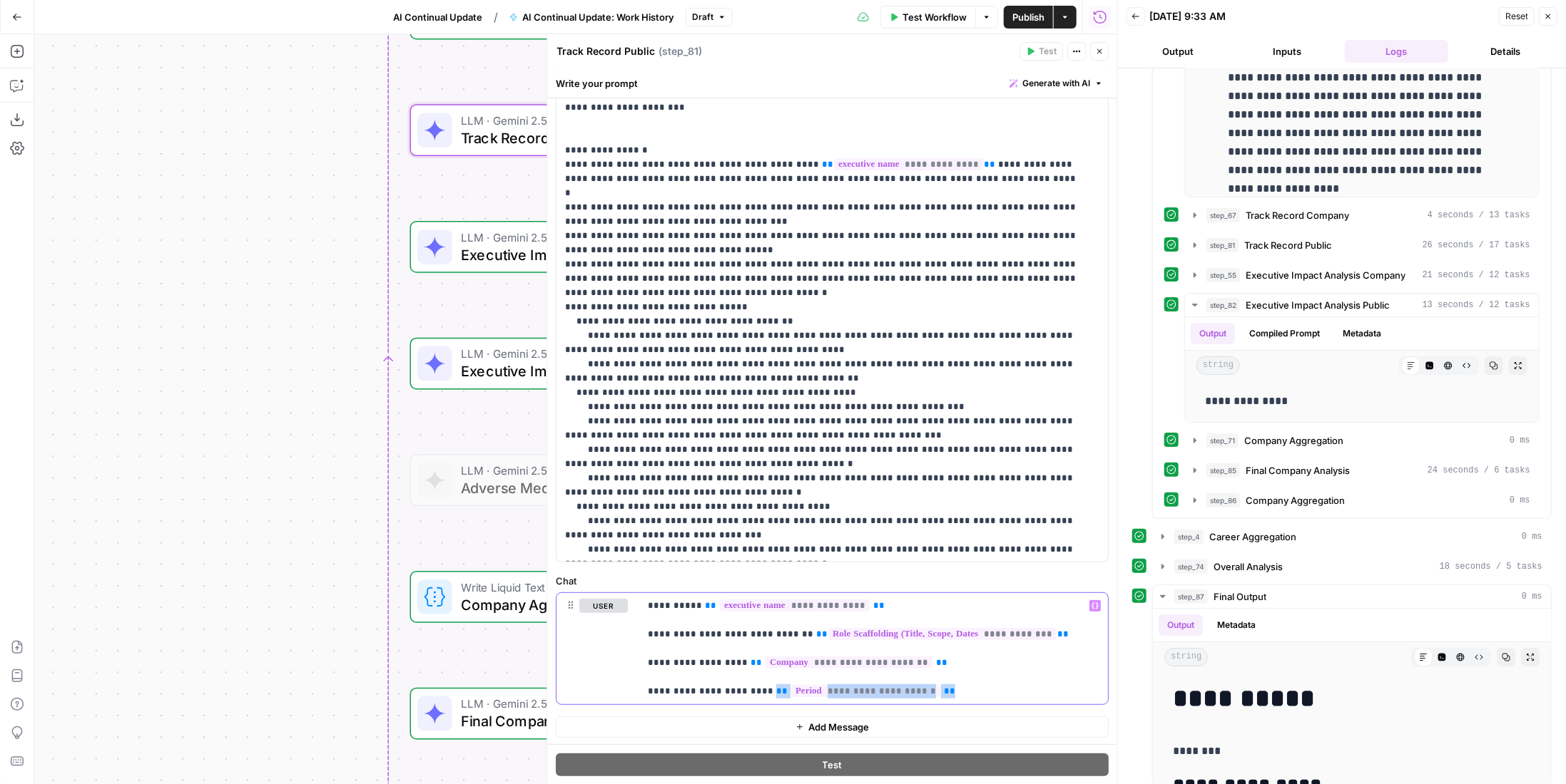
scroll to position [0, 0]
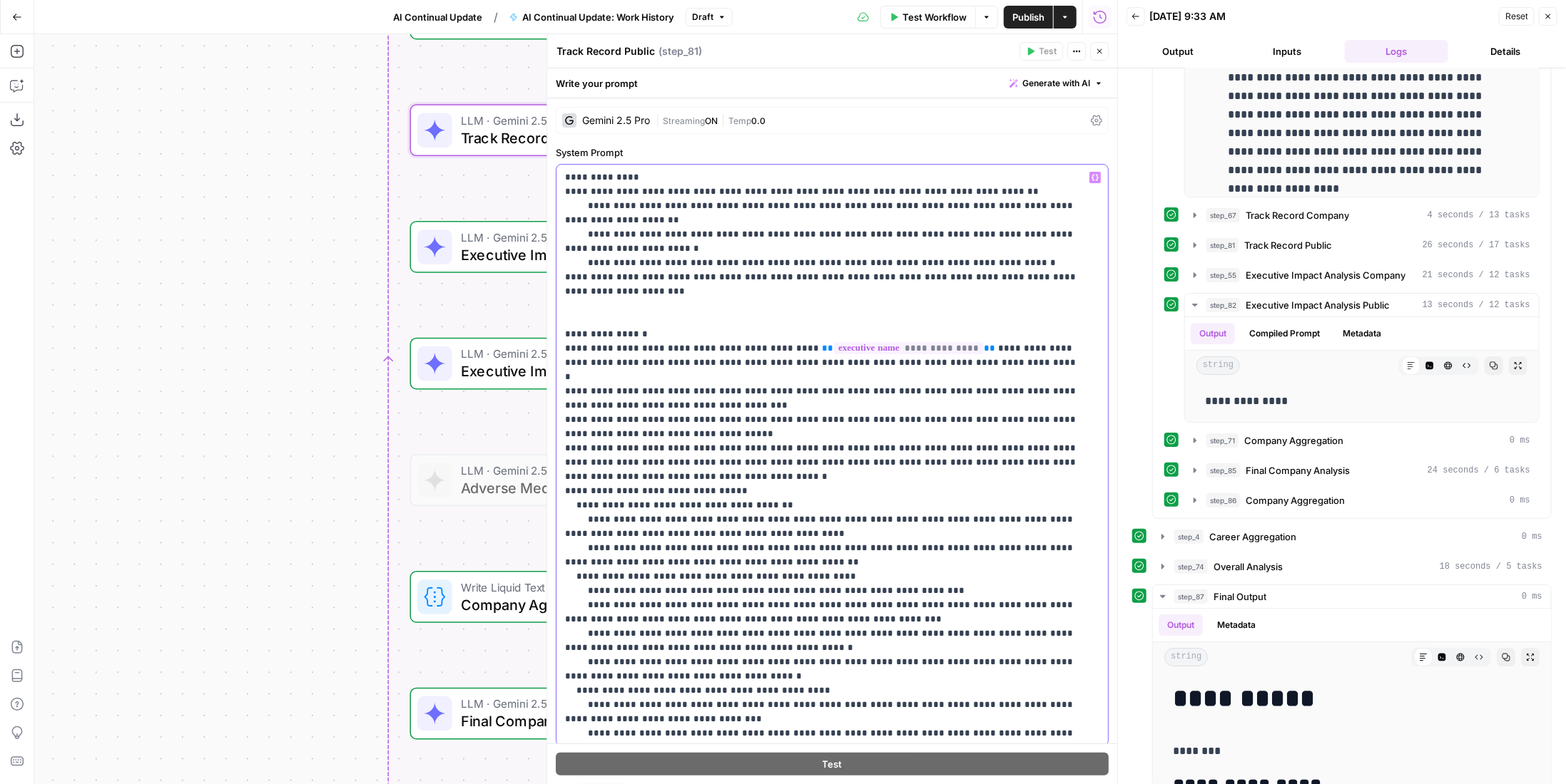
click at [708, 416] on p "**********" at bounding box center [822, 654] width 514 height 969
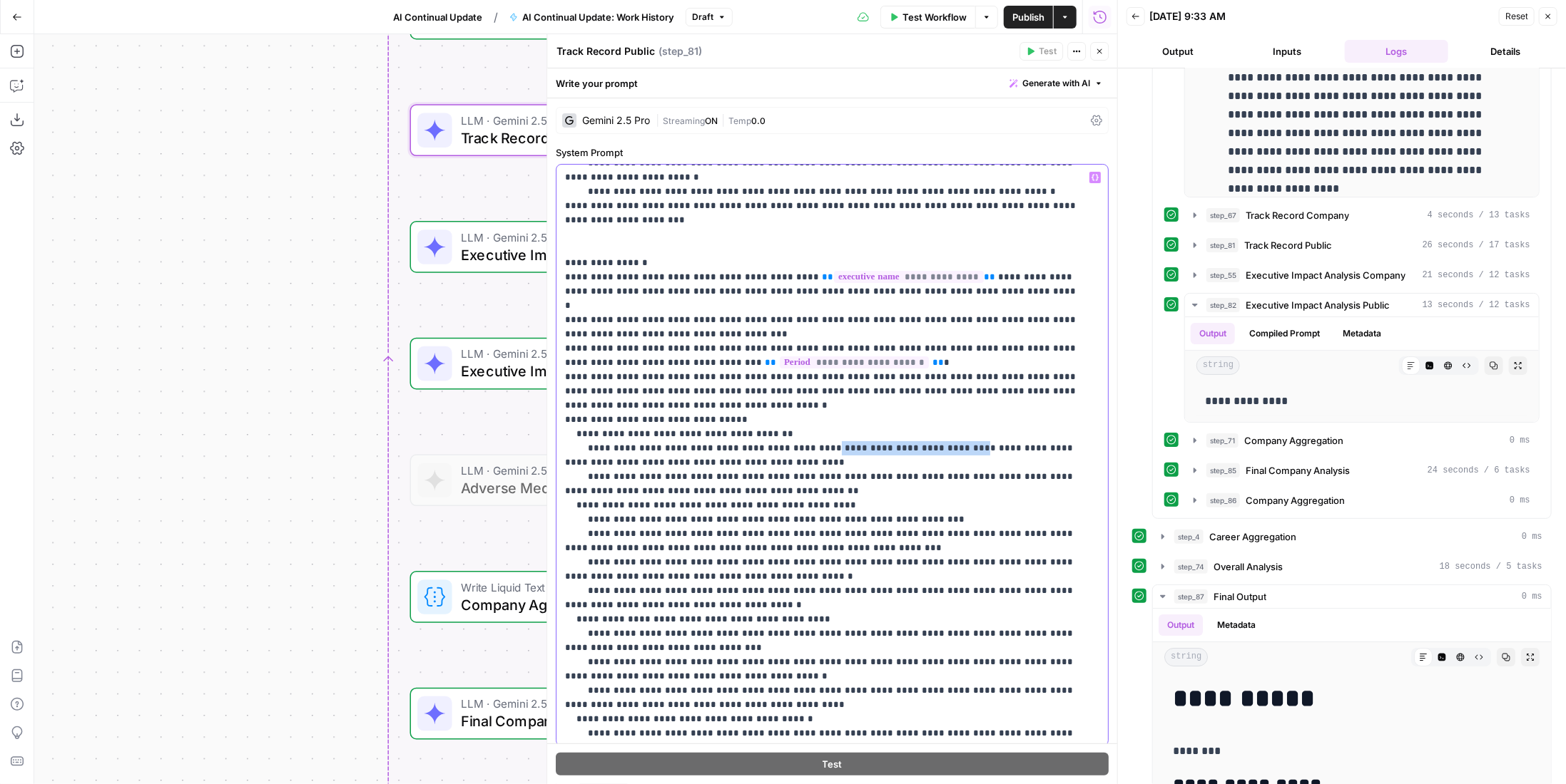
drag, startPoint x: 809, startPoint y: 434, endPoint x: 937, endPoint y: 434, distance: 128.0
click at [937, 434] on p "**********" at bounding box center [822, 583] width 514 height 969
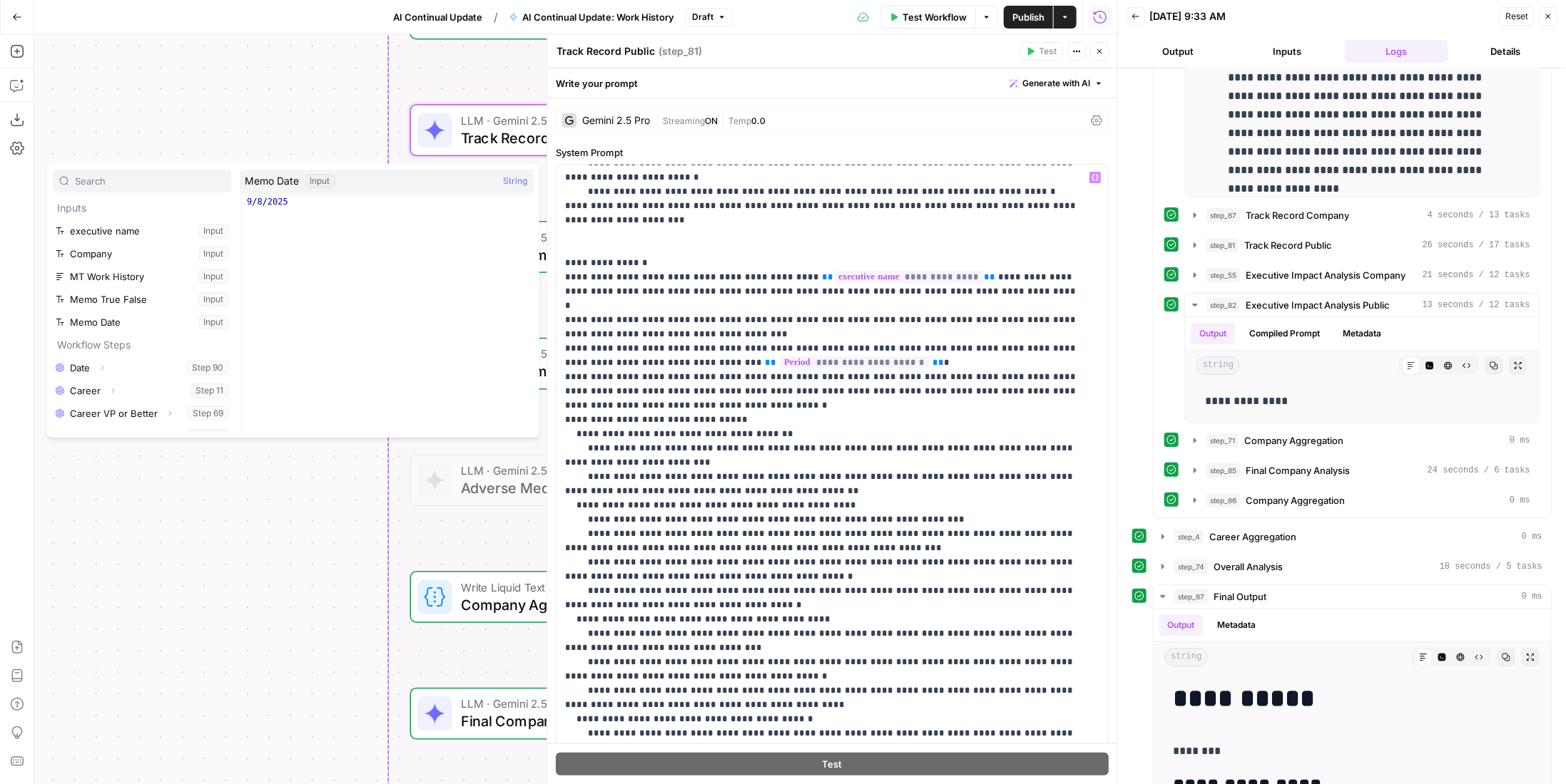
scroll to position [84, 0]
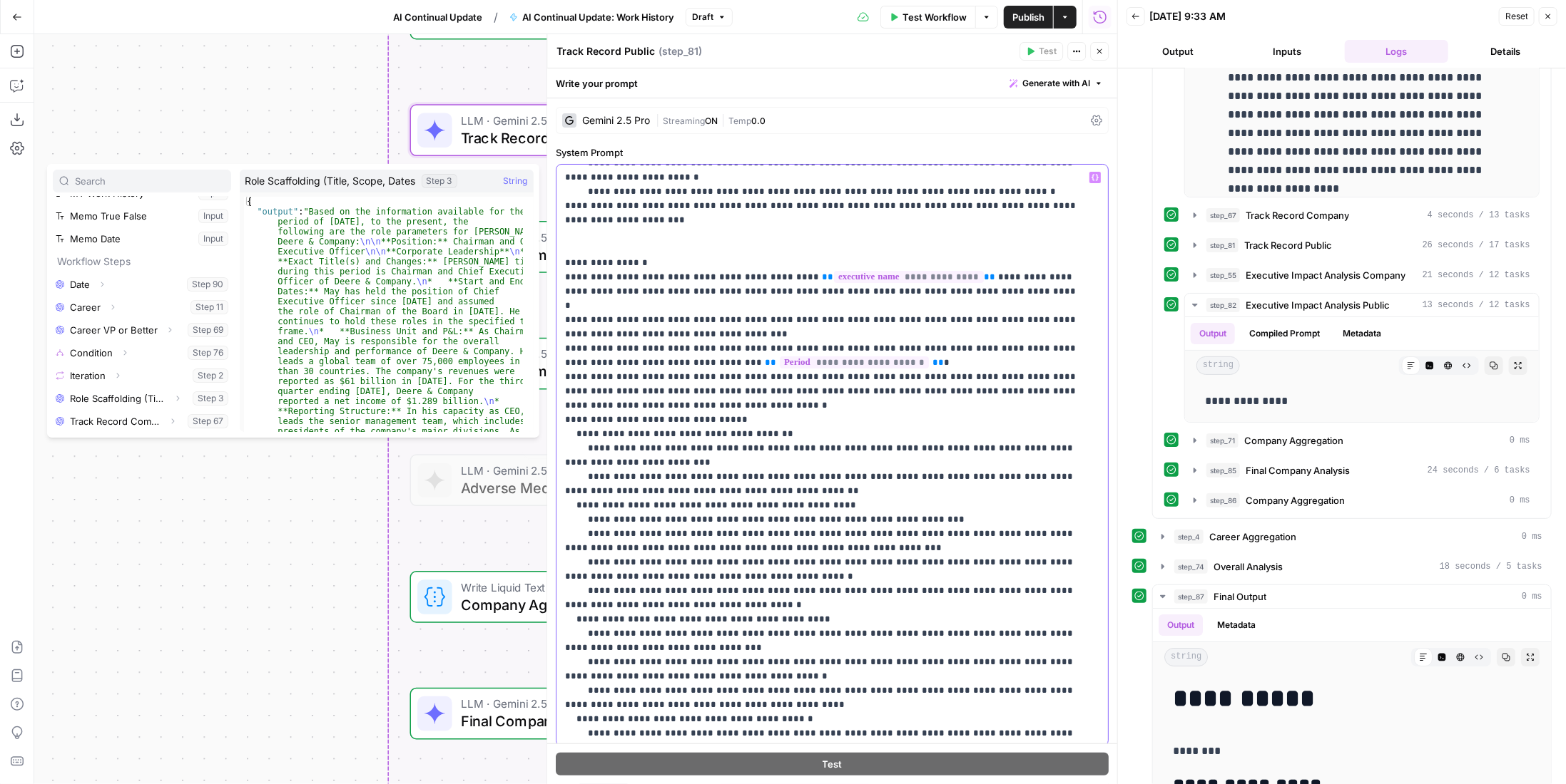
click at [1073, 455] on p "**********" at bounding box center [822, 583] width 514 height 969
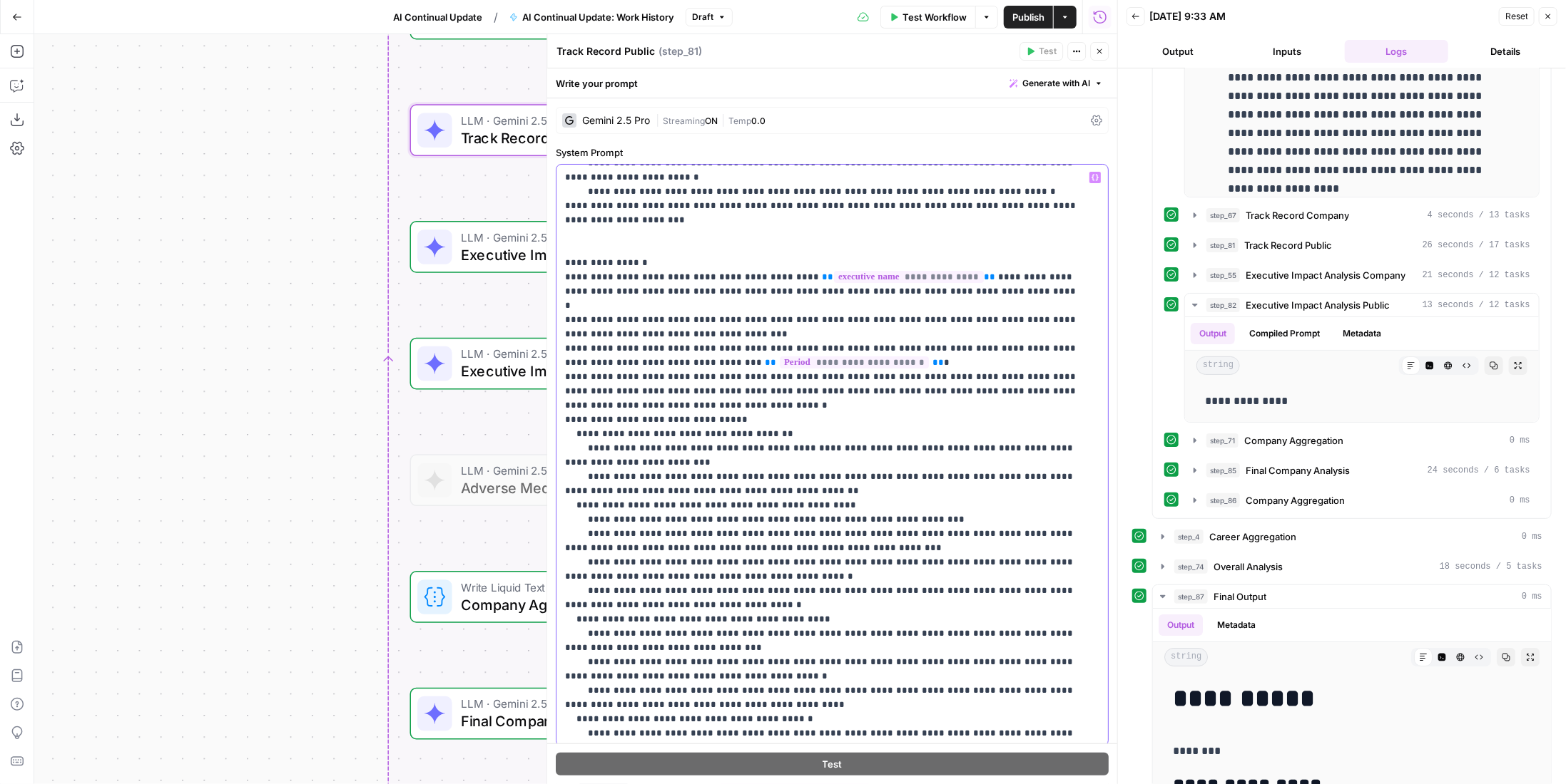
drag, startPoint x: 832, startPoint y: 346, endPoint x: 679, endPoint y: 353, distance: 153.2
click at [673, 351] on p "**********" at bounding box center [822, 583] width 514 height 969
copy p "**********"
drag, startPoint x: 819, startPoint y: 435, endPoint x: 906, endPoint y: 410, distance: 90.5
click at [819, 435] on p "**********" at bounding box center [822, 583] width 514 height 969
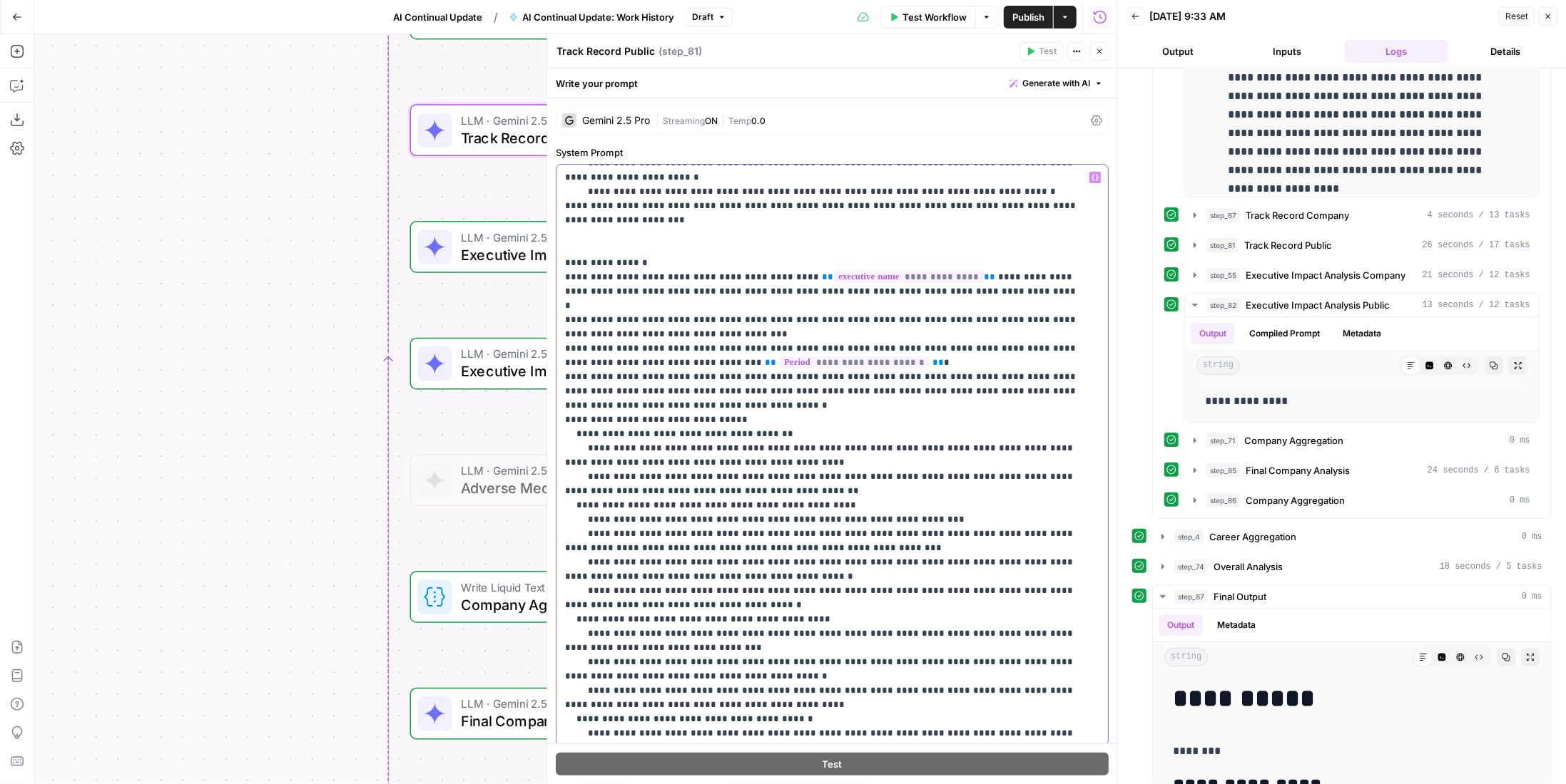
click at [816, 471] on p "**********" at bounding box center [822, 583] width 514 height 969
drag, startPoint x: 796, startPoint y: 472, endPoint x: 560, endPoint y: 415, distance: 242.8
click at [560, 415] on div "**********" at bounding box center [826, 454] width 541 height 581
click at [813, 471] on p "**********" at bounding box center [822, 583] width 514 height 969
drag, startPoint x: 774, startPoint y: 472, endPoint x: 546, endPoint y: 422, distance: 233.4
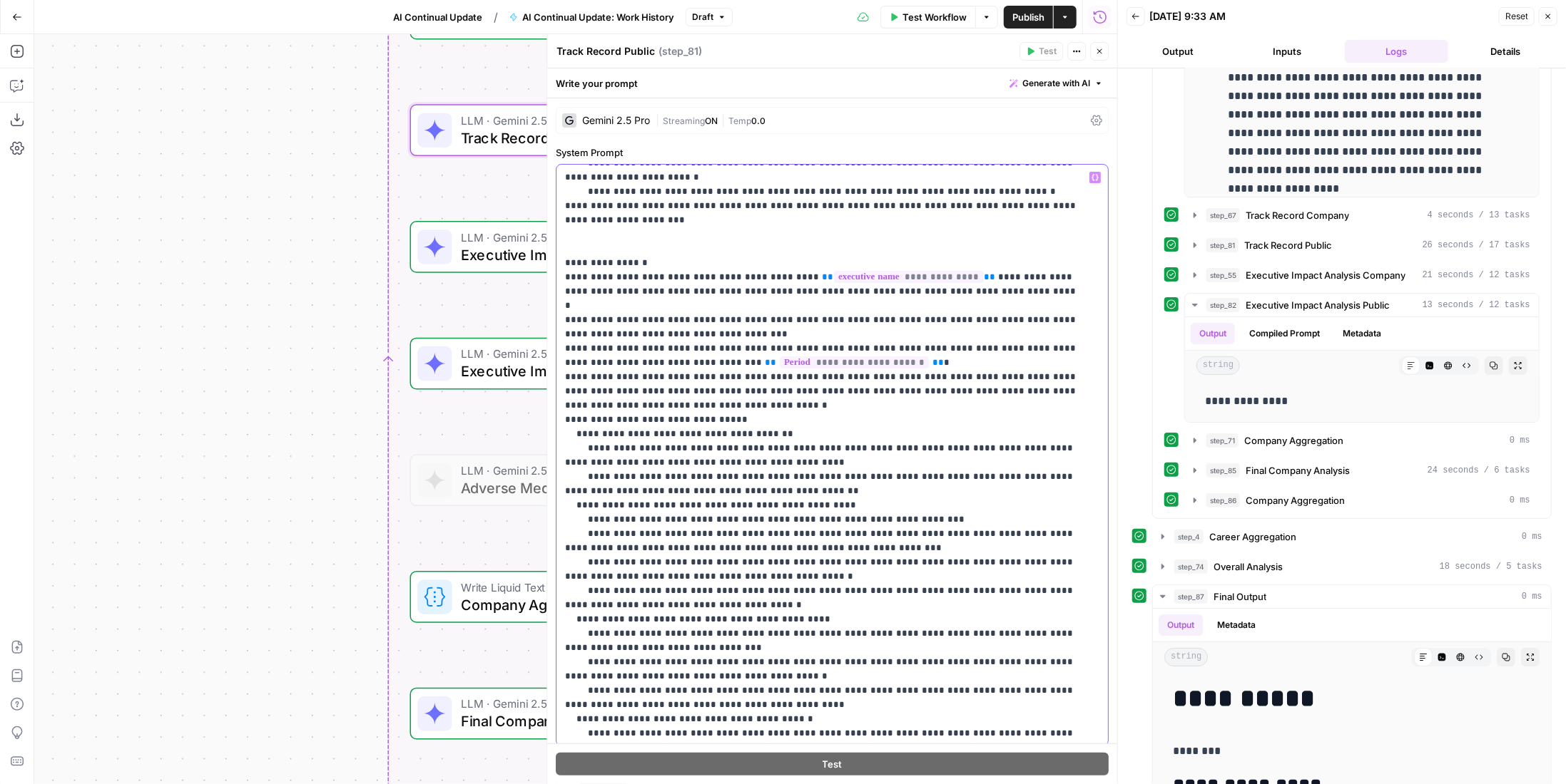
click at [546, 422] on div "**********" at bounding box center [831, 408] width 571 height 750
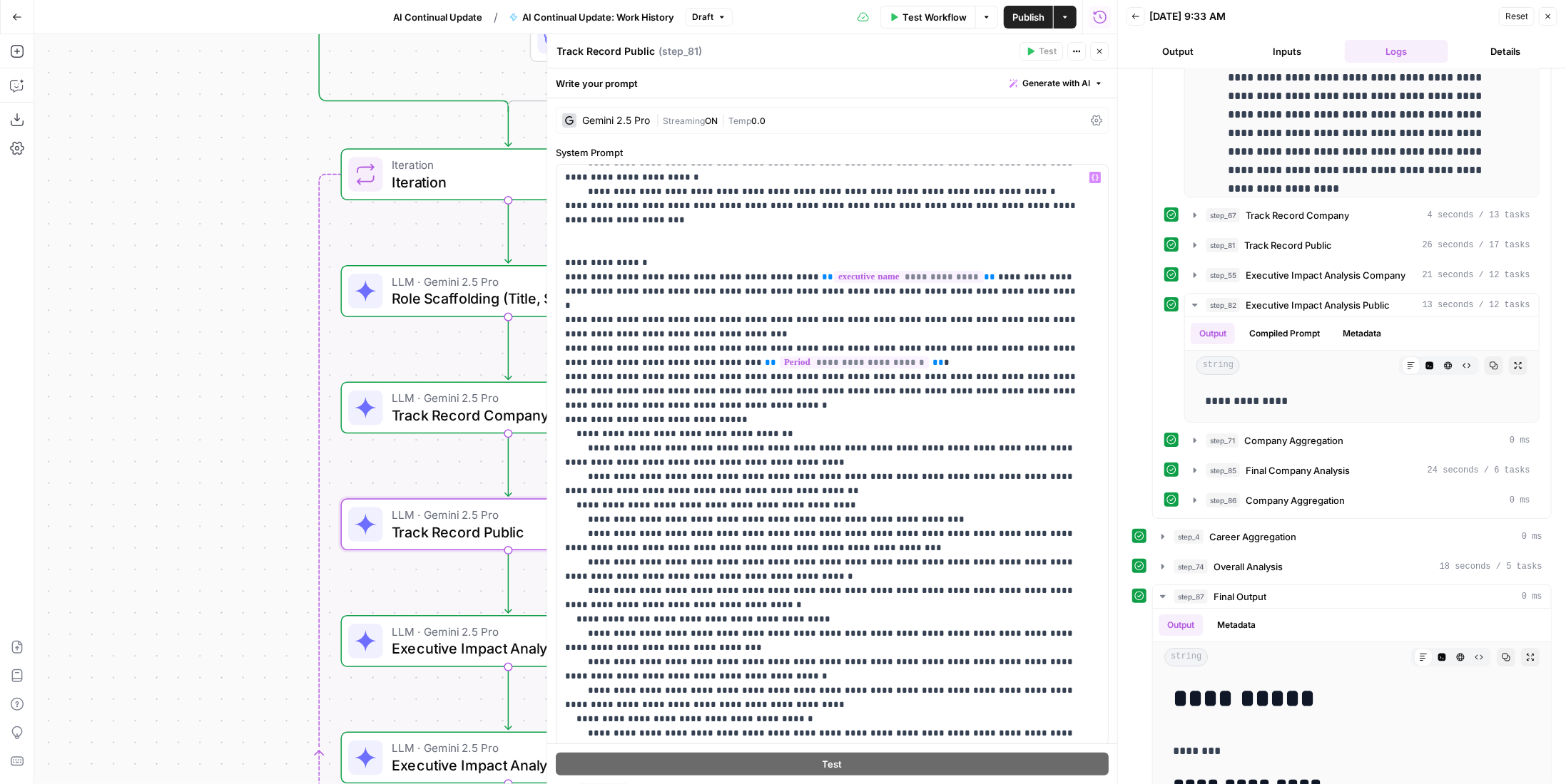
drag, startPoint x: 274, startPoint y: 386, endPoint x: 99, endPoint y: 372, distance: 175.6
click at [41, 388] on div "true false Workflow Set Inputs Inputs LLM · GPT-4.1 Date Step 90 LLM · GPT-4.1 …" at bounding box center [575, 408] width 1083 height 750
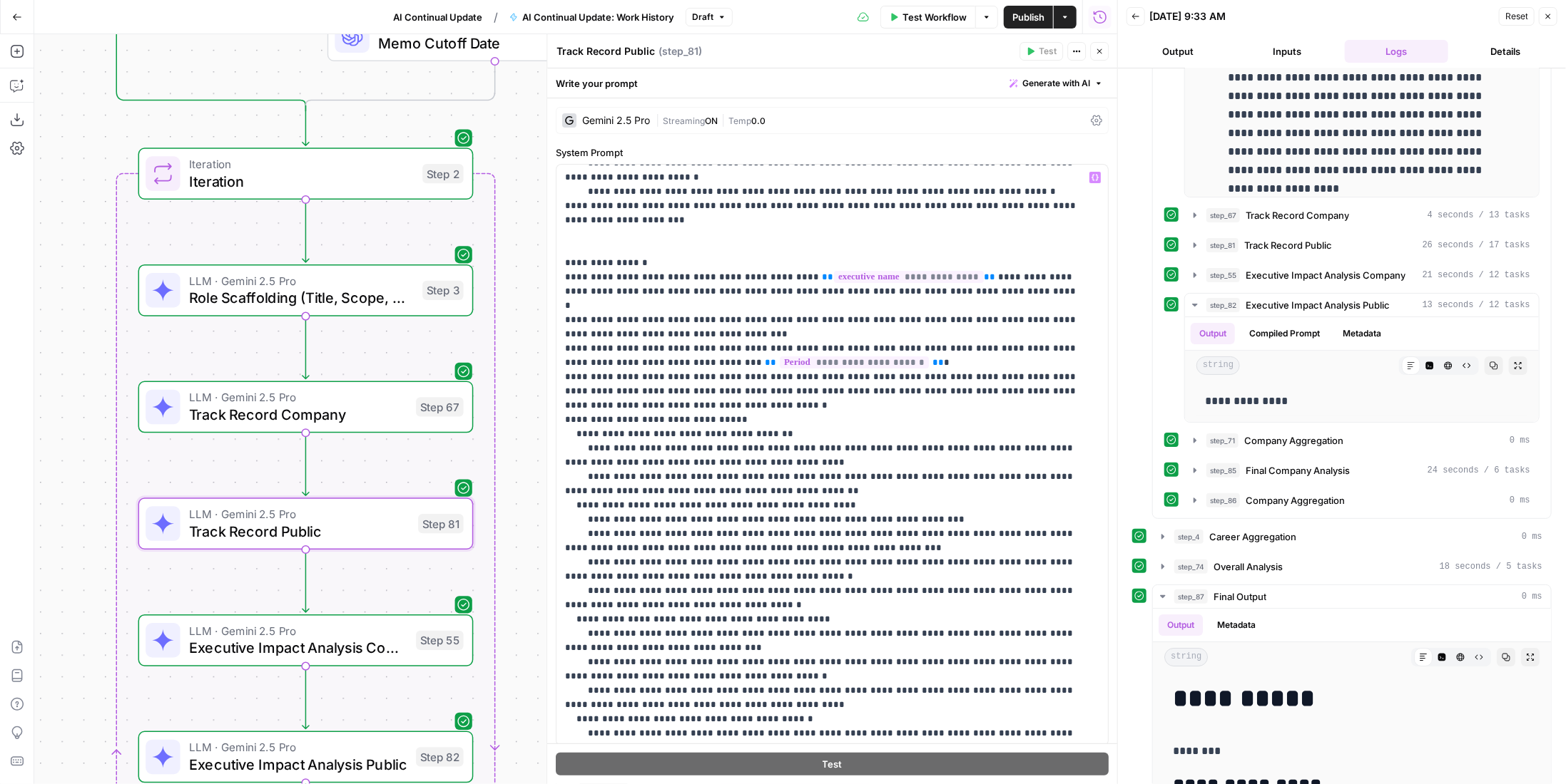
click at [324, 285] on span "LLM · Gemini 2.5 Pro" at bounding box center [301, 280] width 224 height 17
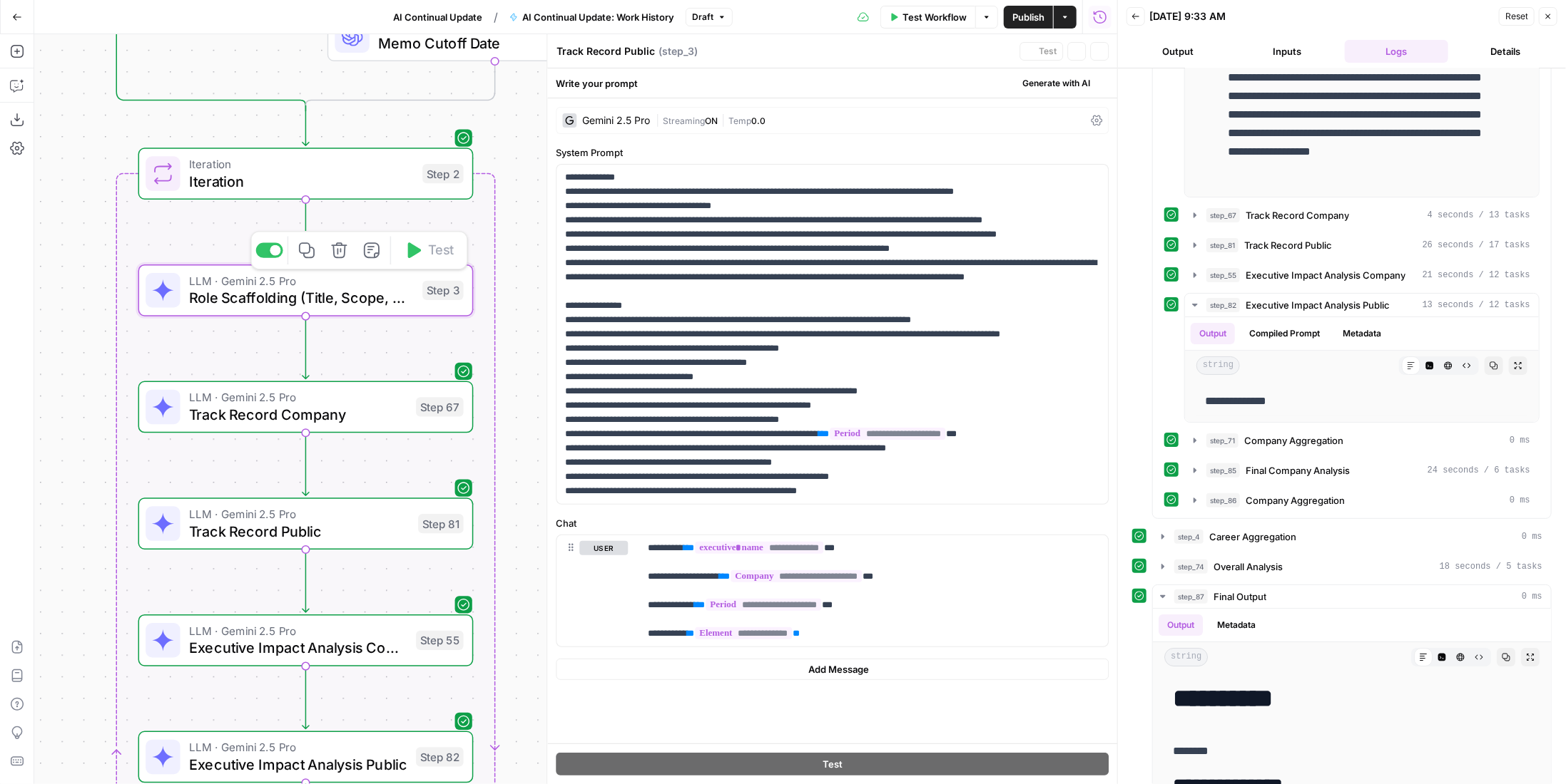
type textarea "Role Scaffolding (Title, Scope, Dates"
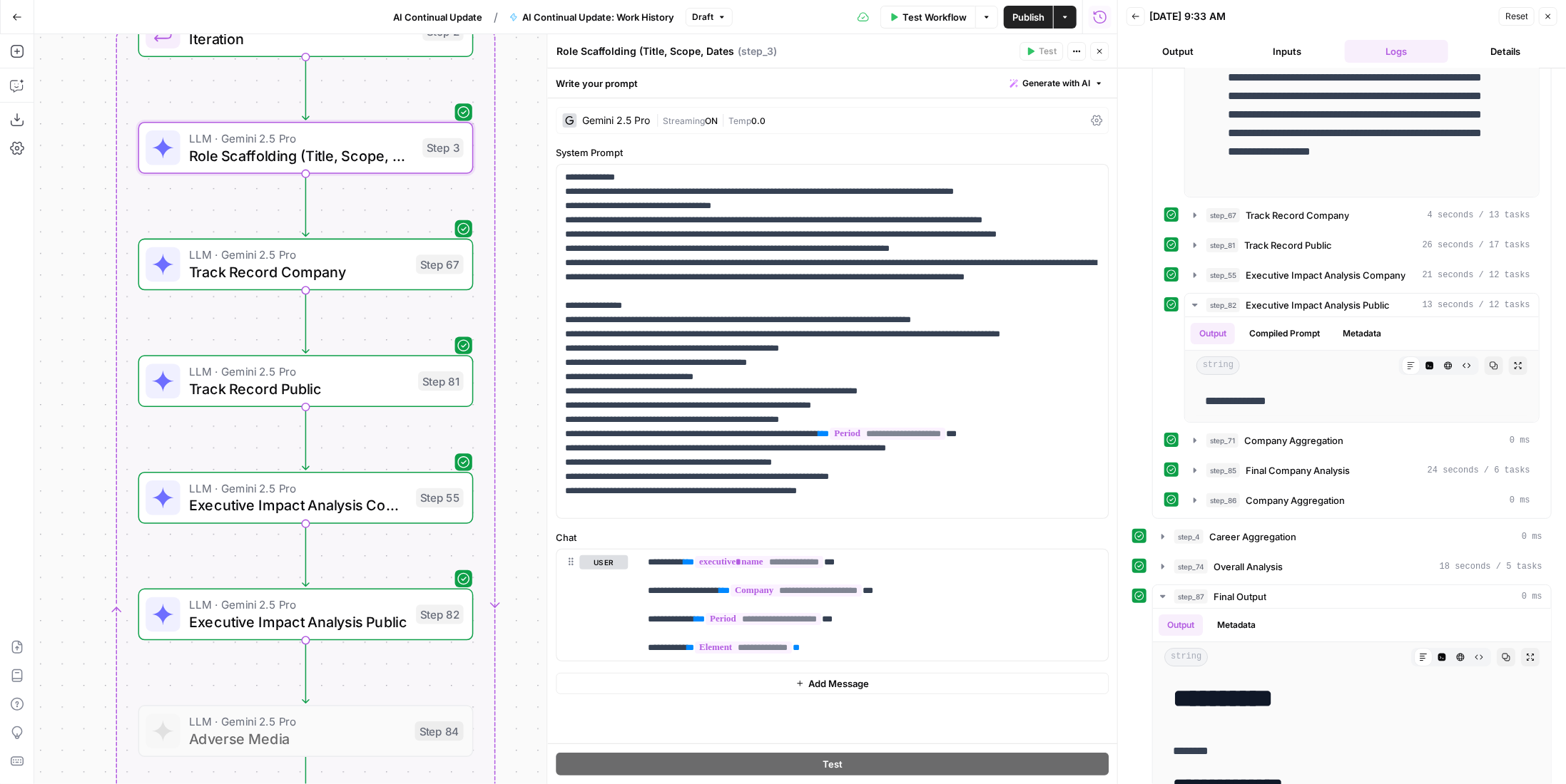
click at [358, 392] on span "Track Record Public" at bounding box center [299, 388] width 220 height 21
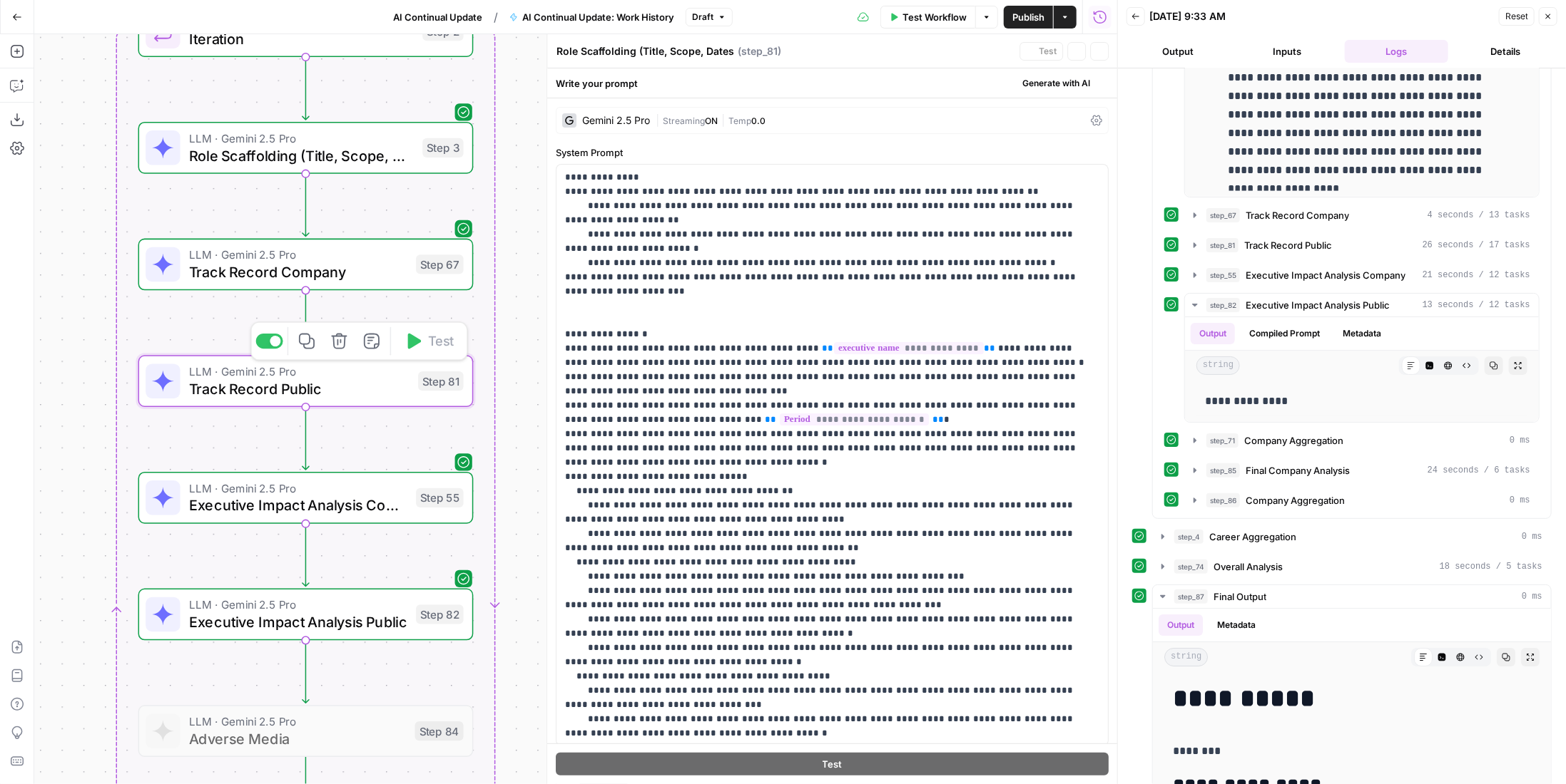
type textarea "Track Record Public"
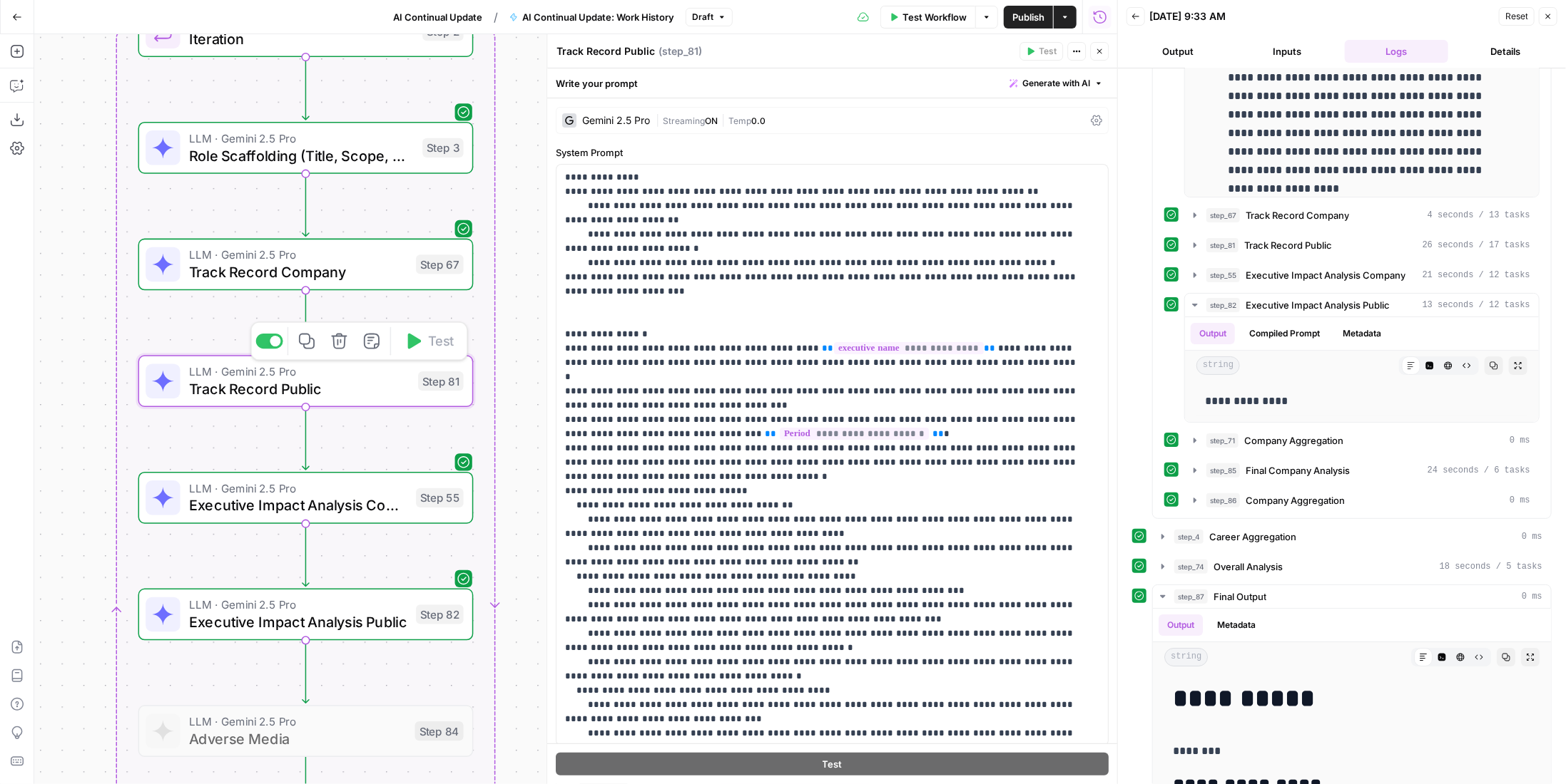
click at [261, 375] on span "LLM · Gemini 2.5 Pro" at bounding box center [299, 371] width 220 height 17
click at [373, 480] on span "LLM · Gemini 2.5 Pro" at bounding box center [298, 488] width 218 height 17
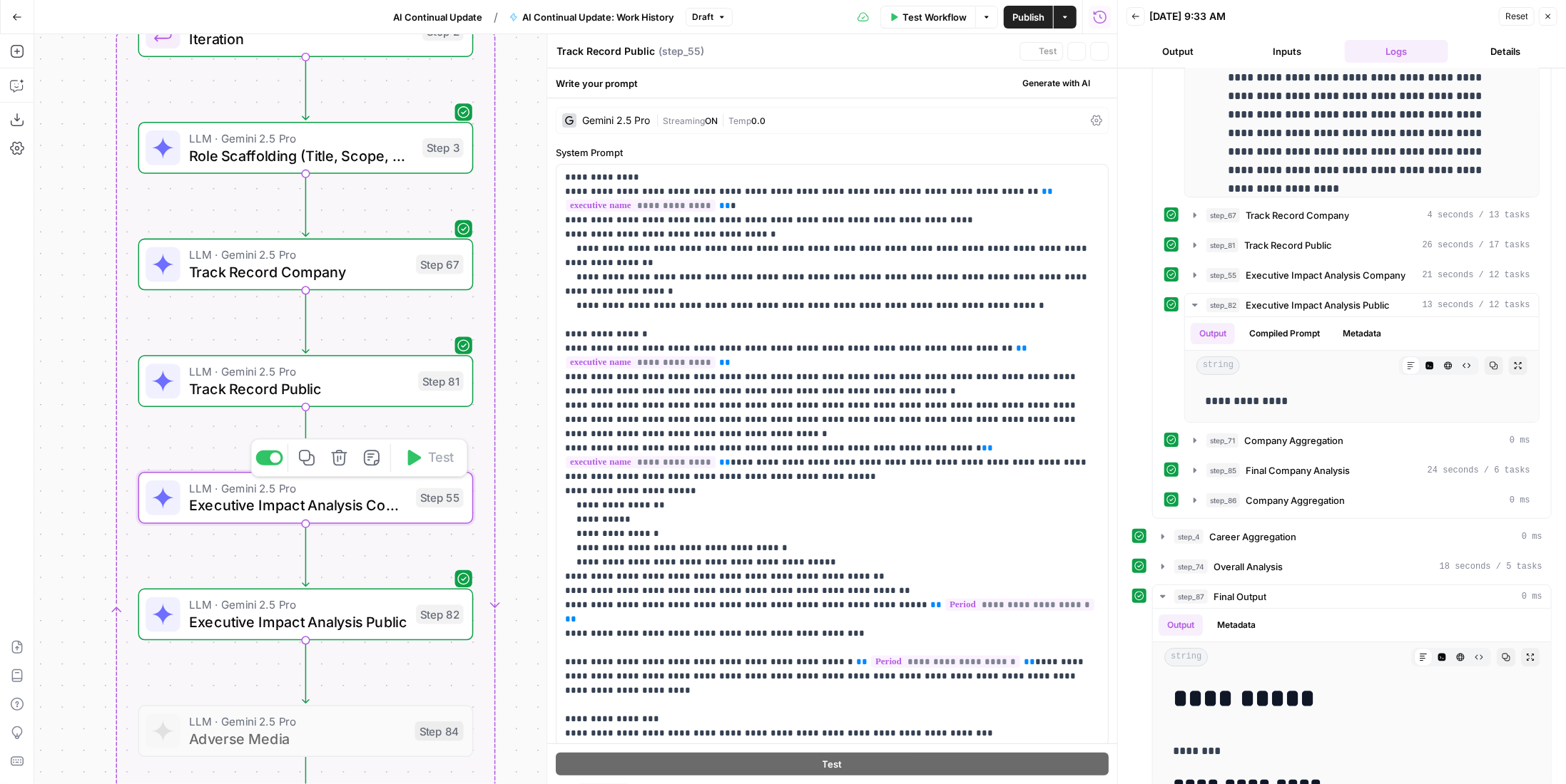
type textarea "Executive Impact Analysis Company"
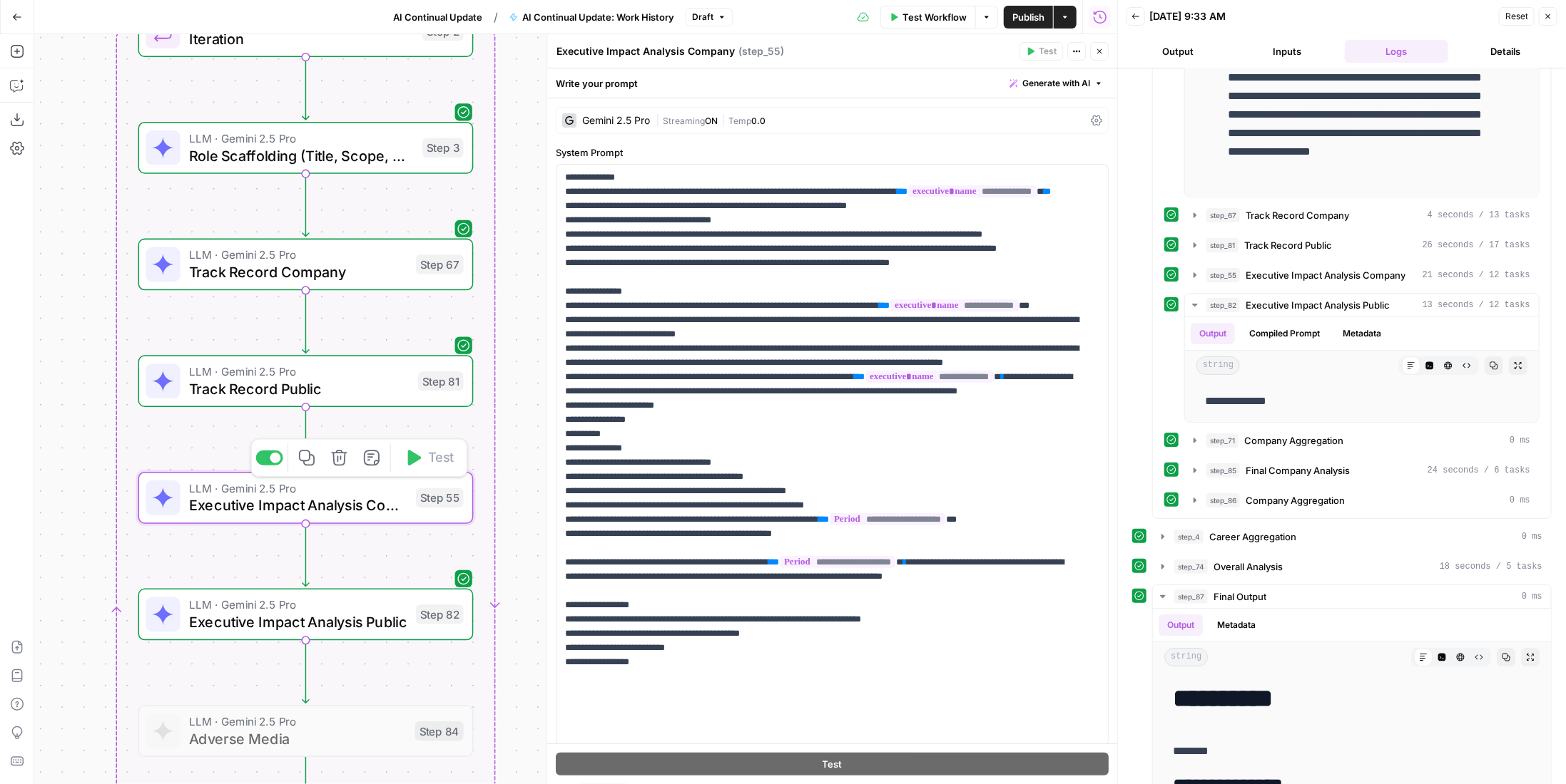
click at [366, 388] on span "Track Record Public" at bounding box center [299, 388] width 220 height 21
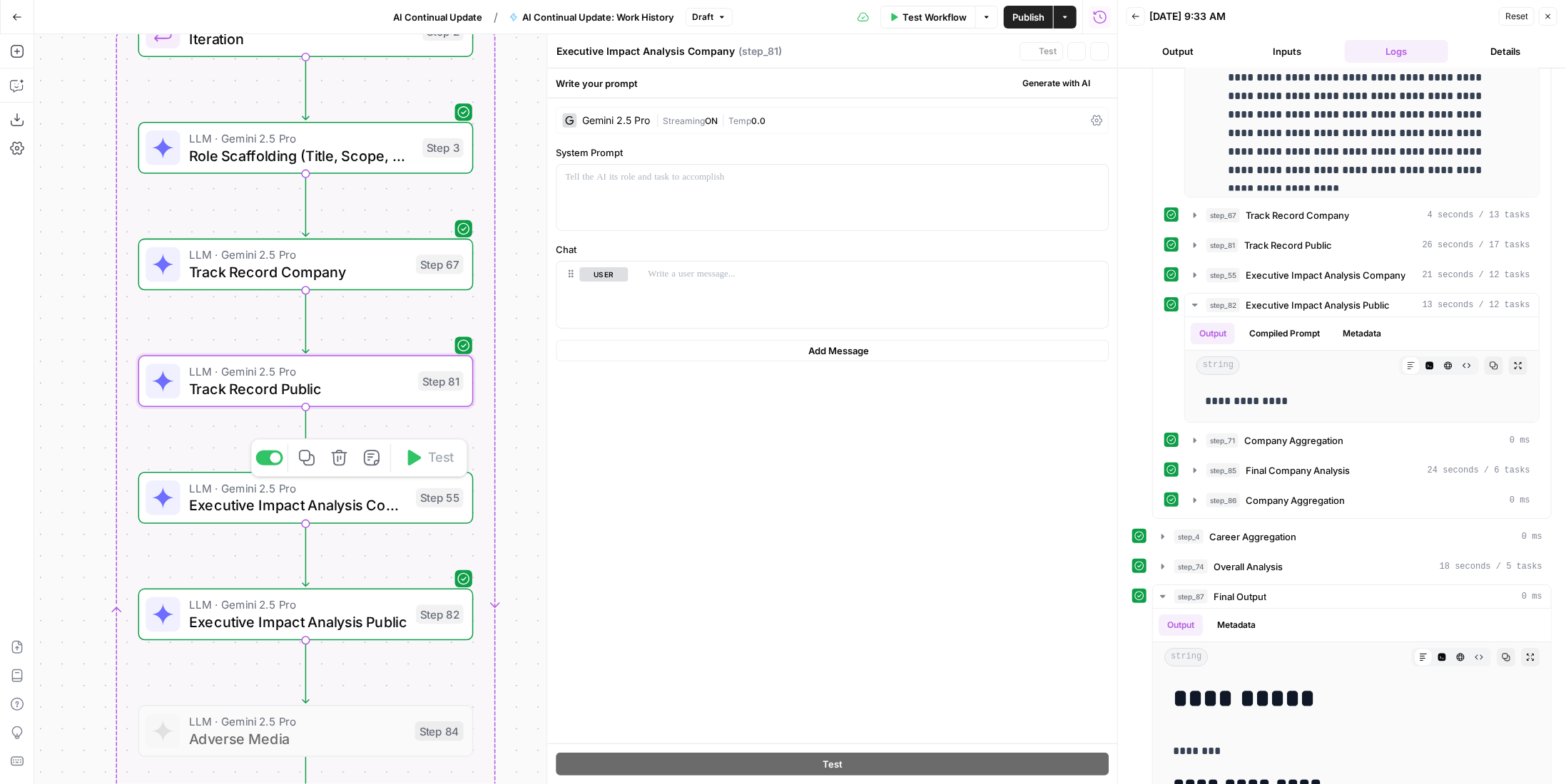
type textarea "Track Record Public"
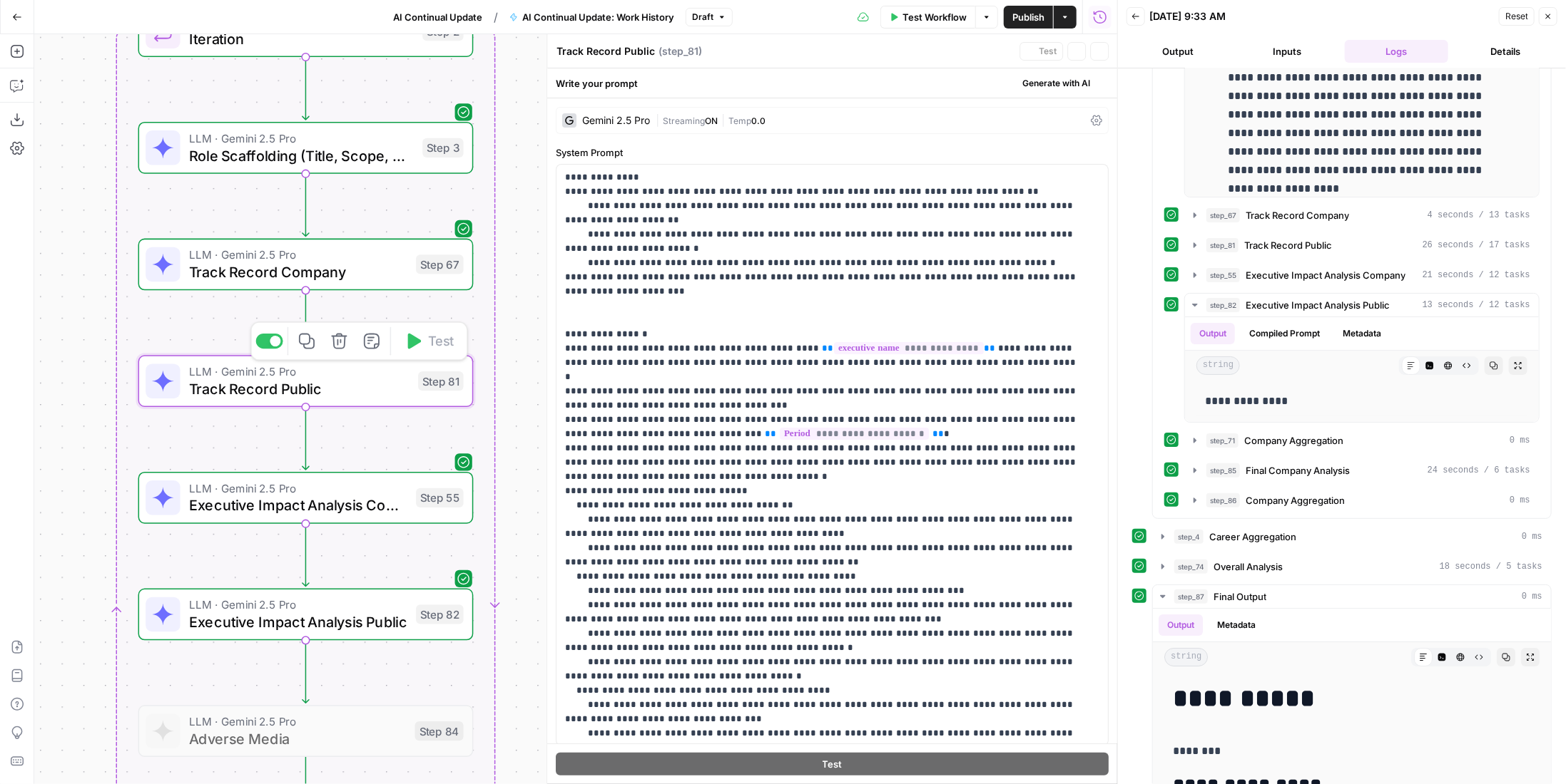
click at [352, 275] on span "Track Record Company" at bounding box center [298, 272] width 218 height 21
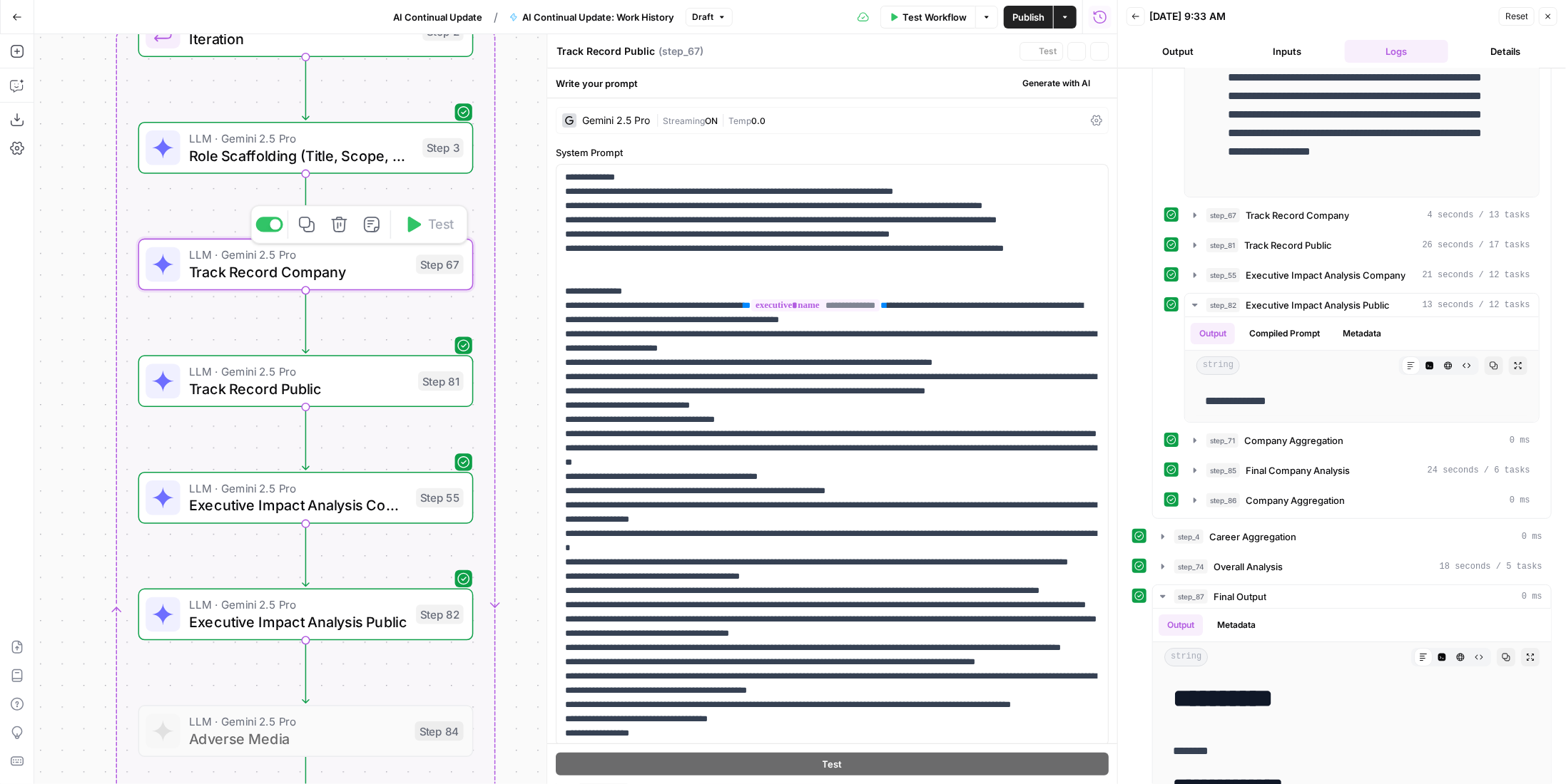
type textarea "Track Record Company"
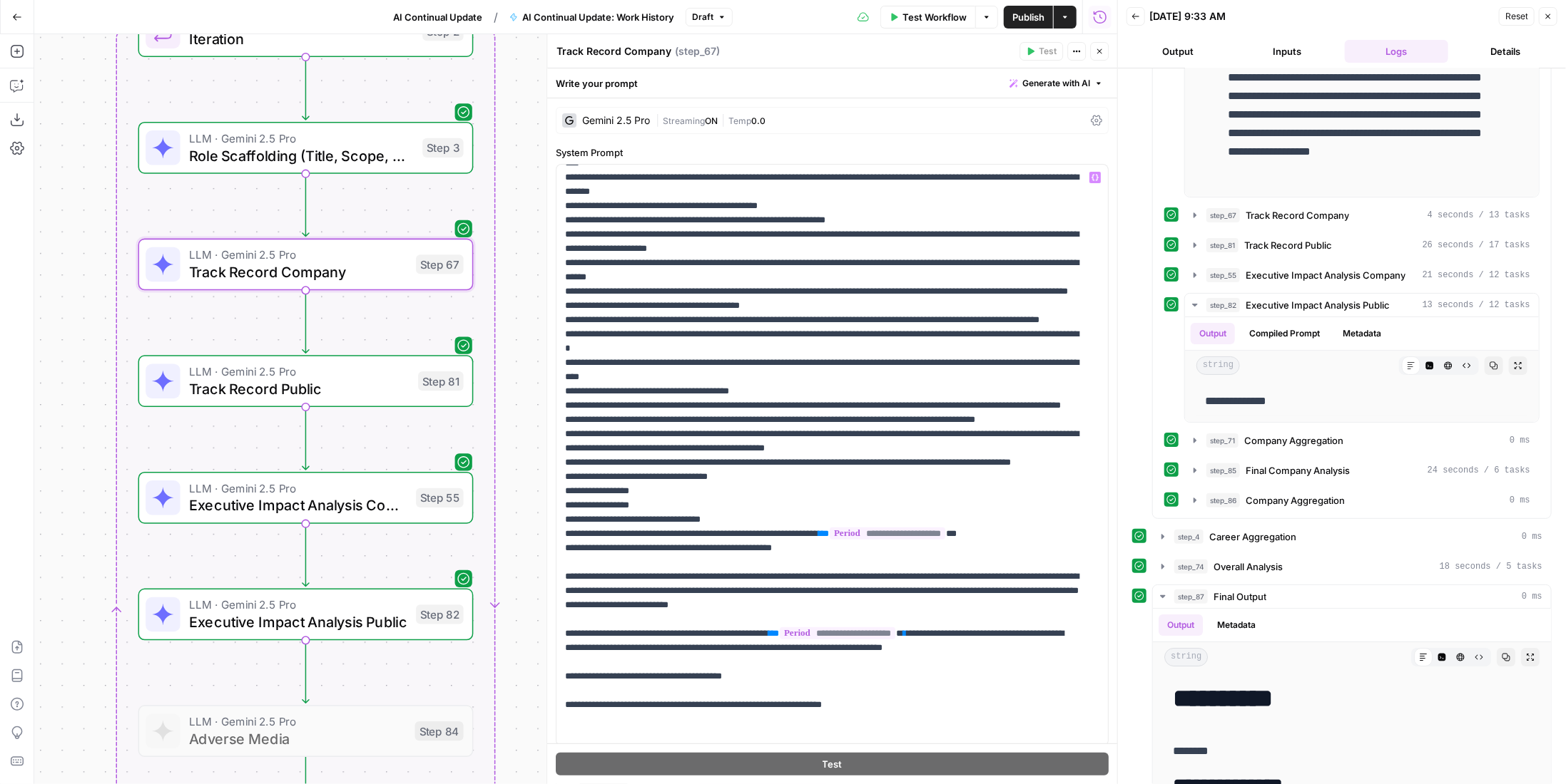
scroll to position [72, 0]
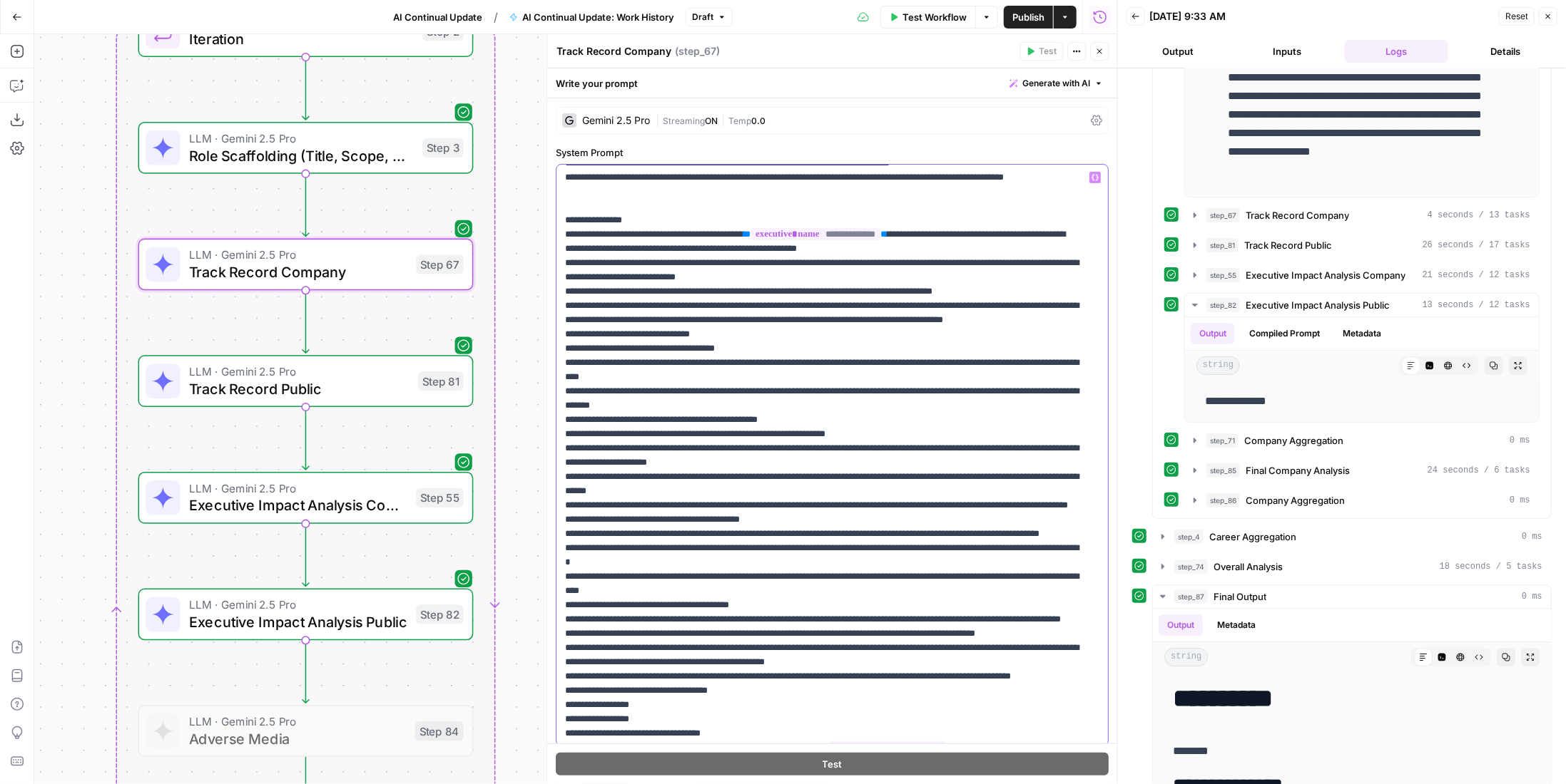
drag, startPoint x: 757, startPoint y: 462, endPoint x: 557, endPoint y: 404, distance: 208.2
click at [557, 404] on div "**********" at bounding box center [826, 454] width 541 height 581
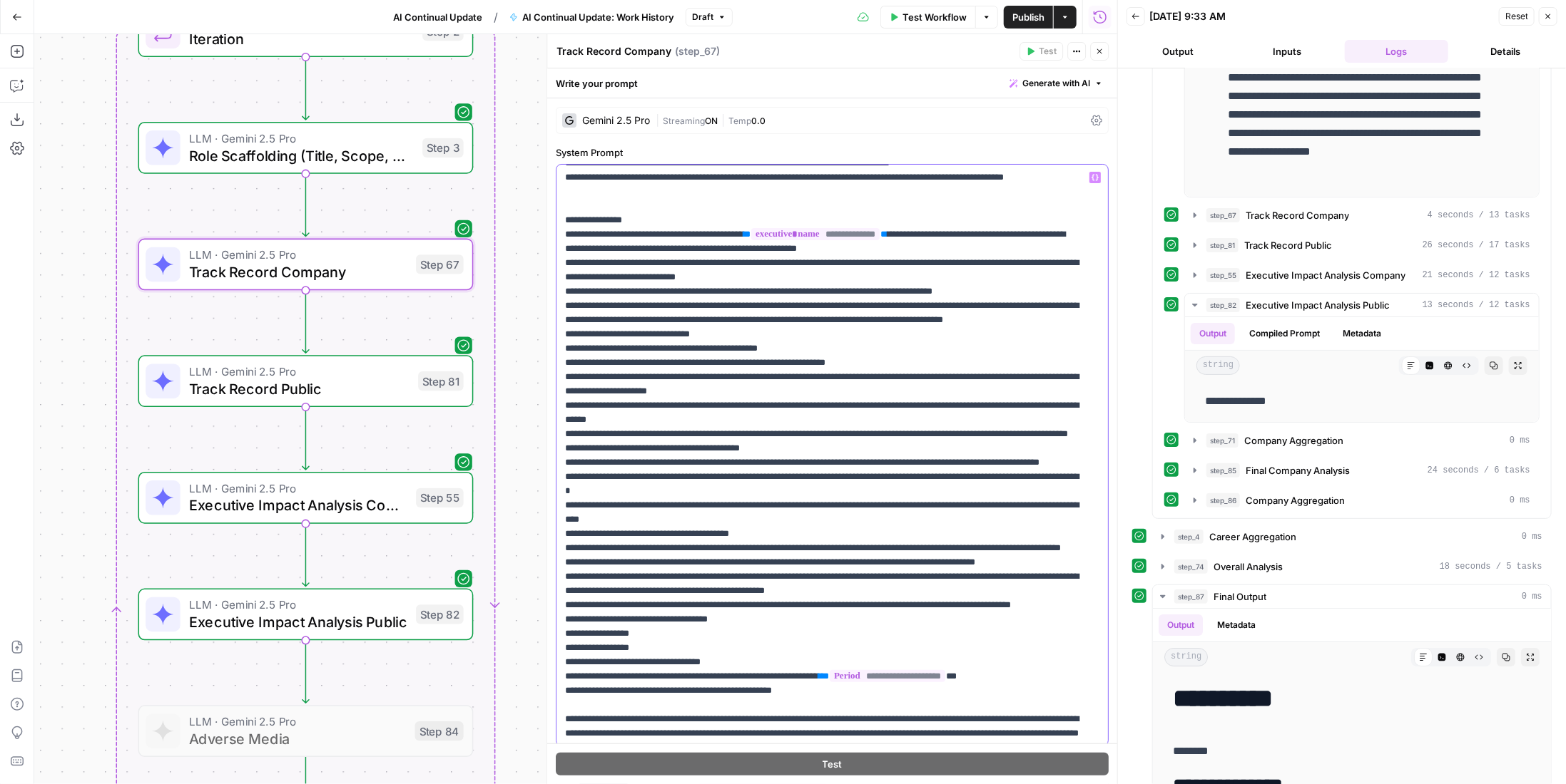
click at [579, 522] on p "**********" at bounding box center [822, 540] width 514 height 884
click at [578, 619] on p "**********" at bounding box center [822, 540] width 514 height 884
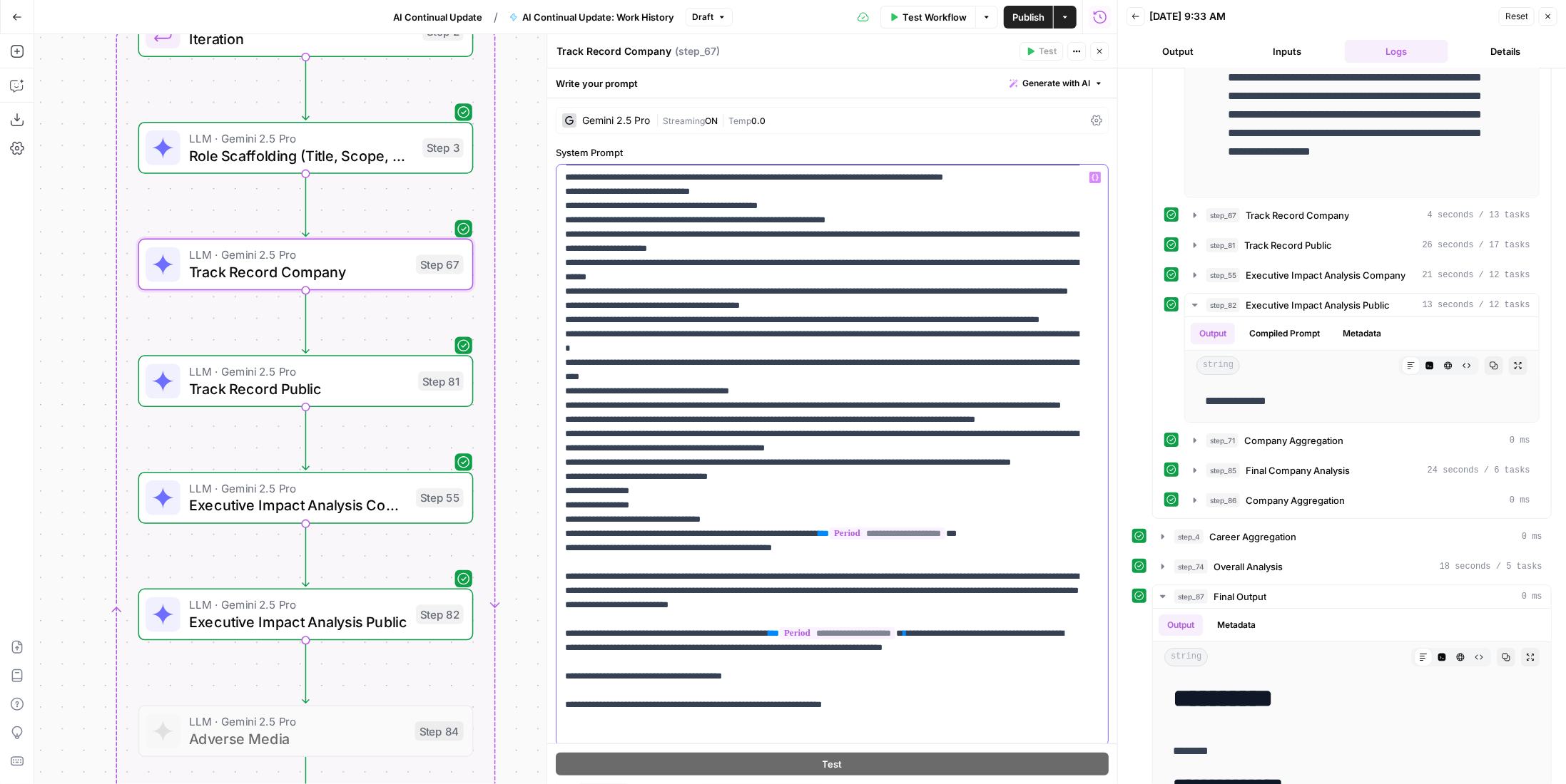
click at [579, 606] on p "**********" at bounding box center [822, 397] width 514 height 884
click at [355, 382] on span "Track Record Public" at bounding box center [299, 388] width 220 height 21
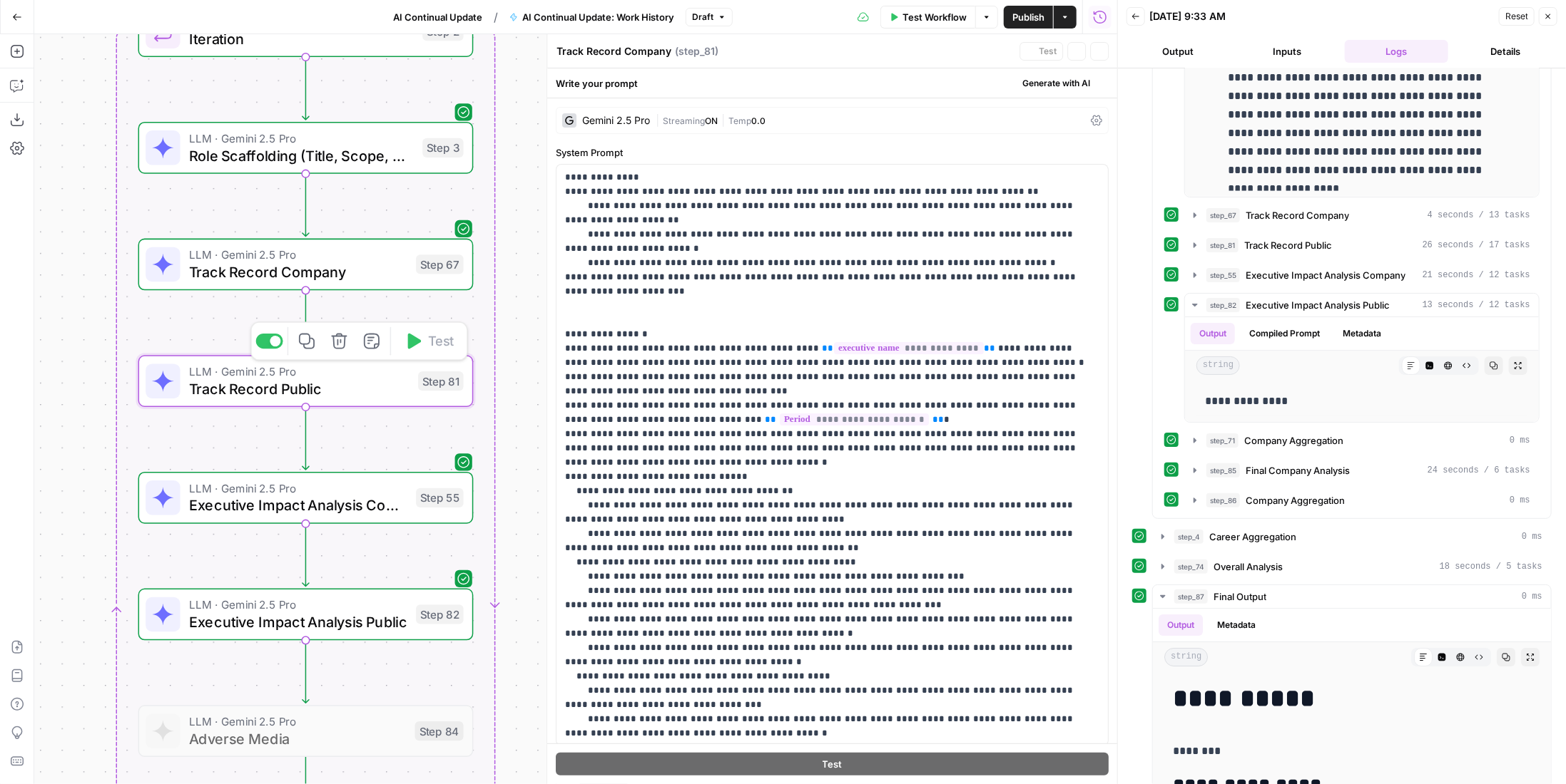
type textarea "Track Record Public"
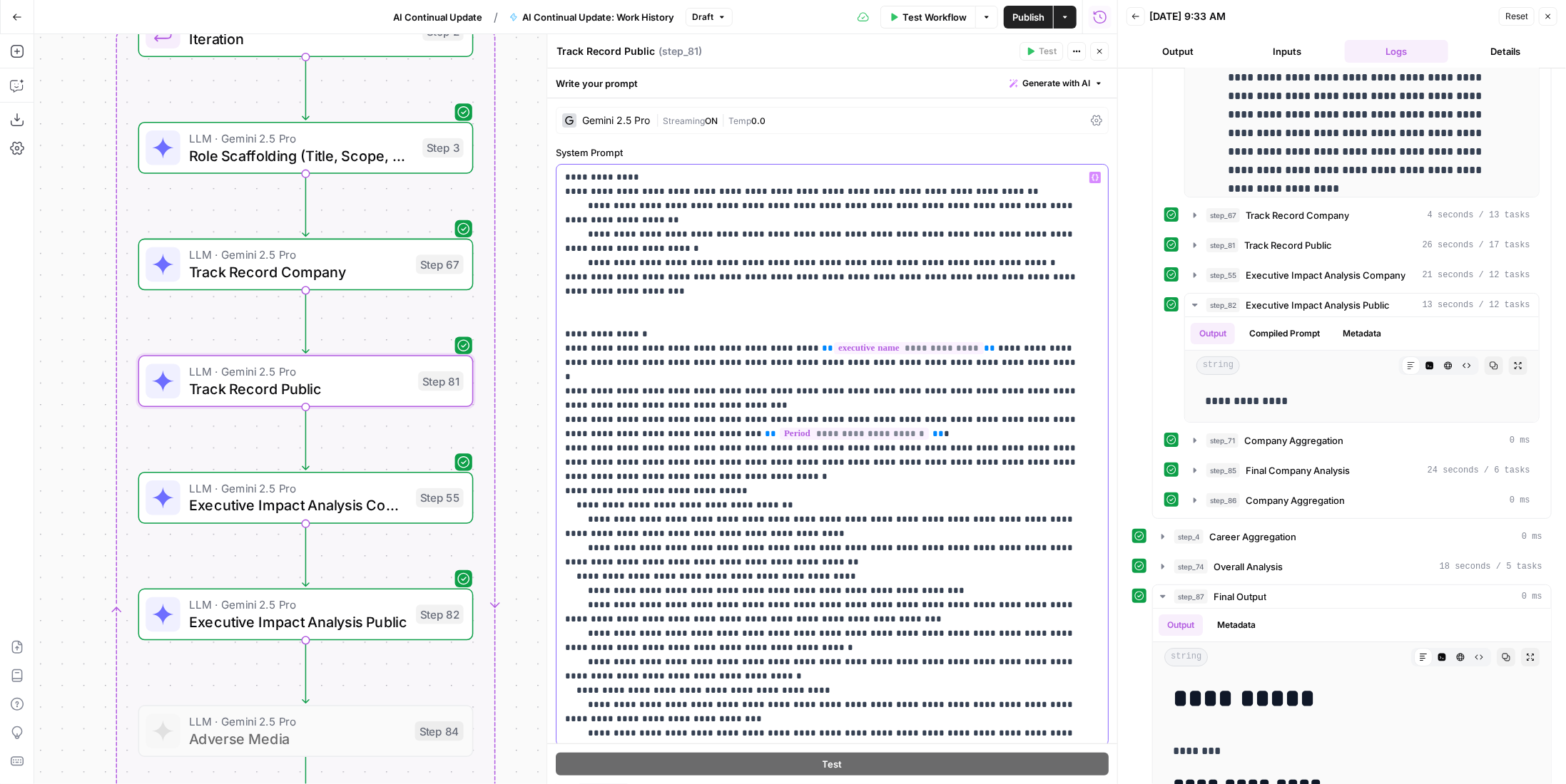
drag, startPoint x: 777, startPoint y: 546, endPoint x: 543, endPoint y: 486, distance: 241.6
click at [546, 486] on div "**********" at bounding box center [831, 408] width 571 height 750
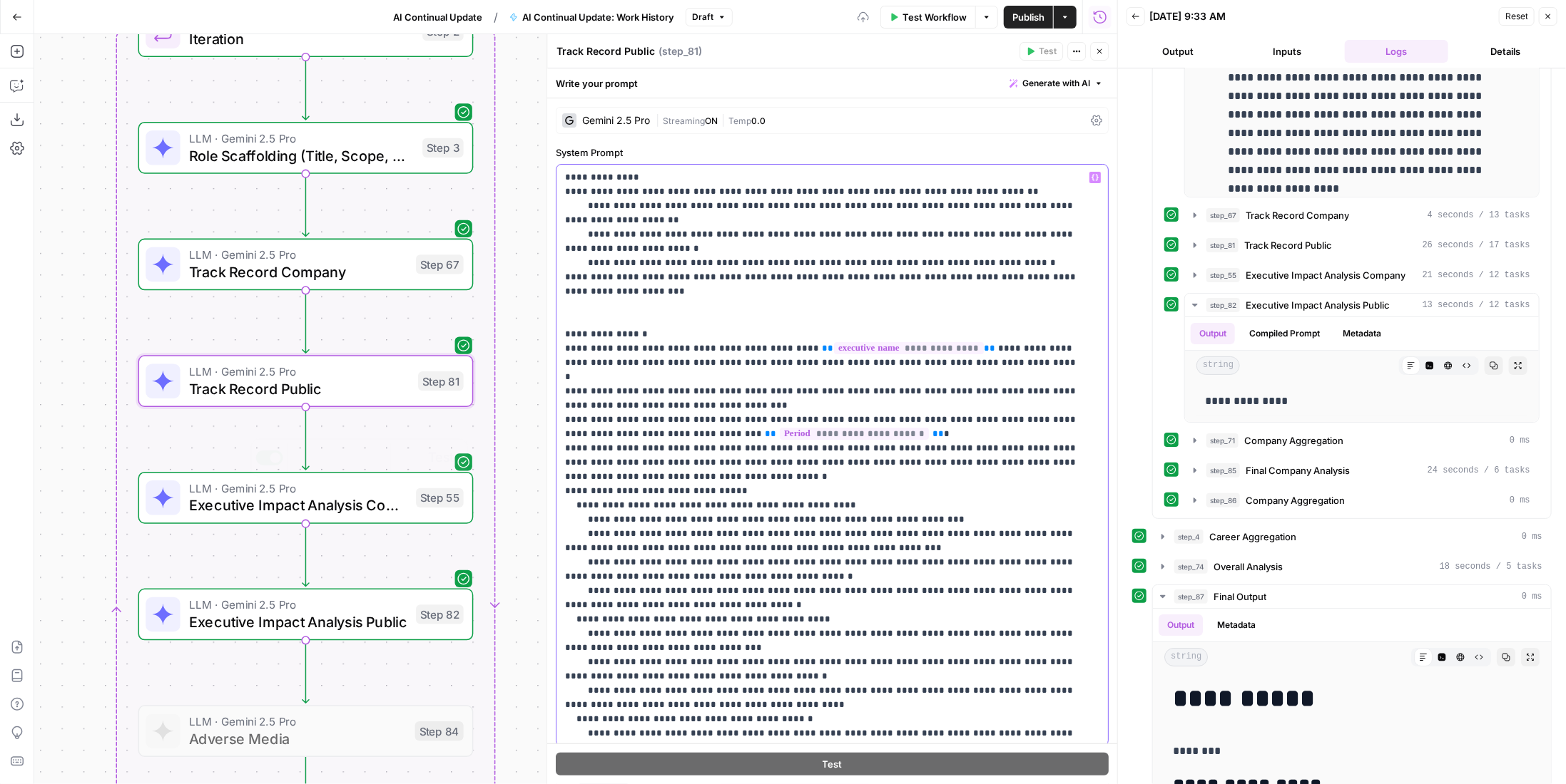
scroll to position [142, 0]
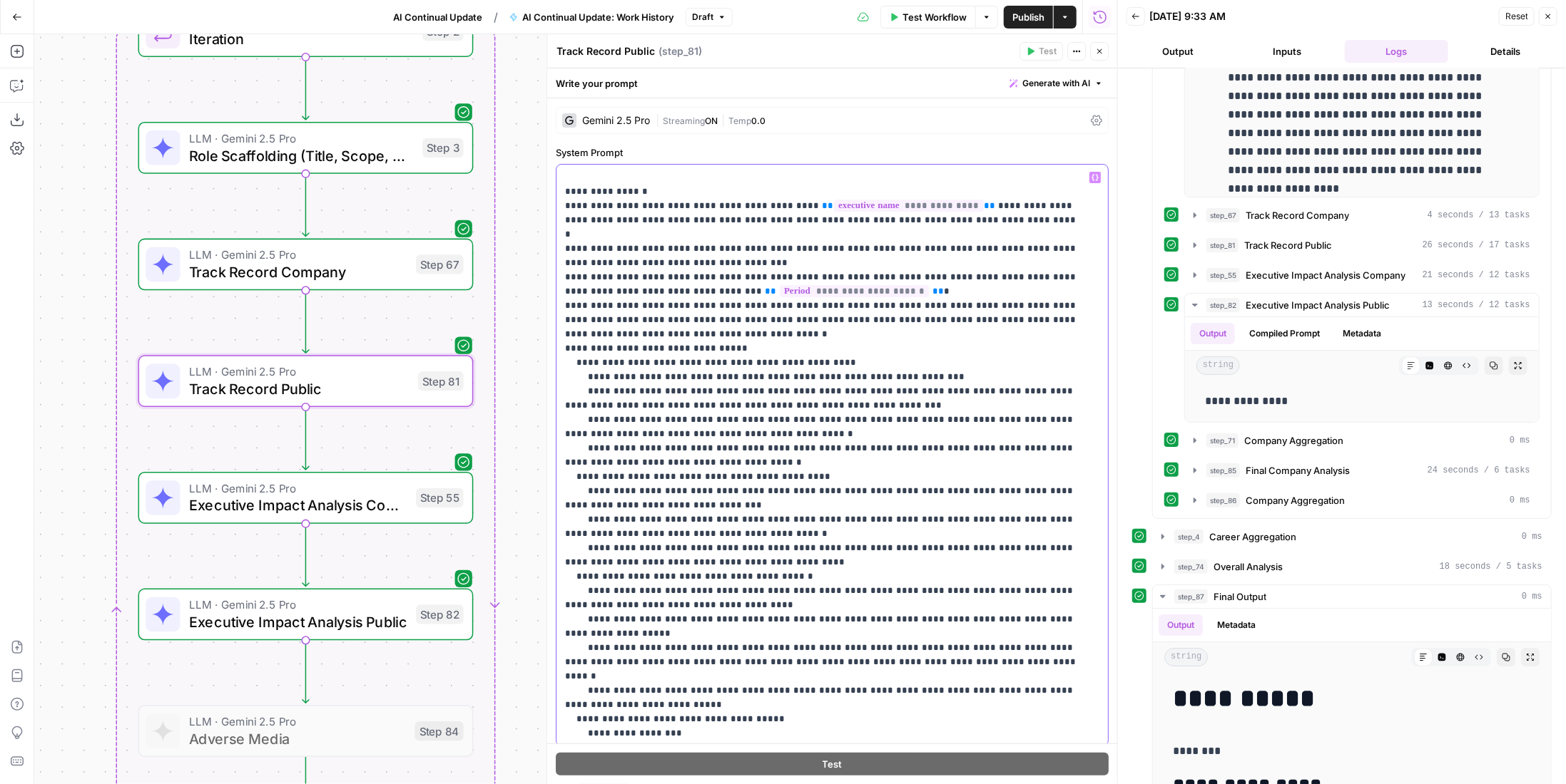
click at [580, 565] on p "**********" at bounding box center [822, 477] width 514 height 899
click at [579, 689] on p "**********" at bounding box center [822, 477] width 514 height 899
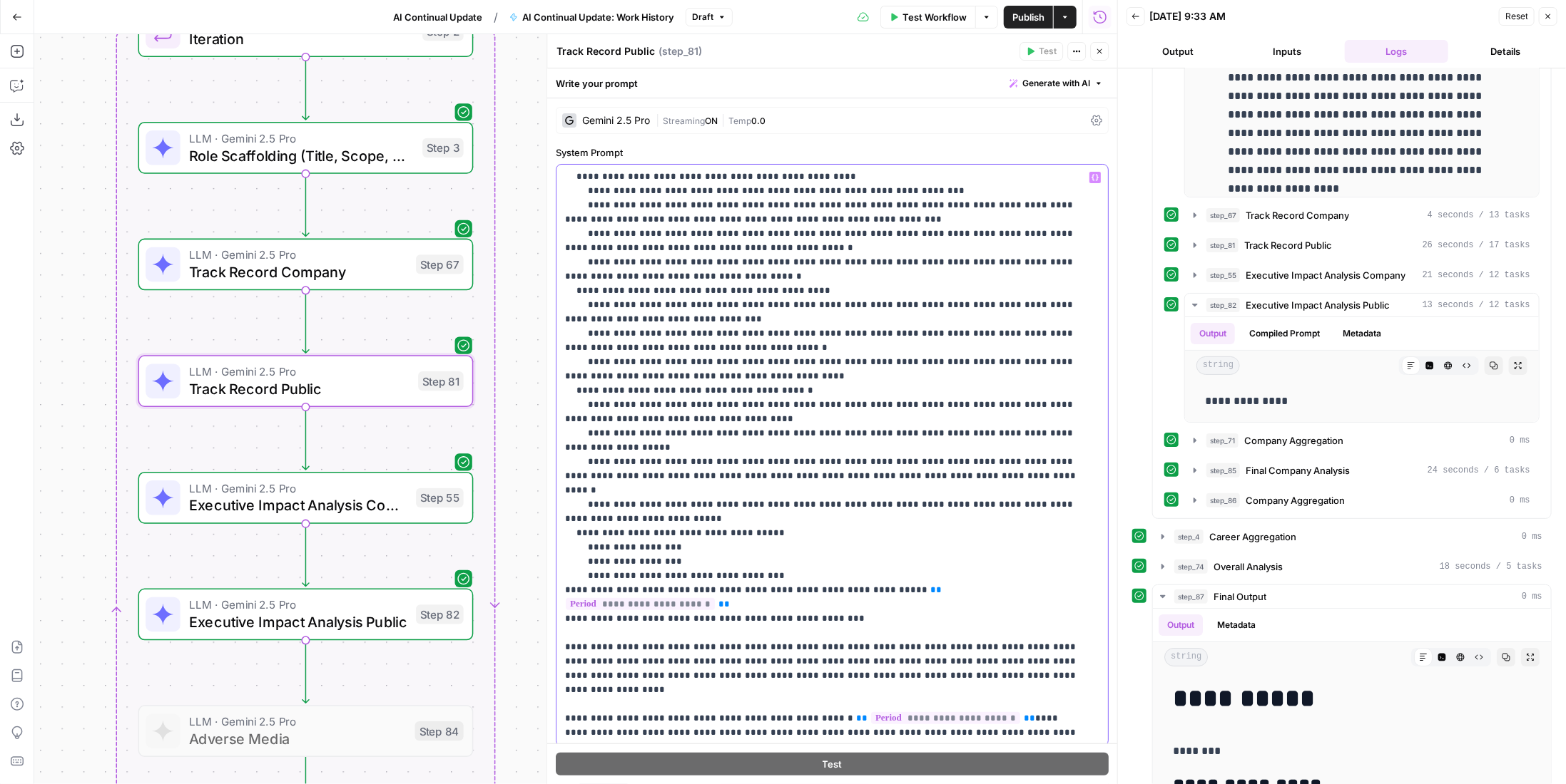
scroll to position [184, 0]
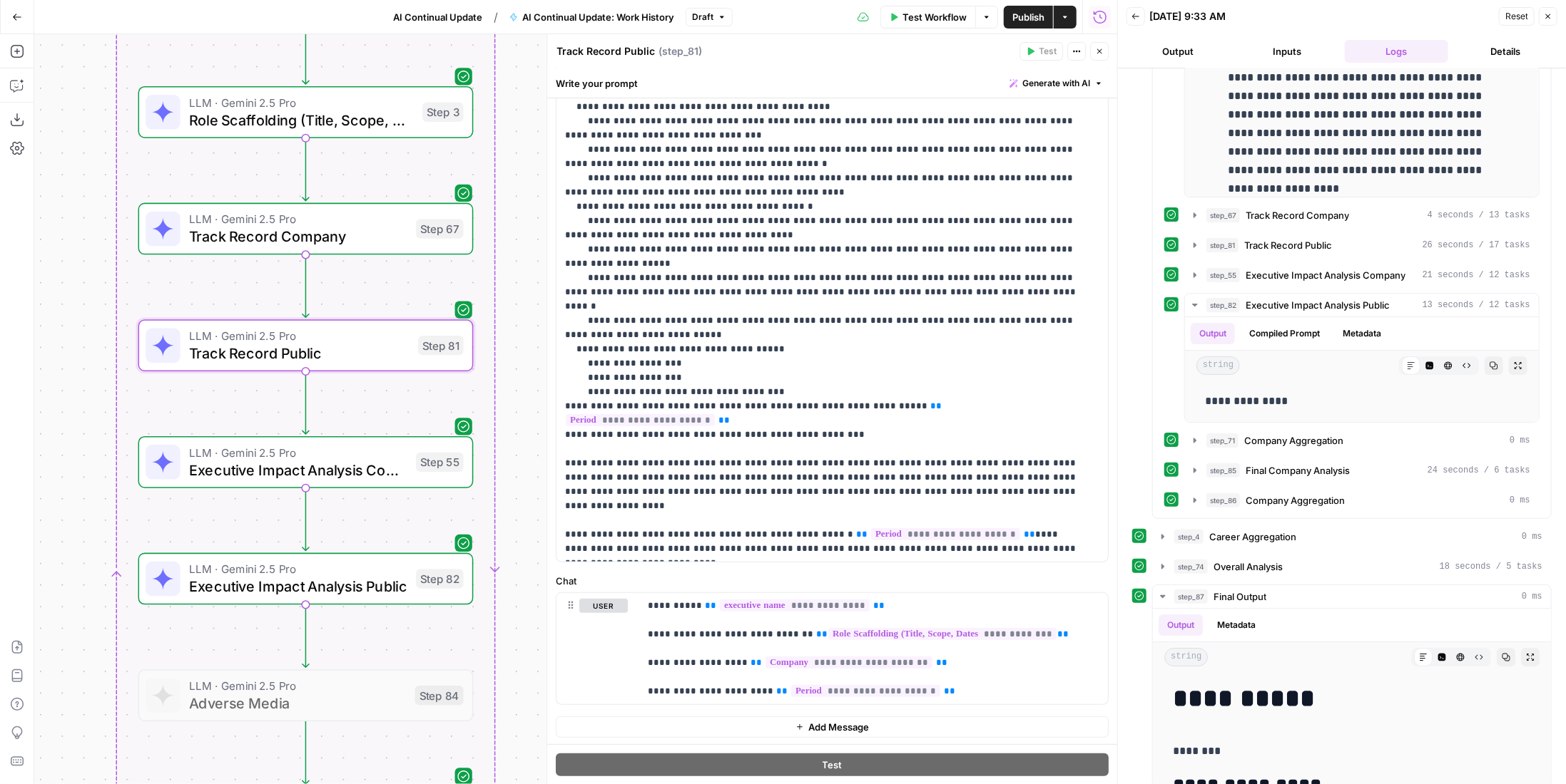
click at [377, 475] on span "Executive Impact Analysis Company" at bounding box center [298, 469] width 218 height 21
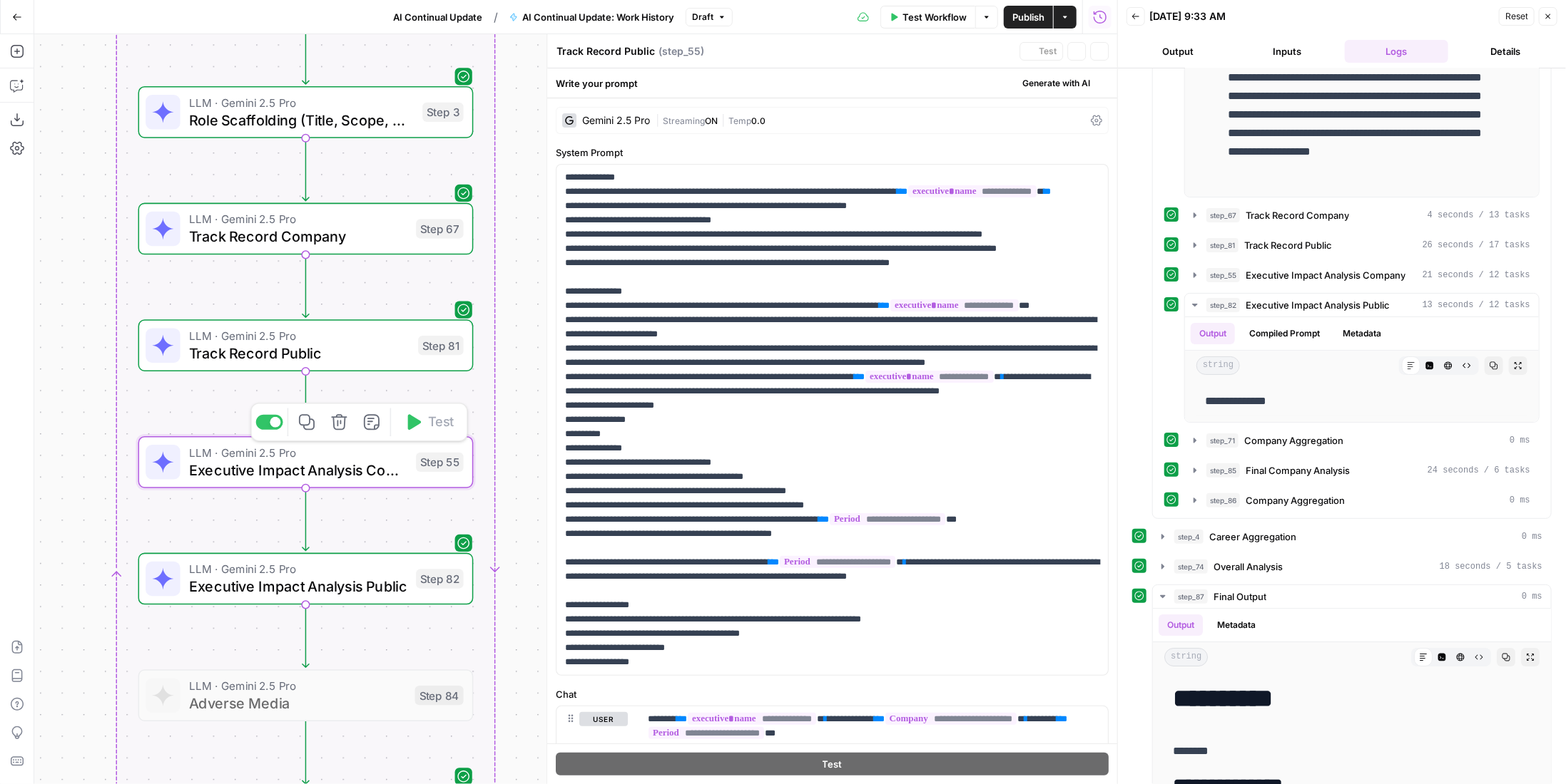
type textarea "Executive Impact Analysis Company"
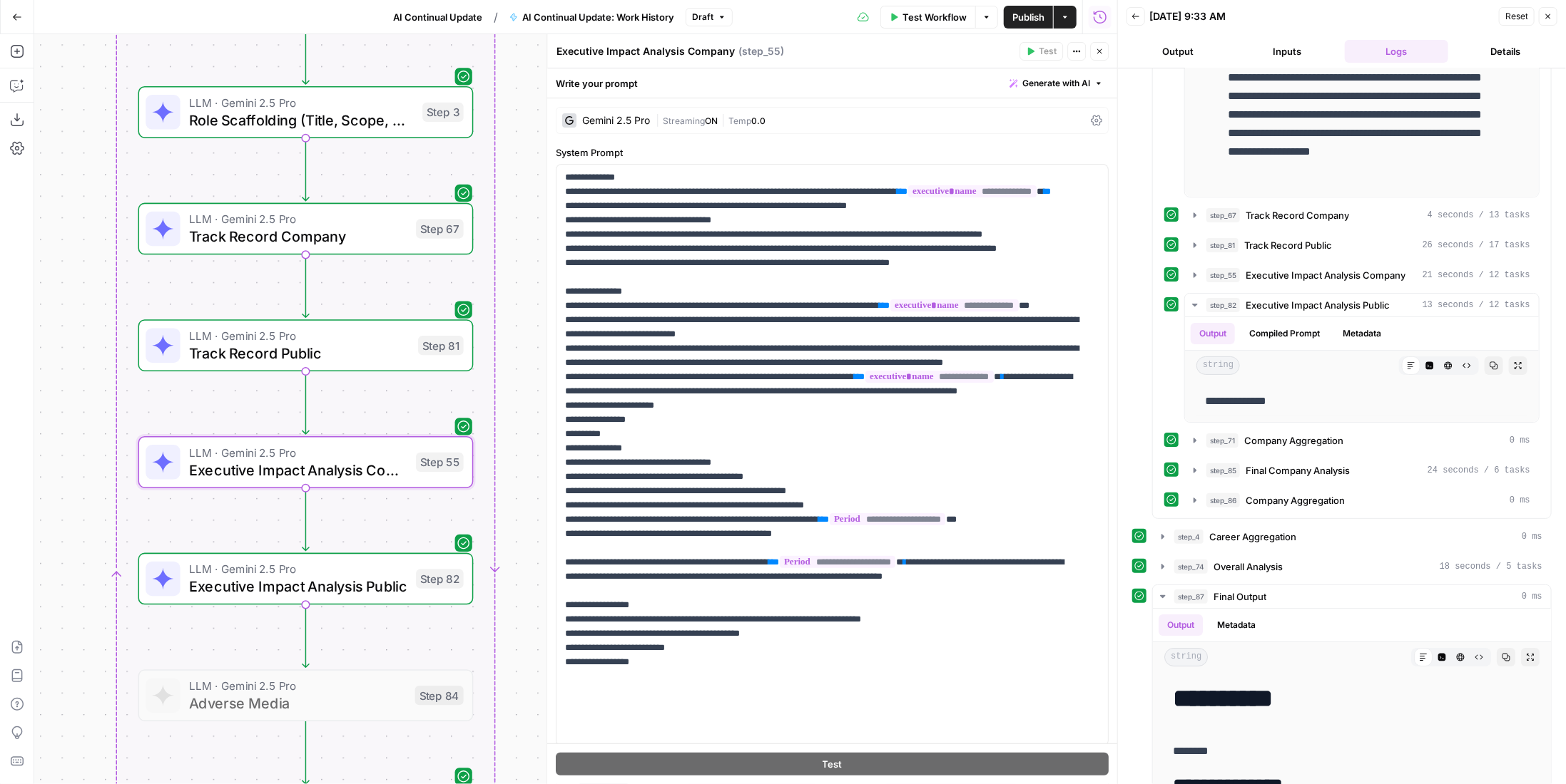
click at [1100, 47] on icon "button" at bounding box center [1099, 51] width 9 height 9
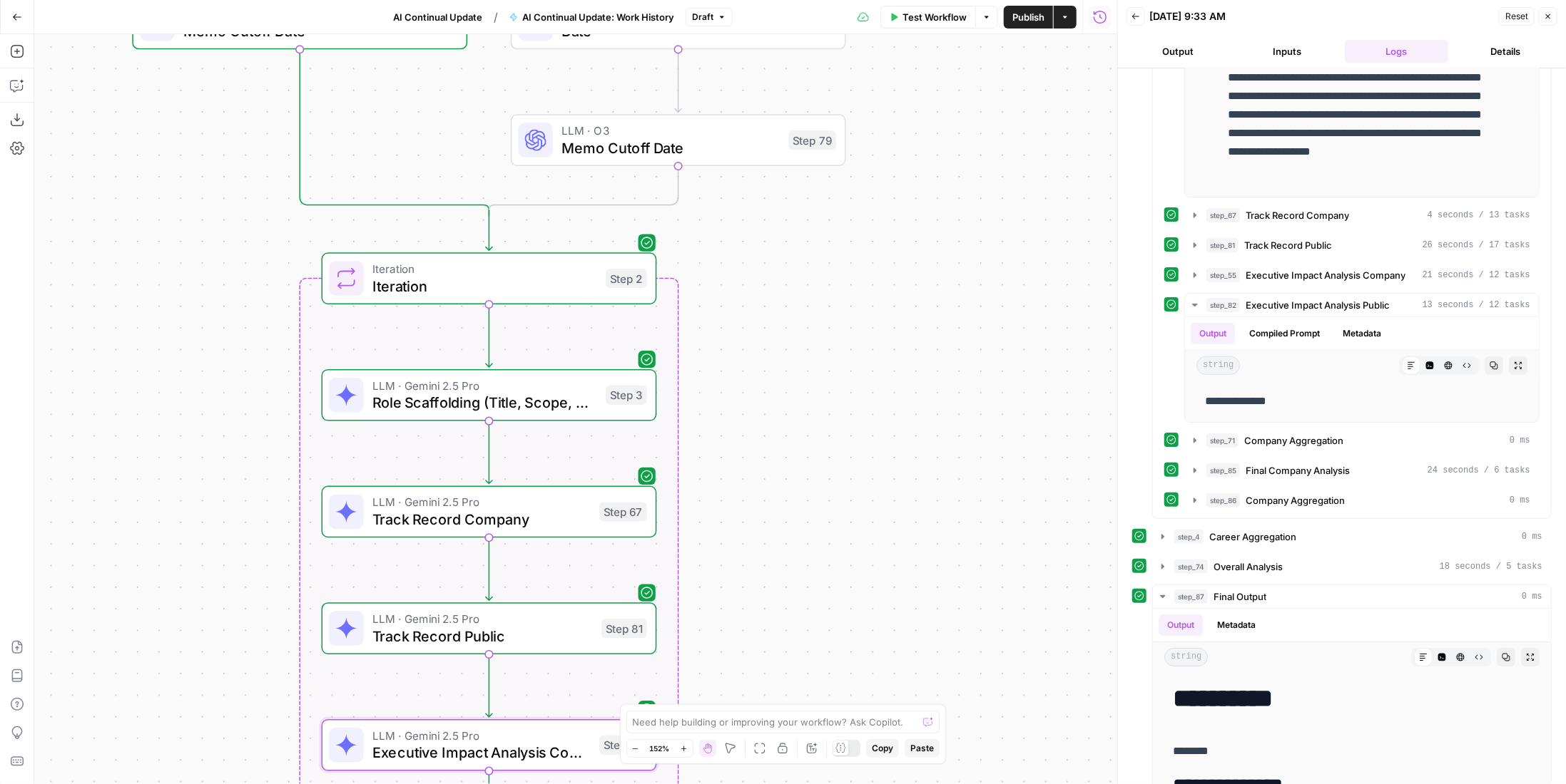
drag, startPoint x: 809, startPoint y: 332, endPoint x: 900, endPoint y: 427, distance: 131.6
click at [900, 428] on div "true false Workflow Set Inputs Inputs LLM · GPT-4.1 Date Step 90 LLM · GPT-4.1 …" at bounding box center [575, 408] width 1083 height 750
drag, startPoint x: 829, startPoint y: 309, endPoint x: 801, endPoint y: 589, distance: 281.4
click at [801, 593] on div "true false Workflow Set Inputs Inputs LLM · GPT-4.1 Date Step 90 LLM · GPT-4.1 …" at bounding box center [575, 408] width 1083 height 750
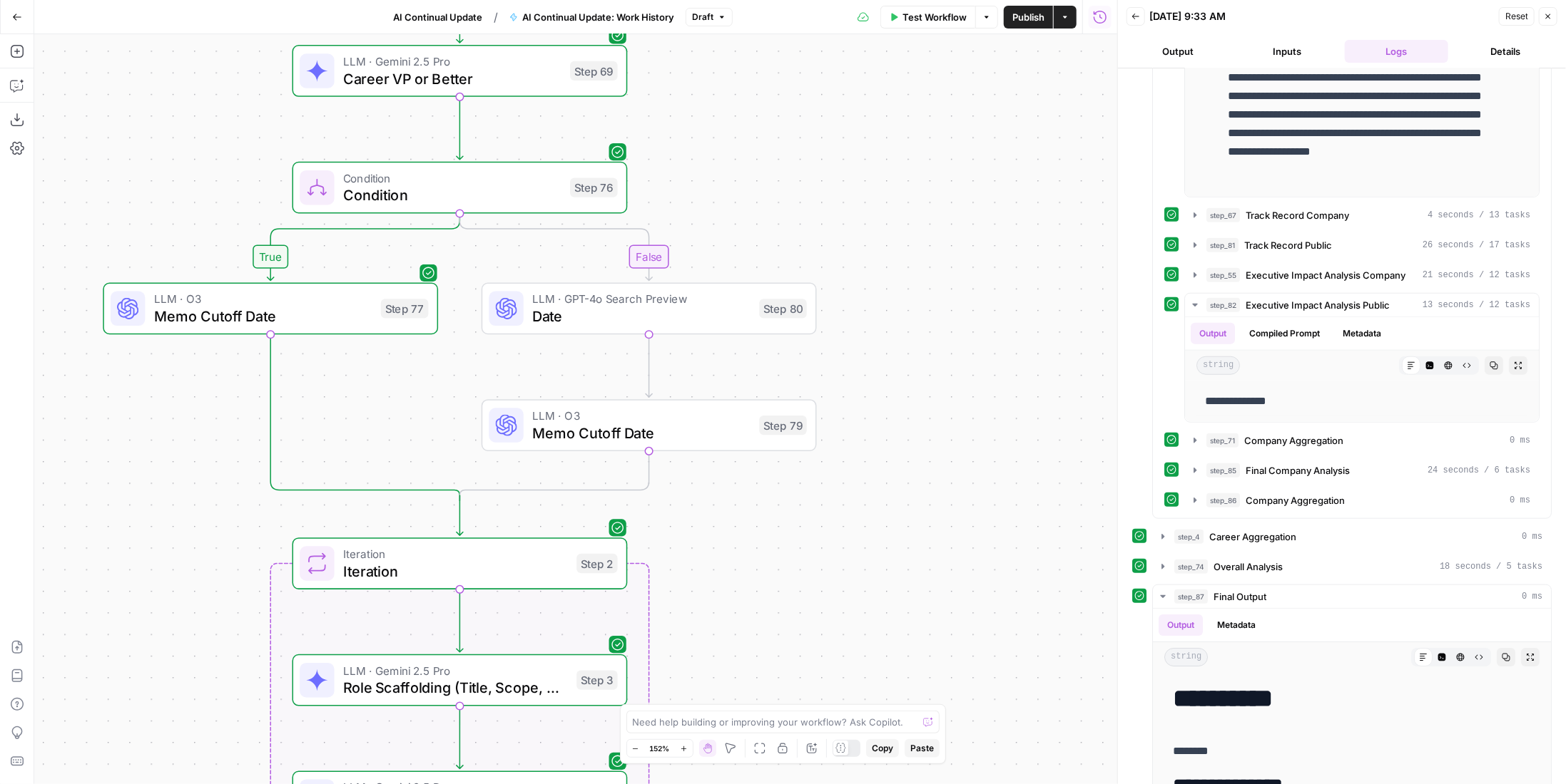
drag, startPoint x: 907, startPoint y: 272, endPoint x: 1018, endPoint y: 317, distance: 119.8
click at [907, 465] on div "true false Workflow Set Inputs Inputs LLM · GPT-4.1 Date Step 90 LLM · GPT-4.1 …" at bounding box center [575, 408] width 1083 height 750
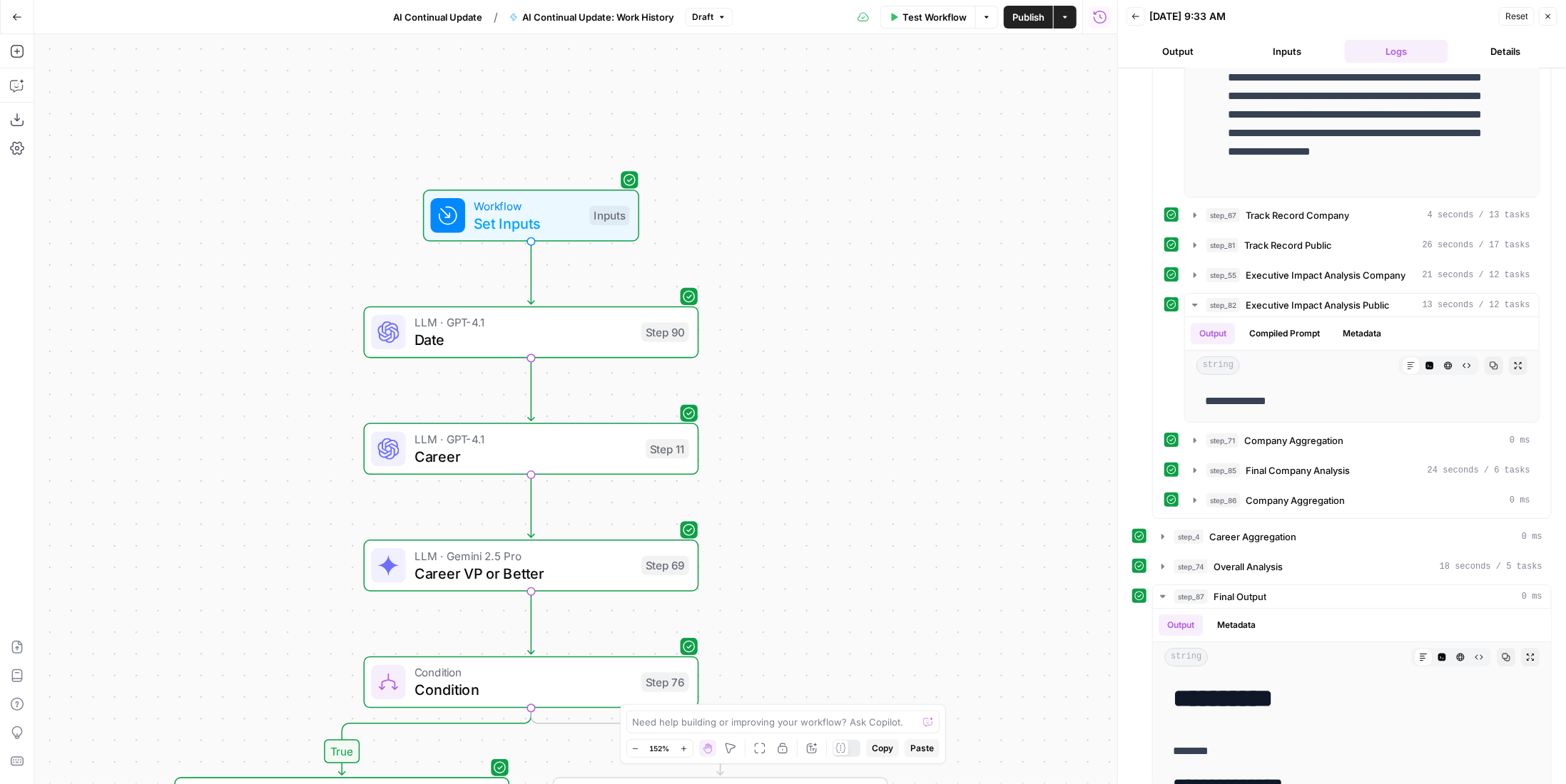
drag, startPoint x: 832, startPoint y: 218, endPoint x: 902, endPoint y: 518, distance: 308.1
click at [902, 518] on div "true false Workflow Set Inputs Inputs LLM · GPT-4.1 Date Step 90 LLM · GPT-4.1 …" at bounding box center [575, 408] width 1083 height 750
click at [910, 16] on span "Test Workflow" at bounding box center [934, 17] width 64 height 14
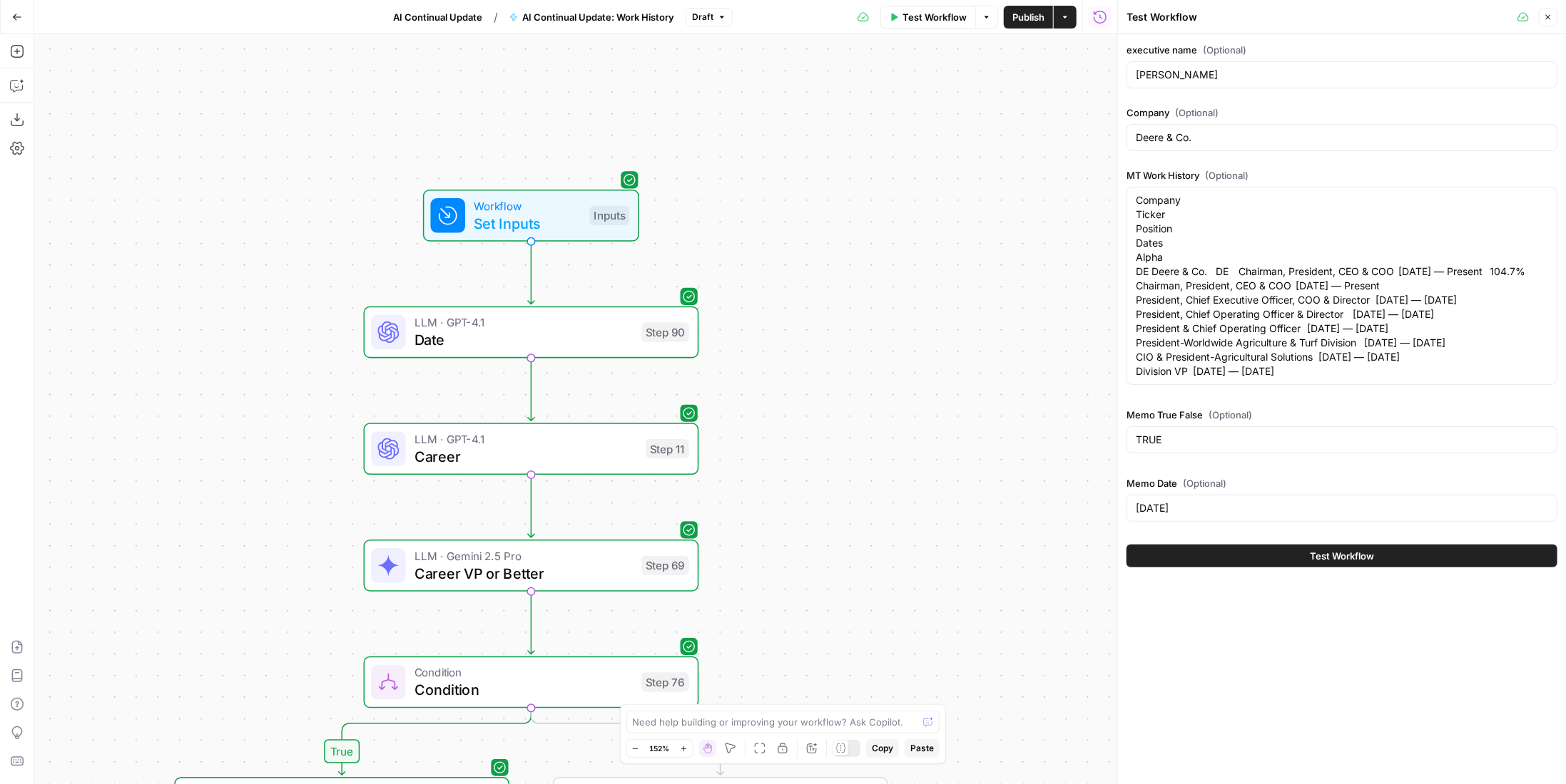
click at [1342, 561] on span "Test Workflow" at bounding box center [1342, 556] width 64 height 14
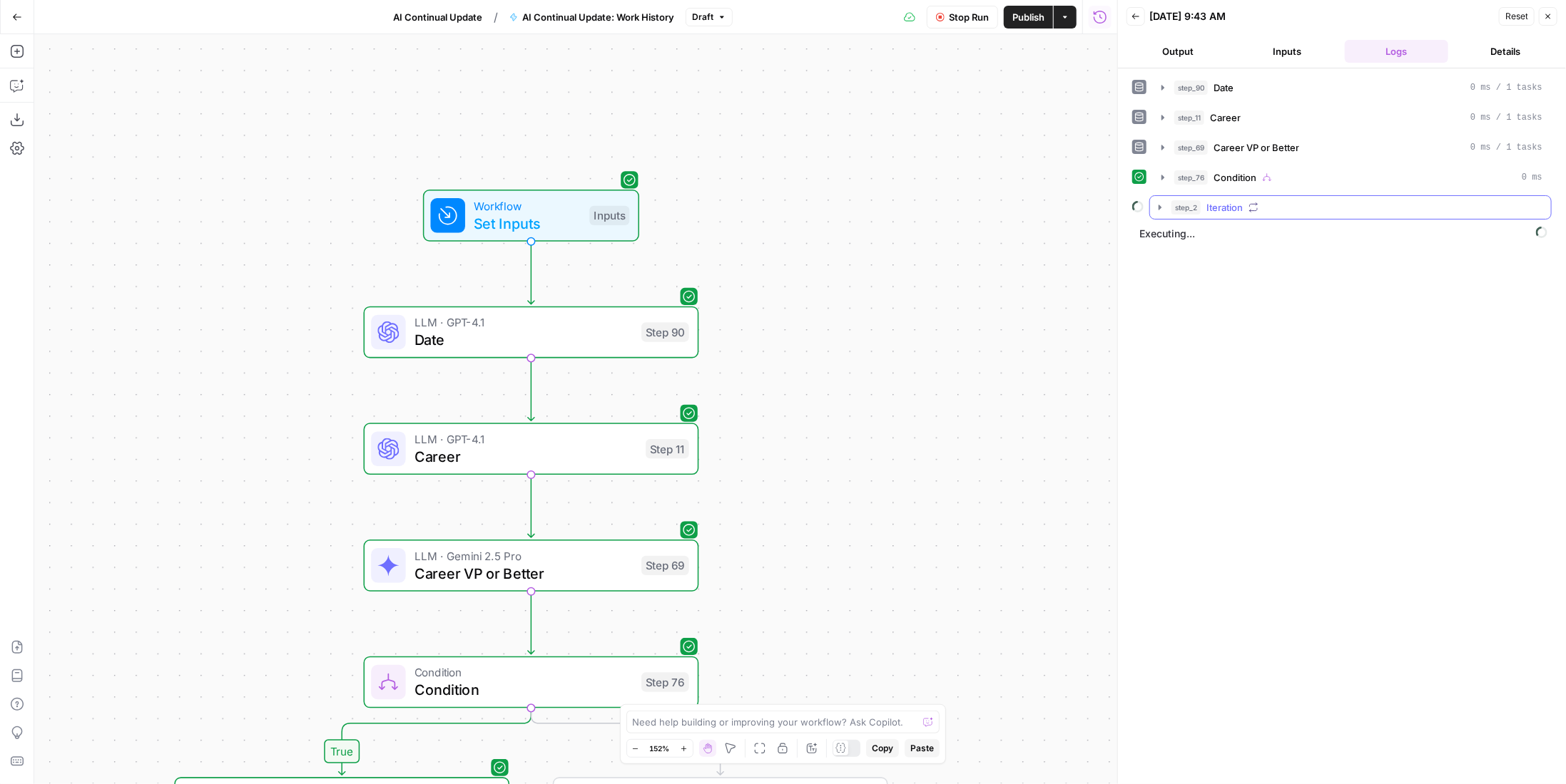
click at [1253, 207] on icon "button" at bounding box center [1254, 207] width 8 height 9
click at [1243, 166] on button "step_76 Condition 0 ms" at bounding box center [1352, 177] width 398 height 23
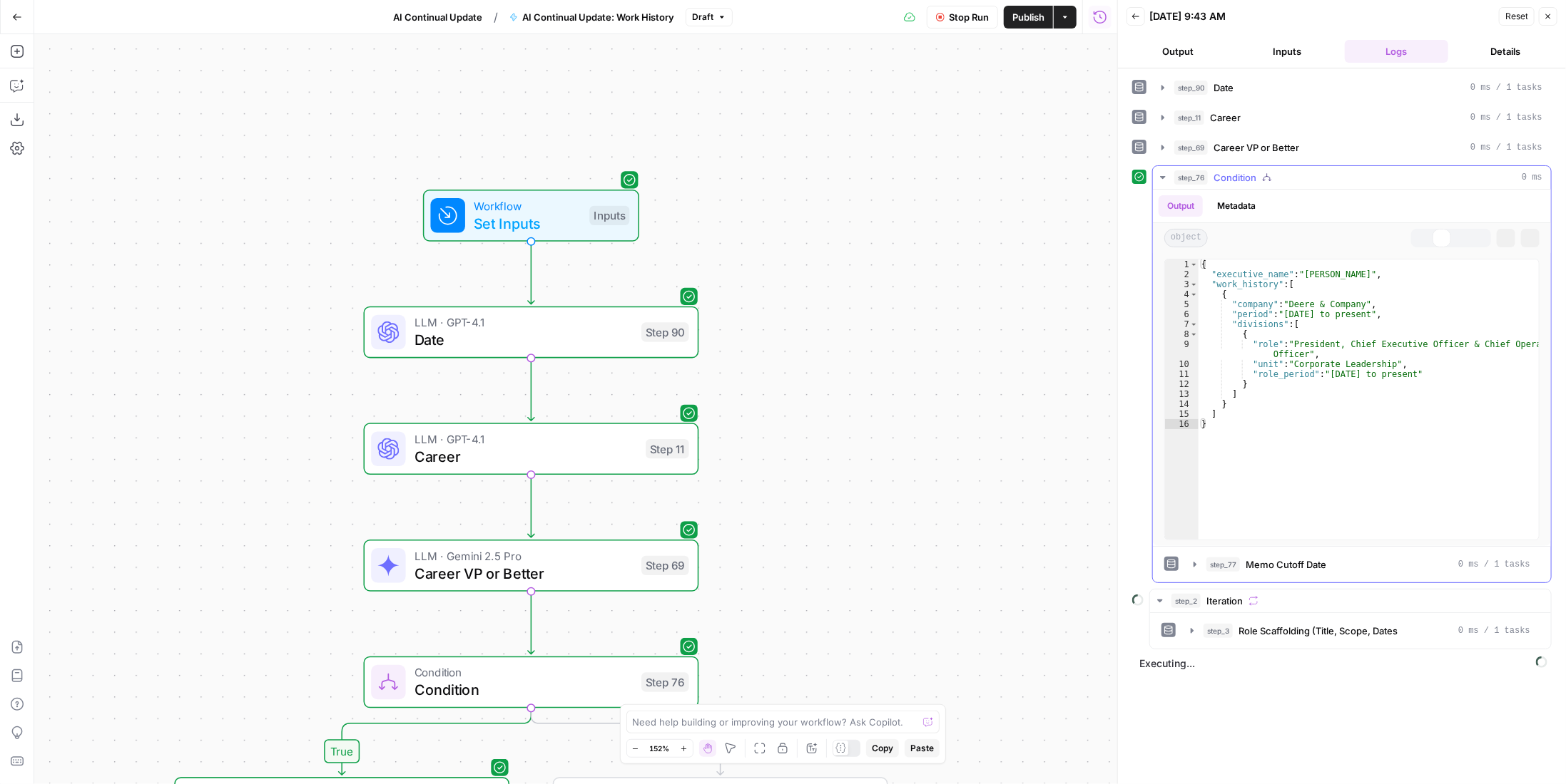
click at [1244, 170] on span "Condition" at bounding box center [1234, 177] width 43 height 14
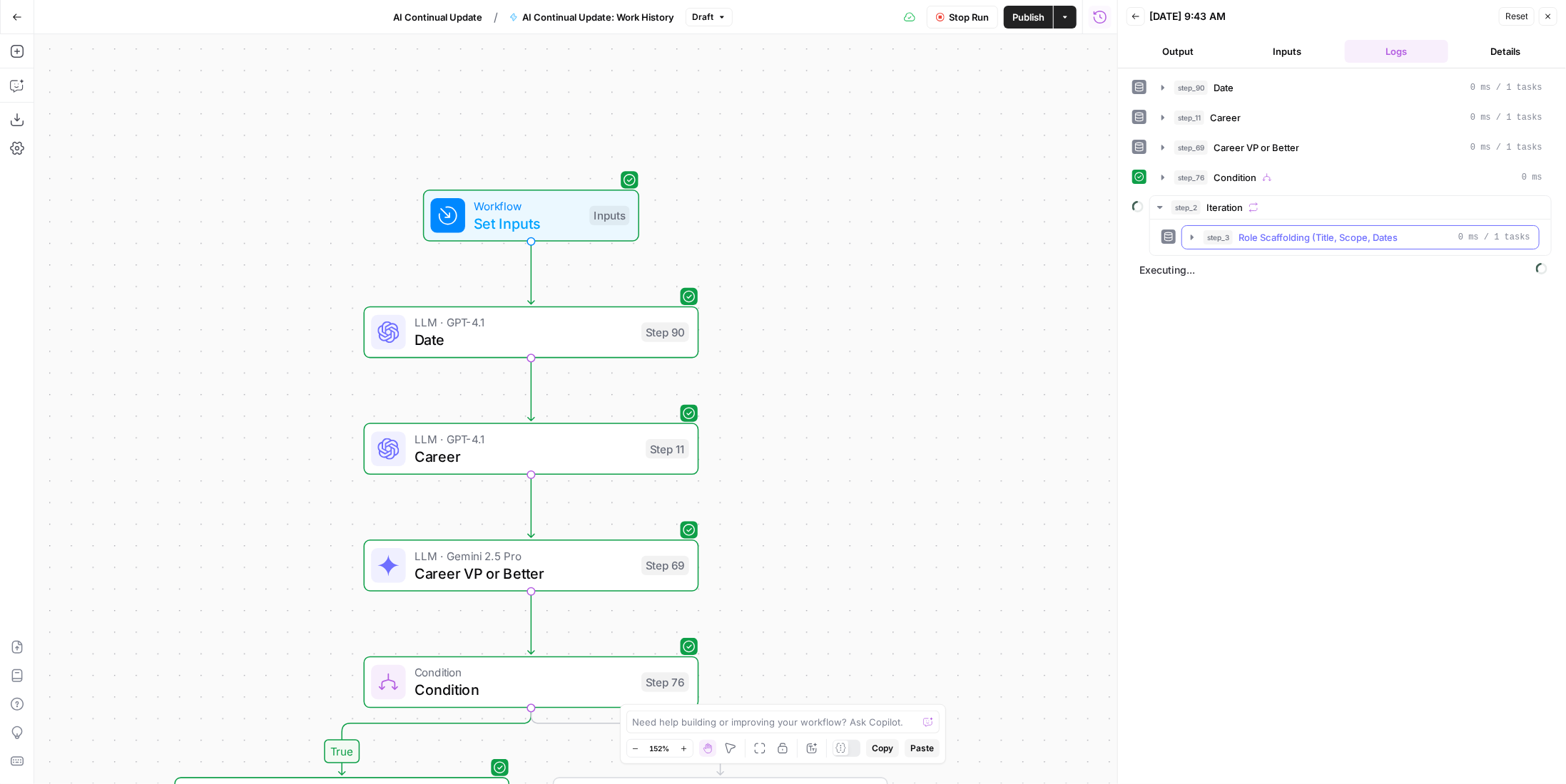
click at [1289, 226] on button "step_3 Role Scaffolding (Title, Scope, Dates 0 ms / 1 tasks" at bounding box center [1361, 237] width 357 height 23
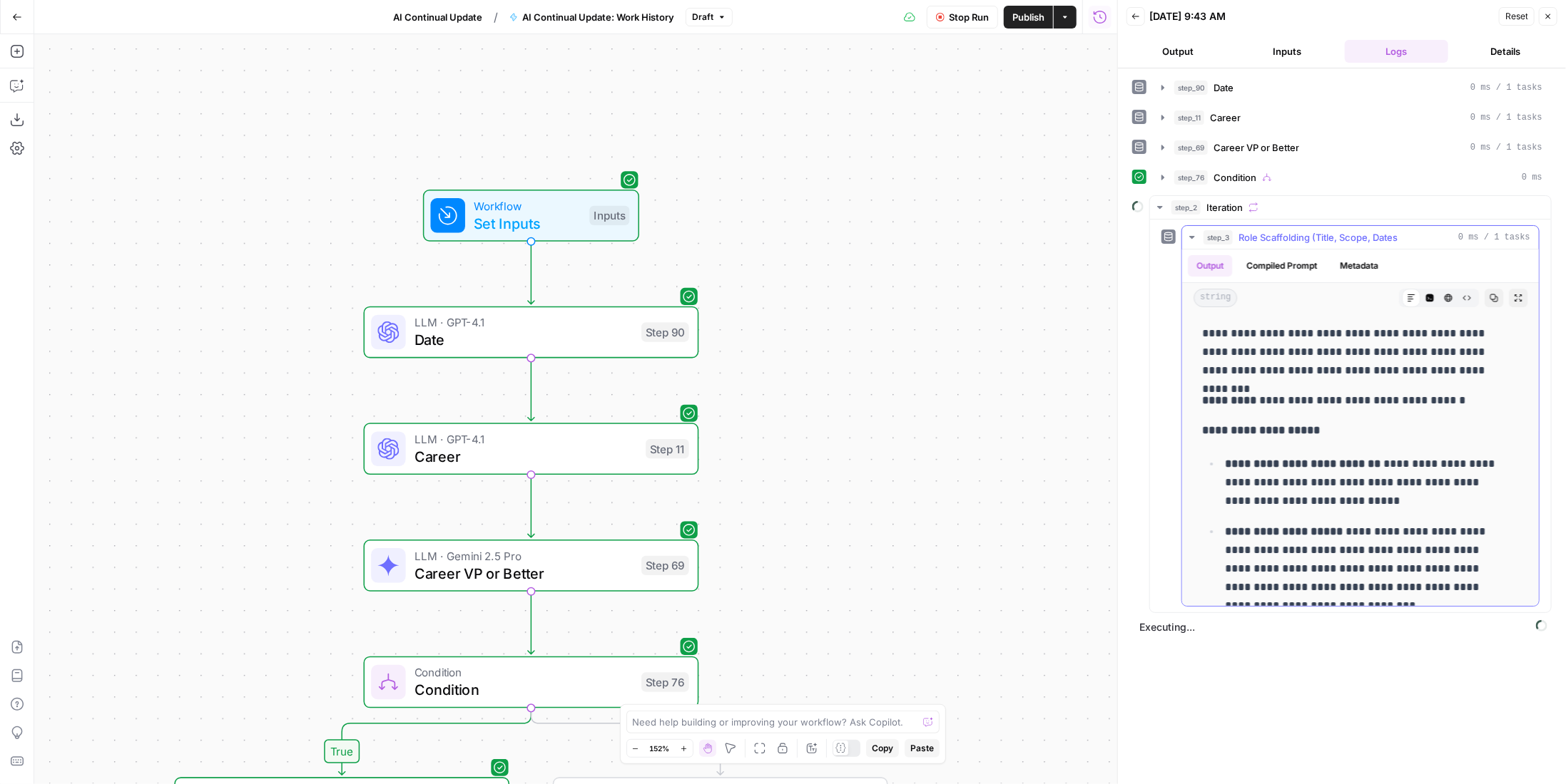
click at [1291, 237] on span "Role Scaffolding (Title, Scope, Dates" at bounding box center [1318, 237] width 159 height 14
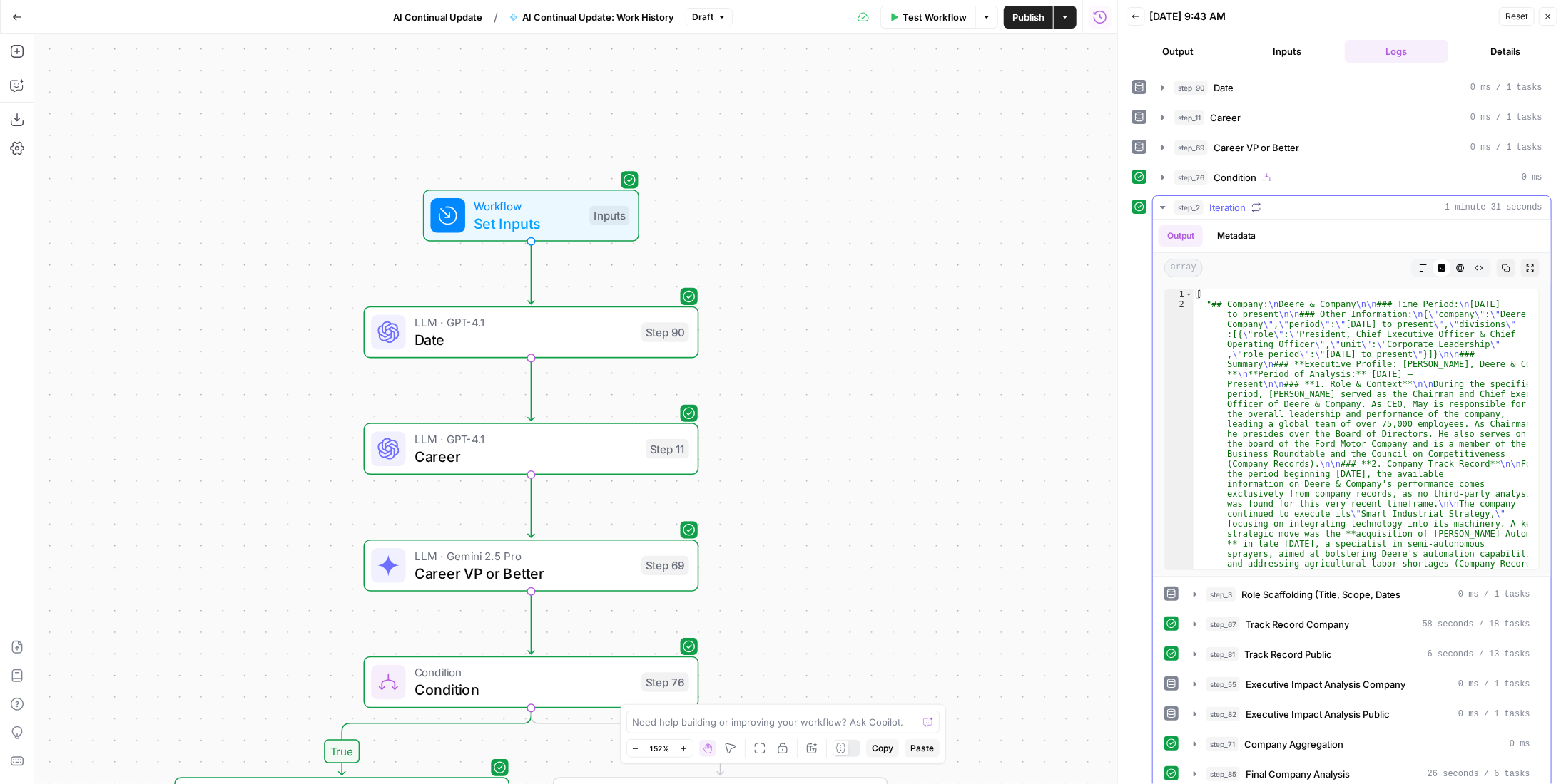
scroll to position [214, 0]
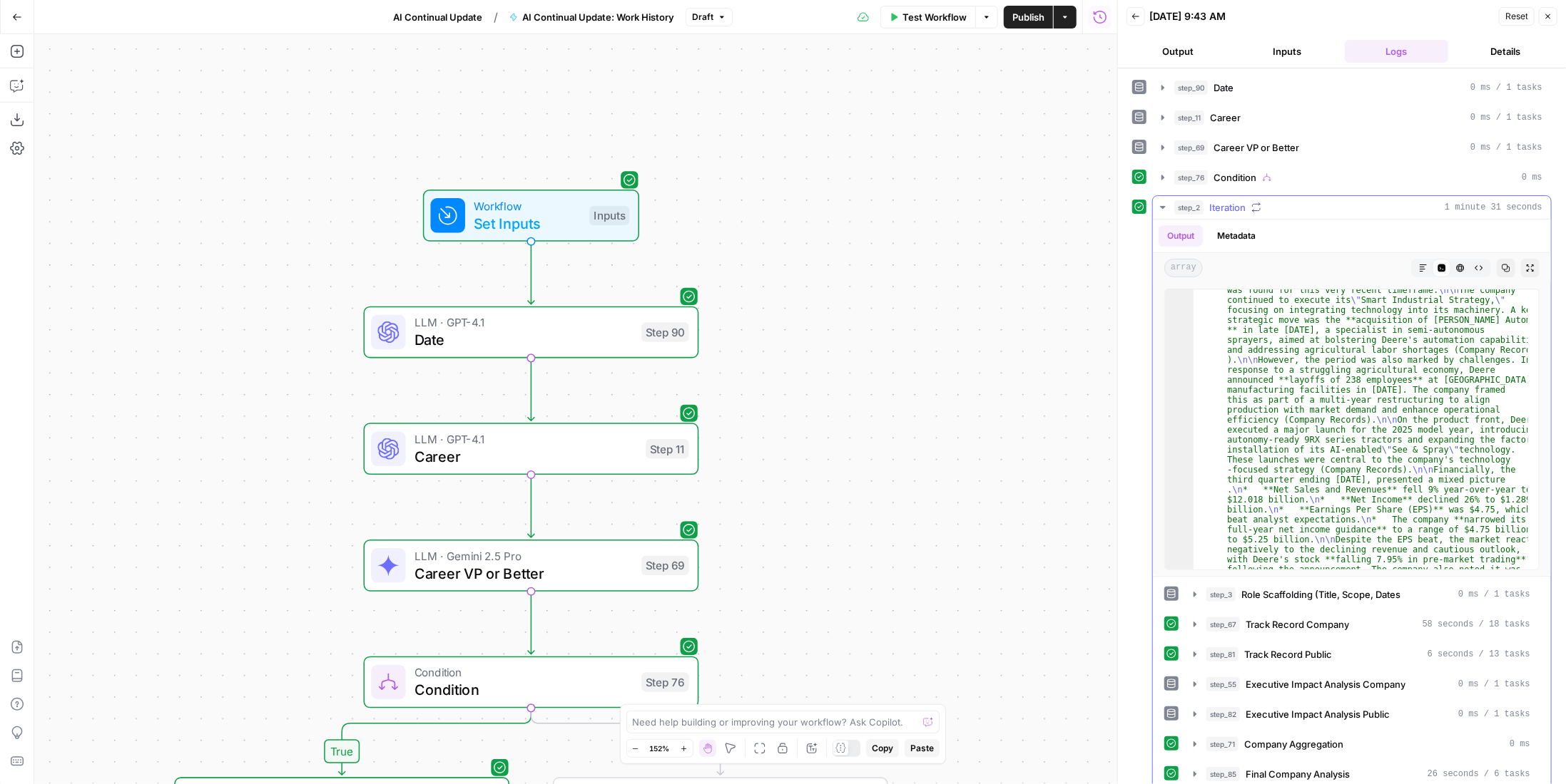
click at [1402, 629] on button "step_67 Track Record Company 58 seconds / 18 tasks" at bounding box center [1362, 625] width 354 height 23
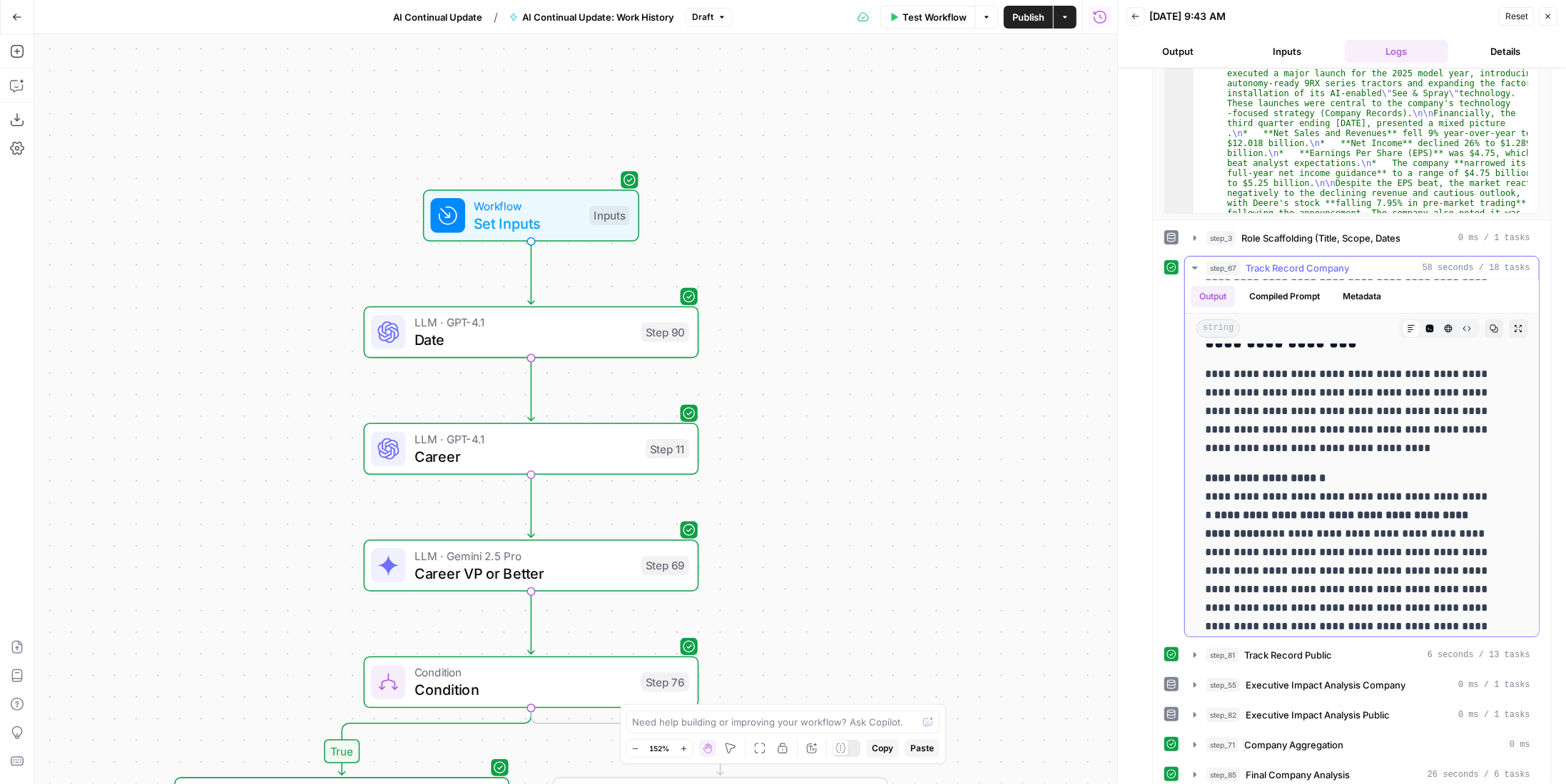
scroll to position [0, 0]
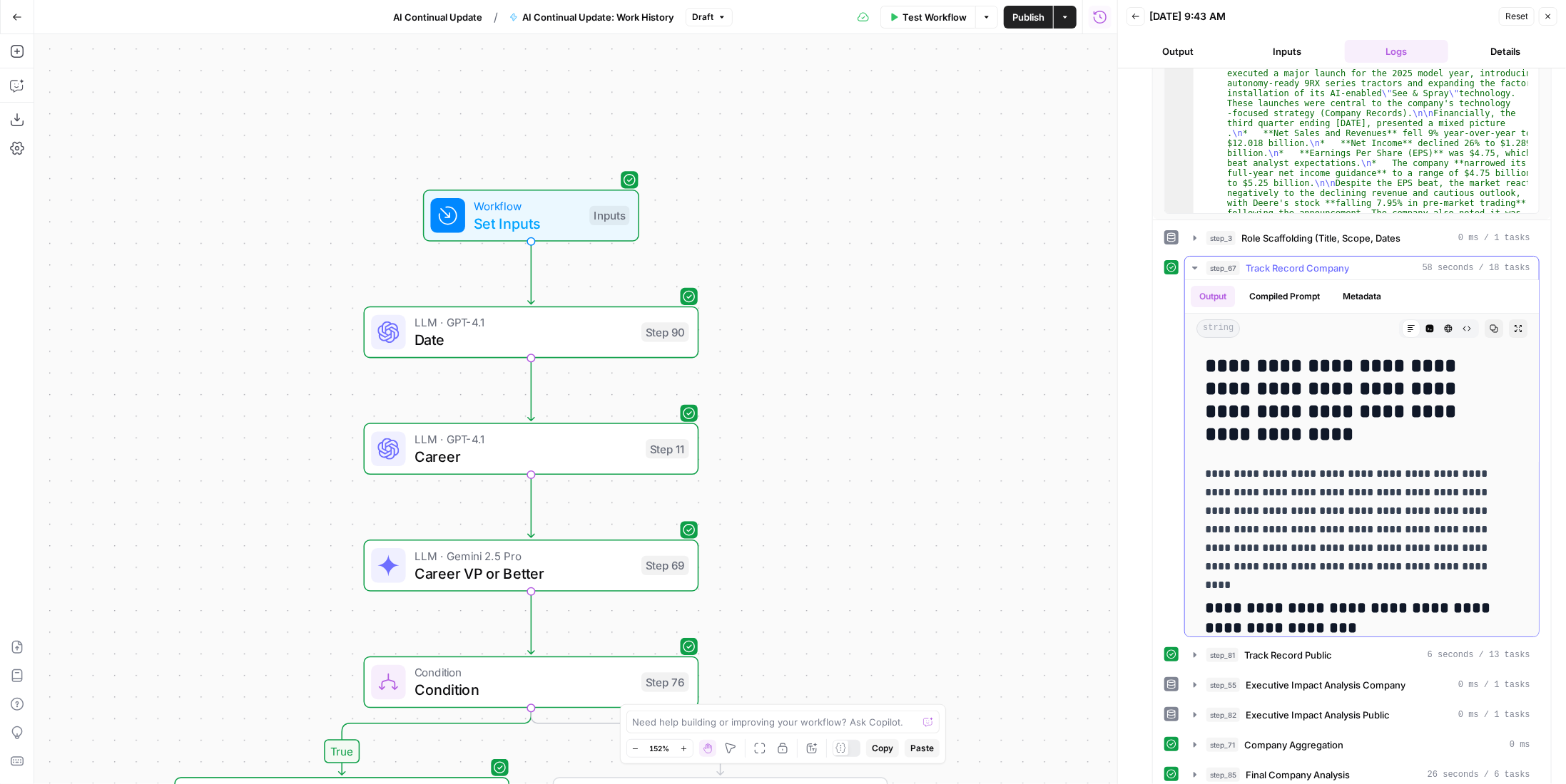
click at [1289, 263] on span "Track Record Company" at bounding box center [1298, 268] width 104 height 14
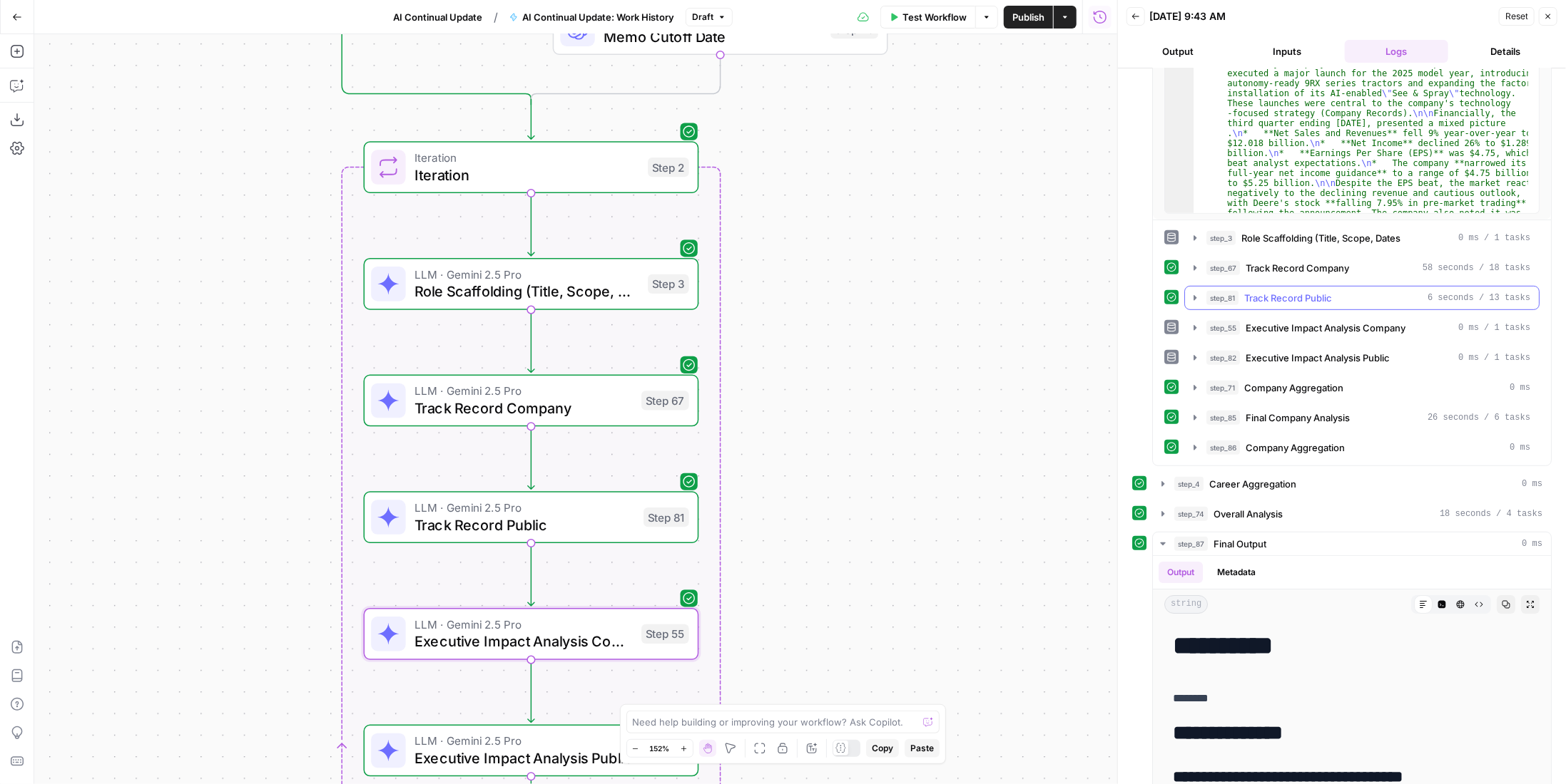
click at [1325, 291] on span "Track Record Public" at bounding box center [1288, 298] width 88 height 14
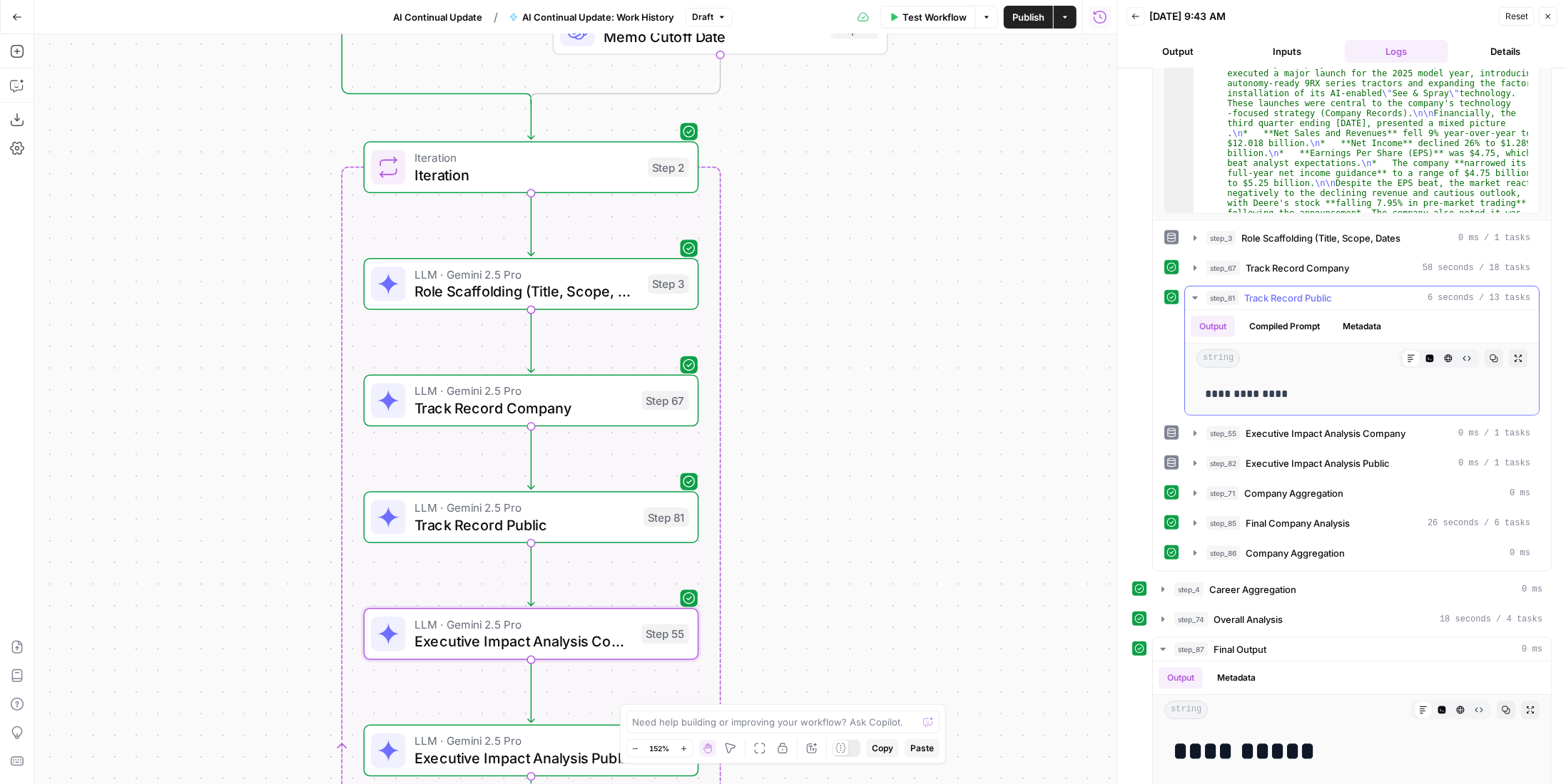
click at [1325, 291] on span "Track Record Public" at bounding box center [1288, 298] width 88 height 14
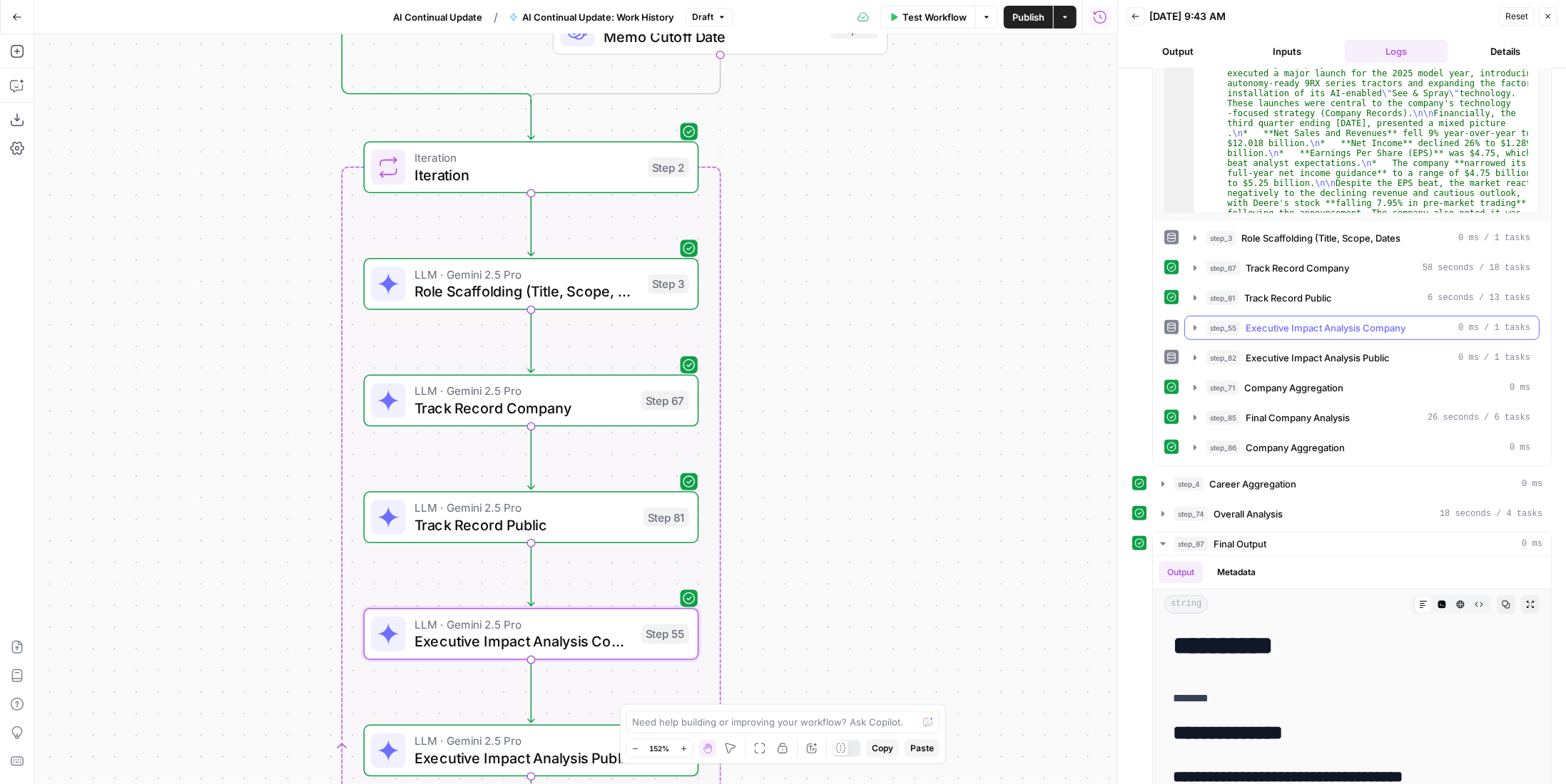
click at [1325, 322] on span "Executive Impact Analysis Company" at bounding box center [1326, 328] width 159 height 14
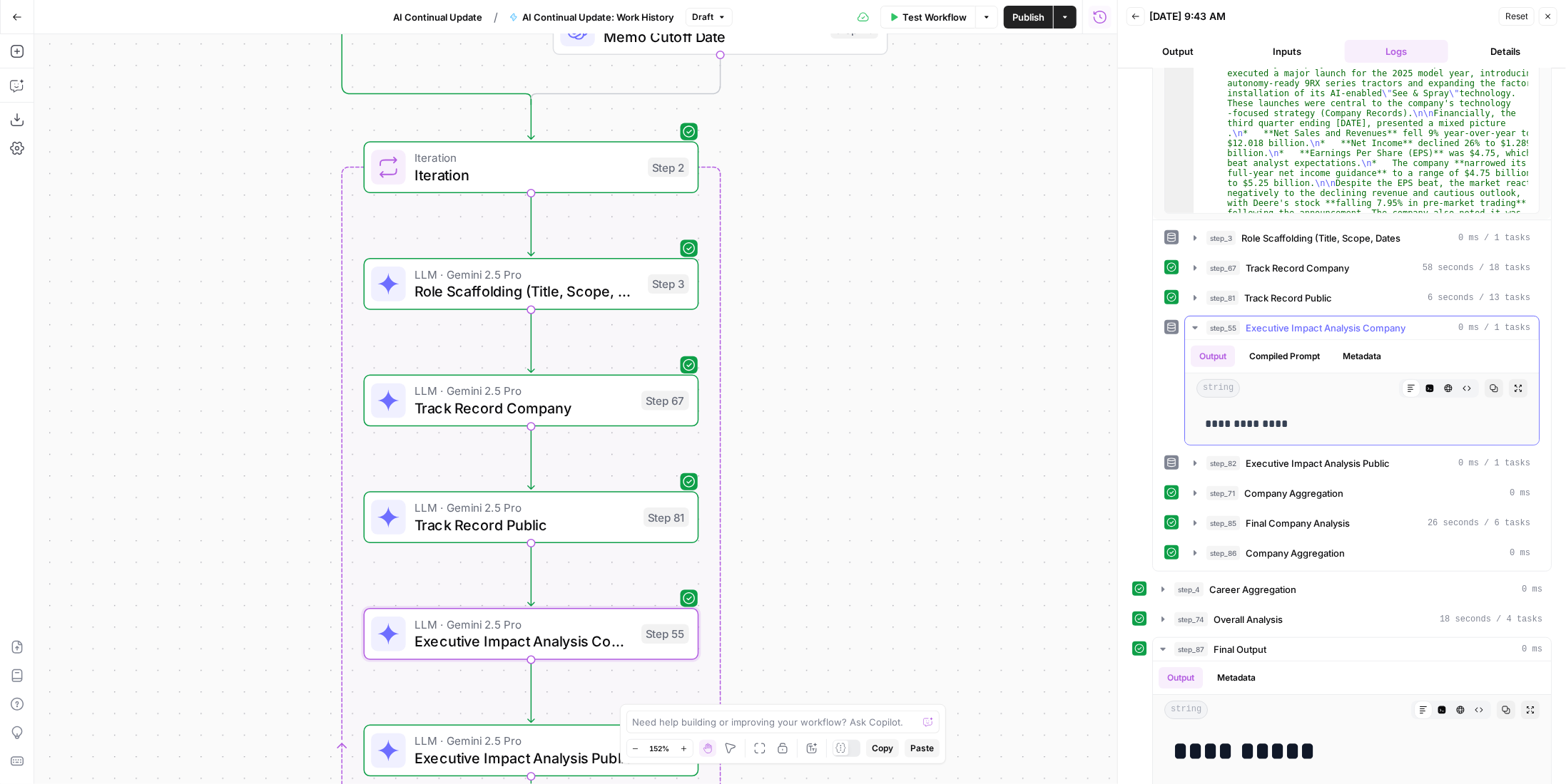
click at [1325, 322] on span "Executive Impact Analysis Company" at bounding box center [1326, 328] width 159 height 14
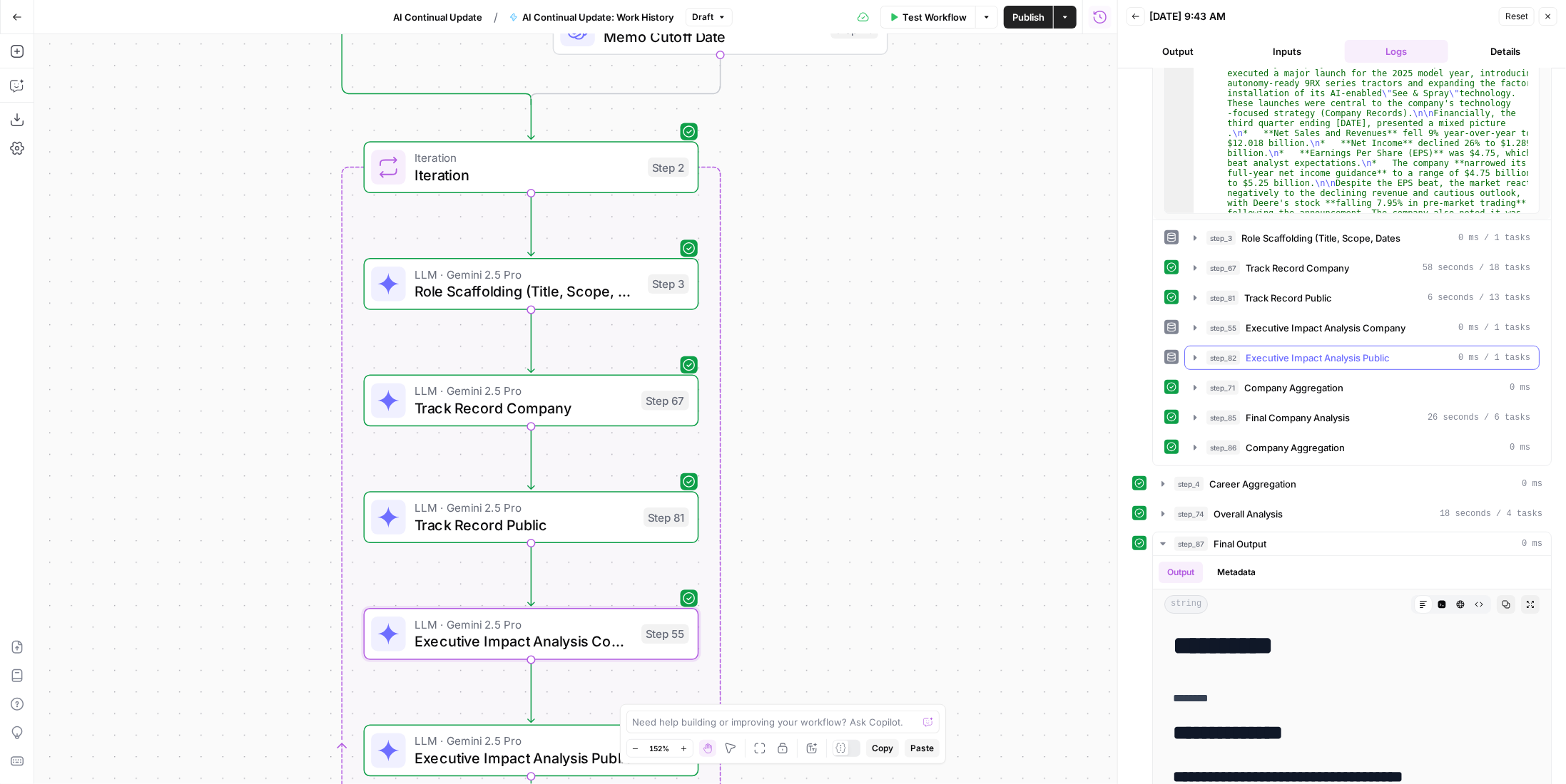
click at [1322, 353] on span "Executive Impact Analysis Public" at bounding box center [1318, 358] width 145 height 14
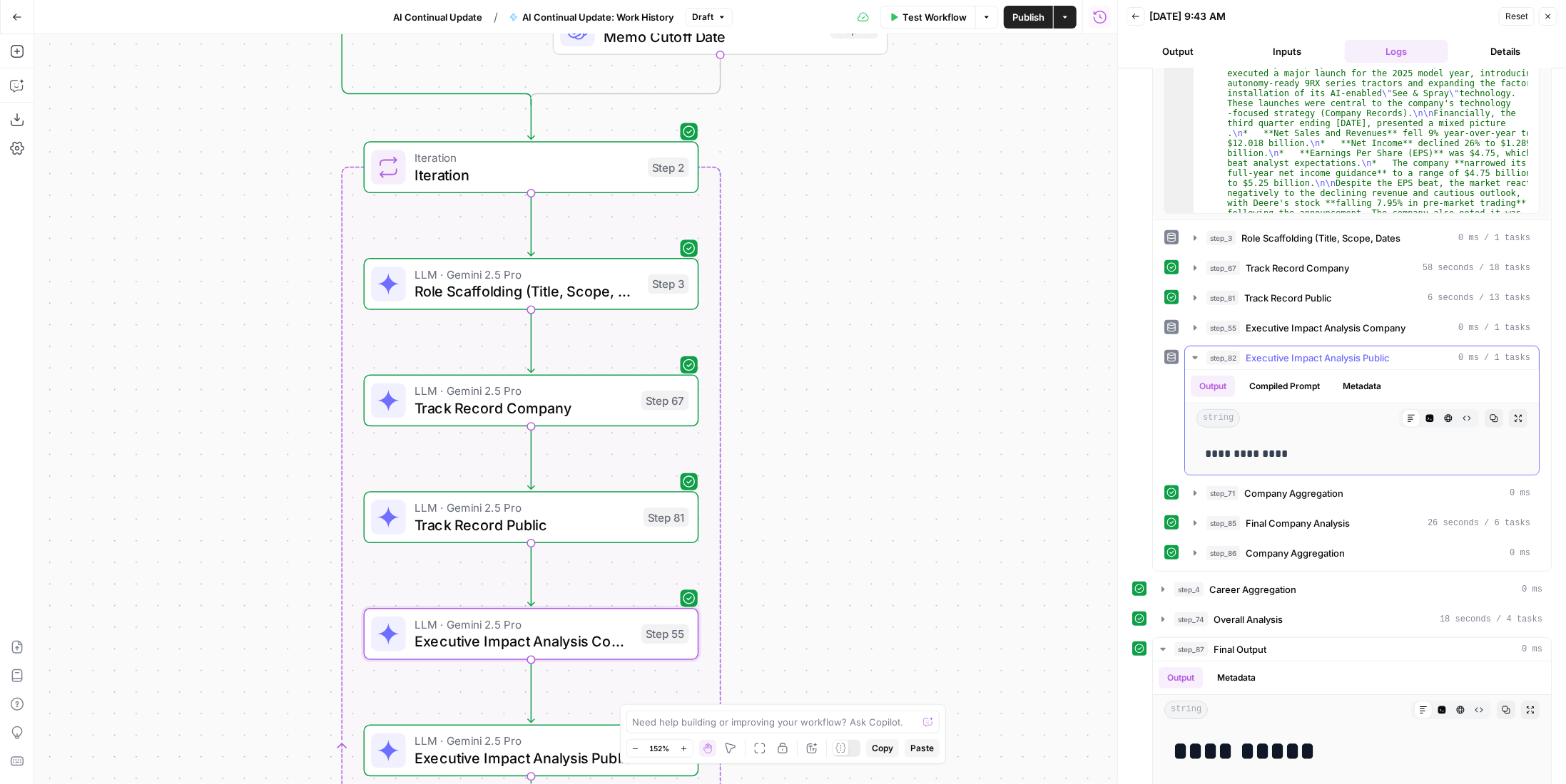
click at [1322, 353] on span "Executive Impact Analysis Public" at bounding box center [1318, 358] width 145 height 14
click at [1317, 272] on button "step_67 Track Record Company 58 seconds / 18 tasks" at bounding box center [1362, 268] width 354 height 23
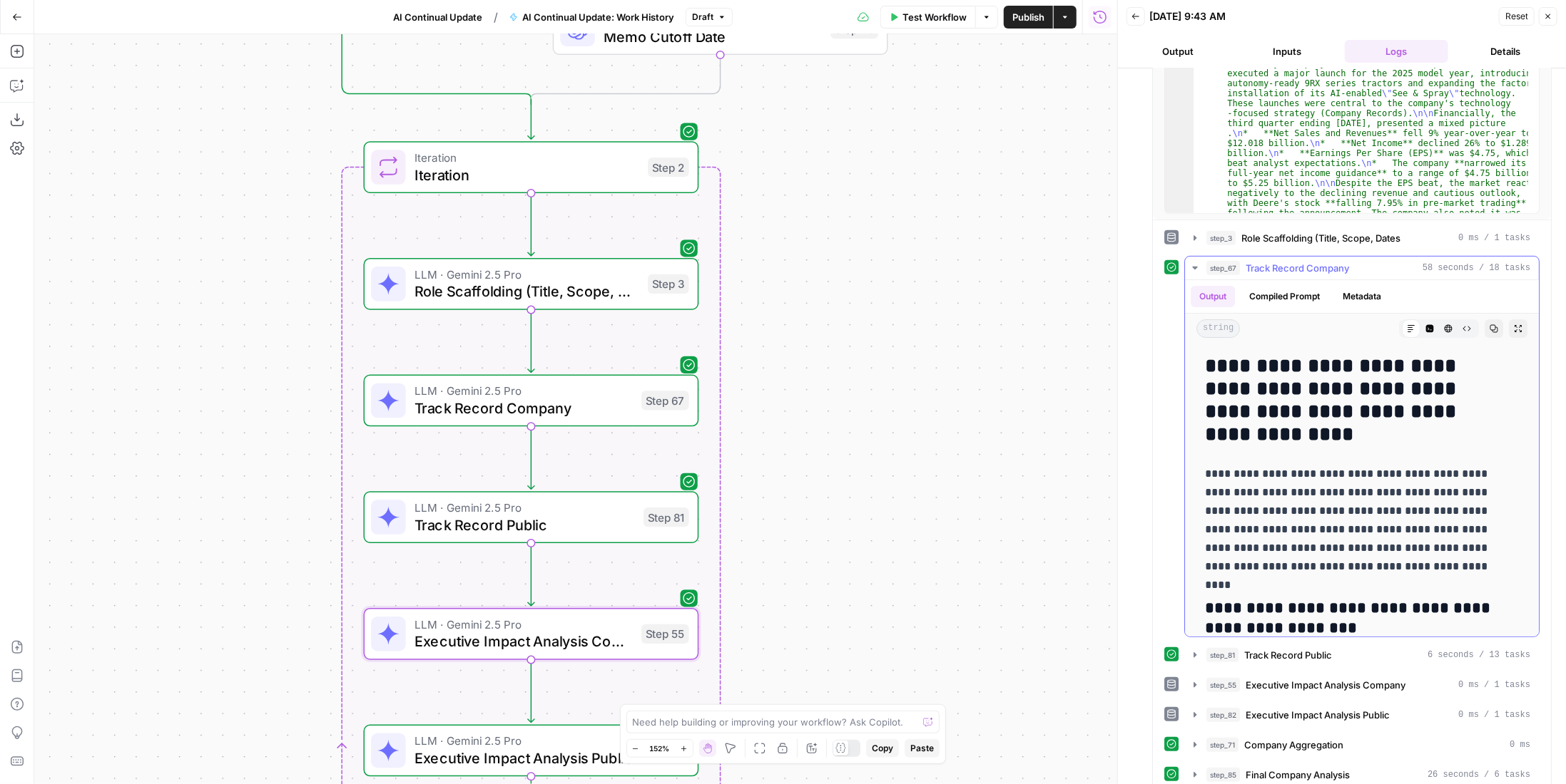
click at [1317, 268] on span "Track Record Company" at bounding box center [1298, 268] width 104 height 14
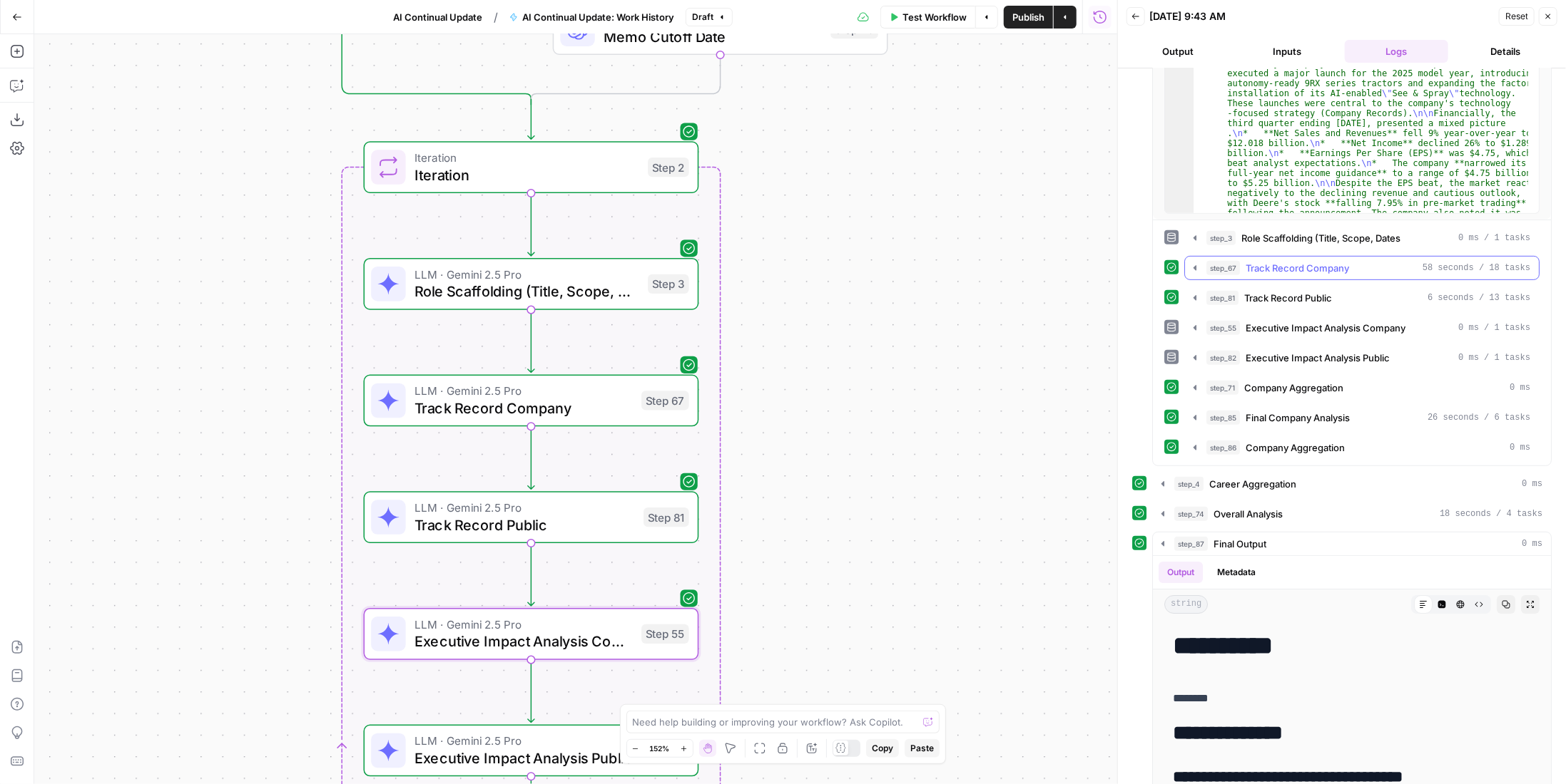
click at [1317, 291] on span "Track Record Public" at bounding box center [1288, 298] width 88 height 14
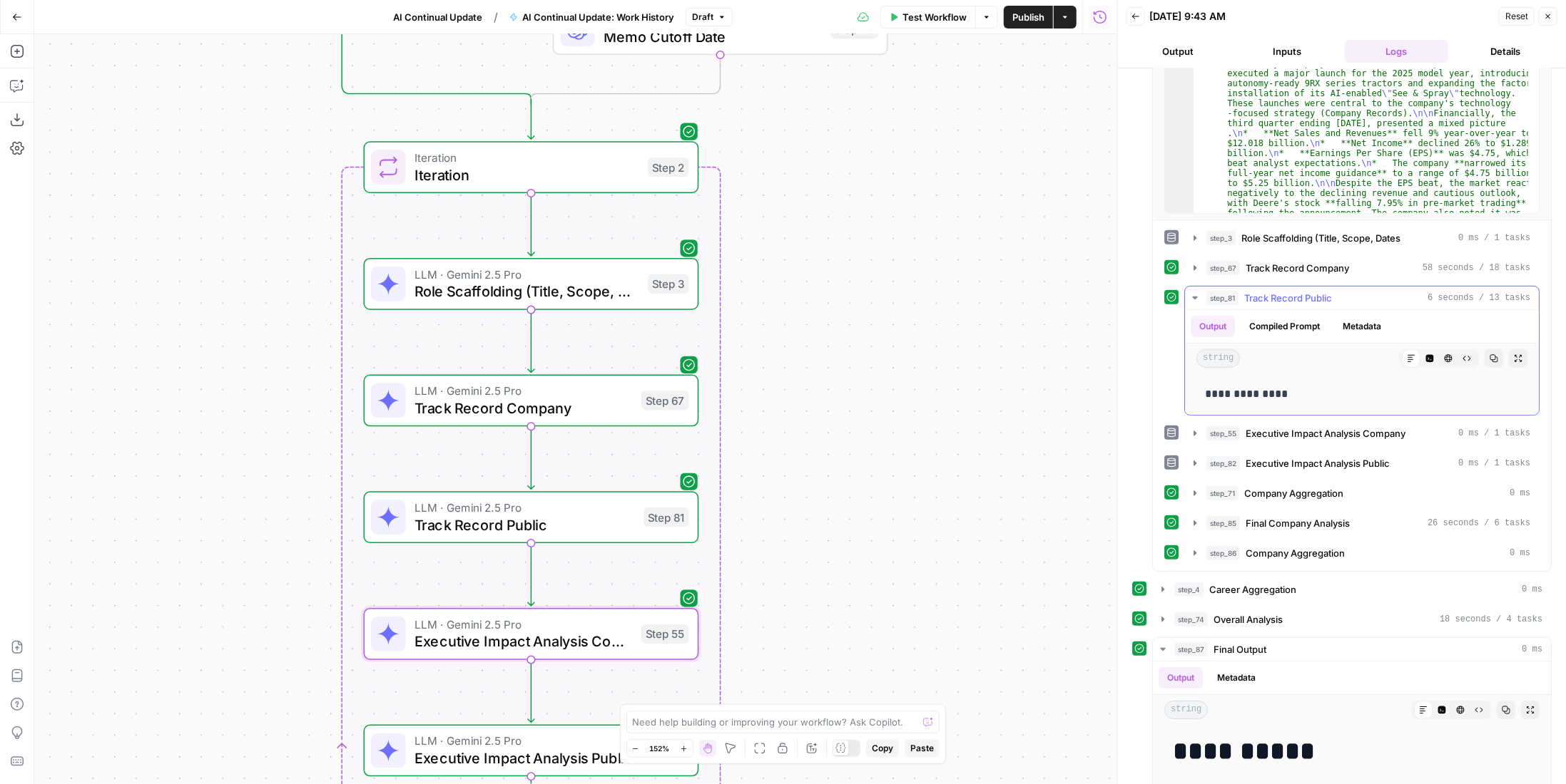
drag, startPoint x: 1314, startPoint y: 295, endPoint x: 1313, endPoint y: 264, distance: 31.0
click at [1314, 295] on span "Track Record Public" at bounding box center [1288, 298] width 88 height 14
click at [1313, 264] on span "Track Record Company" at bounding box center [1298, 268] width 104 height 14
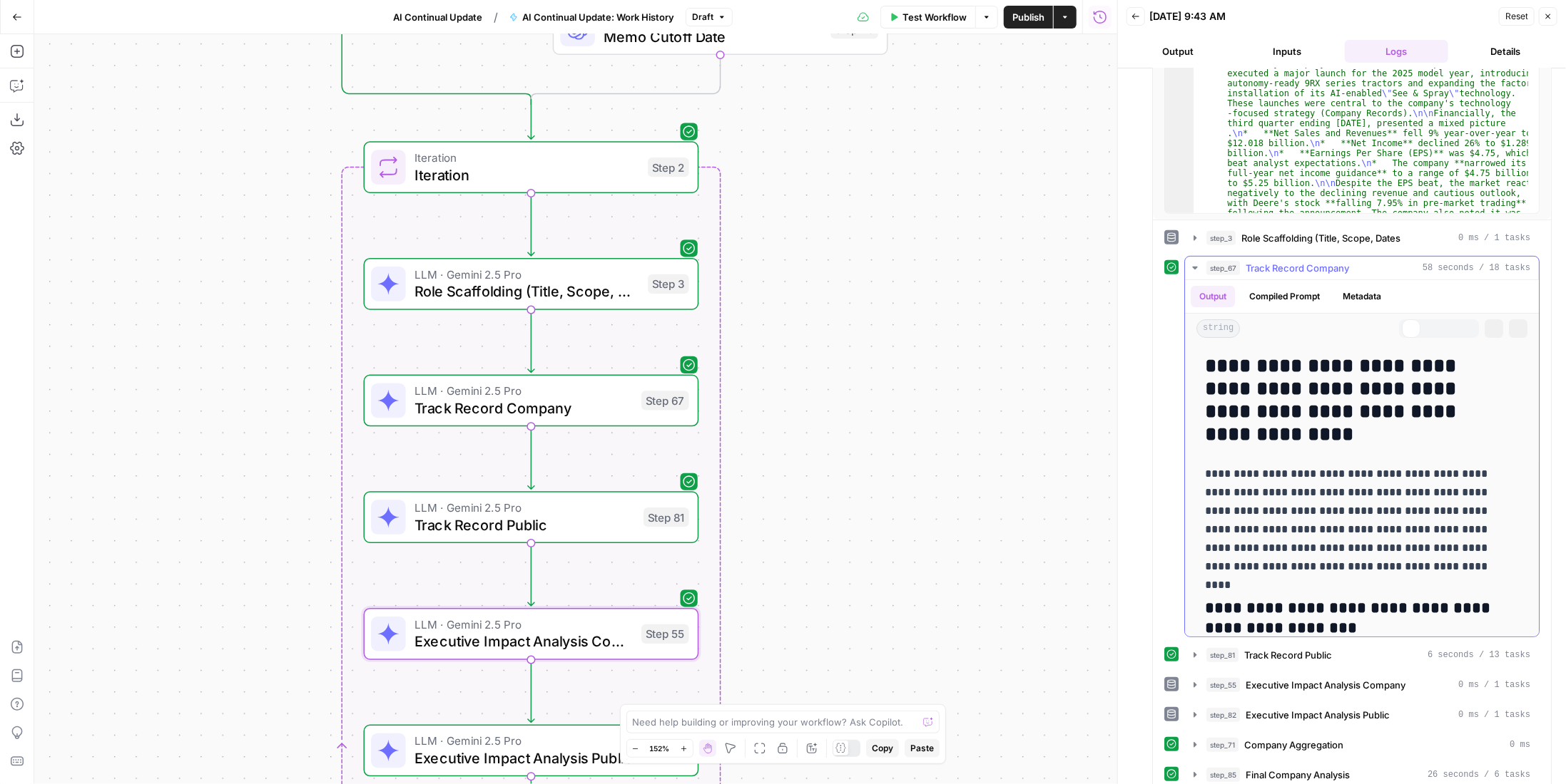
click at [1313, 264] on span "Track Record Company" at bounding box center [1298, 268] width 104 height 14
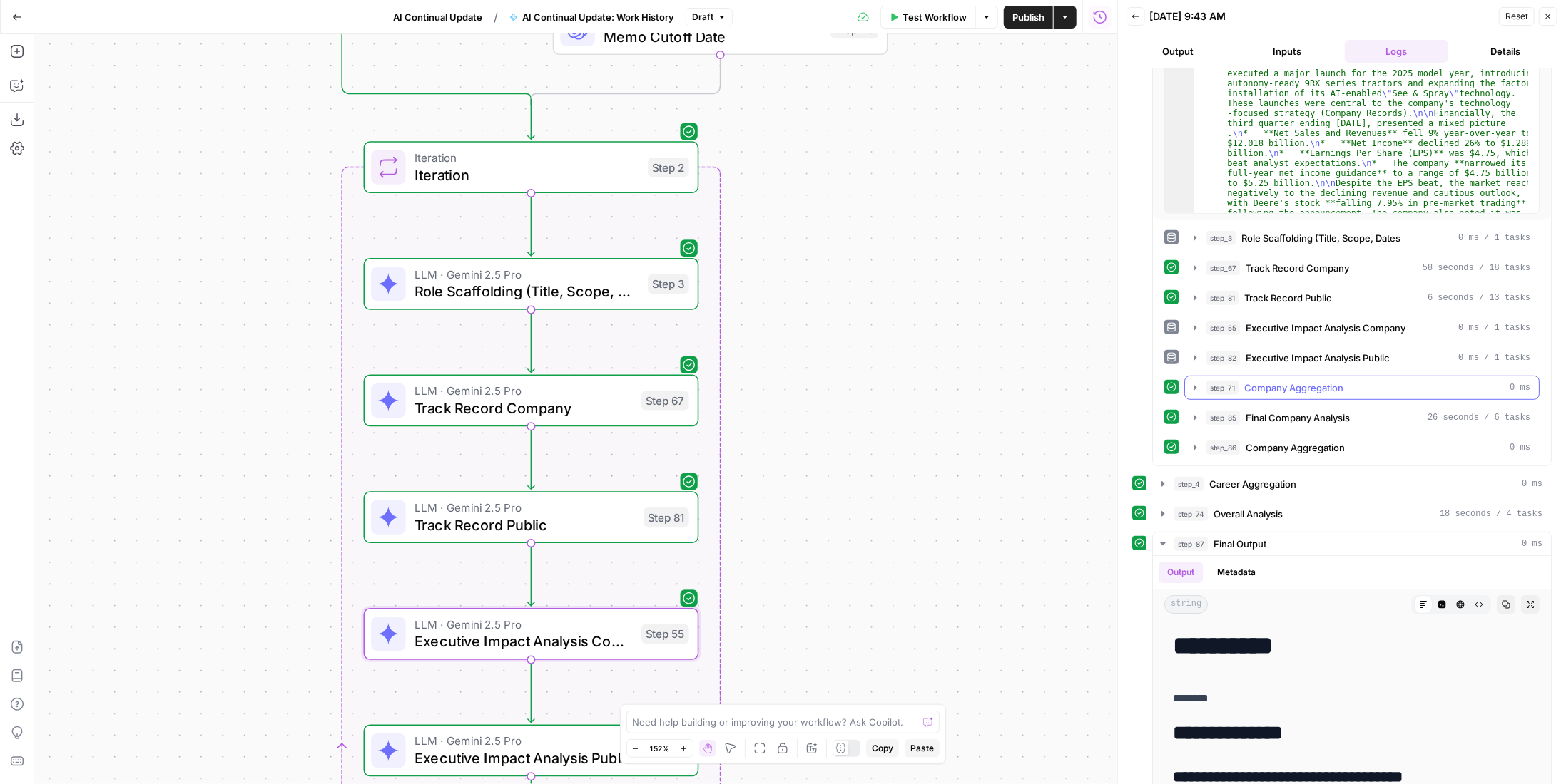
click at [1342, 377] on button "step_71 Company Aggregation 0 ms" at bounding box center [1362, 388] width 354 height 23
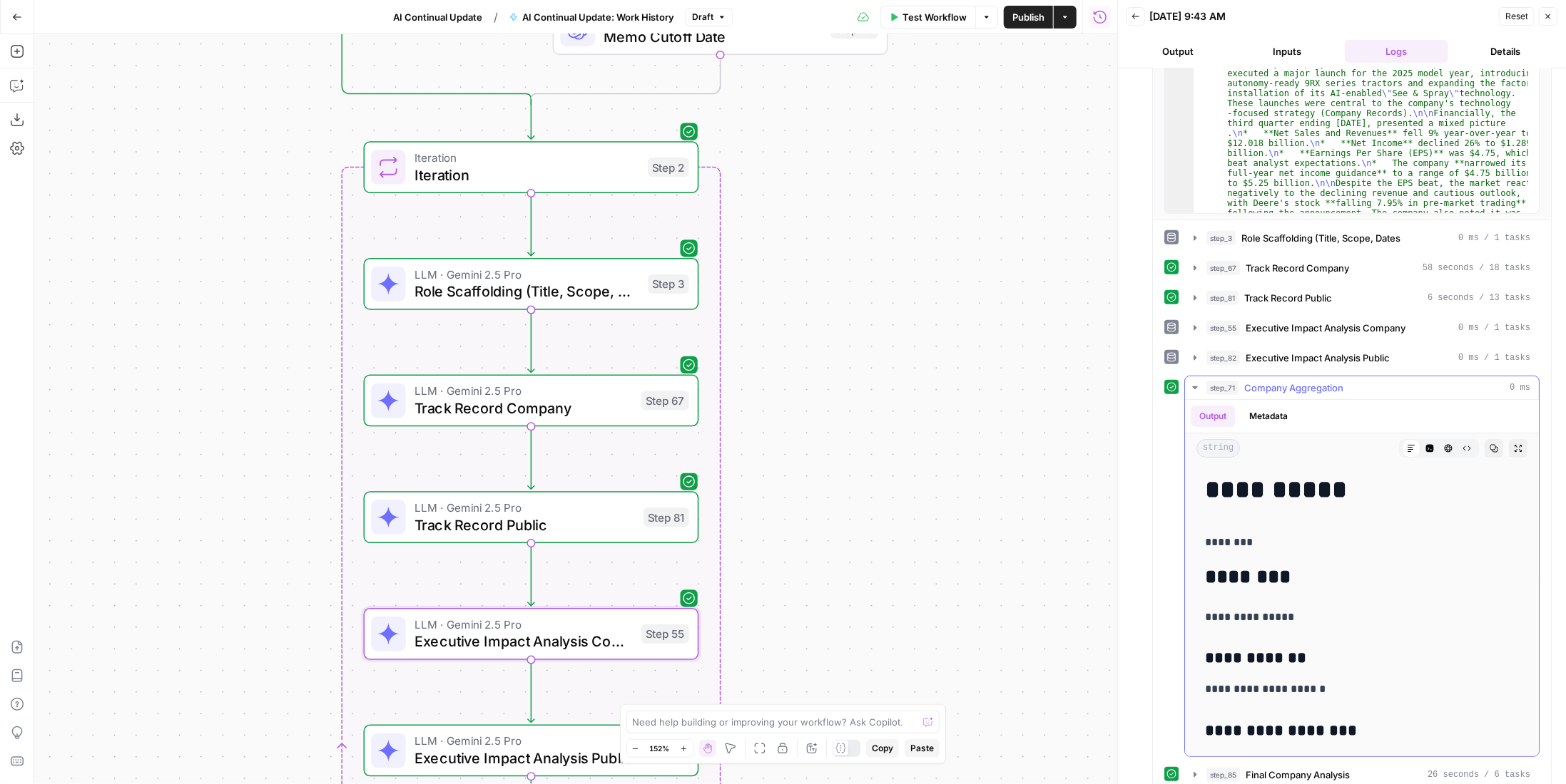
click at [1329, 381] on span "Company Aggregation" at bounding box center [1293, 388] width 99 height 14
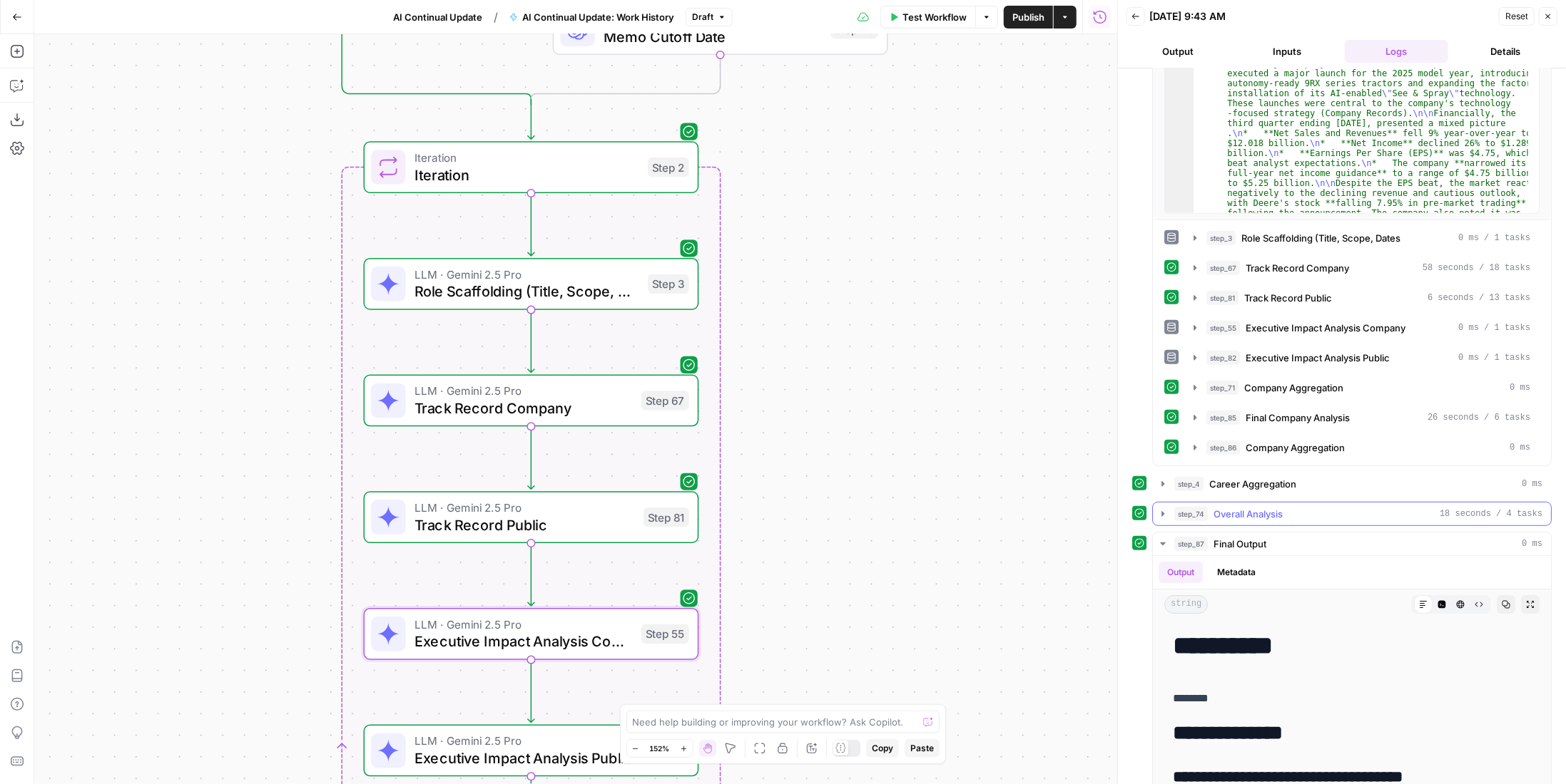
click at [1301, 507] on div "step_74 Overall Analysis 18 seconds / 4 tasks" at bounding box center [1358, 514] width 368 height 14
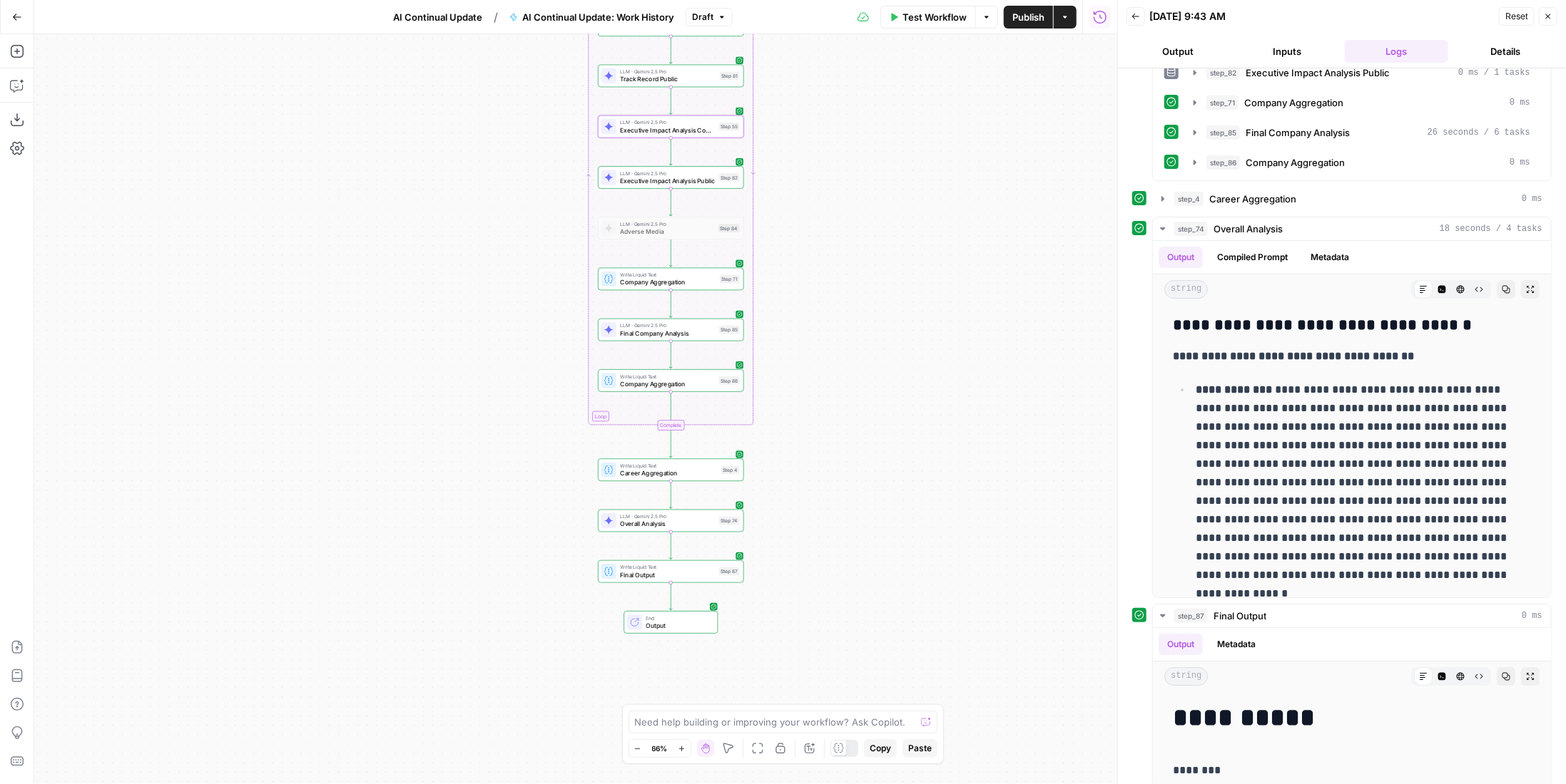
drag, startPoint x: 900, startPoint y: 442, endPoint x: 864, endPoint y: 405, distance: 51.6
click at [864, 405] on div "true false Workflow Set Inputs Inputs LLM · GPT-4.1 Date Step 90 LLM · GPT-4.1 …" at bounding box center [575, 408] width 1083 height 750
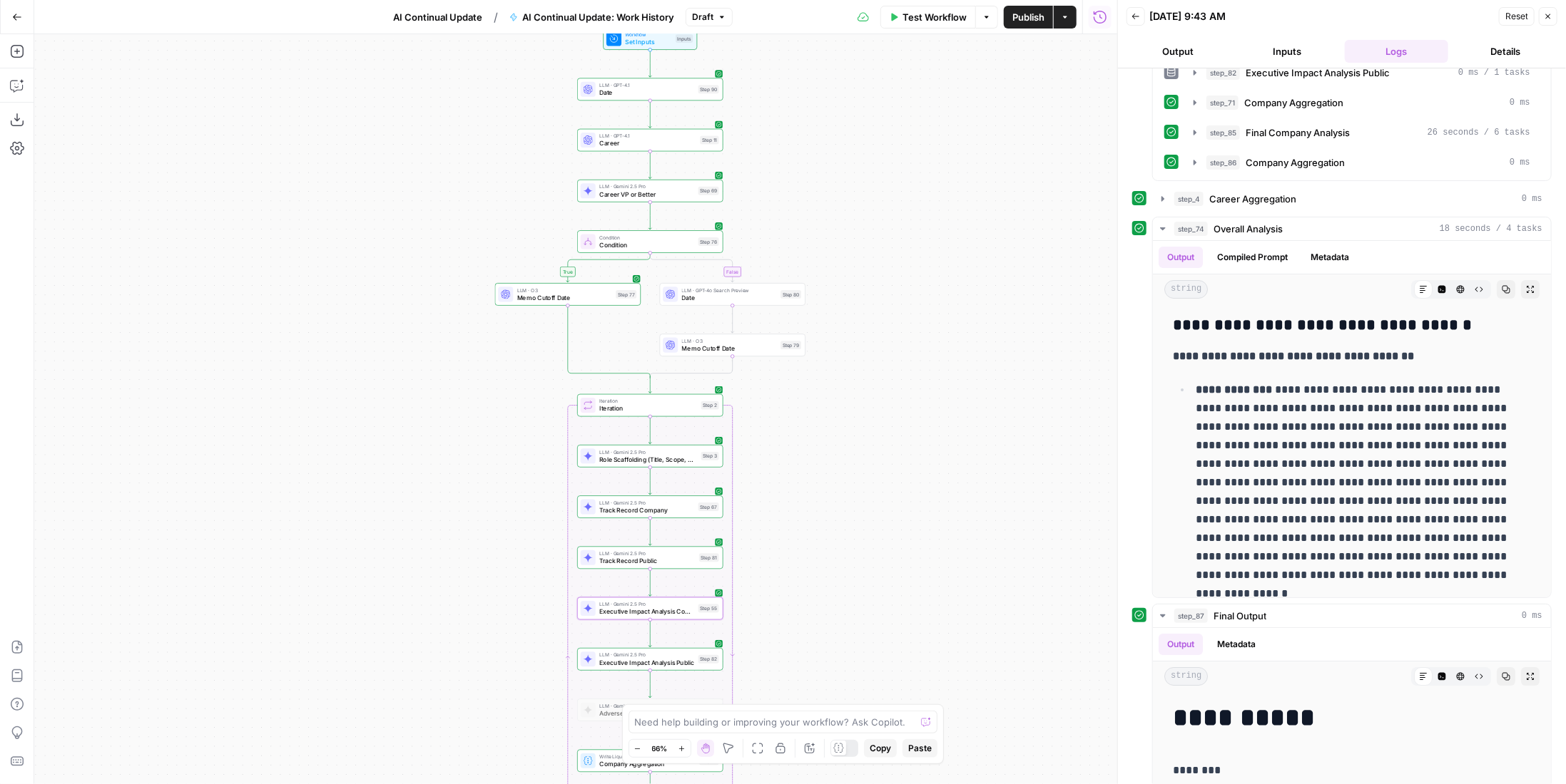
click at [959, 22] on span "Test Workflow" at bounding box center [934, 17] width 64 height 14
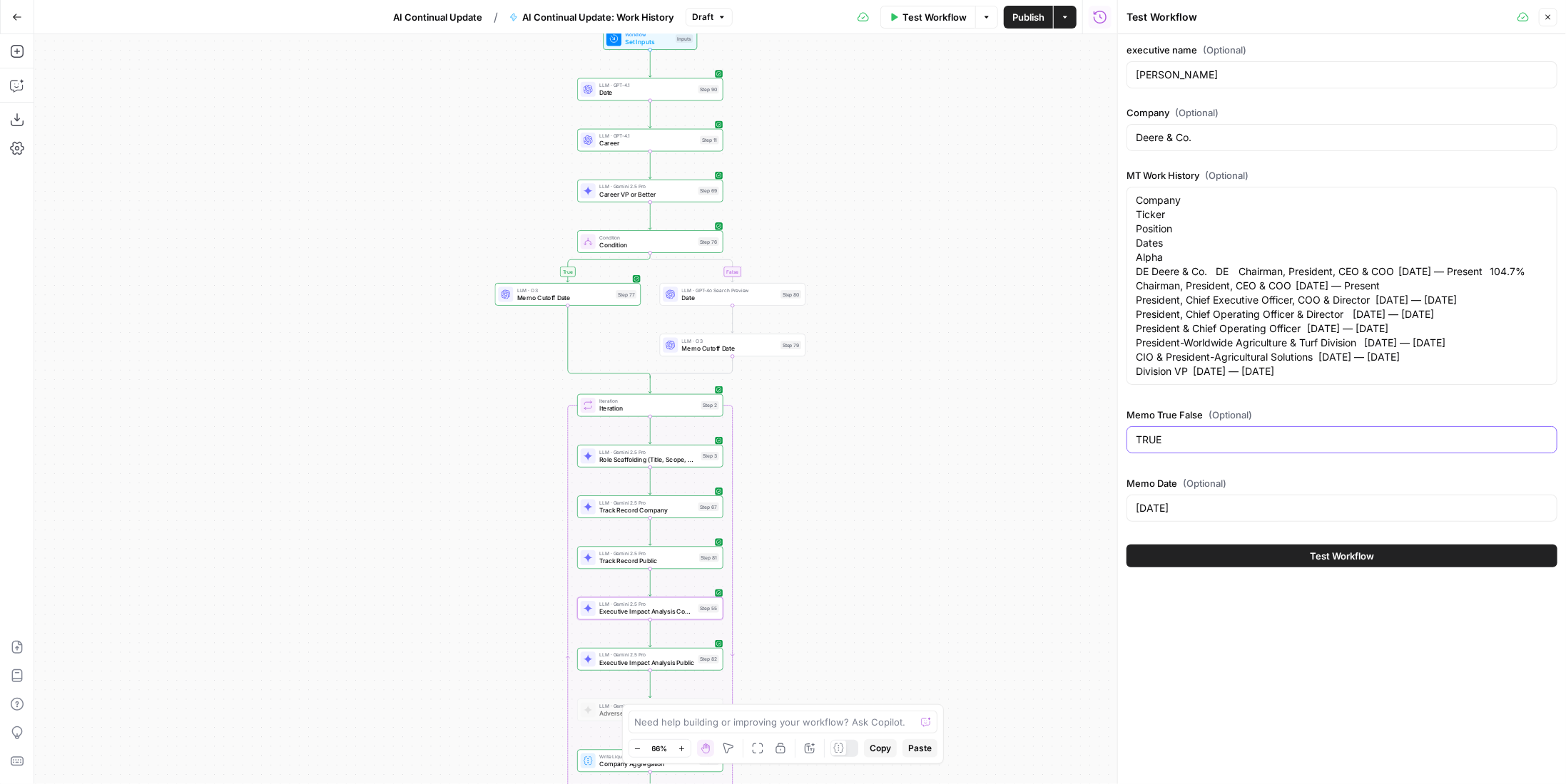
drag, startPoint x: 1203, startPoint y: 446, endPoint x: 1051, endPoint y: 433, distance: 152.6
click at [1049, 438] on body "Paragon (Prod) New Home Browse Your Data Recent Grids Evasion v2 - FINAL BACKFI…" at bounding box center [783, 392] width 1566 height 784
type input "FALSE"
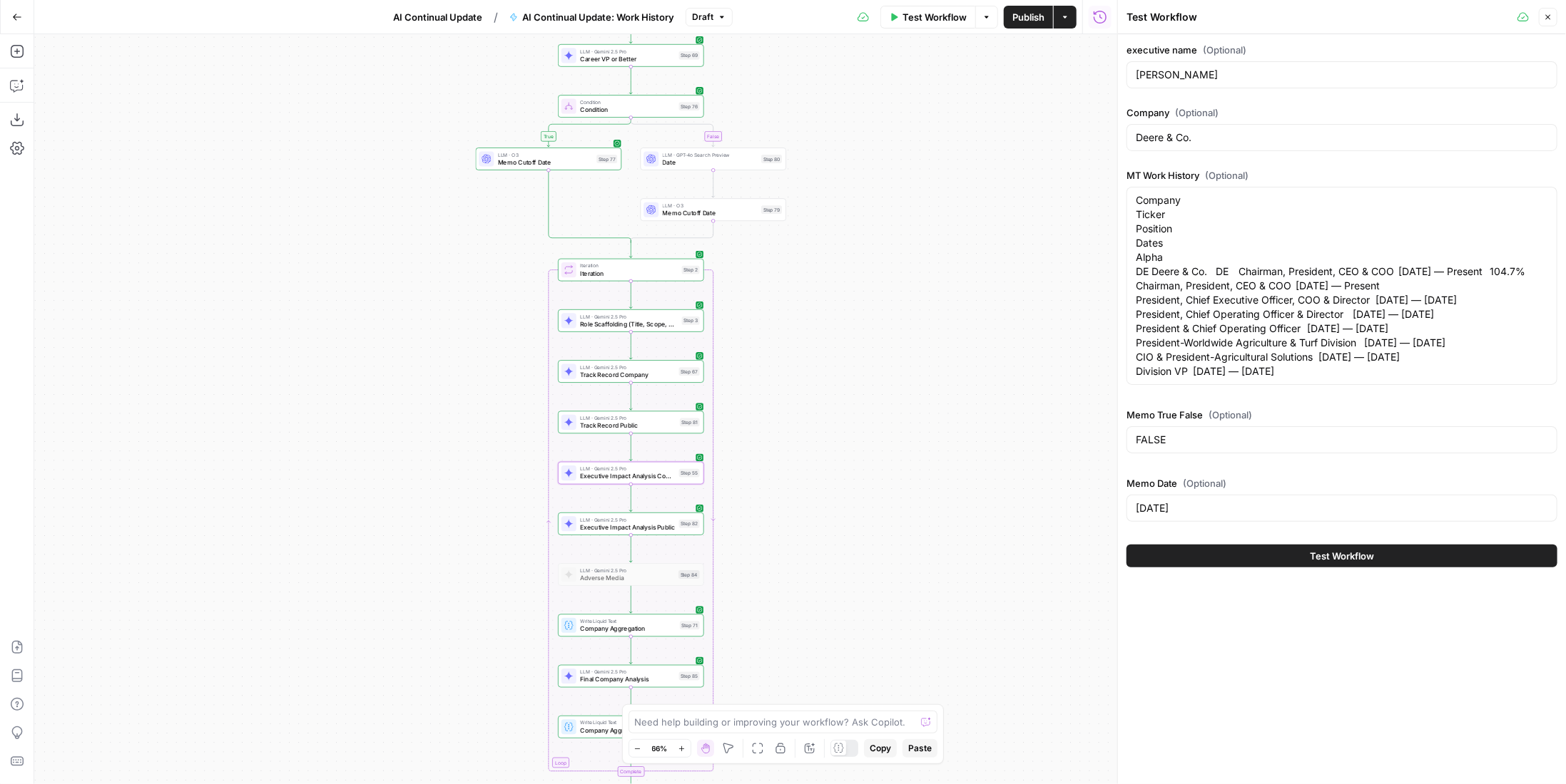
drag, startPoint x: 887, startPoint y: 533, endPoint x: 868, endPoint y: 397, distance: 137.3
click at [868, 397] on div "true false Workflow Set Inputs Inputs LLM · GPT-4.1 Date Step 90 LLM · GPT-4.1 …" at bounding box center [575, 408] width 1083 height 750
click at [662, 376] on span "Track Record Company" at bounding box center [627, 374] width 95 height 9
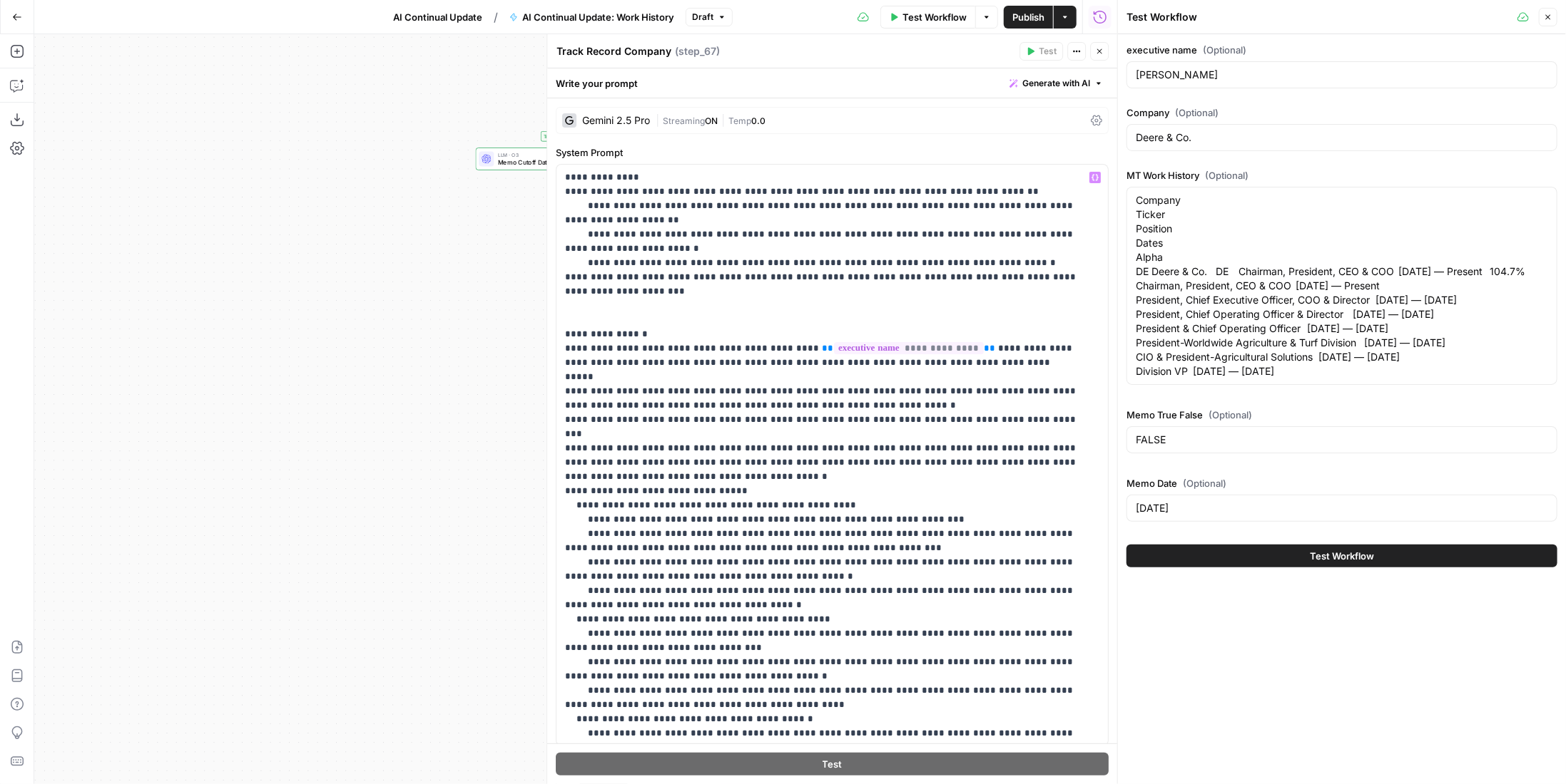
scroll to position [72, 0]
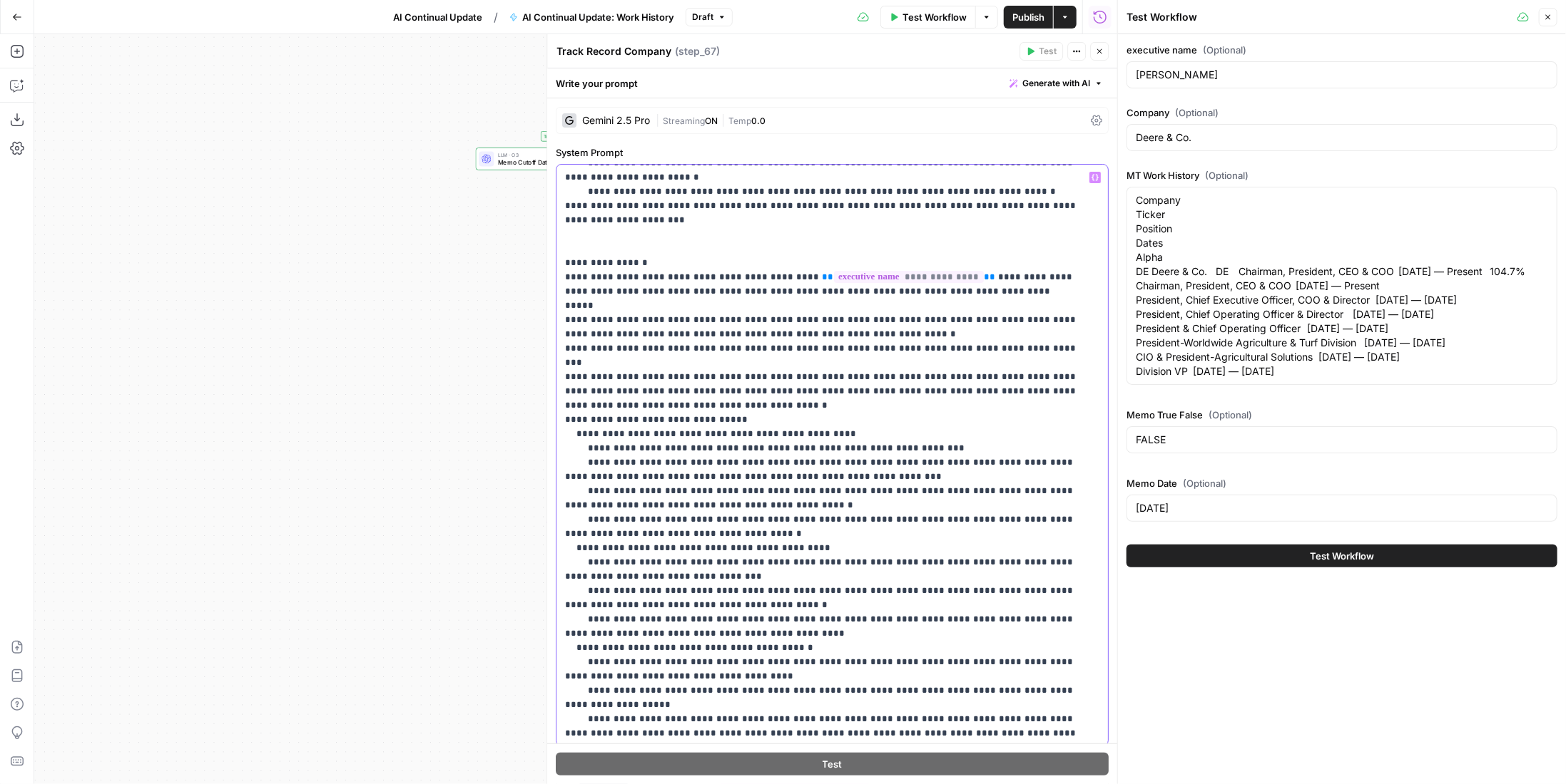
click at [775, 387] on p "**********" at bounding box center [822, 540] width 514 height 884
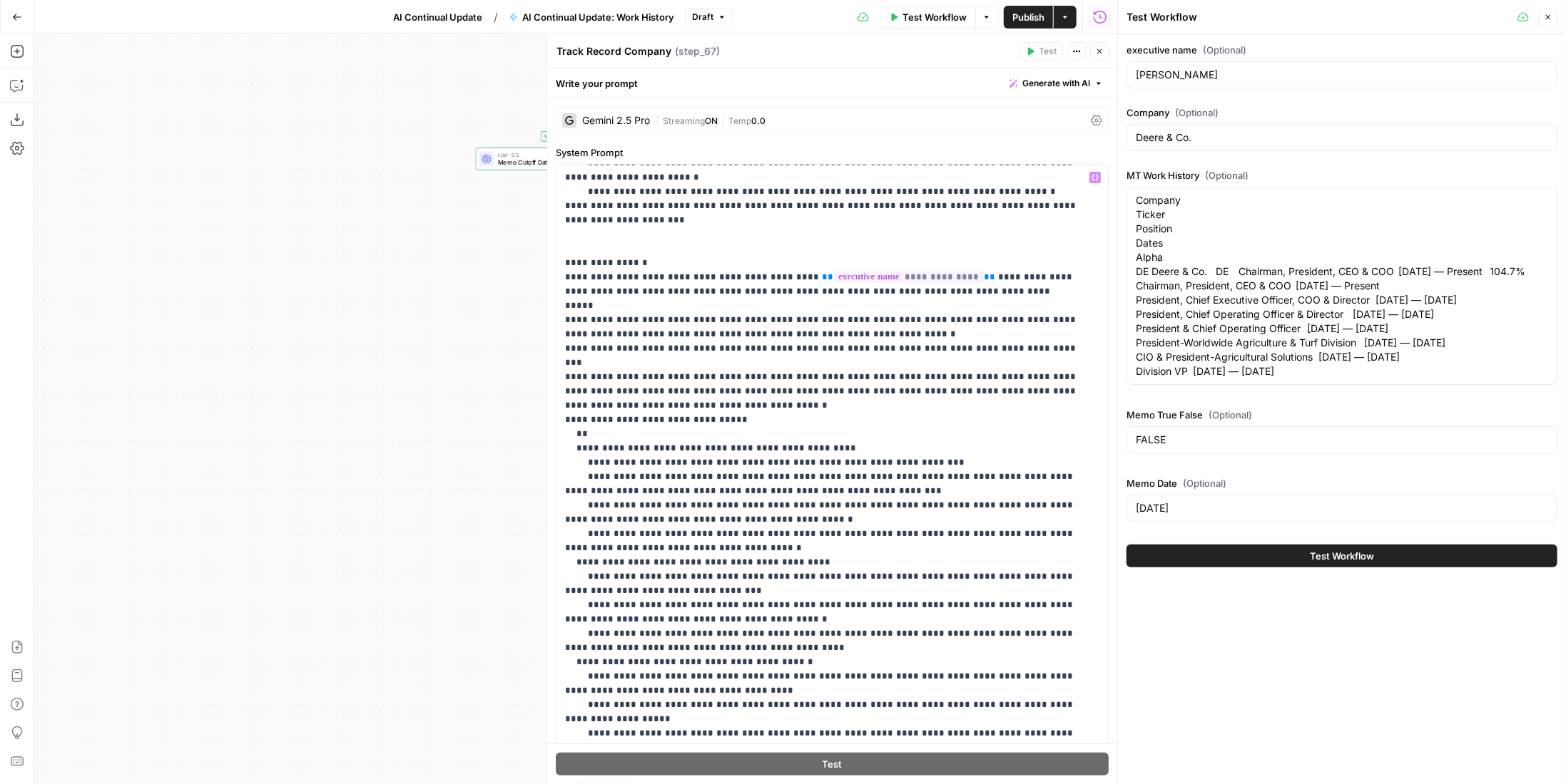
click at [1102, 55] on icon "button" at bounding box center [1099, 51] width 9 height 9
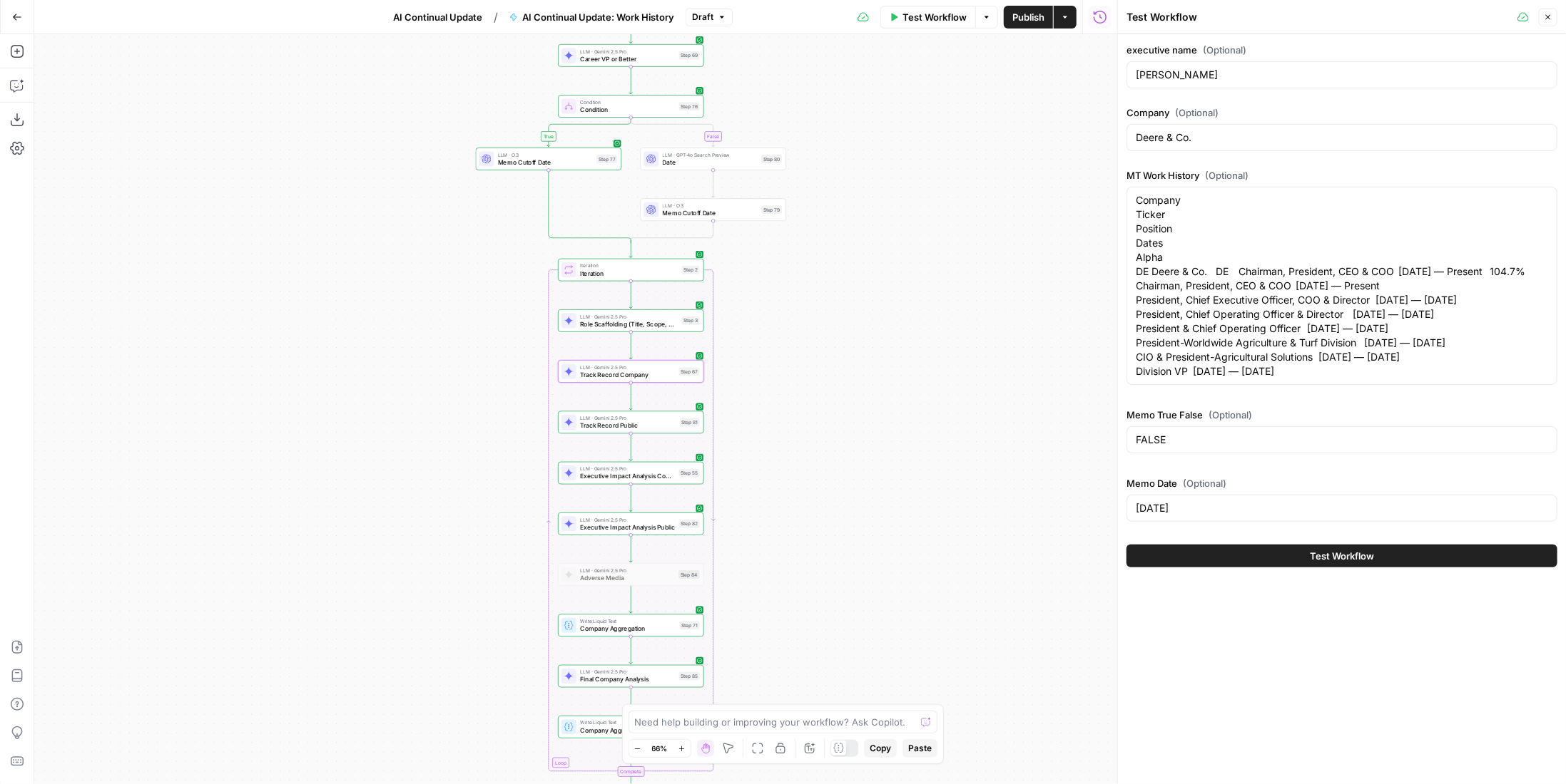
click at [1036, 19] on span "Publish" at bounding box center [1029, 17] width 32 height 14
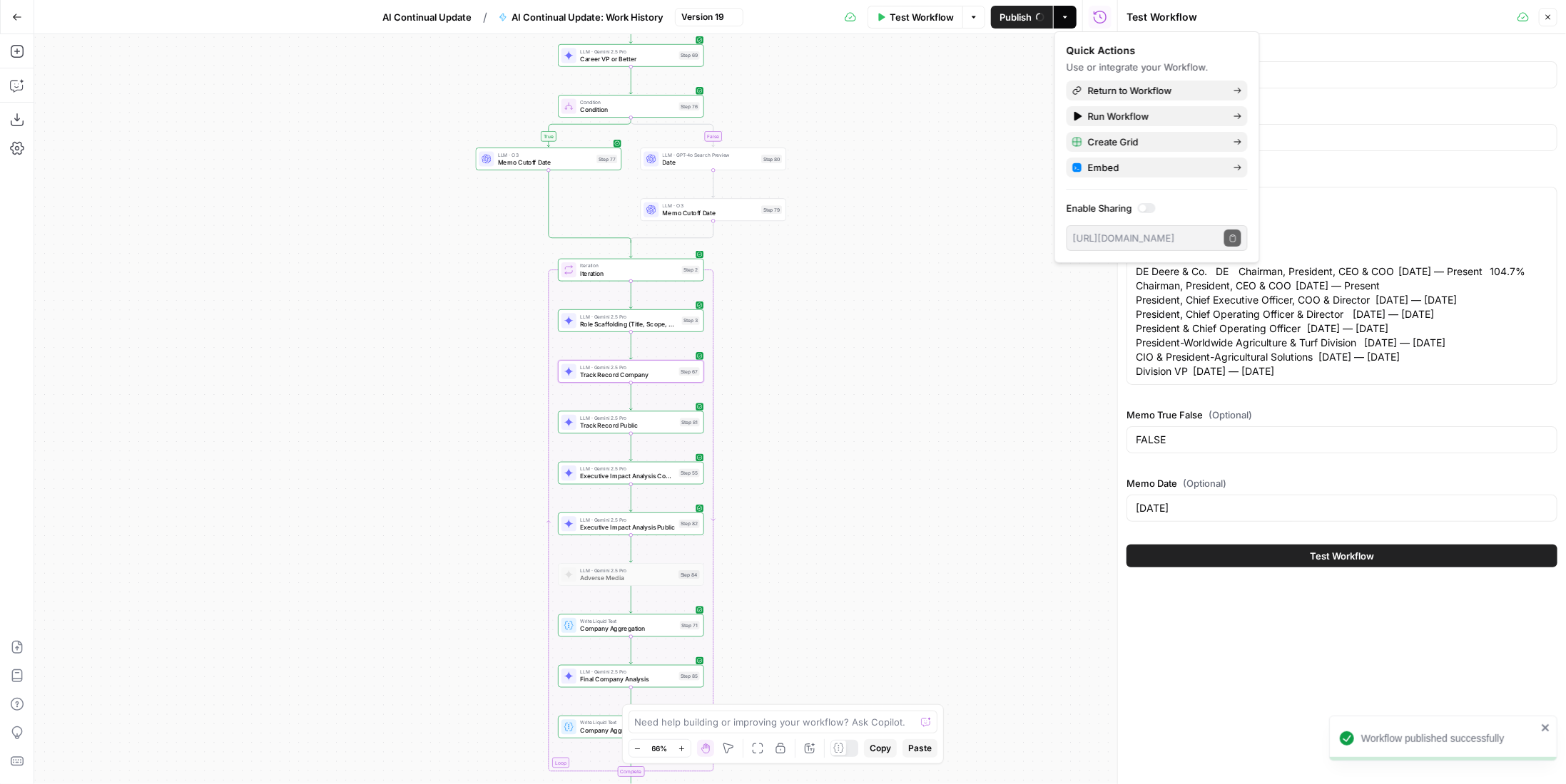
click at [719, 17] on span "Version 19" at bounding box center [703, 17] width 43 height 13
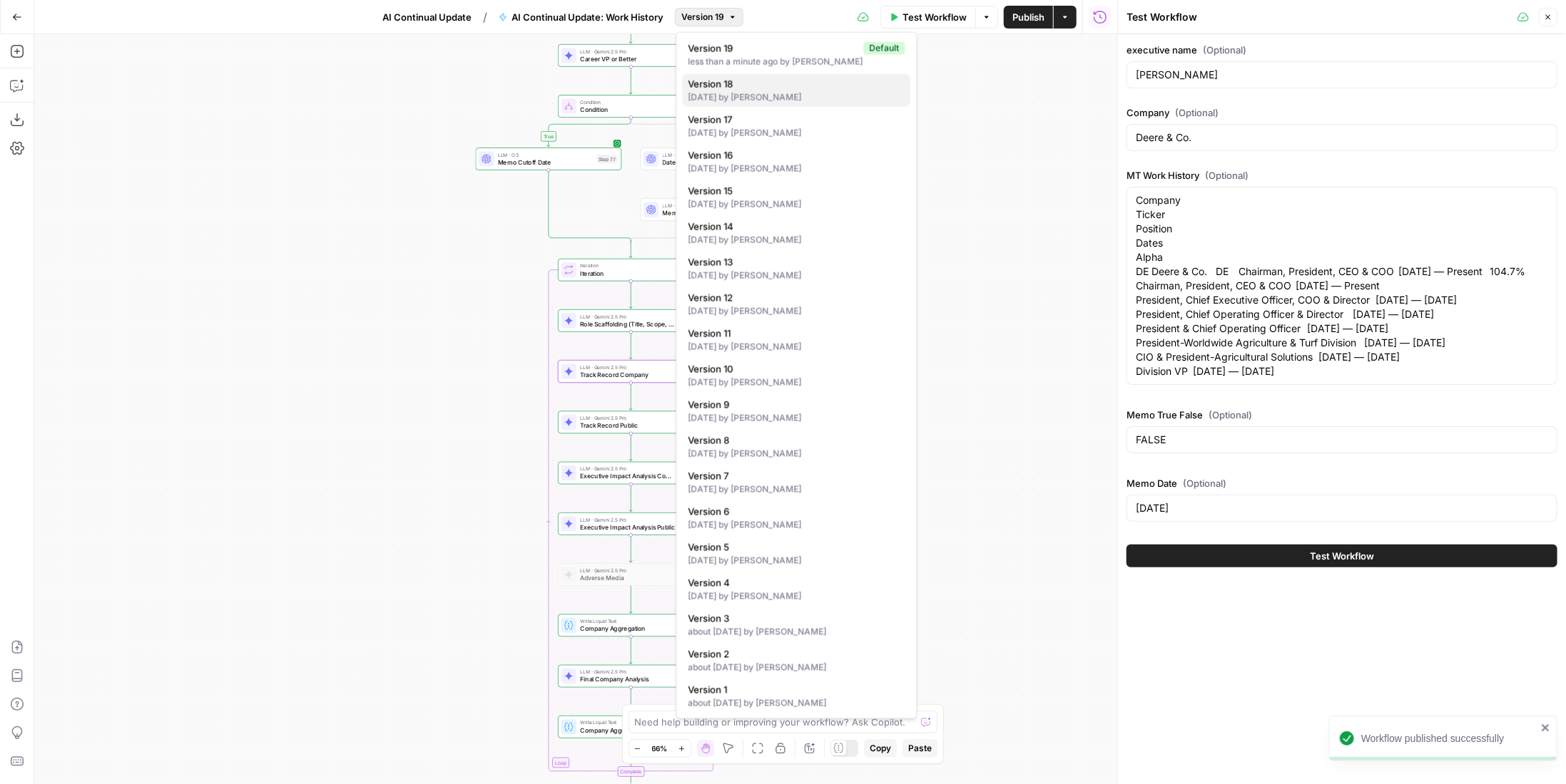
click at [779, 84] on span "Version 18" at bounding box center [793, 84] width 211 height 14
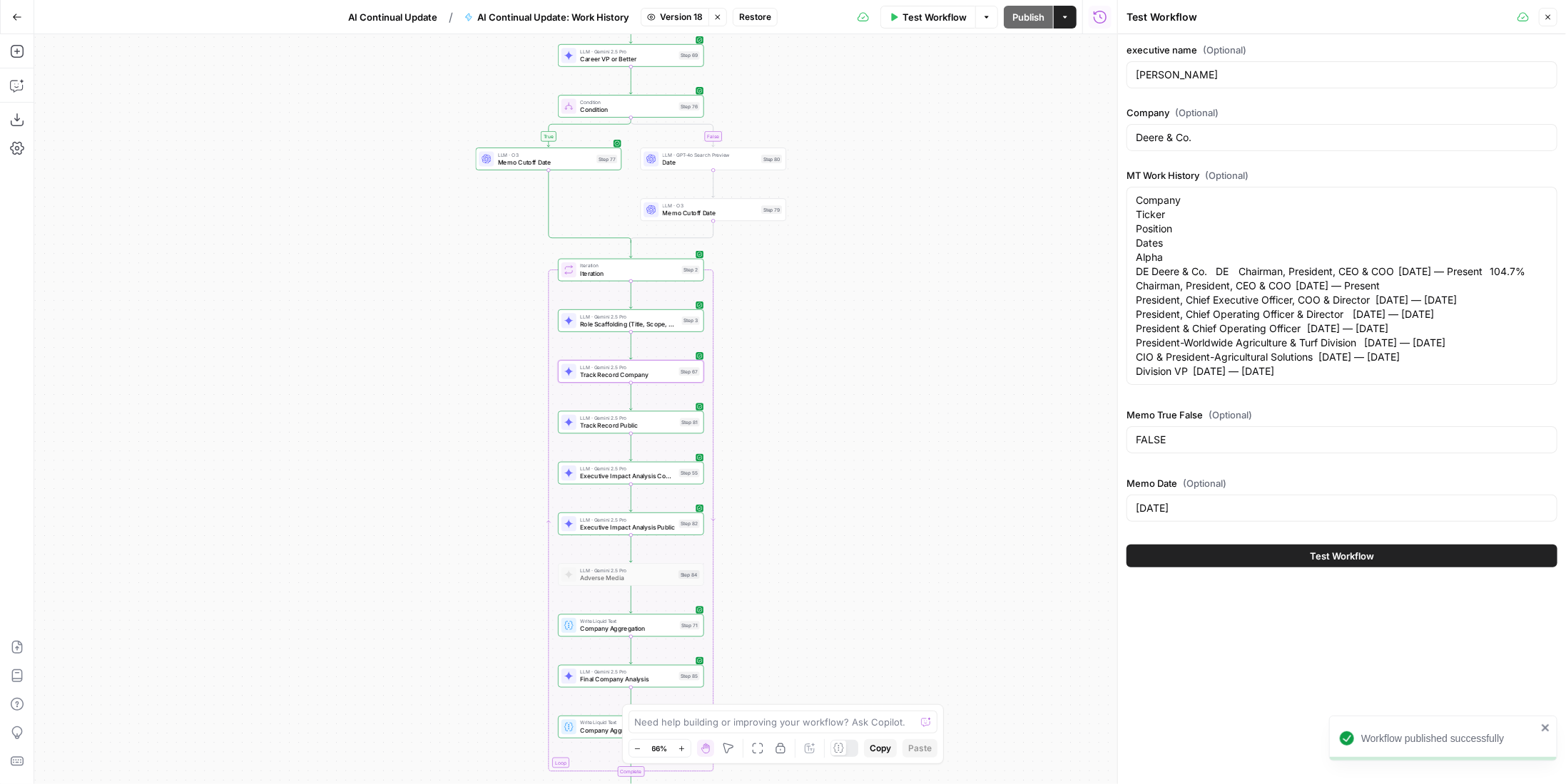
click at [667, 423] on span "Track Record Public" at bounding box center [628, 424] width 97 height 9
click at [667, 423] on span "Track Record Public" at bounding box center [629, 424] width 97 height 9
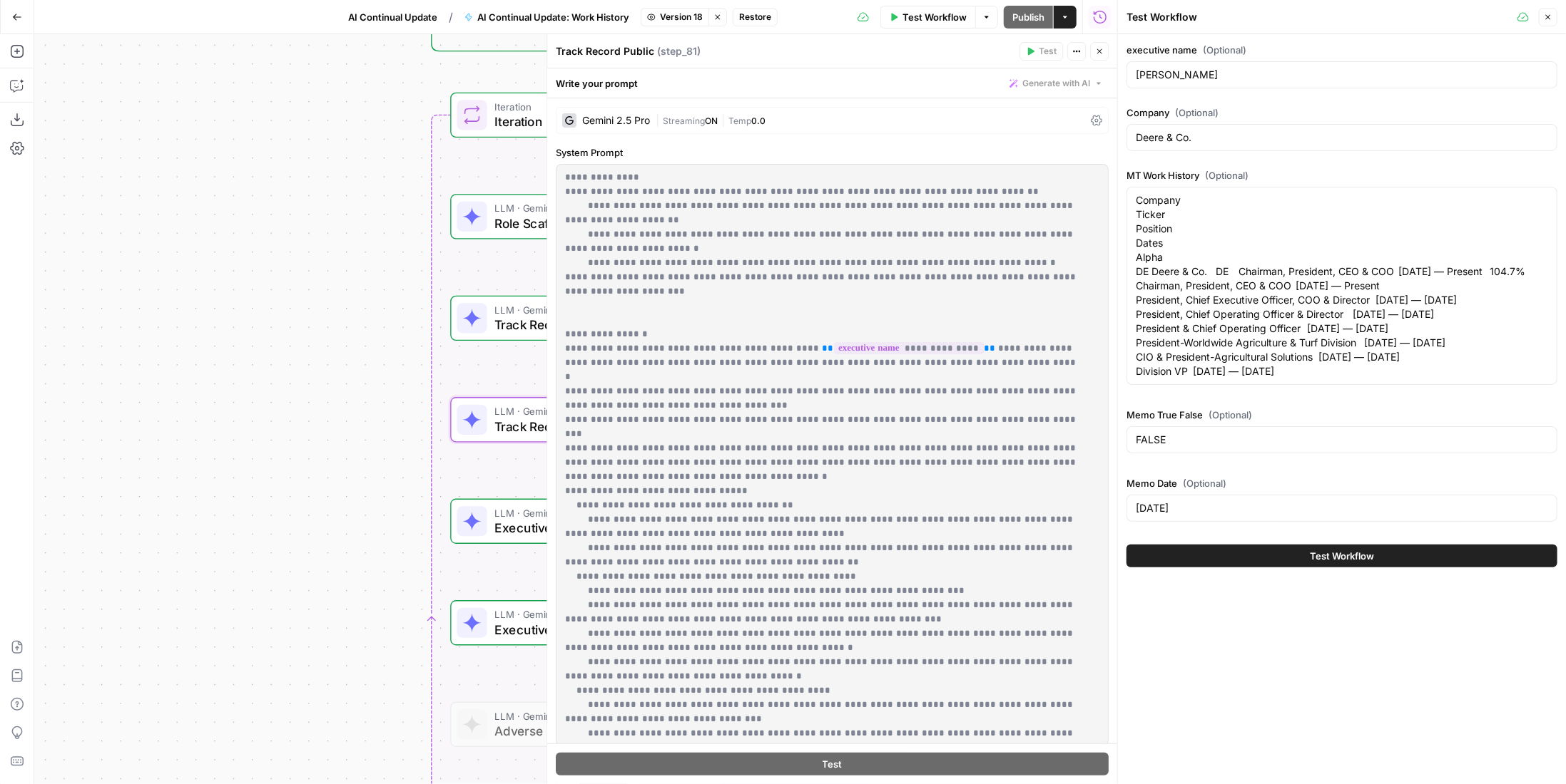
drag, startPoint x: 780, startPoint y: 532, endPoint x: 558, endPoint y: 478, distance: 228.5
click at [558, 478] on div "**********" at bounding box center [831, 454] width 551 height 581
click at [1102, 52] on span "Close" at bounding box center [1102, 52] width 1 height 1
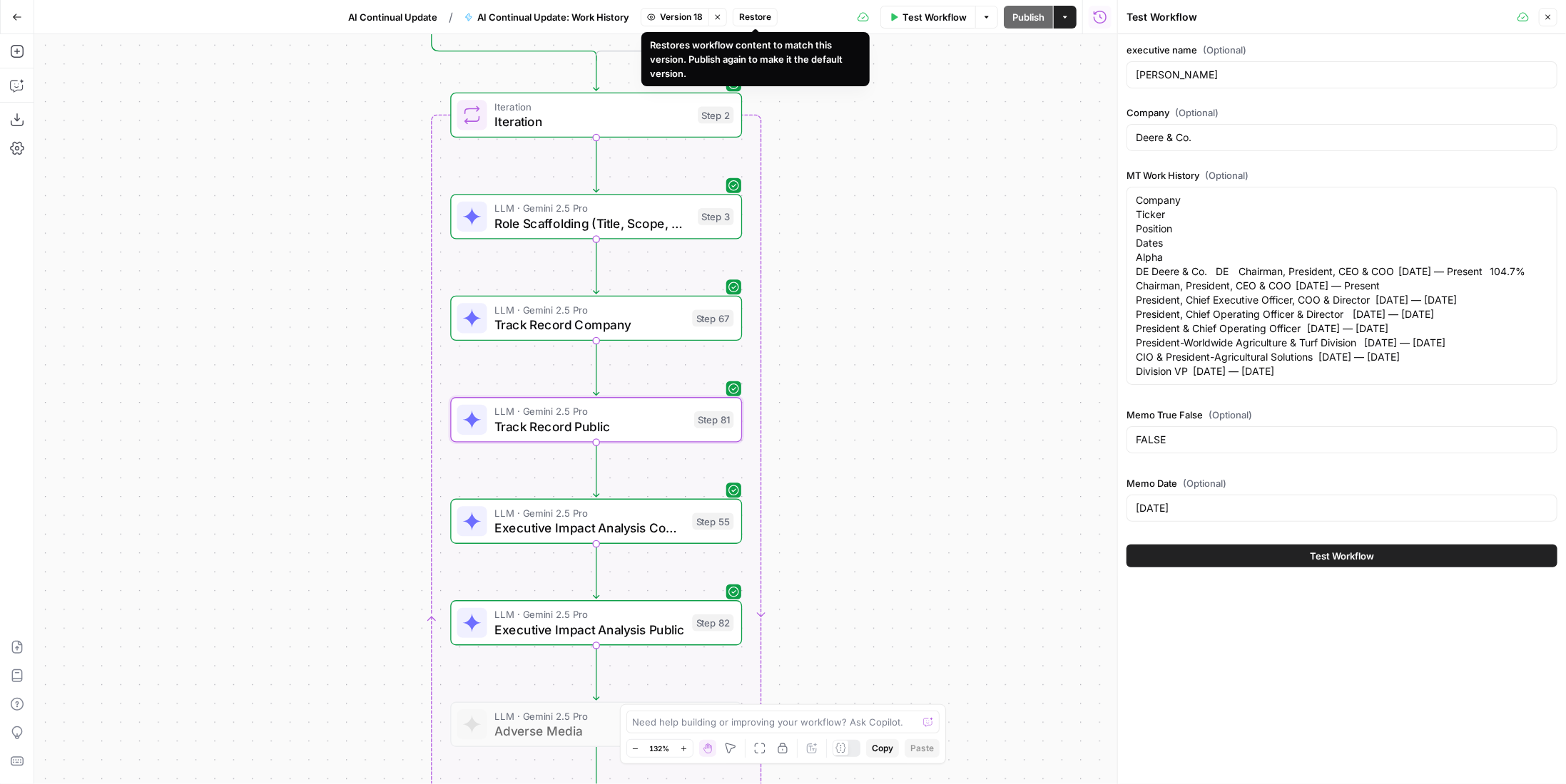
click at [676, 9] on button "Version 18" at bounding box center [675, 17] width 69 height 19
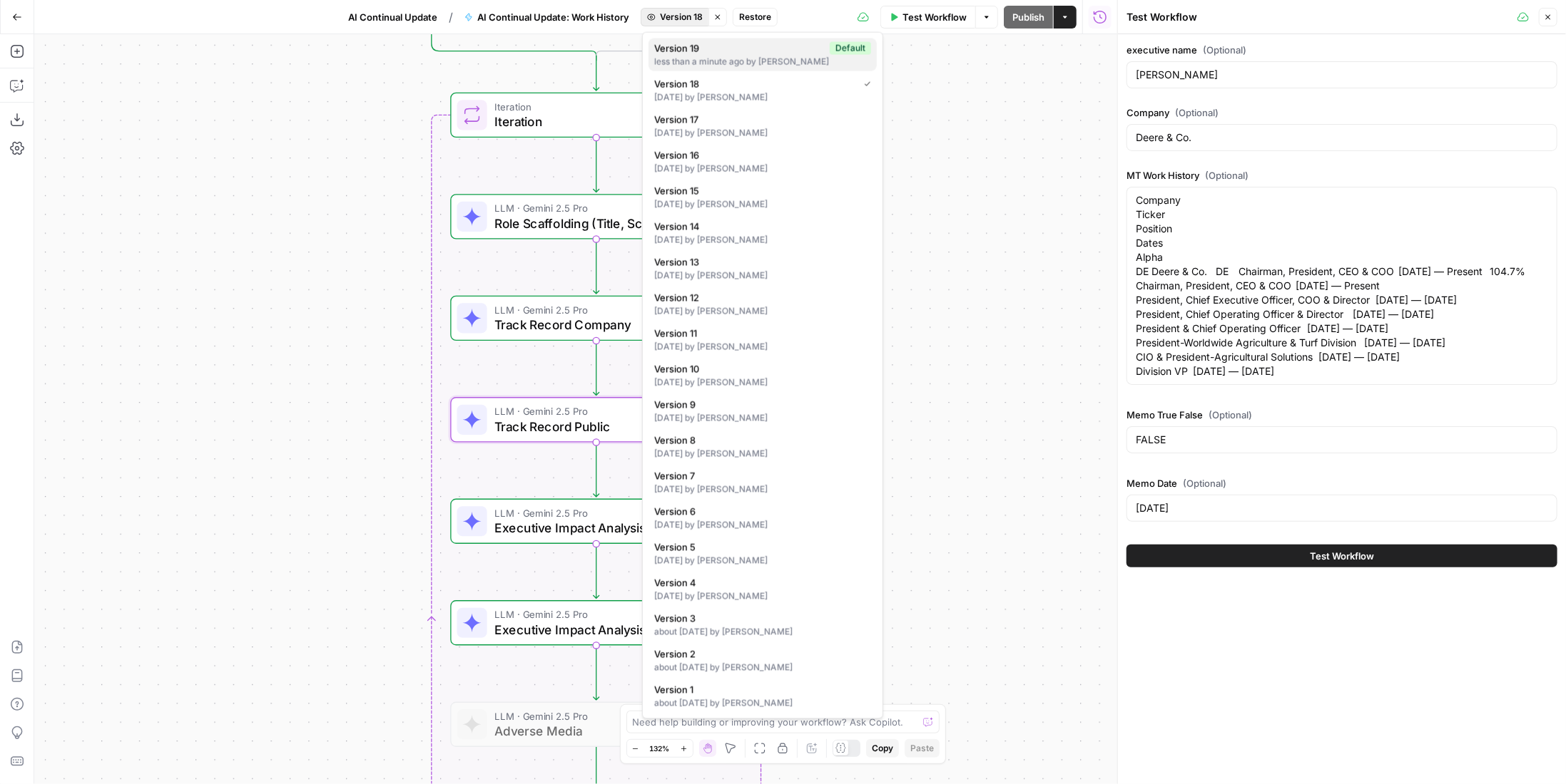
click at [719, 42] on span "Version 19" at bounding box center [739, 49] width 169 height 14
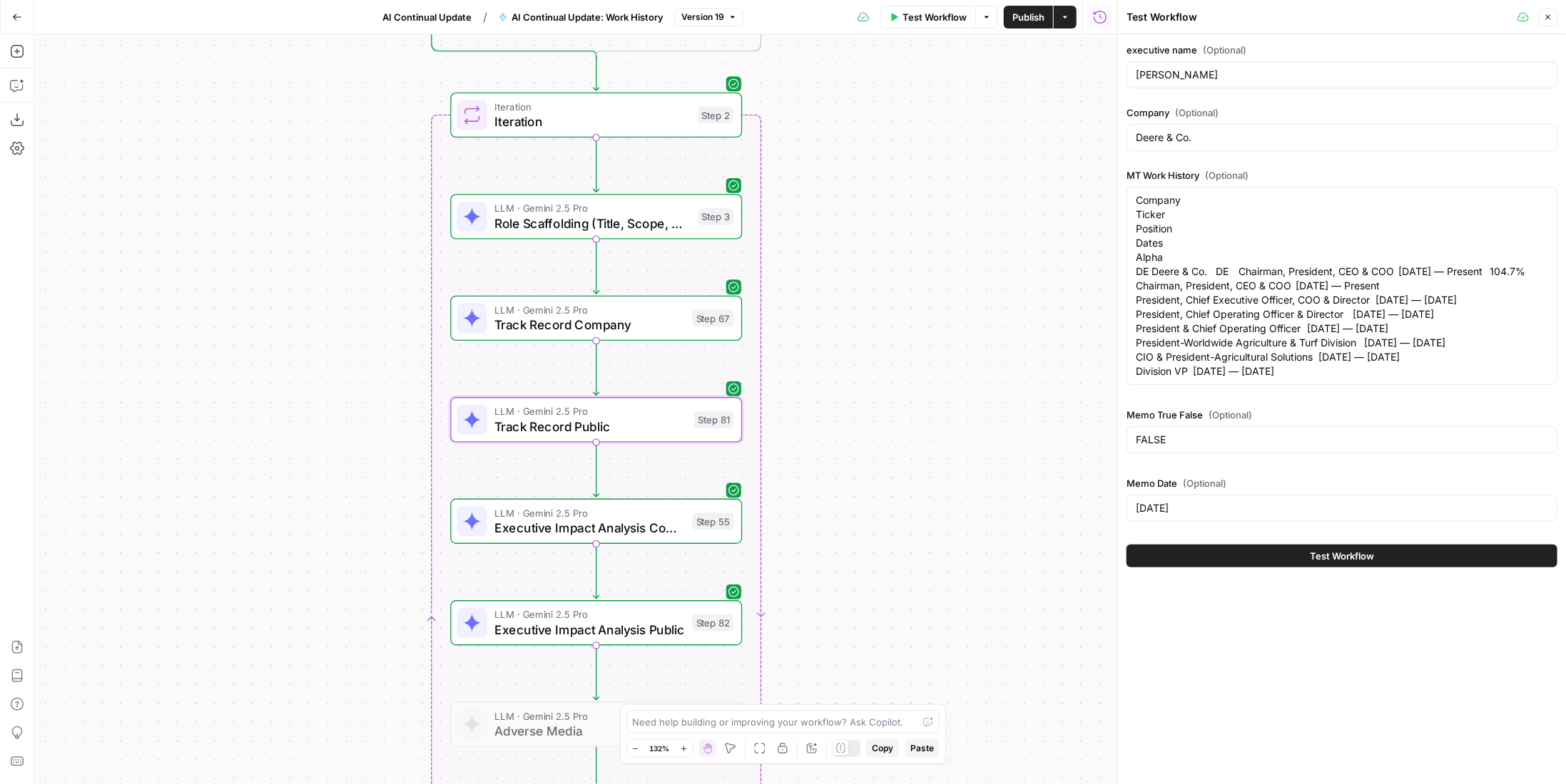
drag, startPoint x: 927, startPoint y: 357, endPoint x: 945, endPoint y: 355, distance: 18.1
click at [935, 355] on div "true false Workflow Set Inputs Inputs LLM · GPT-4.1 Date Step 90 LLM · GPT-4.1 …" at bounding box center [575, 408] width 1083 height 750
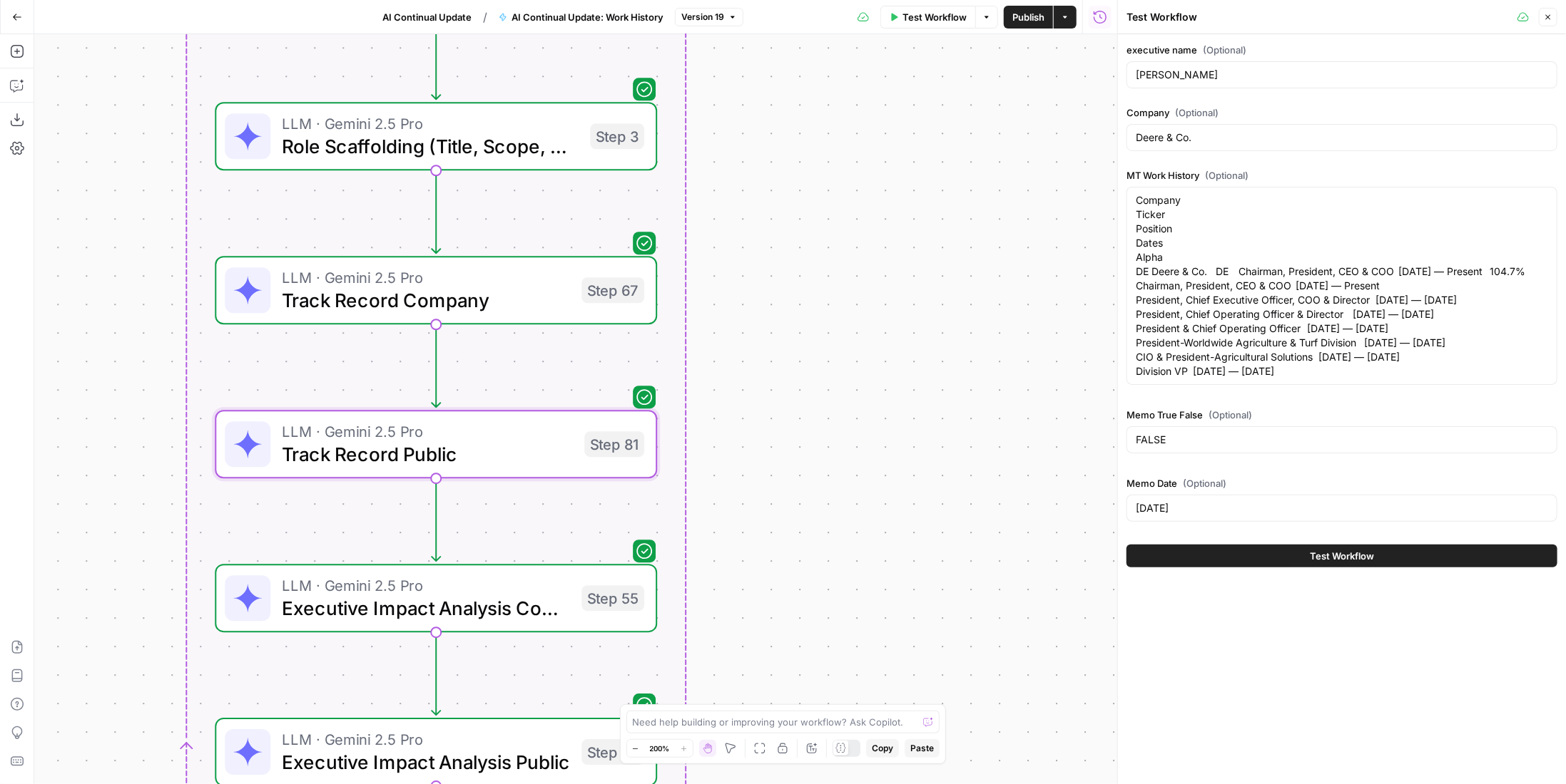
drag, startPoint x: 864, startPoint y: 386, endPoint x: 935, endPoint y: 389, distance: 71.1
click at [935, 389] on div "true false Workflow Set Inputs Inputs LLM · GPT-4.1 Date Step 90 LLM · GPT-4.1 …" at bounding box center [575, 408] width 1083 height 750
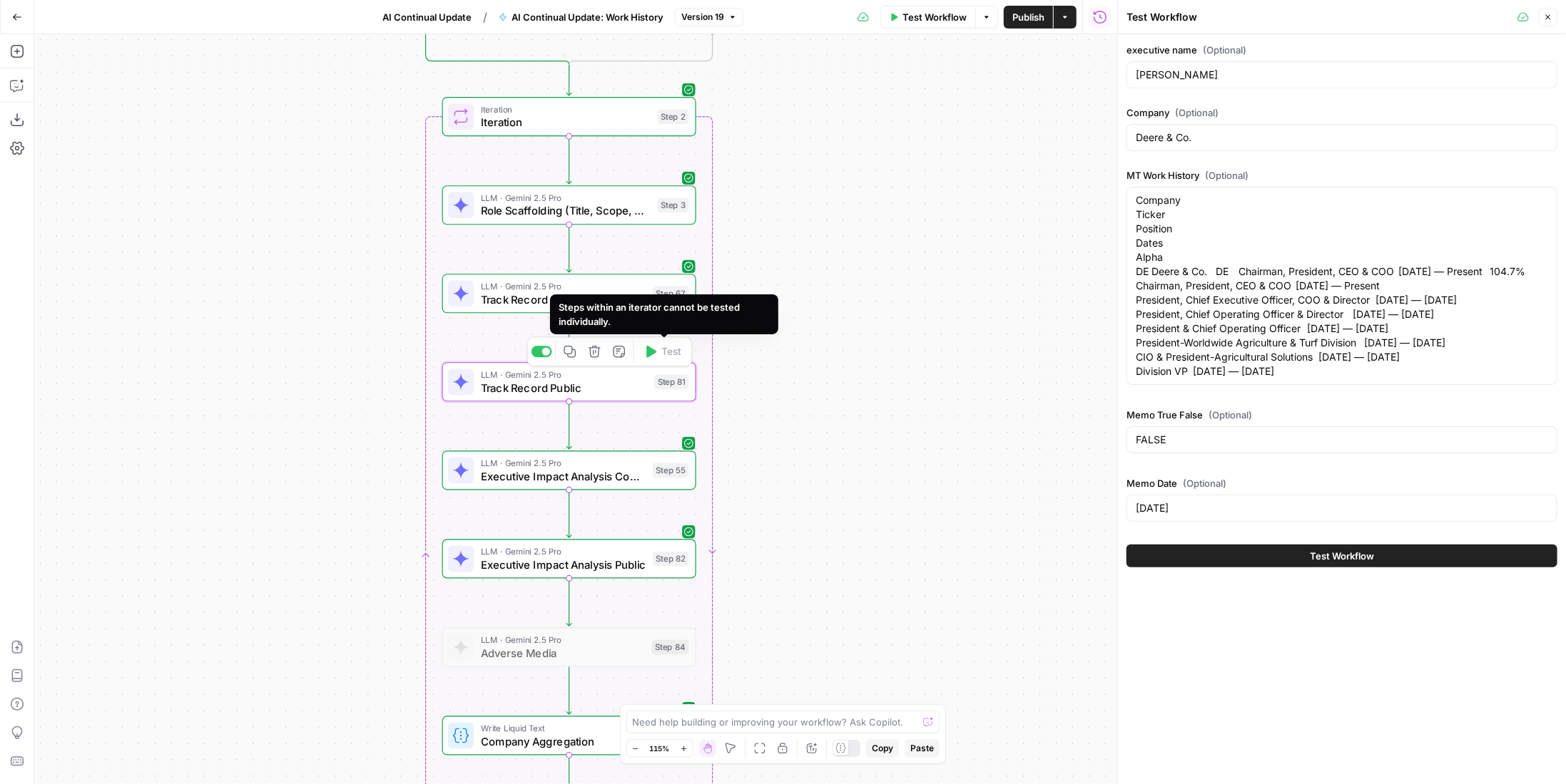
click at [531, 292] on span "Track Record Company" at bounding box center [563, 299] width 165 height 16
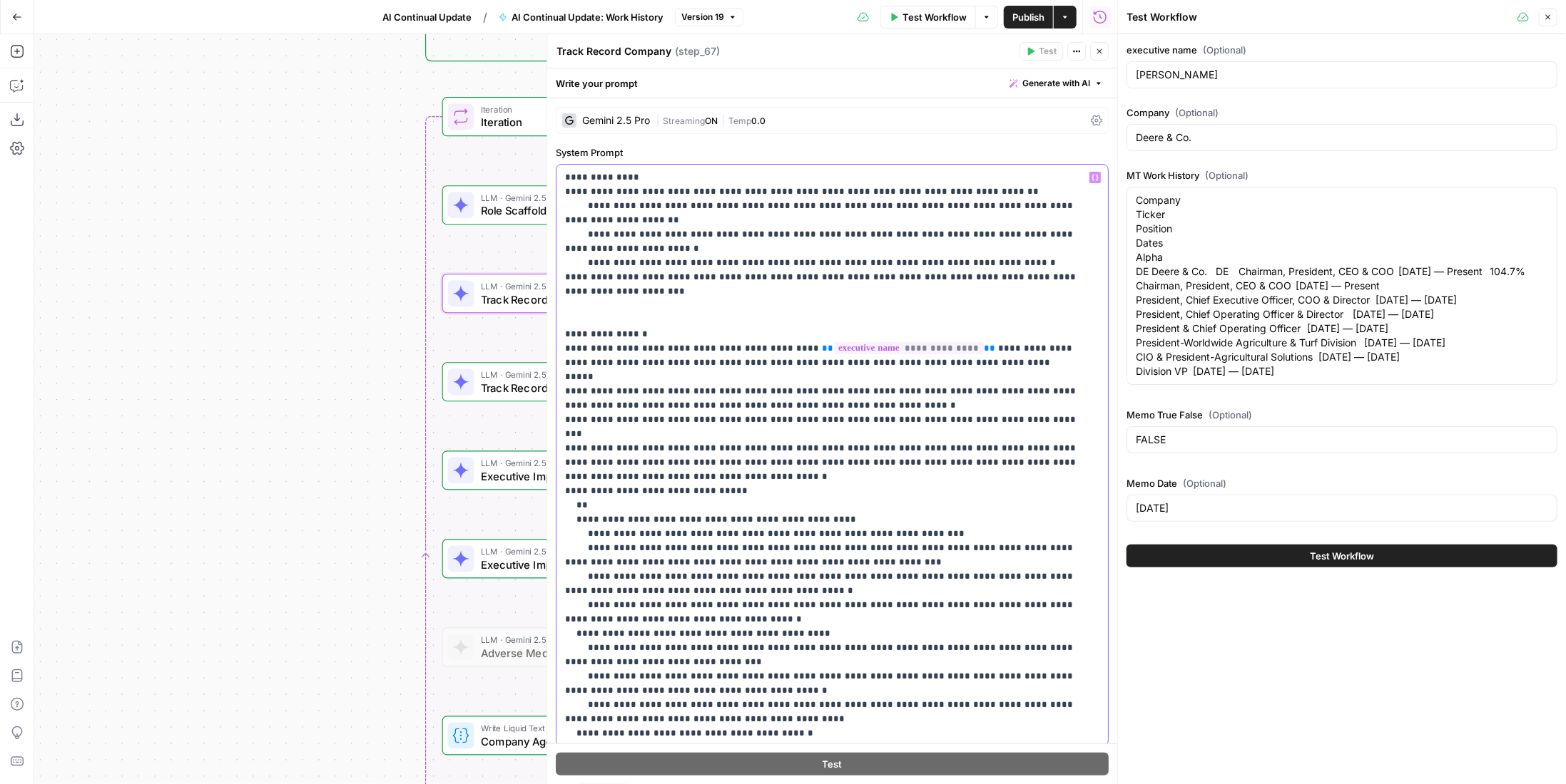
click at [620, 478] on p "**********" at bounding box center [822, 620] width 514 height 899
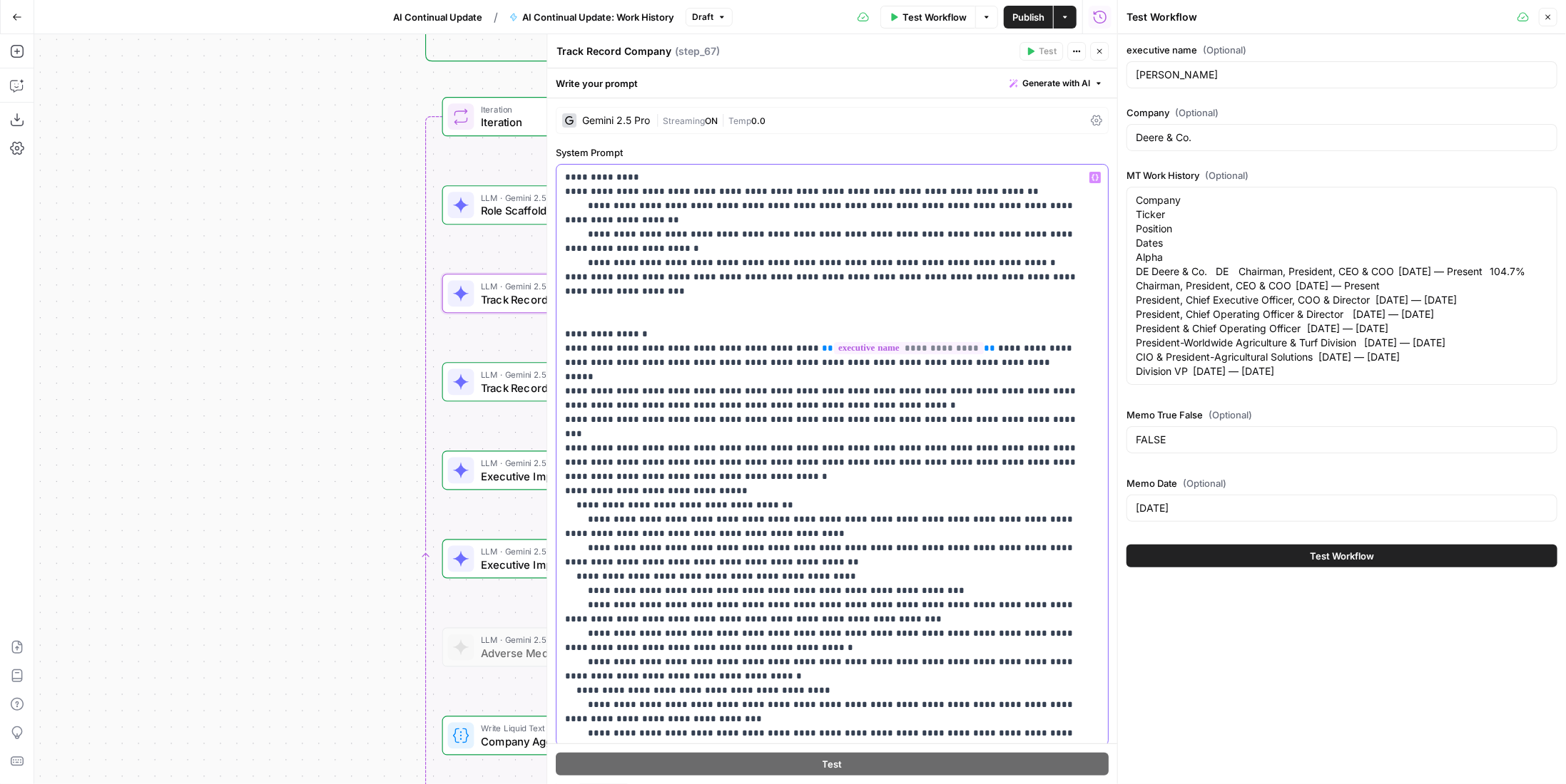
drag, startPoint x: 823, startPoint y: 493, endPoint x: 877, endPoint y: 492, distance: 54.0
click at [877, 492] on p "**********" at bounding box center [822, 648] width 514 height 955
click at [767, 494] on p "**********" at bounding box center [822, 648] width 514 height 955
drag, startPoint x: 747, startPoint y: 493, endPoint x: 937, endPoint y: 489, distance: 190.0
click at [937, 489] on p "**********" at bounding box center [822, 648] width 514 height 955
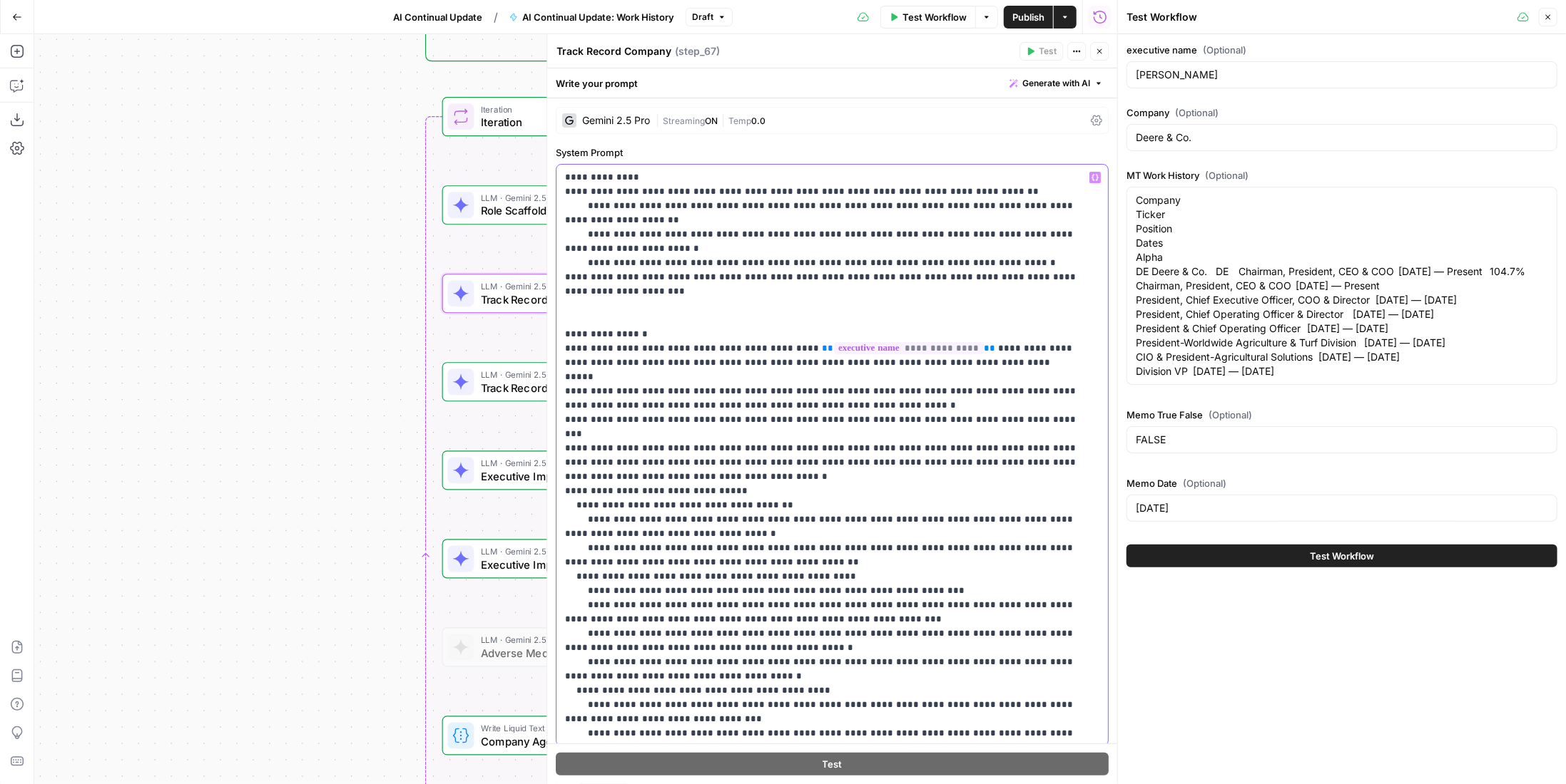
drag, startPoint x: 806, startPoint y: 488, endPoint x: 760, endPoint y: 504, distance: 48.7
click at [701, 489] on p "**********" at bounding box center [822, 648] width 514 height 955
click at [817, 491] on p "**********" at bounding box center [822, 648] width 514 height 955
drag, startPoint x: 887, startPoint y: 488, endPoint x: 858, endPoint y: 488, distance: 29.0
click at [858, 488] on p "**********" at bounding box center [822, 648] width 514 height 955
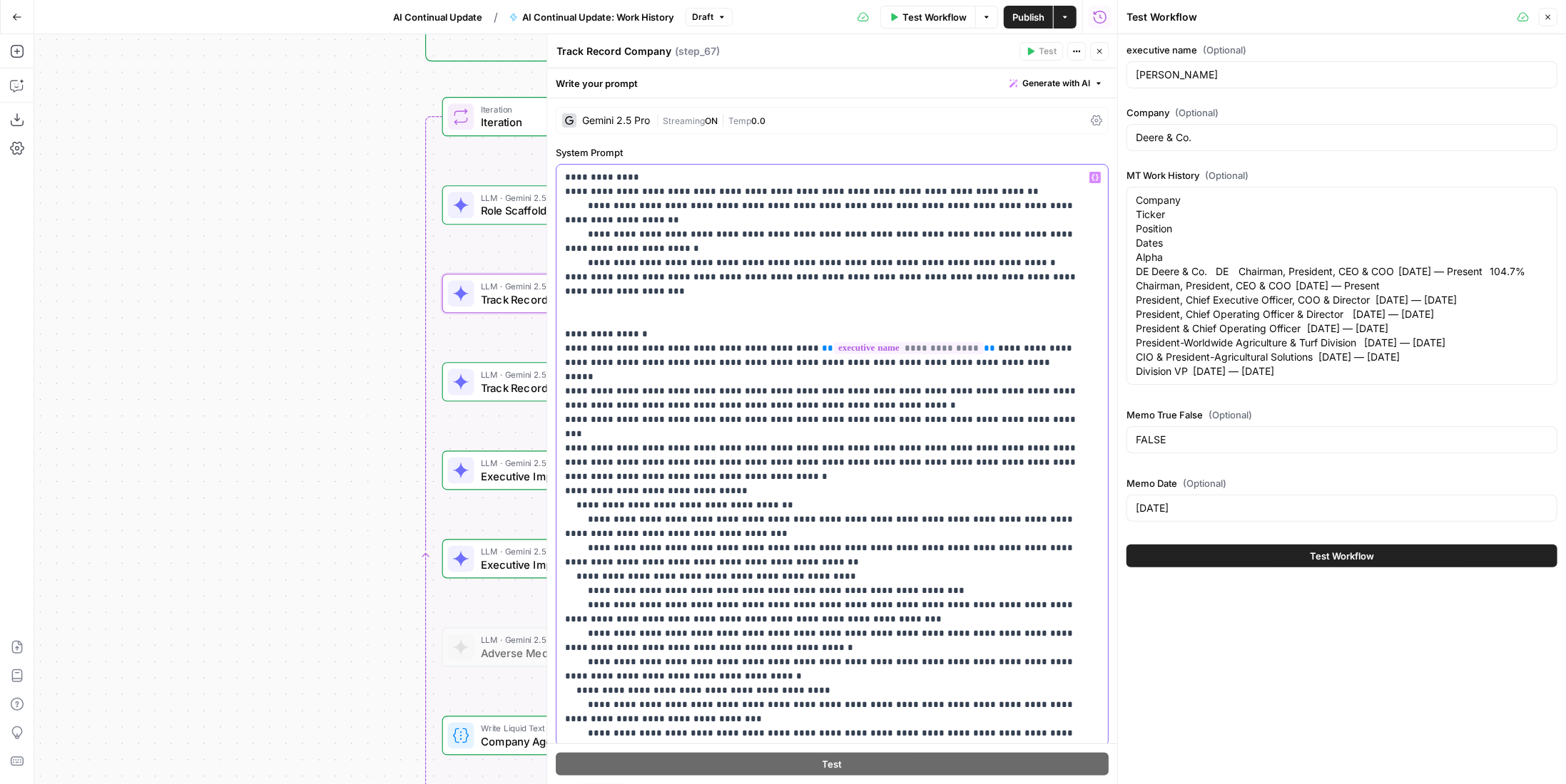
click at [894, 489] on p "**********" at bounding box center [822, 648] width 514 height 955
click at [888, 489] on p "**********" at bounding box center [822, 648] width 514 height 955
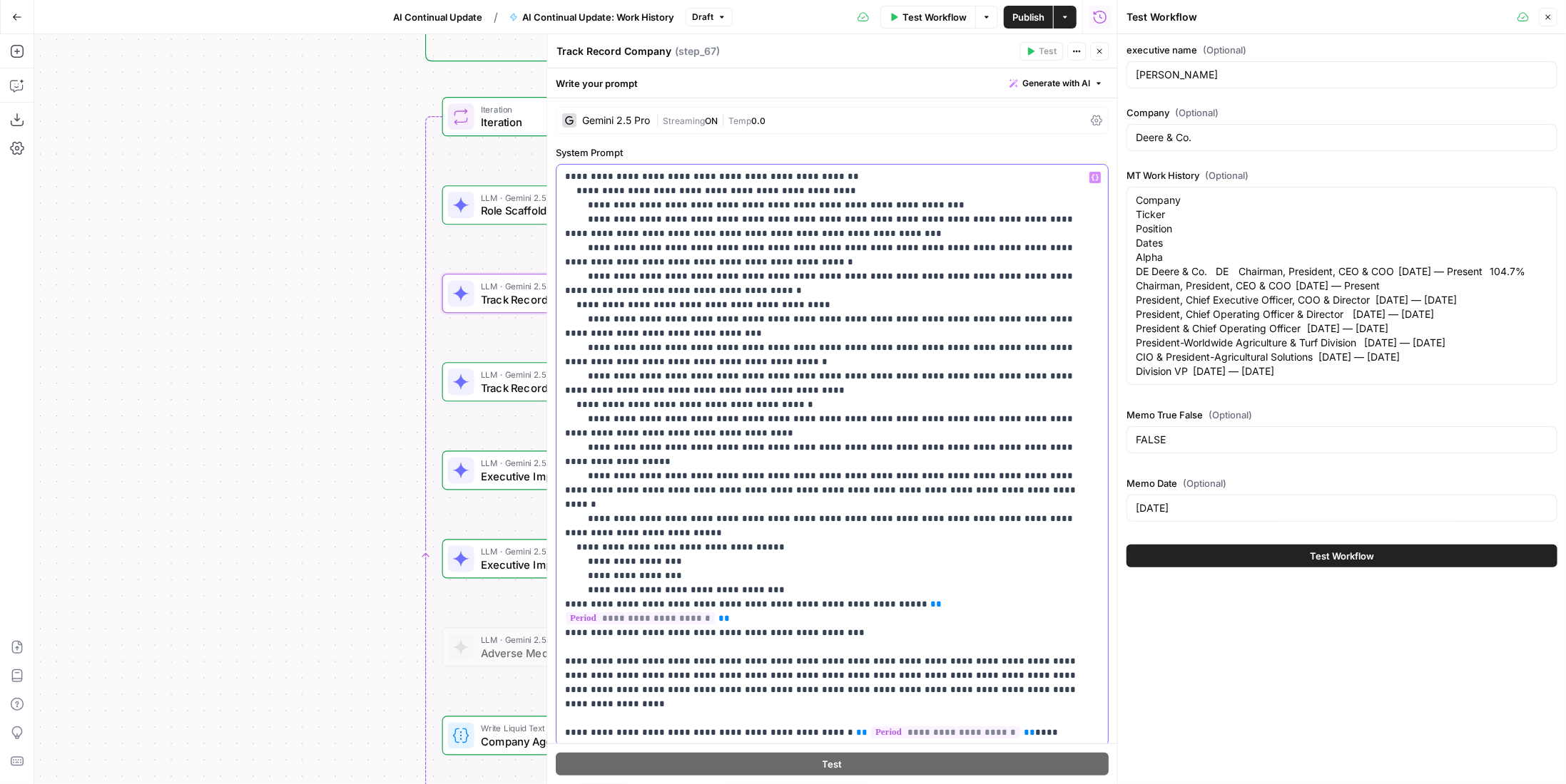
drag, startPoint x: 1030, startPoint y: 563, endPoint x: 868, endPoint y: 561, distance: 162.0
click at [868, 561] on p "**********" at bounding box center [822, 262] width 514 height 955
copy p "**********"
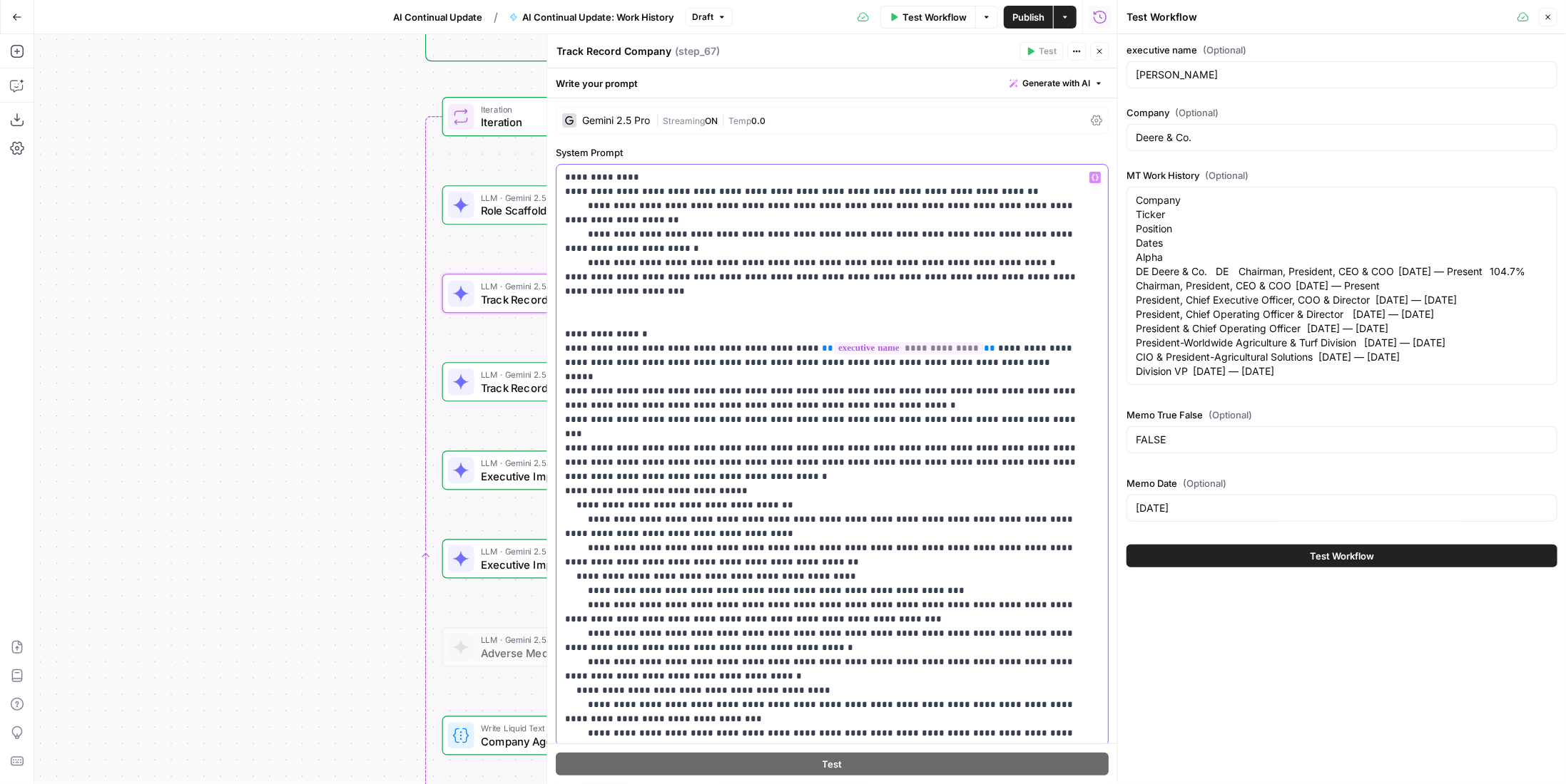
click at [892, 488] on p "**********" at bounding box center [822, 648] width 514 height 955
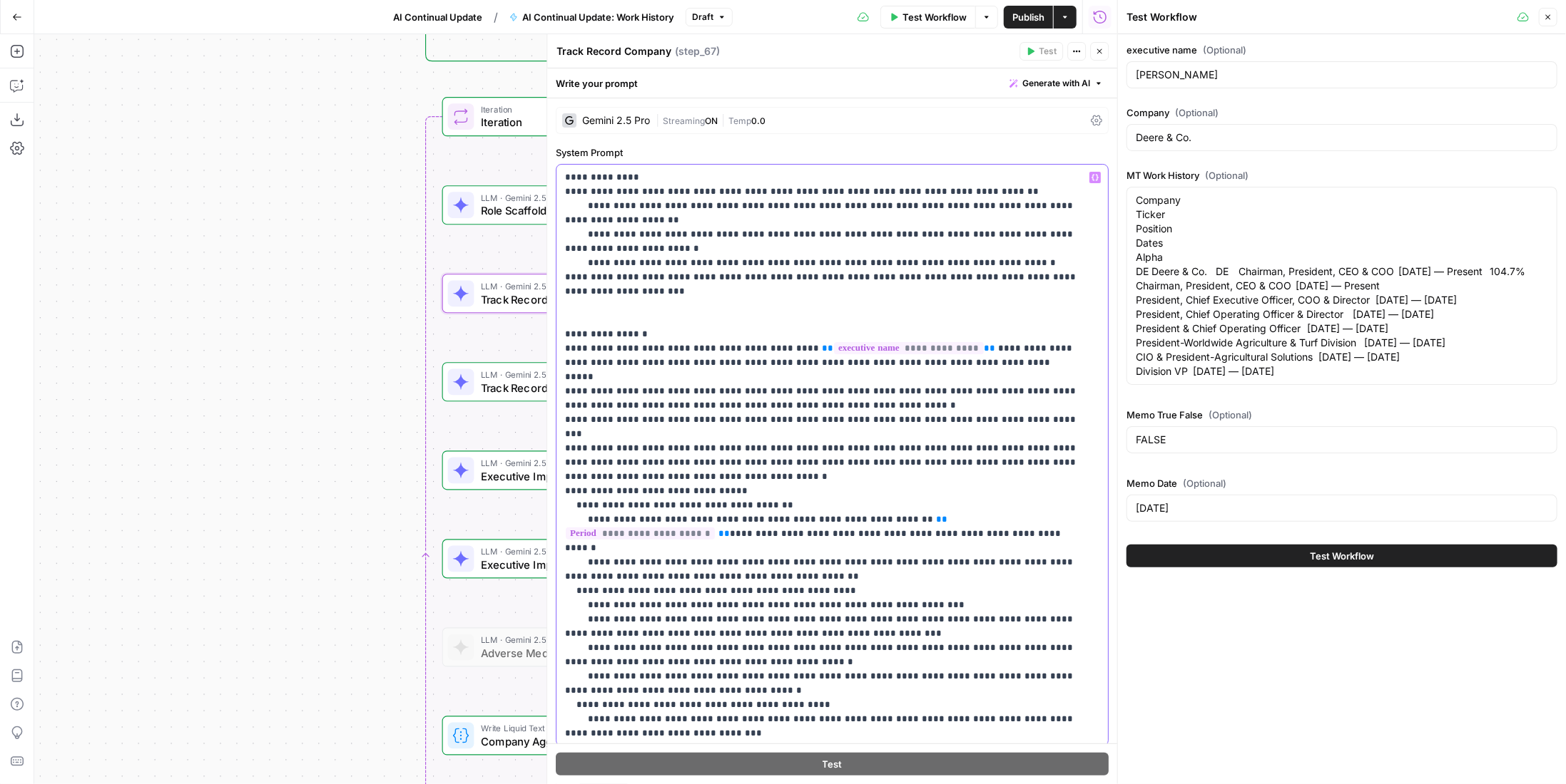
drag, startPoint x: 744, startPoint y: 531, endPoint x: 681, endPoint y: 536, distance: 63.2
click at [681, 536] on p "**********" at bounding box center [822, 648] width 514 height 955
drag, startPoint x: 940, startPoint y: 536, endPoint x: 563, endPoint y: 478, distance: 381.4
click at [563, 478] on div "**********" at bounding box center [826, 454] width 541 height 581
copy p "**********"
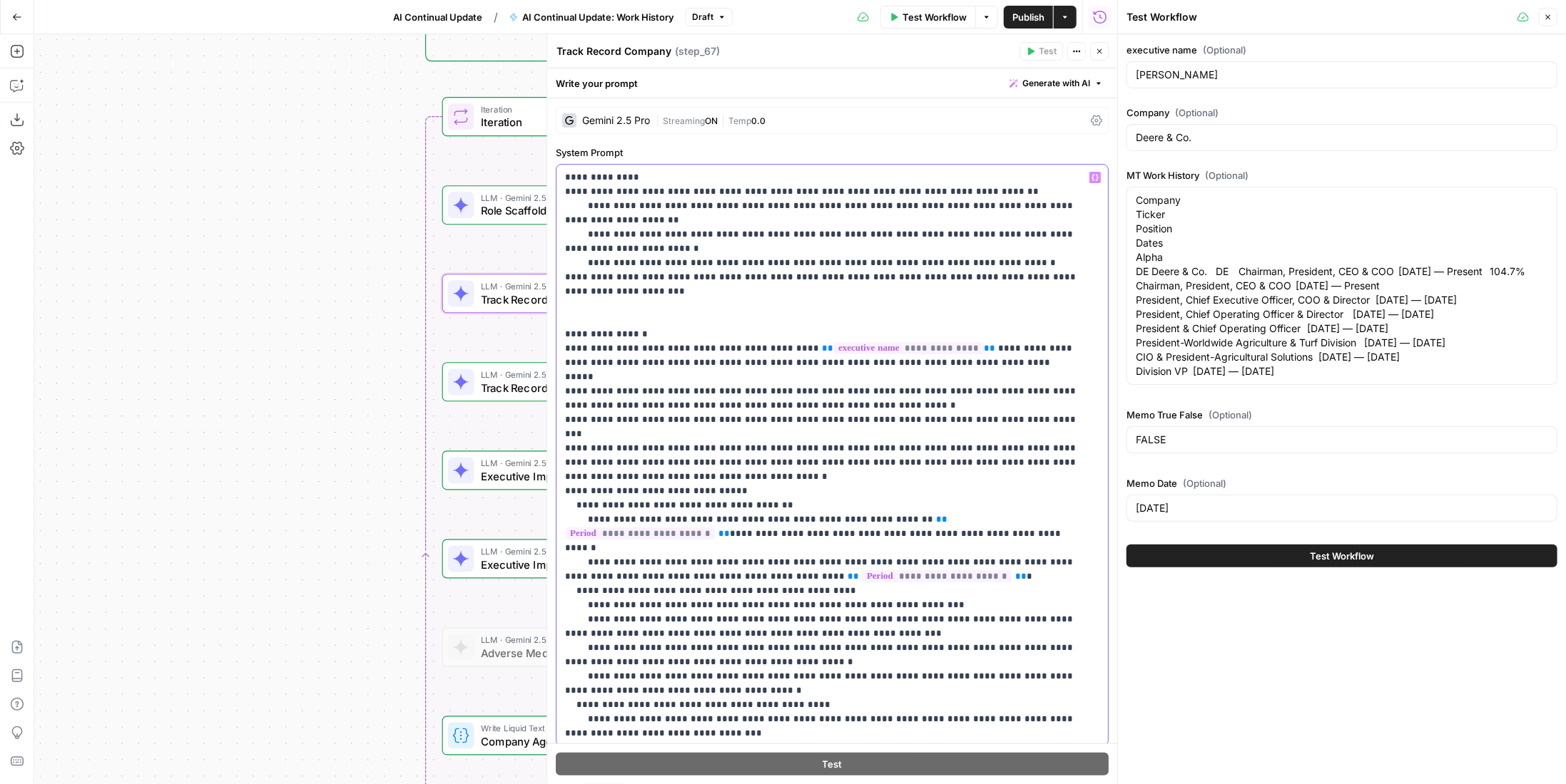
click at [580, 540] on p "**********" at bounding box center [822, 648] width 514 height 955
click at [578, 548] on p "**********" at bounding box center [822, 648] width 514 height 955
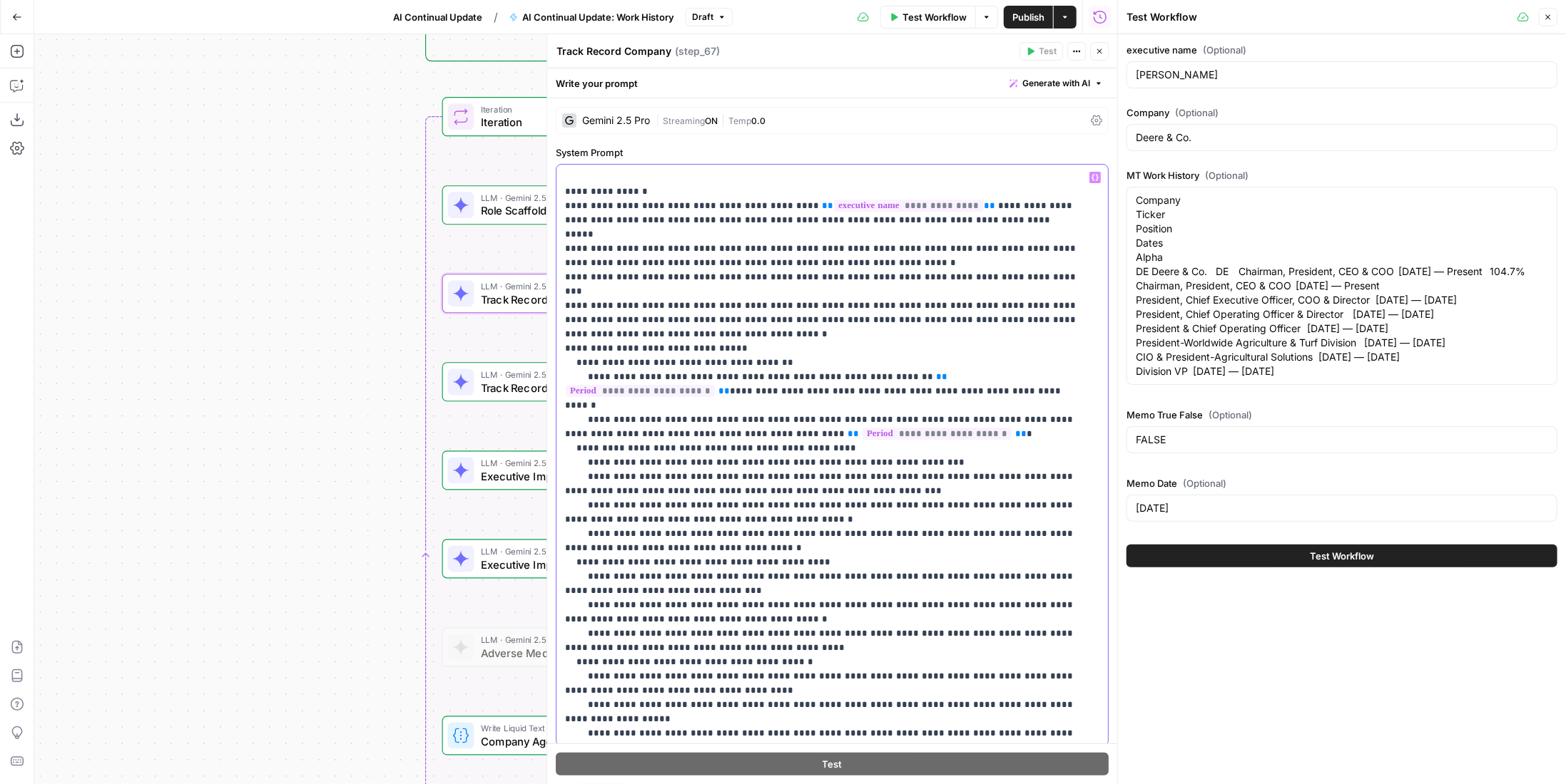
click at [578, 514] on p "**********" at bounding box center [822, 505] width 514 height 955
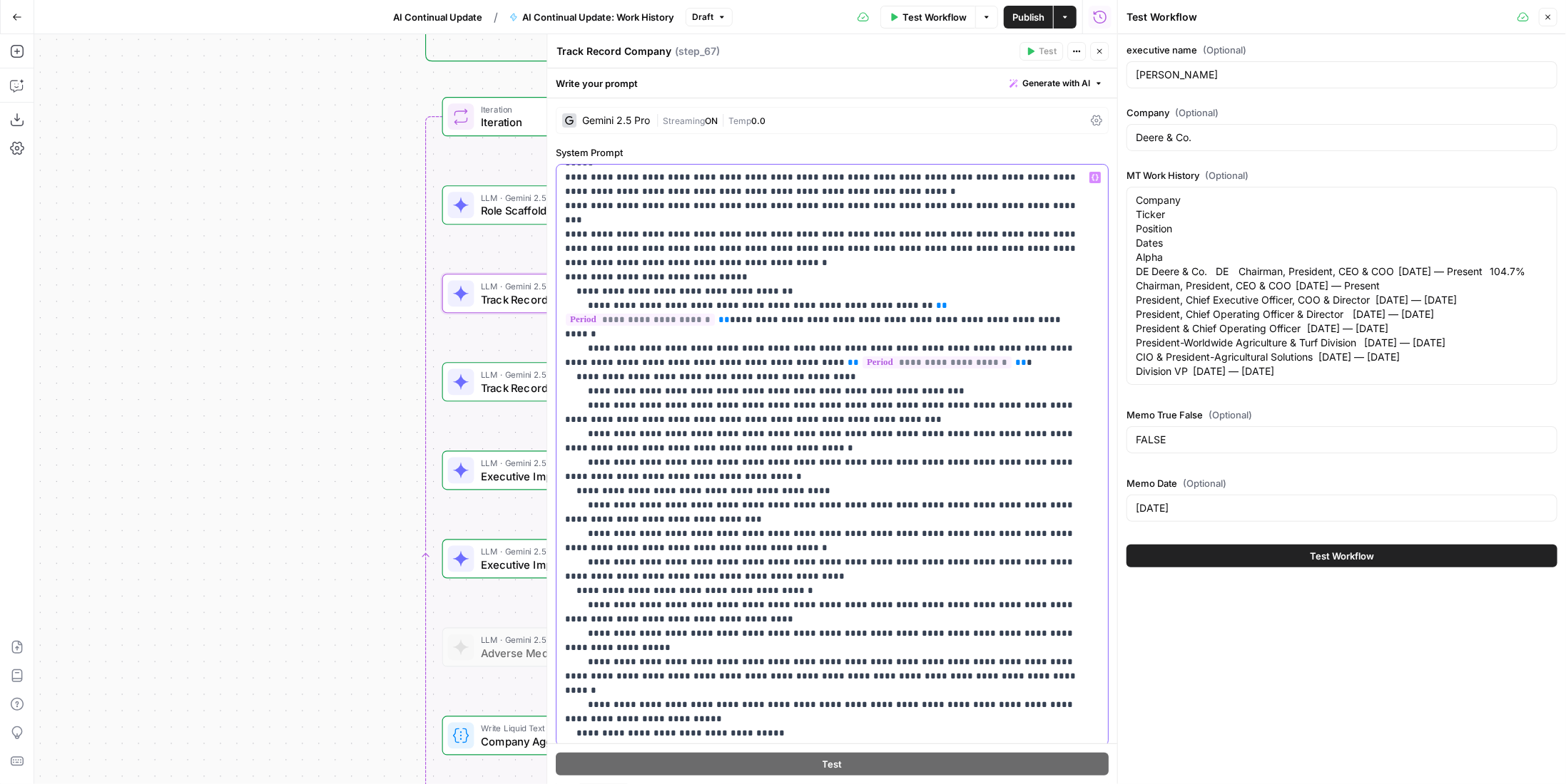
click at [580, 544] on p "**********" at bounding box center [822, 433] width 514 height 955
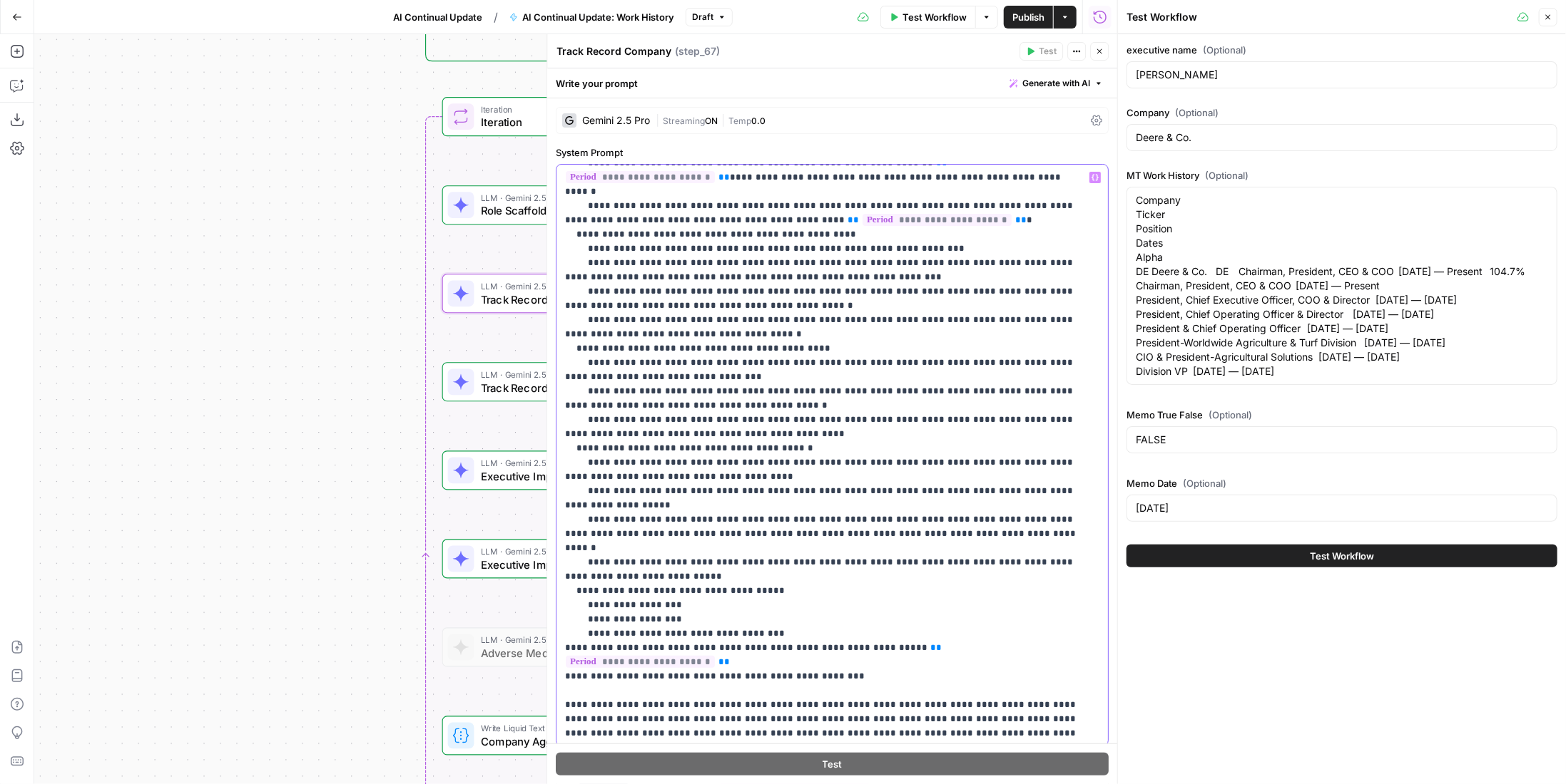
click at [578, 531] on p "**********" at bounding box center [822, 291] width 514 height 955
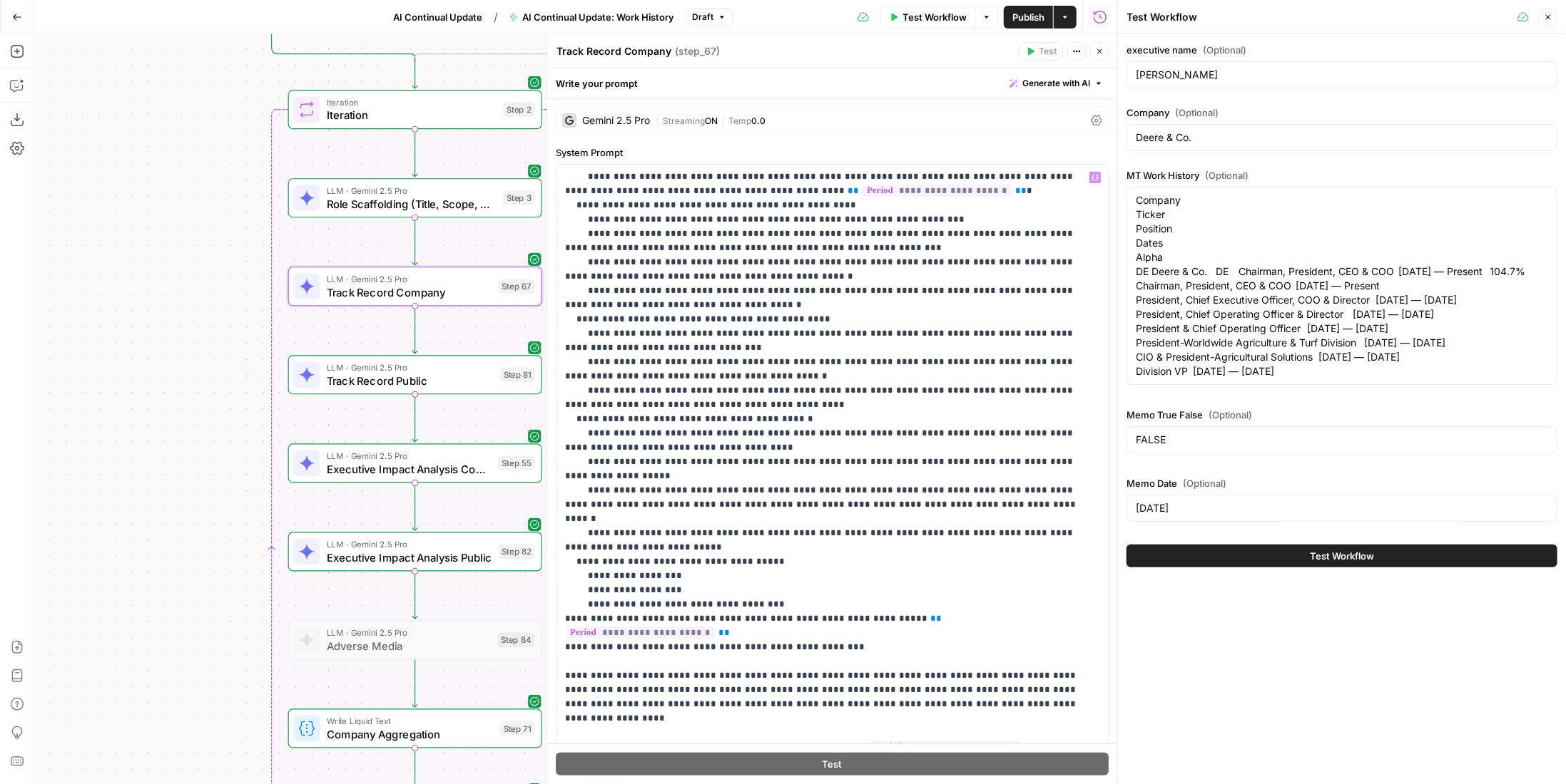
drag, startPoint x: 351, startPoint y: 515, endPoint x: 197, endPoint y: 508, distance: 154.2
click at [197, 508] on div "true false Workflow Set Inputs Inputs LLM · GPT-4.1 Date Step 90 LLM · GPT-4.1 …" at bounding box center [575, 408] width 1083 height 750
click at [463, 373] on span "Track Record Public" at bounding box center [410, 381] width 166 height 16
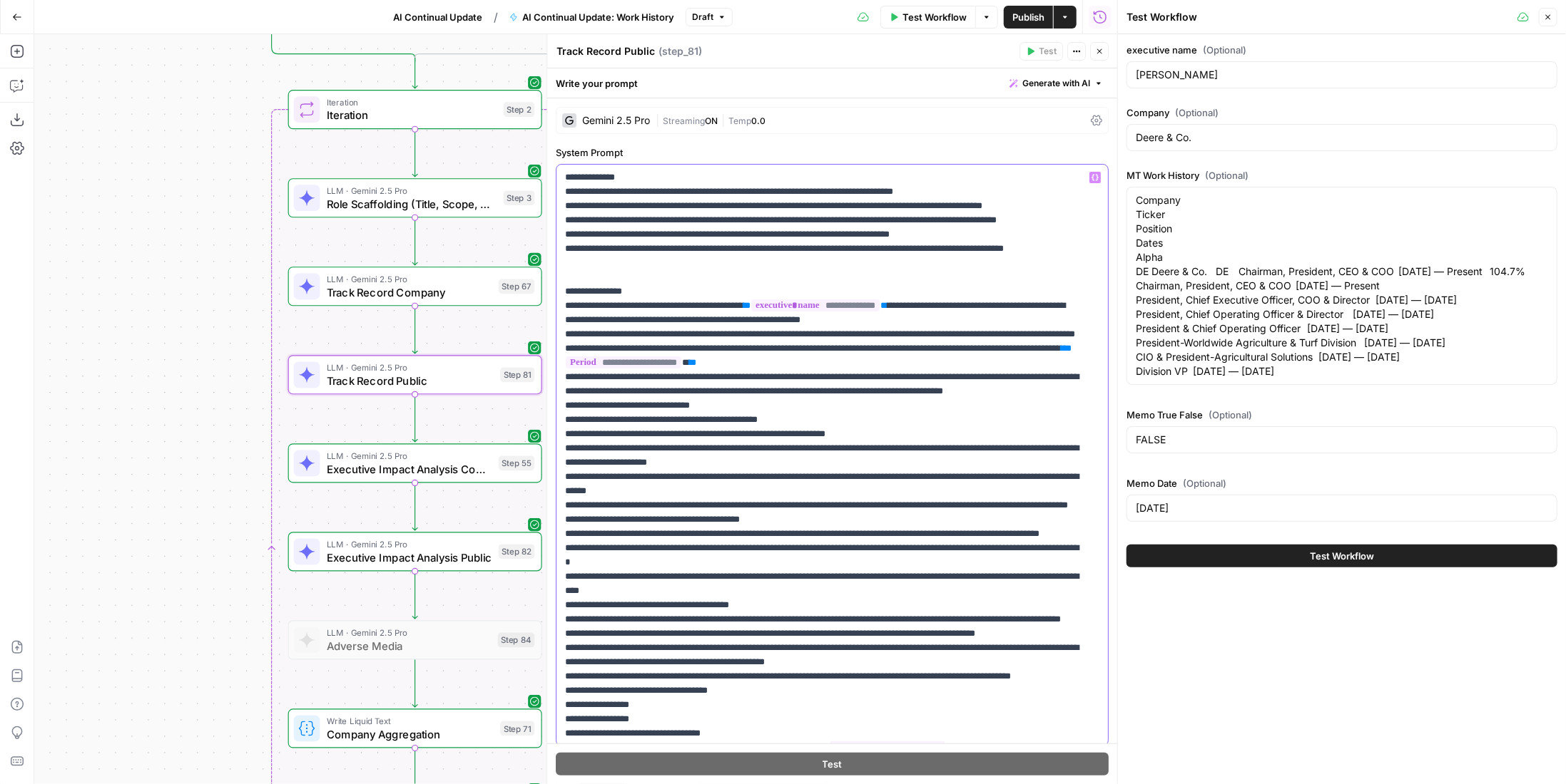
click at [748, 485] on p "**********" at bounding box center [822, 620] width 514 height 899
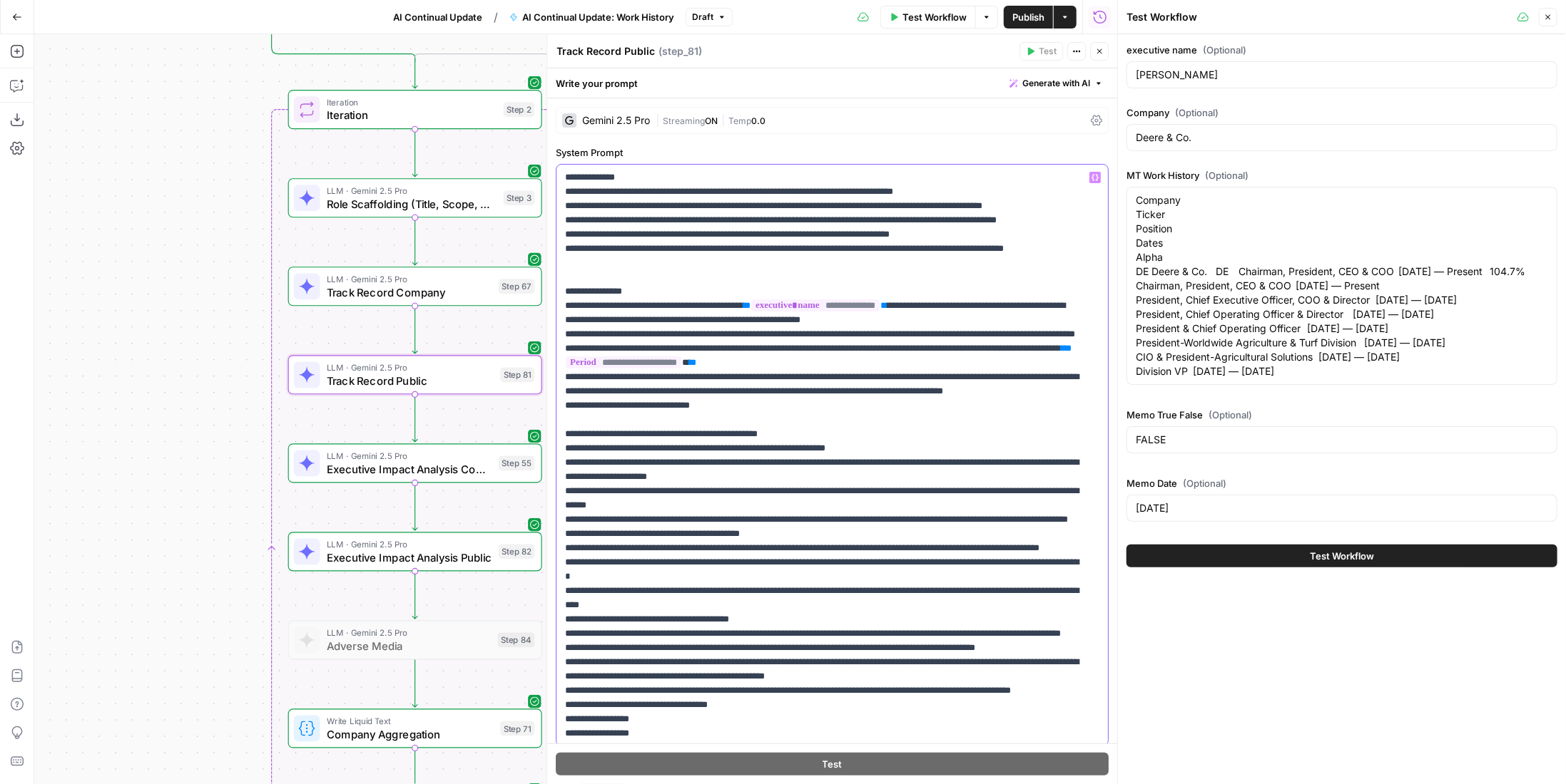
paste div
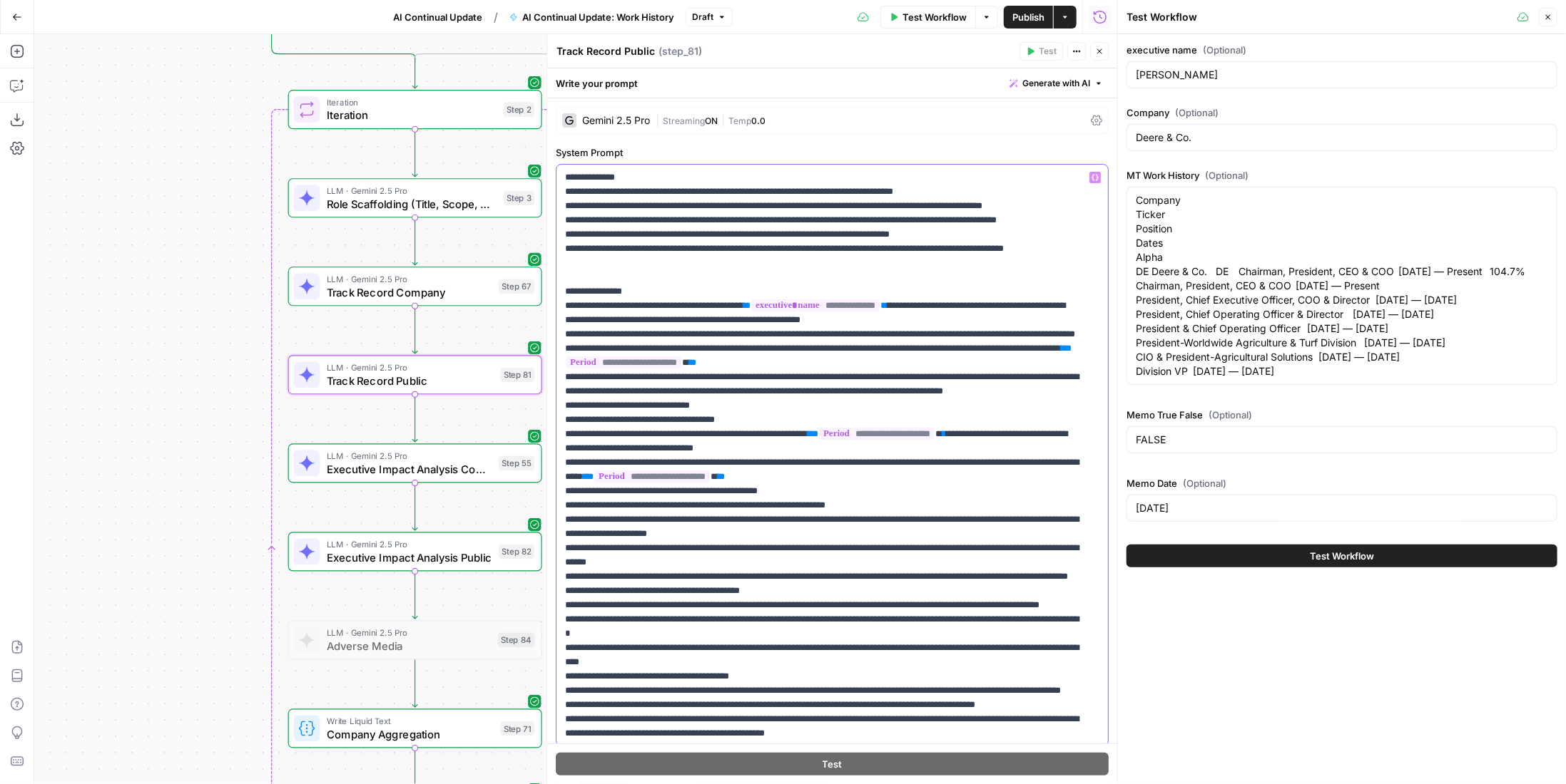
click at [580, 567] on p "**********" at bounding box center [822, 654] width 514 height 969
click at [576, 676] on p "**********" at bounding box center [822, 654] width 514 height 969
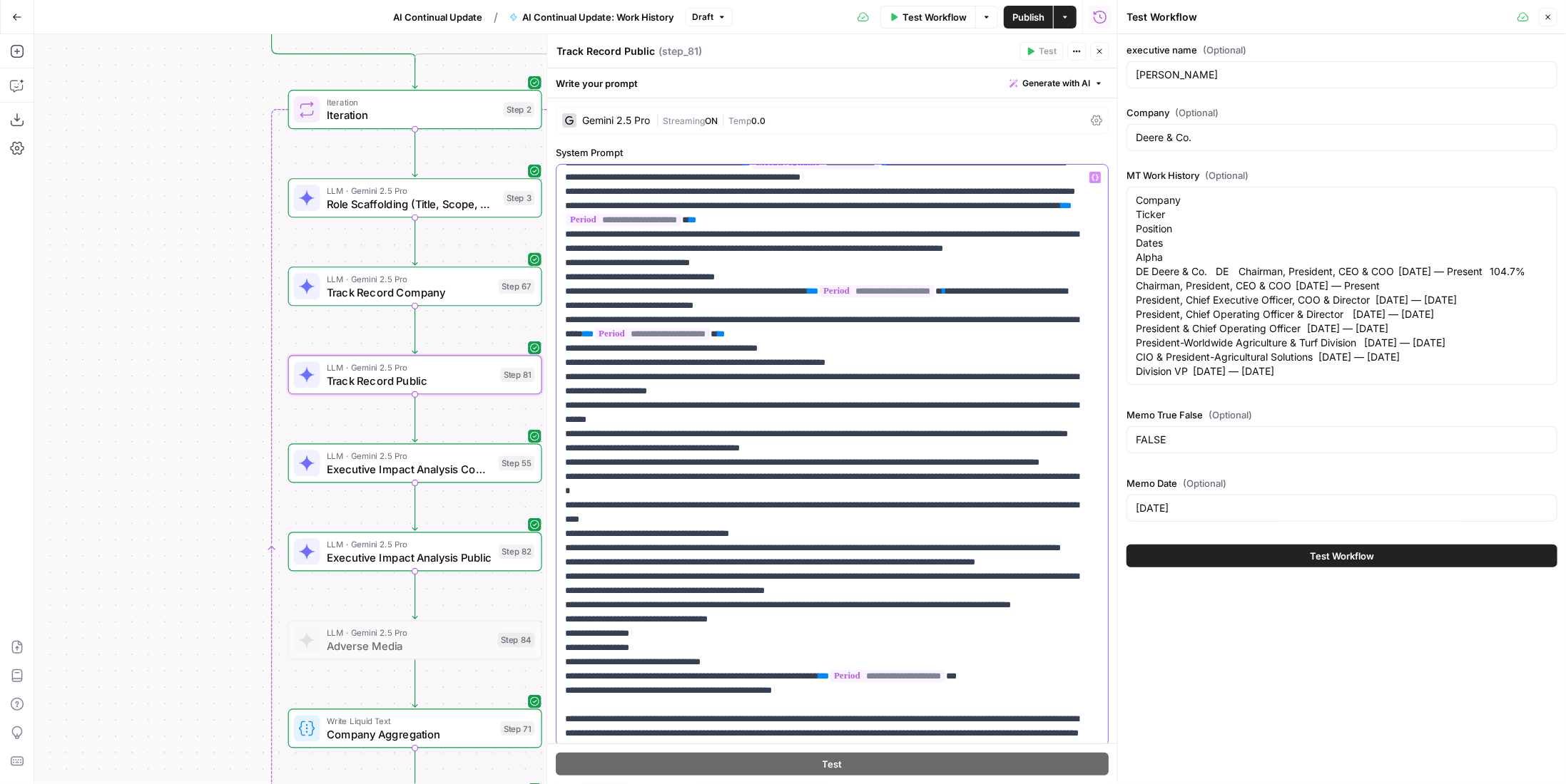
click at [579, 633] on p "**********" at bounding box center [822, 512] width 514 height 969
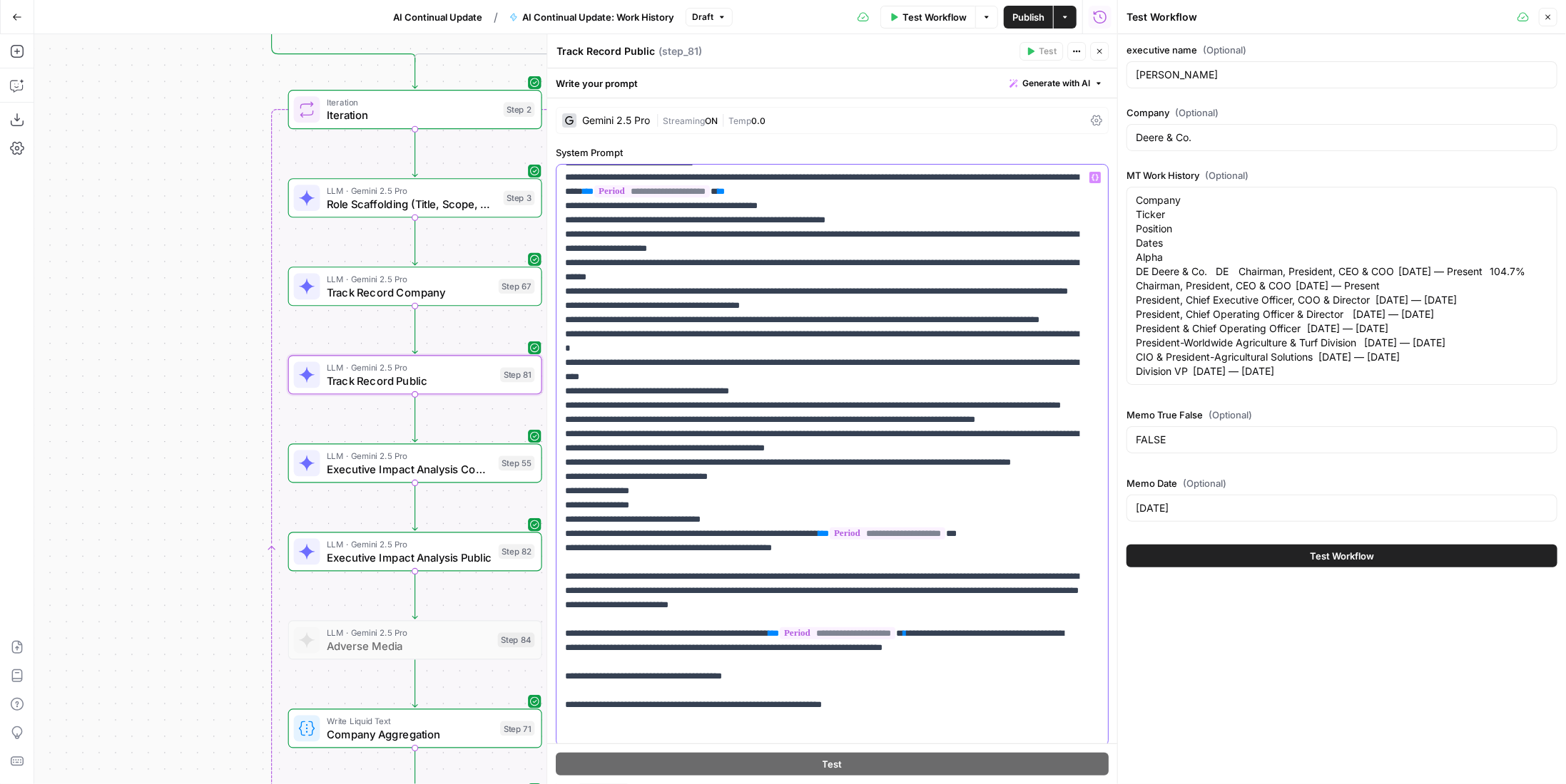
click at [578, 615] on p "**********" at bounding box center [822, 370] width 514 height 969
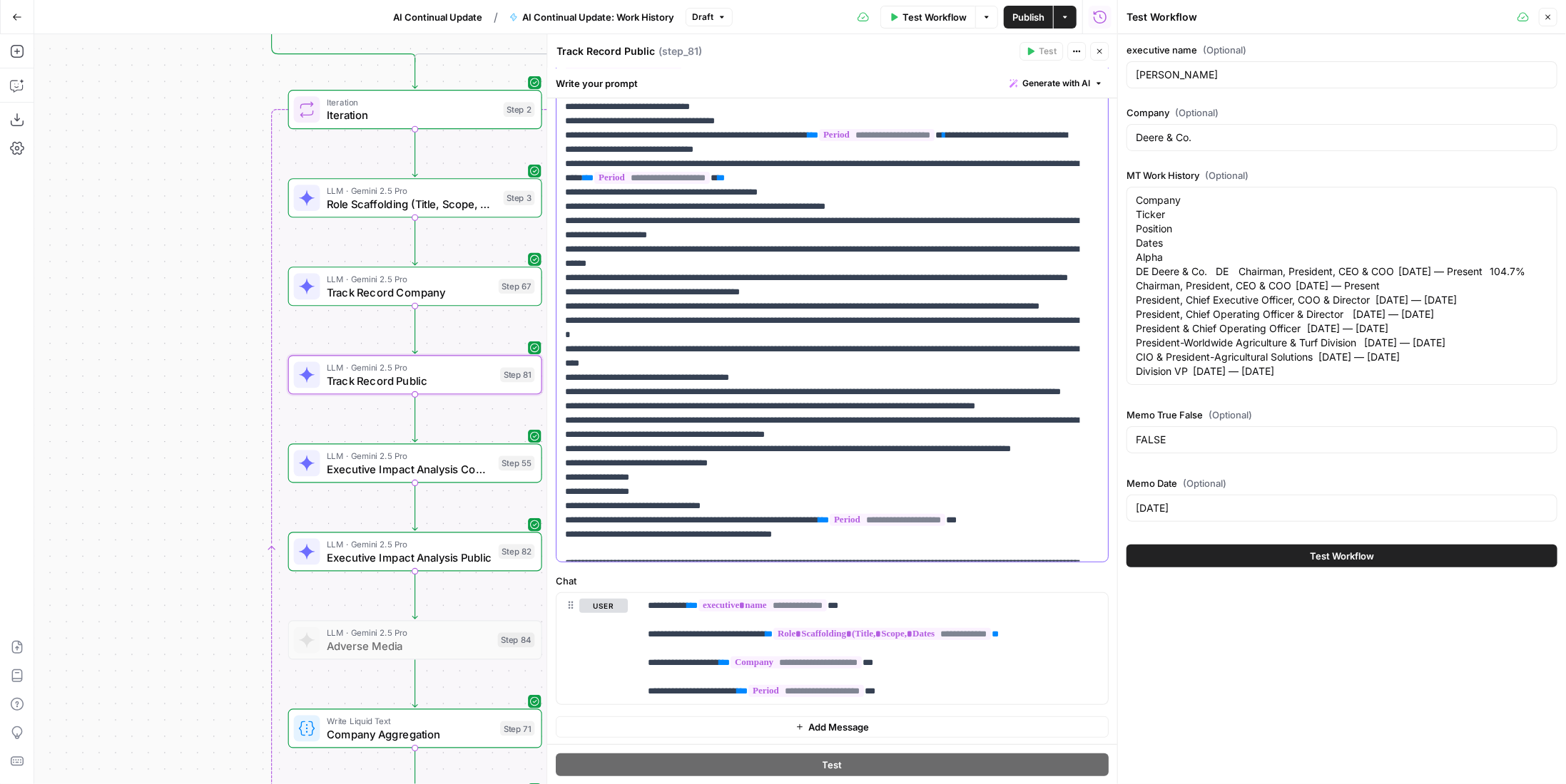
scroll to position [44, 0]
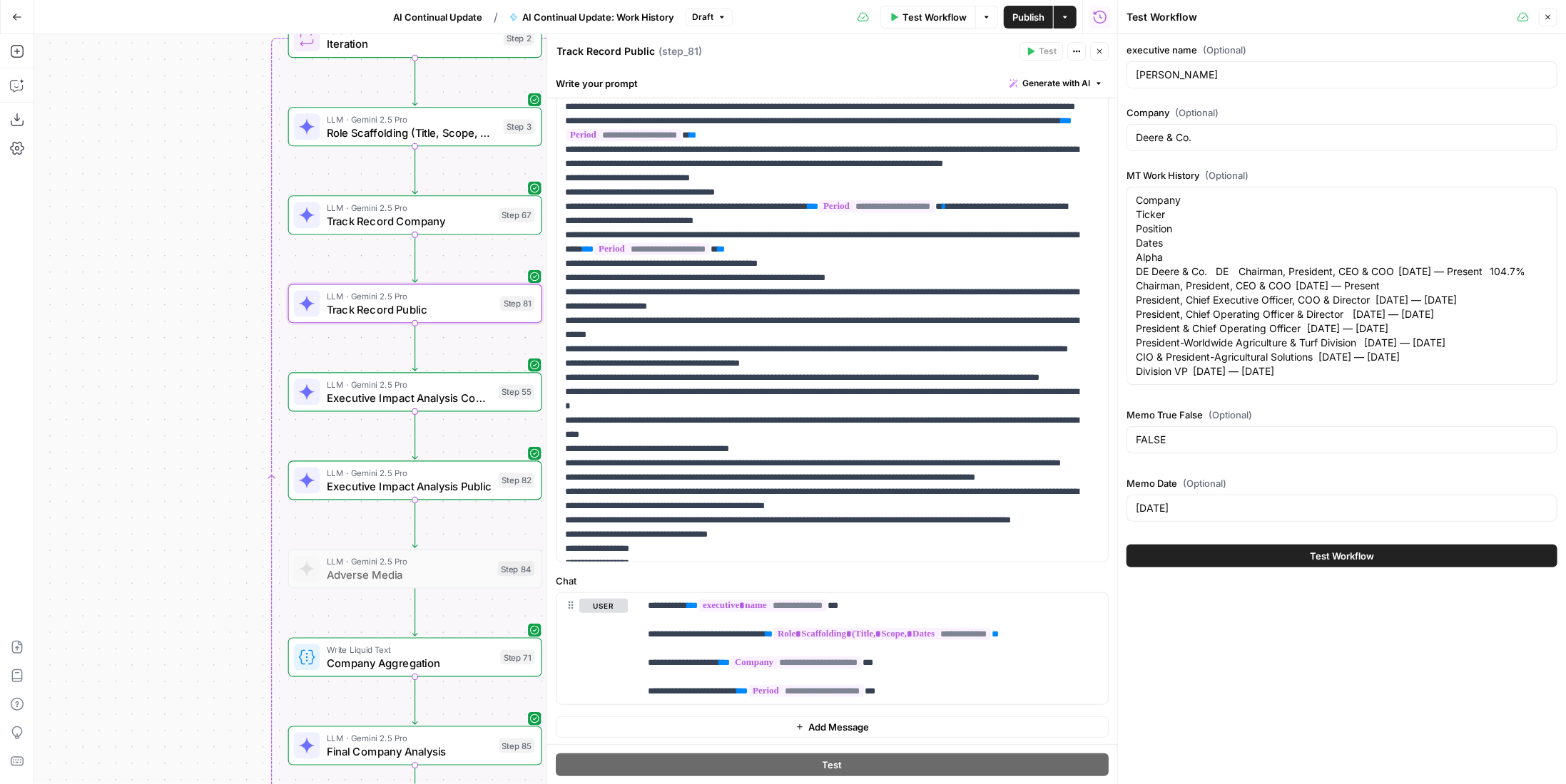
drag, startPoint x: 220, startPoint y: 461, endPoint x: 104, endPoint y: 455, distance: 116.2
click at [104, 455] on div "true false Workflow Set Inputs Inputs LLM · GPT-4.1 Date Step 90 LLM · GPT-4.1 …" at bounding box center [575, 408] width 1083 height 750
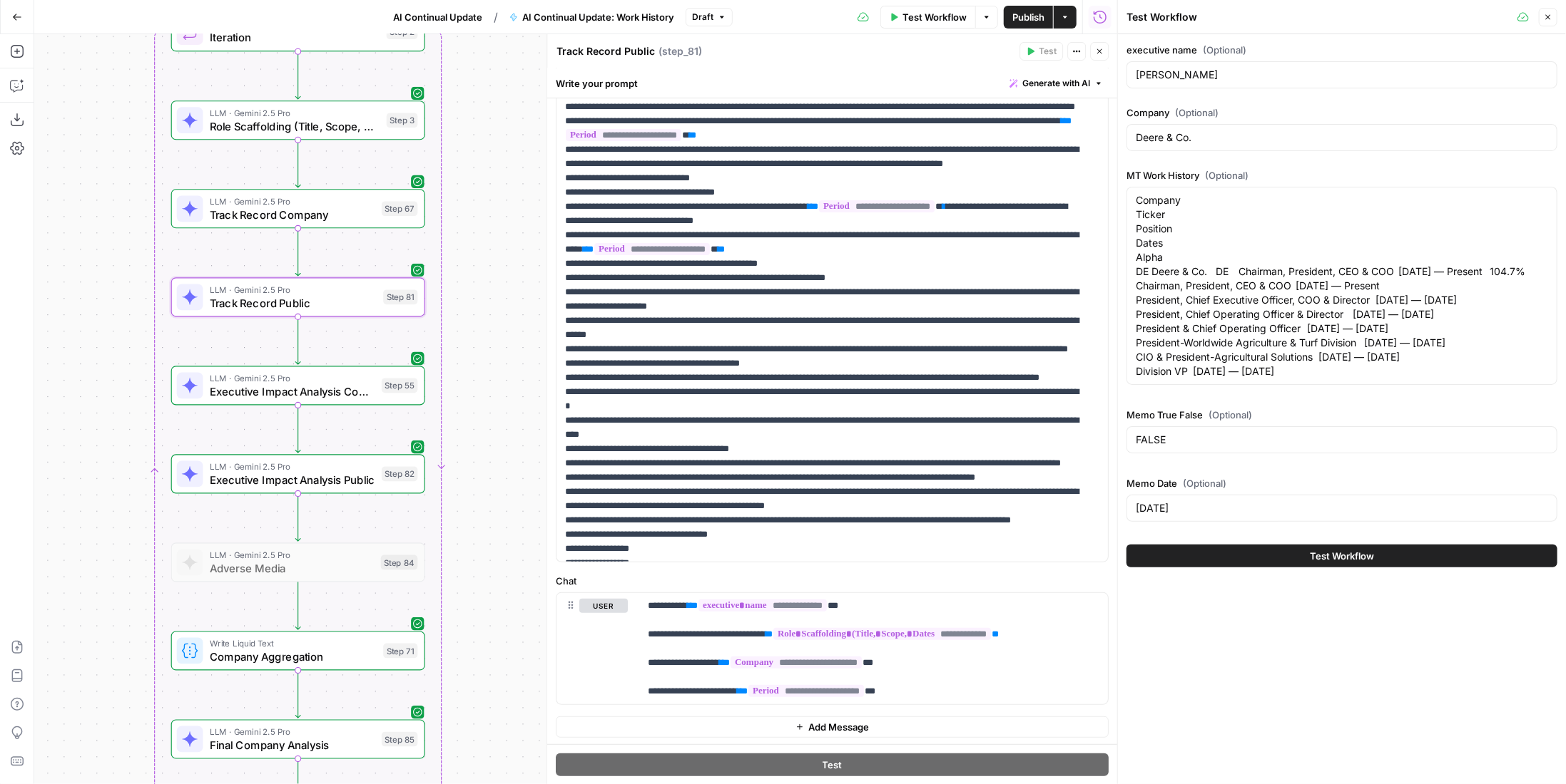
click at [398, 390] on div "Step 55" at bounding box center [400, 386] width 37 height 15
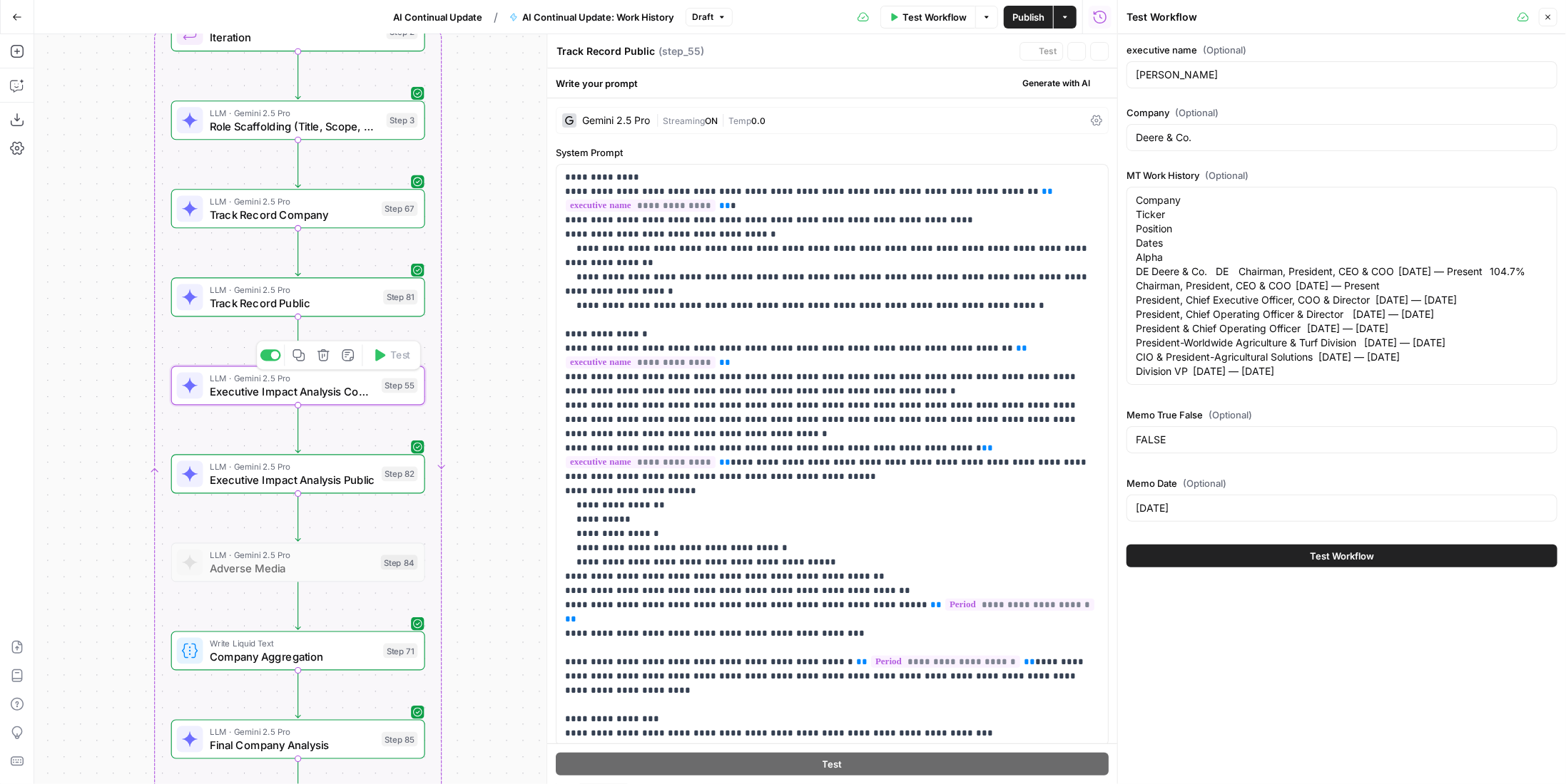
type textarea "Executive Impact Analysis Company"
click at [398, 484] on div "LLM · Gemini 2.5 Pro Executive Impact Analysis Public Step 82 Copy step Delete …" at bounding box center [297, 474] width 241 height 28
type textarea "Executive Impact Analysis Public"
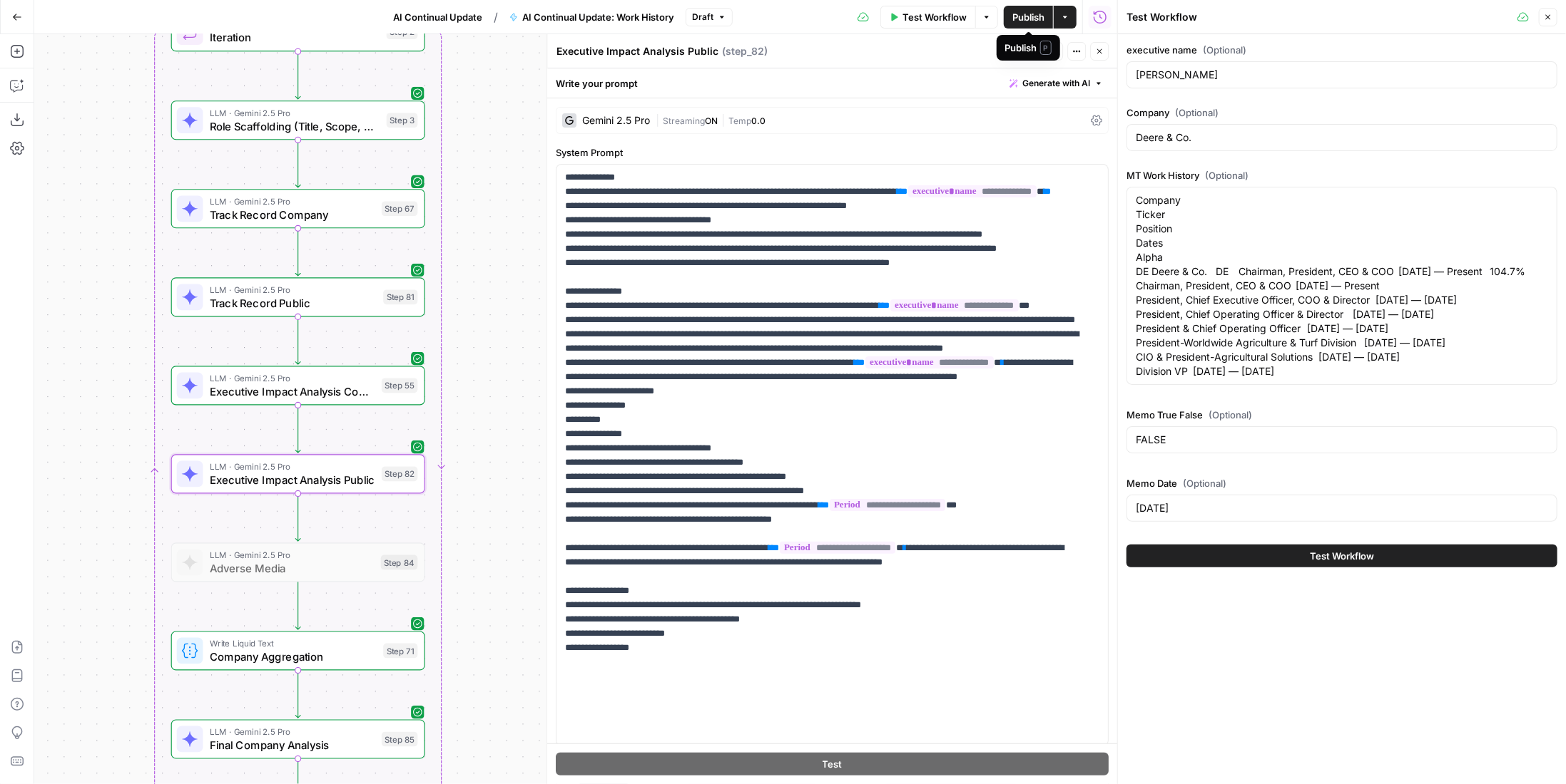
click at [1025, 16] on span "Publish" at bounding box center [1029, 17] width 32 height 14
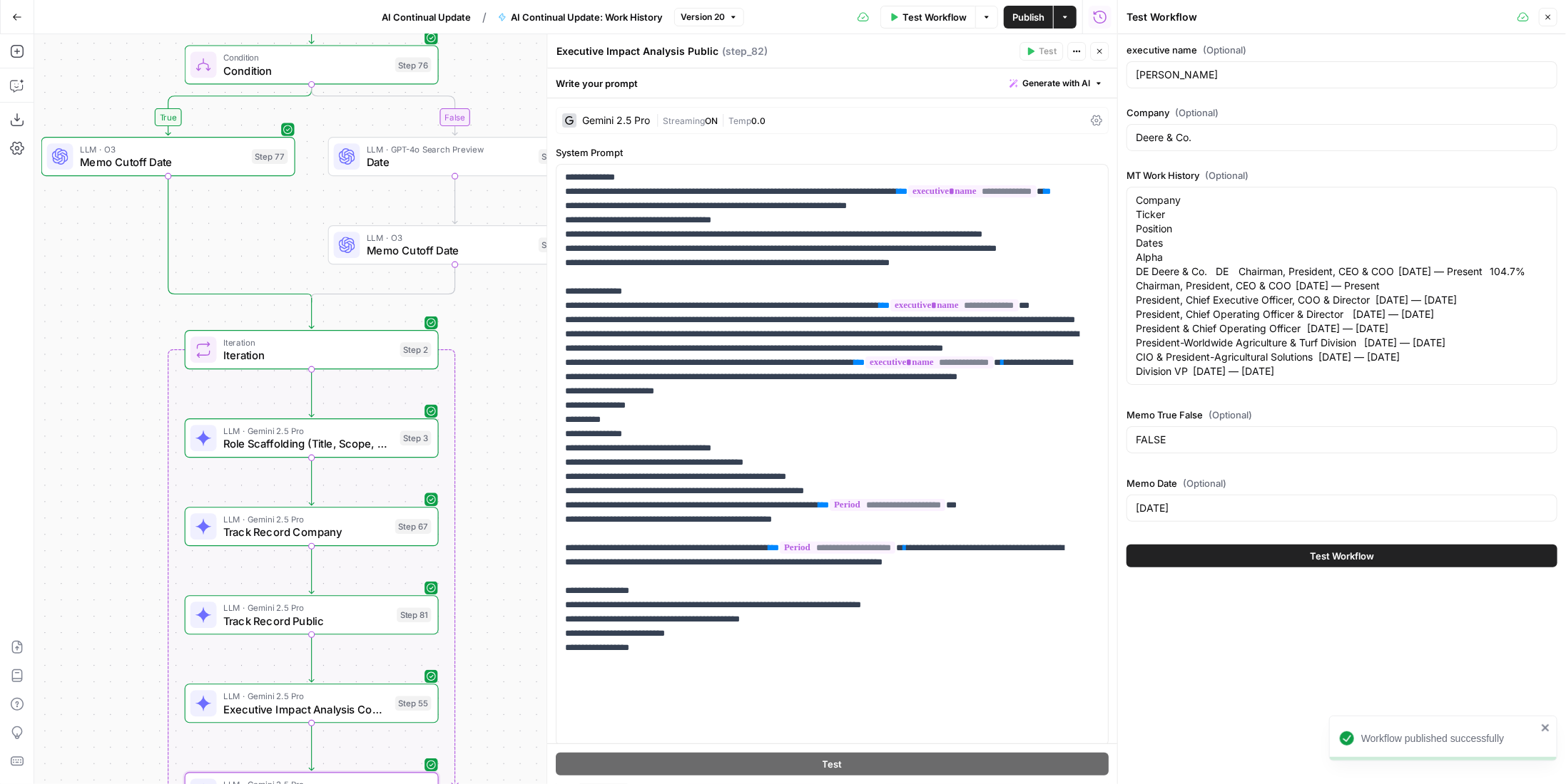
drag, startPoint x: 508, startPoint y: 192, endPoint x: 520, endPoint y: 515, distance: 323.2
click at [520, 515] on div "true false Workflow Set Inputs Inputs LLM · GPT-4.1 Date Step 90 LLM · GPT-4.1 …" at bounding box center [575, 408] width 1083 height 750
click at [1095, 47] on button "Close" at bounding box center [1099, 51] width 19 height 19
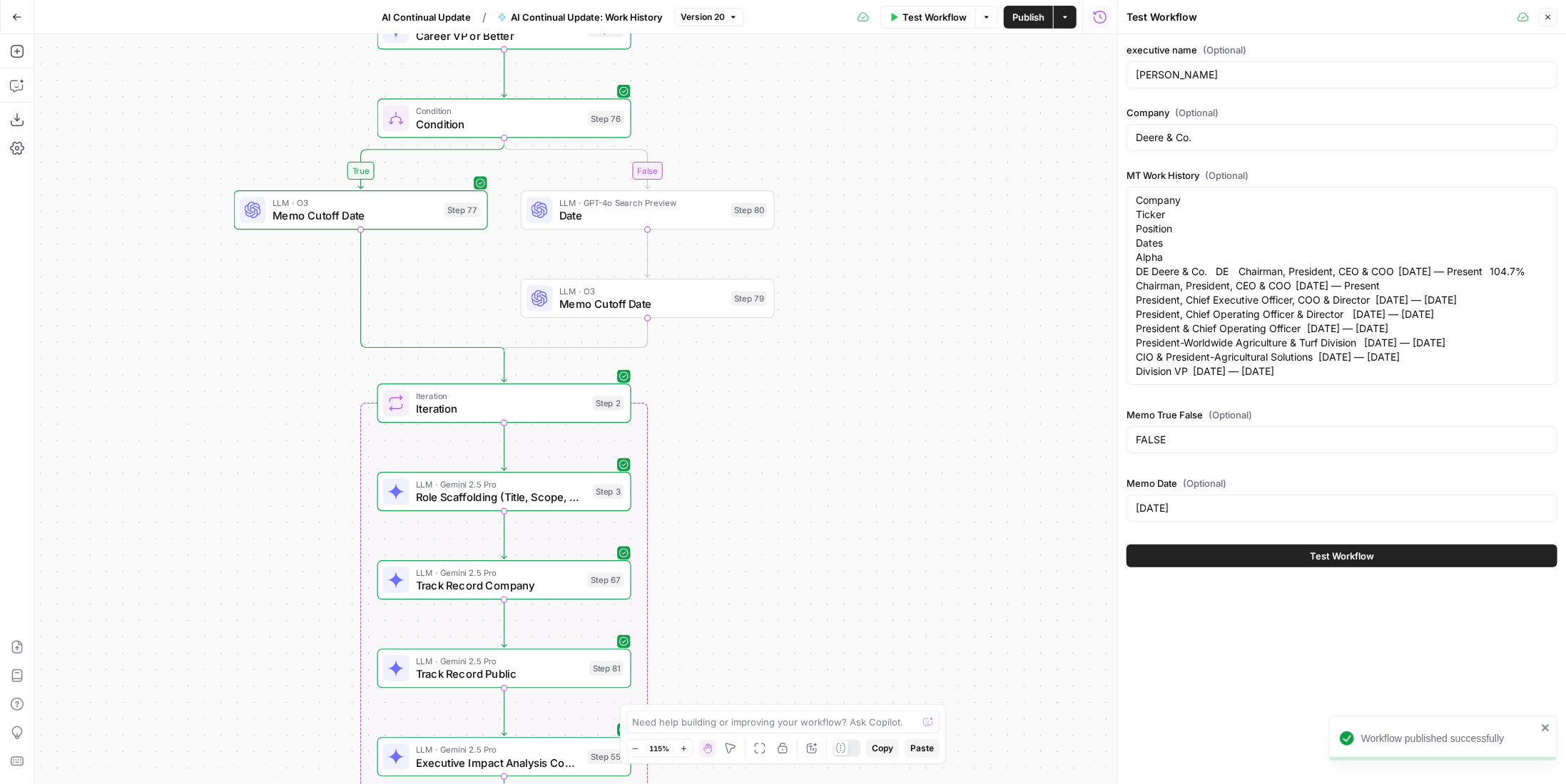
drag, startPoint x: 715, startPoint y: 144, endPoint x: 905, endPoint y: 191, distance: 195.7
click at [905, 191] on div "true false Workflow Set Inputs Inputs LLM · GPT-4.1 Date Step 90 LLM · GPT-4.1 …" at bounding box center [575, 408] width 1083 height 750
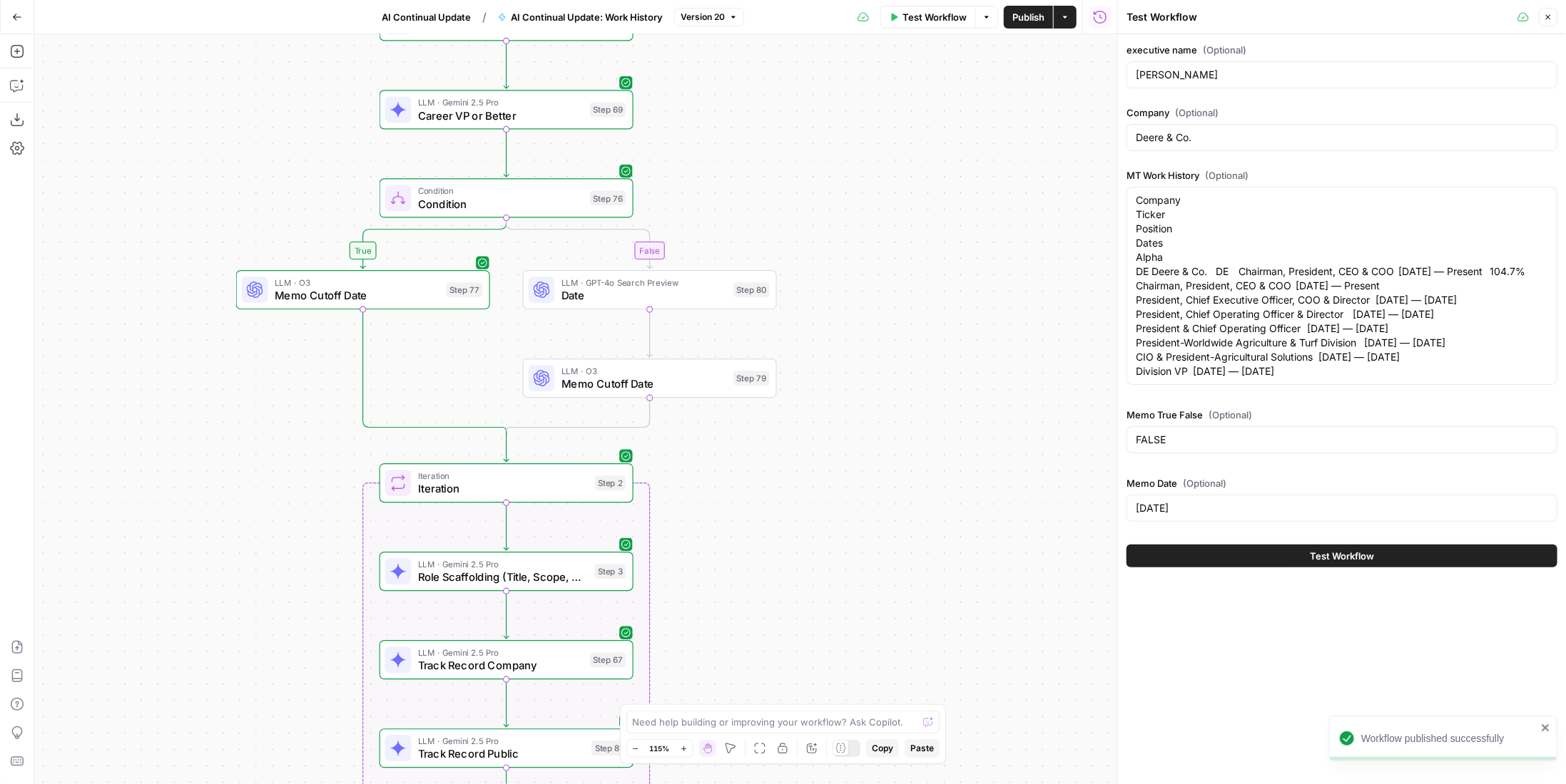
drag, startPoint x: 874, startPoint y: 145, endPoint x: 877, endPoint y: 227, distance: 82.1
click at [877, 227] on div "true false Workflow Set Inputs Inputs LLM · GPT-4.1 Date Step 90 LLM · GPT-4.1 …" at bounding box center [575, 408] width 1083 height 750
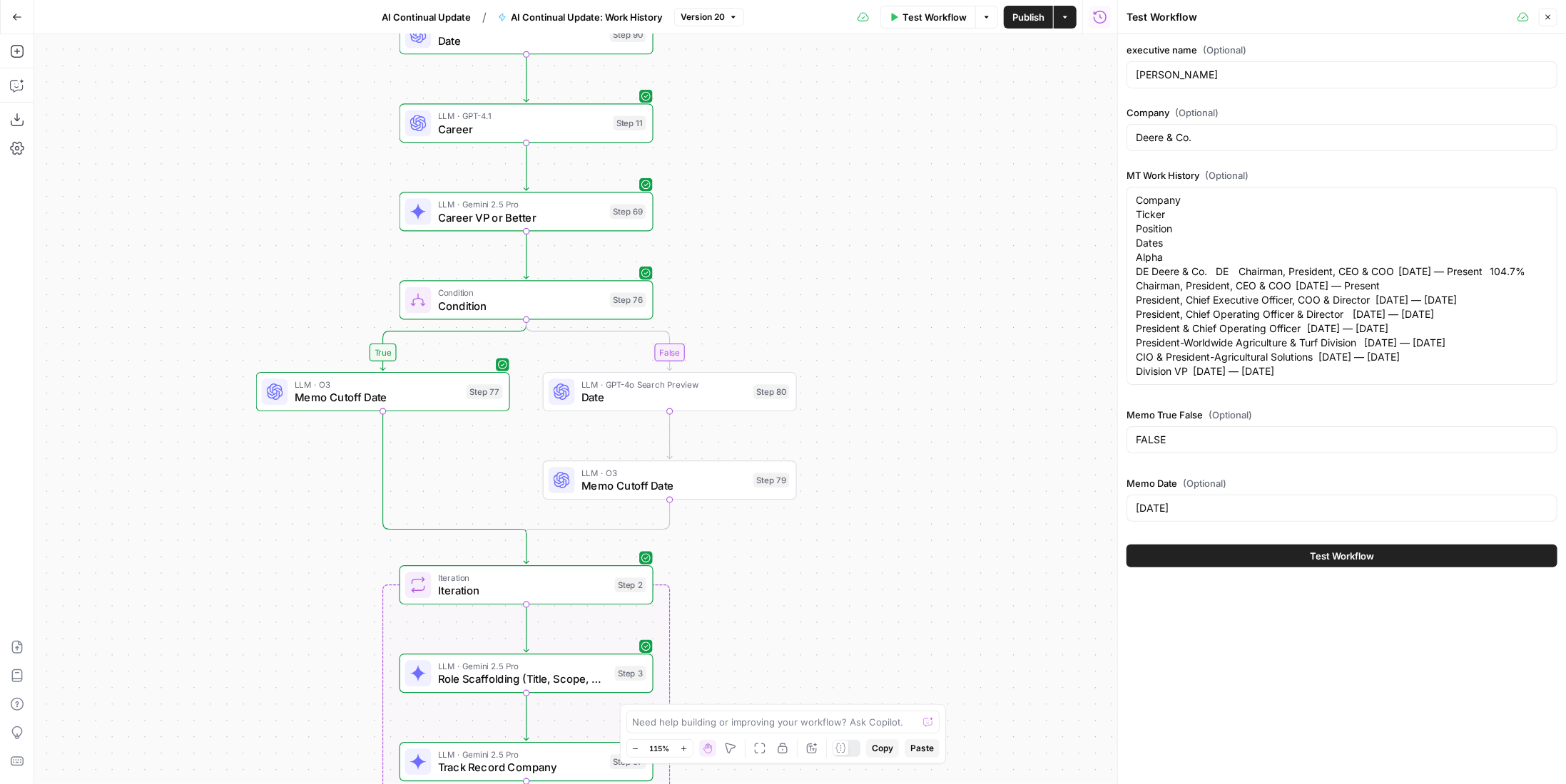
drag, startPoint x: 910, startPoint y: 128, endPoint x: 930, endPoint y: 229, distance: 103.0
click at [930, 229] on div "true false Workflow Set Inputs Inputs LLM · GPT-4.1 Date Step 90 LLM · GPT-4.1 …" at bounding box center [575, 408] width 1083 height 750
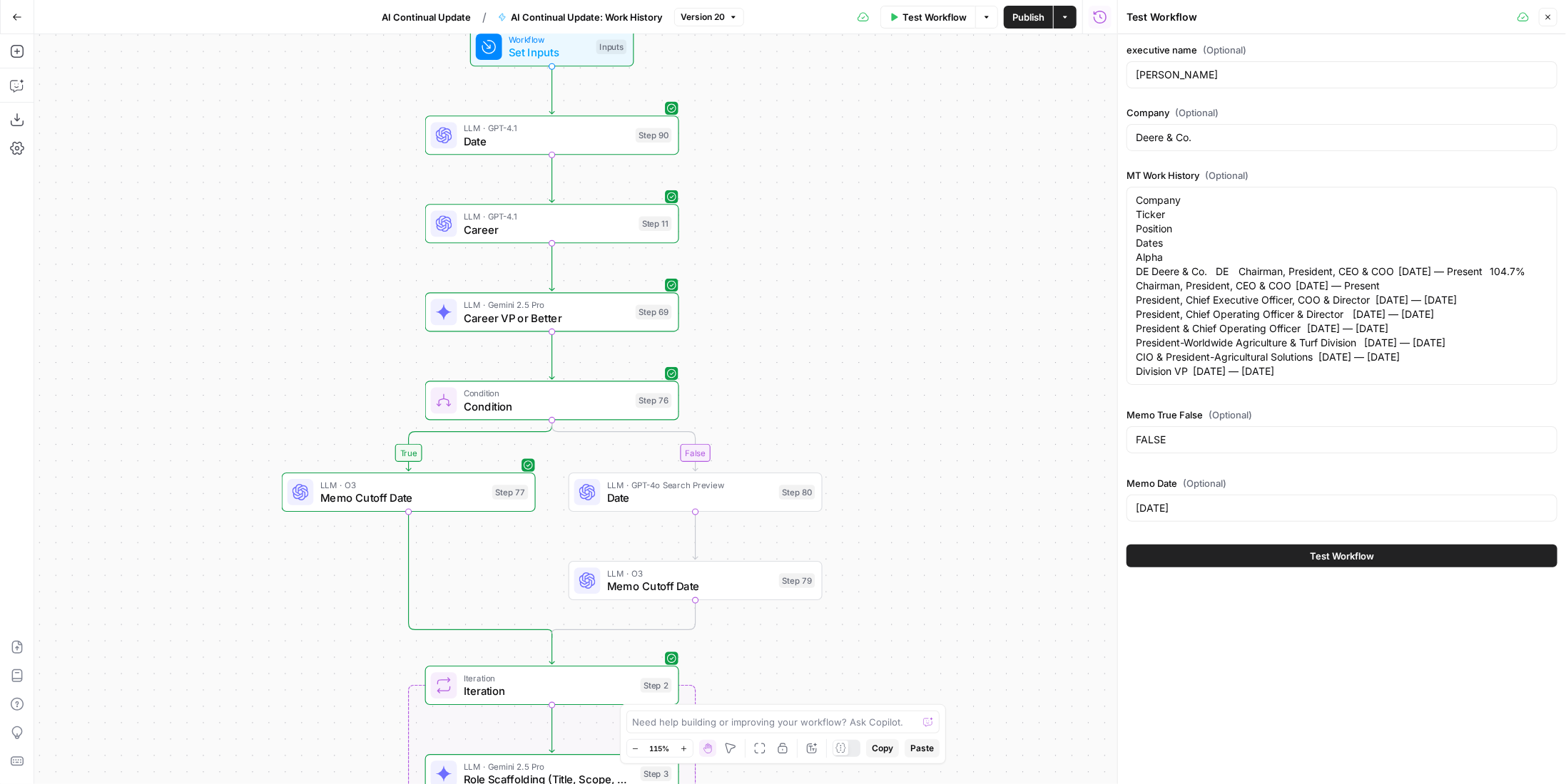
drag, startPoint x: 883, startPoint y: 176, endPoint x: 909, endPoint y: 277, distance: 104.3
click at [909, 277] on div "true false Workflow Set Inputs Inputs LLM · GPT-4.1 Date Step 90 LLM · GPT-4.1 …" at bounding box center [575, 408] width 1083 height 750
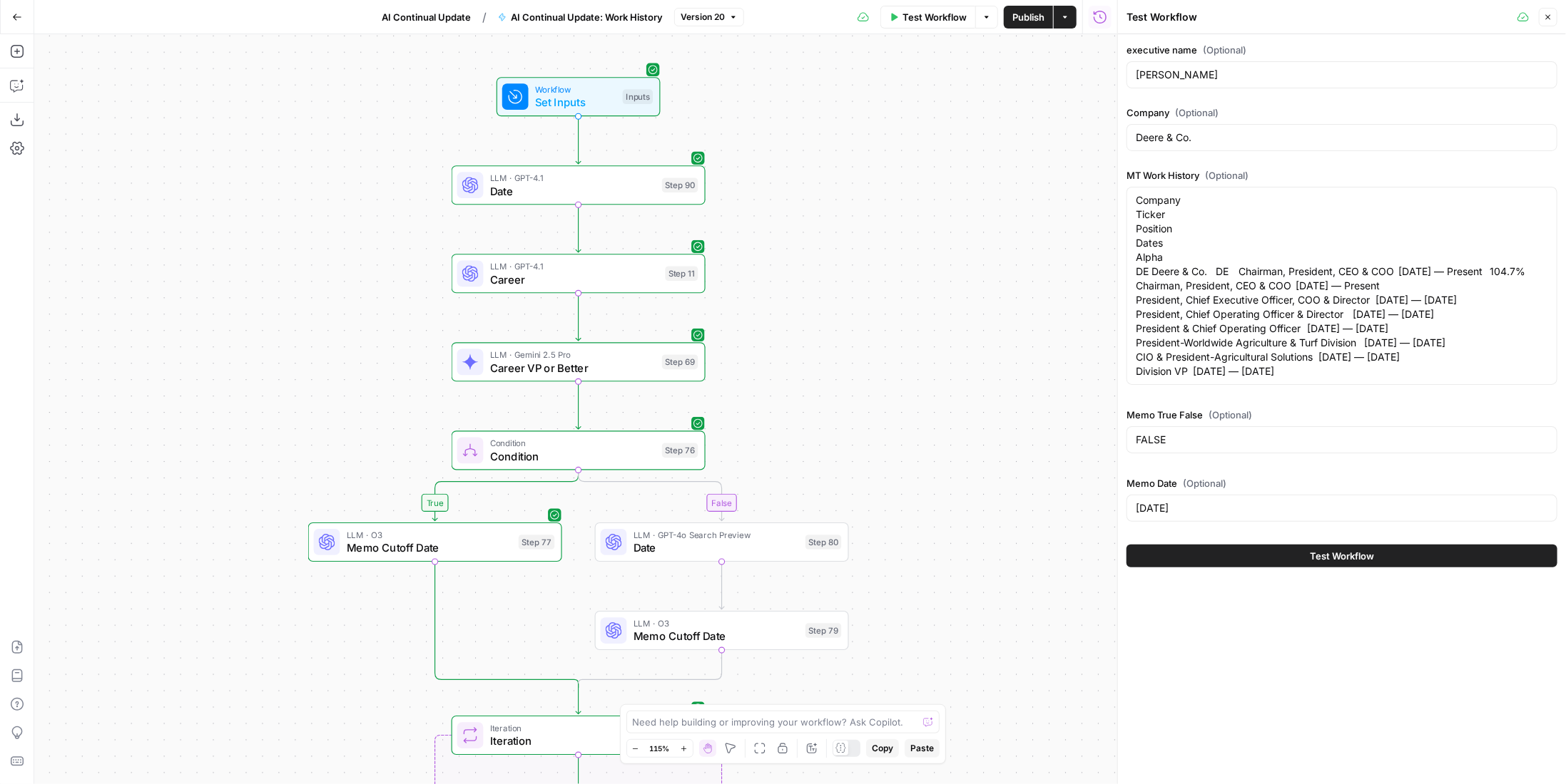
drag, startPoint x: 857, startPoint y: 239, endPoint x: 905, endPoint y: 318, distance: 92.4
click at [905, 318] on div "true false Workflow Set Inputs Inputs LLM · GPT-4.1 Date Step 90 LLM · GPT-4.1 …" at bounding box center [575, 408] width 1083 height 750
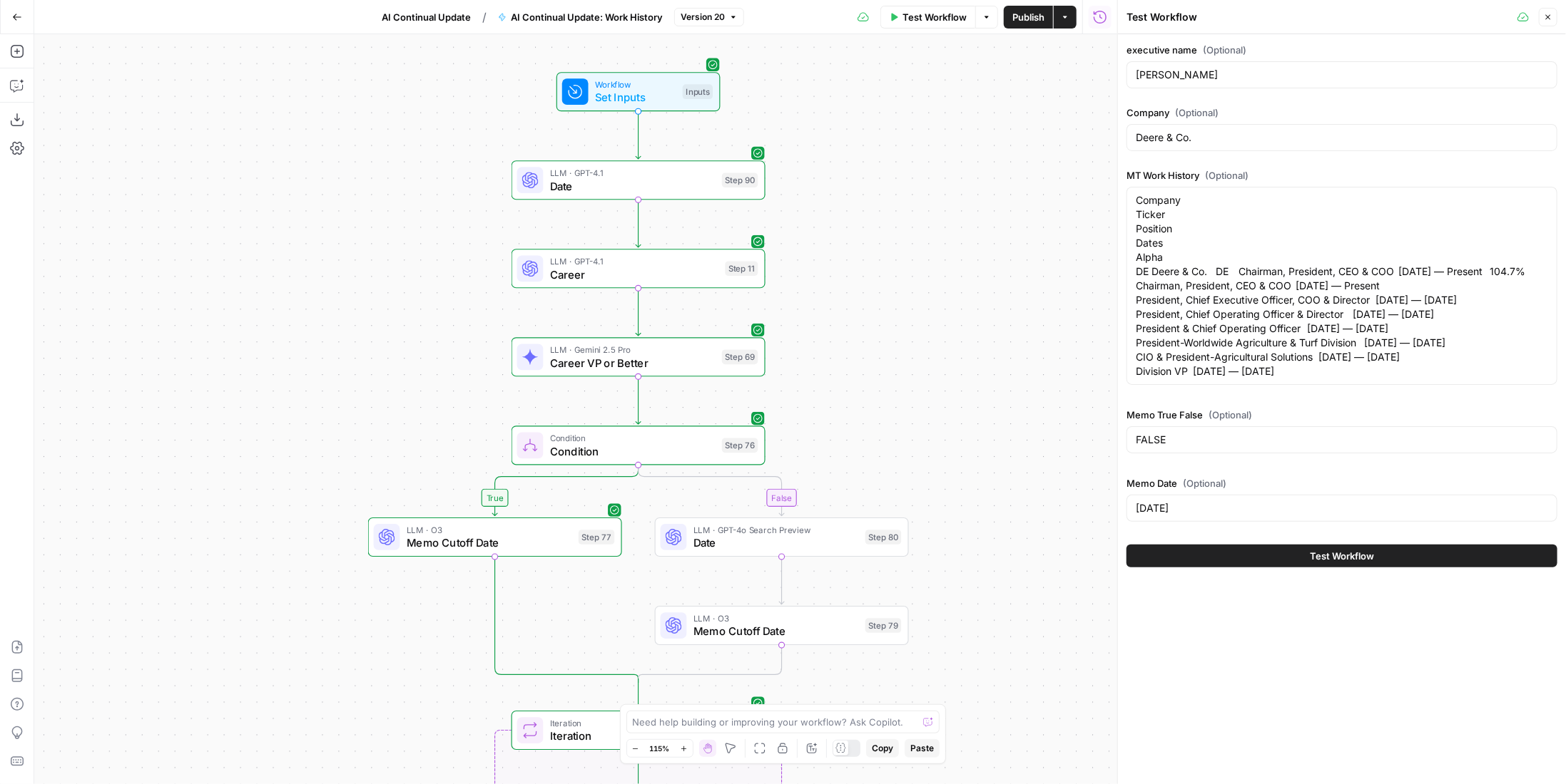
drag, startPoint x: 828, startPoint y: 275, endPoint x: 864, endPoint y: 229, distance: 58.4
click at [864, 229] on div "true false Workflow Set Inputs Inputs LLM · GPT-4.1 Date Step 90 LLM · GPT-4.1 …" at bounding box center [575, 408] width 1083 height 750
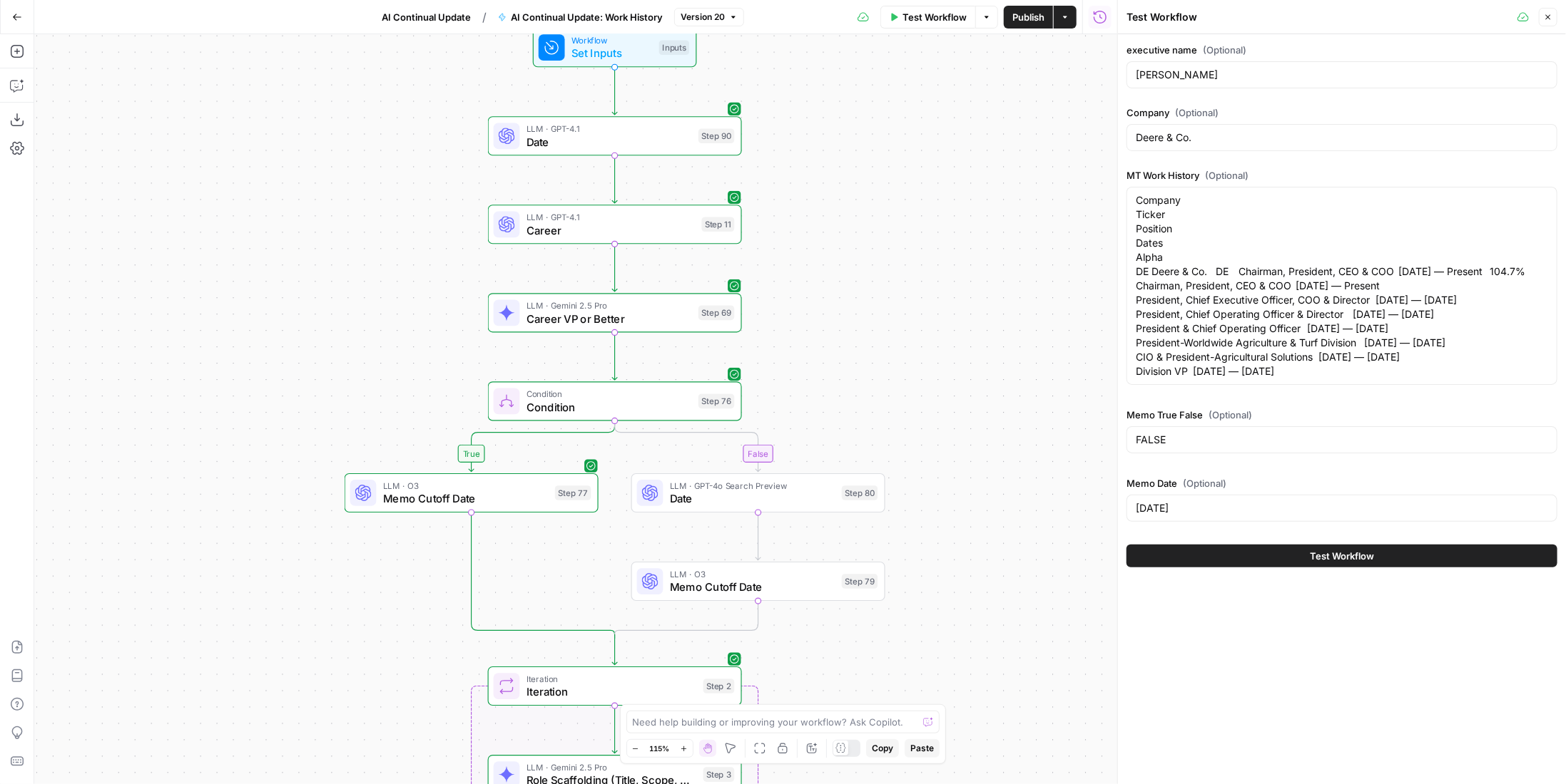
drag, startPoint x: 920, startPoint y: 247, endPoint x: 909, endPoint y: 233, distance: 17.8
click at [909, 233] on div "true false Workflow Set Inputs Inputs LLM · GPT-4.1 Date Step 90 LLM · GPT-4.1 …" at bounding box center [575, 408] width 1083 height 750
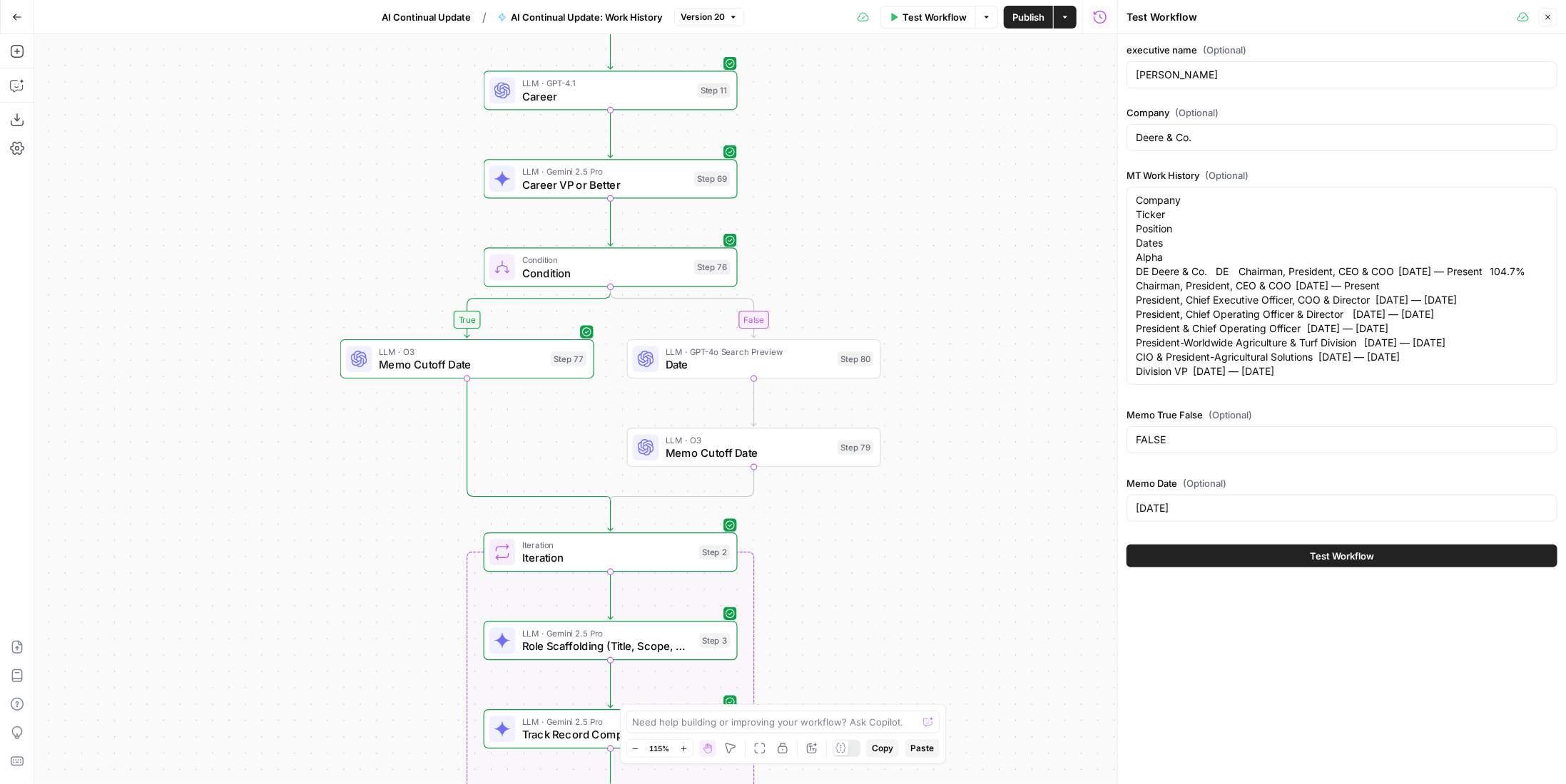
drag, startPoint x: 919, startPoint y: 292, endPoint x: 916, endPoint y: 164, distance: 128.0
click at [916, 164] on div "true false Workflow Set Inputs Inputs LLM · GPT-4.1 Date Step 90 LLM · GPT-4.1 …" at bounding box center [575, 408] width 1083 height 750
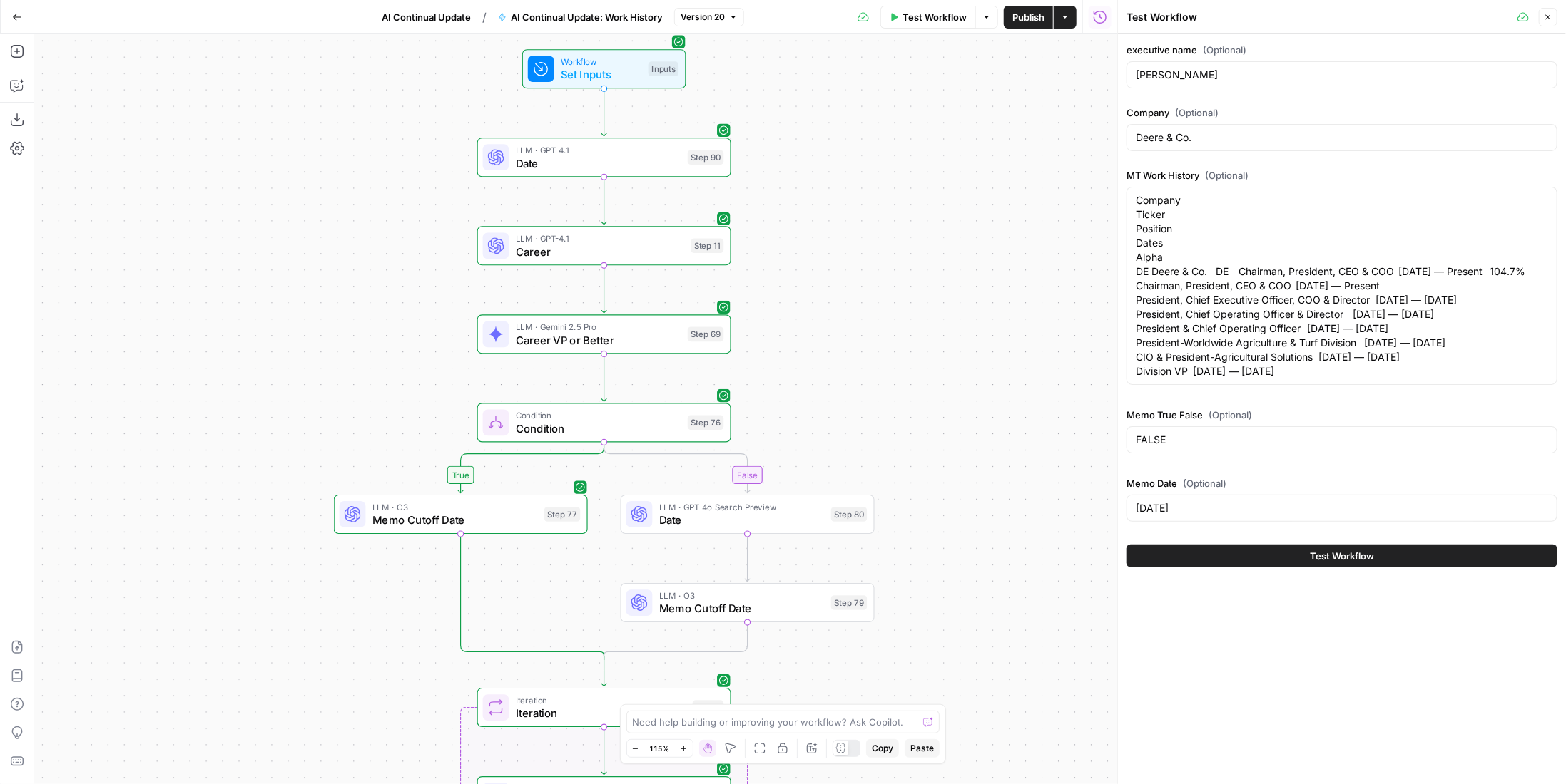
drag, startPoint x: 925, startPoint y: 211, endPoint x: 919, endPoint y: 367, distance: 156.1
click at [919, 367] on div "true false Workflow Set Inputs Inputs LLM · GPT-4.1 Date Step 90 LLM · GPT-4.1 …" at bounding box center [575, 408] width 1083 height 750
click at [676, 152] on span "LLM · GPT-4.1" at bounding box center [598, 149] width 165 height 13
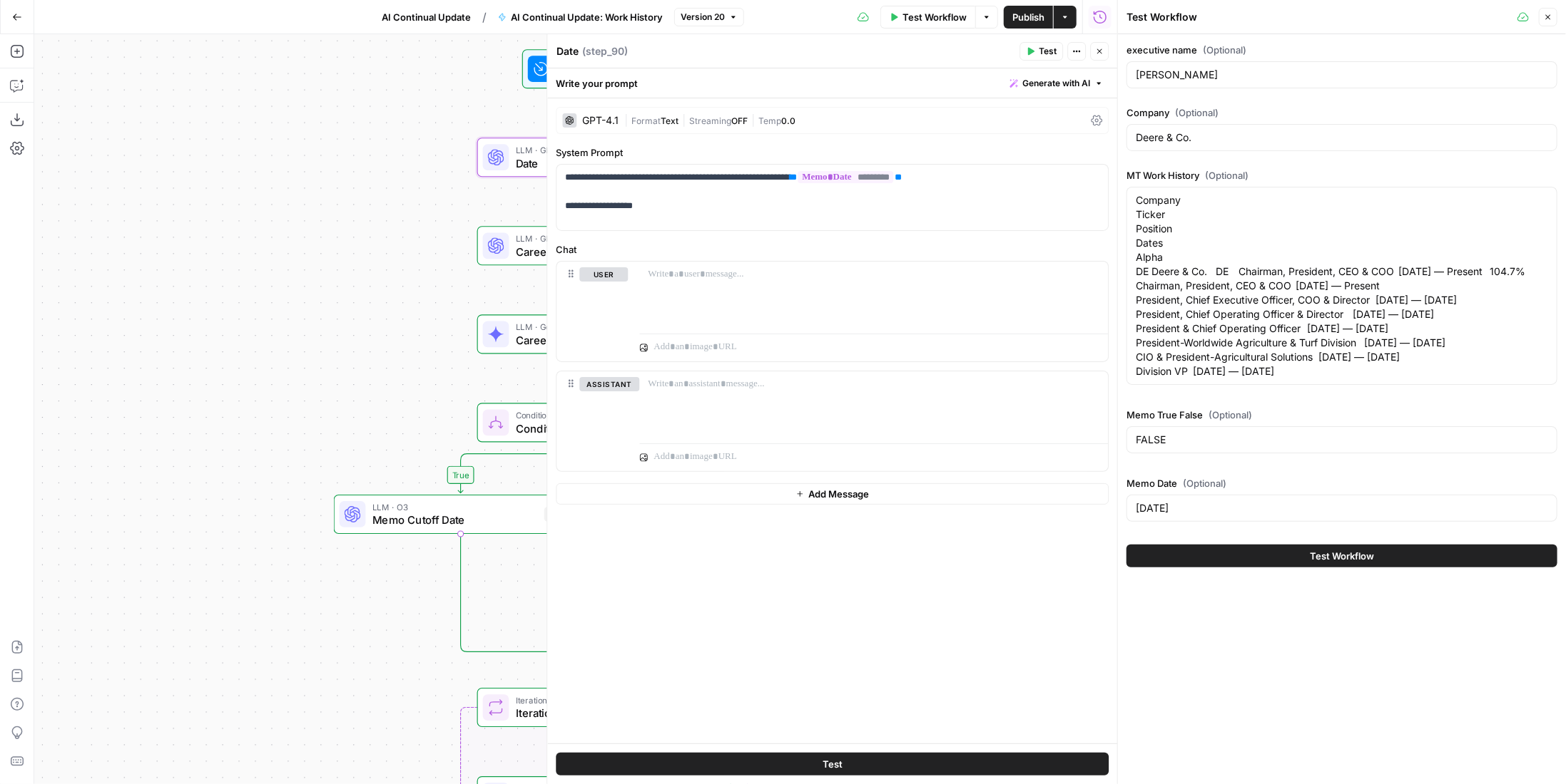
click at [1102, 55] on icon "button" at bounding box center [1099, 51] width 9 height 9
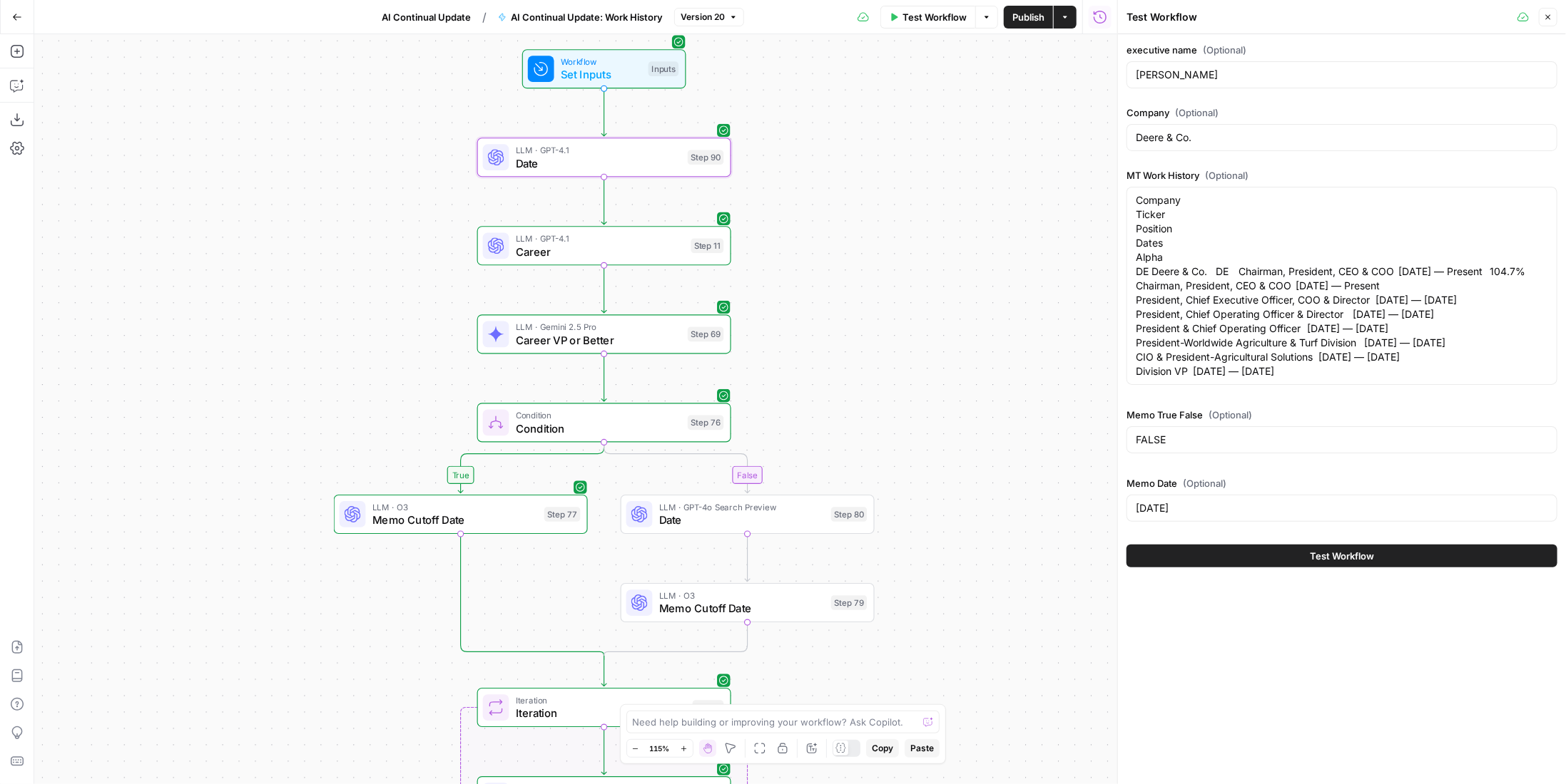
click at [1545, 19] on icon "button" at bounding box center [1548, 17] width 9 height 9
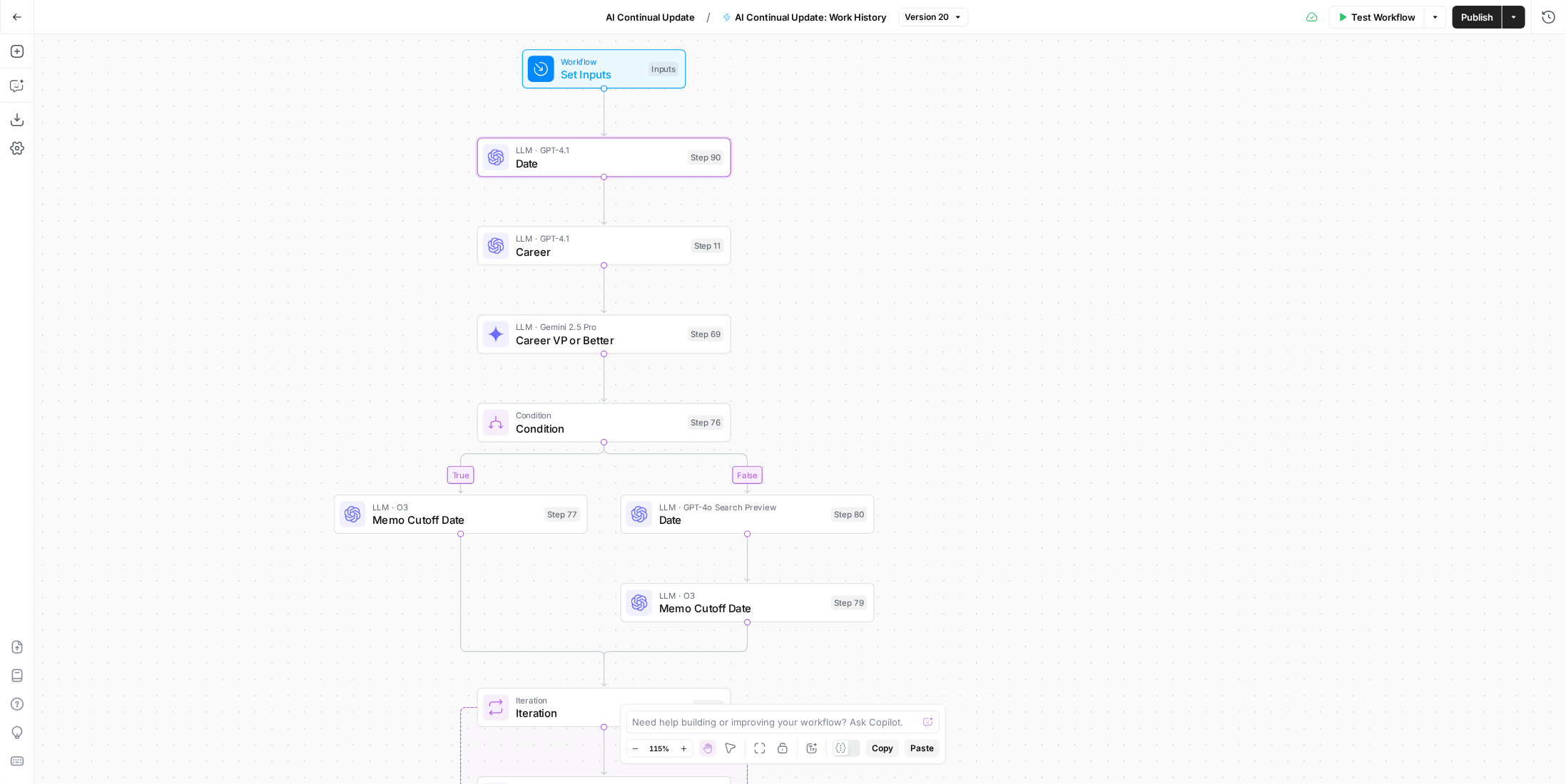
click at [1360, 13] on span "Test Workflow" at bounding box center [1384, 17] width 64 height 14
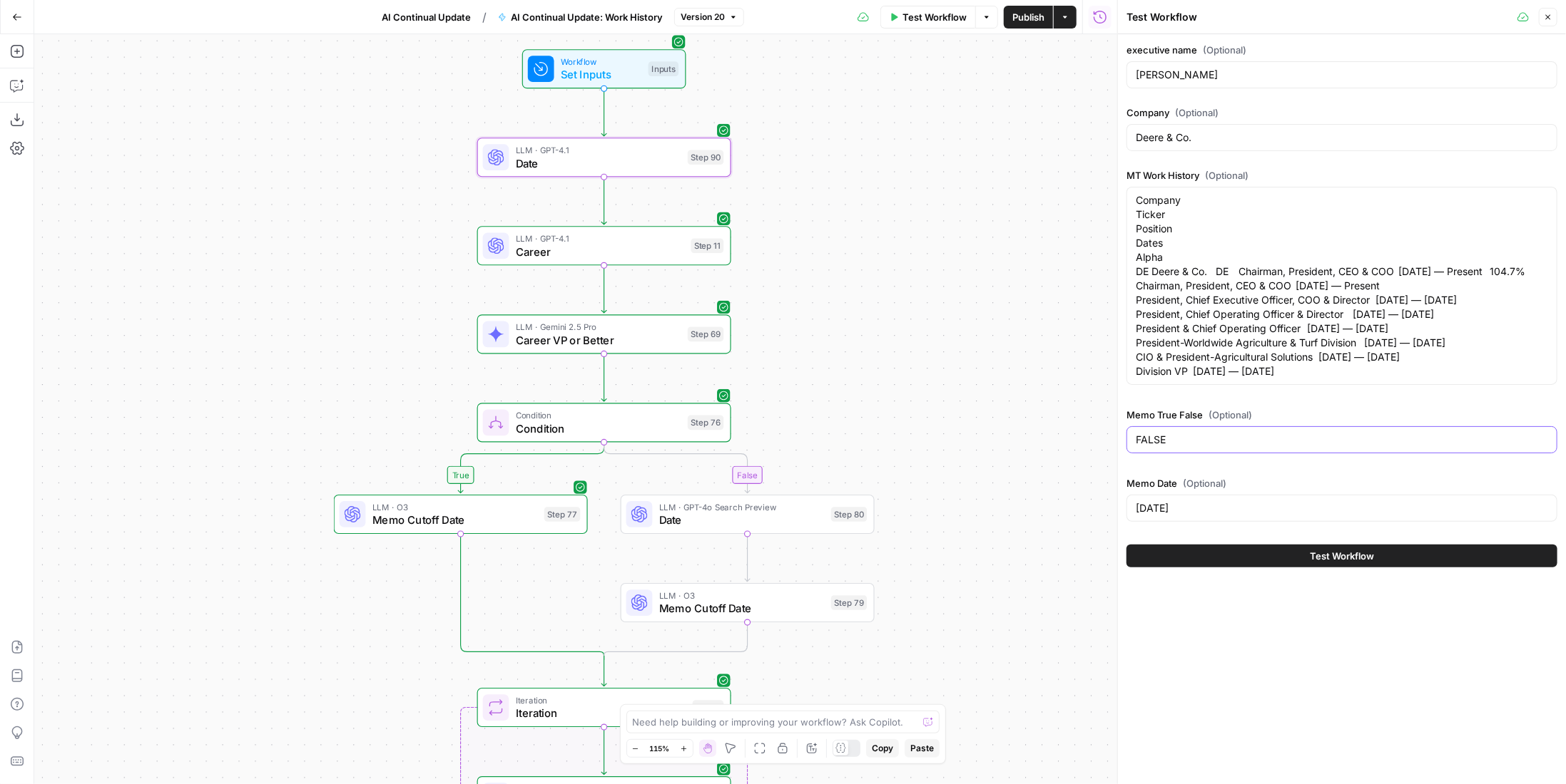
click at [1206, 447] on input "FALSE" at bounding box center [1342, 439] width 413 height 14
type input "TRUE"
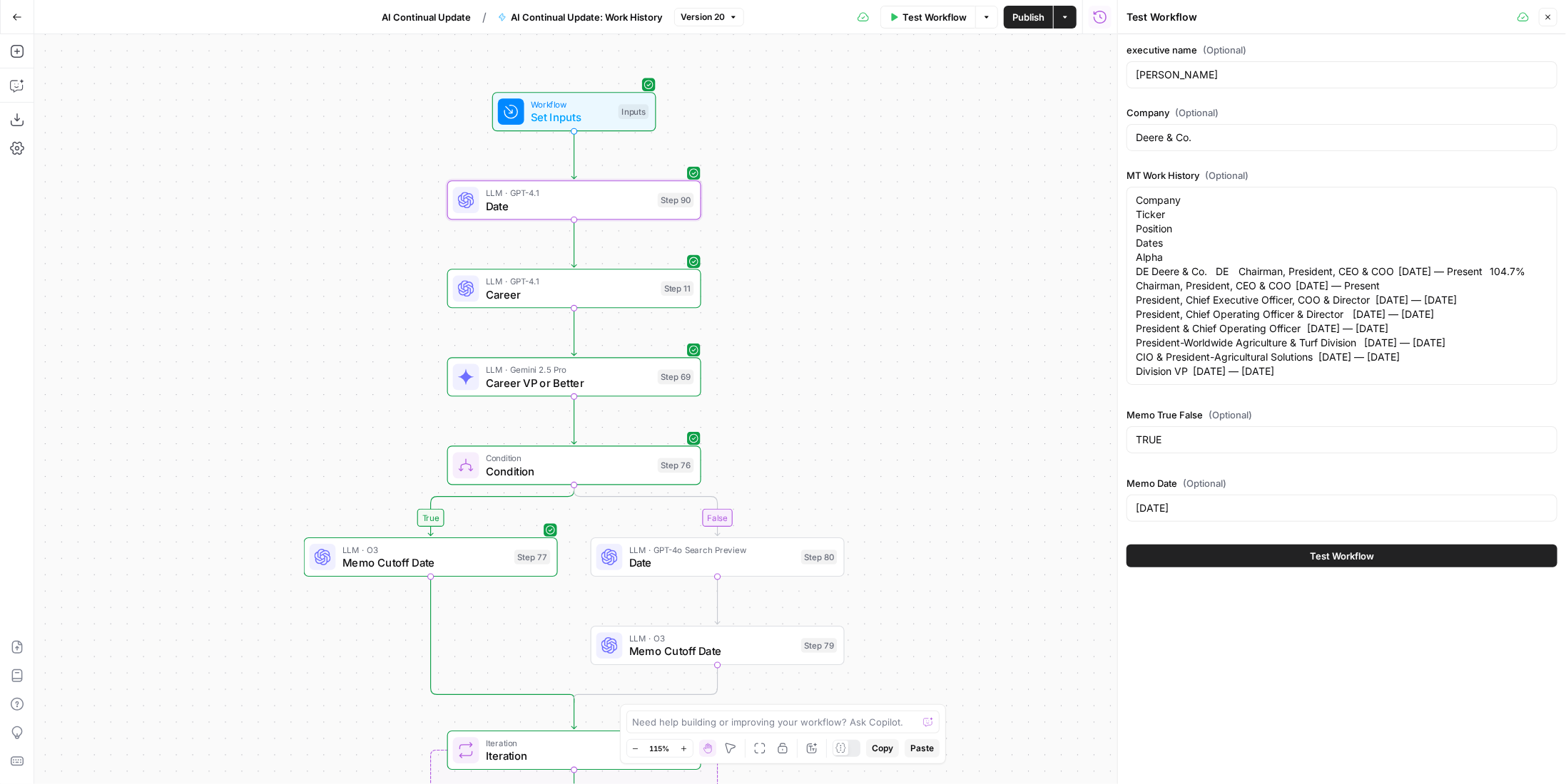
click at [934, 299] on div "true false Workflow Set Inputs Inputs LLM · GPT-4.1 Date Step 90 LLM · GPT-4.1 …" at bounding box center [575, 408] width 1083 height 750
click at [609, 190] on span "LLM · GPT-4.1" at bounding box center [568, 196] width 165 height 13
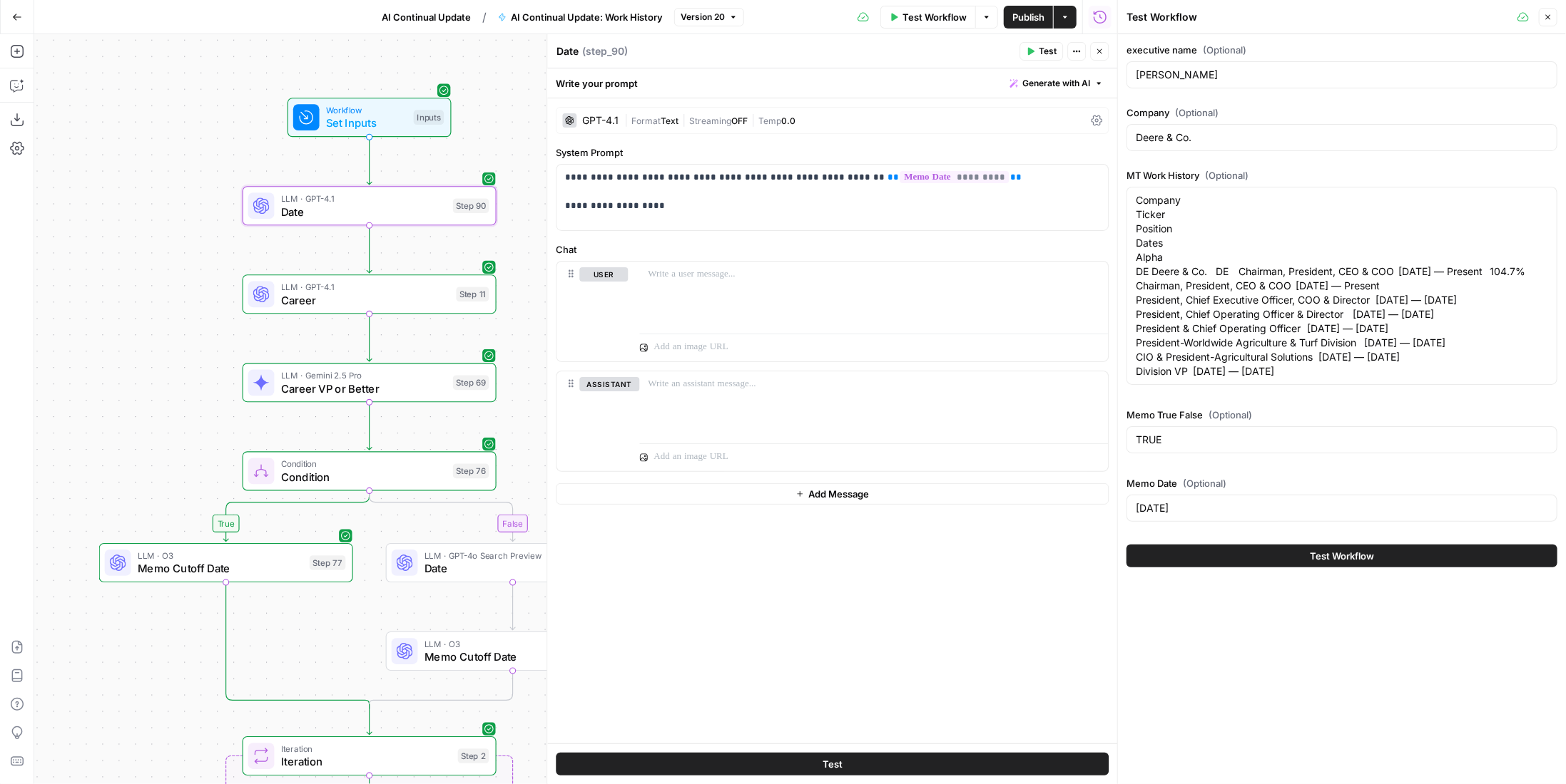
drag, startPoint x: 373, startPoint y: 154, endPoint x: 168, endPoint y: 156, distance: 205.0
click at [168, 156] on div "true false Workflow Set Inputs Inputs LLM · GPT-4.1 Date Step 90 LLM · GPT-4.1 …" at bounding box center [575, 408] width 1083 height 750
drag, startPoint x: 16, startPoint y: 59, endPoint x: 17, endPoint y: 50, distance: 9.1
click at [17, 50] on icon "button" at bounding box center [17, 51] width 14 height 14
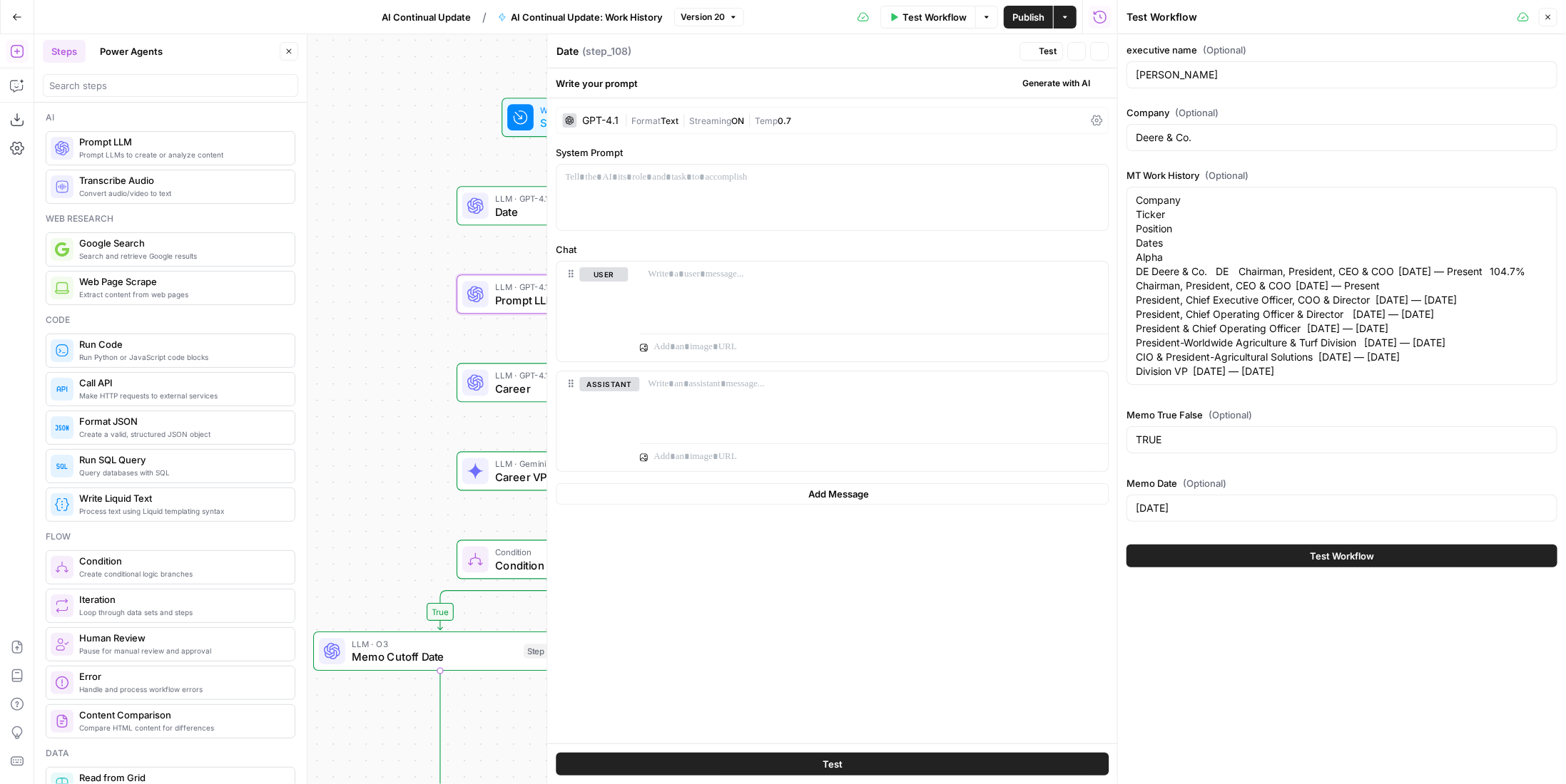
type textarea "Prompt LLM"
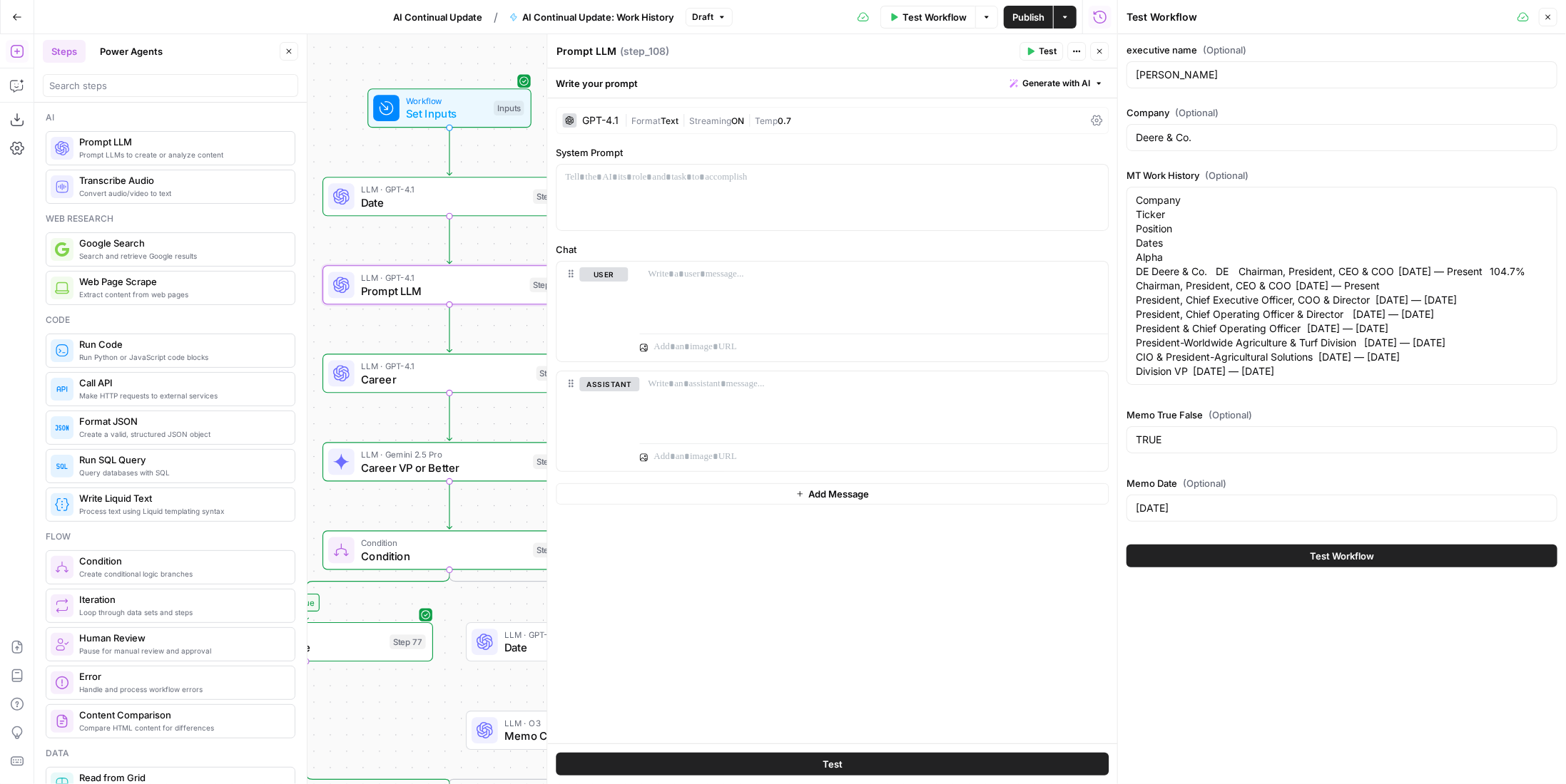
drag, startPoint x: 427, startPoint y: 238, endPoint x: 292, endPoint y: 229, distance: 135.3
click at [292, 229] on body "Paragon (Prod) New Home Browse Your Data Recent Grids Evasion v2 - FINAL BACKFI…" at bounding box center [783, 392] width 1566 height 784
click at [477, 255] on icon "button" at bounding box center [474, 255] width 12 height 12
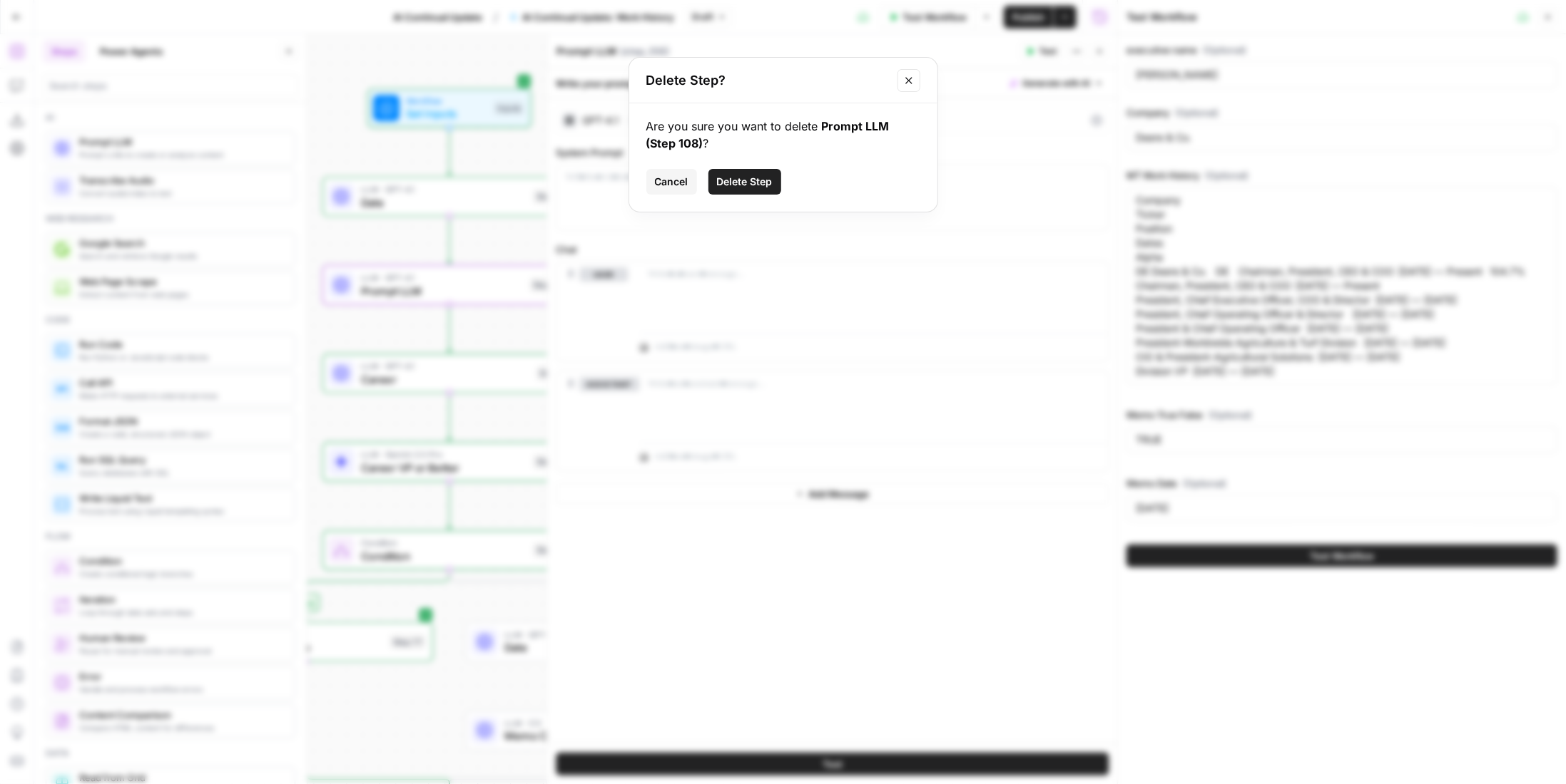
click at [752, 178] on span "Delete Step" at bounding box center [745, 181] width 56 height 14
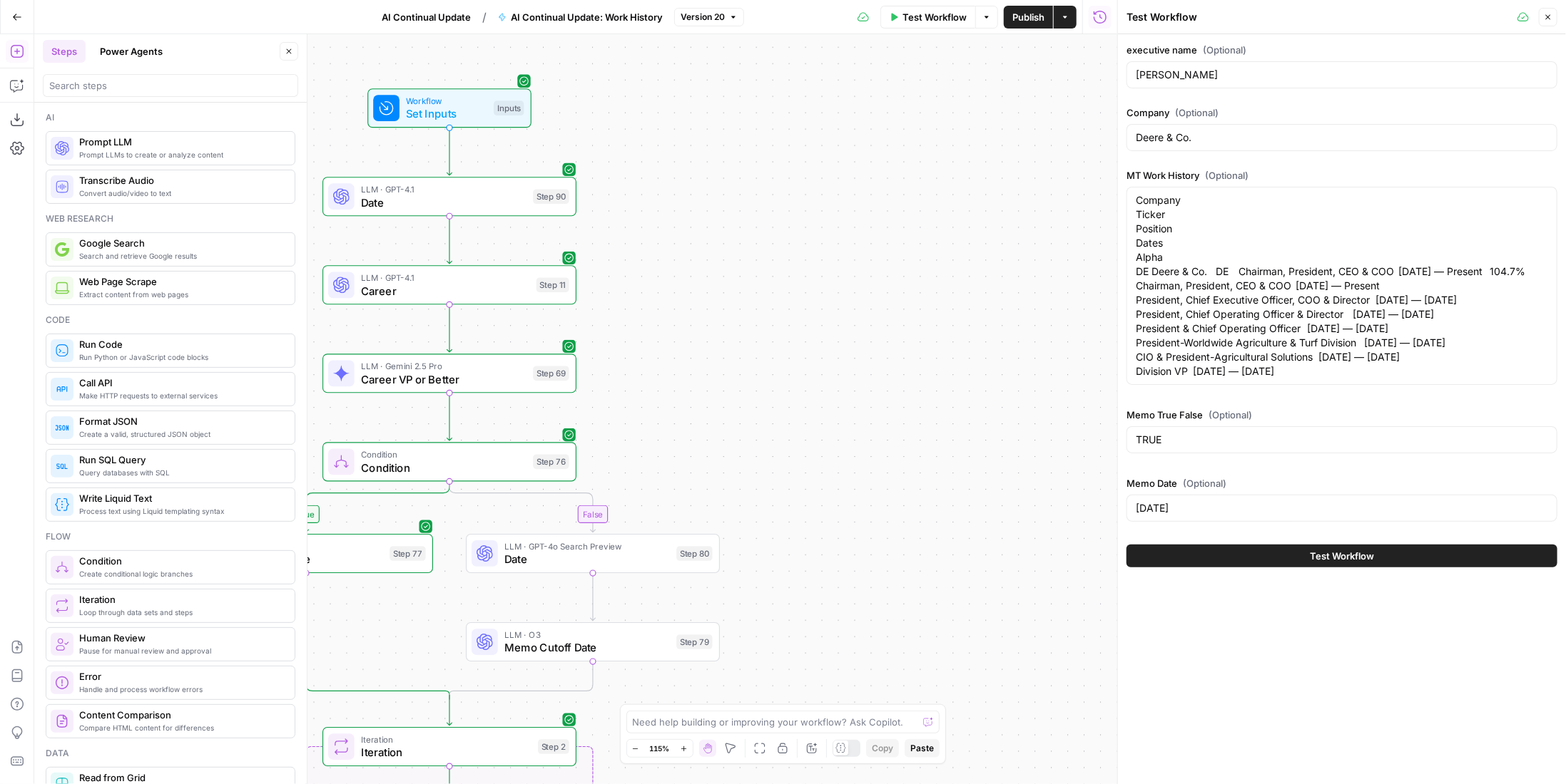
click at [392, 200] on span "Date" at bounding box center [444, 202] width 165 height 16
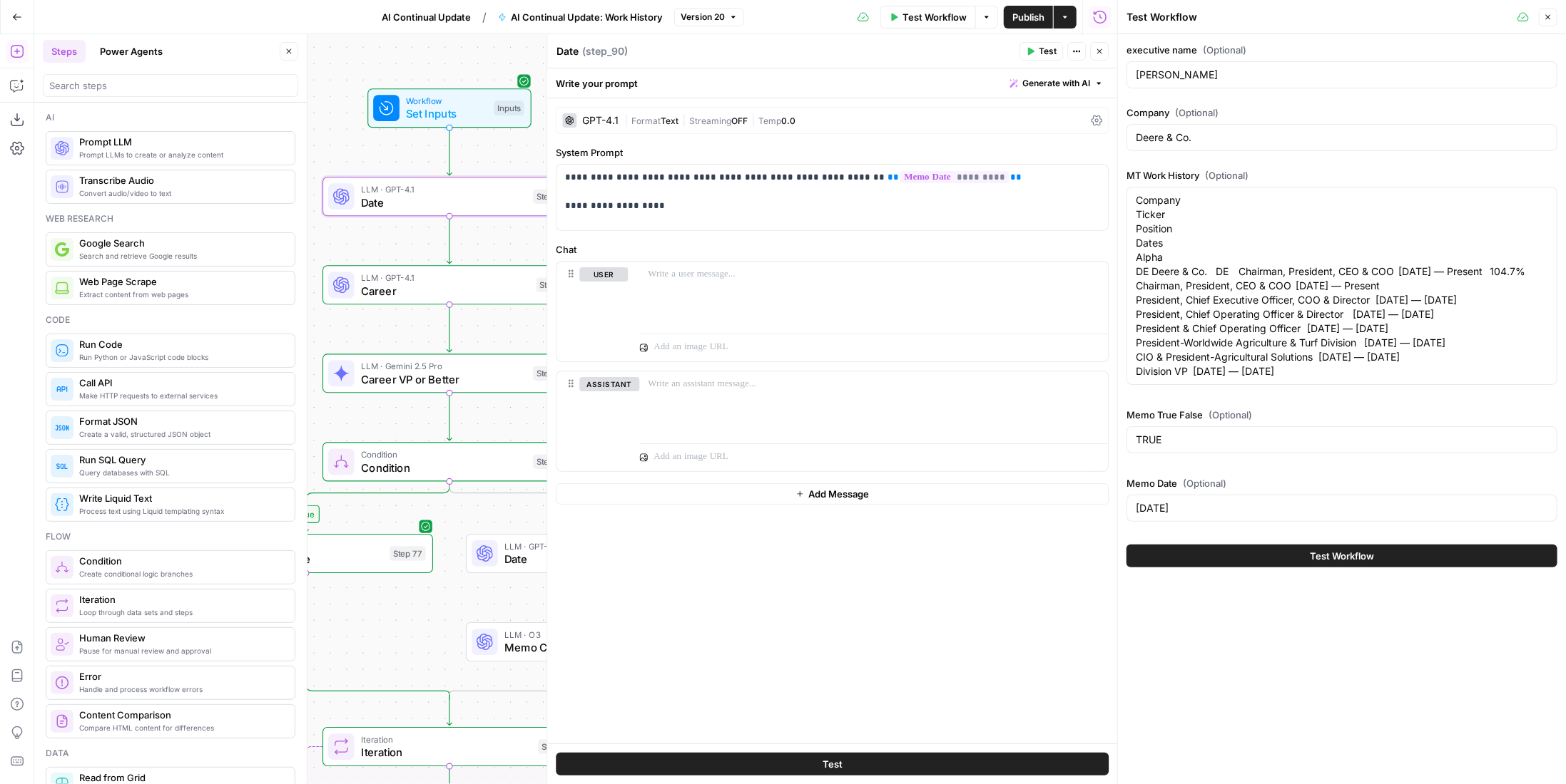
click at [294, 53] on button "Close" at bounding box center [289, 51] width 19 height 19
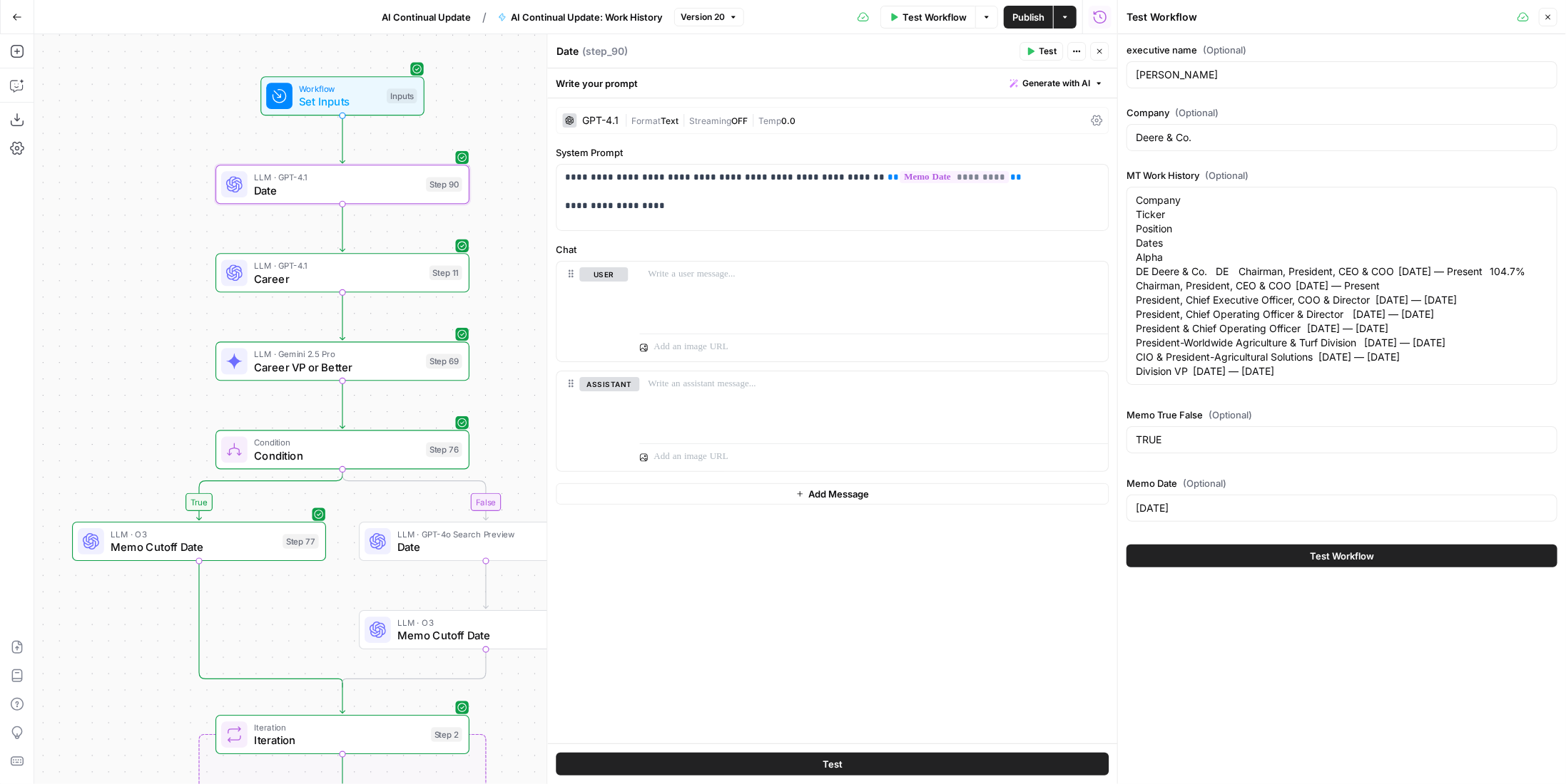
drag, startPoint x: 266, startPoint y: 154, endPoint x: 161, endPoint y: 142, distance: 105.7
click at [161, 142] on div "true false Workflow Set Inputs Inputs LLM · GPT-4.1 Date Step 90 LLM · GPT-4.1 …" at bounding box center [575, 408] width 1083 height 750
click at [338, 148] on icon "button" at bounding box center [343, 153] width 13 height 13
click at [342, 219] on icon "Edge from step_90 to step_11" at bounding box center [342, 227] width 5 height 49
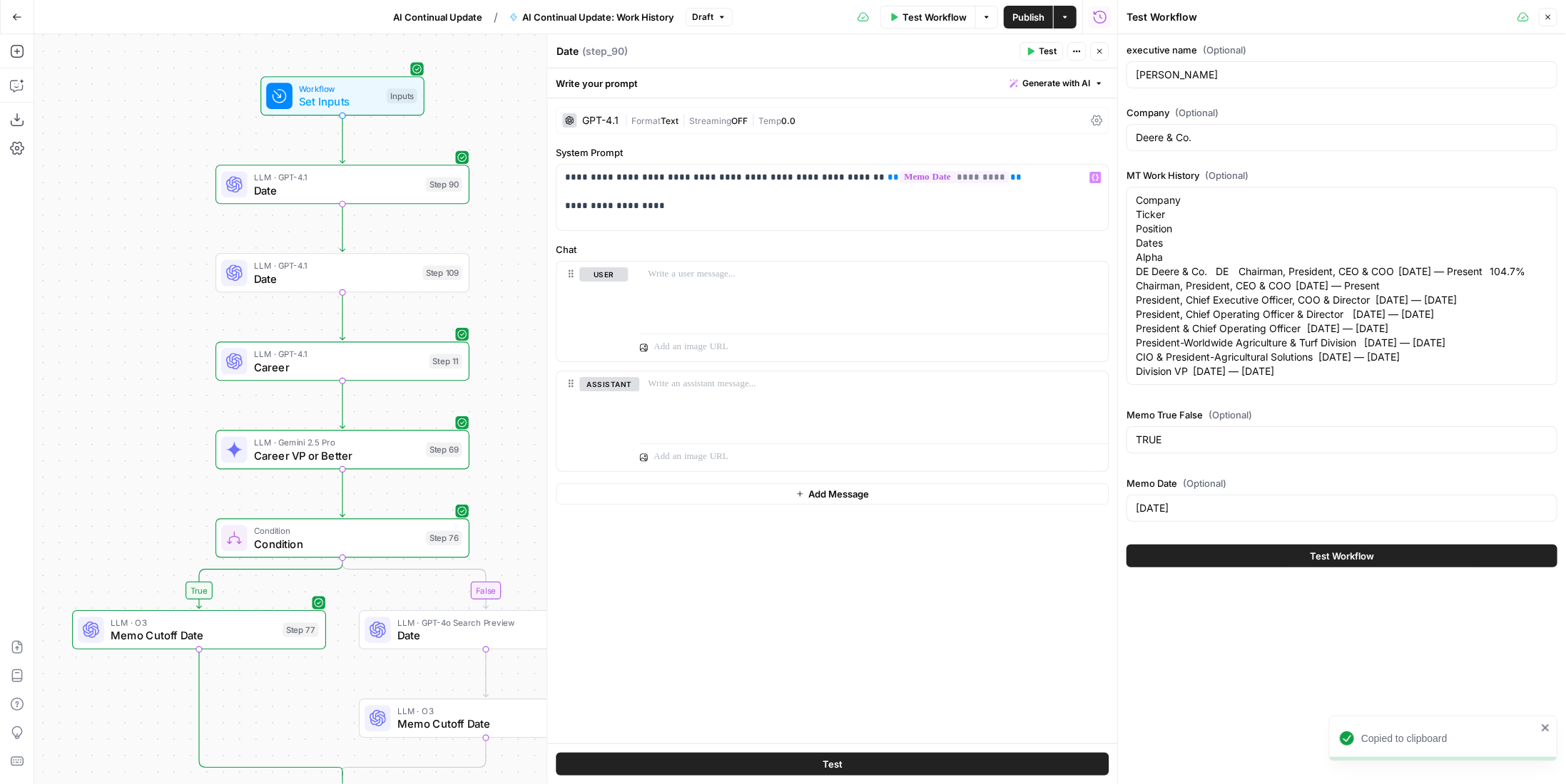
click at [674, 120] on span "Text" at bounding box center [670, 121] width 18 height 11
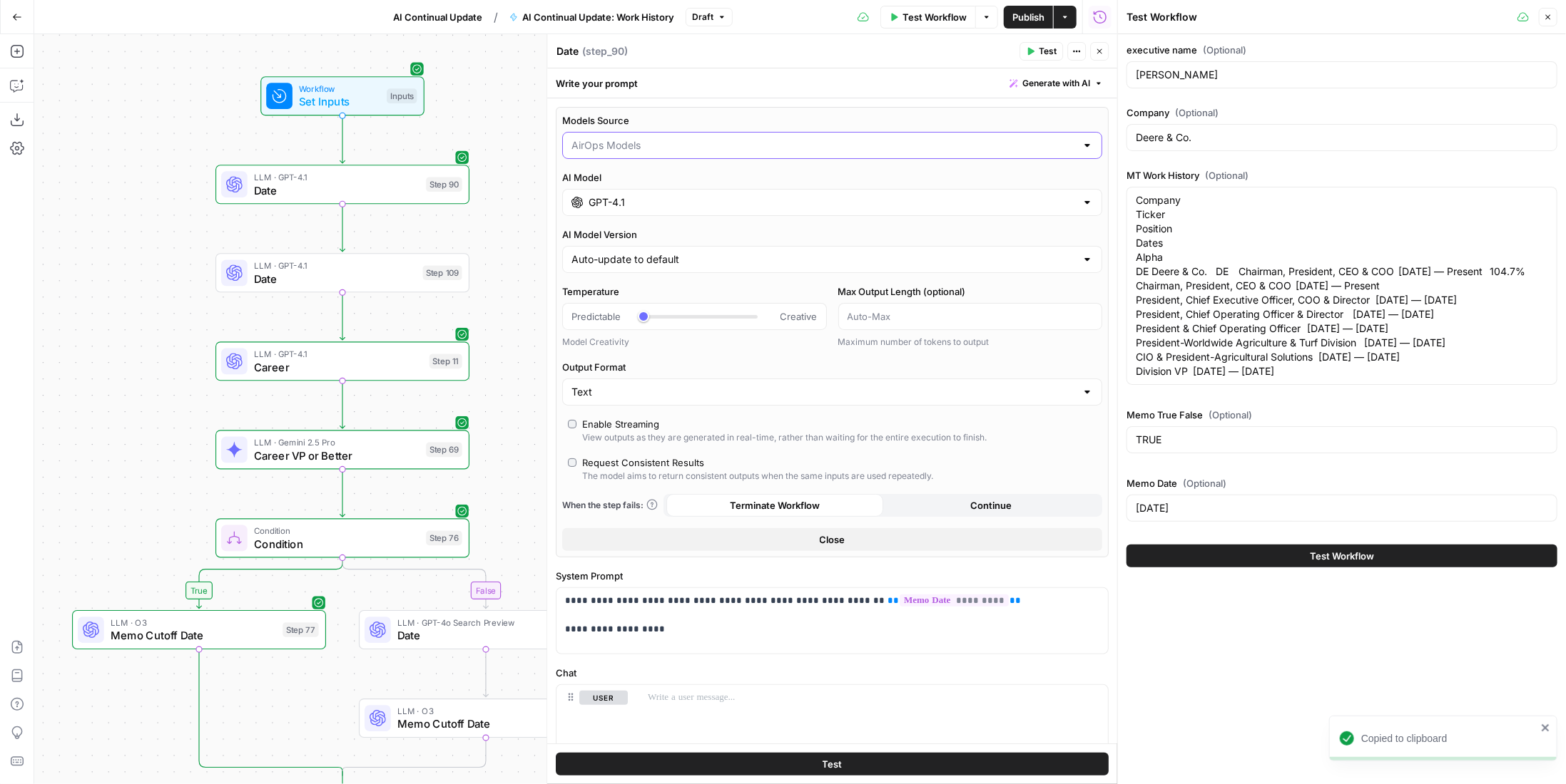
click at [739, 138] on input "Models Source" at bounding box center [823, 145] width 504 height 14
type input "AirOps Models"
drag, startPoint x: 735, startPoint y: 107, endPoint x: 731, endPoint y: 122, distance: 15.5
click at [736, 107] on div "**********" at bounding box center [832, 518] width 570 height 839
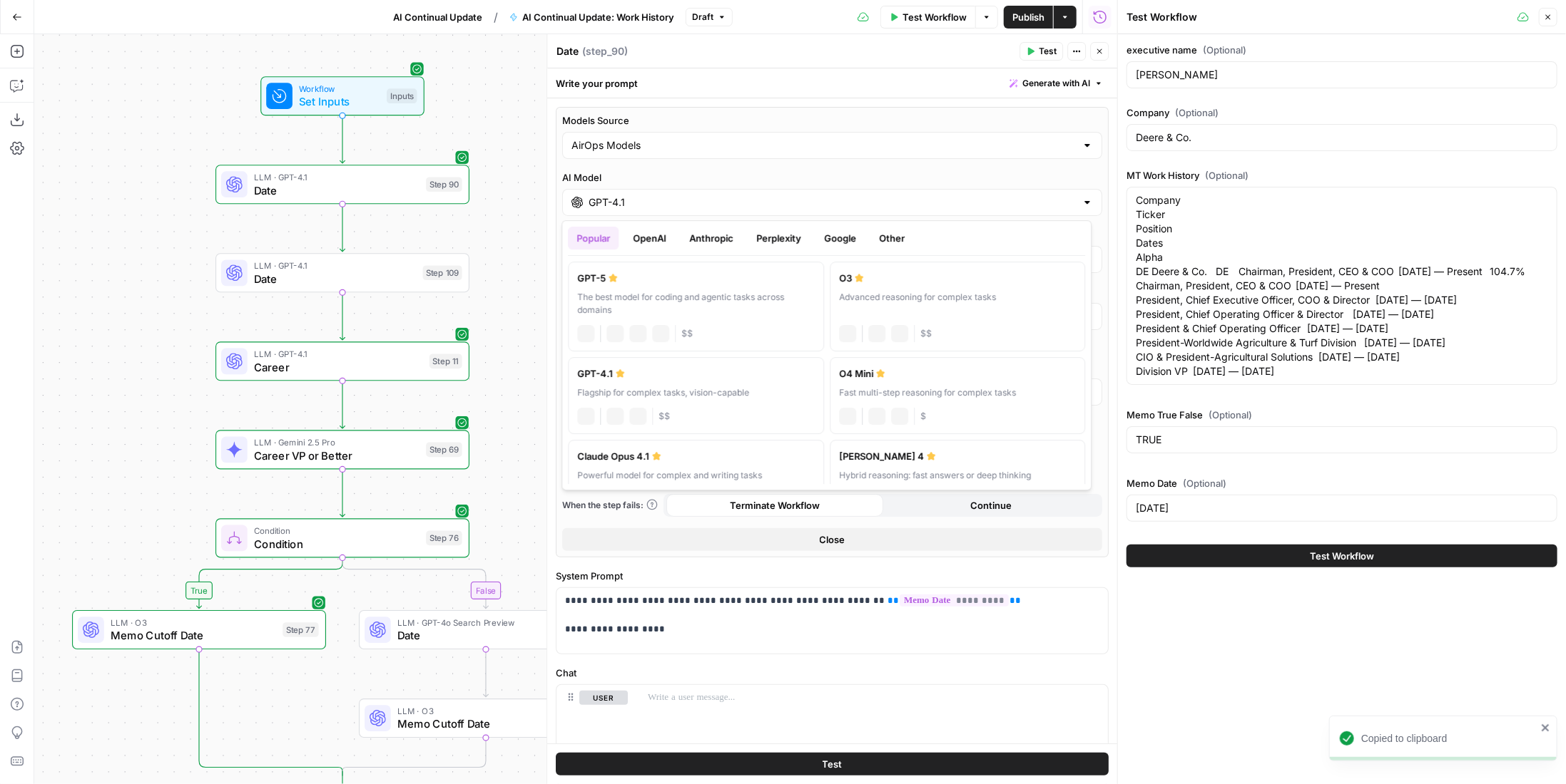
click at [682, 198] on input "GPT-4.1" at bounding box center [831, 202] width 487 height 14
click at [689, 136] on div "AirOps Models" at bounding box center [832, 144] width 540 height 27
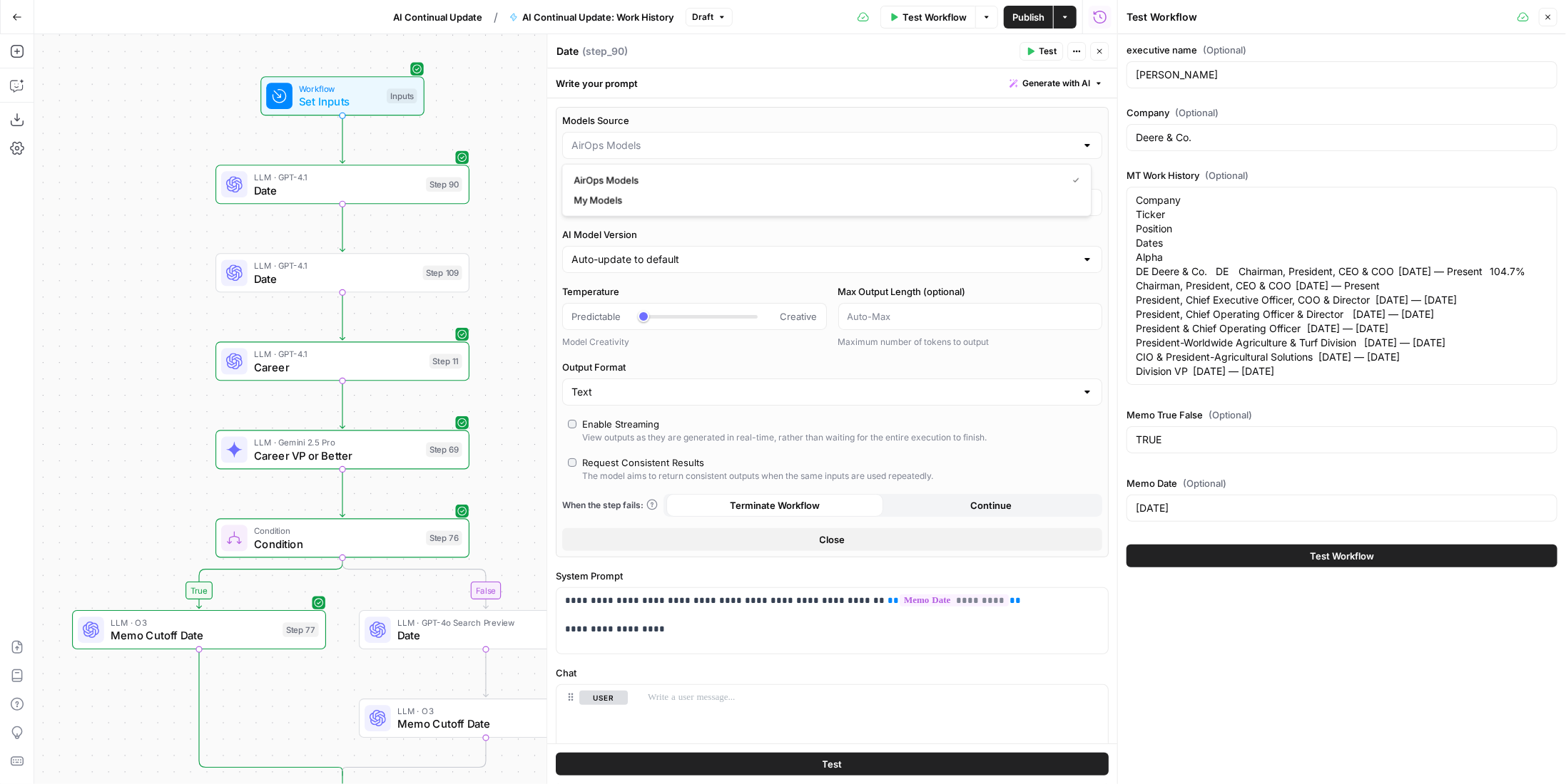
click at [689, 136] on div at bounding box center [832, 144] width 540 height 27
type input "AirOps Models"
click at [695, 89] on div "Write your prompt Generate with AI" at bounding box center [832, 83] width 570 height 29
click at [669, 195] on input "GPT-4.1" at bounding box center [831, 202] width 487 height 14
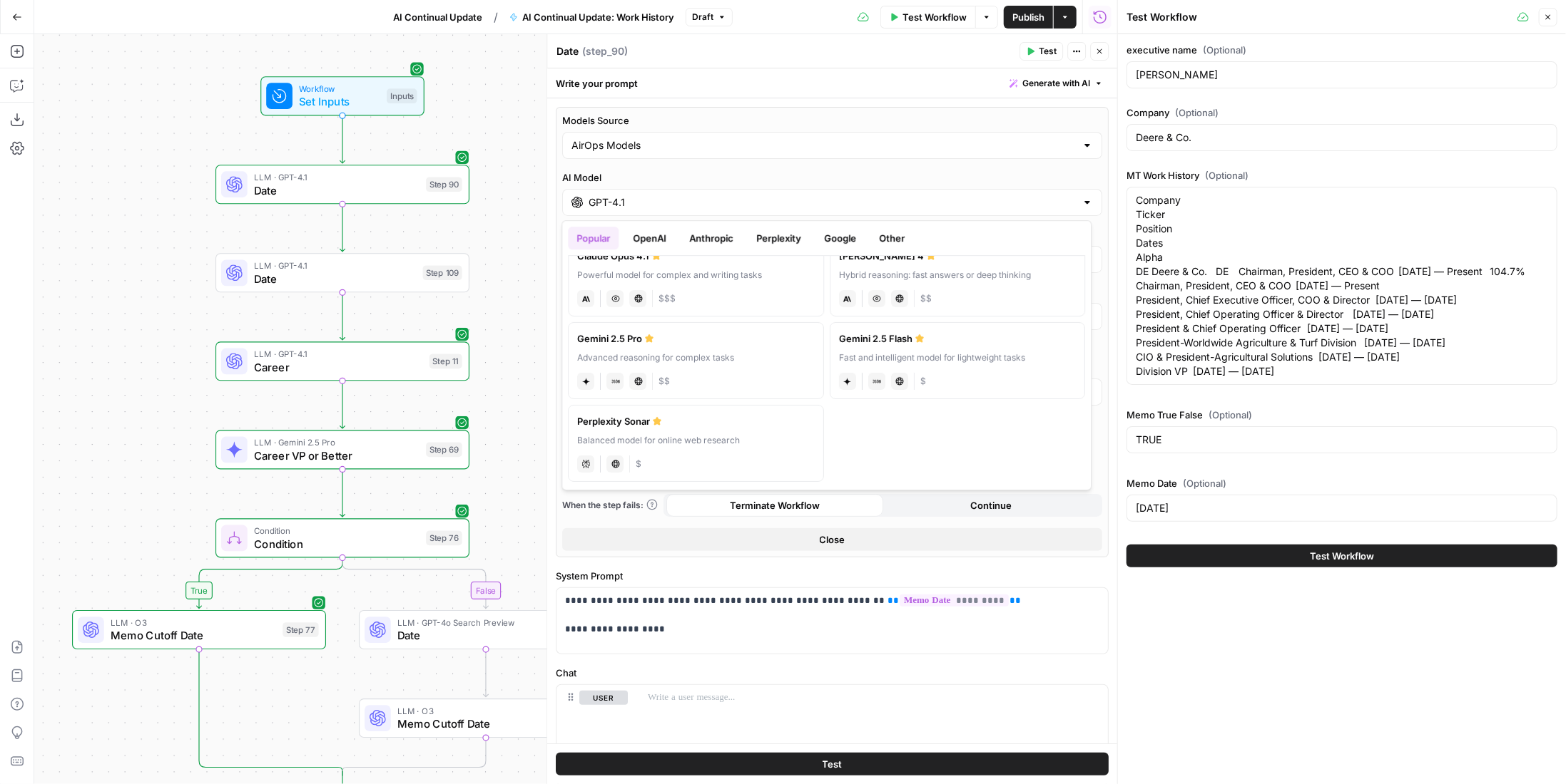
scroll to position [58, 0]
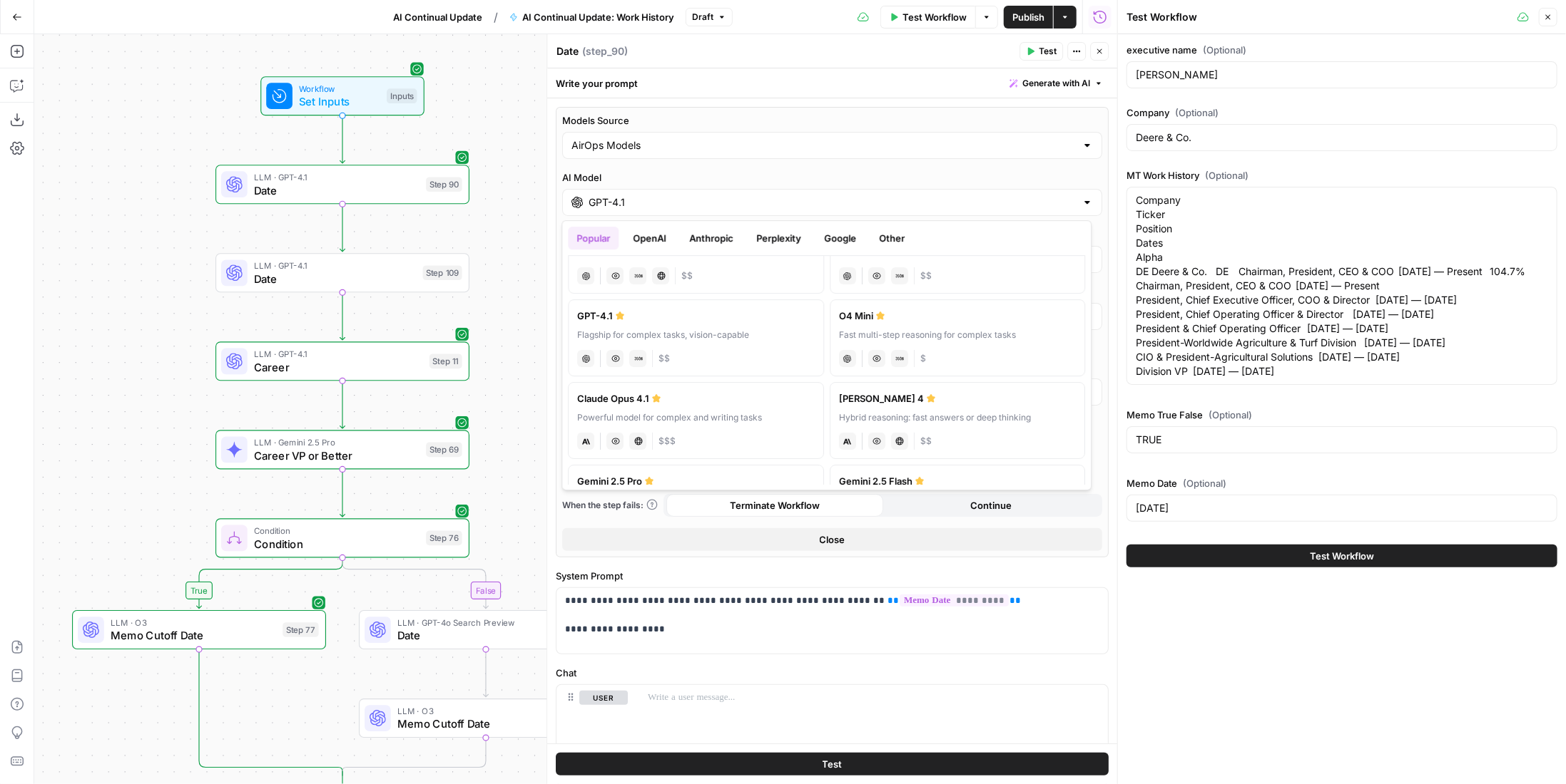
click at [661, 239] on button "OpenAI" at bounding box center [649, 238] width 51 height 23
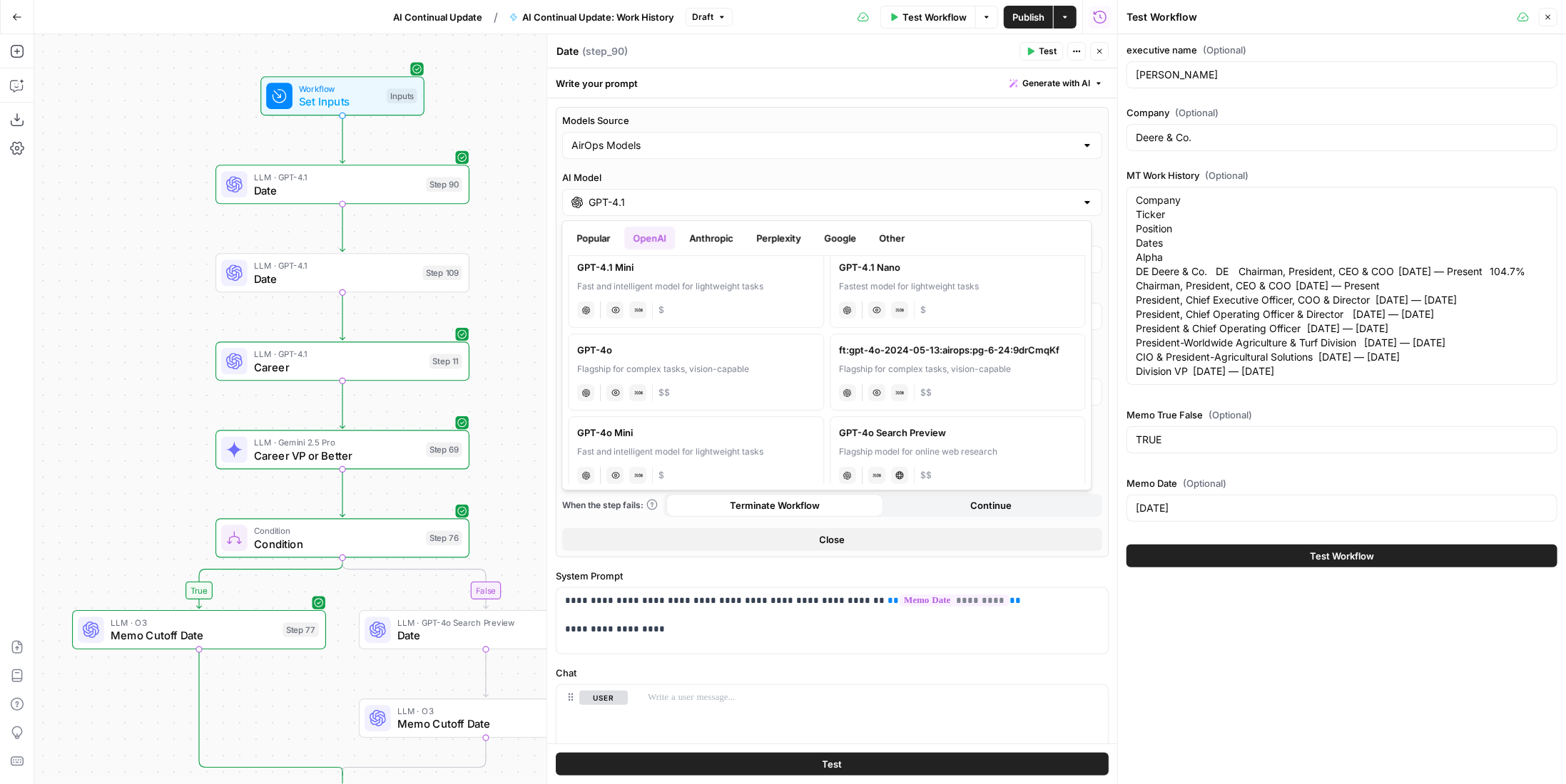
scroll to position [414, 0]
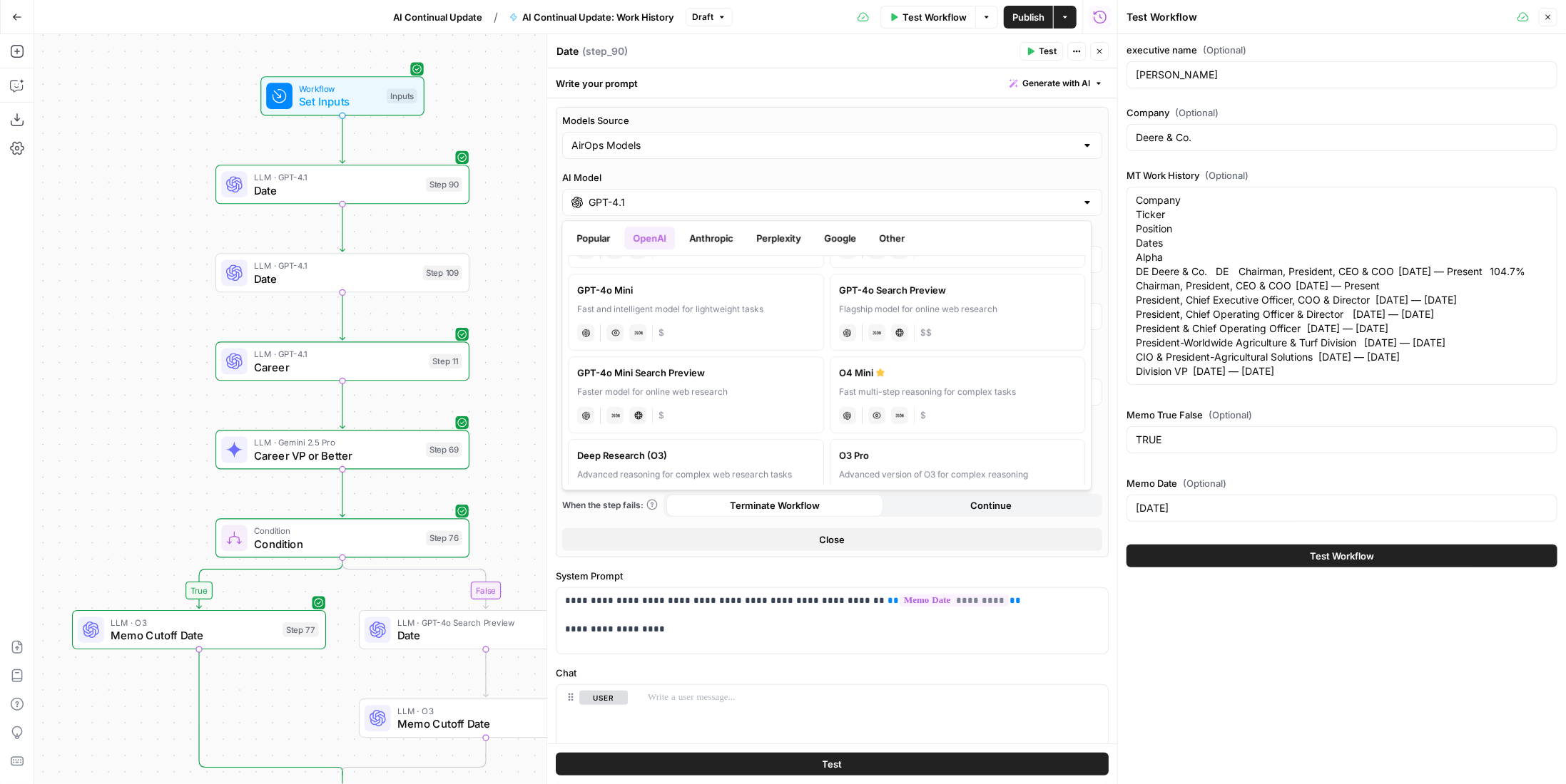
click at [941, 289] on div "GPT-4o Search Preview" at bounding box center [958, 290] width 237 height 14
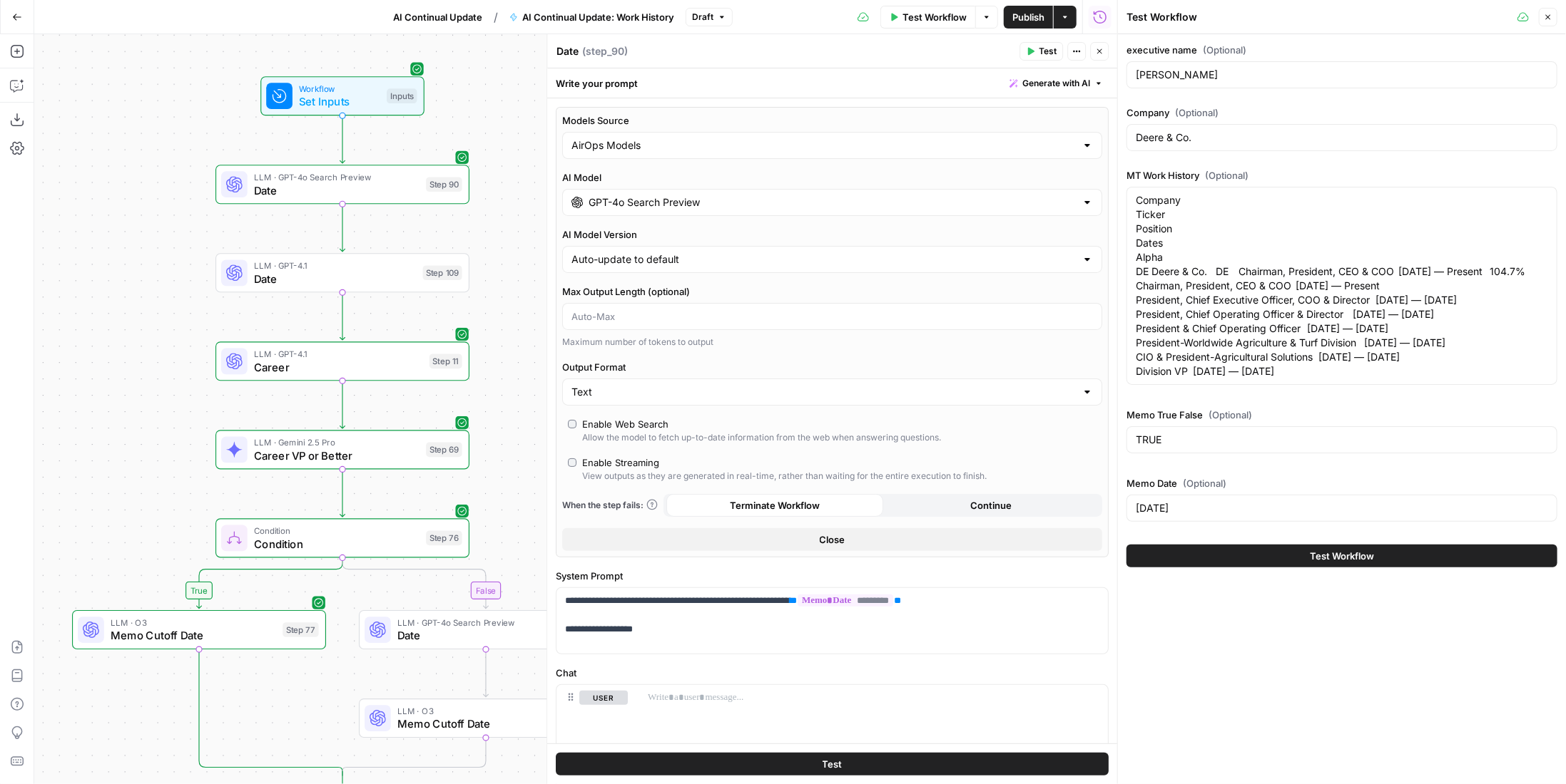
click at [639, 424] on div "Enable Web Search" at bounding box center [625, 424] width 87 height 14
click at [398, 186] on span "Date" at bounding box center [337, 190] width 165 height 16
click at [676, 204] on input "GPT-4o Search Preview" at bounding box center [831, 202] width 487 height 14
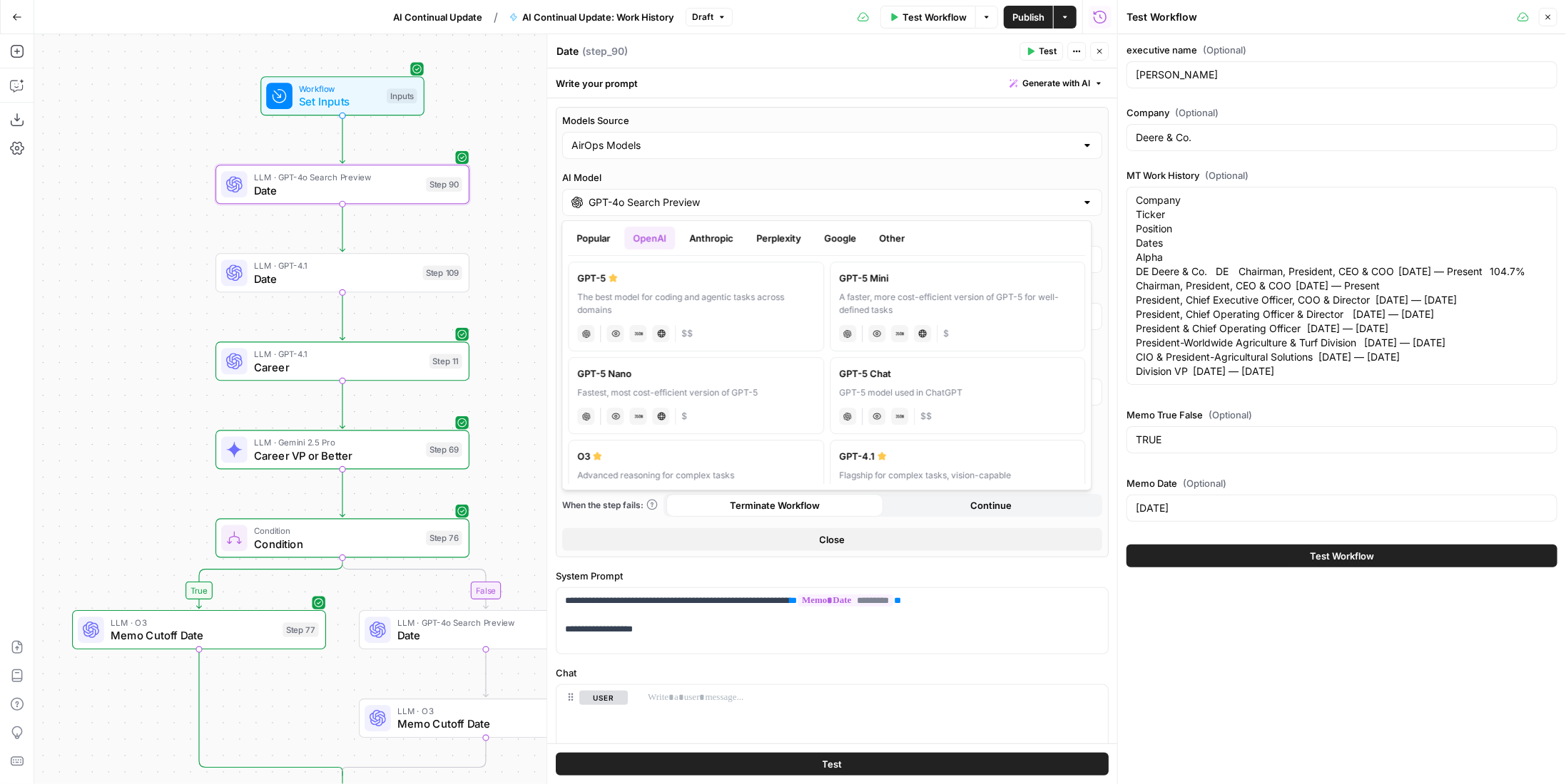
click at [589, 240] on button "Popular" at bounding box center [593, 238] width 51 height 23
click at [695, 378] on div "GPT-4.1" at bounding box center [696, 374] width 237 height 14
type input "GPT-4.1"
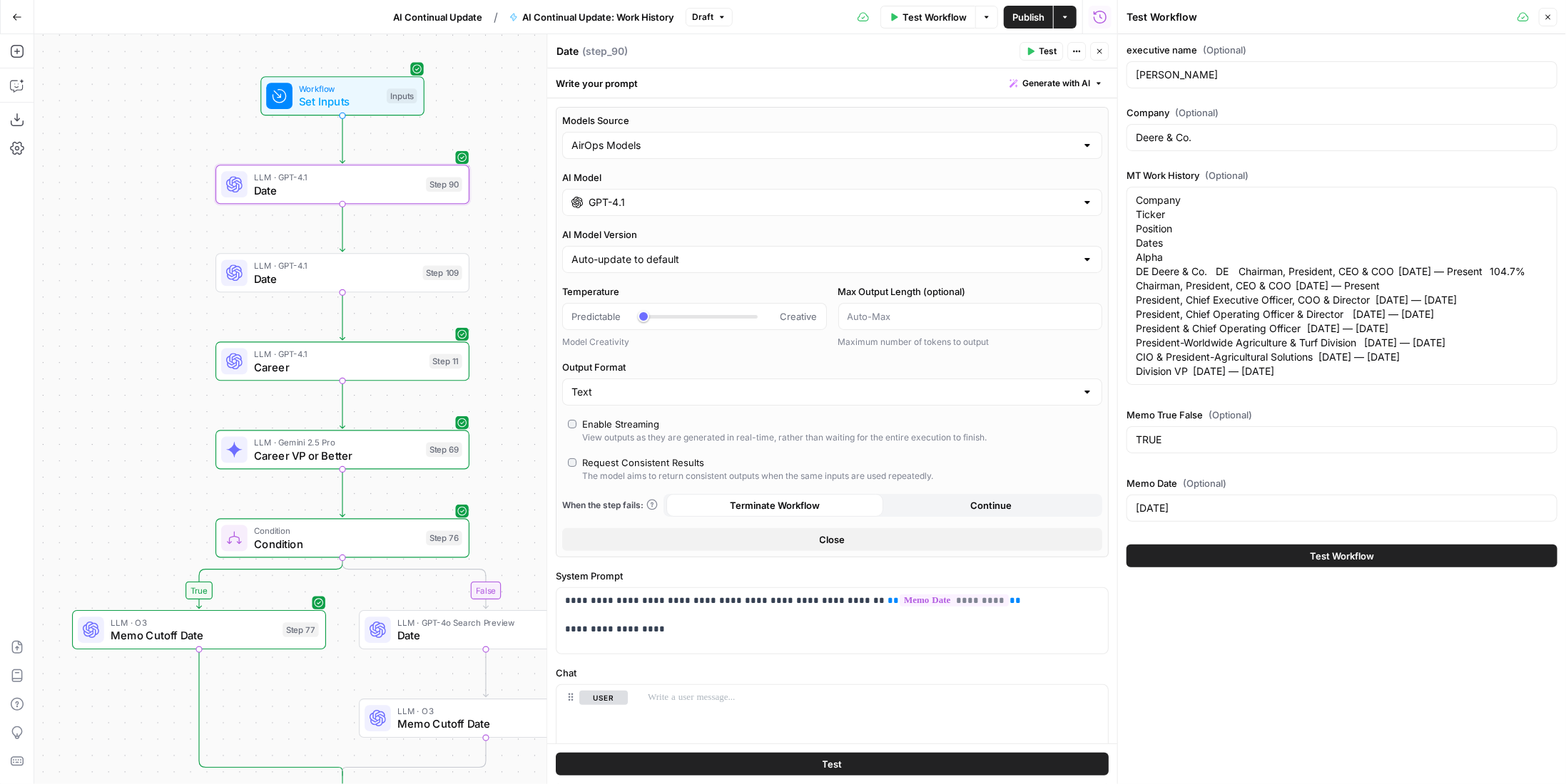
click at [634, 470] on div "The model aims to return consistent outputs when the same inputs are used repea…" at bounding box center [758, 476] width 351 height 13
click at [392, 290] on div "LLM · GPT-4.1 Date Step 109" at bounding box center [342, 272] width 254 height 39
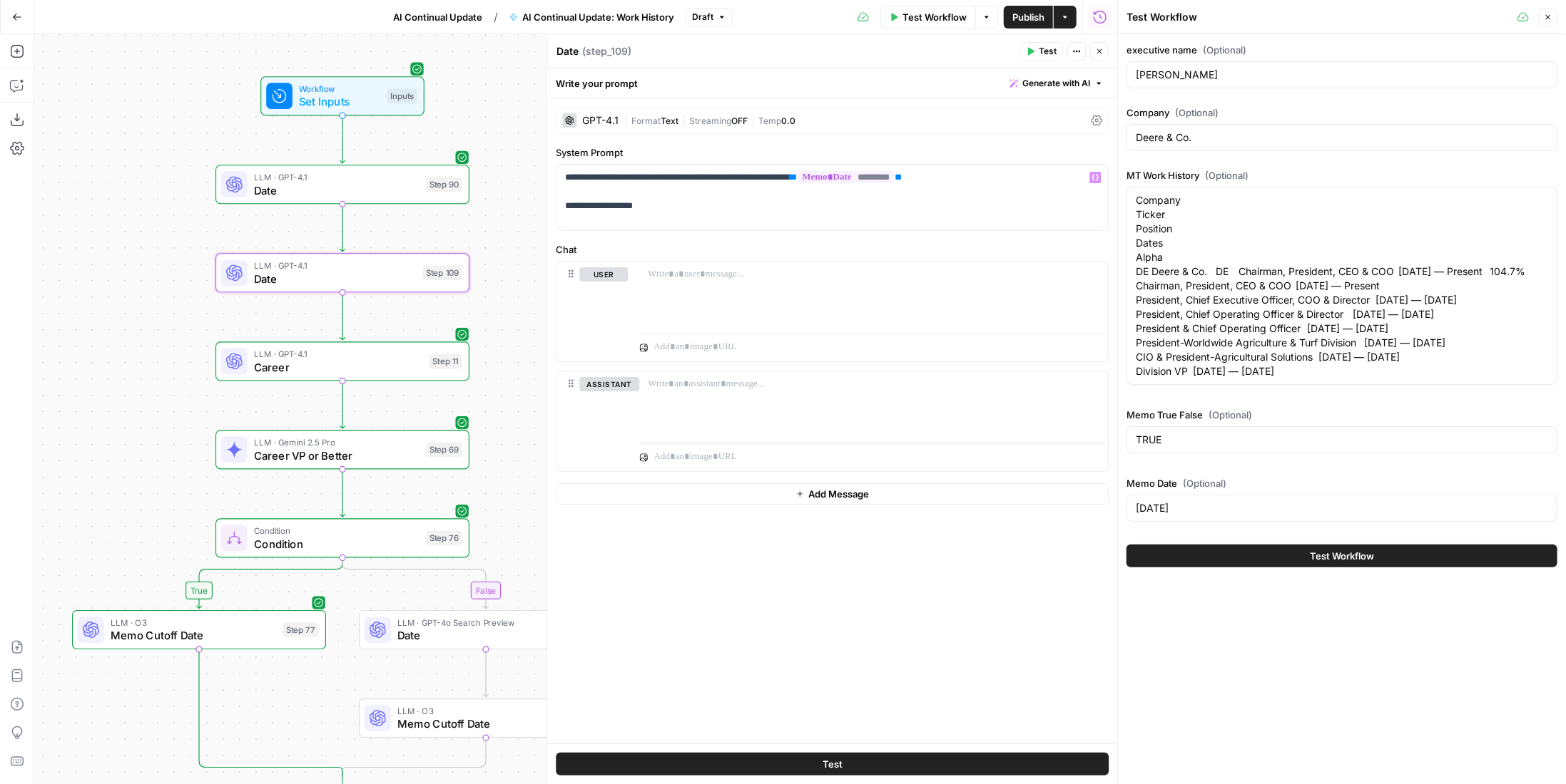
click at [694, 127] on div "| Format Text | Streaming OFF | Temp 0.0" at bounding box center [854, 122] width 461 height 14
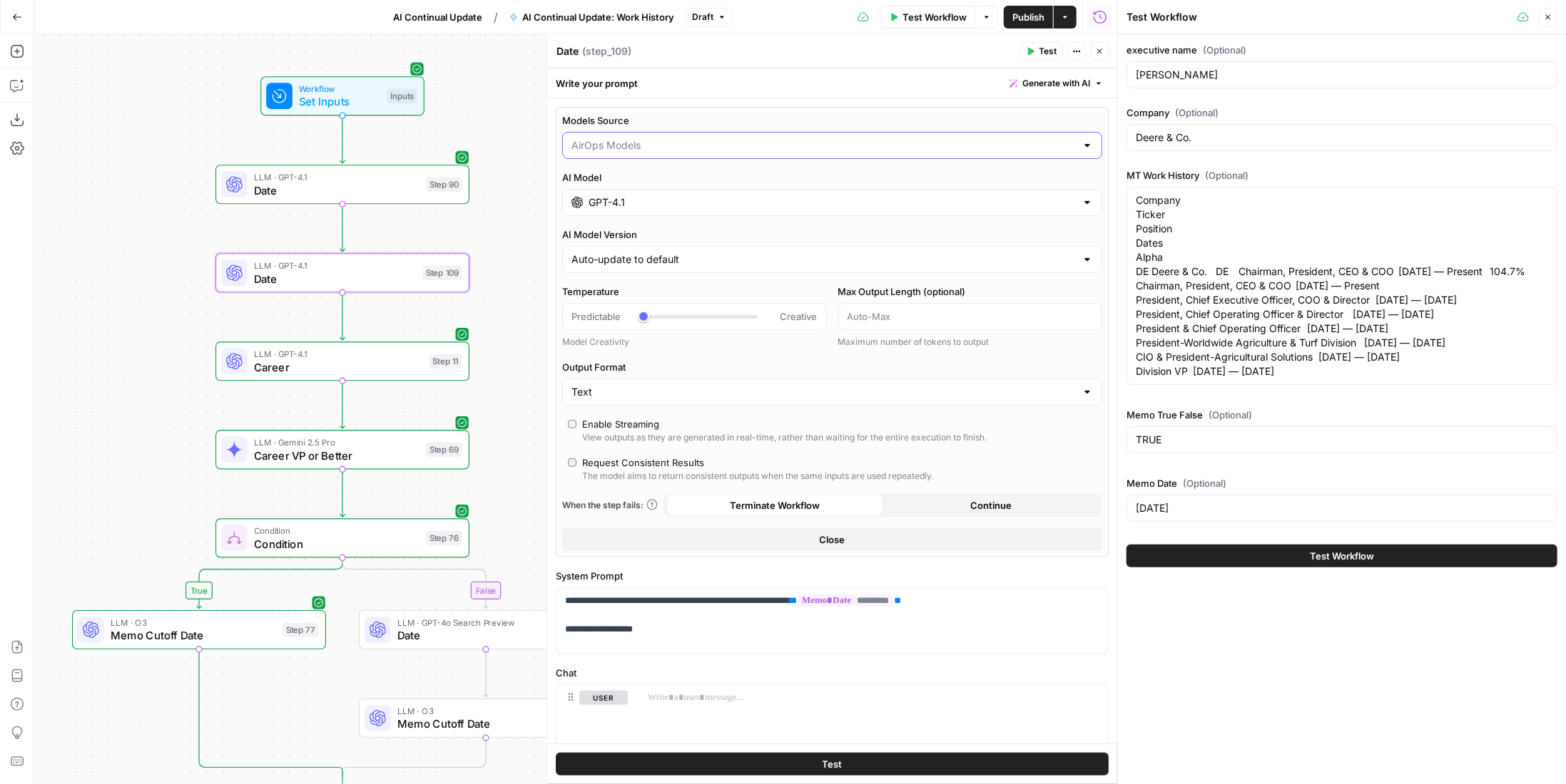
click at [714, 151] on input "Models Source" at bounding box center [823, 145] width 504 height 14
type input "AirOps Models"
click at [712, 238] on label "AI Model Version" at bounding box center [832, 234] width 540 height 14
click at [712, 252] on input "Auto-update to default" at bounding box center [823, 259] width 504 height 14
type input "Auto-update to default"
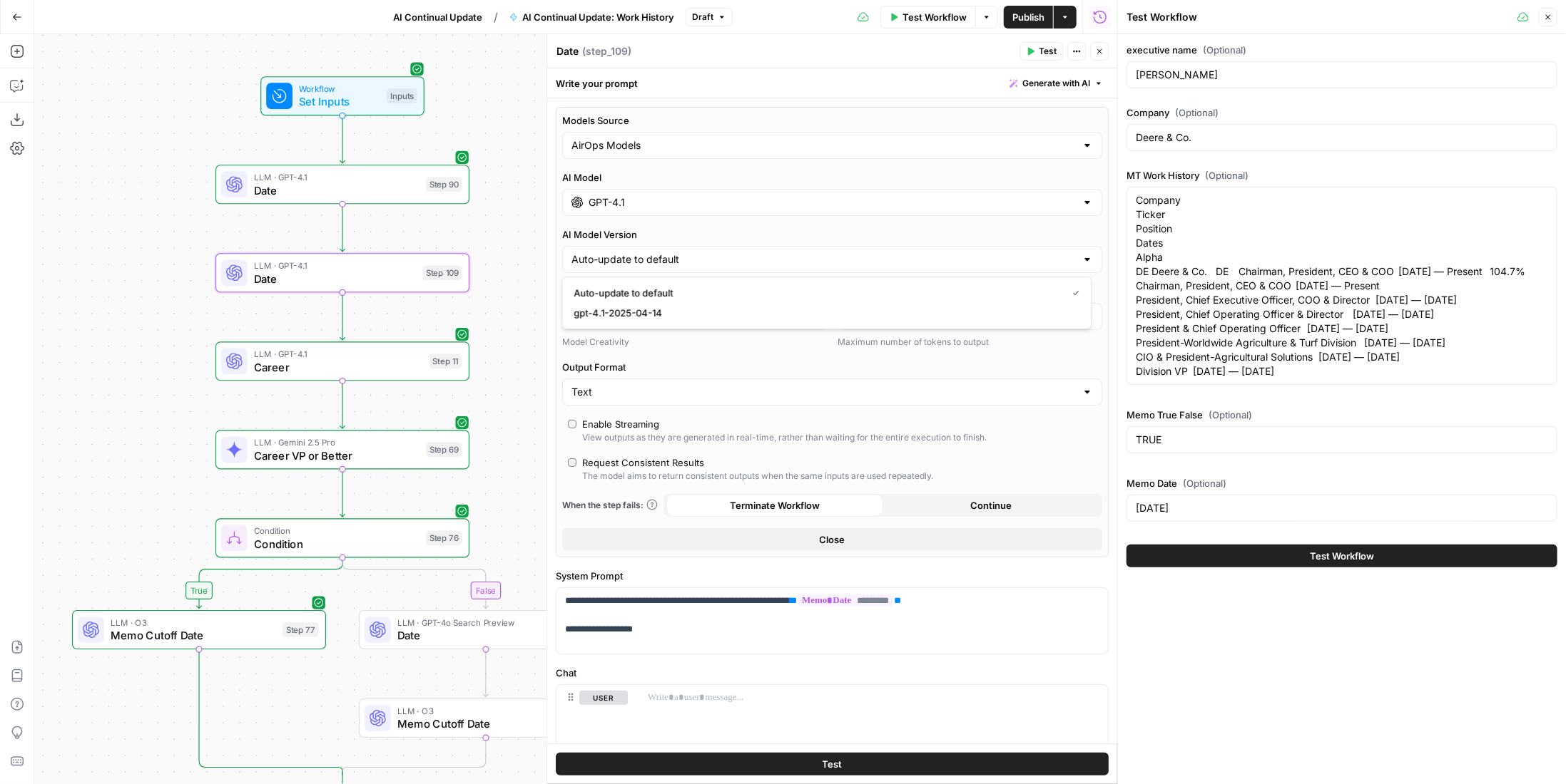
click at [698, 200] on input "GPT-4.1" at bounding box center [831, 202] width 487 height 14
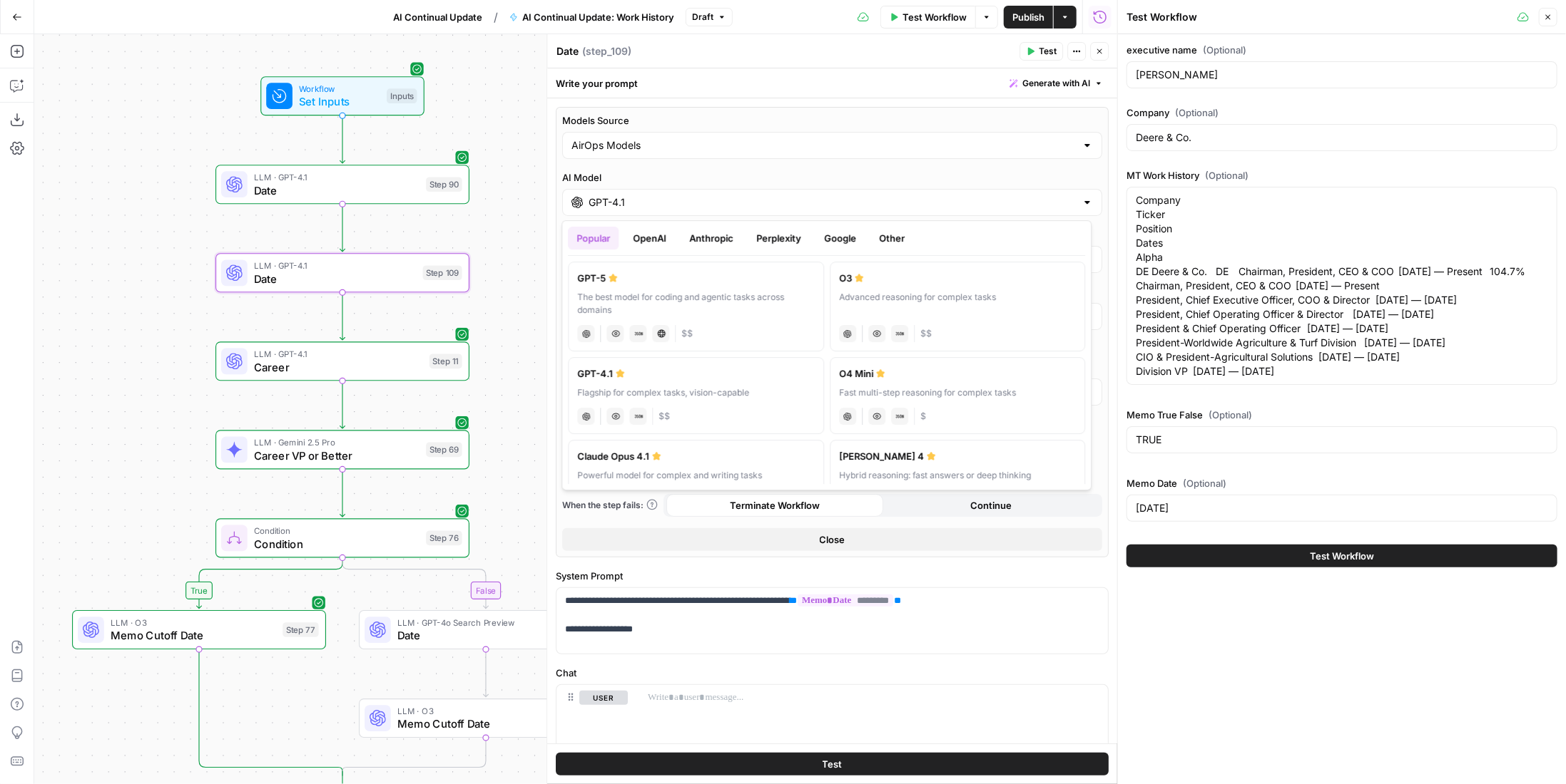
click at [668, 243] on button "OpenAI" at bounding box center [649, 238] width 51 height 23
click at [599, 240] on button "Popular" at bounding box center [593, 238] width 51 height 23
click at [673, 240] on button "OpenAI" at bounding box center [649, 238] width 51 height 23
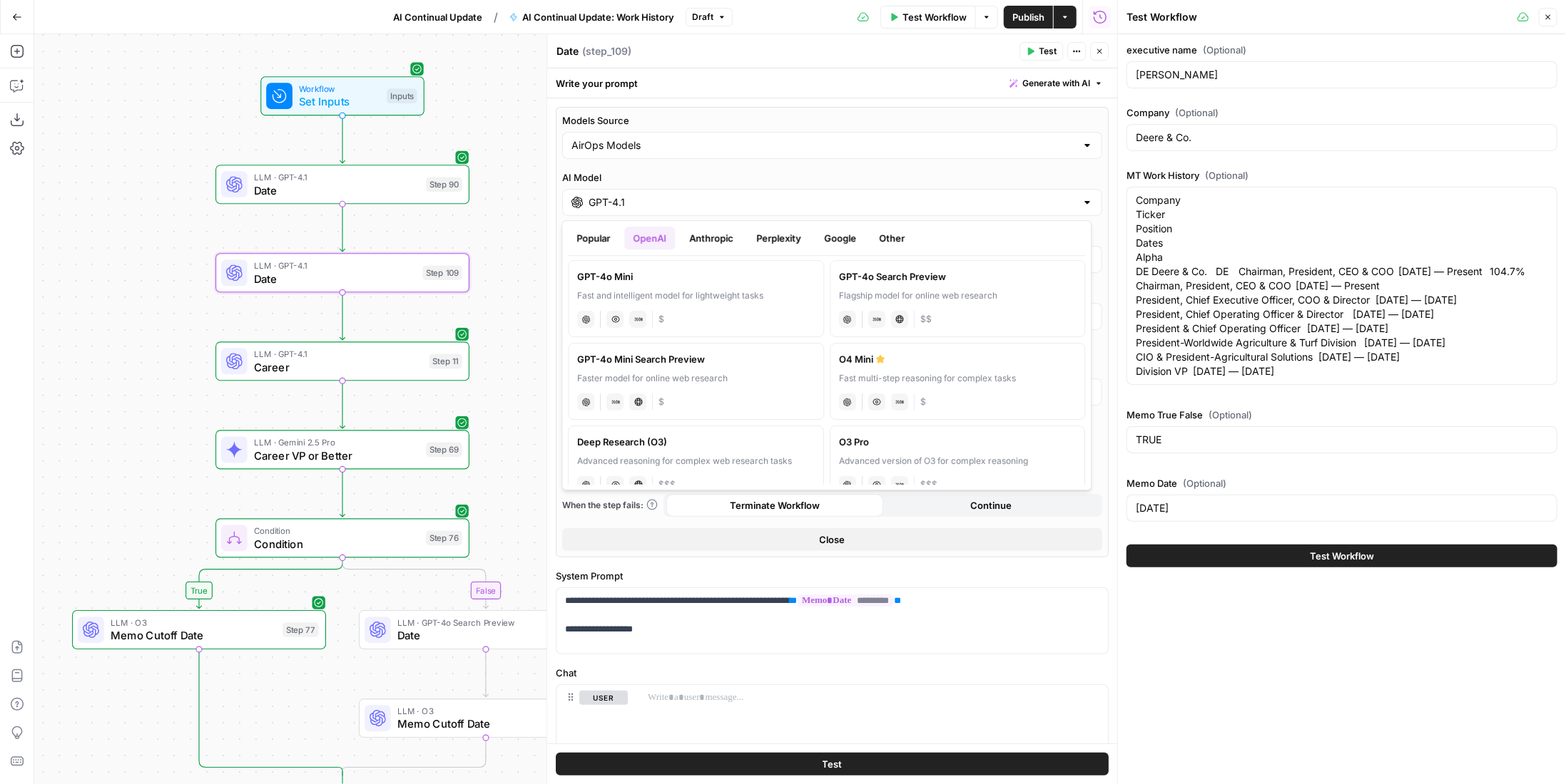
click at [950, 310] on div "chat JSON Mode Live Web Research $$" at bounding box center [958, 318] width 237 height 20
type input "GPT-4o Search Preview"
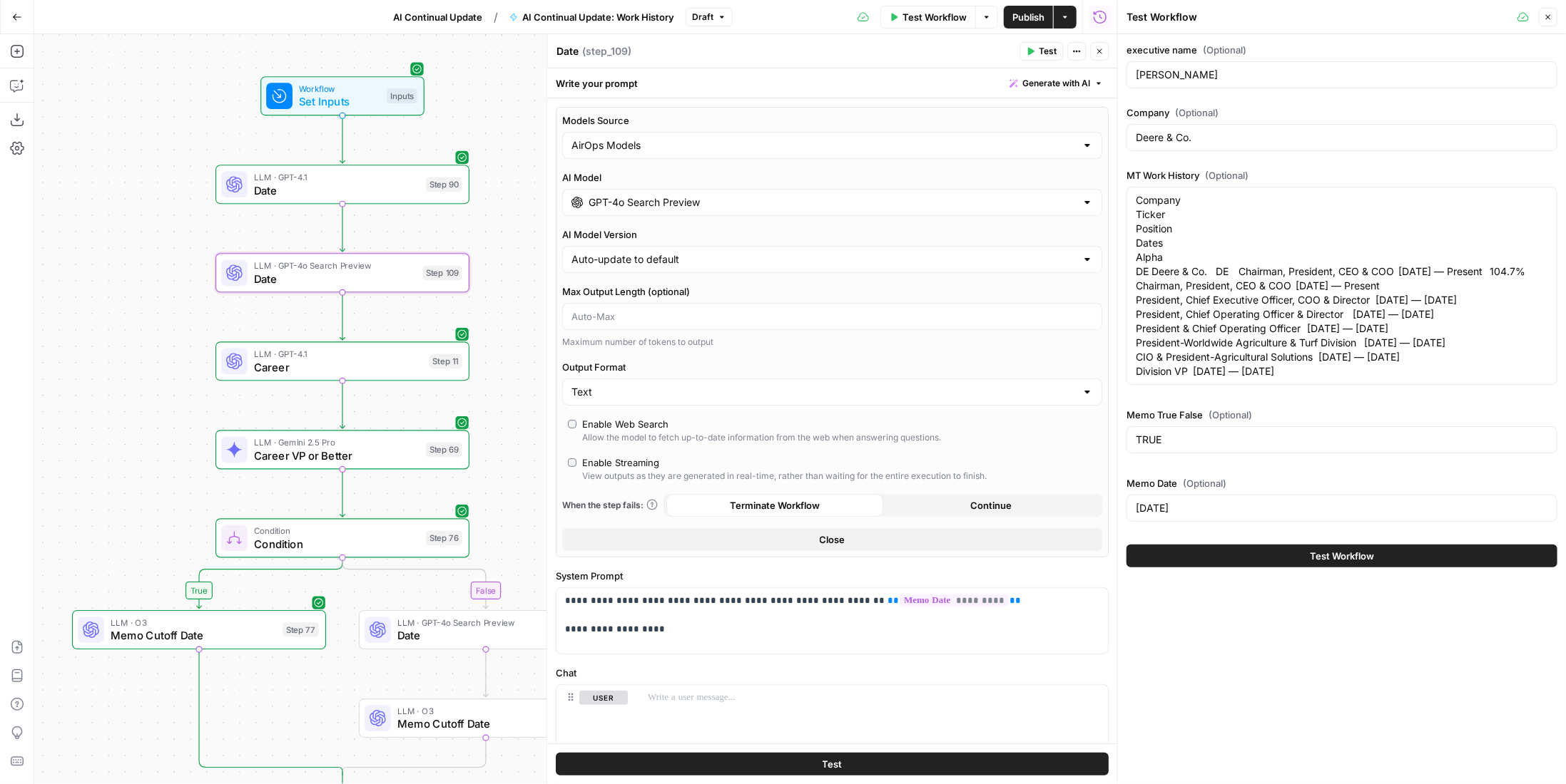
click at [629, 423] on div "Enable Web Search" at bounding box center [625, 424] width 87 height 14
drag, startPoint x: 677, startPoint y: 629, endPoint x: 640, endPoint y: 596, distance: 49.6
click at [640, 596] on p "**********" at bounding box center [827, 615] width 524 height 43
click at [636, 598] on p "**********" at bounding box center [827, 615] width 524 height 43
click at [636, 596] on p "**********" at bounding box center [827, 615] width 524 height 43
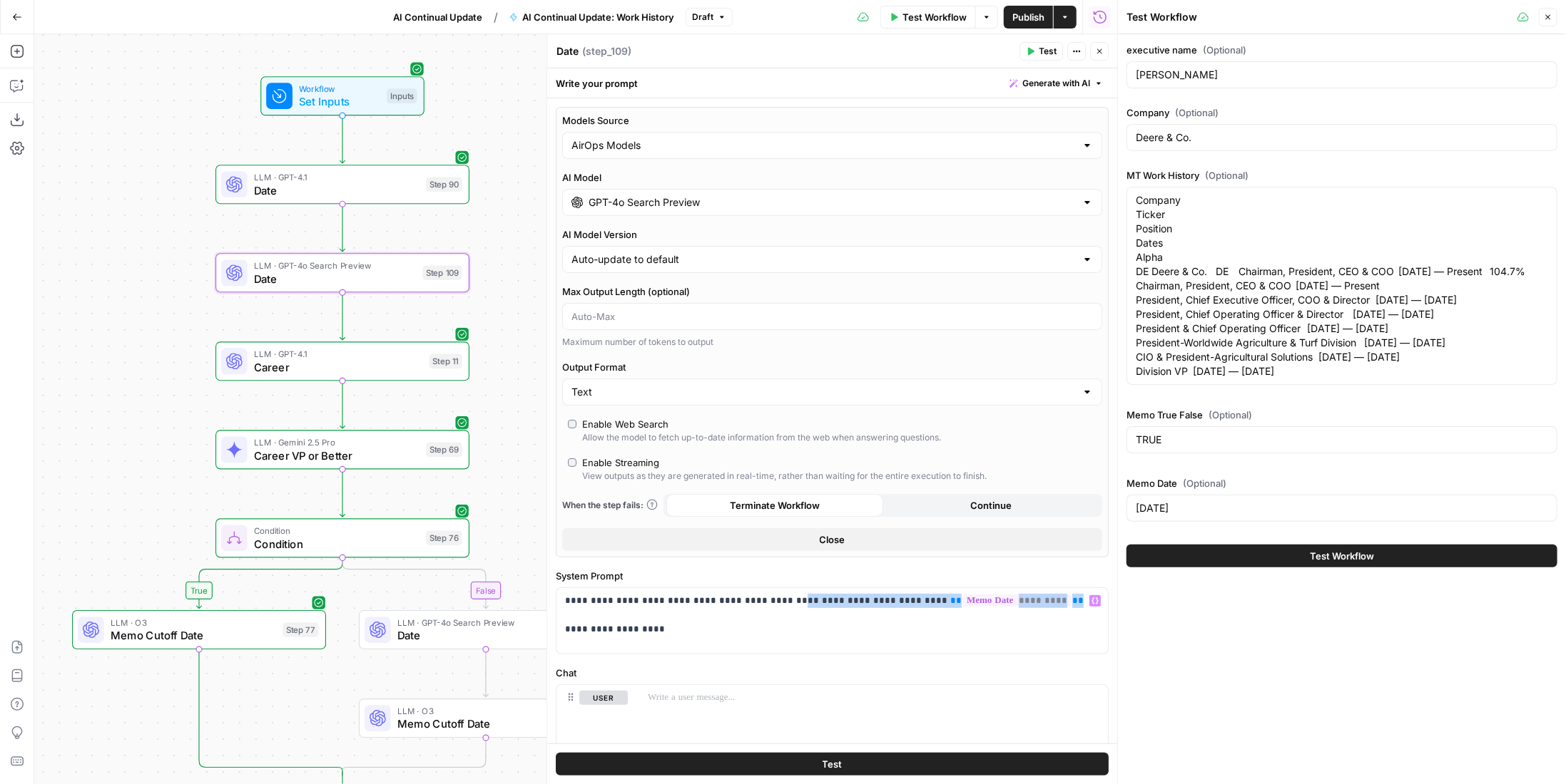
drag, startPoint x: 780, startPoint y: 601, endPoint x: 1084, endPoint y: 603, distance: 304.0
click at [1084, 603] on p "**********" at bounding box center [827, 615] width 524 height 43
click at [17, 54] on icon "button" at bounding box center [17, 51] width 14 height 14
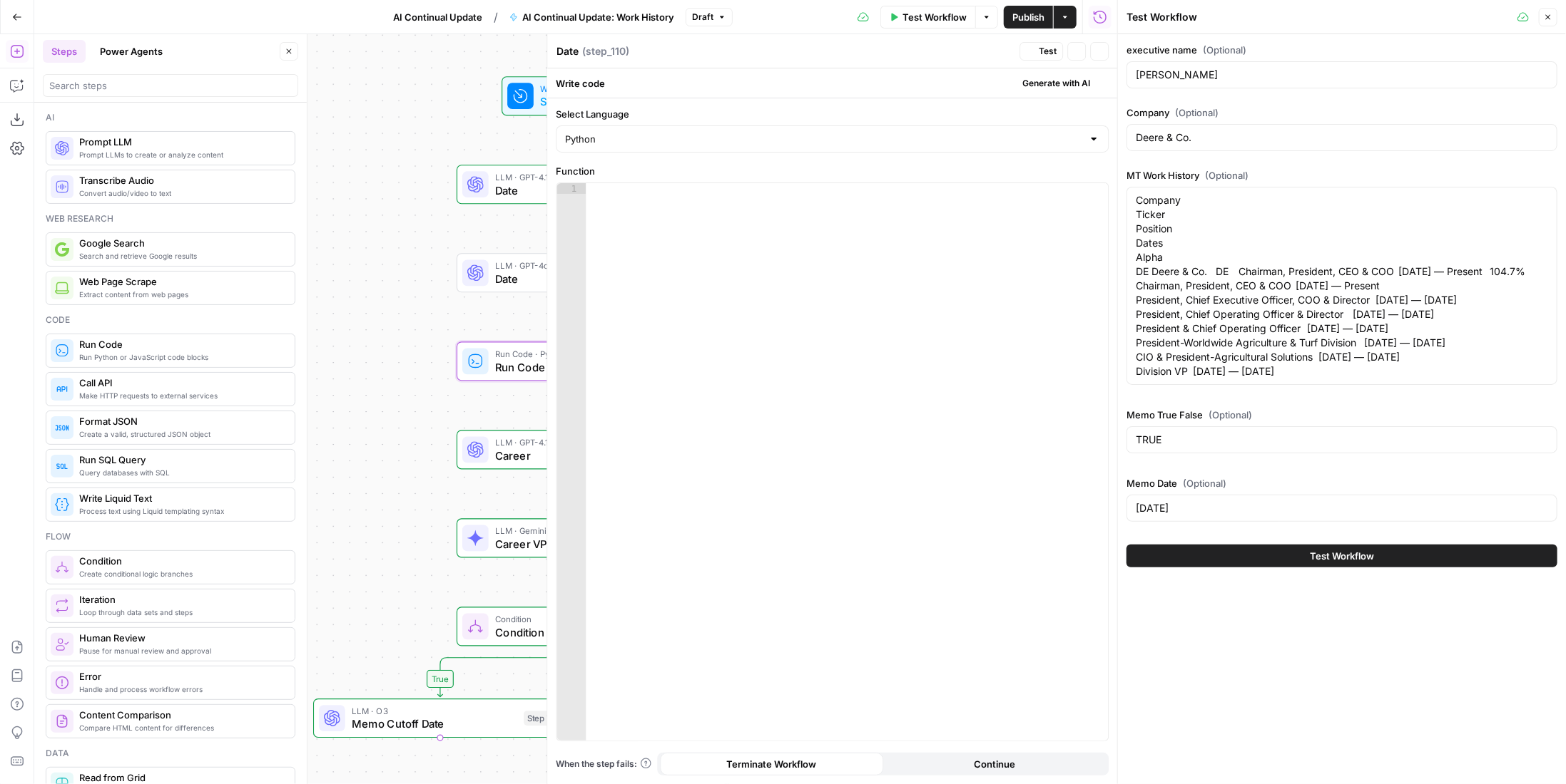
type textarea "Run Code"
click at [1077, 88] on span "Generate with AI" at bounding box center [1057, 83] width 68 height 13
click at [1103, 144] on div at bounding box center [1145, 166] width 272 height 85
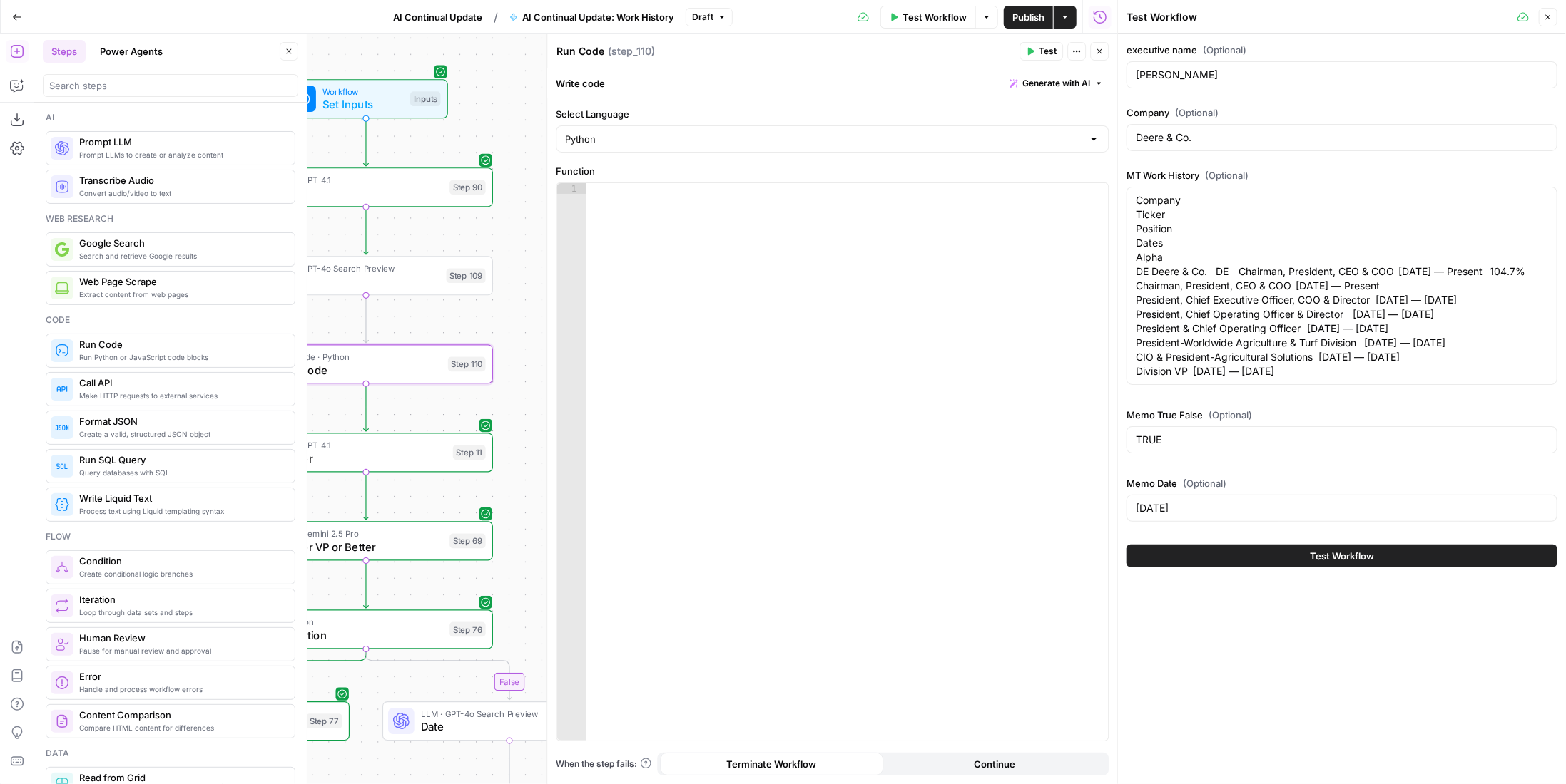
drag, startPoint x: 421, startPoint y: 130, endPoint x: 268, endPoint y: 131, distance: 153.0
click at [268, 131] on body "Paragon (Prod) New Home Browse Your Data Recent Grids Evasion v2 - FINAL BACKFI…" at bounding box center [783, 392] width 1566 height 784
click at [1057, 82] on span "Generate with AI" at bounding box center [1057, 83] width 68 height 13
click at [1063, 138] on p at bounding box center [1146, 136] width 255 height 14
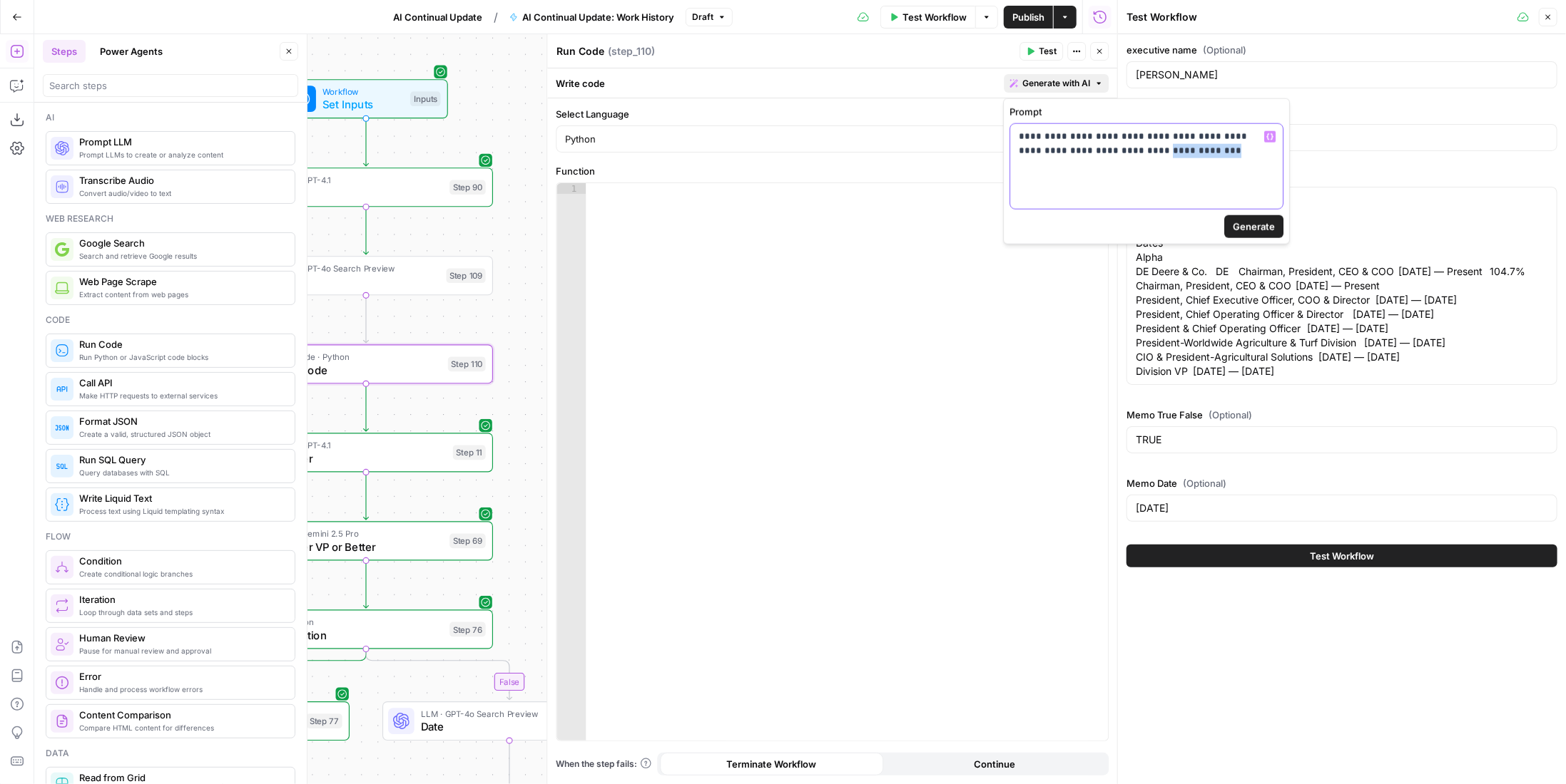
drag, startPoint x: 1086, startPoint y: 147, endPoint x: 1182, endPoint y: 149, distance: 96.0
click at [1182, 149] on p "**********" at bounding box center [1146, 143] width 256 height 29
click at [1242, 222] on span "Generate" at bounding box center [1254, 226] width 42 height 14
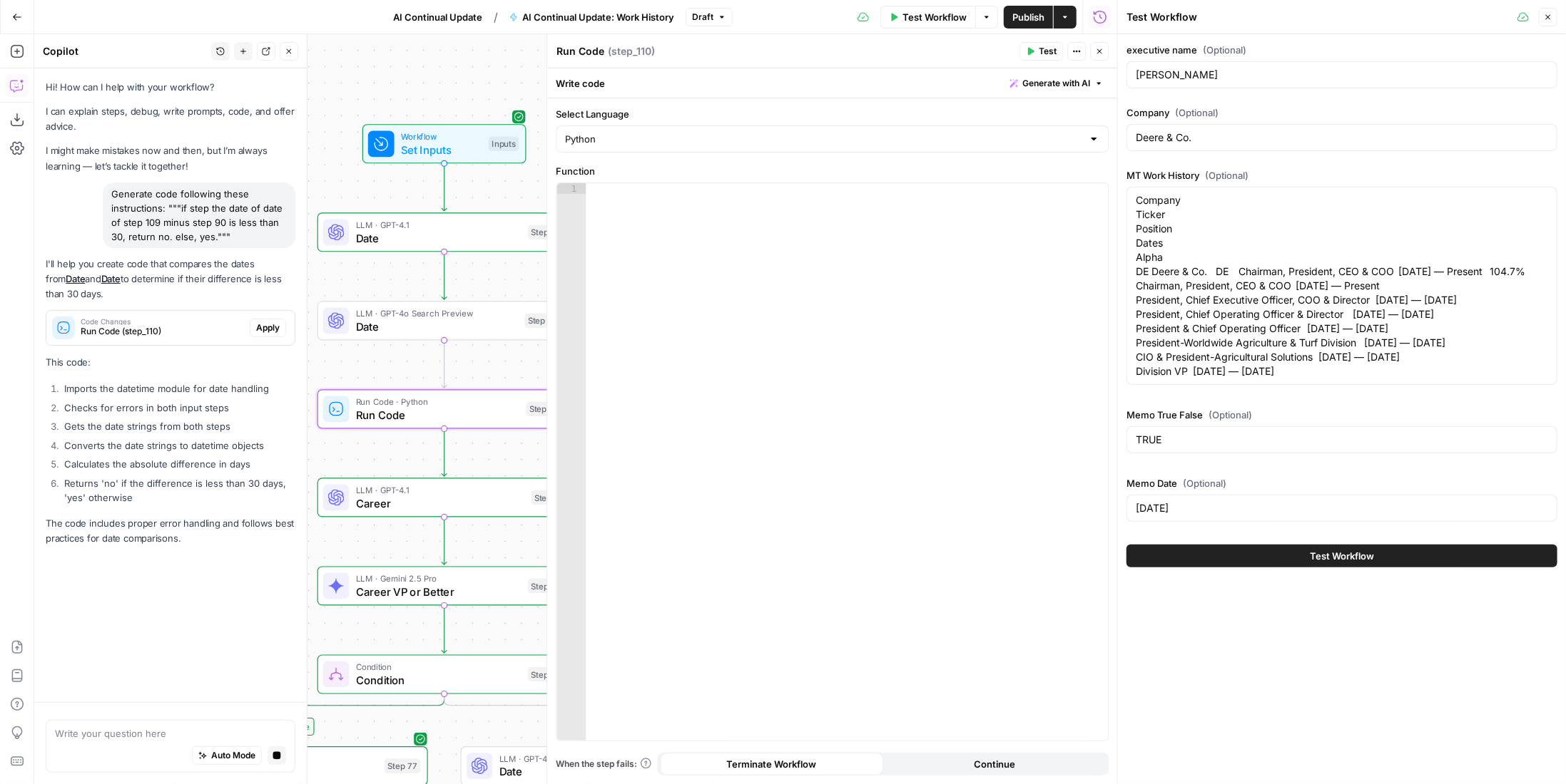
click at [272, 333] on span "Apply" at bounding box center [268, 328] width 24 height 13
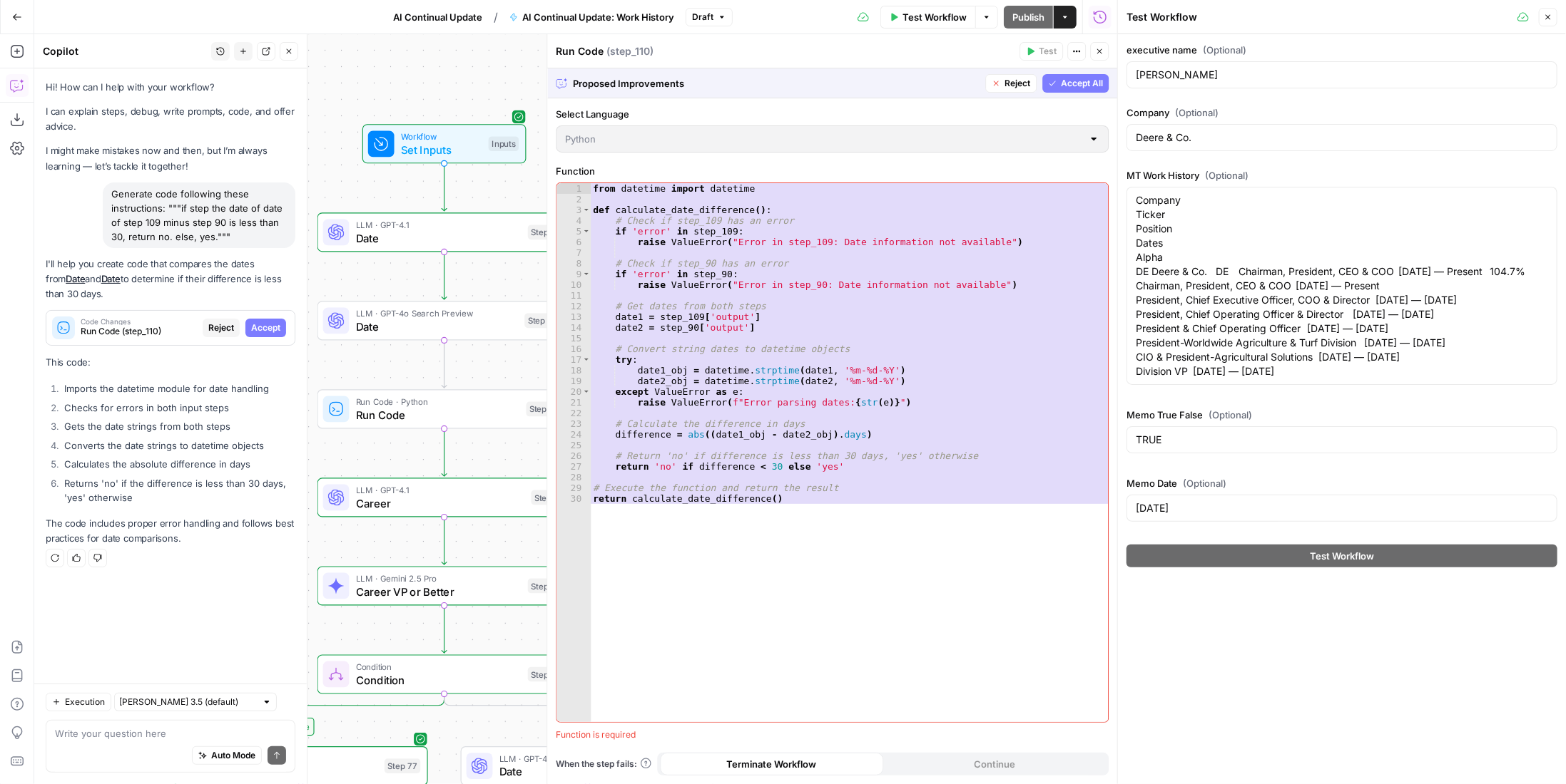
click at [1084, 82] on span "Accept All" at bounding box center [1082, 83] width 42 height 13
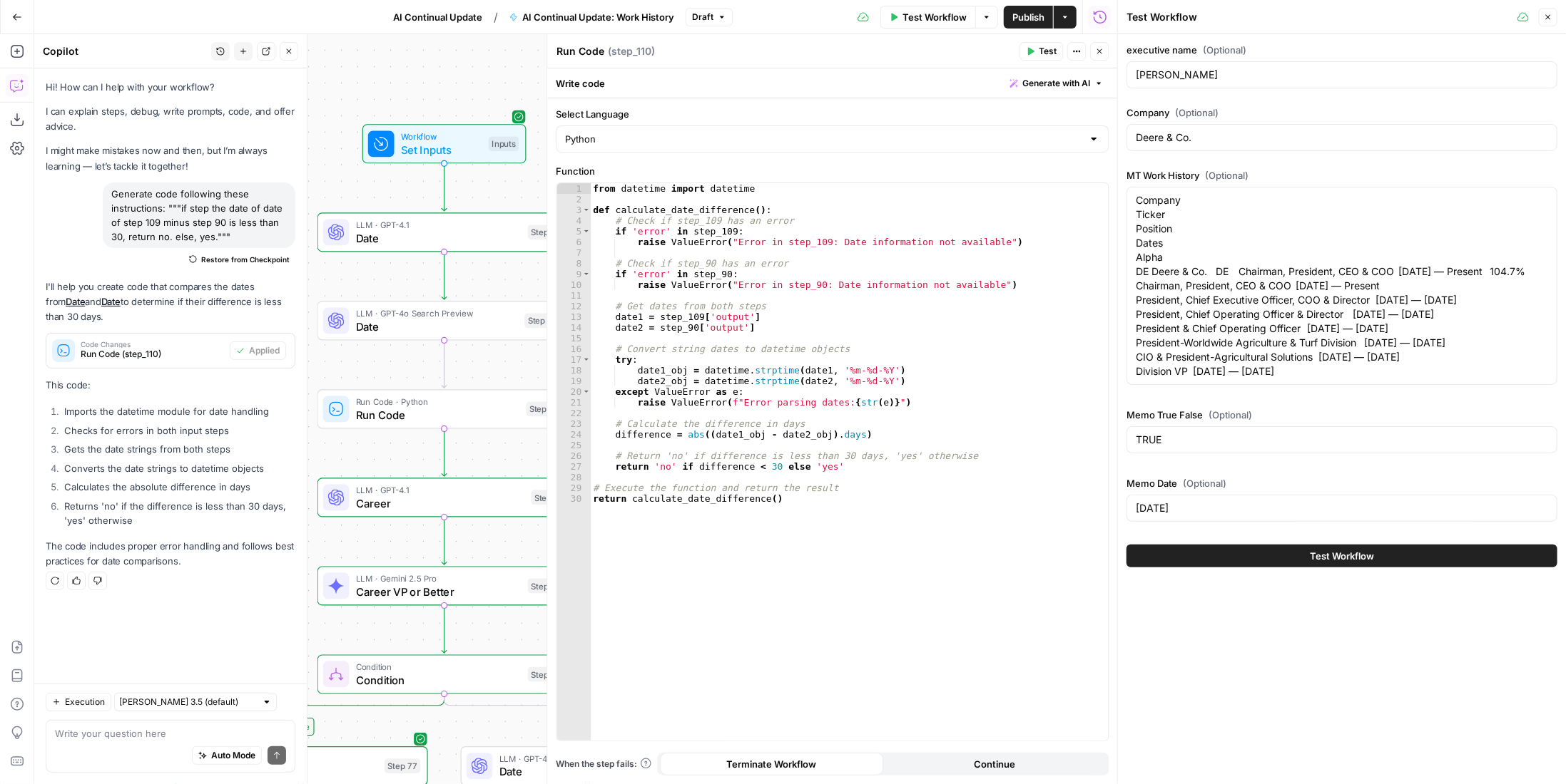
click at [287, 54] on icon "button" at bounding box center [289, 51] width 9 height 9
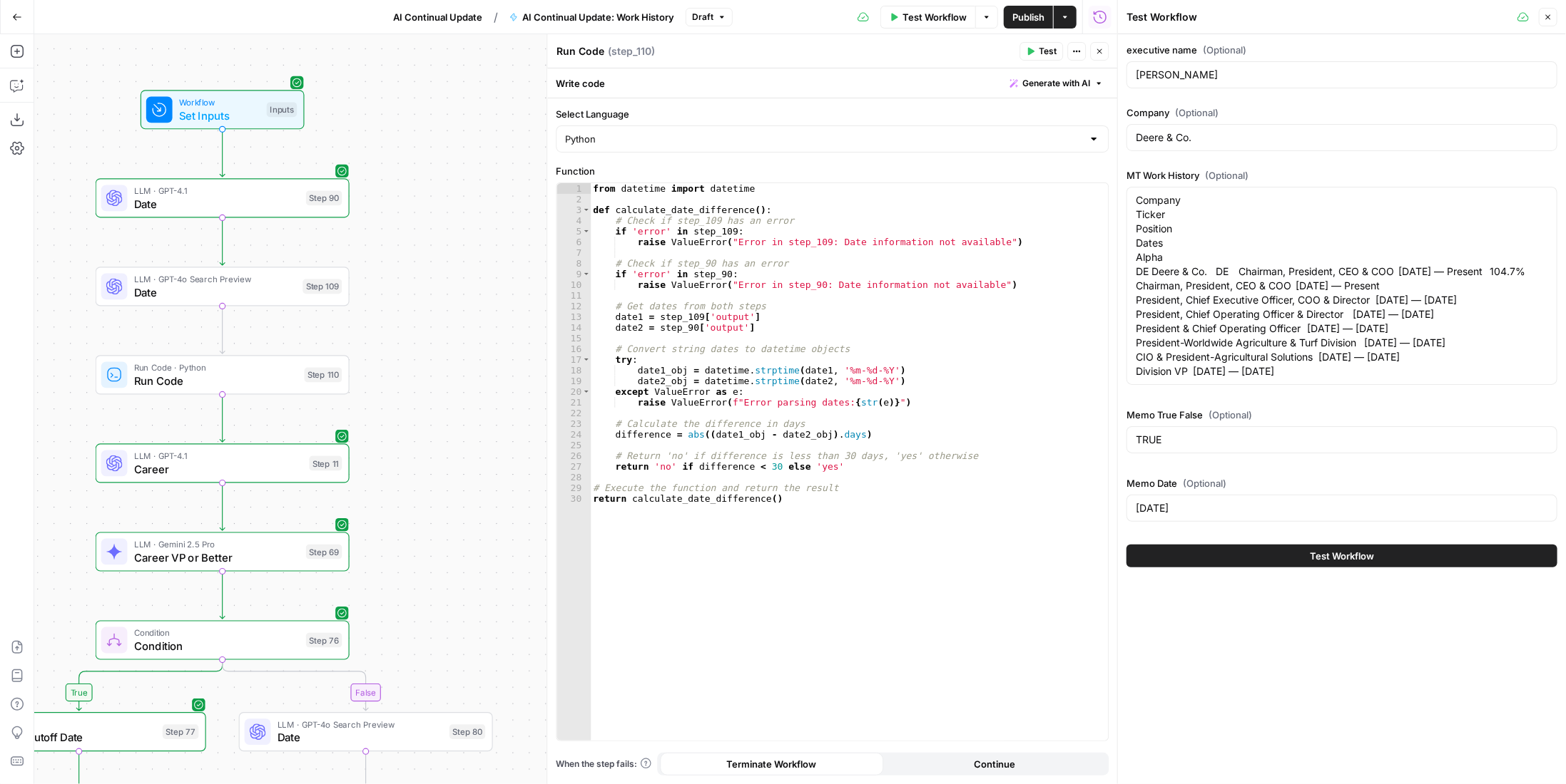
drag, startPoint x: 280, startPoint y: 134, endPoint x: 61, endPoint y: 101, distance: 221.5
click at [61, 101] on div "true false Workflow Set Inputs Inputs LLM · GPT-4.1 Date Step 90 LLM · GPT-4o S…" at bounding box center [575, 408] width 1083 height 750
click at [269, 290] on span "Date" at bounding box center [215, 292] width 161 height 16
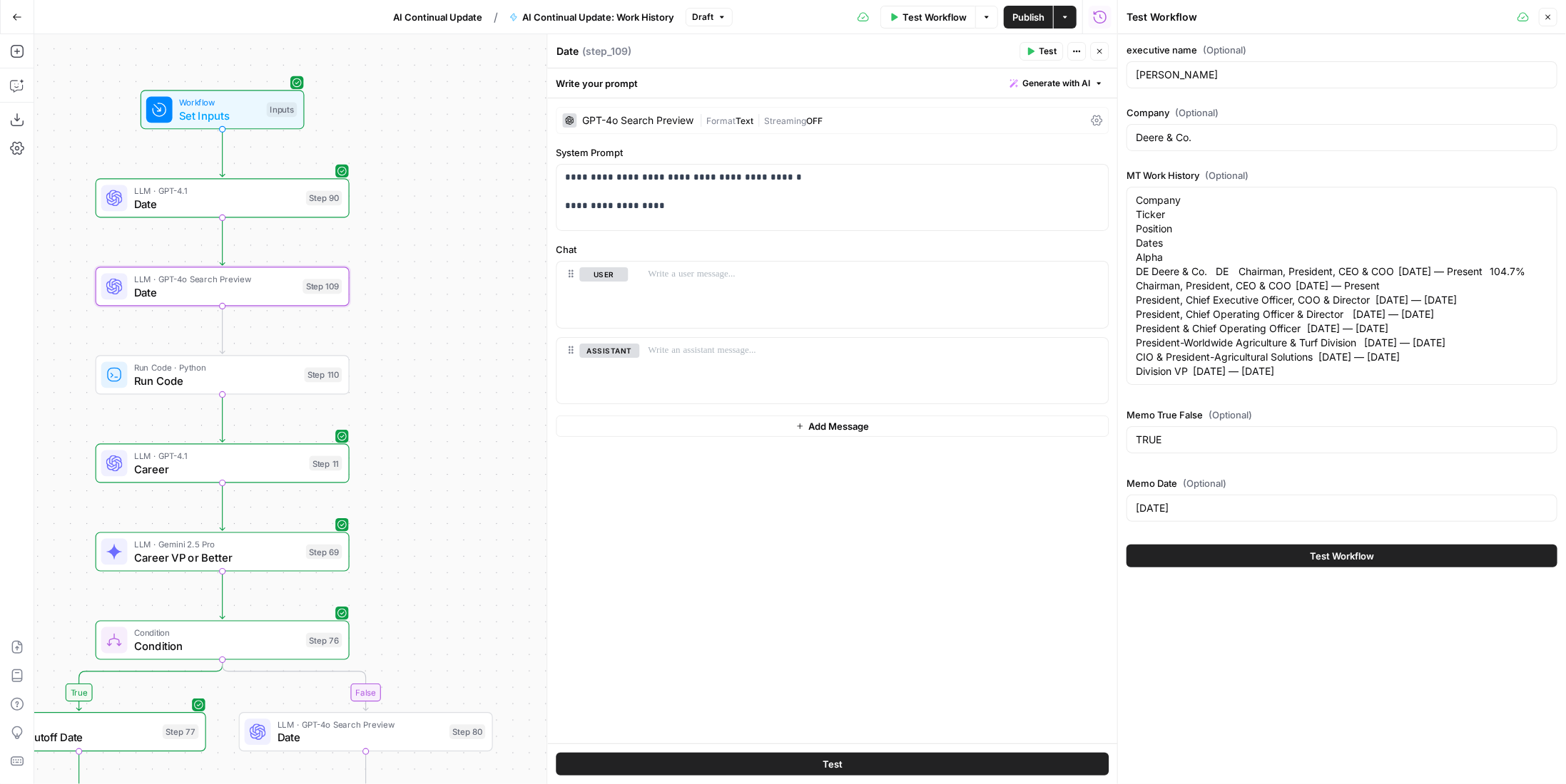
click at [1048, 49] on span "Test" at bounding box center [1048, 51] width 18 height 13
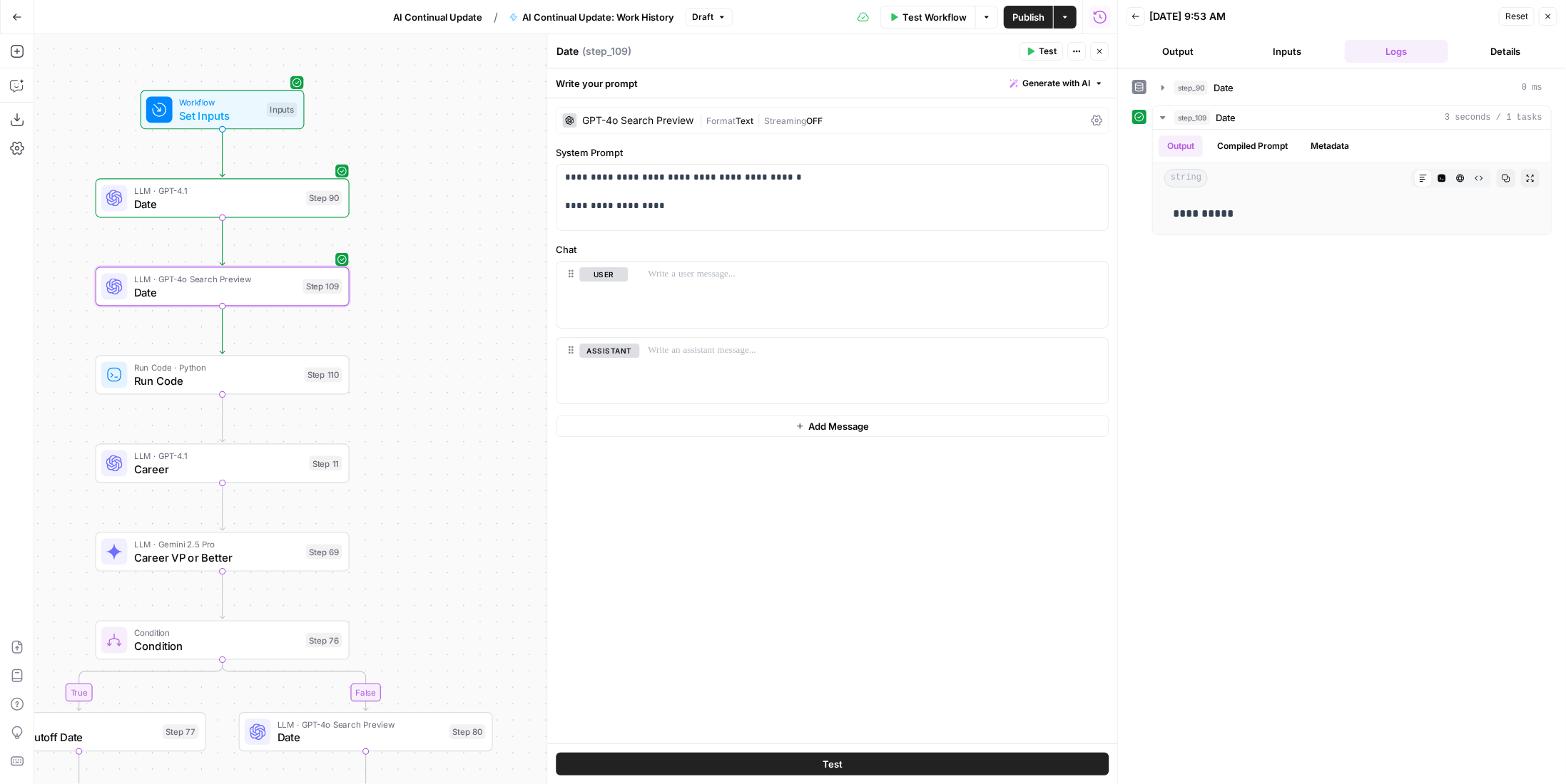
click at [273, 373] on span "Run Code" at bounding box center [216, 381] width 164 height 16
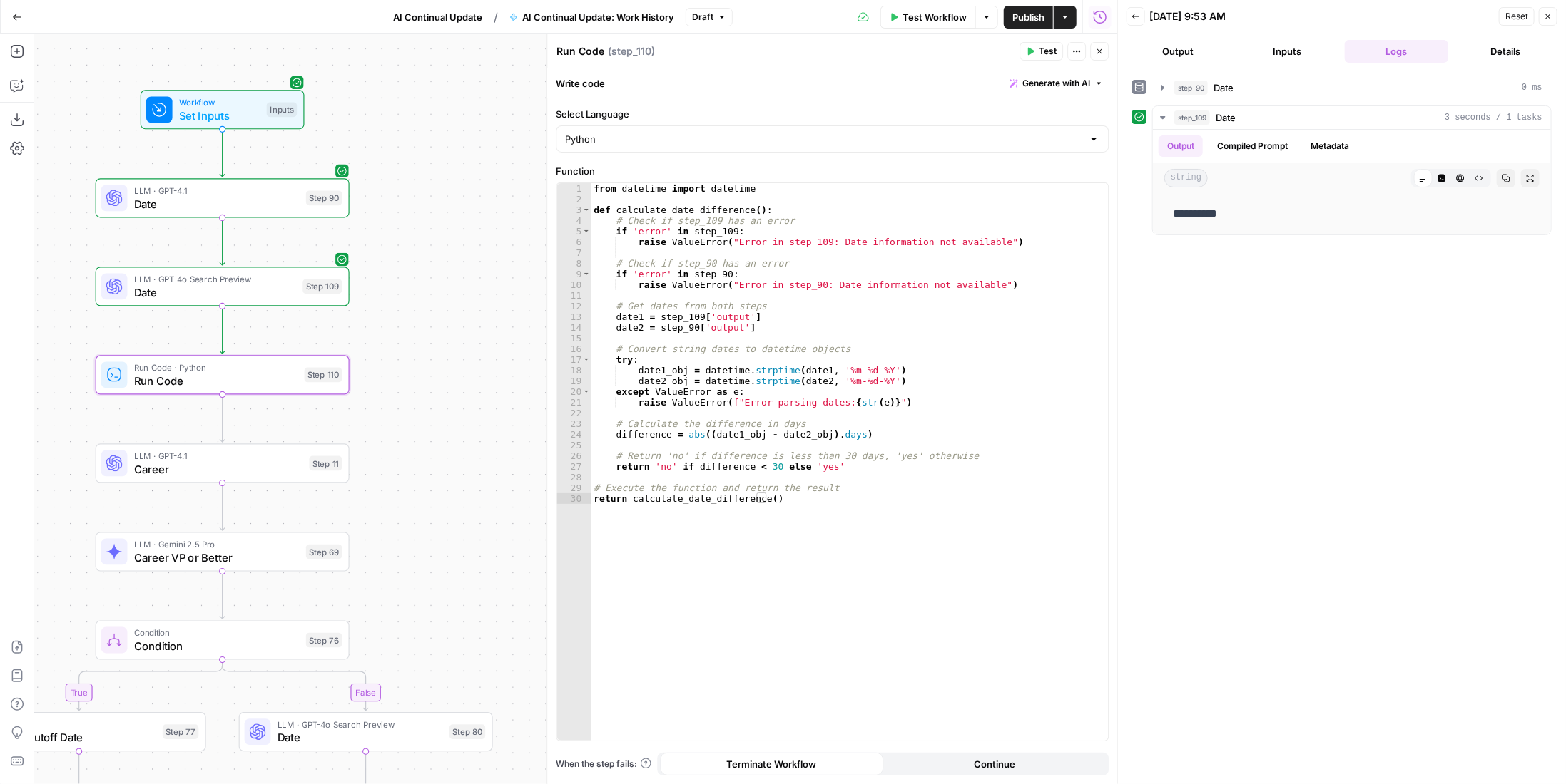
click at [1046, 49] on span "Test" at bounding box center [1048, 51] width 18 height 13
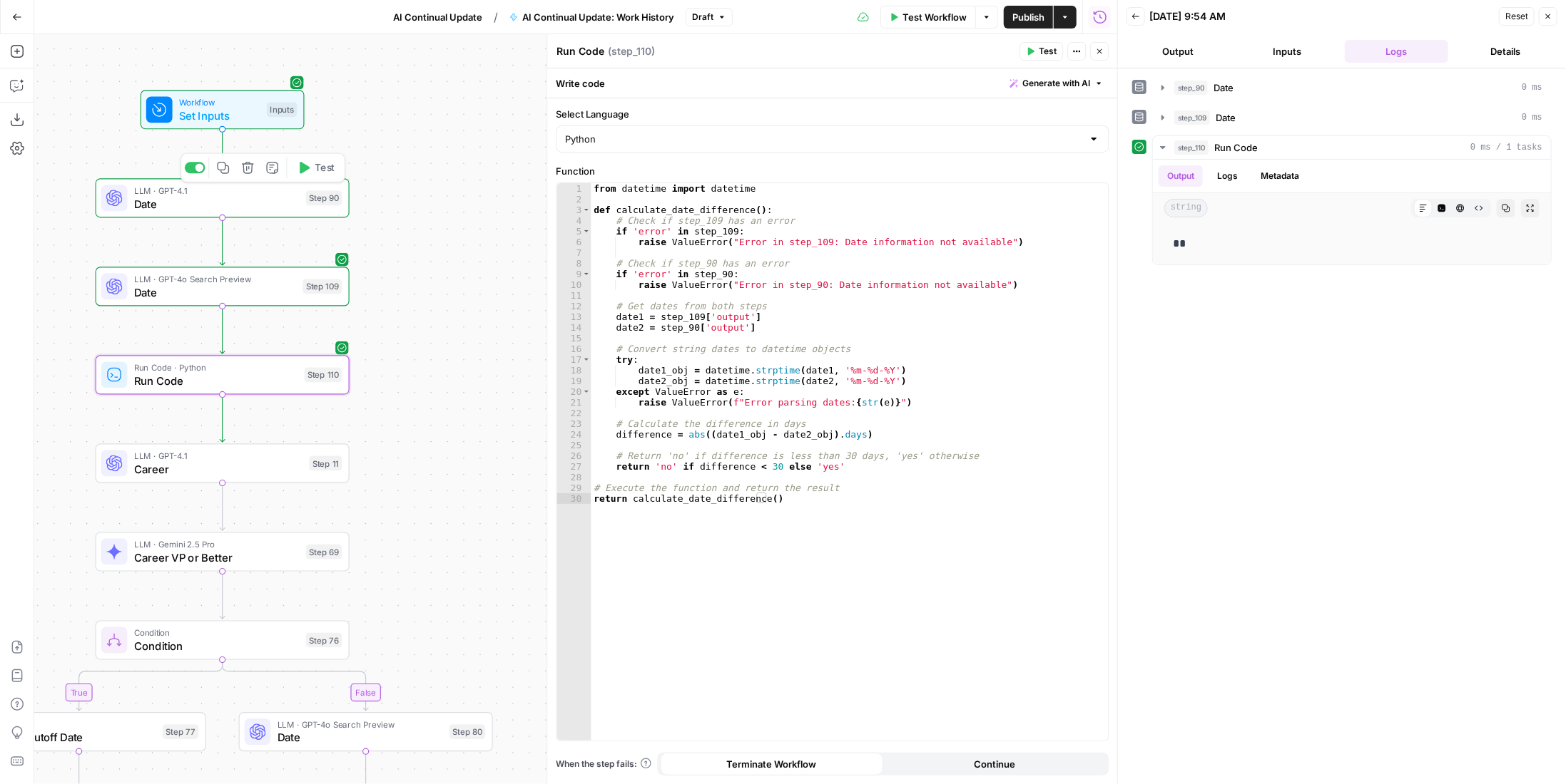
click at [924, 9] on button "Test Workflow" at bounding box center [928, 17] width 96 height 23
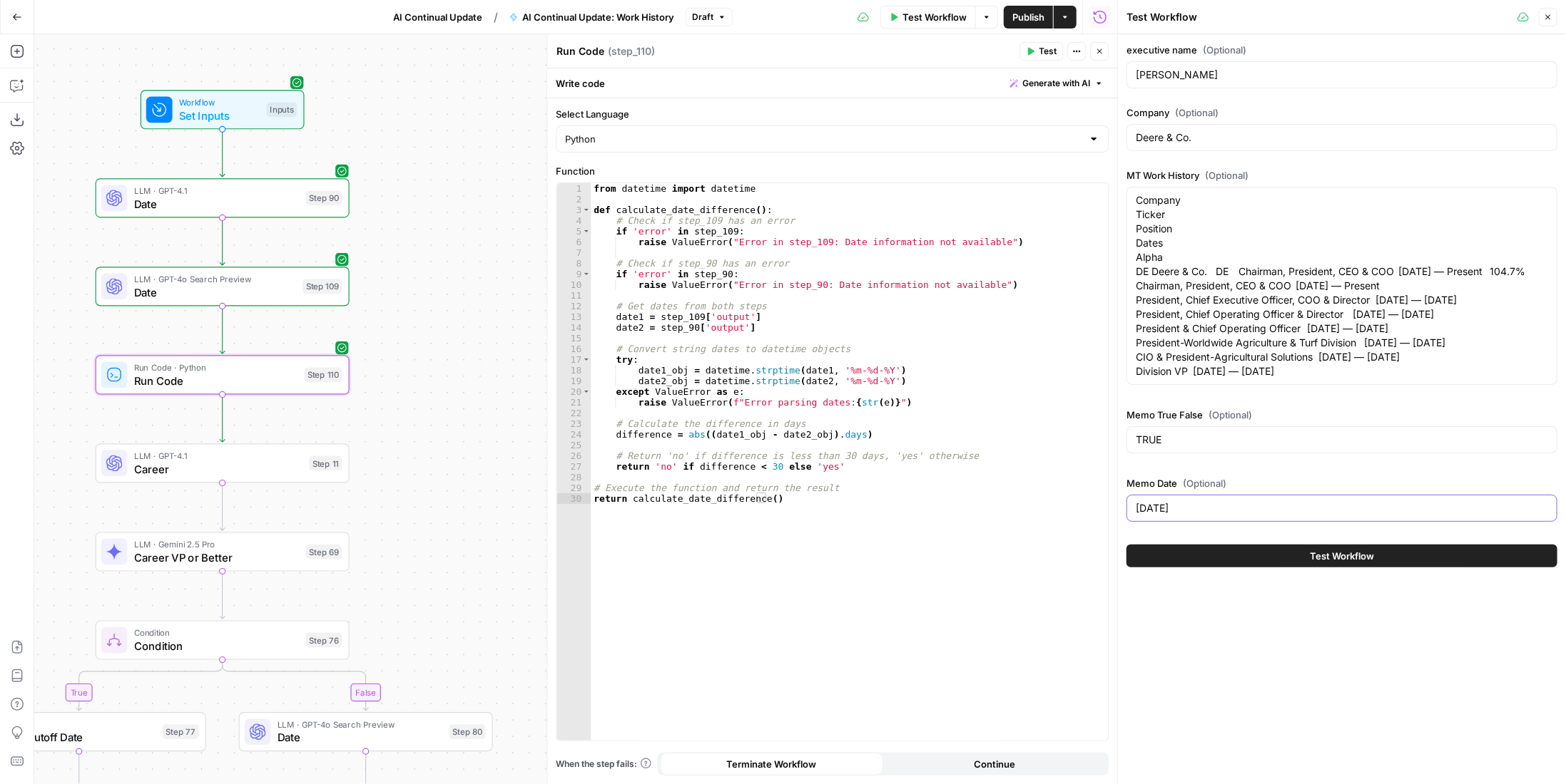
click at [1186, 515] on input "[DATE]" at bounding box center [1342, 508] width 413 height 14
type input "9/8/2024"
click at [165, 207] on span "Date" at bounding box center [217, 203] width 165 height 16
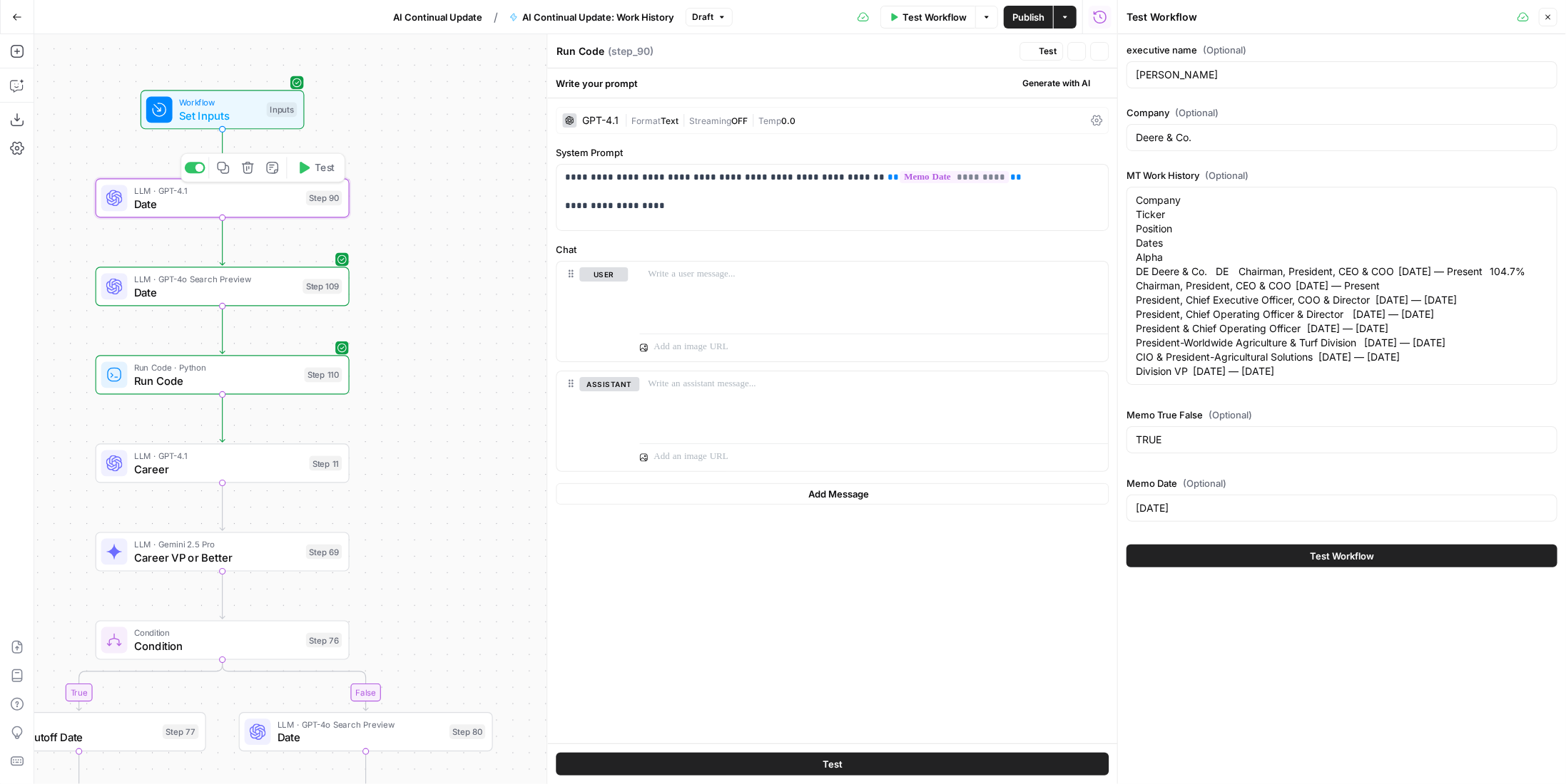
type textarea "Date"
click at [1045, 52] on span "Test" at bounding box center [1048, 51] width 18 height 13
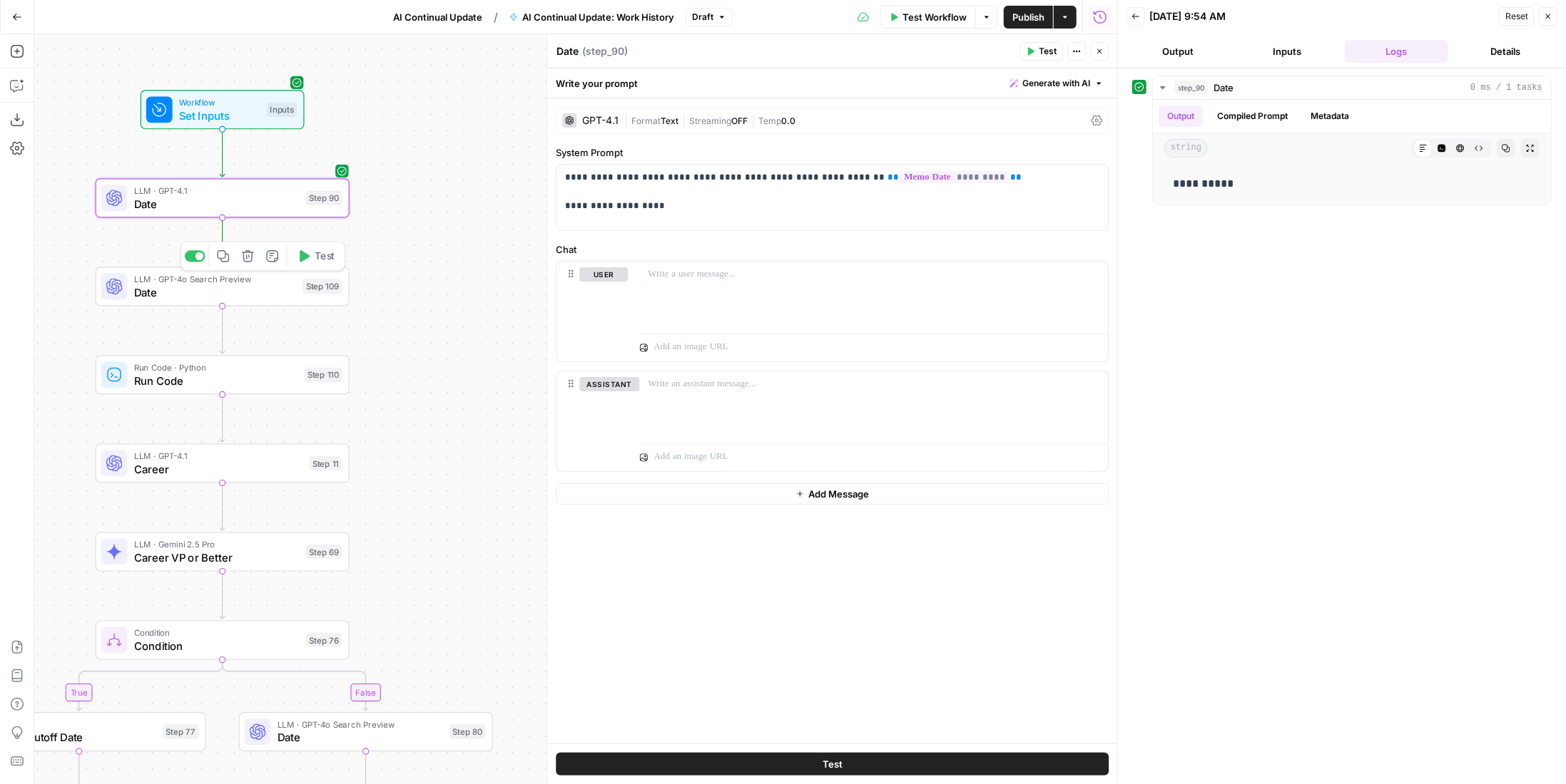
click at [290, 290] on span "Date" at bounding box center [215, 292] width 161 height 16
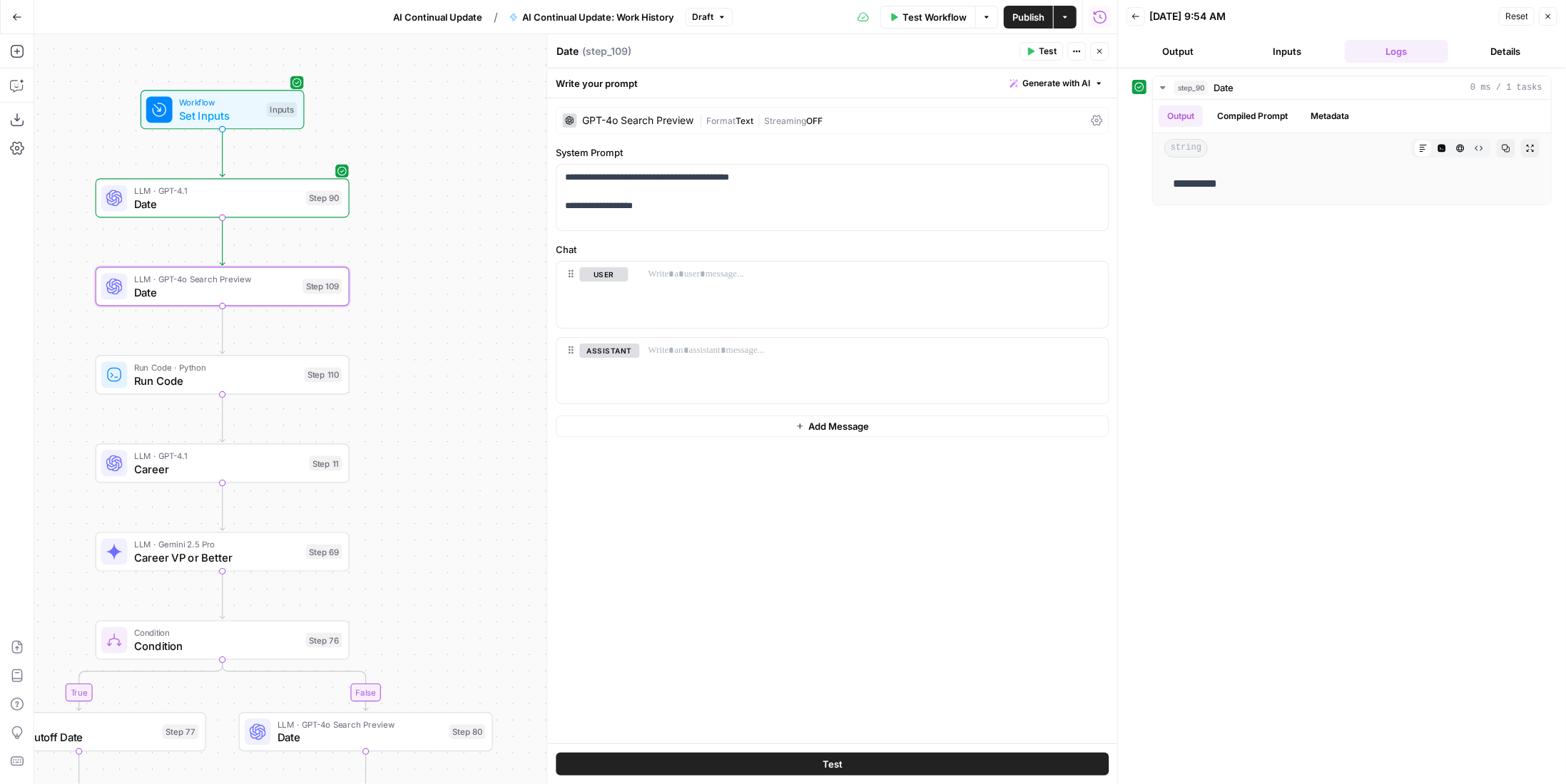
click at [1048, 48] on span "Test" at bounding box center [1048, 51] width 18 height 13
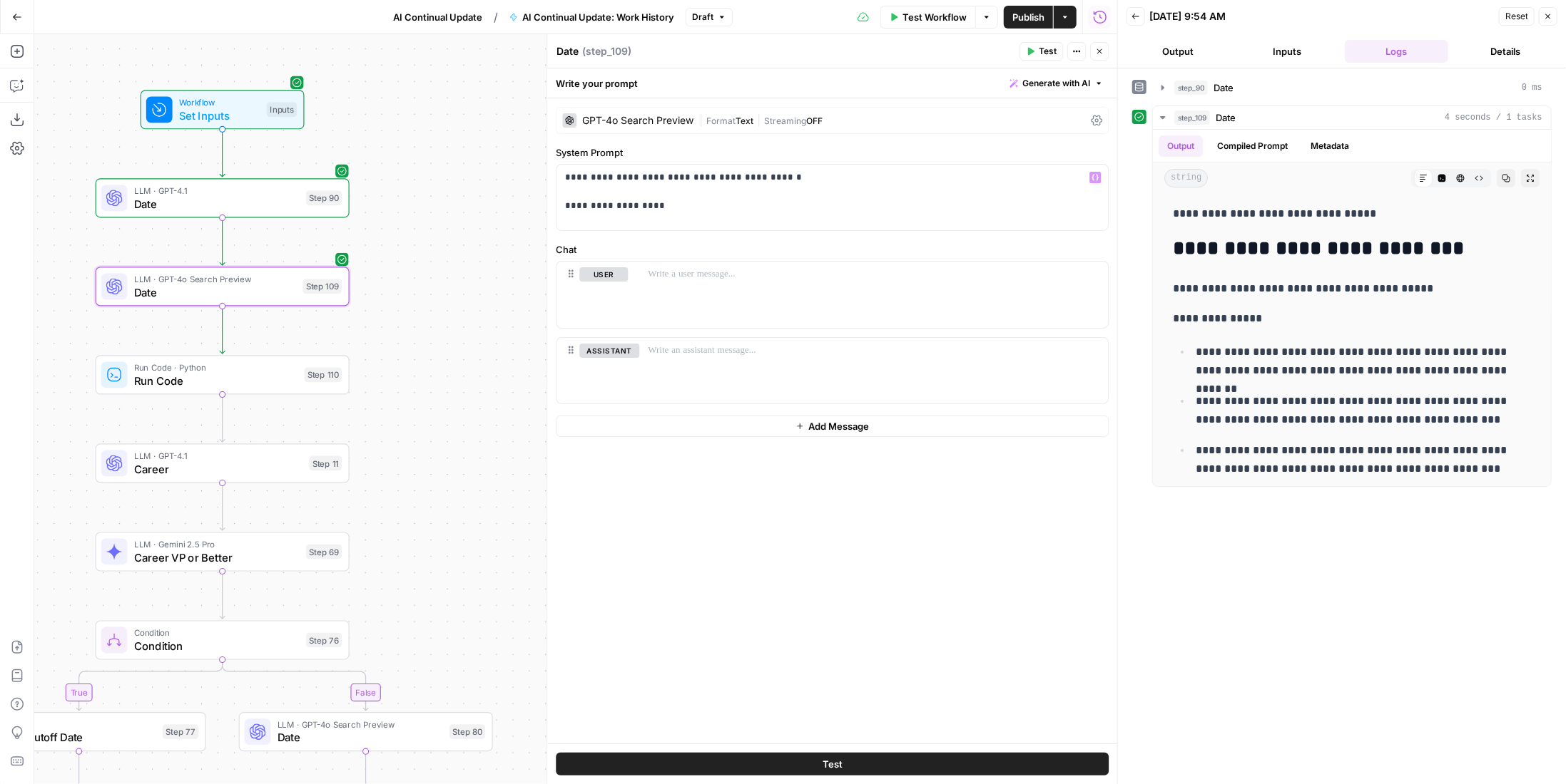
click at [755, 126] on div "| Format Text | Streaming OFF" at bounding box center [891, 122] width 386 height 14
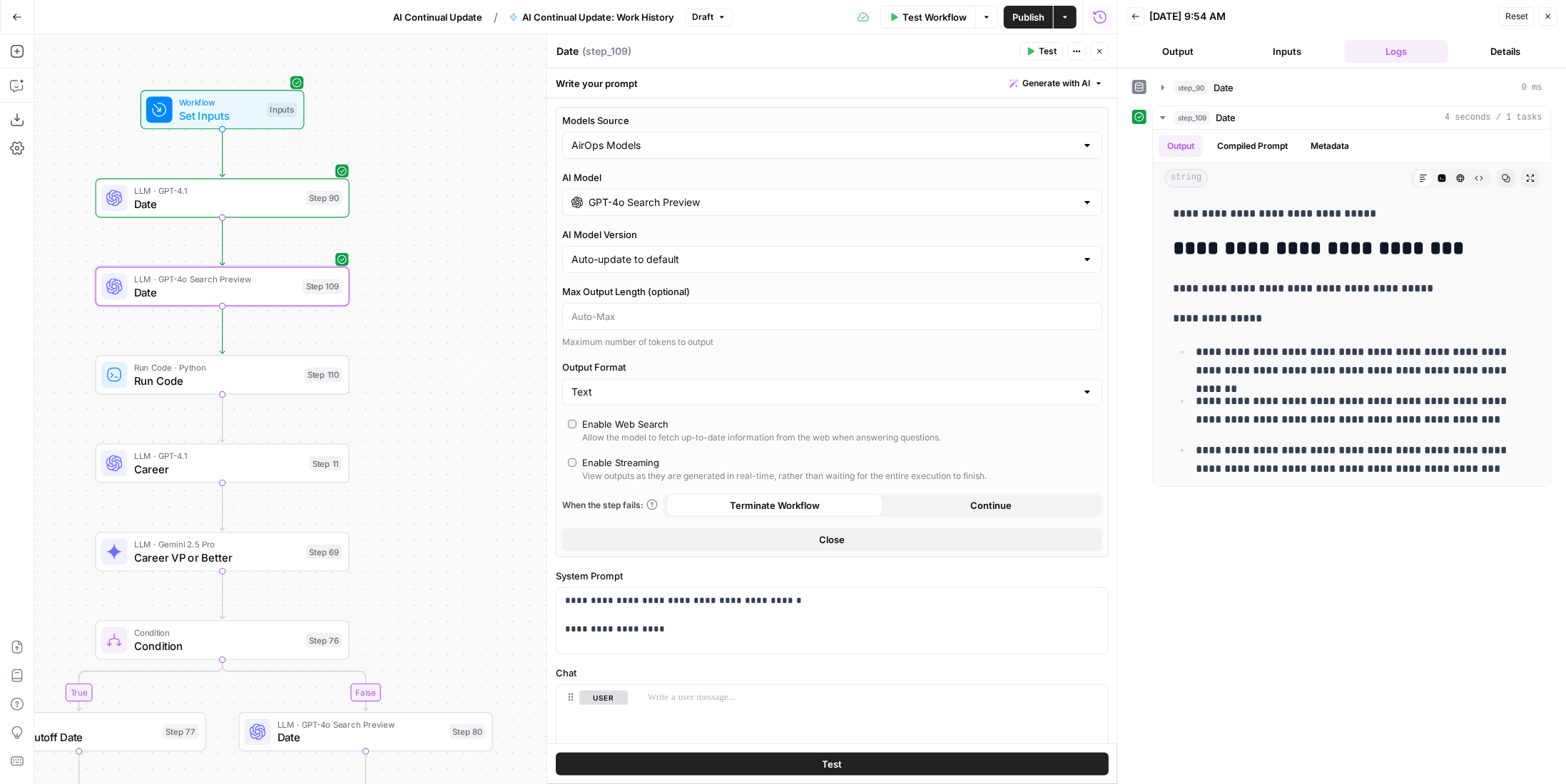
click at [799, 151] on div "AirOps Models" at bounding box center [832, 144] width 540 height 27
type input "AirOps Models"
click at [806, 240] on div "AI Model Version Auto-update to default" at bounding box center [832, 250] width 540 height 46
click at [783, 193] on div "GPT-4o Search Preview" at bounding box center [832, 202] width 540 height 27
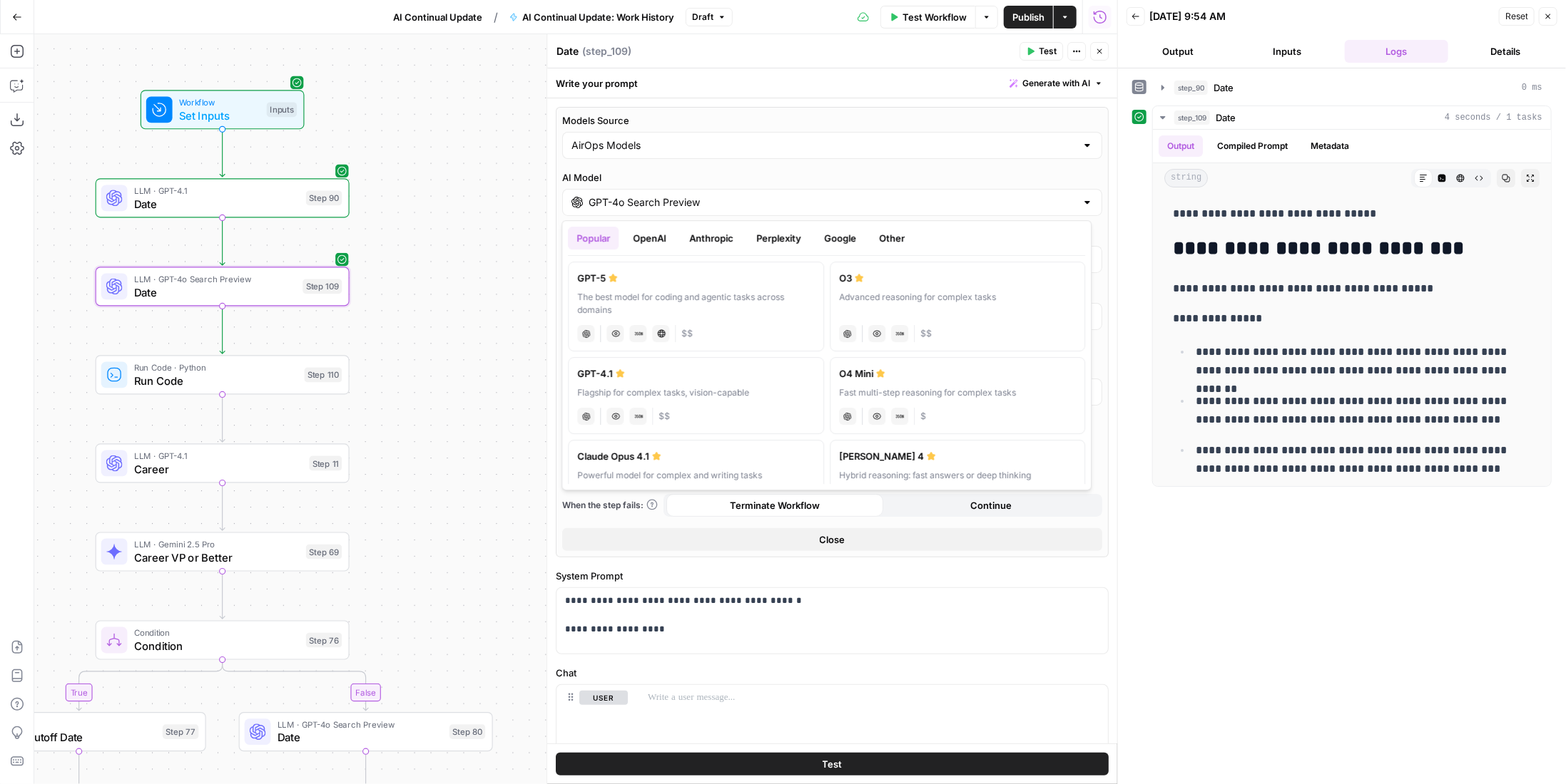
click at [853, 245] on button "Google" at bounding box center [839, 238] width 49 height 23
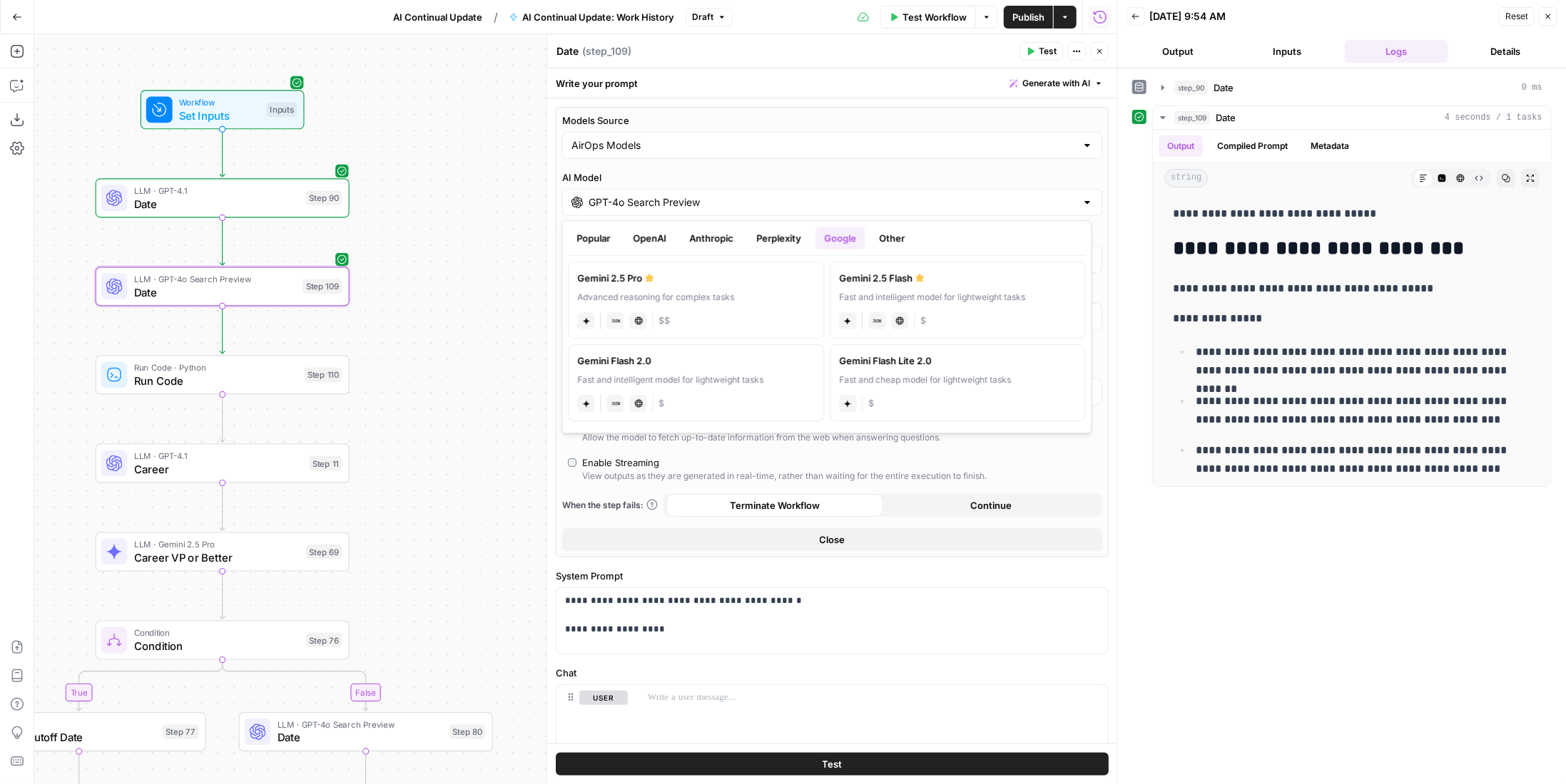
click at [1007, 285] on label "Gemini 2.5 Flash Fast and intelligent model for lightweight tasks gemini JSON M…" at bounding box center [957, 300] width 256 height 77
type input "Gemini 2.5 Flash"
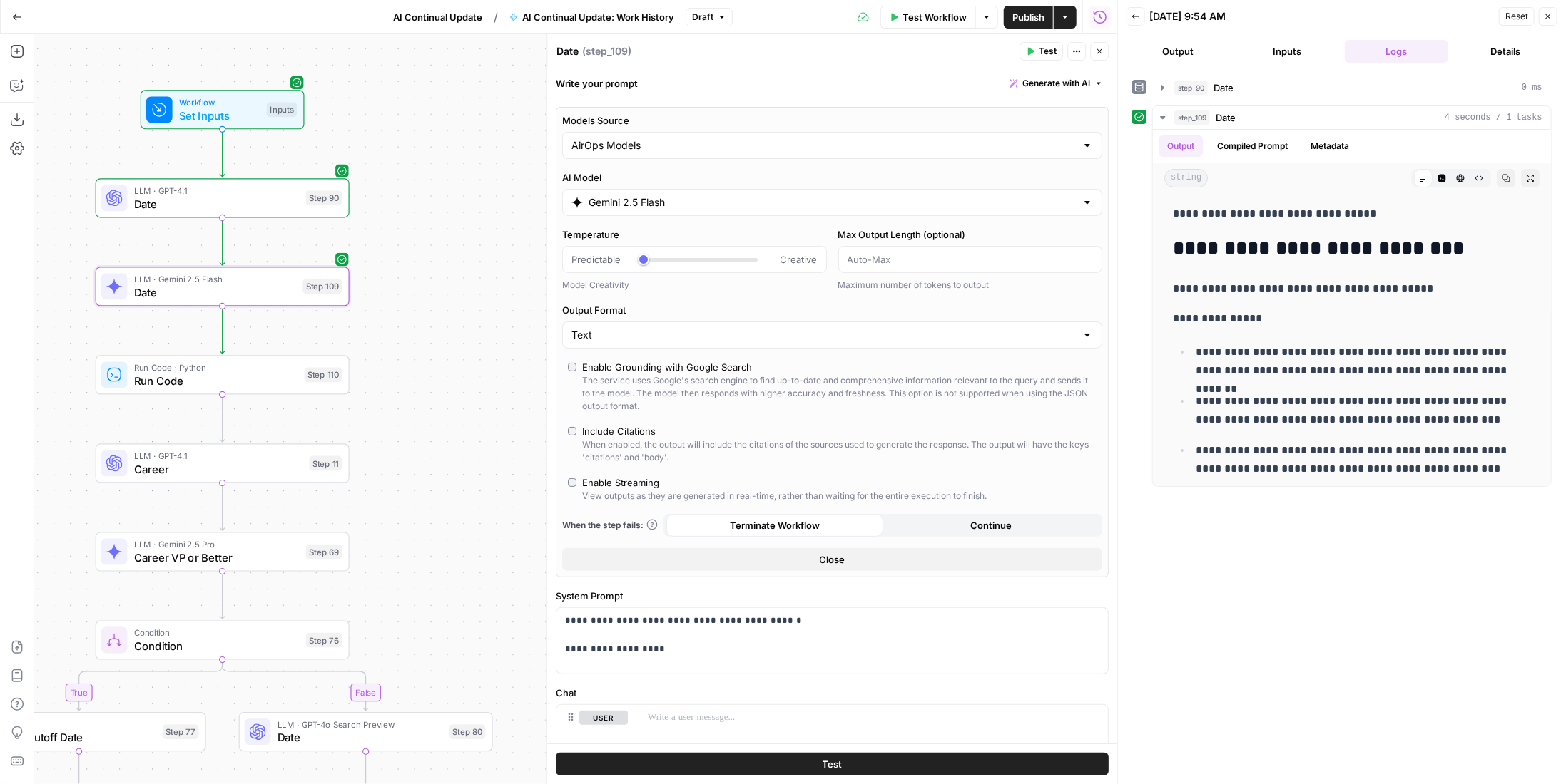
click at [1002, 761] on button "Test" at bounding box center [832, 764] width 553 height 23
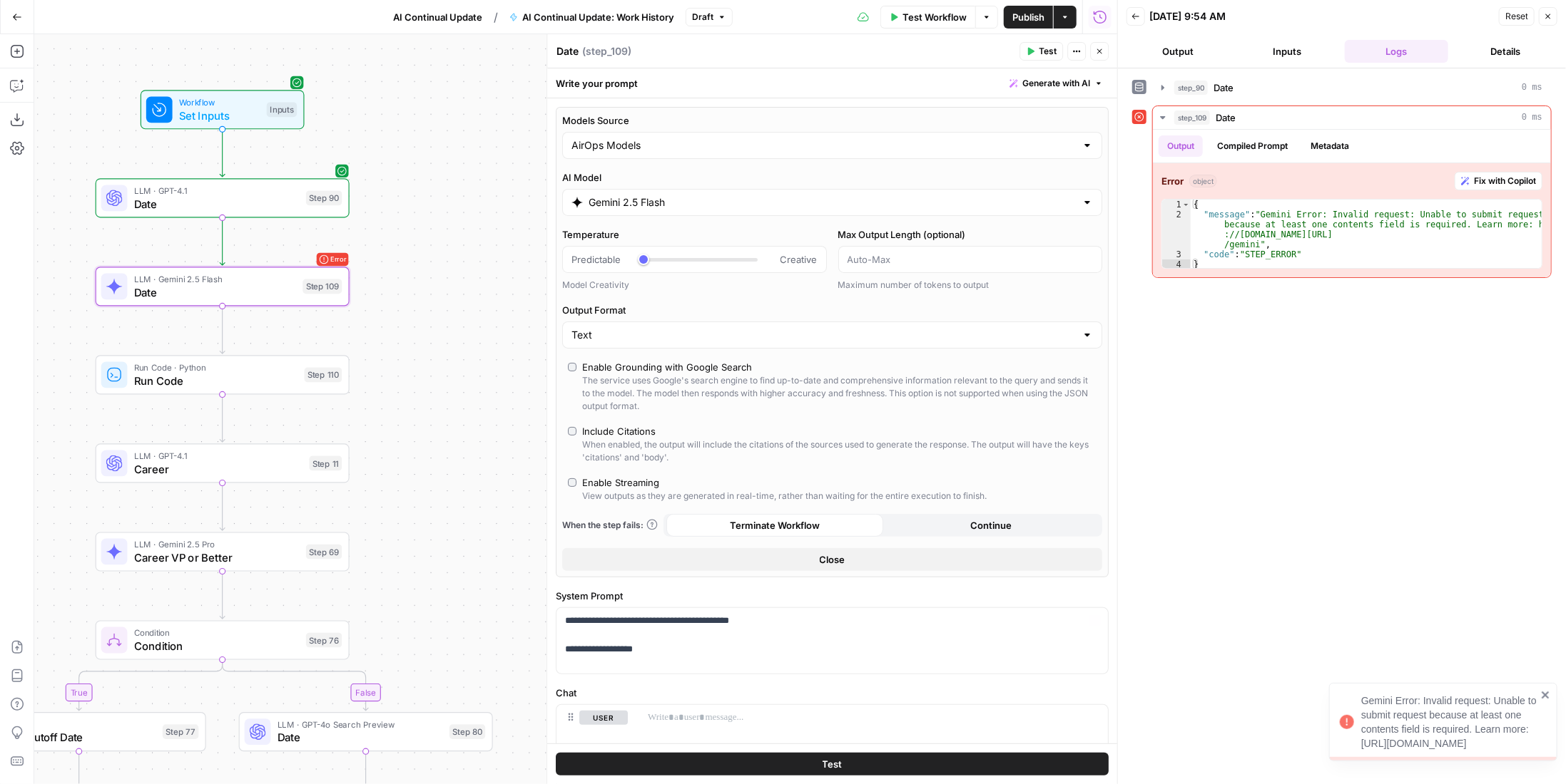
scroll to position [139, 0]
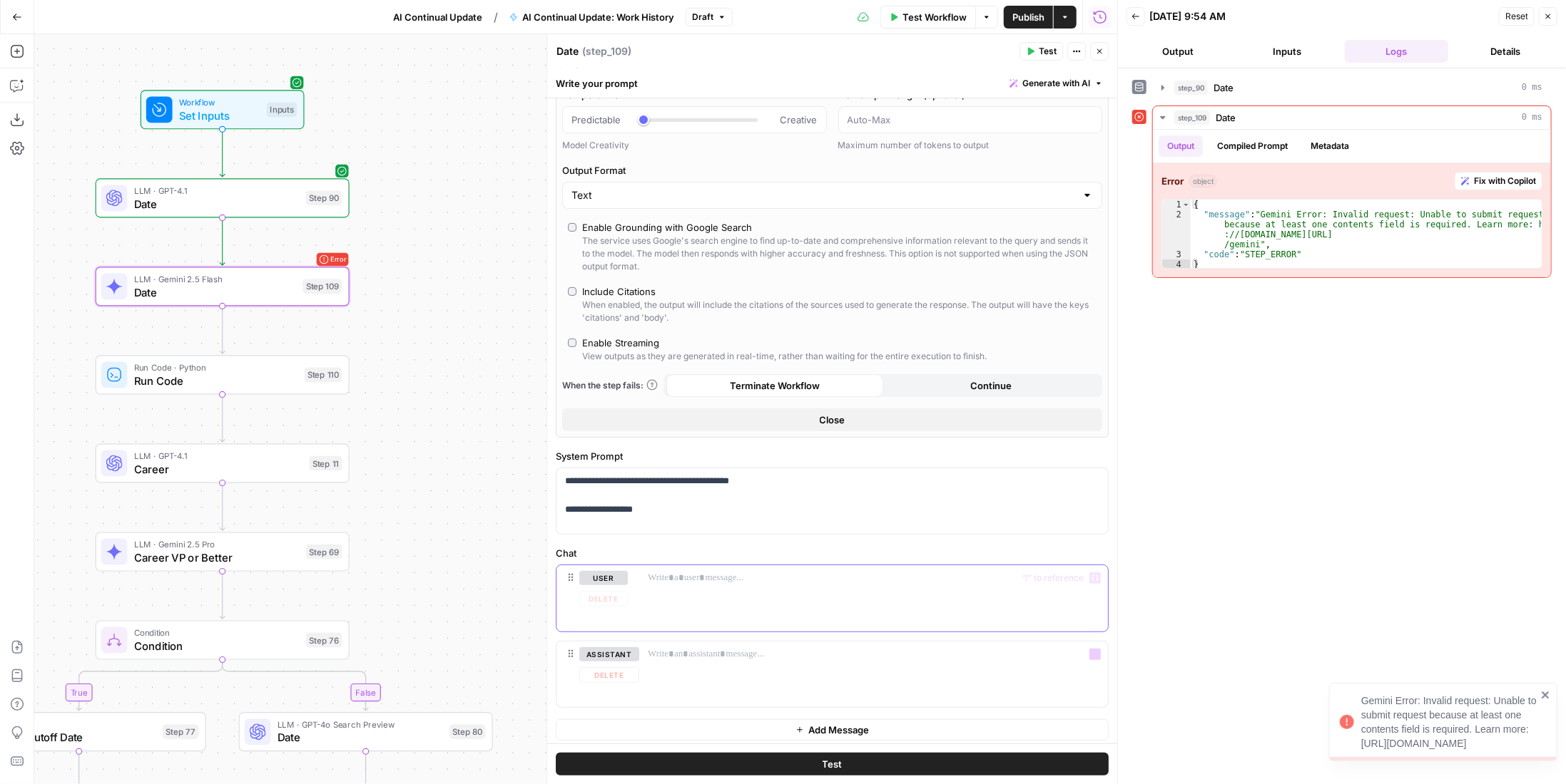
click at [735, 600] on div at bounding box center [873, 599] width 469 height 66
click at [846, 753] on button "Test" at bounding box center [832, 764] width 553 height 23
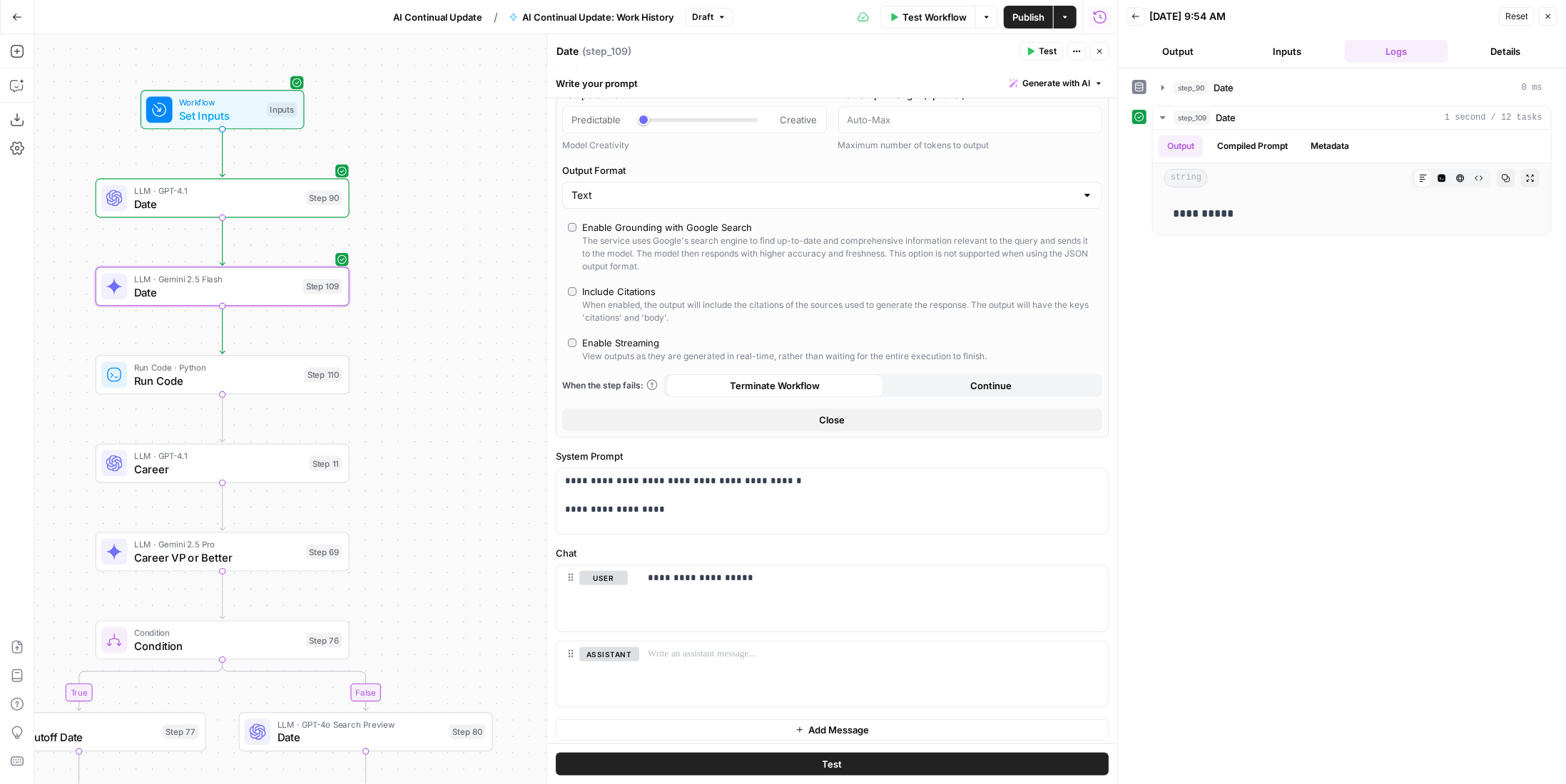
click at [1028, 54] on icon "button" at bounding box center [1030, 51] width 9 height 9
click at [314, 371] on div "Step 110" at bounding box center [324, 375] width 38 height 15
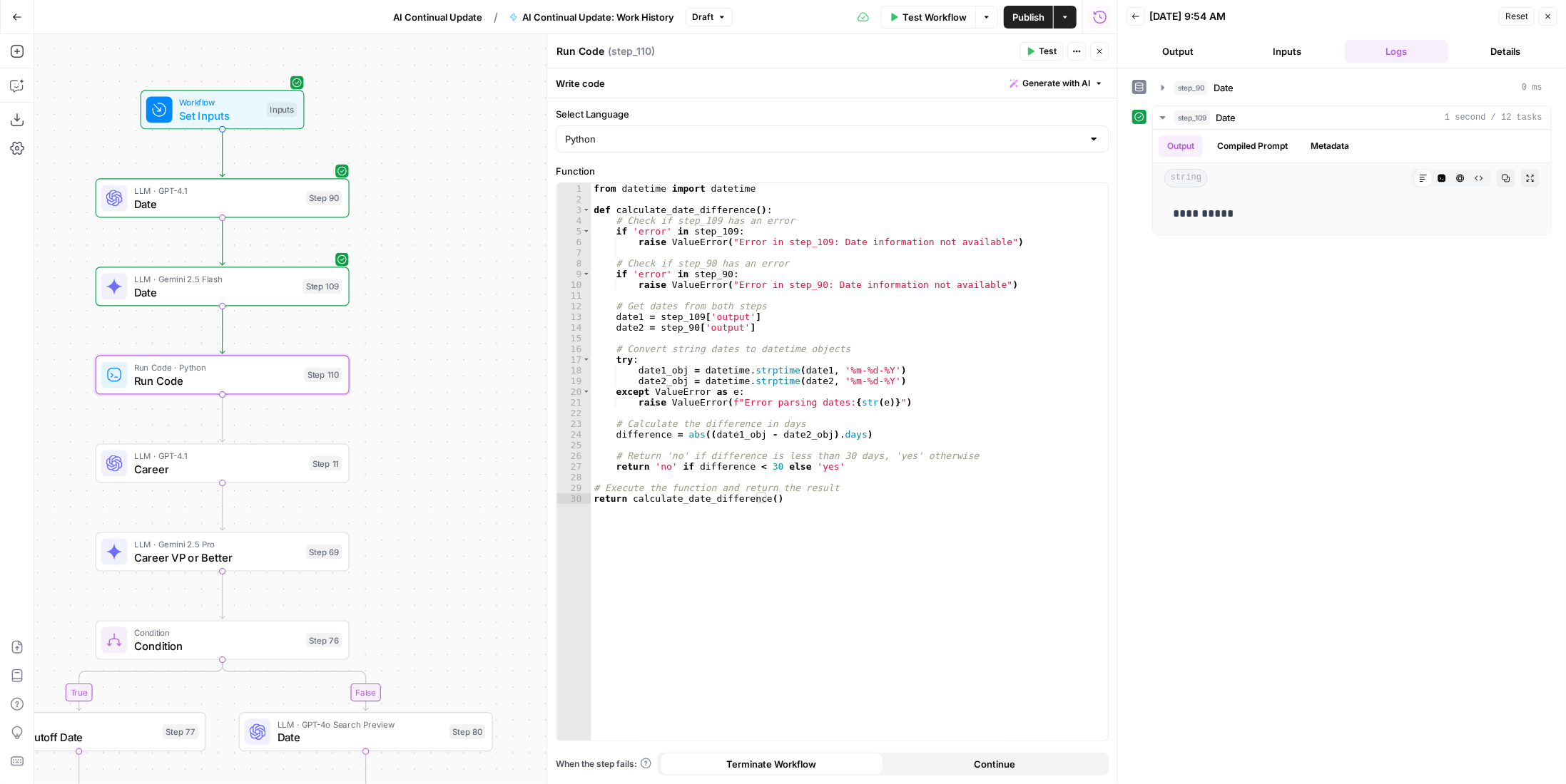
click at [1048, 58] on button "Test" at bounding box center [1042, 51] width 44 height 19
drag, startPoint x: 1096, startPoint y: 52, endPoint x: 986, endPoint y: 106, distance: 122.5
click at [1095, 52] on button "Close" at bounding box center [1099, 51] width 19 height 19
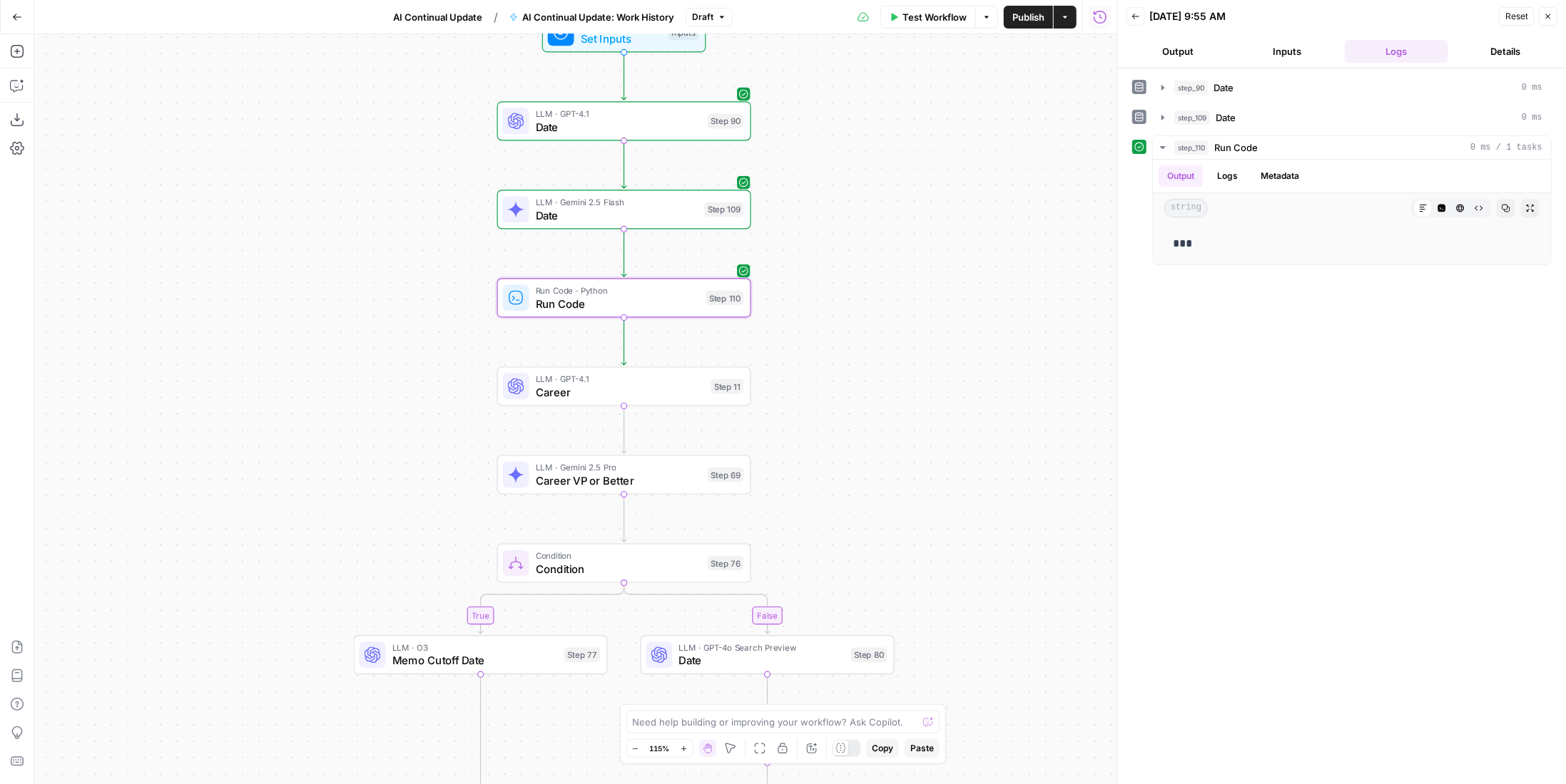
drag, startPoint x: 529, startPoint y: 348, endPoint x: 931, endPoint y: 270, distance: 409.5
click at [931, 270] on div "true false Workflow Set Inputs Inputs LLM · GPT-4.1 Date Step 90 LLM · Gemini 2…" at bounding box center [575, 408] width 1083 height 750
click at [17, 48] on icon "button" at bounding box center [17, 51] width 14 height 14
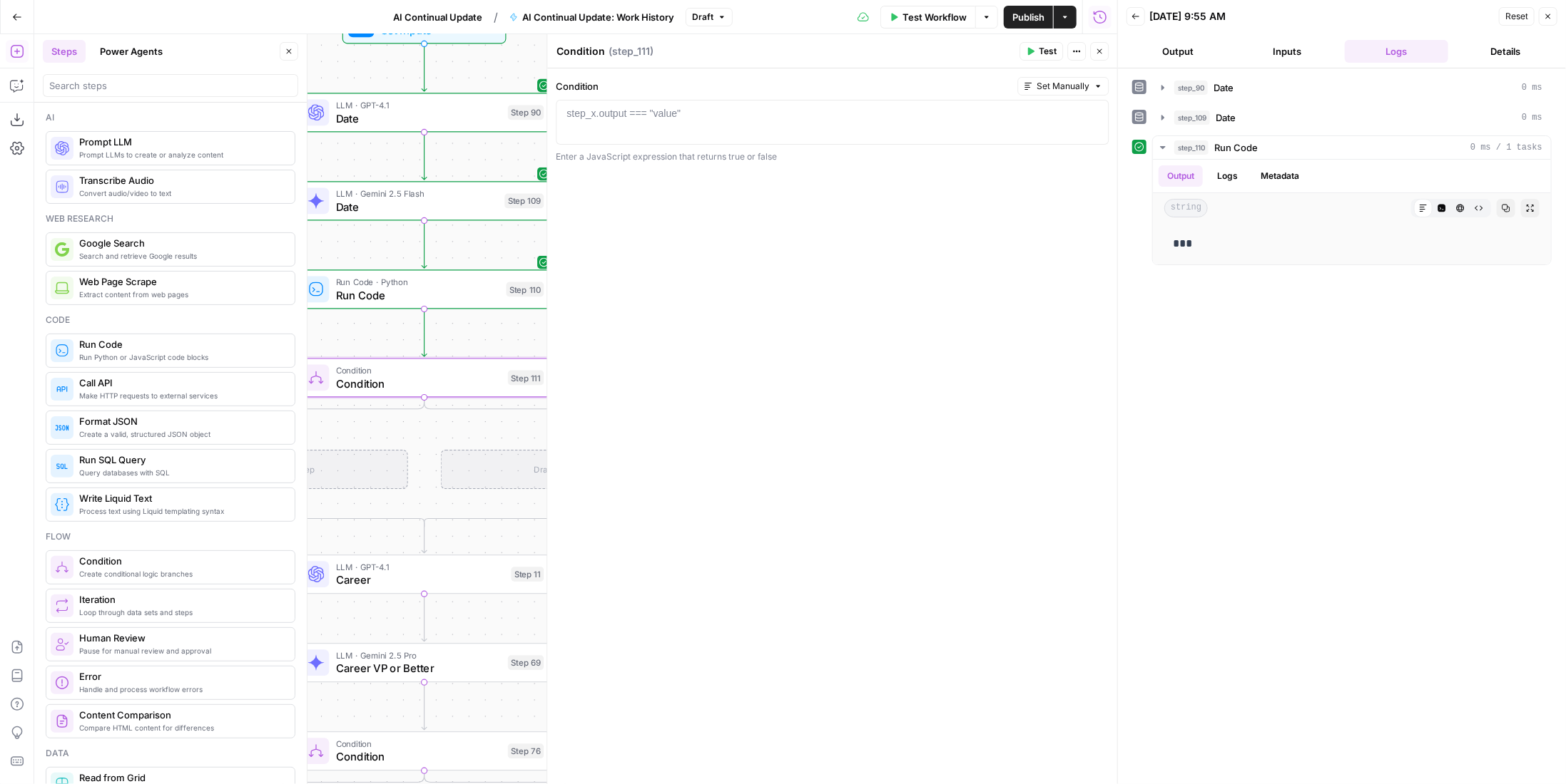
drag, startPoint x: 467, startPoint y: 201, endPoint x: 266, endPoint y: 192, distance: 201.2
click at [266, 192] on body "Paragon (Prod) New Home Browse Your Data Recent Grids Evasion v2 - FINAL BACKFI…" at bounding box center [783, 392] width 1566 height 784
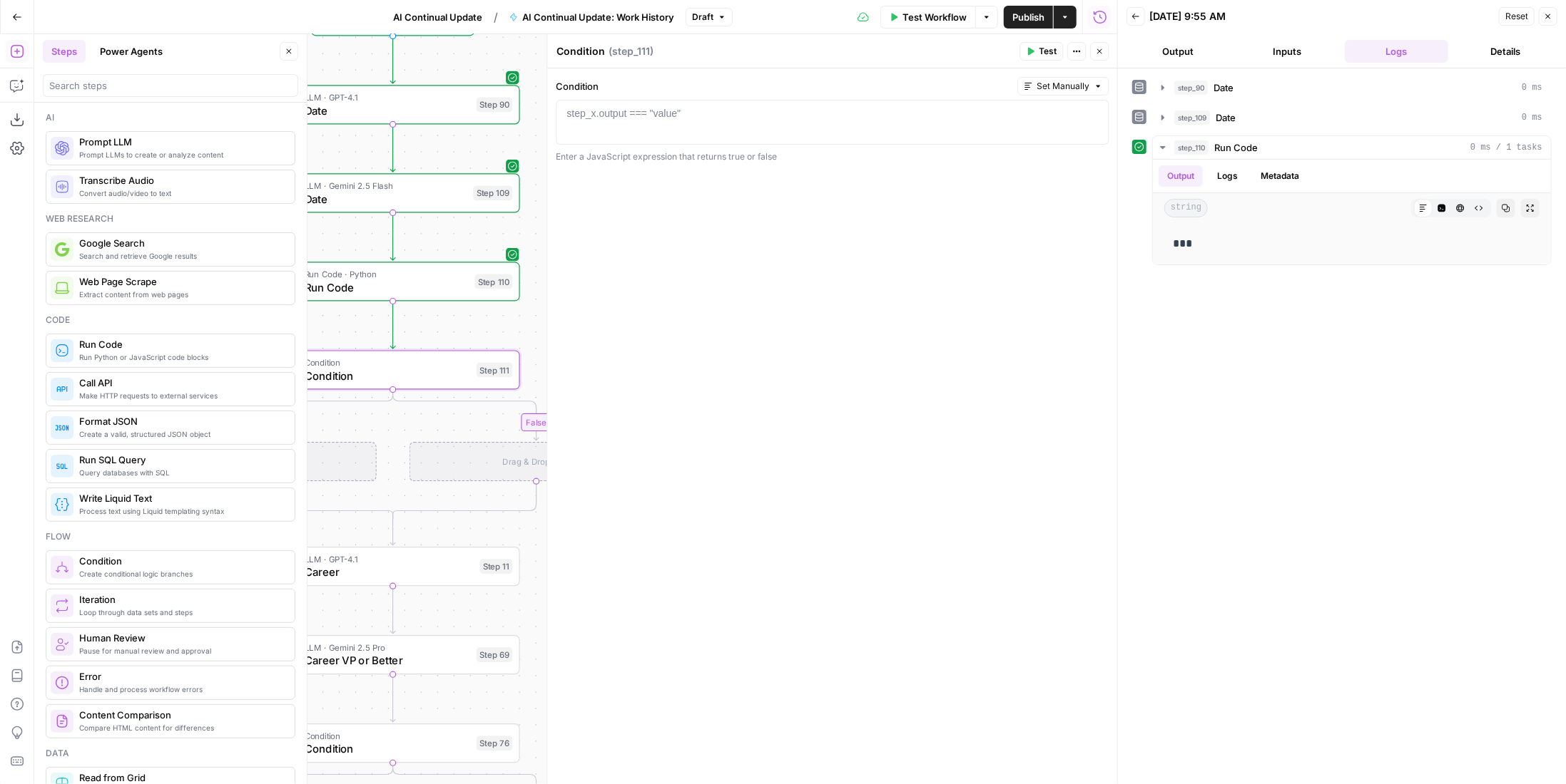
drag, startPoint x: 491, startPoint y: 151, endPoint x: 461, endPoint y: 144, distance: 30.8
click at [461, 144] on div "true false true false Workflow Set Inputs Inputs LLM · GPT-4.1 Date Step 90 LLM…" at bounding box center [575, 408] width 1083 height 750
click at [643, 115] on div "step_x.output === "value"" at bounding box center [623, 114] width 115 height 14
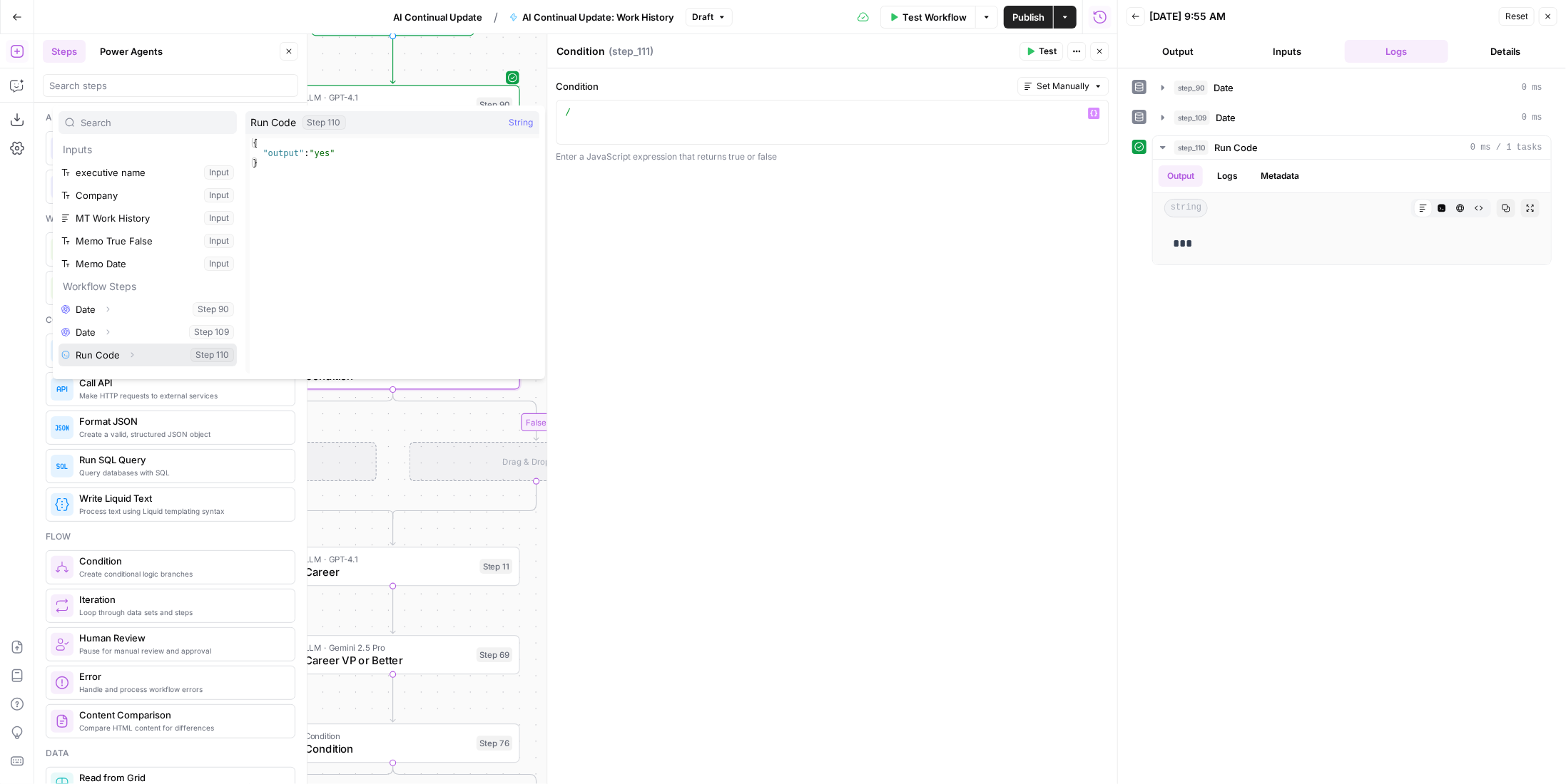
click at [103, 358] on button "Select variable Run Code" at bounding box center [148, 355] width 178 height 23
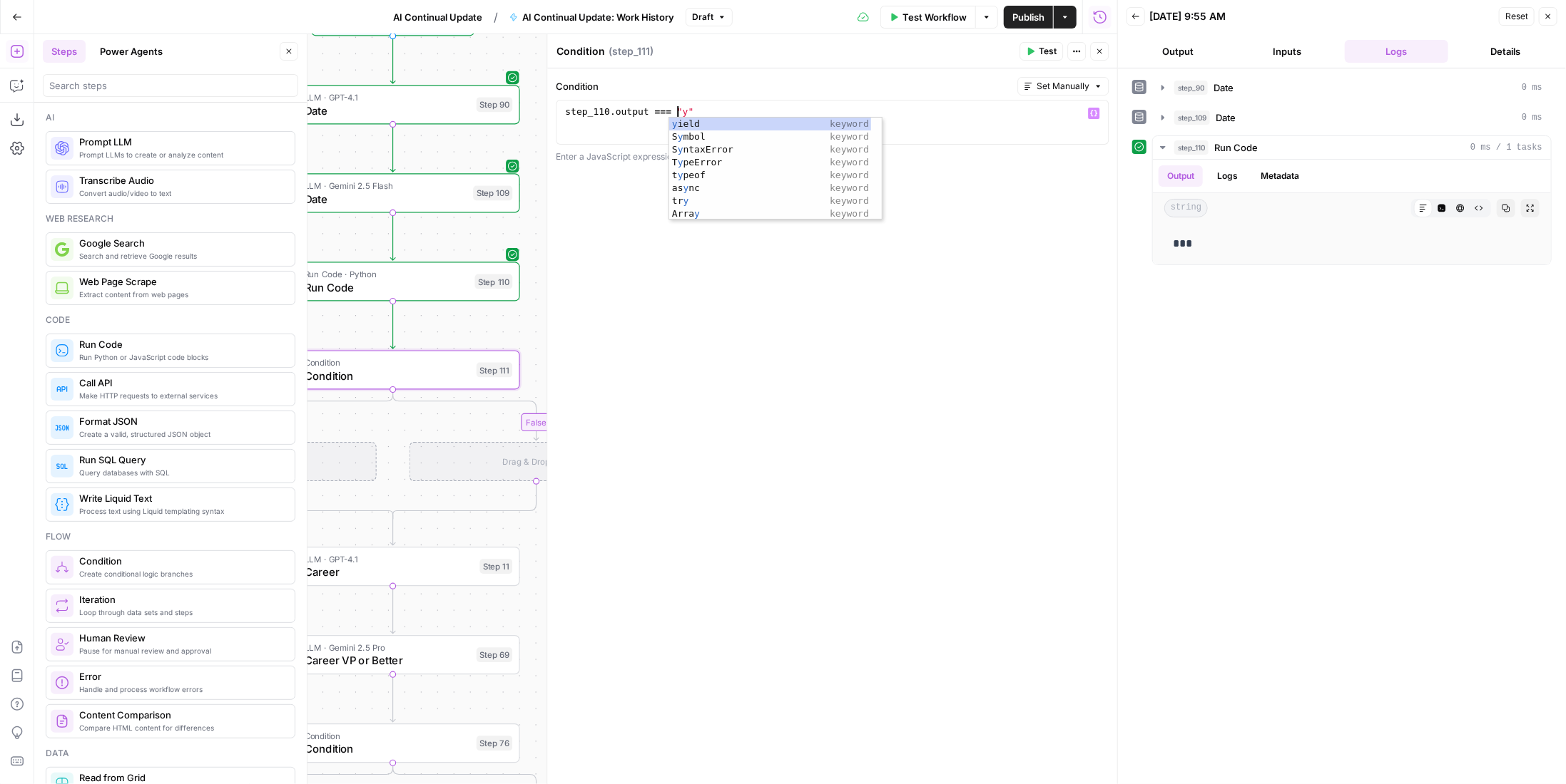
scroll to position [0, 9]
type textarea "**********"
click at [1105, 53] on button "Close" at bounding box center [1099, 51] width 19 height 19
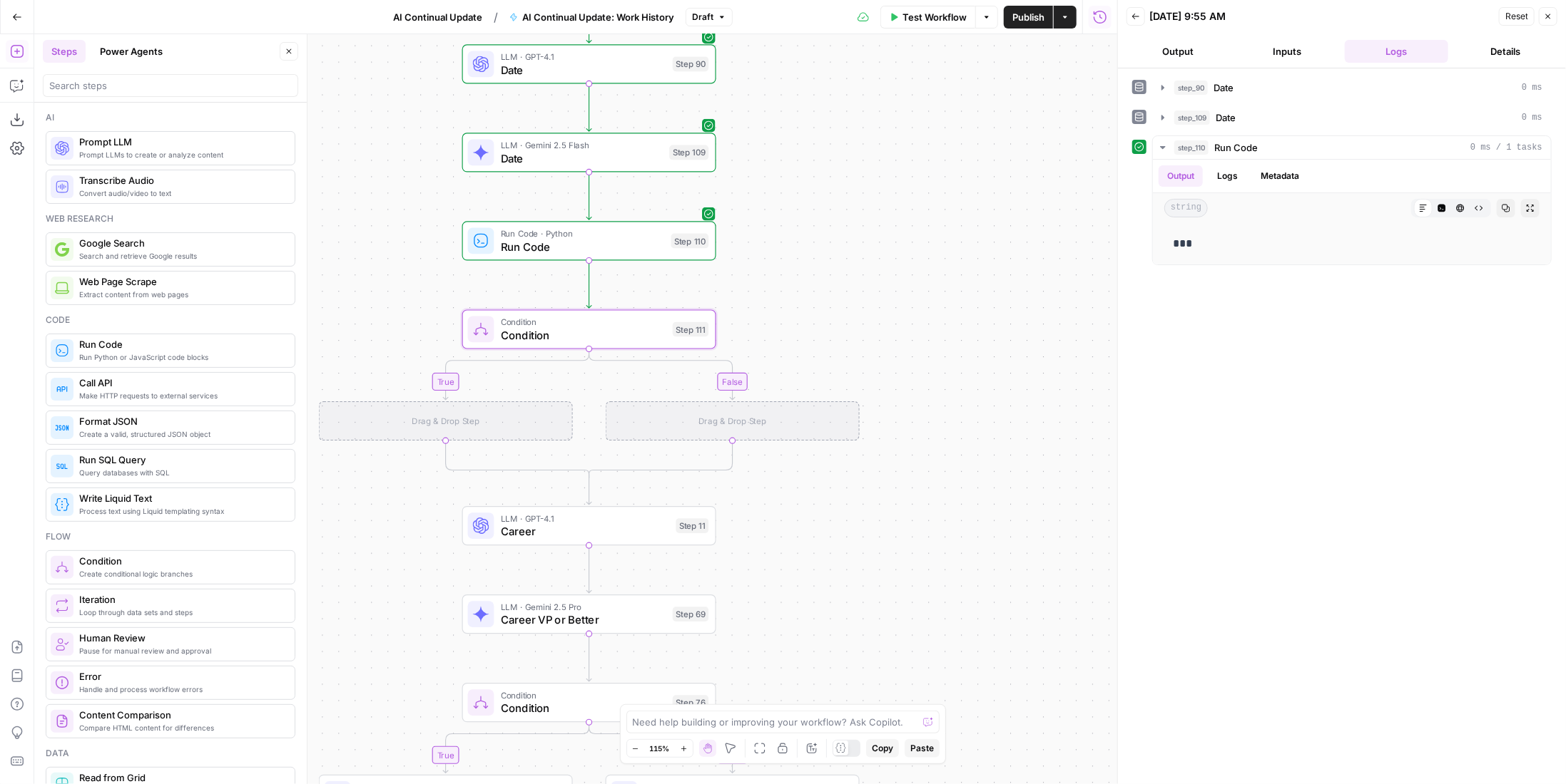
drag, startPoint x: 682, startPoint y: 252, endPoint x: 877, endPoint y: 212, distance: 199.1
click at [877, 212] on div "true false true false Workflow Set Inputs Inputs LLM · GPT-4.1 Date Step 90 LLM…" at bounding box center [575, 408] width 1083 height 750
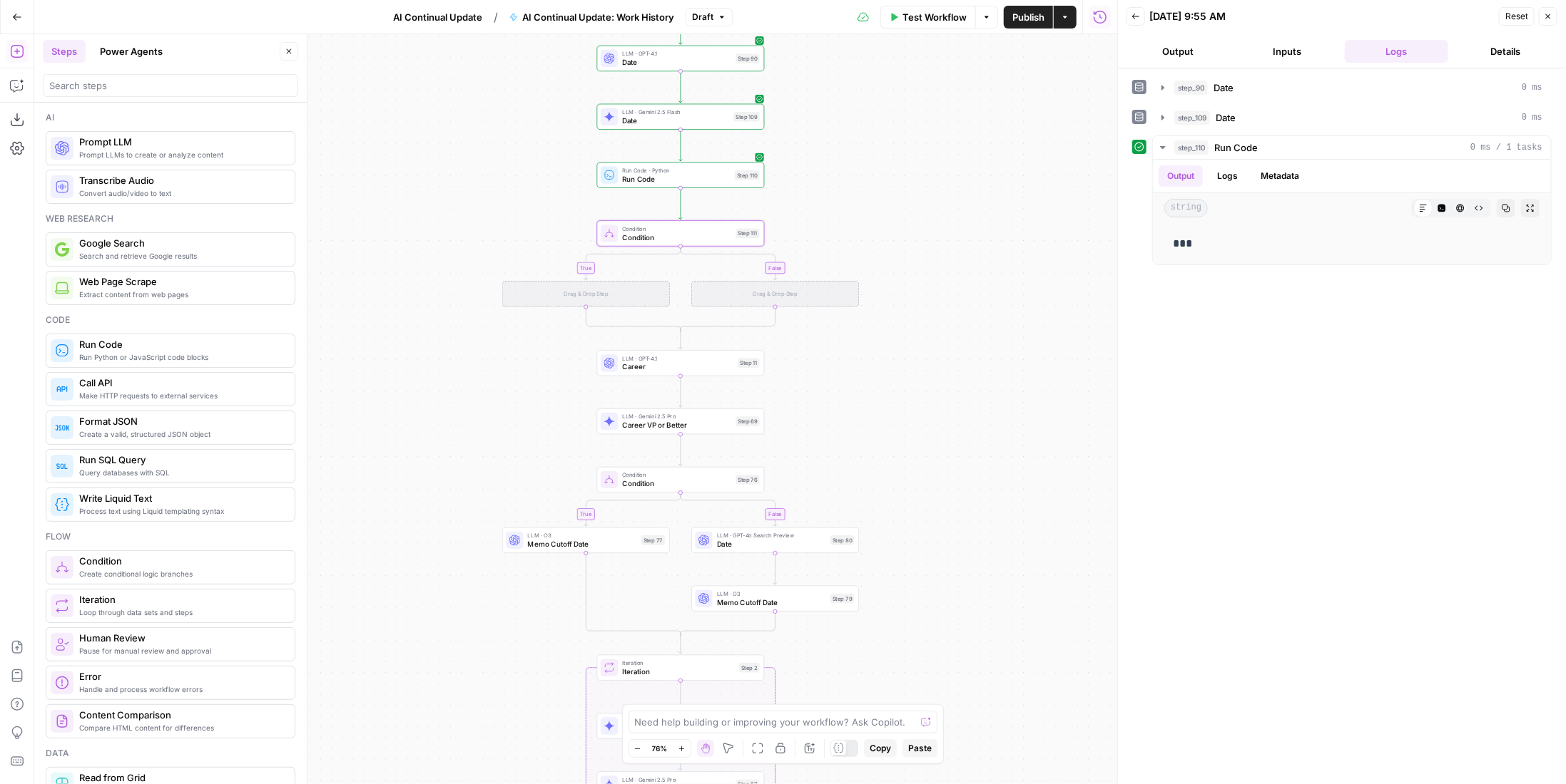
drag, startPoint x: 923, startPoint y: 410, endPoint x: 899, endPoint y: 364, distance: 51.9
click at [918, 368] on div "true false true false Workflow Set Inputs Inputs LLM · GPT-4.1 Date Step 90 LLM…" at bounding box center [575, 408] width 1083 height 750
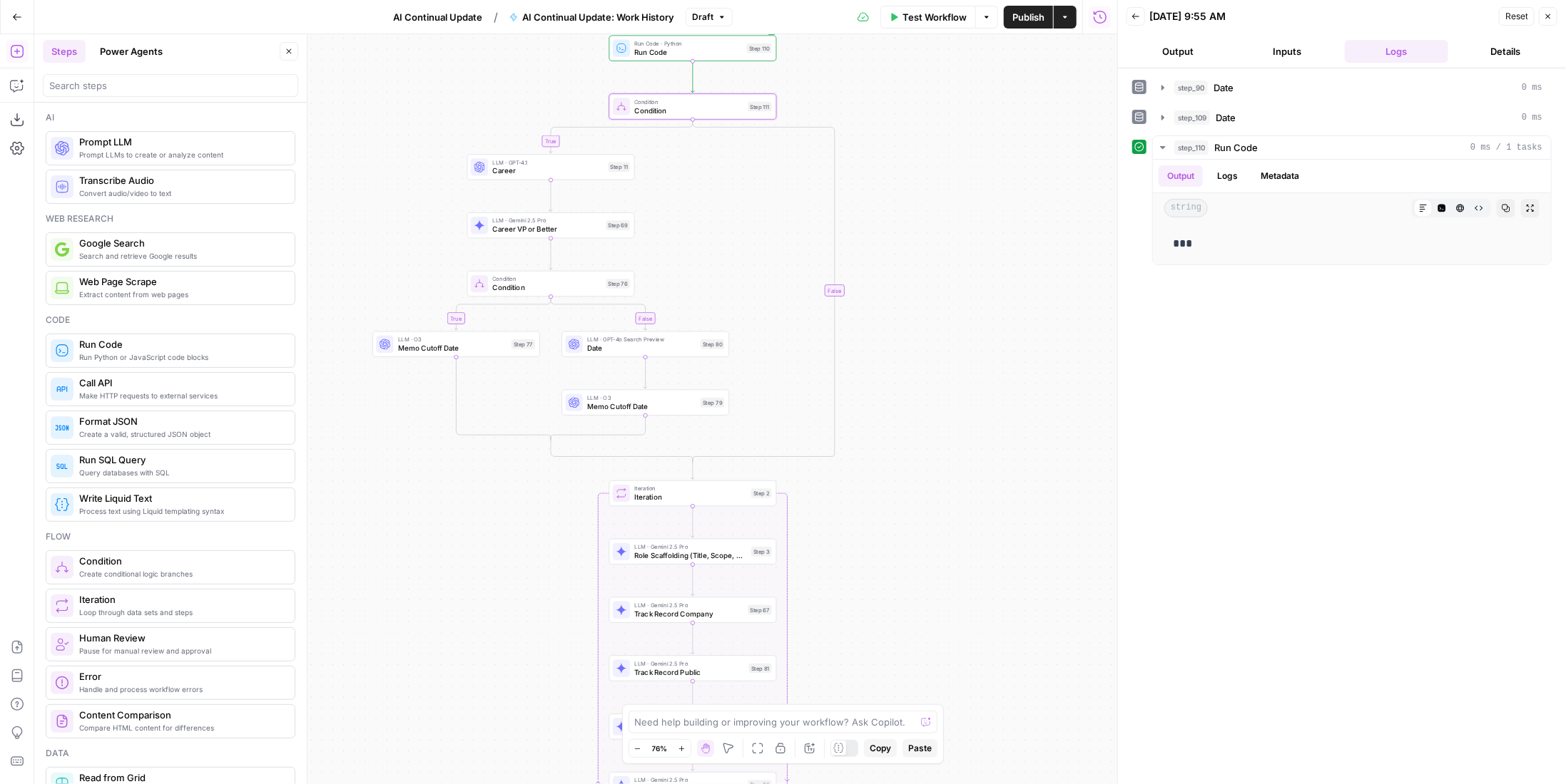
drag, startPoint x: 968, startPoint y: 434, endPoint x: 978, endPoint y: 415, distance: 21.5
click at [978, 415] on div "true false true false Workflow Set Inputs Inputs LLM · GPT-4.1 Date Step 90 LLM…" at bounding box center [575, 408] width 1083 height 750
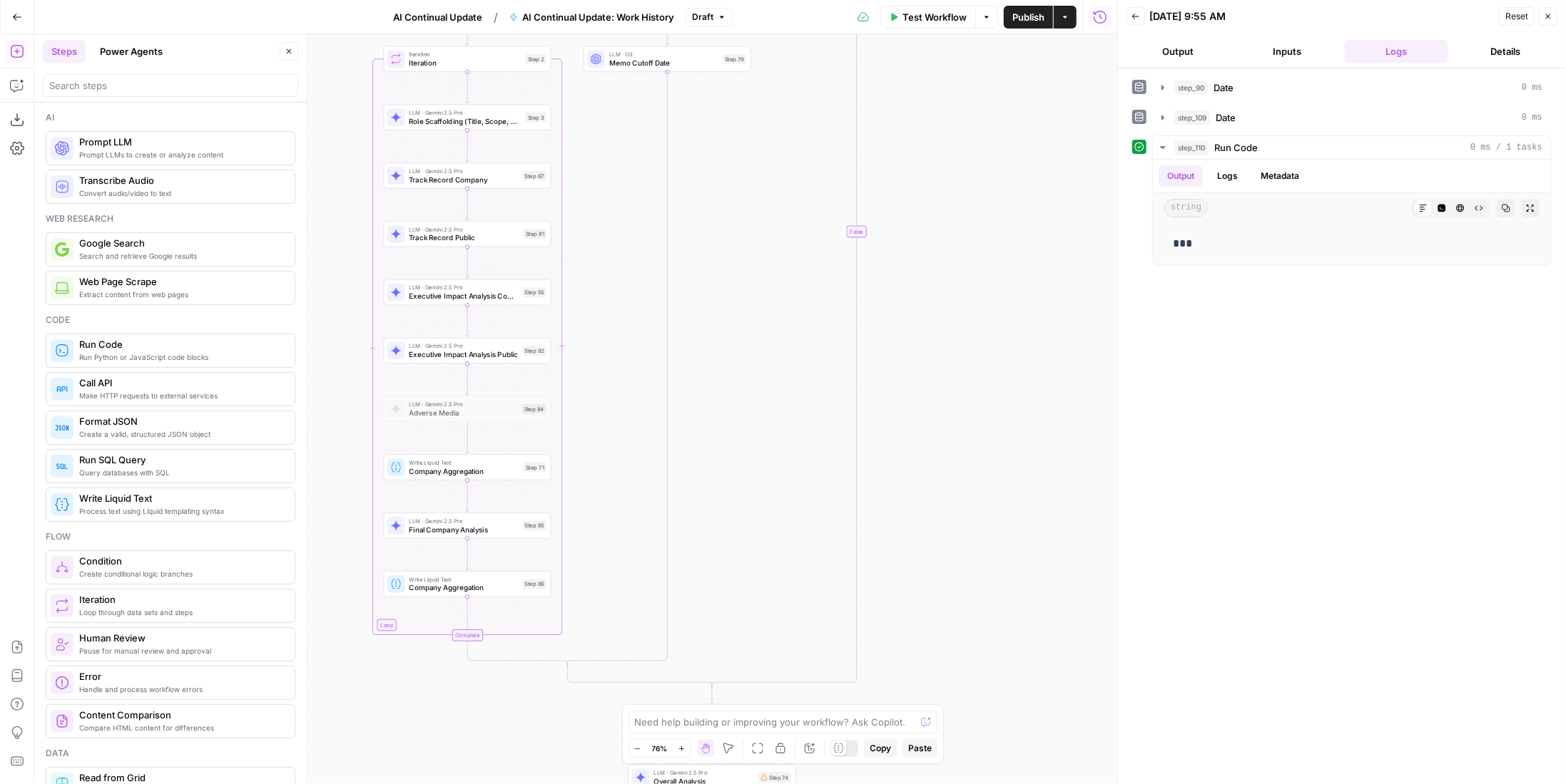
drag, startPoint x: 887, startPoint y: 447, endPoint x: 603, endPoint y: 54, distance: 484.9
click at [907, 103] on div "true false true false Workflow Set Inputs Inputs LLM · GPT-4.1 Date Step 90 LLM…" at bounding box center [575, 408] width 1083 height 750
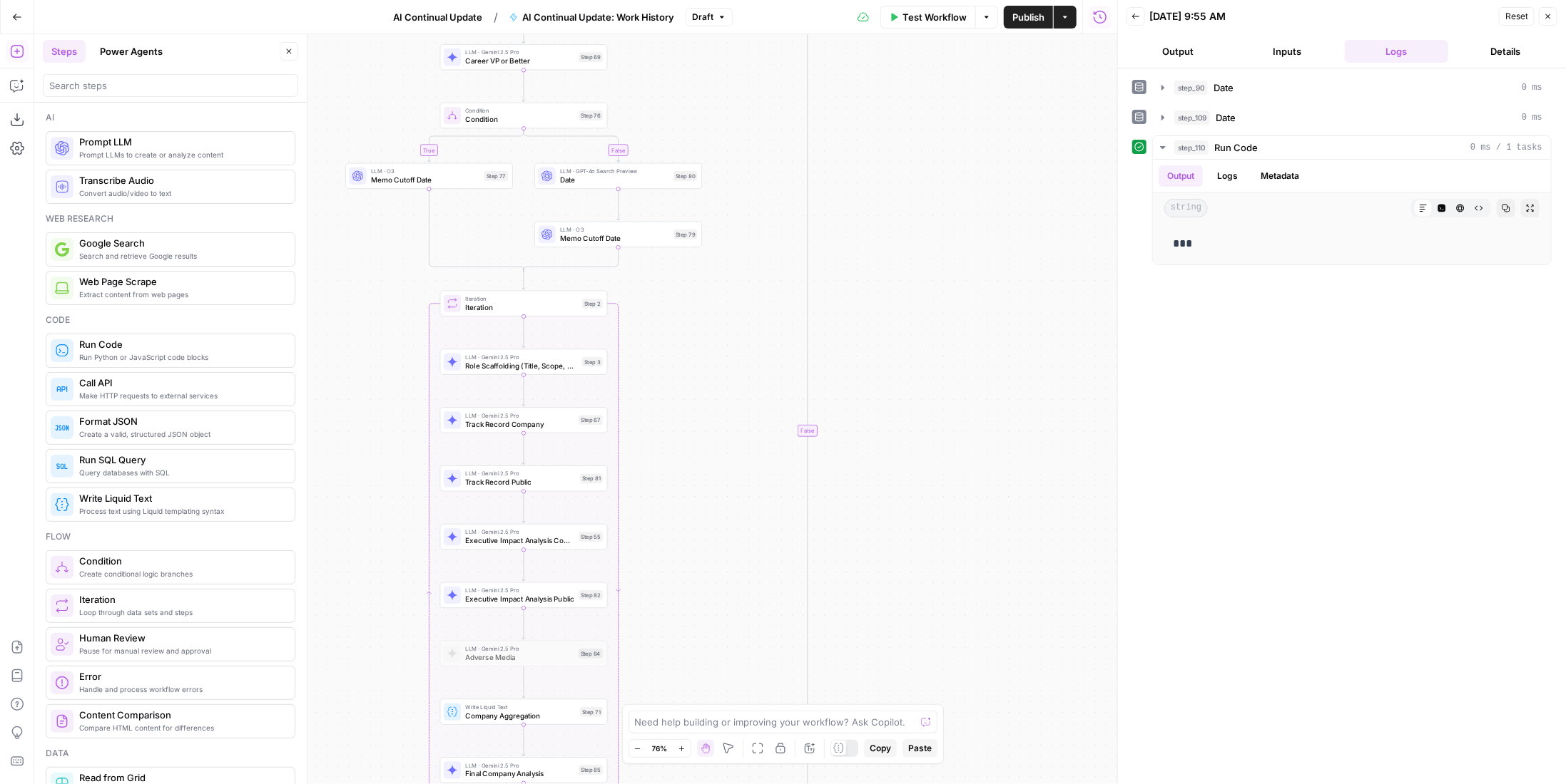
drag, startPoint x: 926, startPoint y: 531, endPoint x: 877, endPoint y: 712, distance: 187.5
click at [877, 712] on body "Paragon (Prod) New Home Browse Your Data Recent Grids Evasion v2 - FINAL BACKFI…" at bounding box center [783, 392] width 1566 height 784
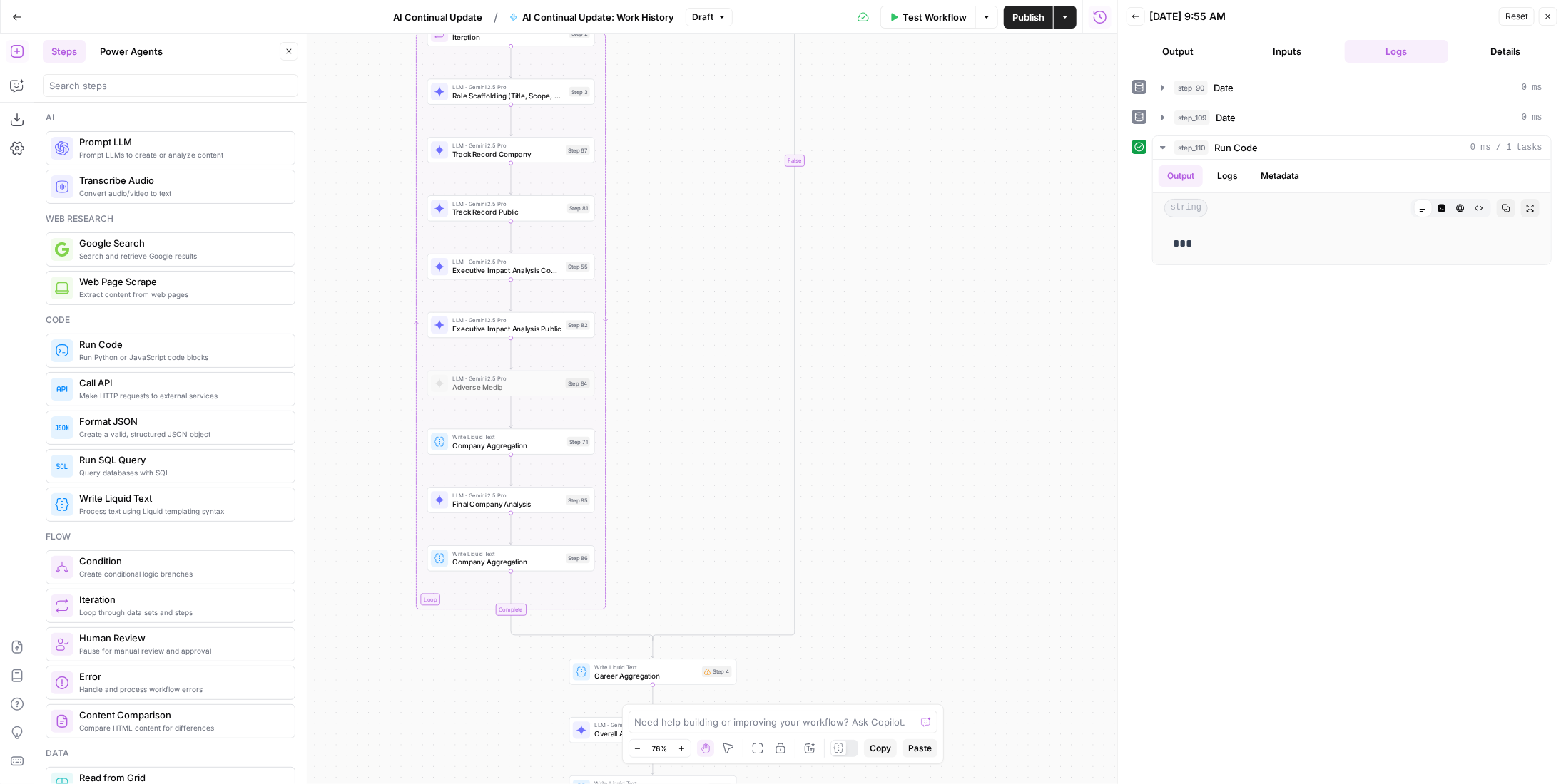
drag, startPoint x: 892, startPoint y: 590, endPoint x: 877, endPoint y: 310, distance: 280.4
click at [877, 307] on div "true false true false Workflow Set Inputs Inputs LLM · GPT-4.1 Date Step 90 LLM…" at bounding box center [575, 408] width 1083 height 750
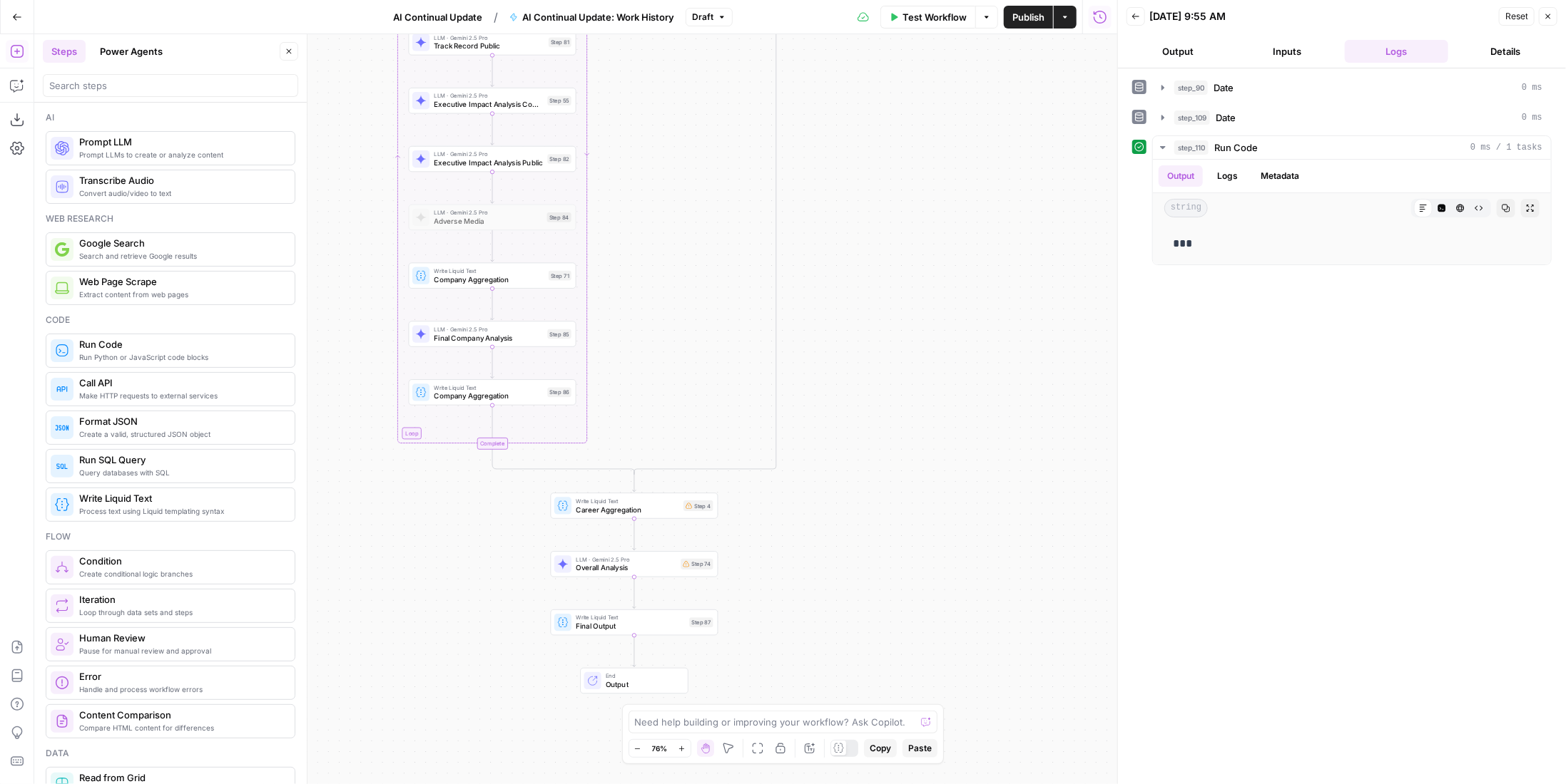
drag, startPoint x: 936, startPoint y: 515, endPoint x: 922, endPoint y: 358, distance: 157.6
click at [922, 358] on div "true false true false Workflow Set Inputs Inputs LLM · GPT-4.1 Date Step 90 LLM…" at bounding box center [575, 408] width 1083 height 750
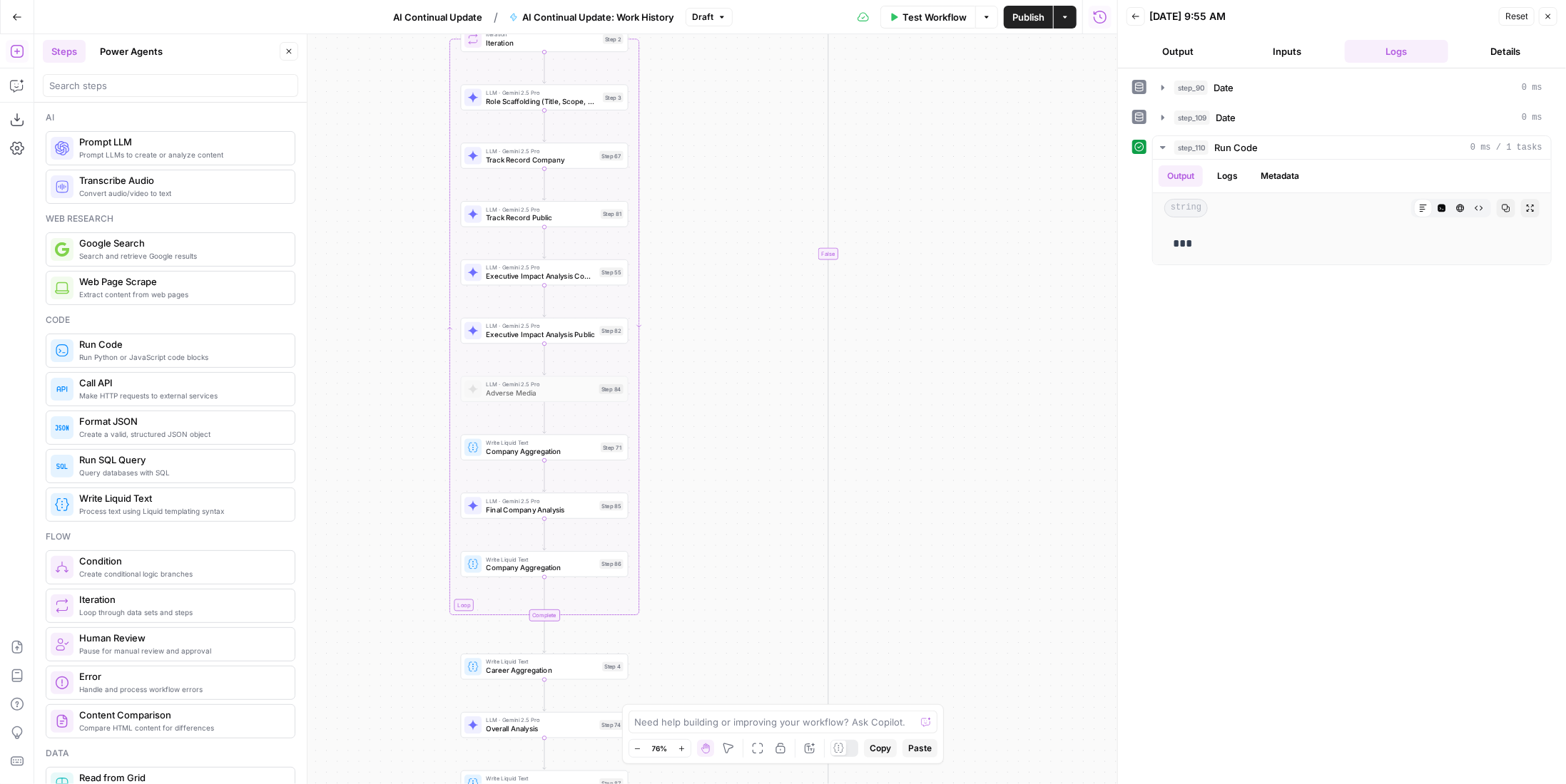
drag, startPoint x: 908, startPoint y: 568, endPoint x: 914, endPoint y: 469, distance: 99.2
click at [905, 583] on div "true false true false Workflow Set Inputs Inputs LLM · GPT-4.1 Date Step 90 LLM…" at bounding box center [575, 408] width 1083 height 750
drag, startPoint x: 929, startPoint y: 369, endPoint x: 927, endPoint y: 495, distance: 126.0
click at [927, 495] on div "true false true false Workflow Set Inputs Inputs LLM · GPT-4.1 Date Step 90 LLM…" at bounding box center [575, 408] width 1083 height 750
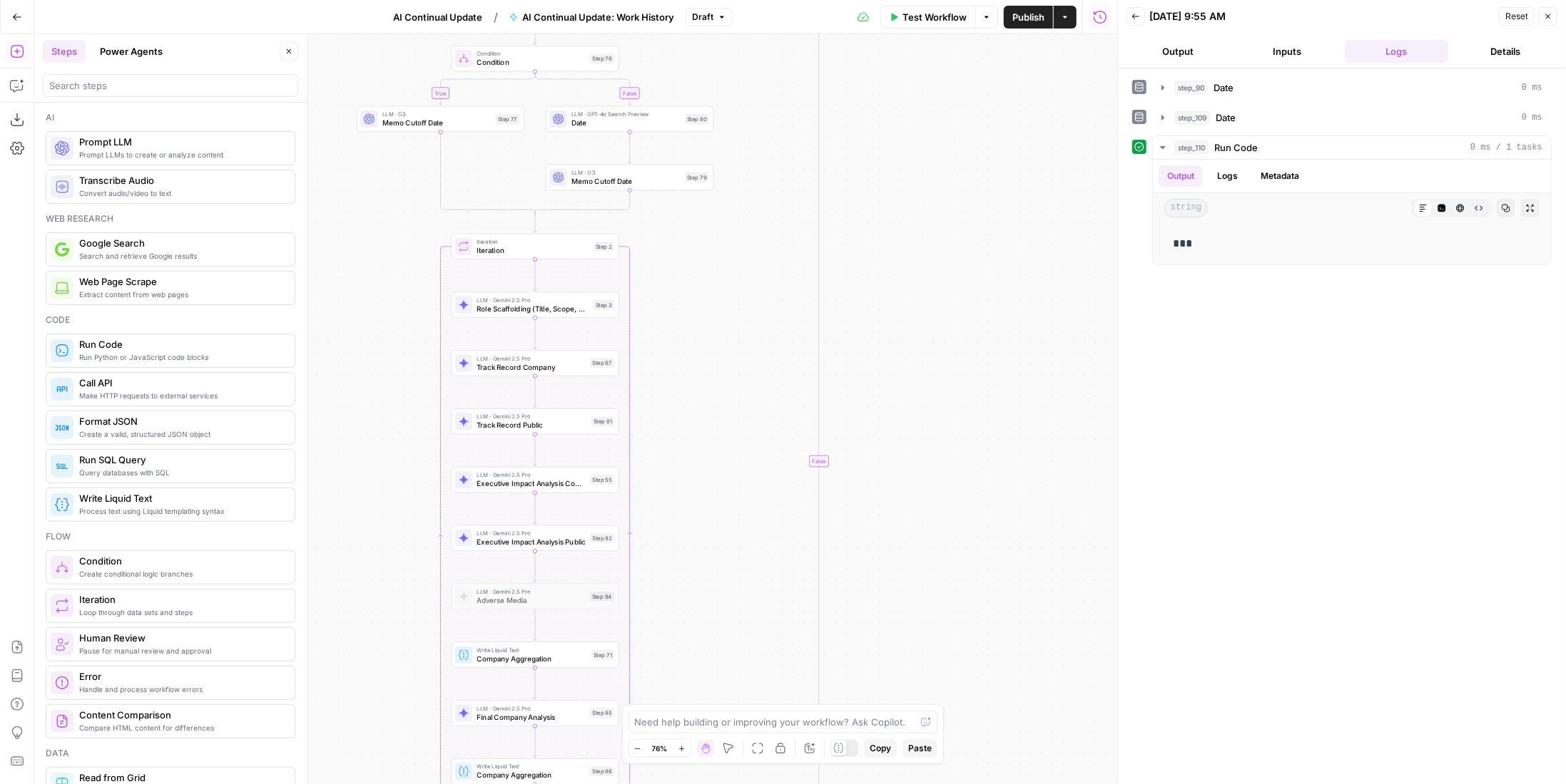
drag, startPoint x: 960, startPoint y: 341, endPoint x: 962, endPoint y: 447, distance: 106.0
click at [962, 447] on div "true false true false Workflow Set Inputs Inputs LLM · GPT-4.1 Date Step 90 LLM…" at bounding box center [575, 408] width 1083 height 750
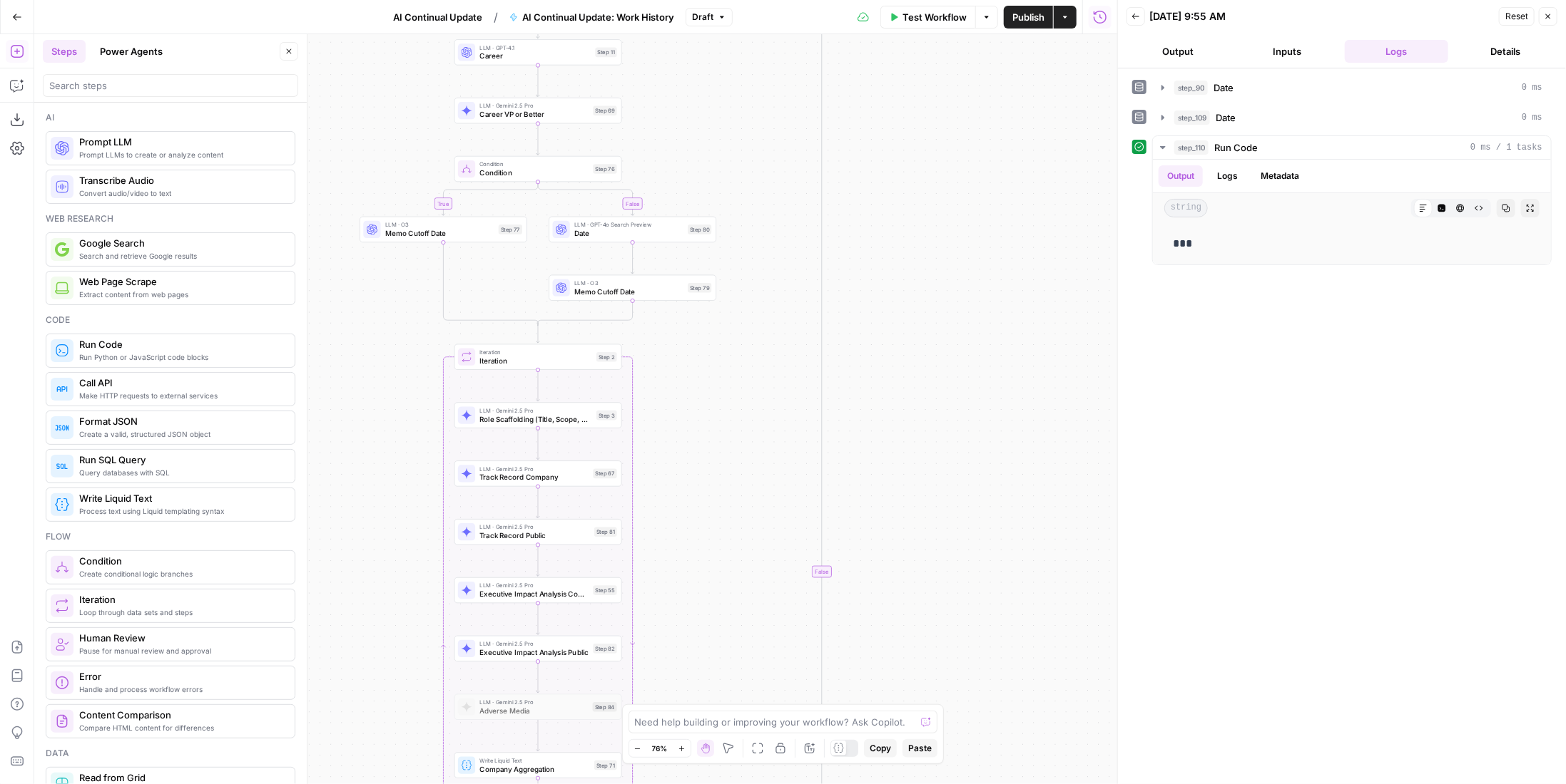
drag, startPoint x: 917, startPoint y: 243, endPoint x: 979, endPoint y: 433, distance: 199.9
click at [979, 433] on div "true false true false Workflow Set Inputs Inputs LLM · GPT-4.1 Date Step 90 LLM…" at bounding box center [575, 408] width 1083 height 750
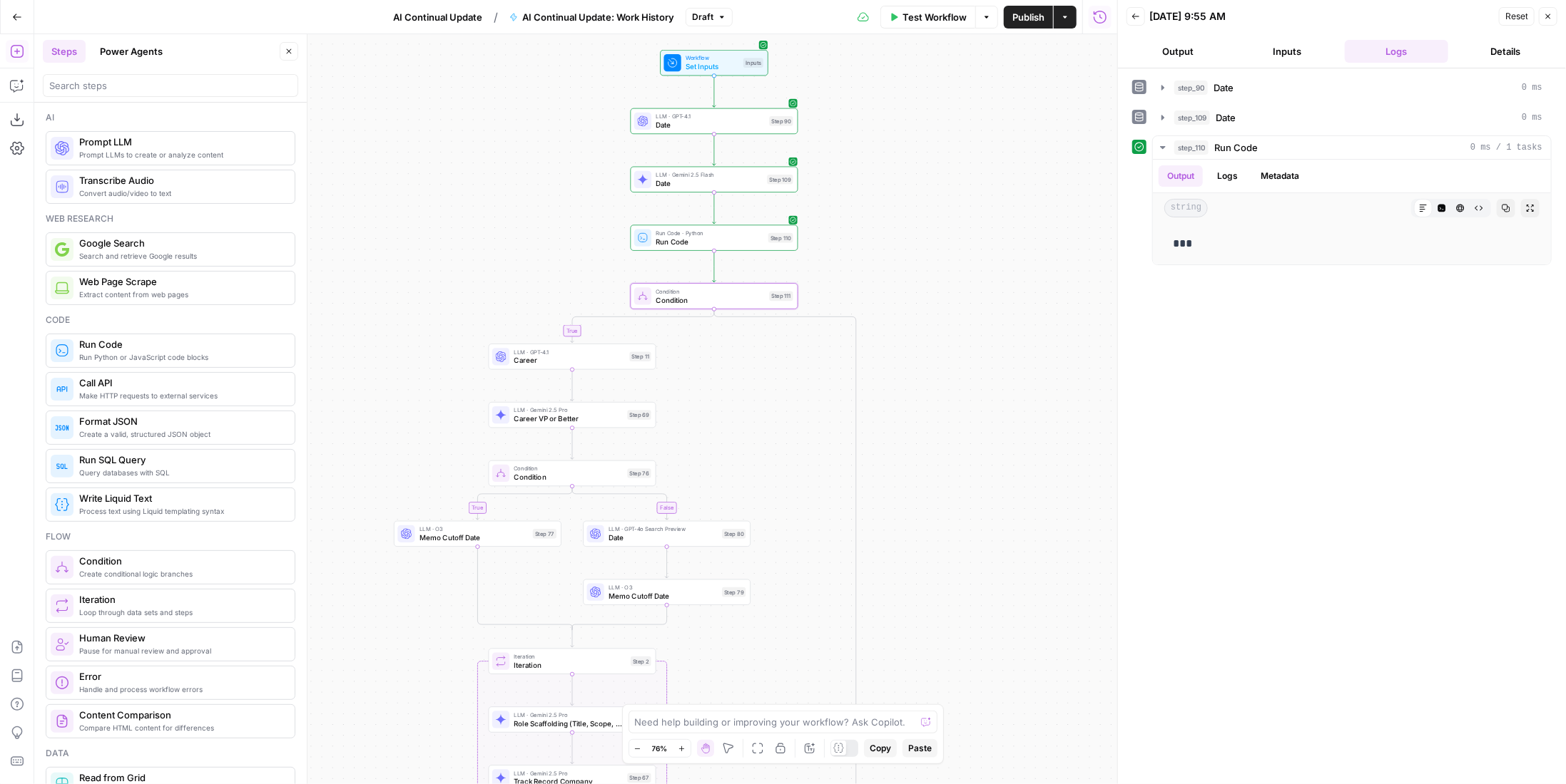
drag, startPoint x: 1011, startPoint y: 405, endPoint x: 984, endPoint y: 520, distance: 118.1
click at [984, 520] on div "true false true false Workflow Set Inputs Inputs LLM · GPT-4.1 Date Step 90 LLM…" at bounding box center [575, 408] width 1083 height 750
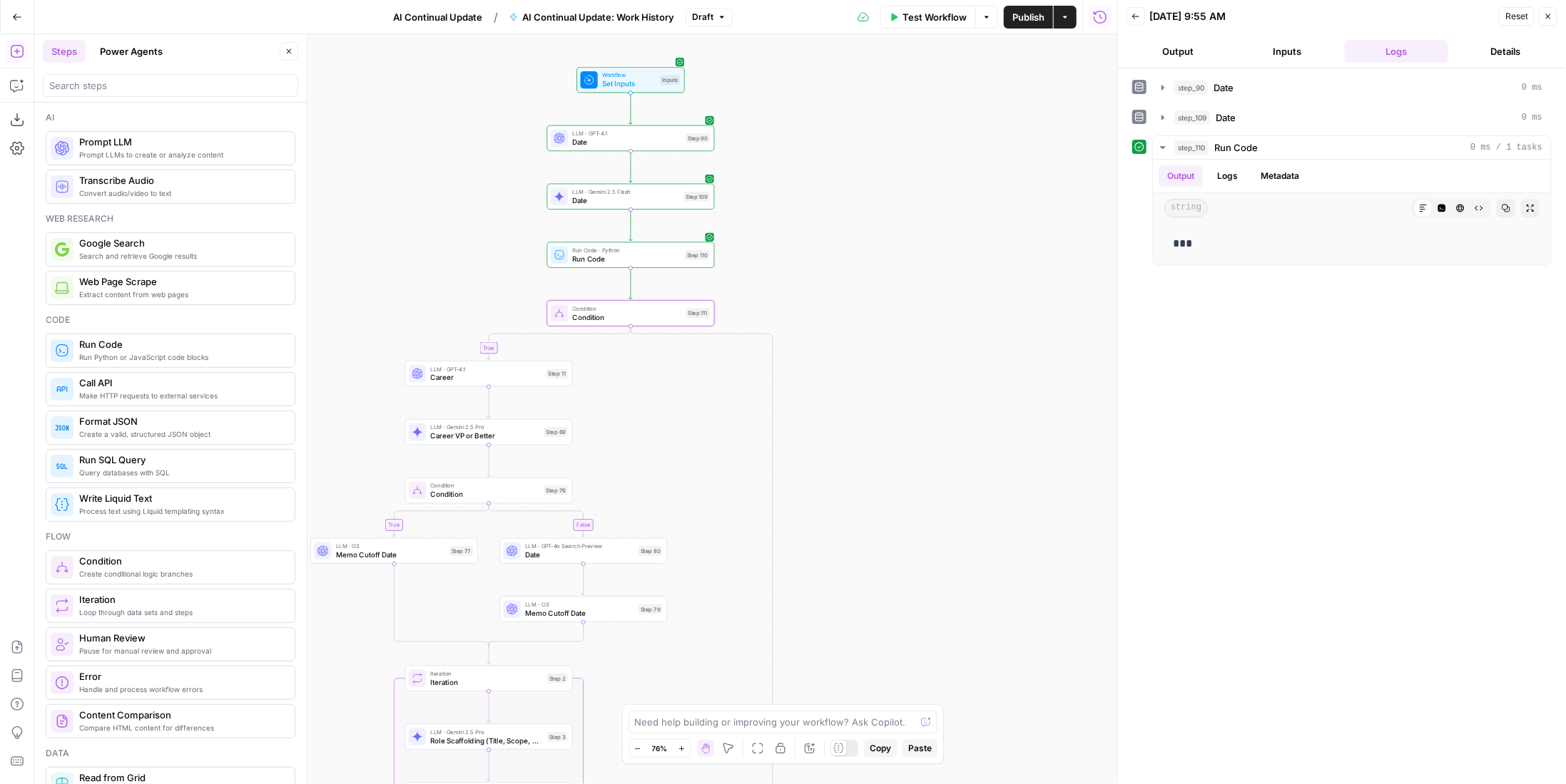
drag, startPoint x: 936, startPoint y: 425, endPoint x: 895, endPoint y: 432, distance: 41.6
click at [895, 432] on div "true false true false Workflow Set Inputs Inputs LLM · GPT-4.1 Date Step 90 LLM…" at bounding box center [575, 408] width 1083 height 750
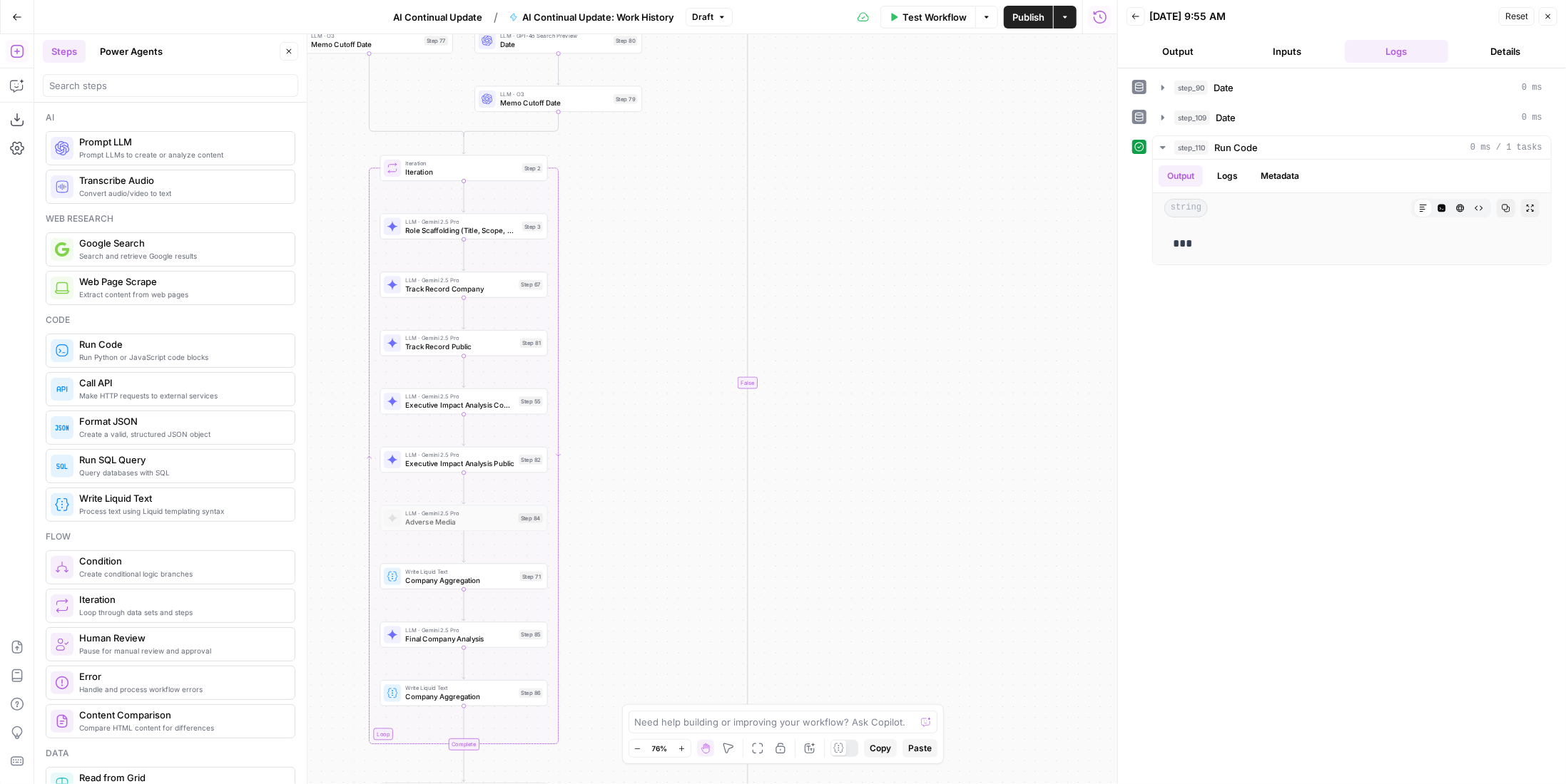
drag, startPoint x: 902, startPoint y: 636, endPoint x: 877, endPoint y: 139, distance: 497.6
click at [877, 139] on div "true false true false Workflow Set Inputs Inputs LLM · GPT-4.1 Date Step 90 LLM…" at bounding box center [575, 408] width 1083 height 750
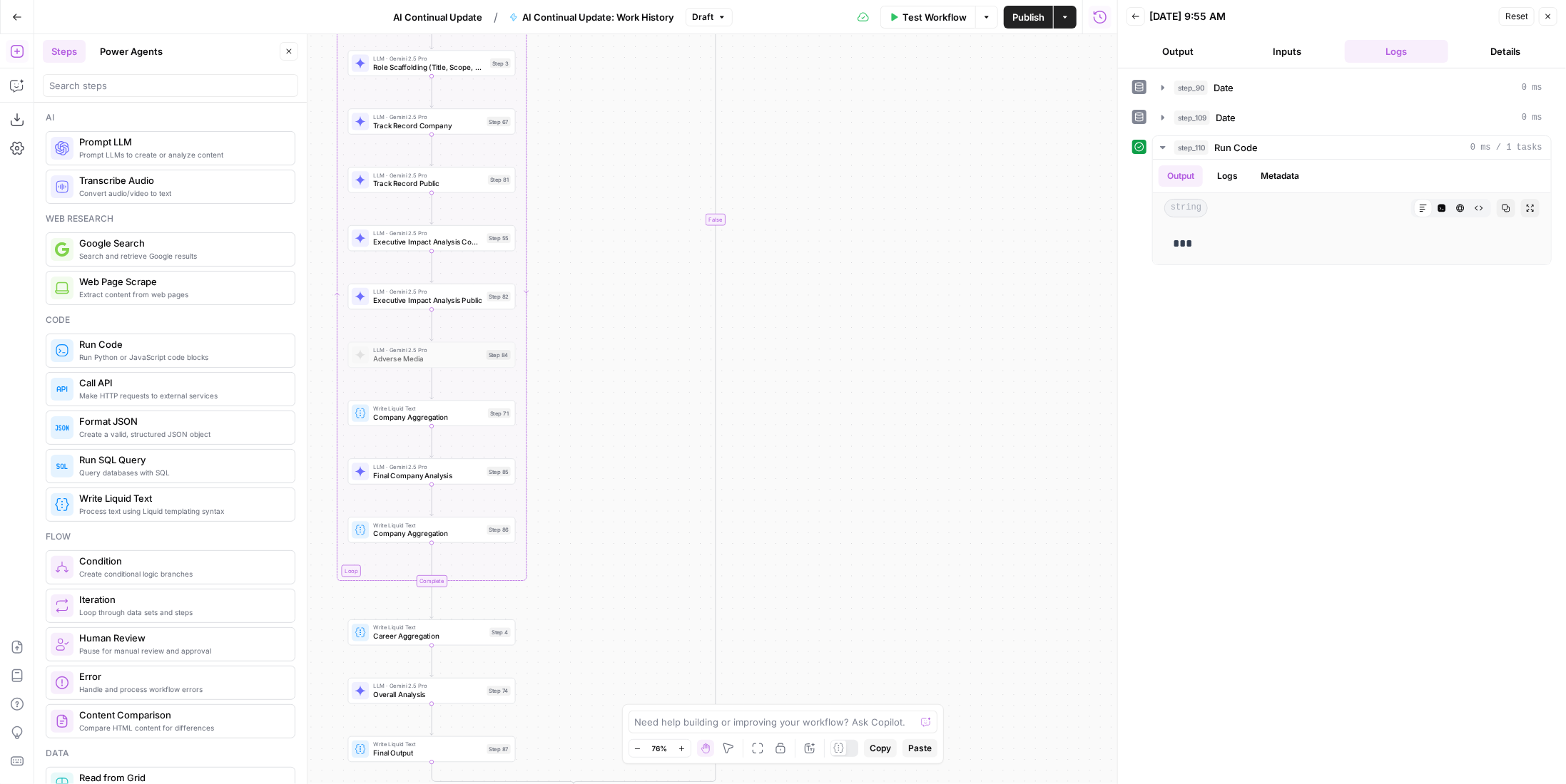
drag, startPoint x: 842, startPoint y: 361, endPoint x: 872, endPoint y: 502, distance: 144.2
click at [869, 524] on div "true false true false Workflow Set Inputs Inputs LLM · GPT-4.1 Date Step 90 LLM…" at bounding box center [575, 408] width 1083 height 750
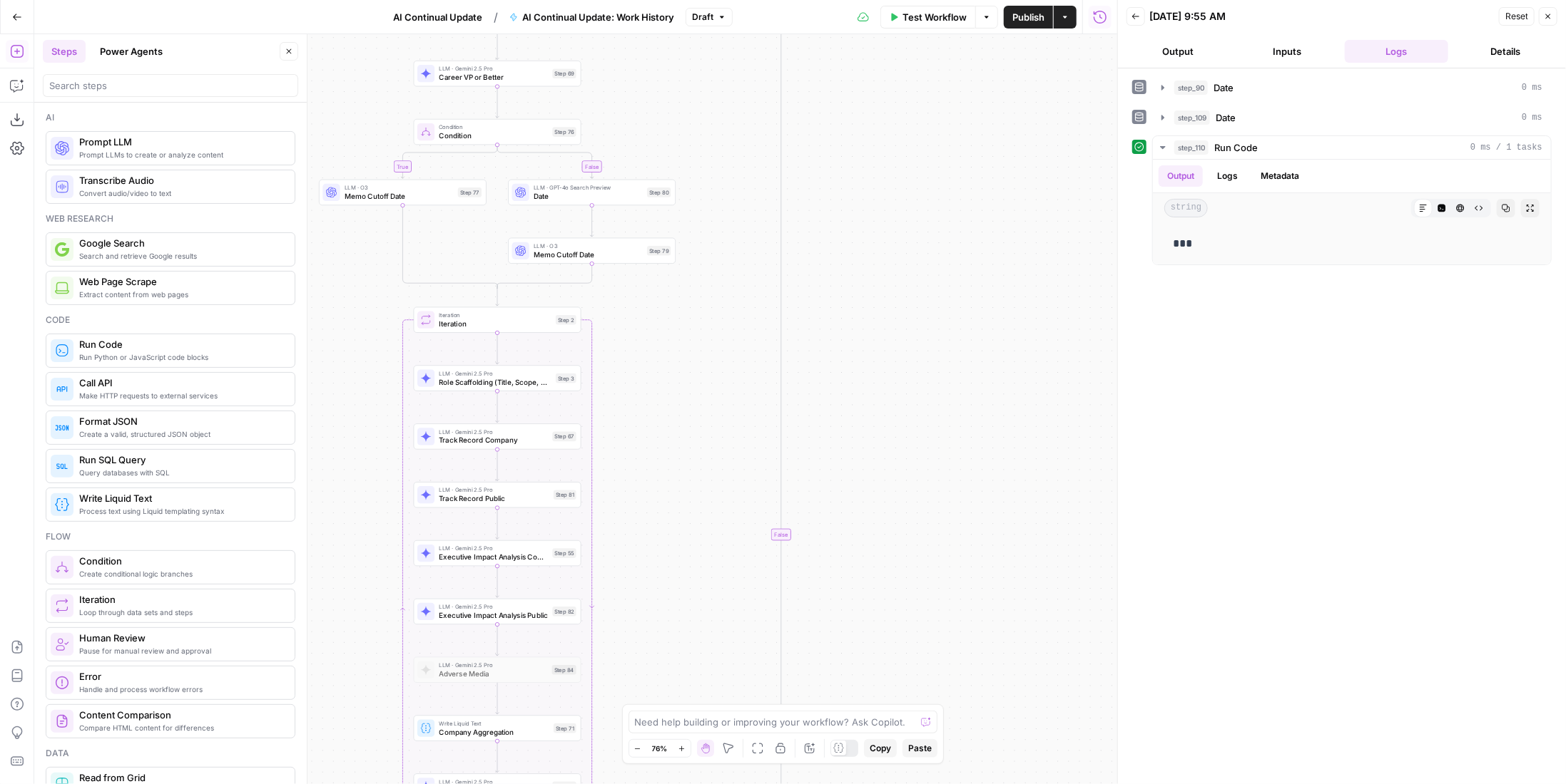
drag, startPoint x: 863, startPoint y: 320, endPoint x: 896, endPoint y: 444, distance: 128.3
click at [896, 444] on div "true false true false Workflow Set Inputs Inputs LLM · GPT-4.1 Date Step 90 LLM…" at bounding box center [575, 408] width 1083 height 750
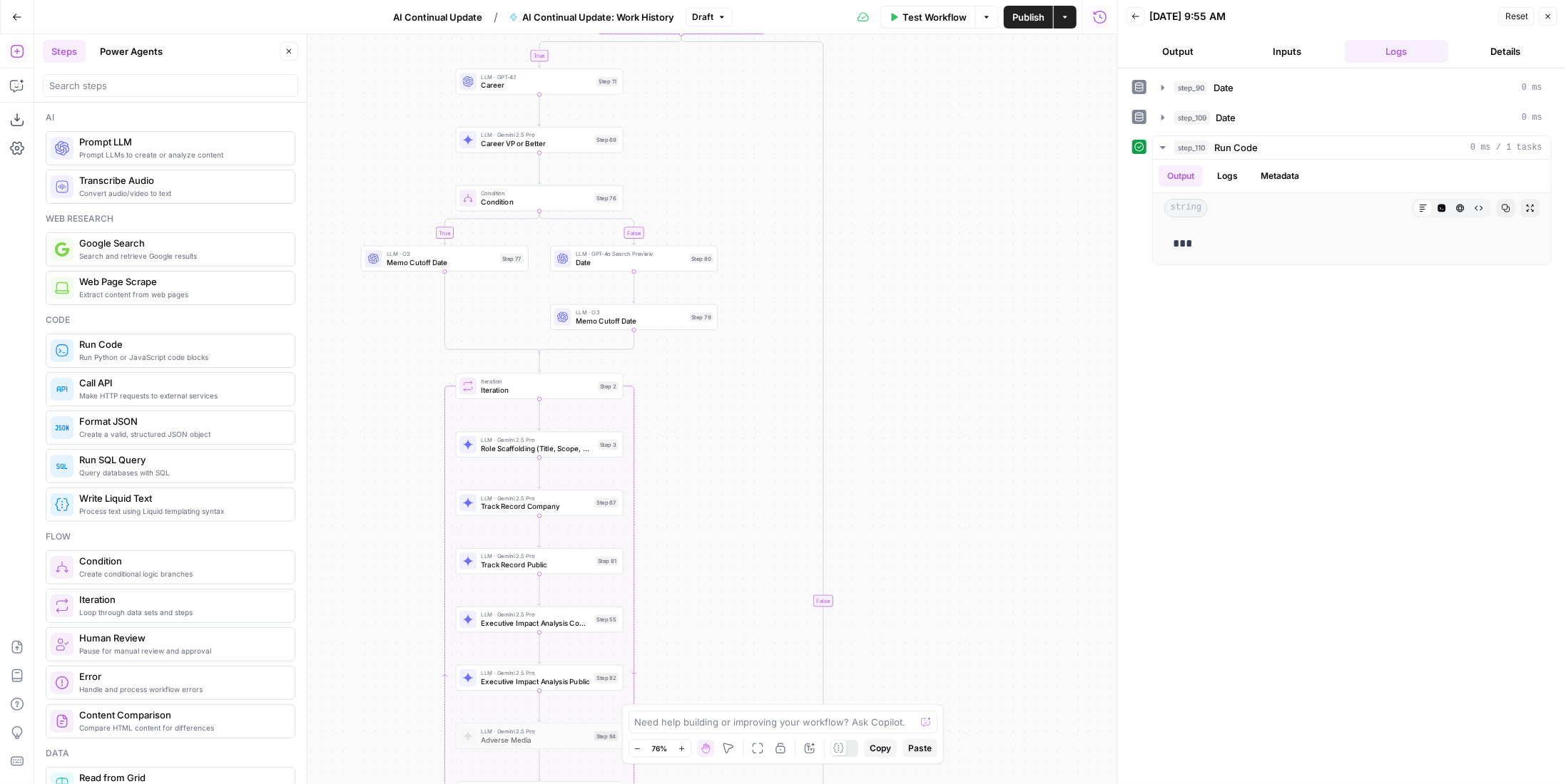
drag, startPoint x: 927, startPoint y: 275, endPoint x: 965, endPoint y: 370, distance: 102.3
click at [964, 372] on div "true false true false Workflow Set Inputs Inputs LLM · GPT-4.1 Date Step 90 LLM…" at bounding box center [575, 408] width 1083 height 750
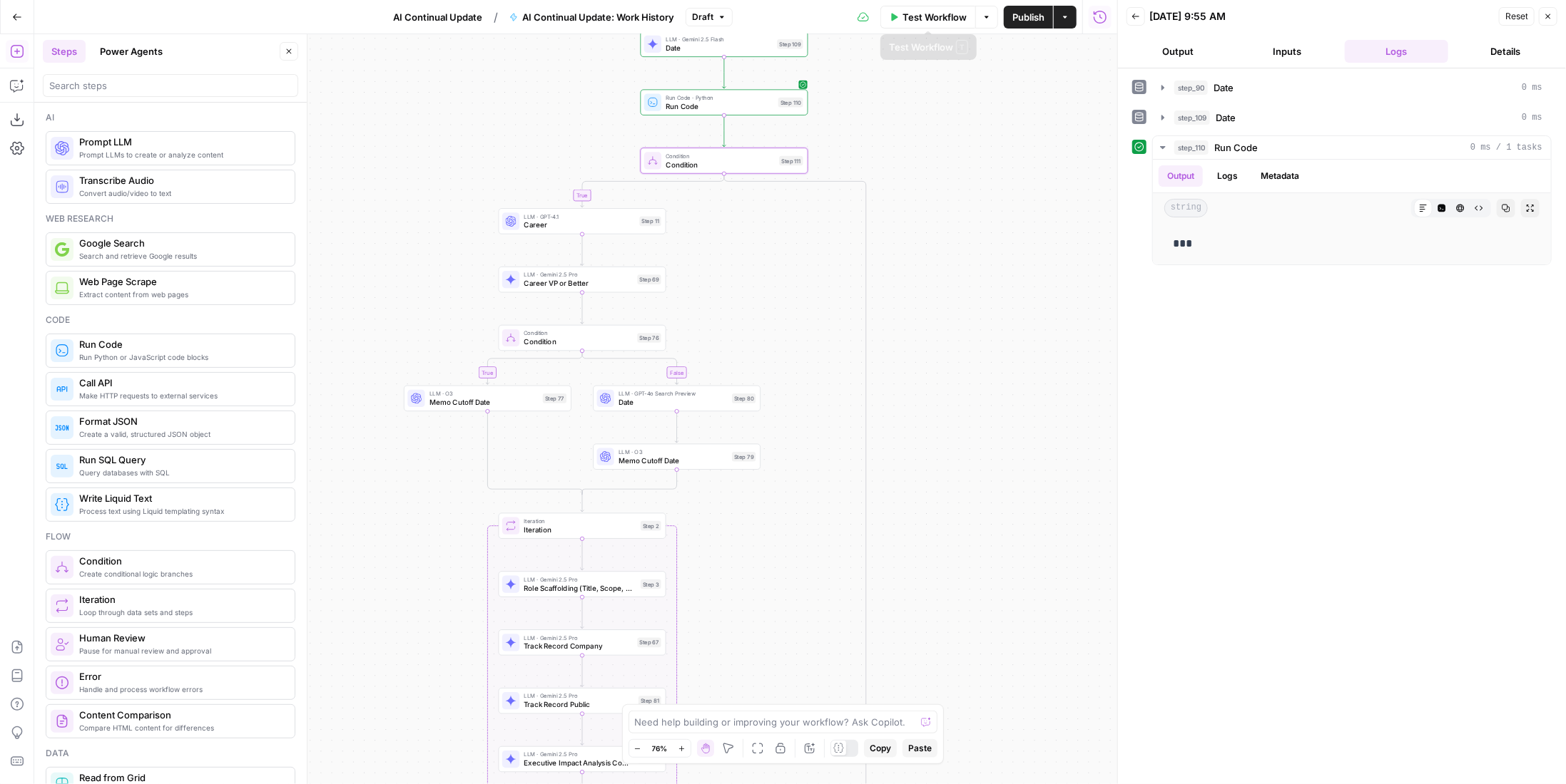
drag, startPoint x: 971, startPoint y: 124, endPoint x: 953, endPoint y: 42, distance: 84.0
click at [966, 163] on div "true false true false Workflow Set Inputs Inputs LLM · GPT-4.1 Date Step 90 LLM…" at bounding box center [575, 408] width 1083 height 750
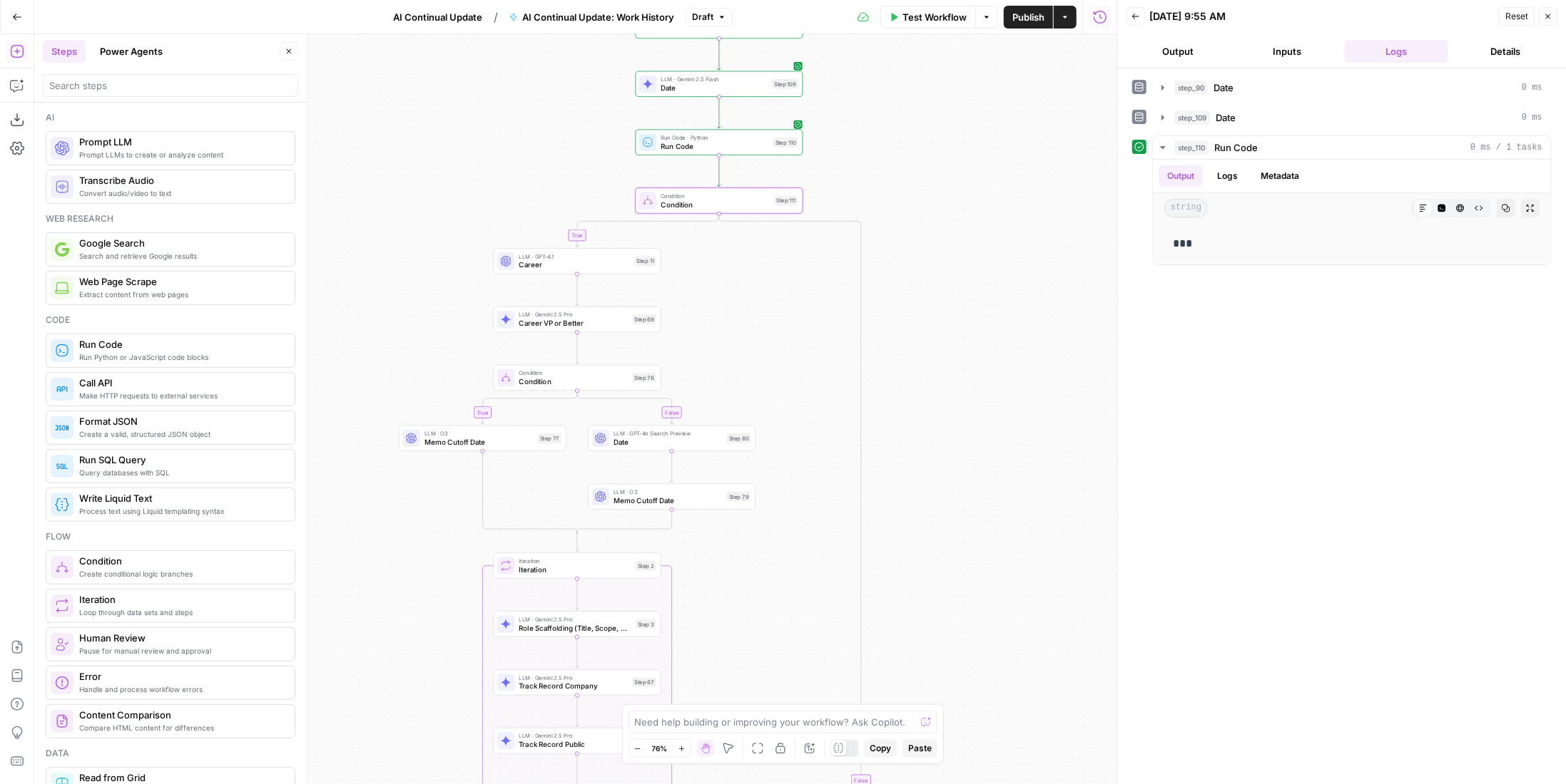
click at [956, 25] on button "Test Workflow" at bounding box center [928, 17] width 96 height 23
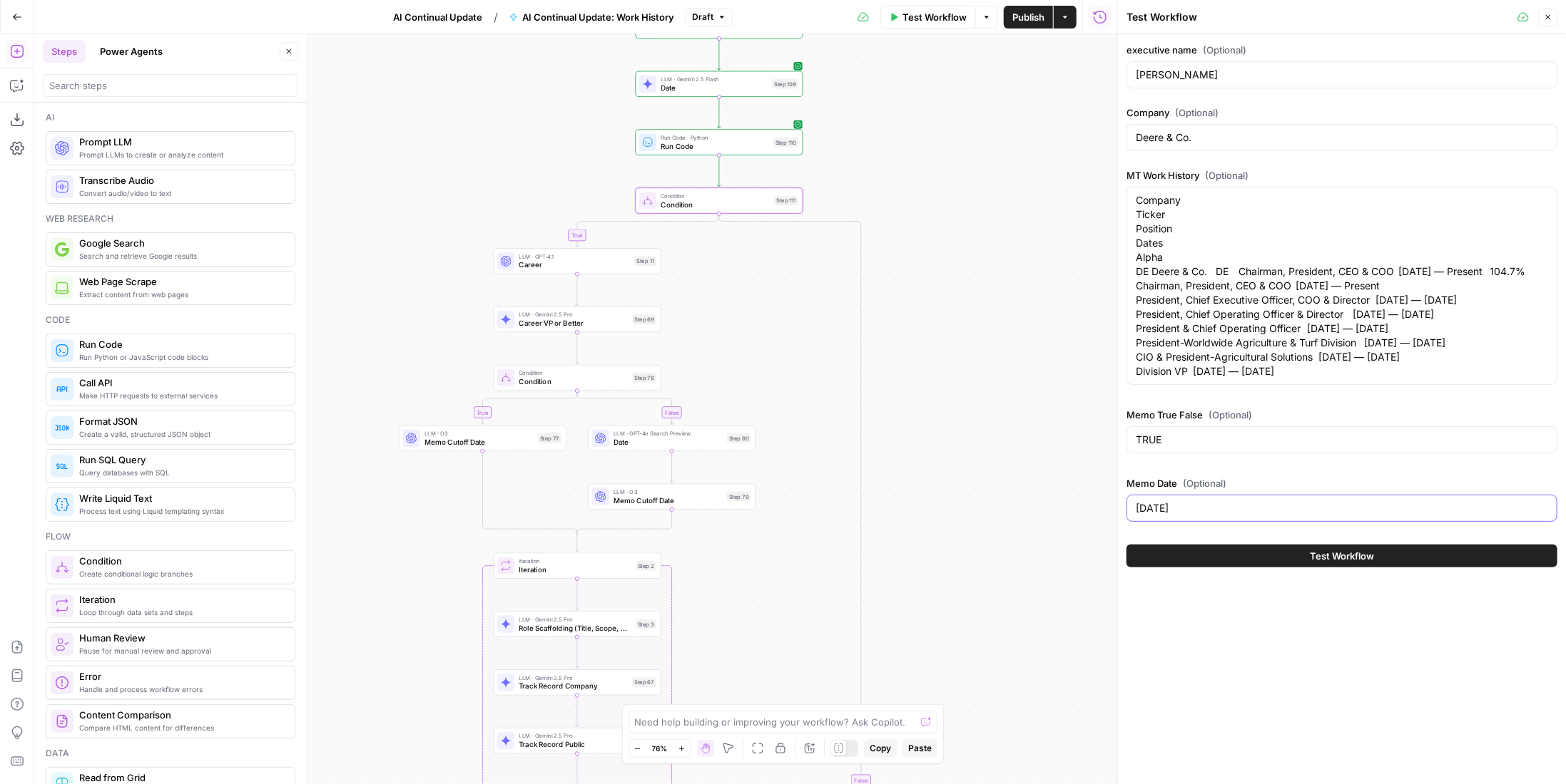
click at [1194, 515] on input "9/8/2024" at bounding box center [1342, 508] width 413 height 14
type input "[DATE]"
click at [1342, 563] on span "Test Workflow" at bounding box center [1342, 556] width 64 height 14
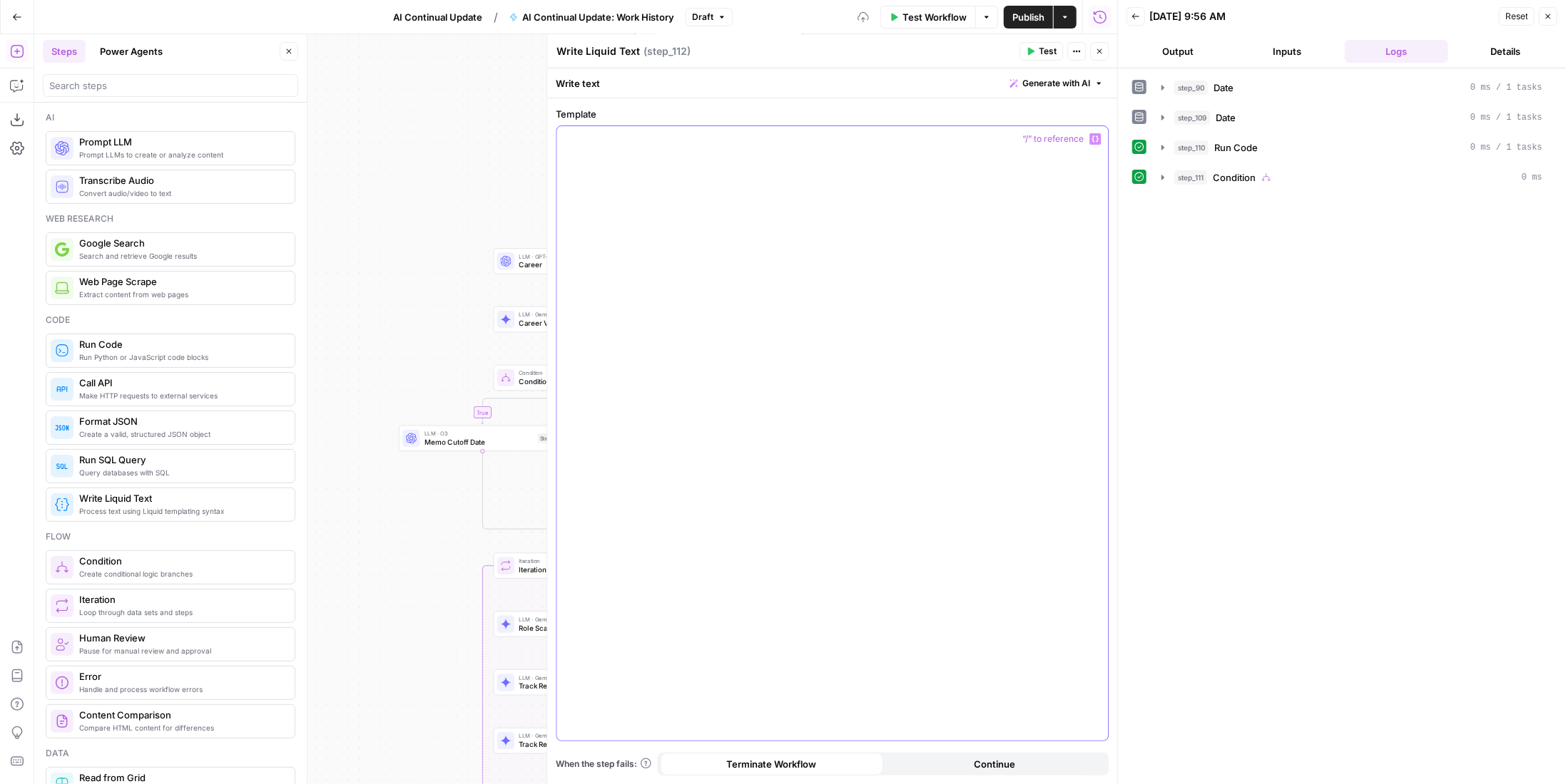
click at [779, 232] on div at bounding box center [831, 433] width 551 height 615
click at [1101, 54] on icon "button" at bounding box center [1099, 51] width 9 height 9
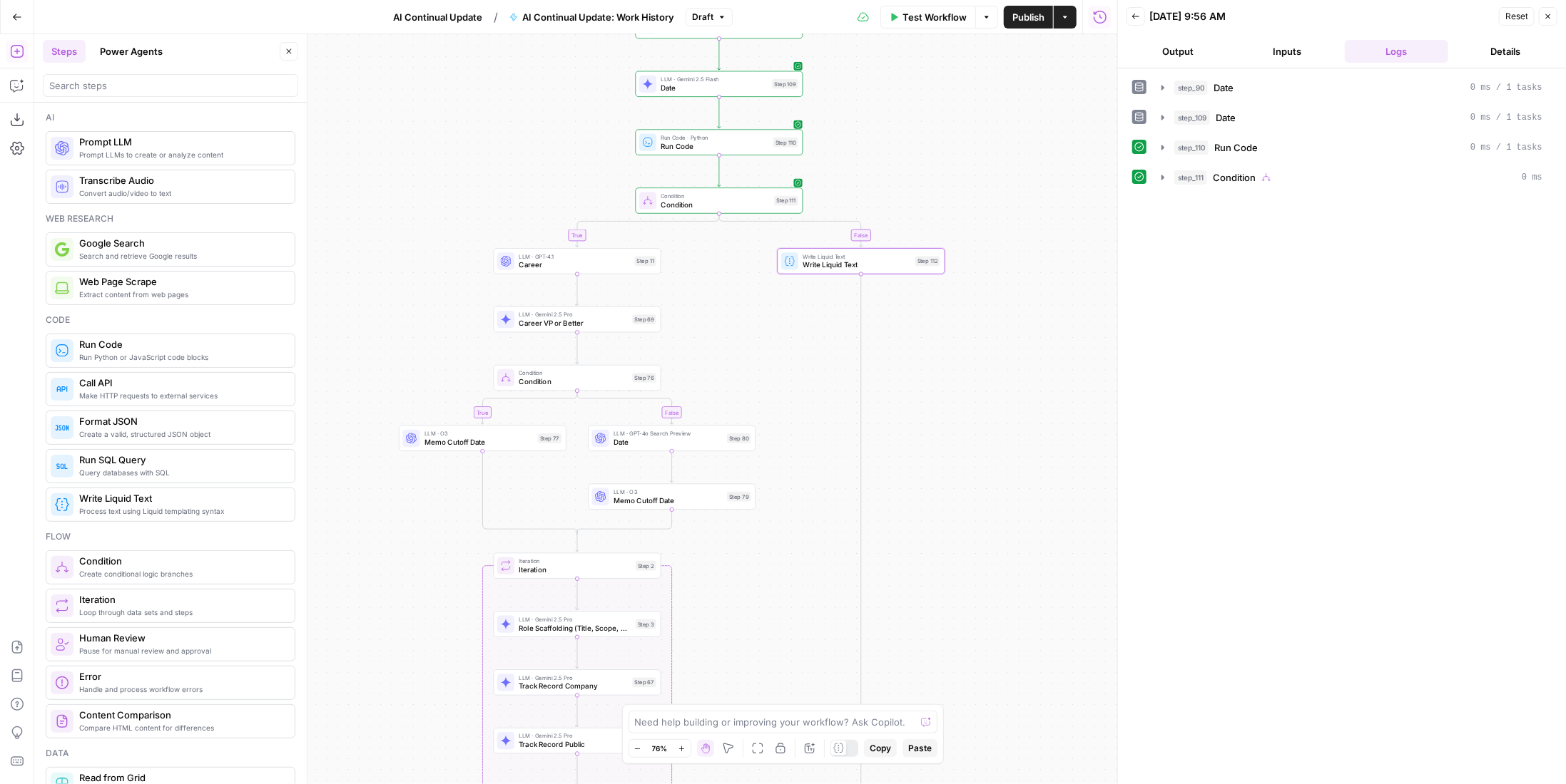
click at [927, 24] on span "Test Workflow" at bounding box center [934, 17] width 64 height 14
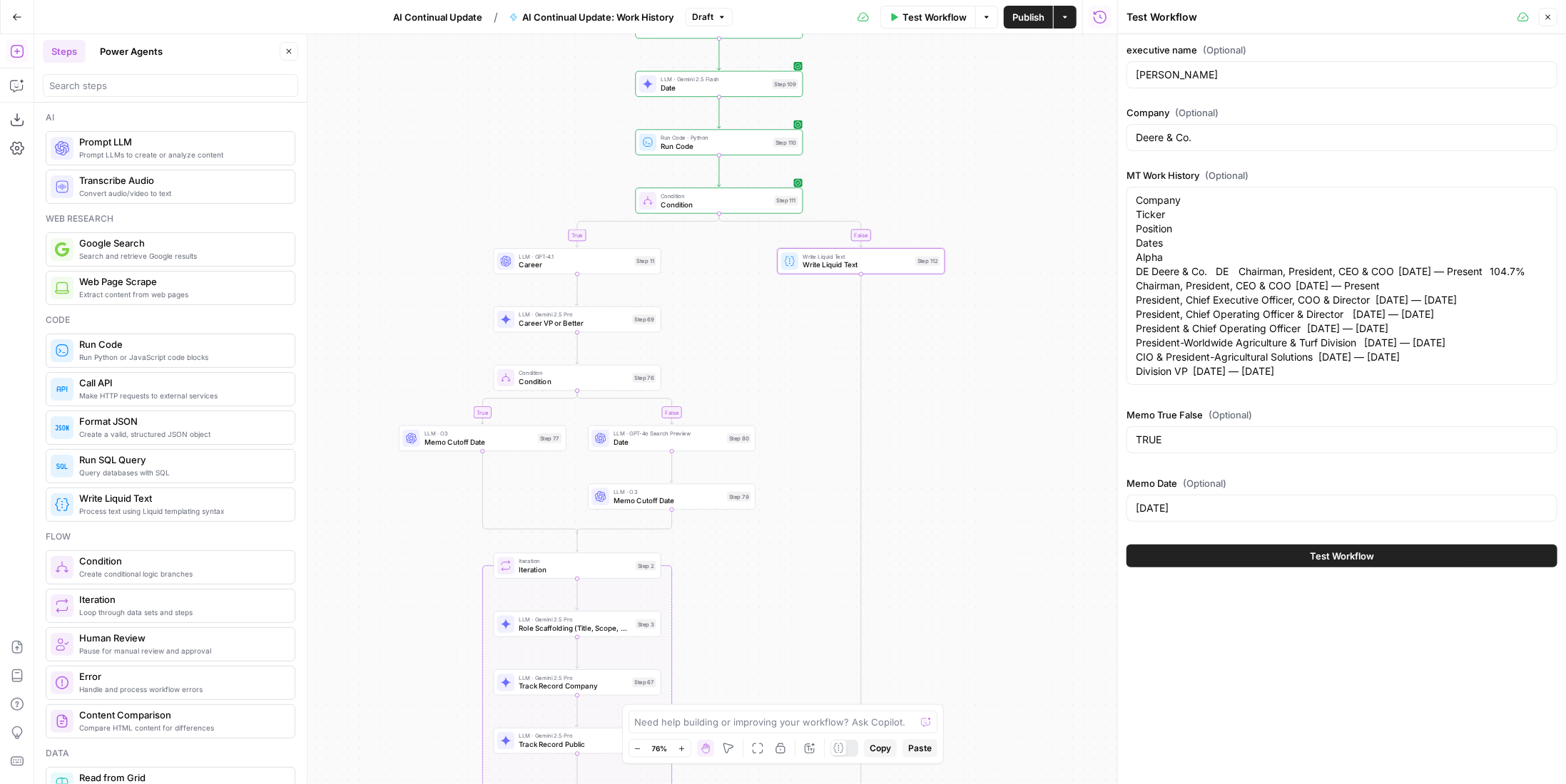
click at [1274, 568] on button "Test Workflow" at bounding box center [1342, 556] width 431 height 23
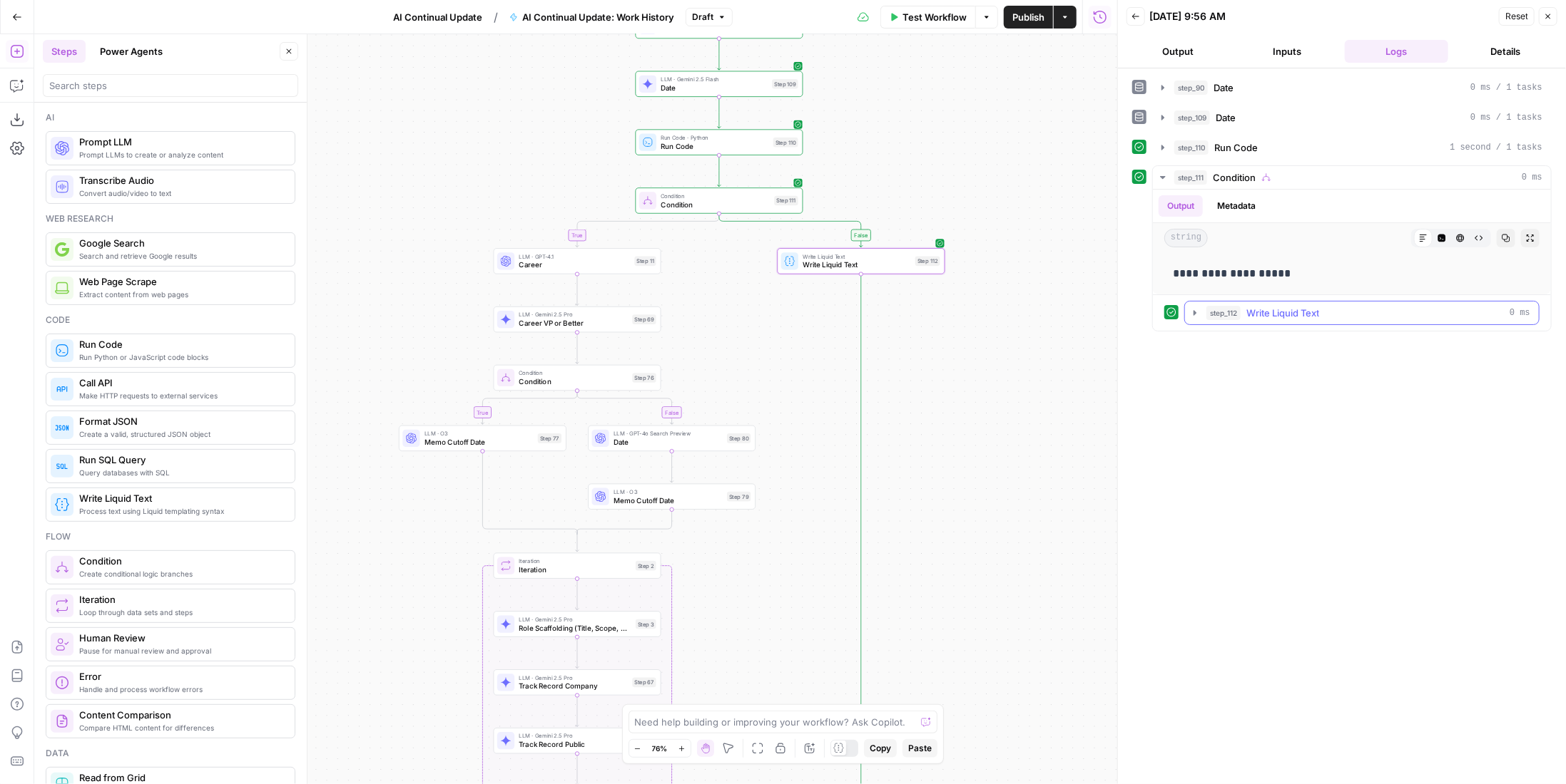
click at [1337, 312] on div "step_112 Write Liquid Text 0 ms" at bounding box center [1368, 313] width 324 height 14
click at [1319, 310] on span "Write Liquid Text" at bounding box center [1282, 313] width 73 height 14
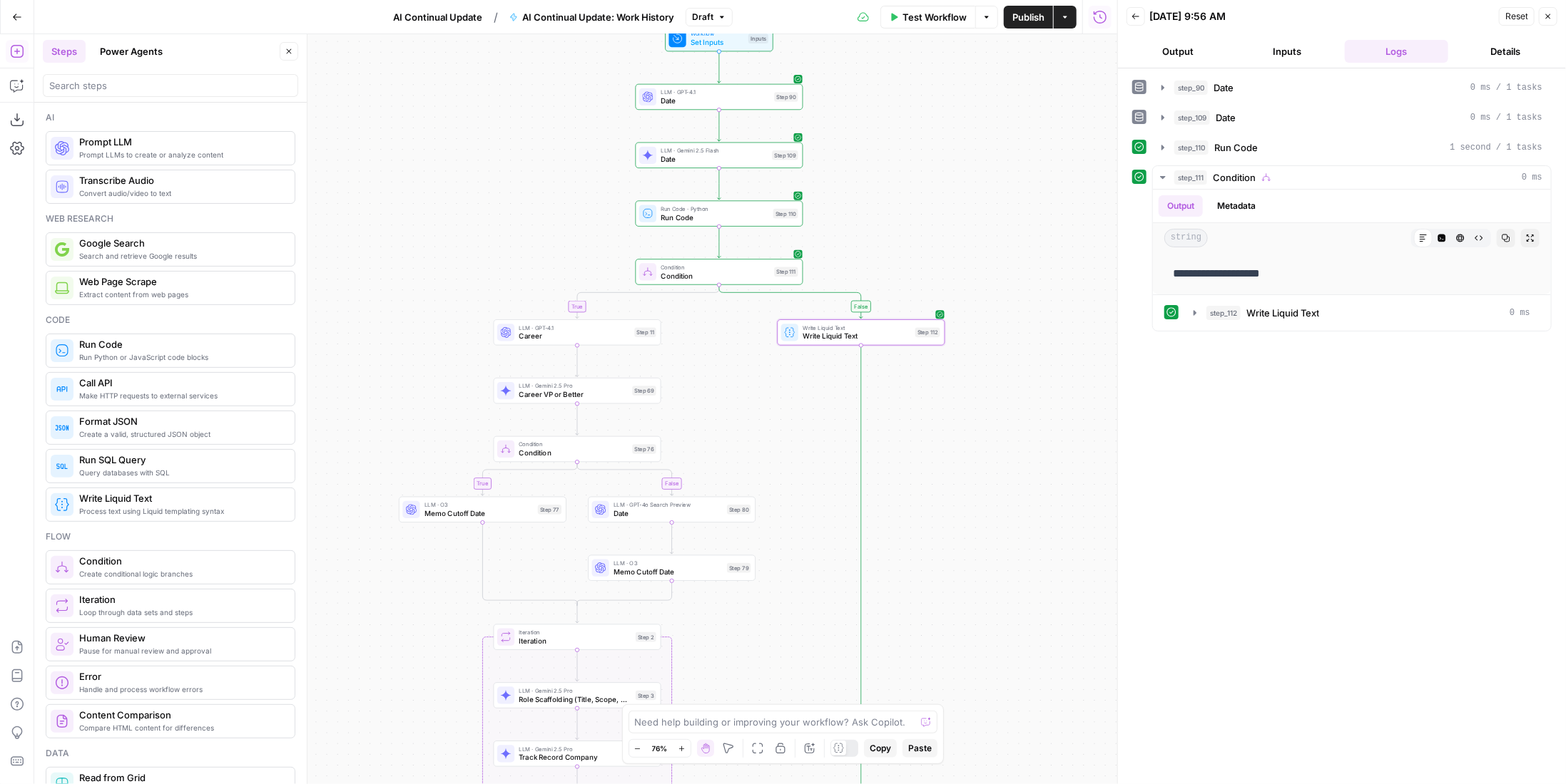
click at [940, 29] on div "Test Workflow Options Publish Actions Run History" at bounding box center [925, 17] width 385 height 34
click at [949, 29] on div "Test Workflow Options Publish Actions Run History" at bounding box center [925, 17] width 385 height 34
click at [950, 6] on button "Test Workflow" at bounding box center [928, 17] width 96 height 23
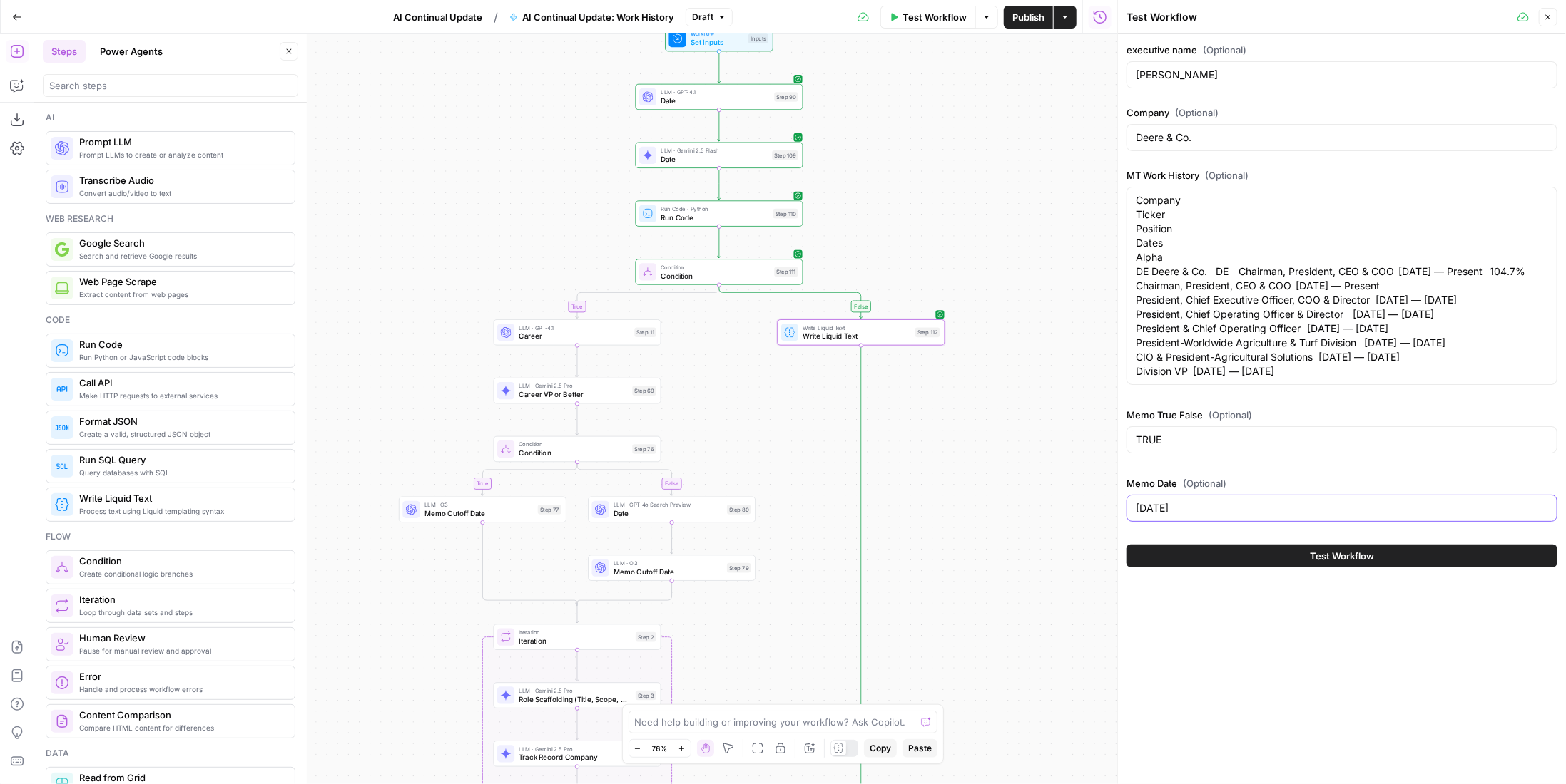
click at [1140, 515] on input "[DATE]" at bounding box center [1342, 508] width 413 height 14
type input "3/8/2025"
click at [1407, 568] on button "Test Workflow" at bounding box center [1342, 556] width 431 height 23
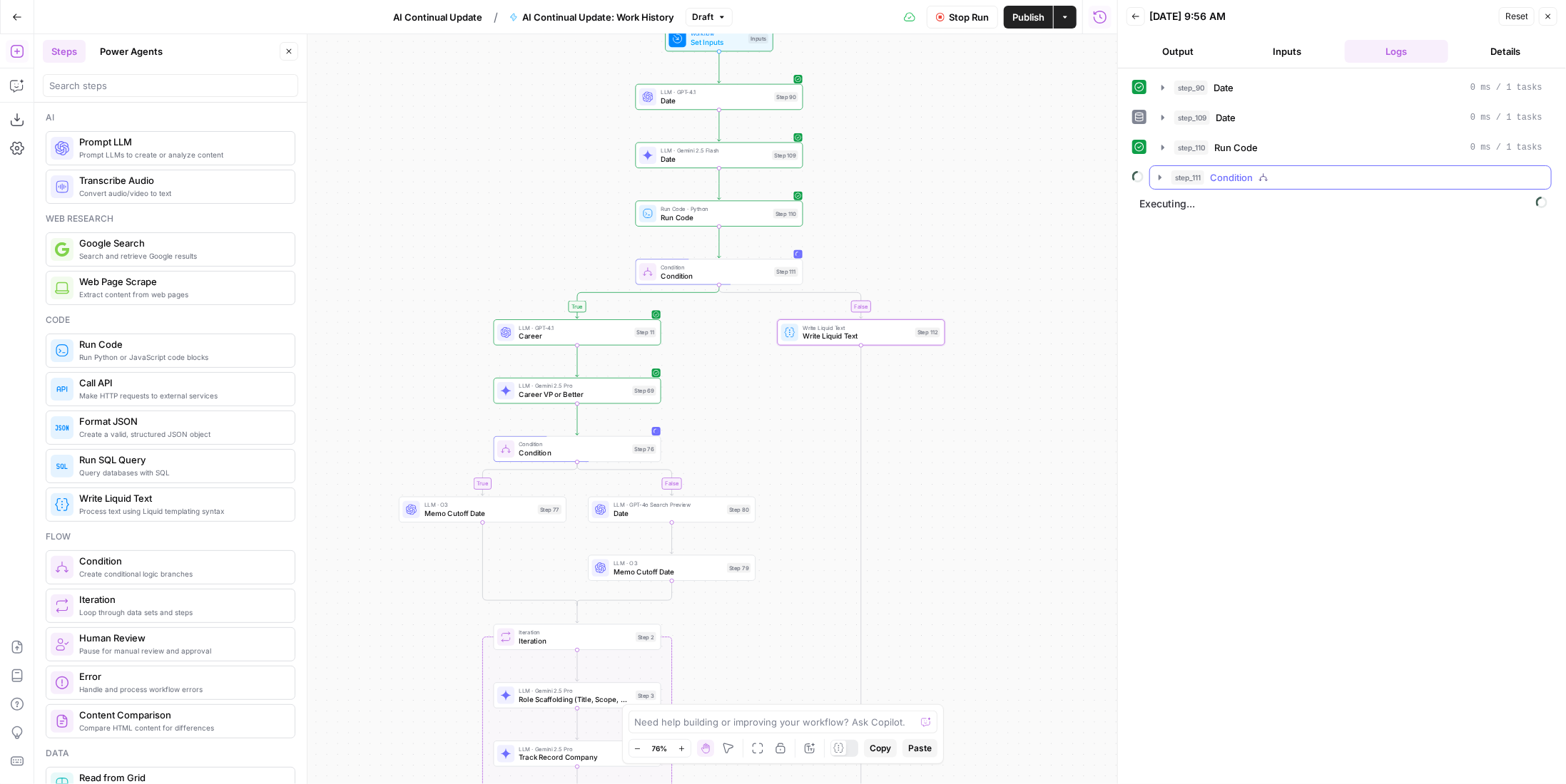
click at [1284, 170] on div "step_111 Condition" at bounding box center [1357, 177] width 371 height 14
click at [1294, 209] on div "step_11 Career 0 ms / 1 tasks" at bounding box center [1367, 207] width 327 height 14
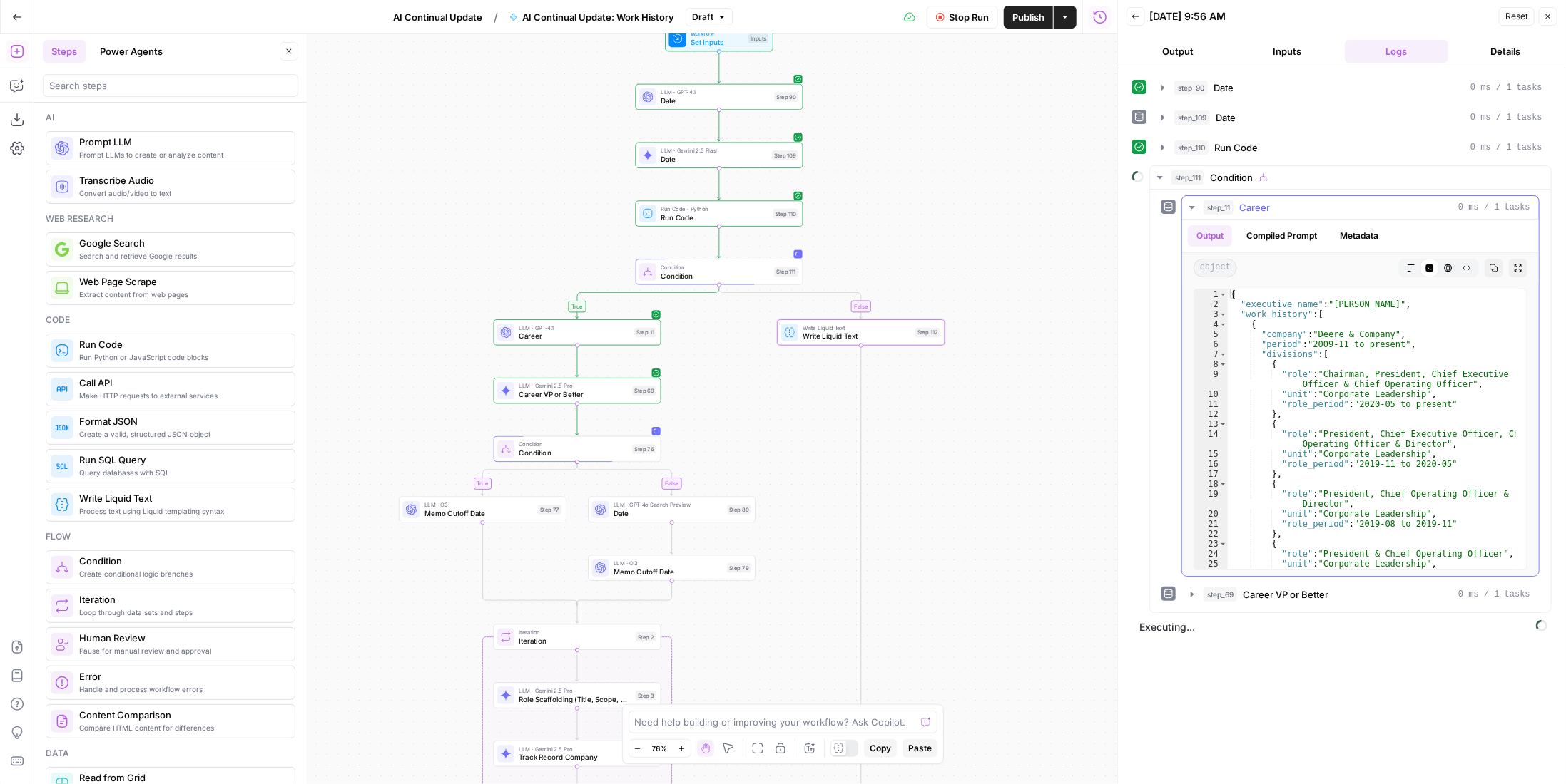
click at [1294, 204] on div "step_11 Career 0 ms / 1 tasks" at bounding box center [1367, 207] width 327 height 14
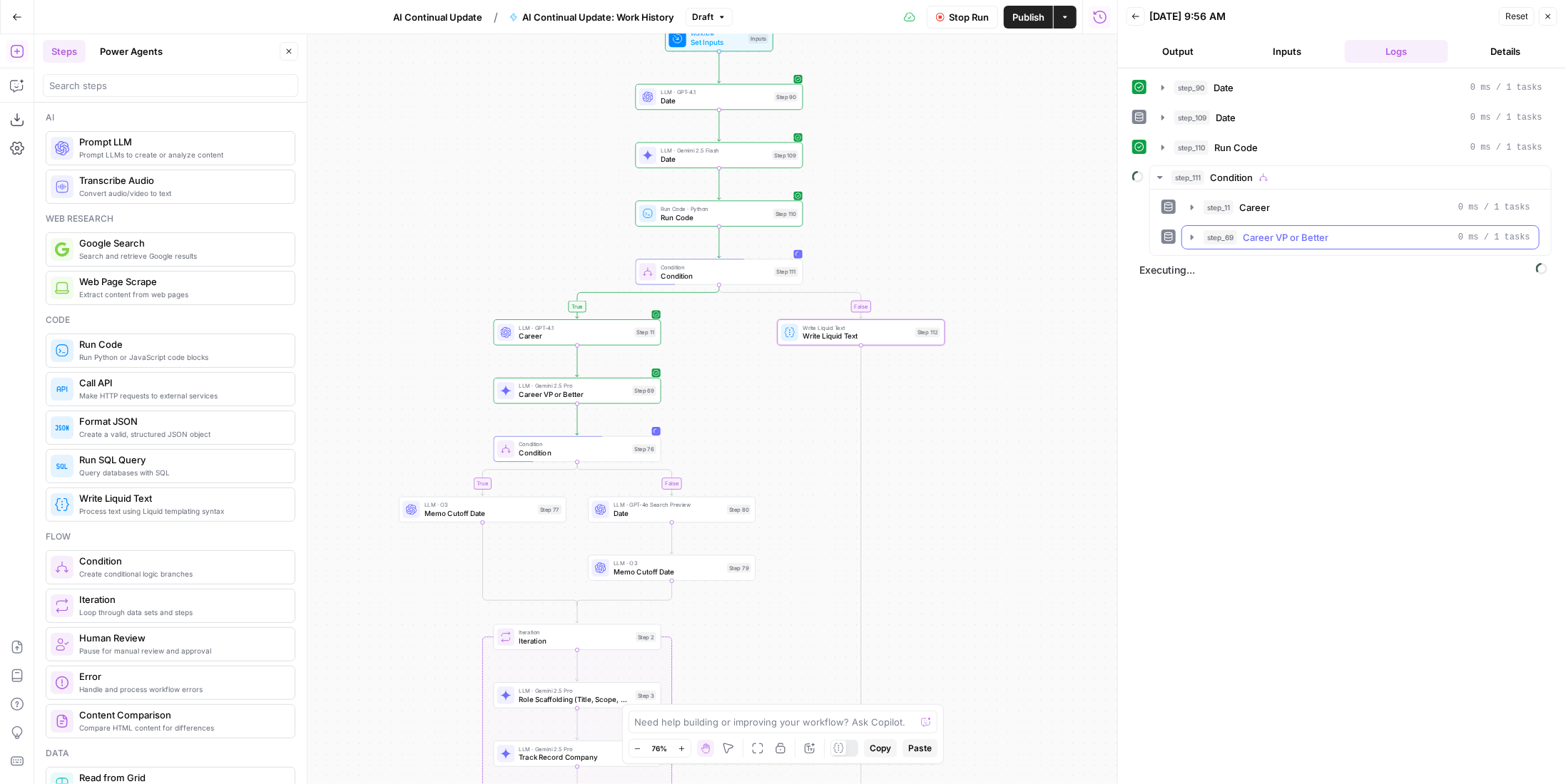
click at [1291, 236] on span "Career VP or Better" at bounding box center [1286, 237] width 86 height 14
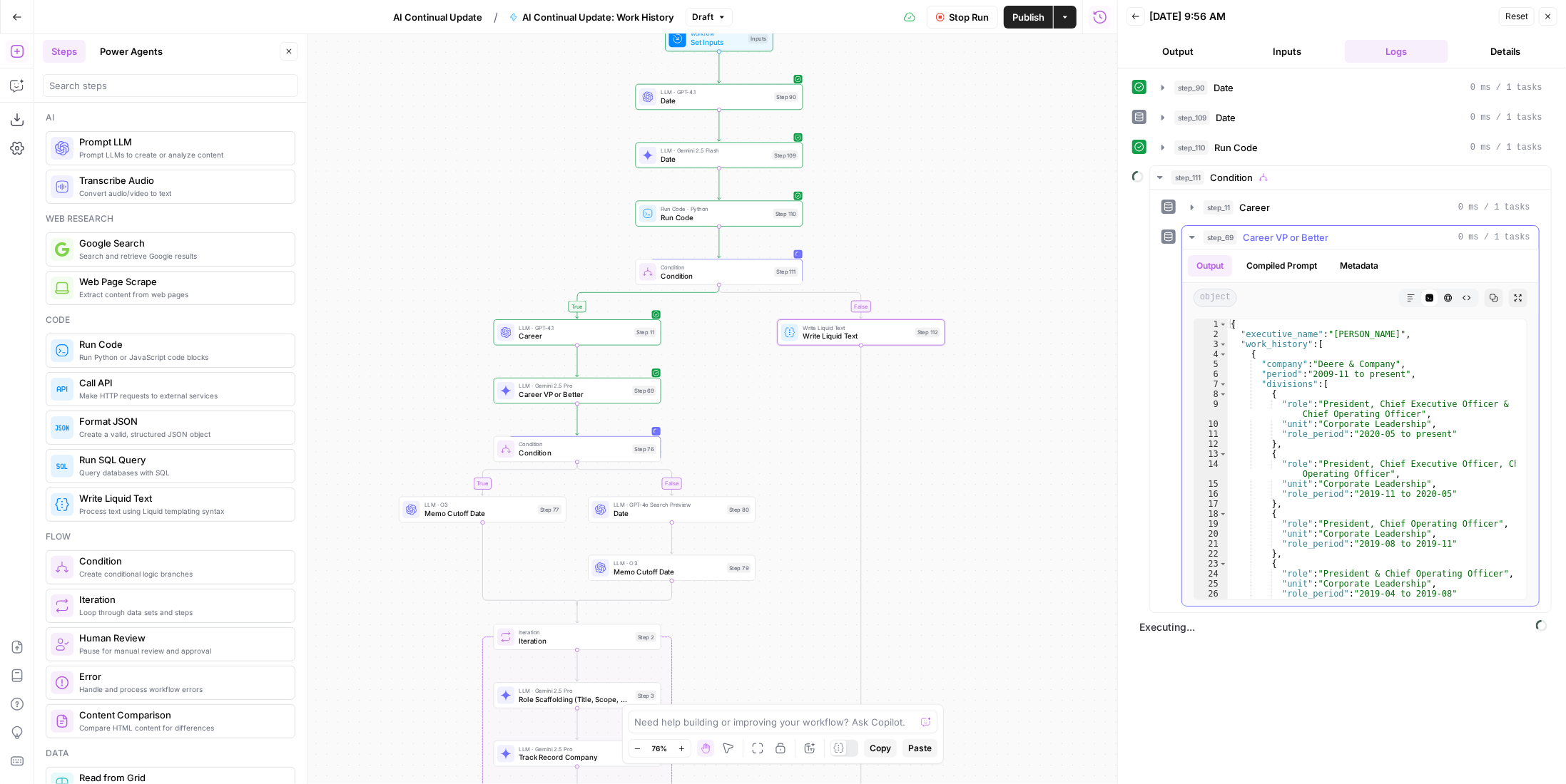
click at [1291, 232] on span "Career VP or Better" at bounding box center [1286, 237] width 86 height 14
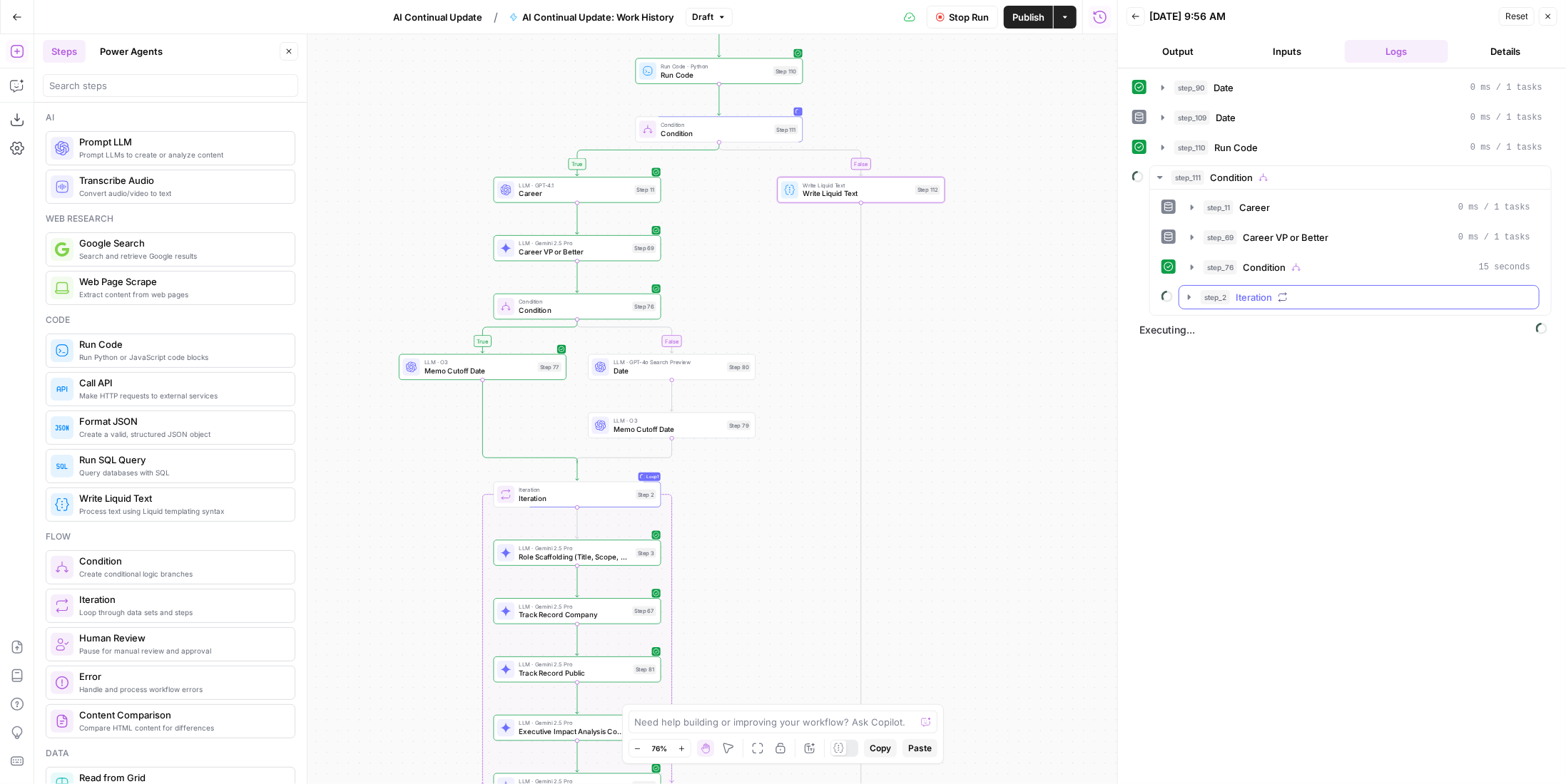
click at [1254, 290] on span "Iteration" at bounding box center [1254, 297] width 37 height 14
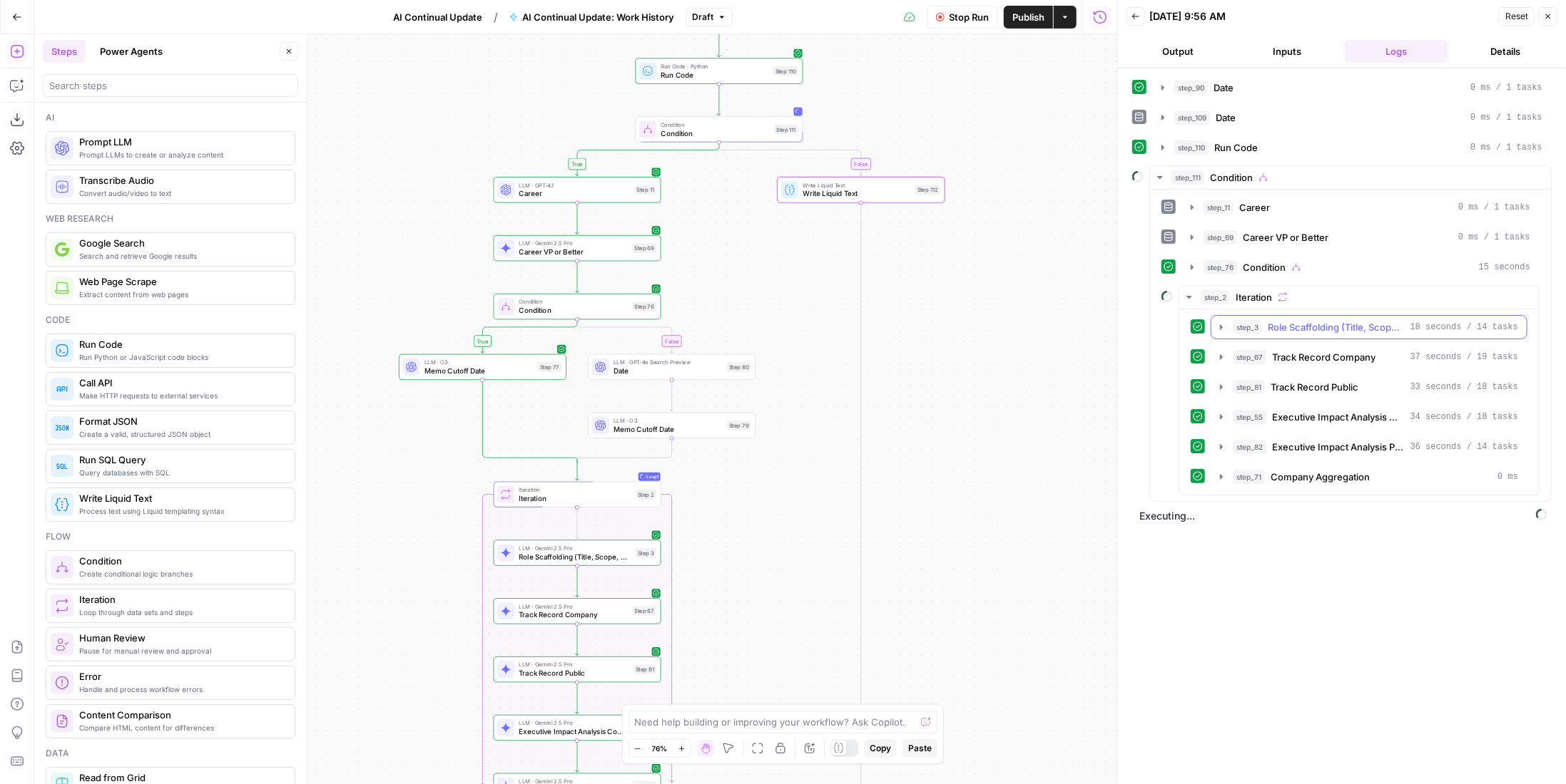
click at [1312, 320] on span "Role Scaffolding (Title, Scope, Dates" at bounding box center [1336, 327] width 137 height 14
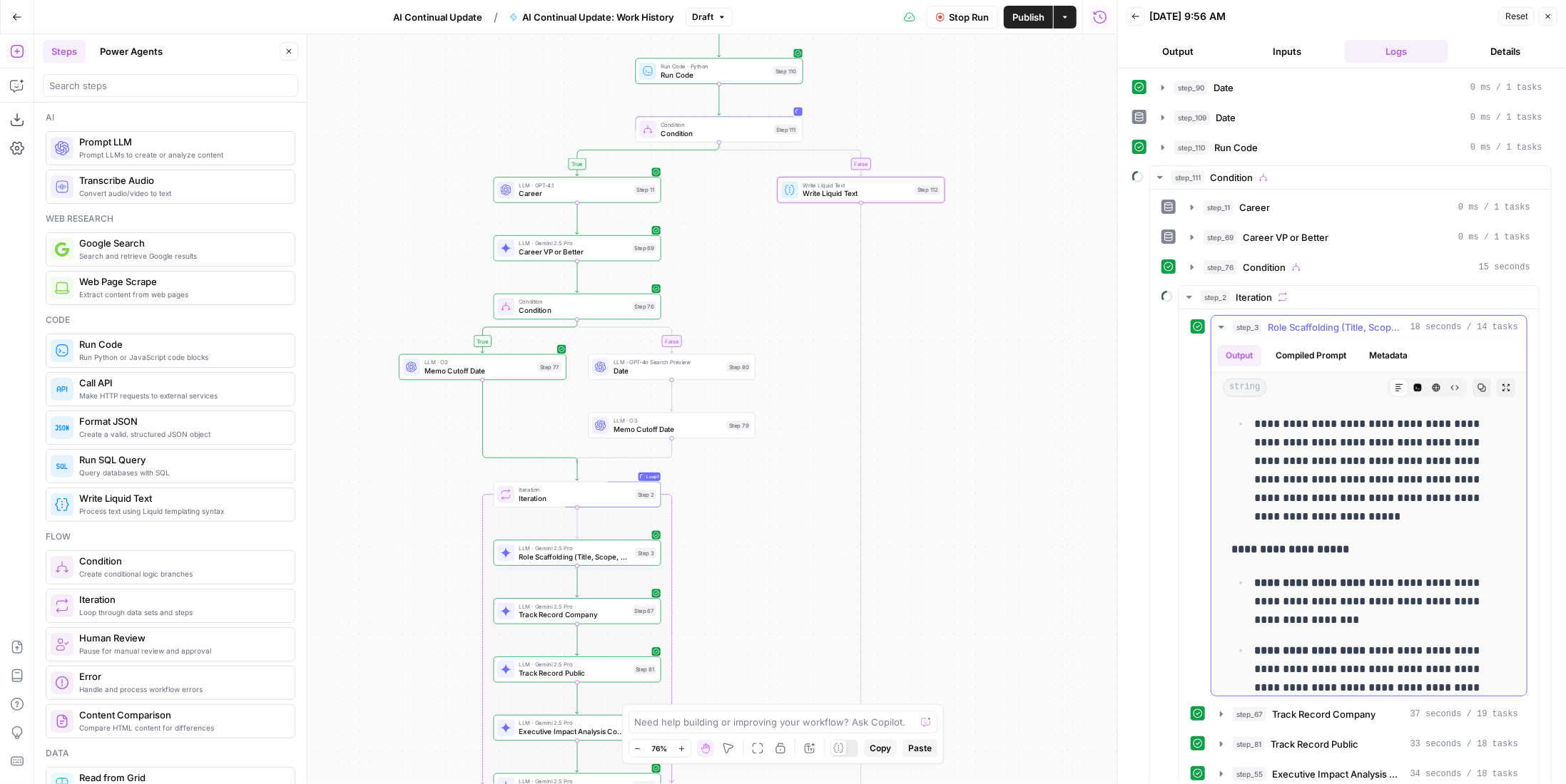
scroll to position [1141, 0]
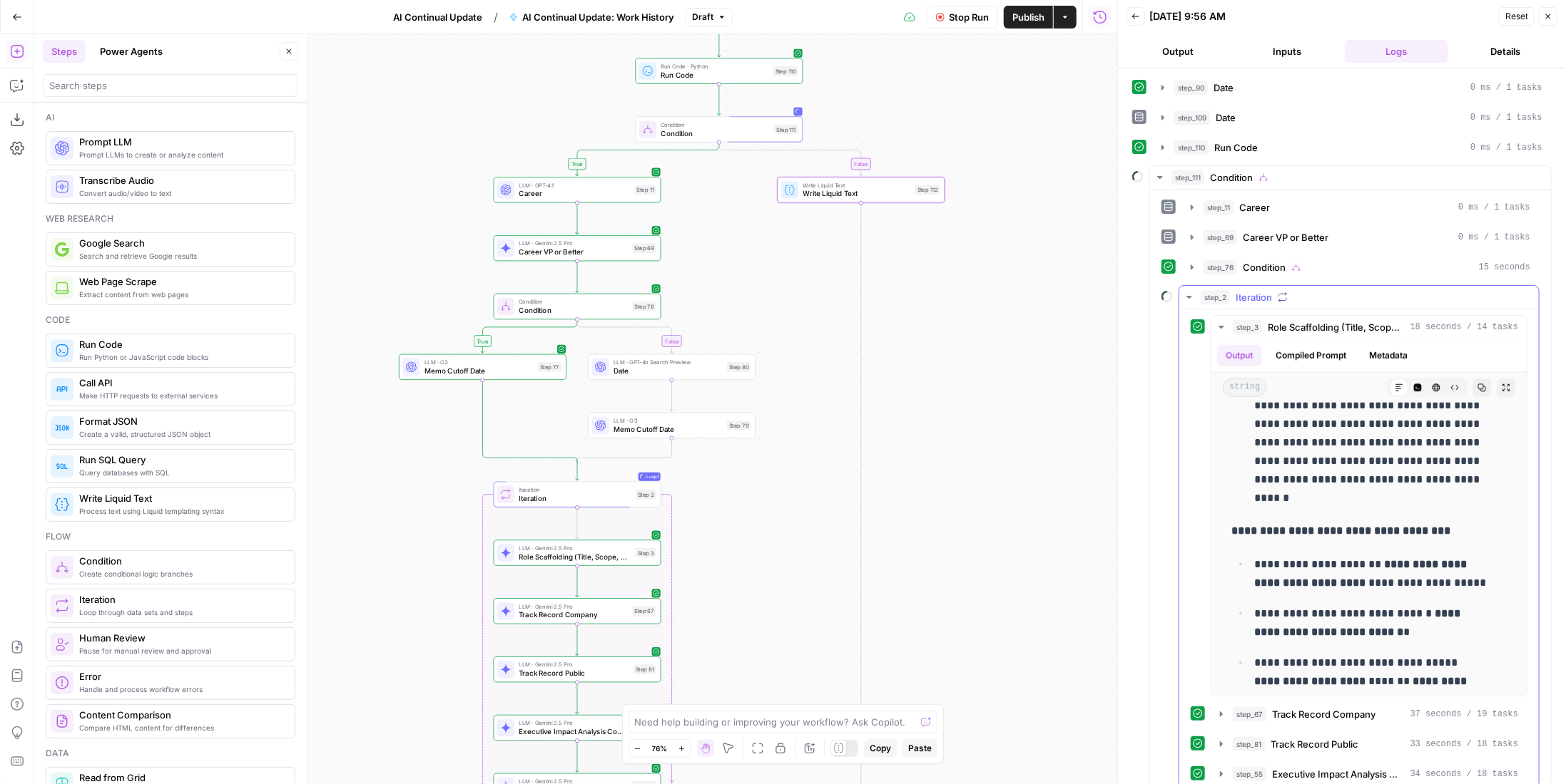
click at [1285, 329] on button "step_3 Role Scaffolding (Title, Scope, Dates 18 seconds / 14 tasks" at bounding box center [1369, 327] width 315 height 23
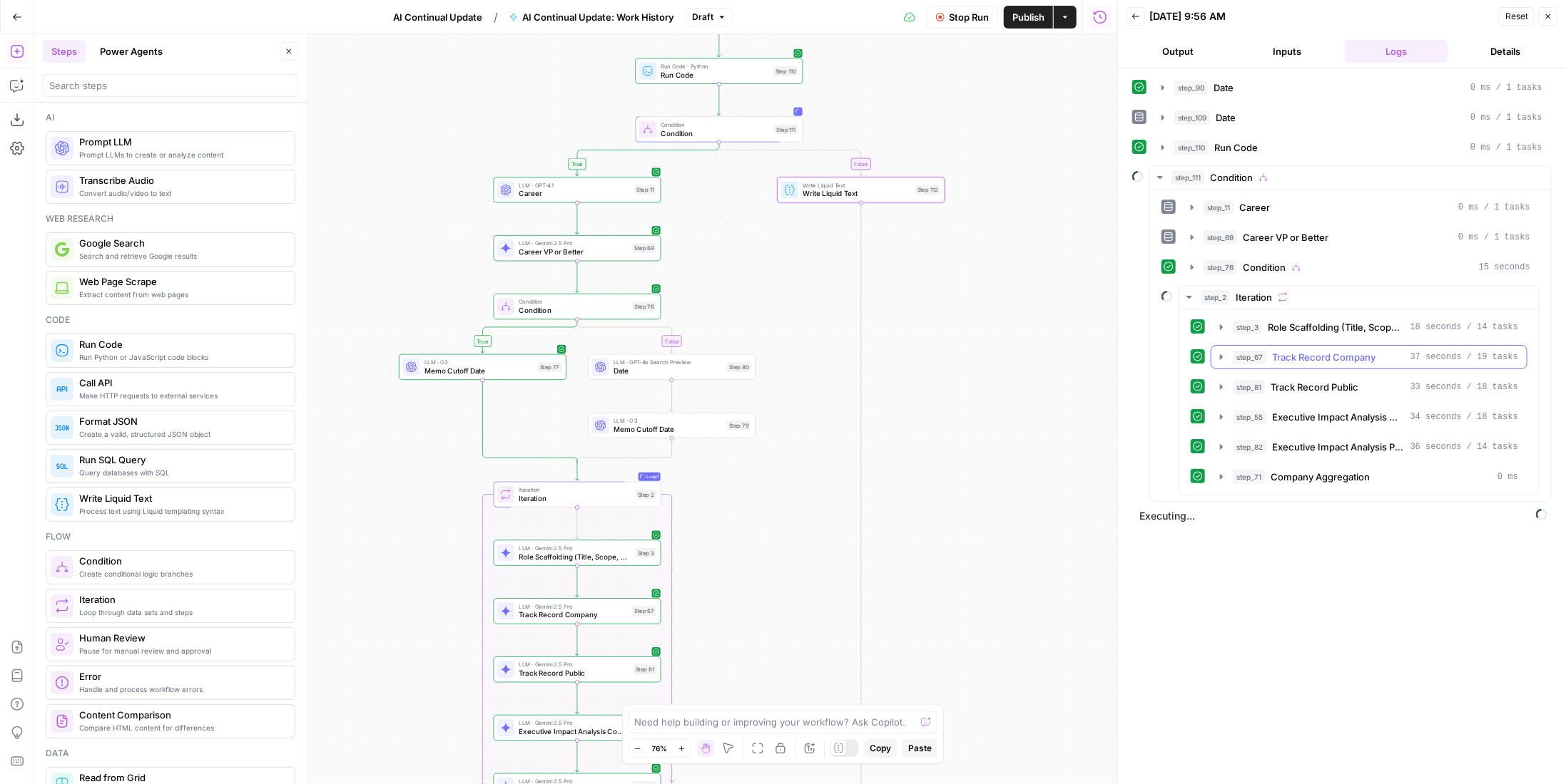
click at [1291, 351] on span "Track Record Company" at bounding box center [1324, 357] width 104 height 14
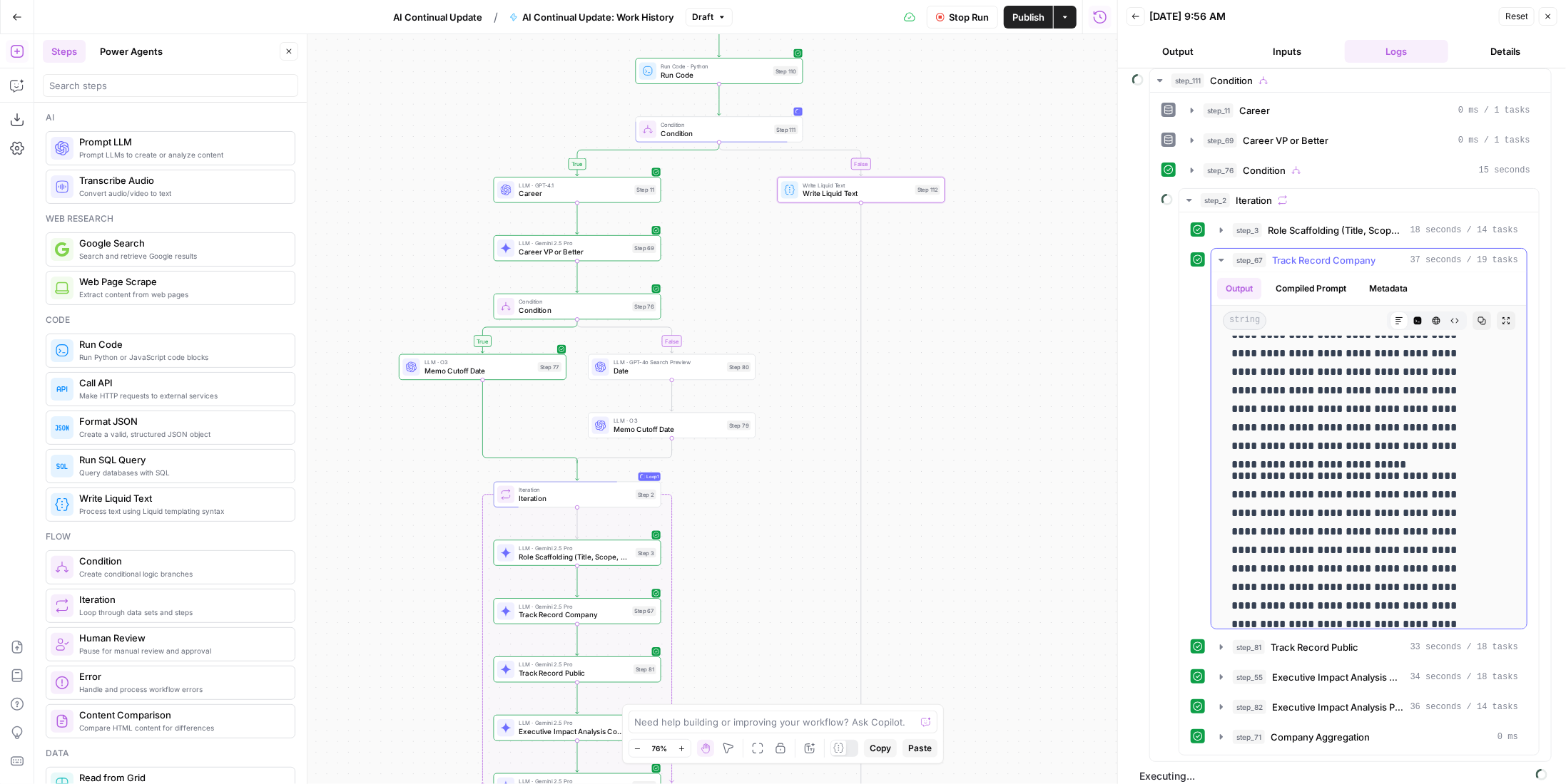
scroll to position [285, 0]
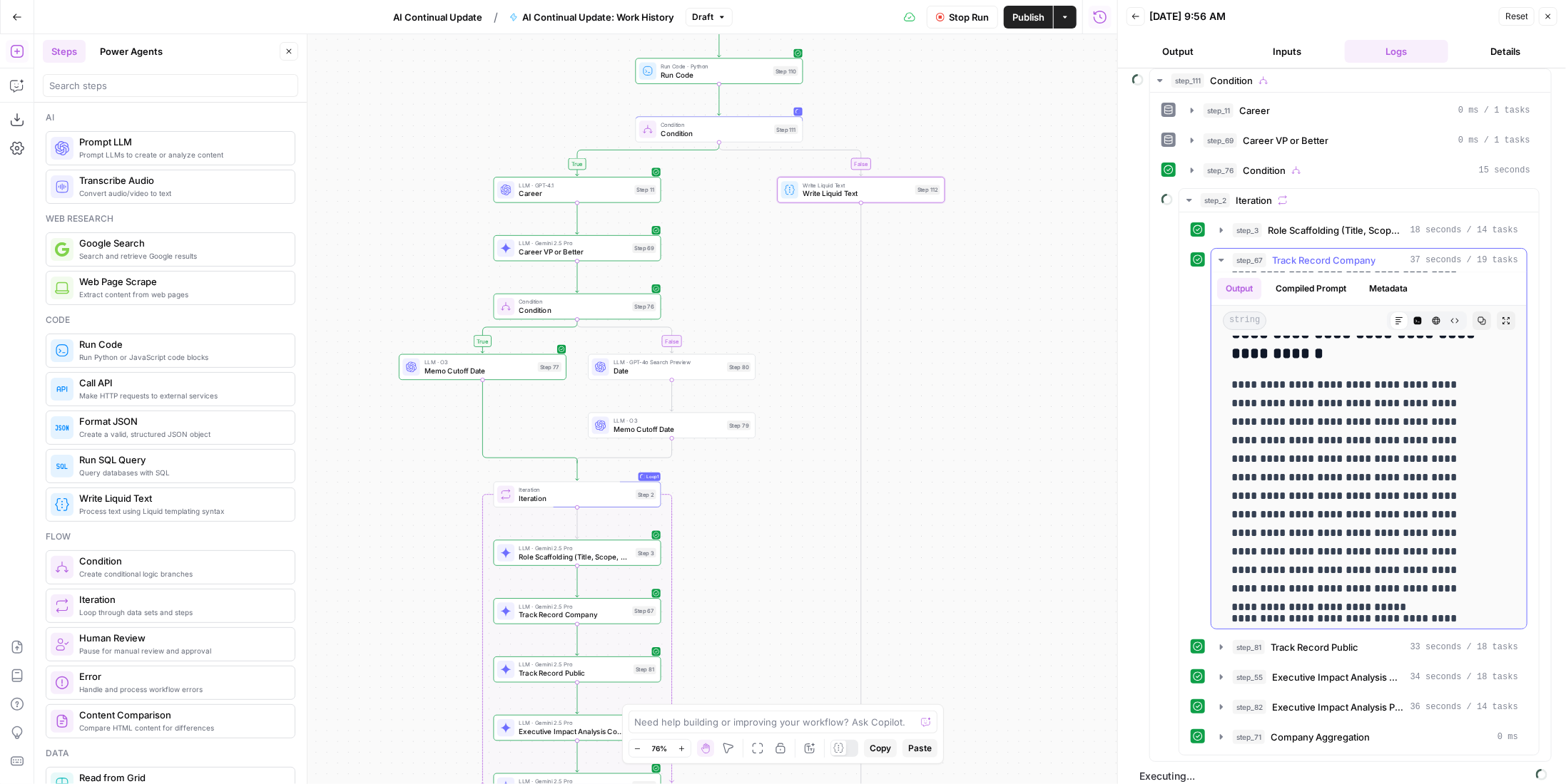
click at [1346, 253] on span "Track Record Company" at bounding box center [1324, 260] width 104 height 14
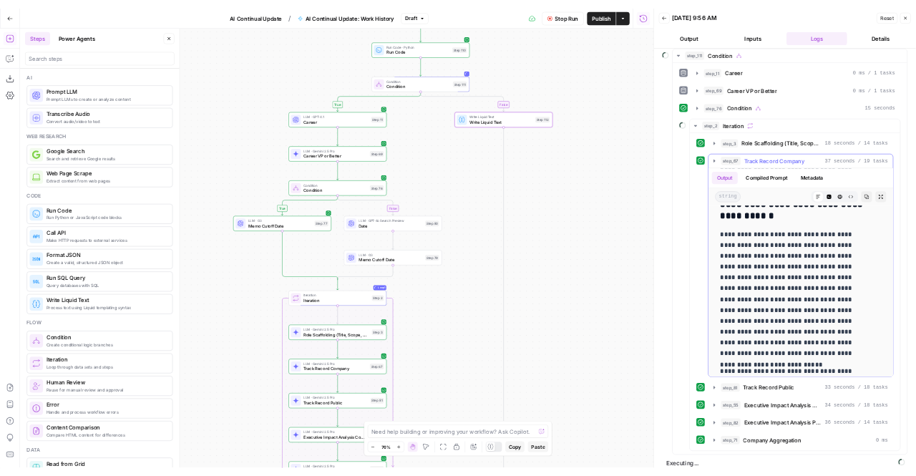
scroll to position [0, 0]
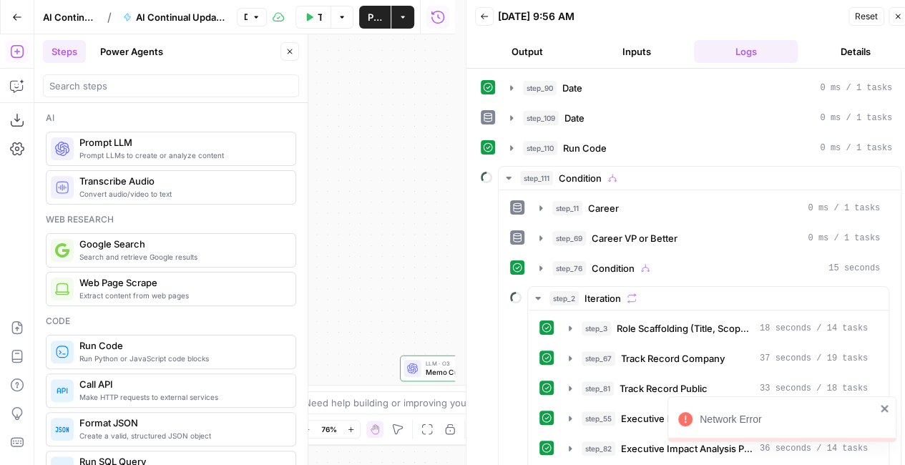
drag, startPoint x: 458, startPoint y: 224, endPoint x: 444, endPoint y: 449, distance: 225.2
click at [458, 224] on div "Go Back AI Continual Update / AI Continual Update: Work History Draft Test Work…" at bounding box center [452, 232] width 905 height 465
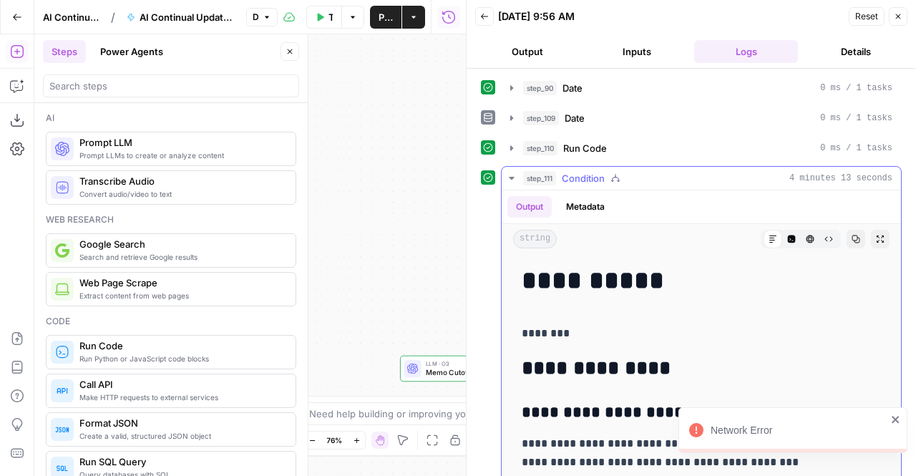
click at [600, 173] on span "Condition" at bounding box center [583, 178] width 43 height 14
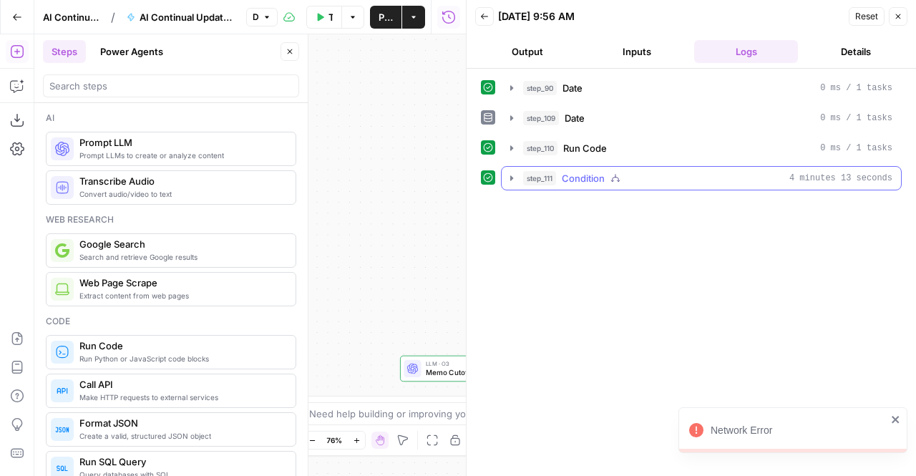
click at [600, 173] on span "Condition" at bounding box center [583, 178] width 43 height 14
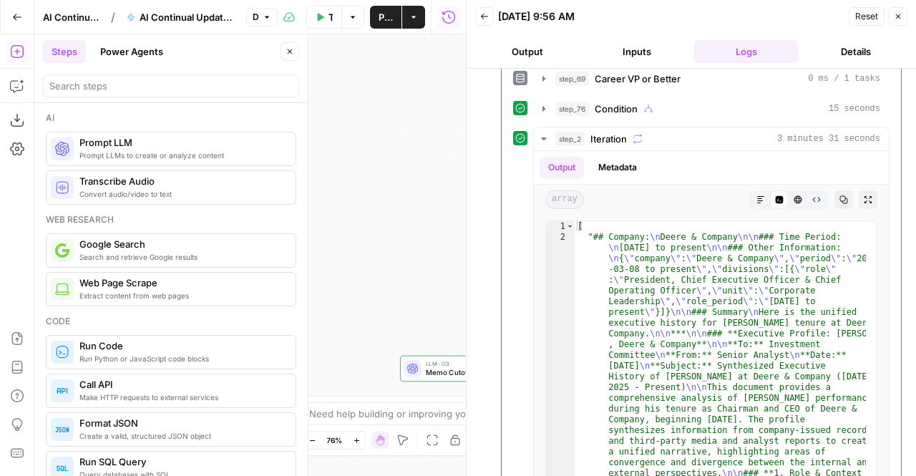
scroll to position [892, 0]
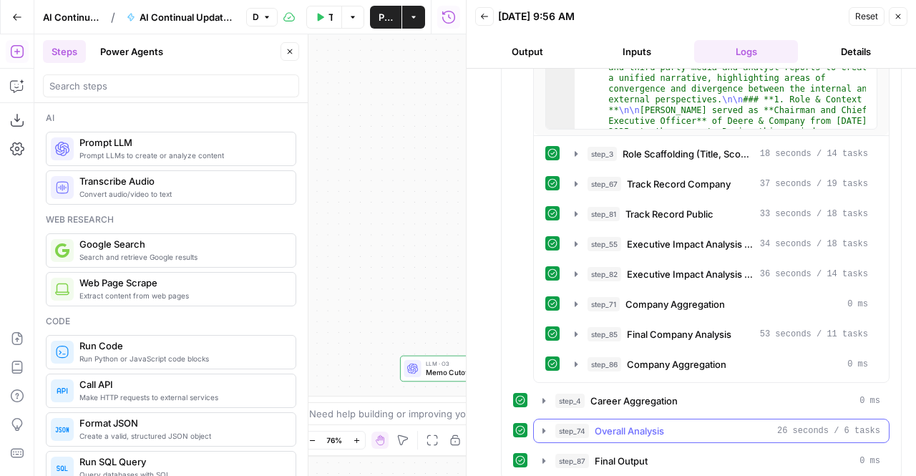
click at [620, 427] on span "Overall Analysis" at bounding box center [629, 431] width 69 height 14
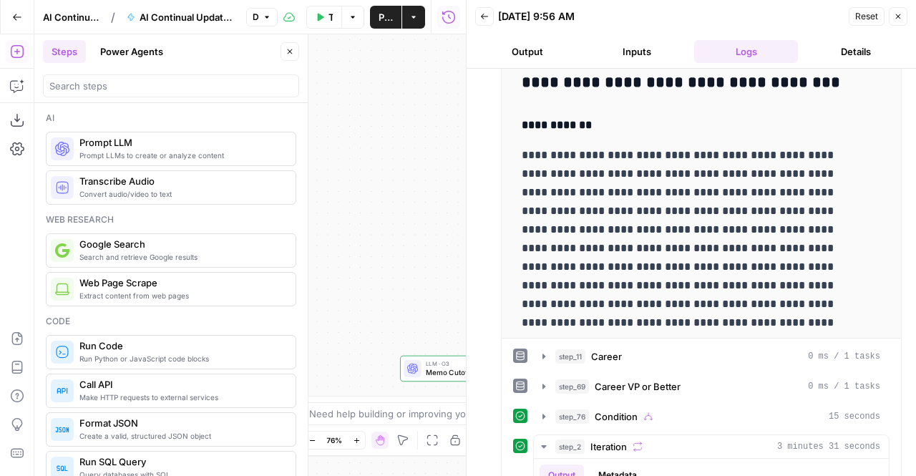
scroll to position [114, 0]
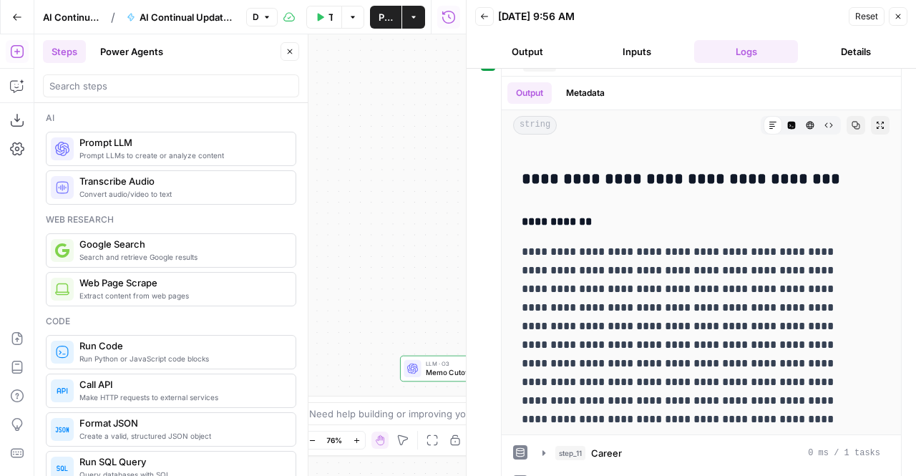
click at [895, 16] on icon "button" at bounding box center [898, 16] width 9 height 9
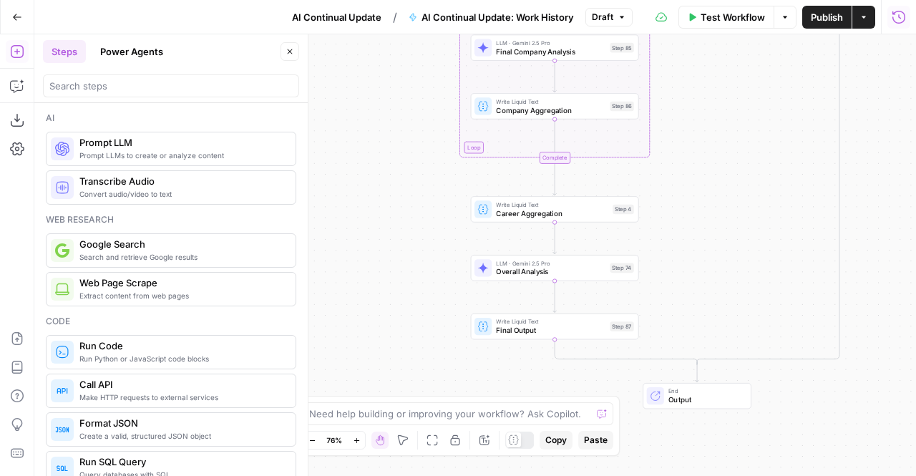
click at [893, 19] on icon "button" at bounding box center [898, 16] width 13 height 13
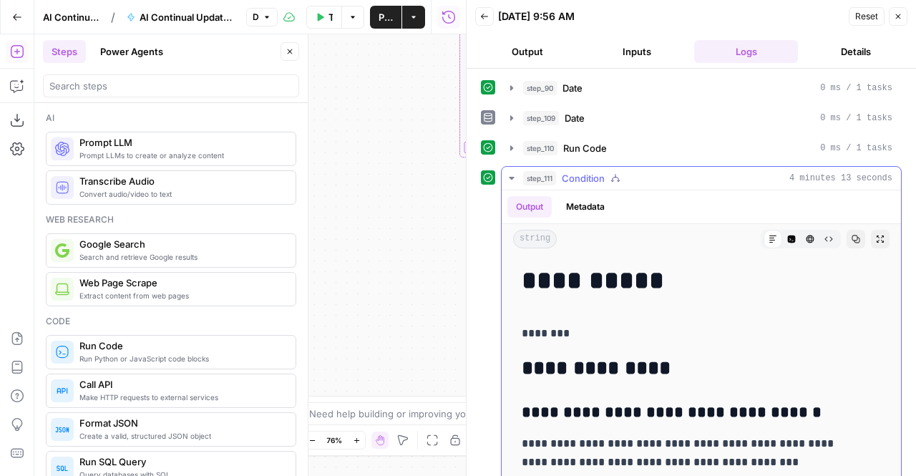
click at [578, 175] on span "Condition" at bounding box center [583, 178] width 43 height 14
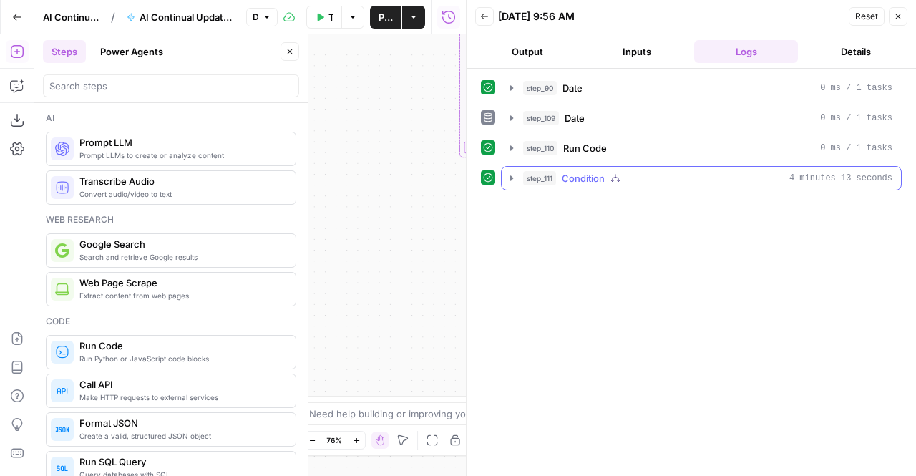
click at [578, 175] on span "Condition" at bounding box center [583, 178] width 43 height 14
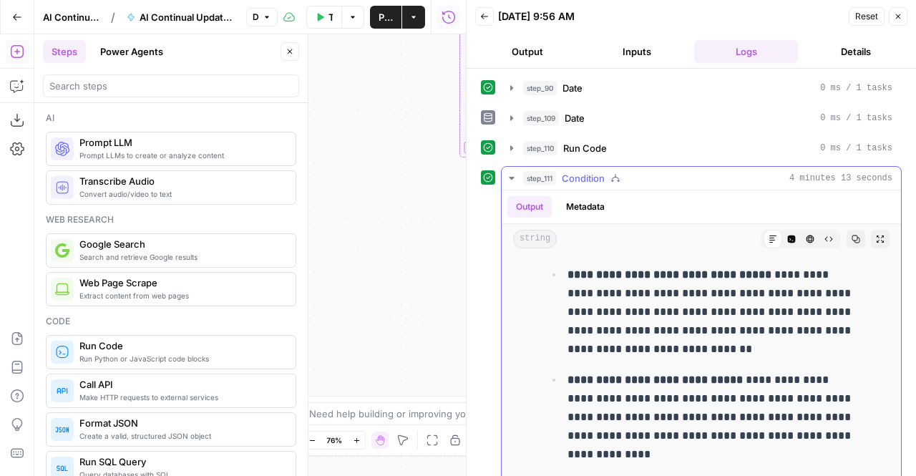
scroll to position [291, 0]
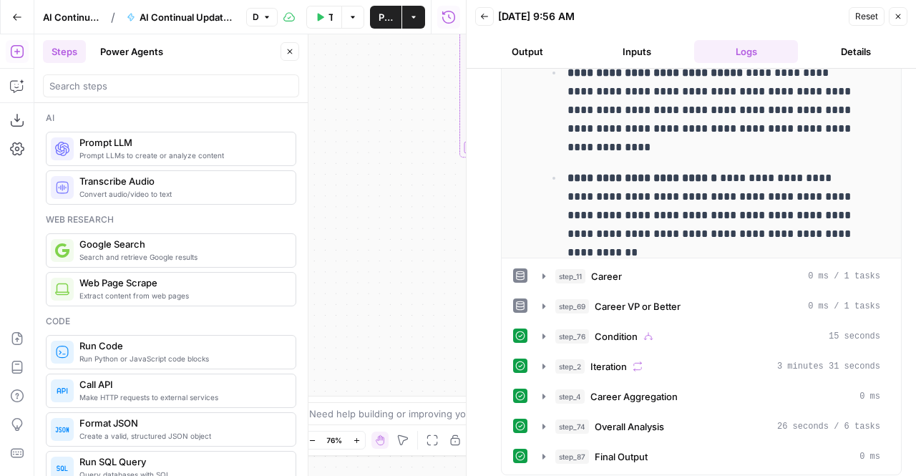
click at [293, 52] on icon "button" at bounding box center [290, 51] width 9 height 9
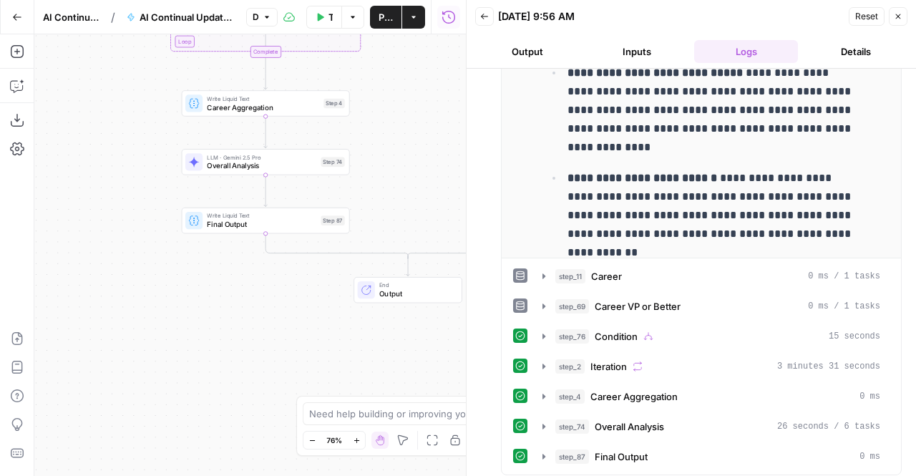
drag, startPoint x: 372, startPoint y: 312, endPoint x: 82, endPoint y: 207, distance: 309.0
click at [82, 207] on div "true false true false Workflow Set Inputs Inputs LLM · GPT-4.1 Date Step 90 LLM…" at bounding box center [250, 255] width 432 height 442
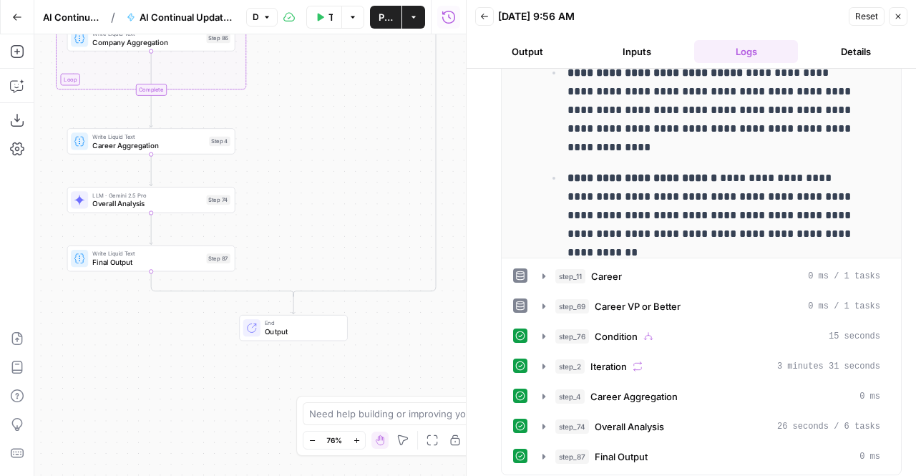
drag, startPoint x: 269, startPoint y: 351, endPoint x: 156, endPoint y: 389, distance: 119.1
click at [156, 389] on div "true false true false Workflow Set Inputs Inputs LLM · GPT-4.1 Date Step 90 LLM…" at bounding box center [250, 255] width 432 height 442
click at [900, 15] on icon "button" at bounding box center [898, 16] width 9 height 9
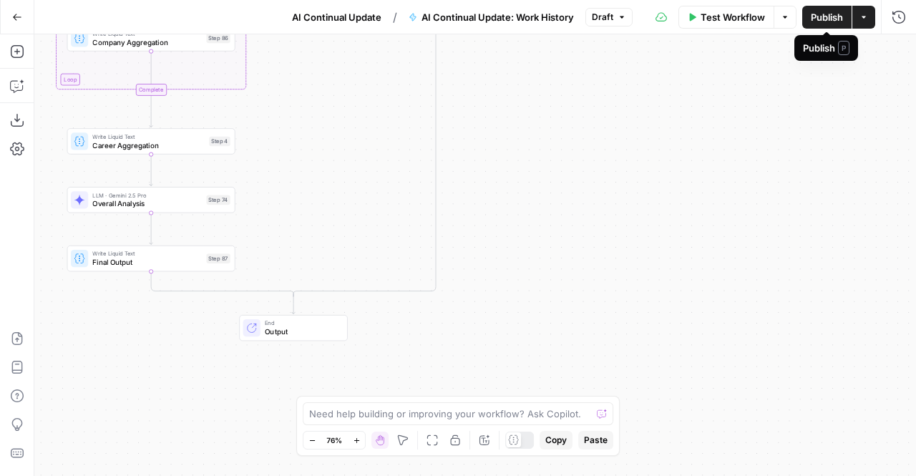
click at [814, 12] on span "Publish" at bounding box center [827, 17] width 32 height 14
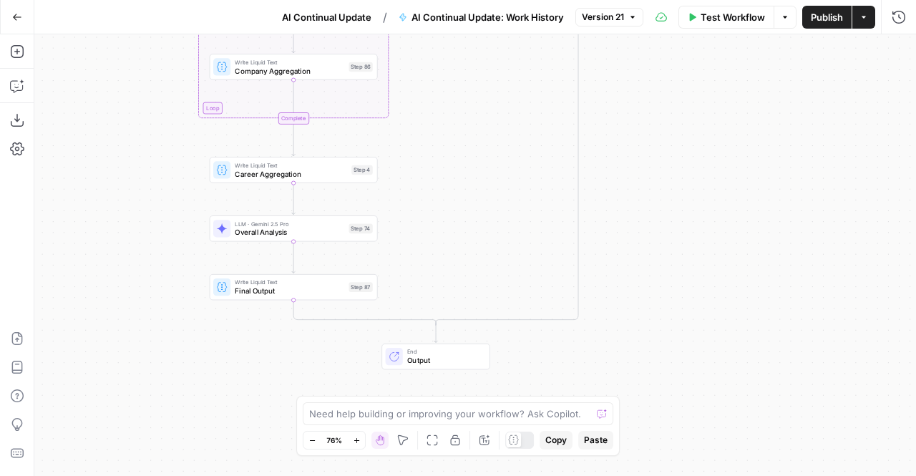
drag, startPoint x: 568, startPoint y: 135, endPoint x: 724, endPoint y: 167, distance: 159.5
click at [724, 167] on div "true false true false Workflow Set Inputs Inputs LLM · GPT-4.1 Date Step 90 LLM…" at bounding box center [475, 255] width 882 height 442
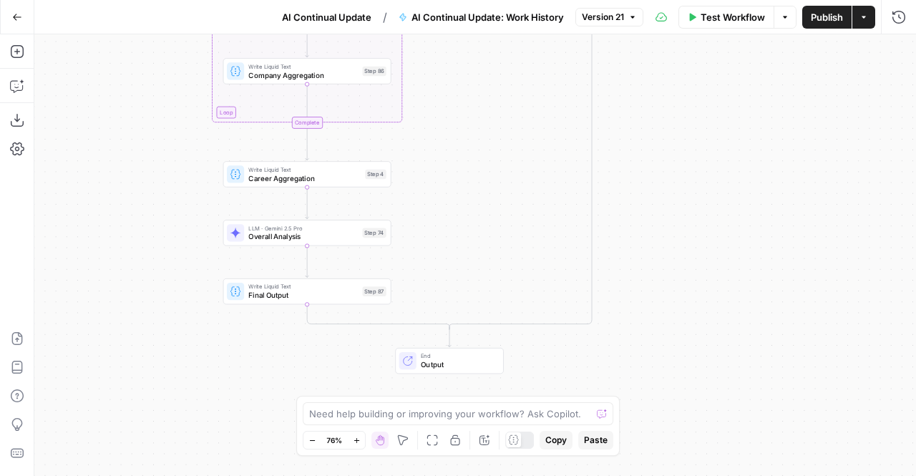
click at [622, 22] on span "Version 21" at bounding box center [603, 17] width 42 height 13
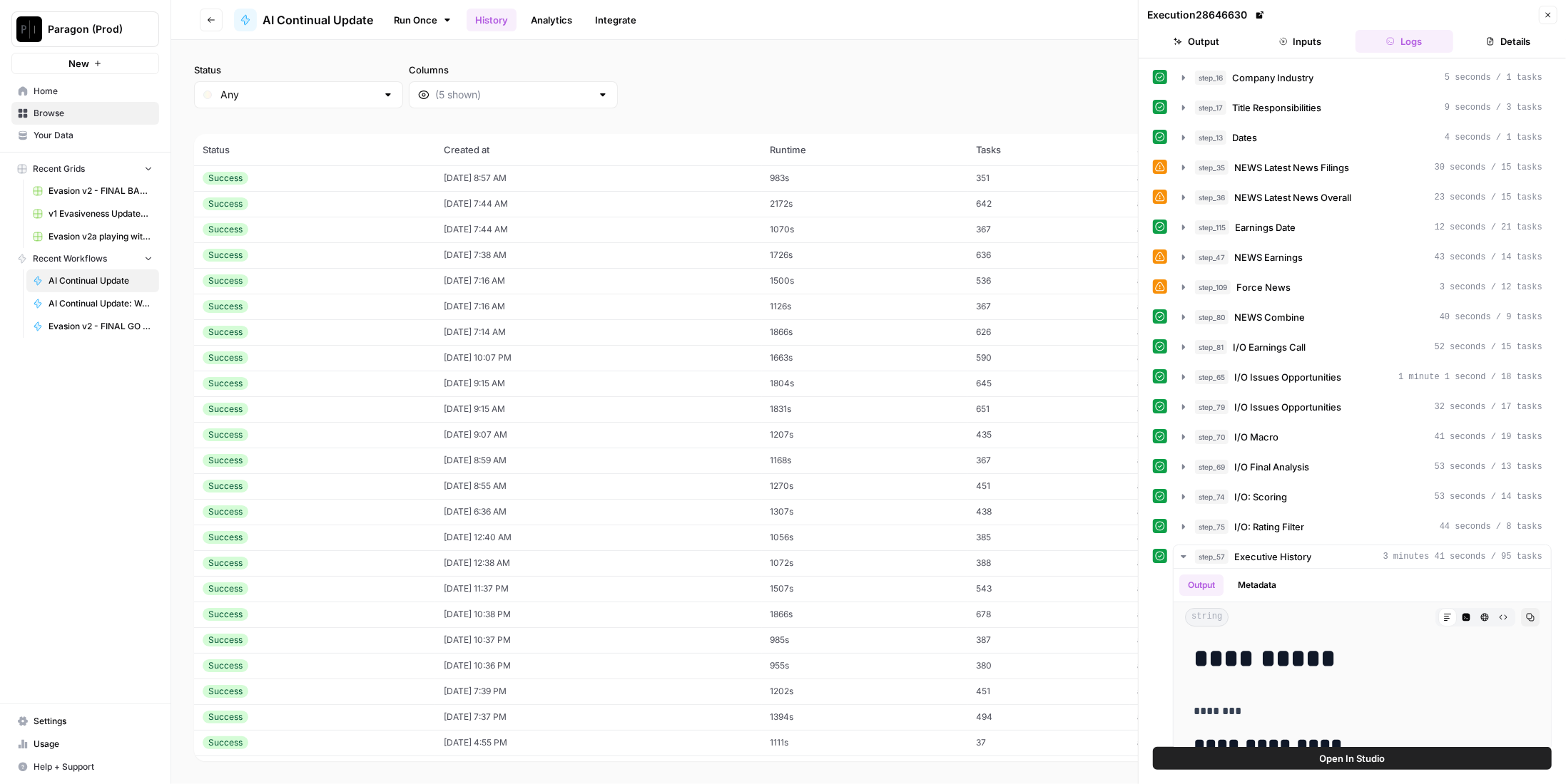
scroll to position [2412, 0]
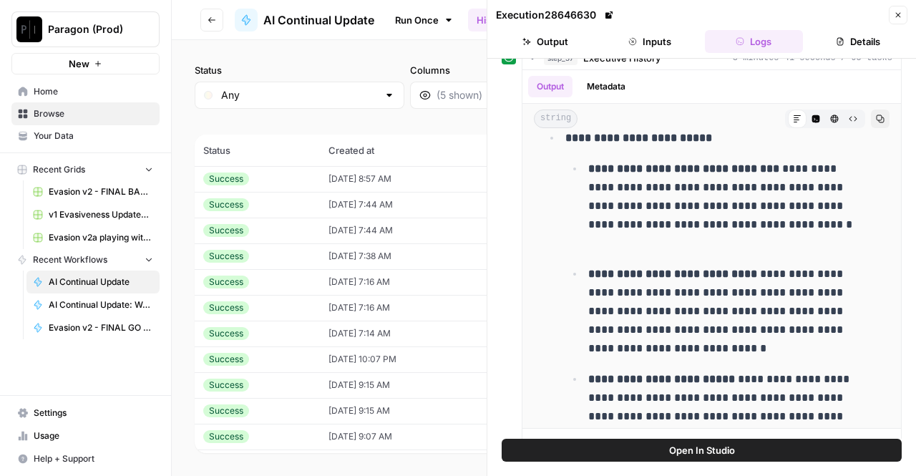
click at [899, 16] on icon "button" at bounding box center [898, 15] width 9 height 9
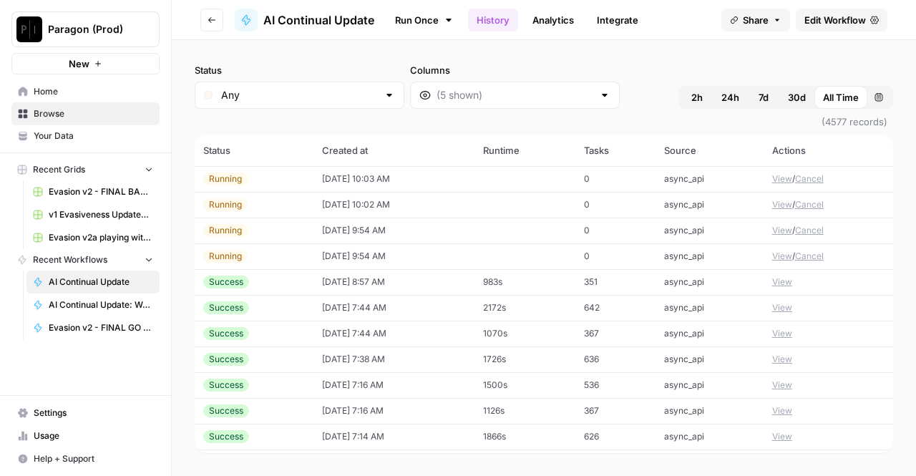
click at [633, 167] on td "0" at bounding box center [614, 179] width 79 height 26
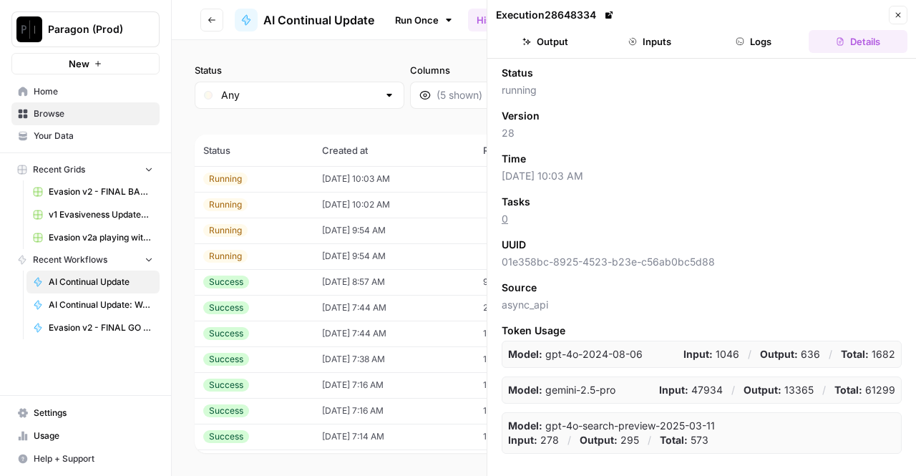
click at [623, 48] on button "Inputs" at bounding box center [649, 41] width 99 height 23
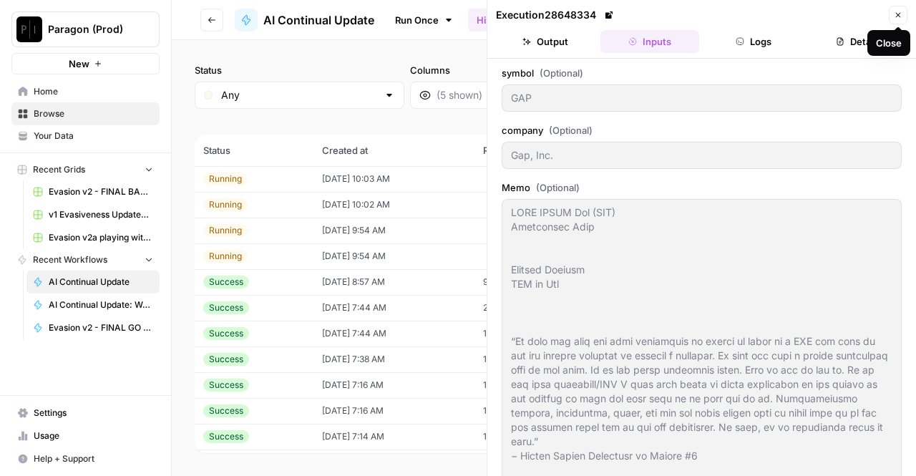
type textarea "LORE IPSUM Dol (SIT) Ametconsec Adip Elitsed Doeiusm TEM in Utl “Et dolo mag al…"
click at [749, 42] on button "Logs" at bounding box center [754, 41] width 99 height 23
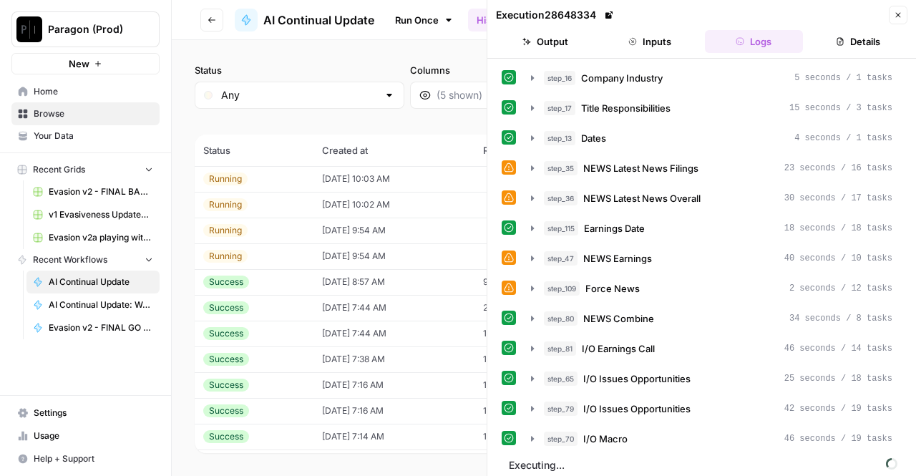
click at [358, 199] on td "[DATE] 10:02 AM" at bounding box center [393, 205] width 161 height 26
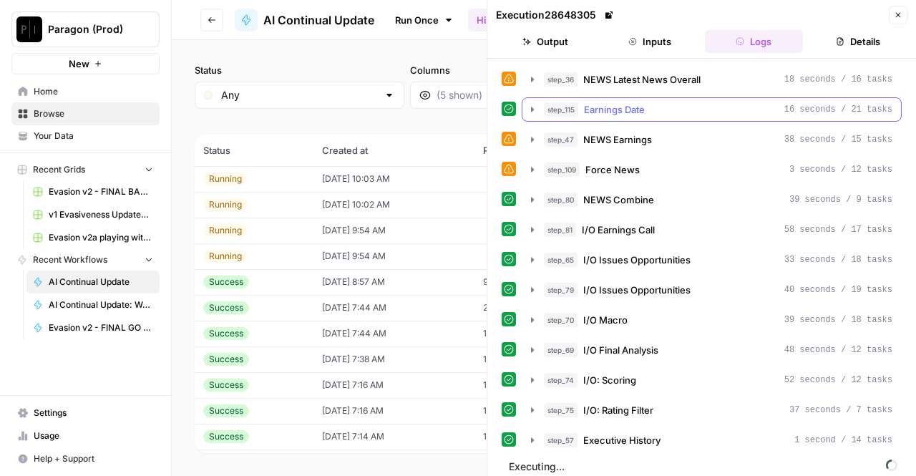
scroll to position [117, 0]
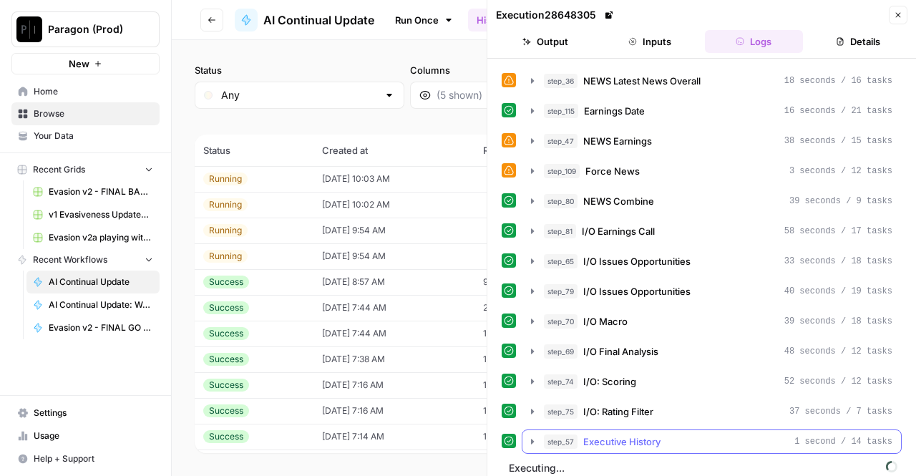
click at [654, 437] on span "Executive History" at bounding box center [621, 441] width 77 height 14
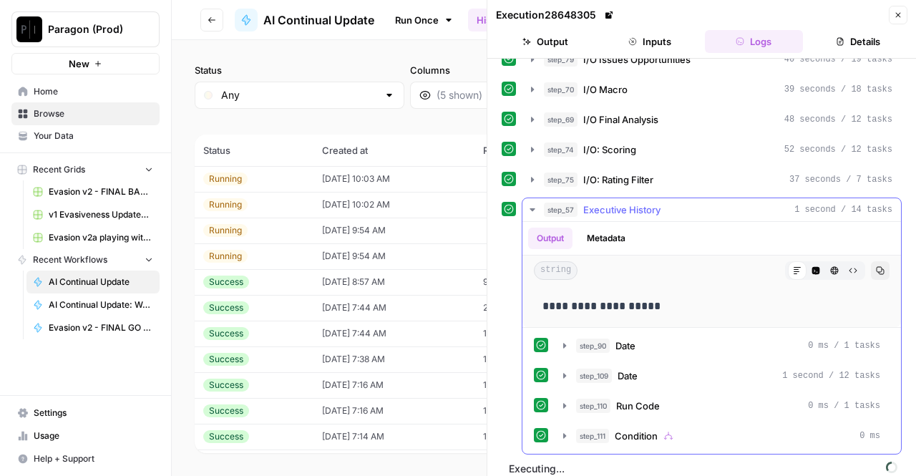
scroll to position [349, 0]
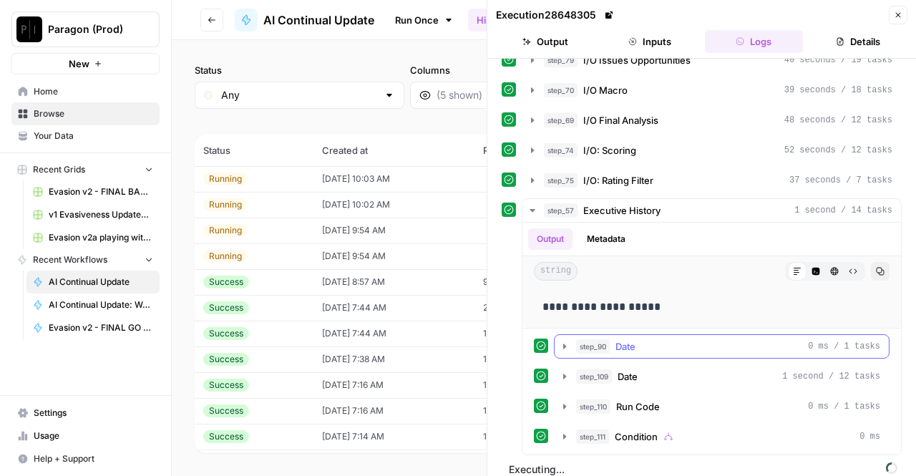
click at [648, 341] on div "step_90 Date 0 ms / 1 tasks" at bounding box center [728, 346] width 304 height 14
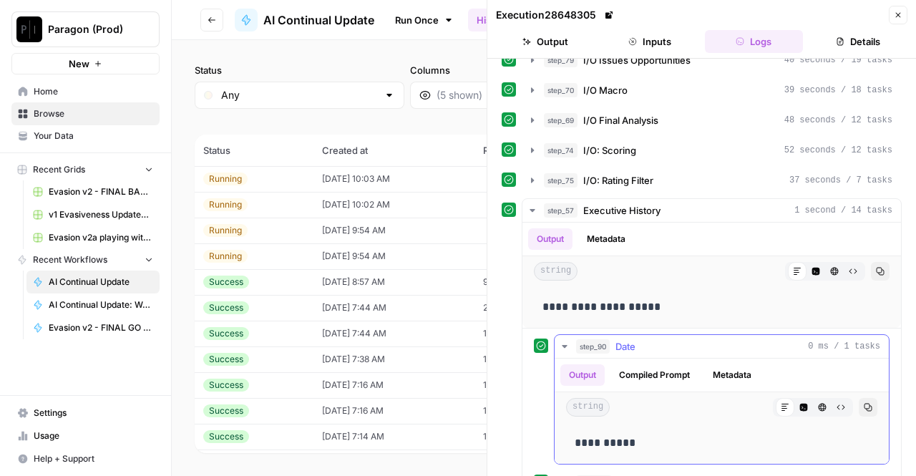
click at [648, 341] on div "step_90 Date 0 ms / 1 tasks" at bounding box center [728, 346] width 304 height 14
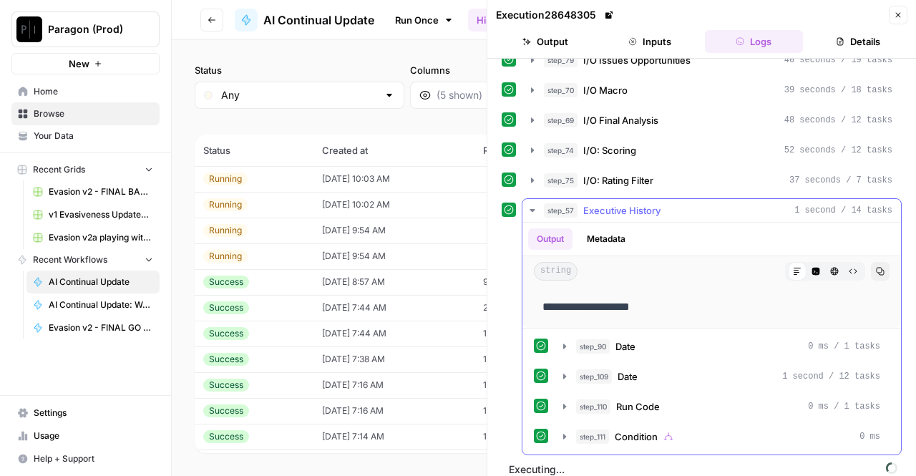
click at [647, 204] on span "Executive History" at bounding box center [621, 210] width 77 height 14
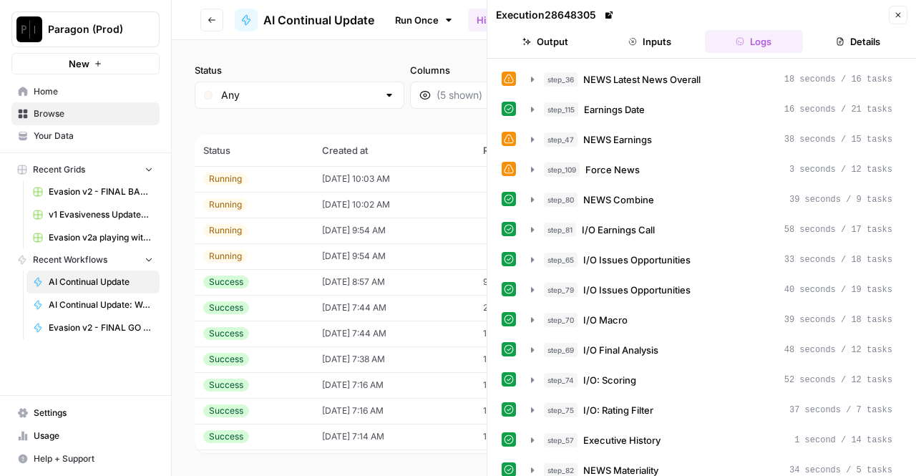
scroll to position [149, 0]
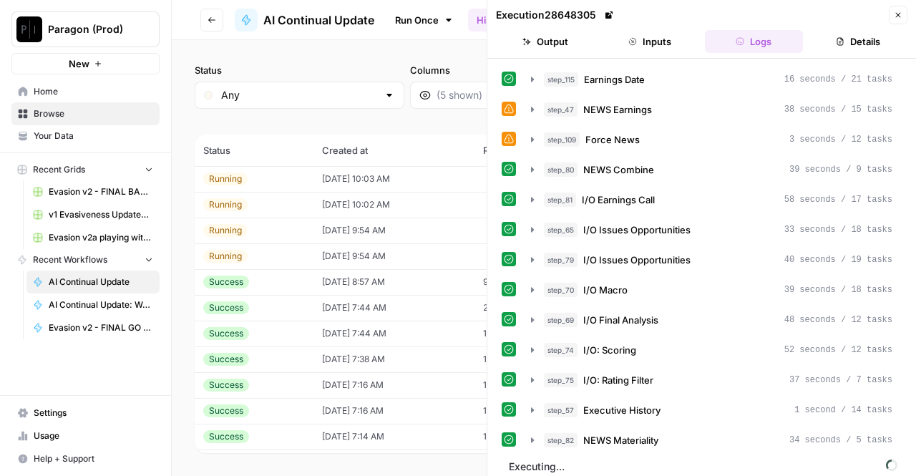
click at [402, 172] on td "[DATE] 10:03 AM" at bounding box center [393, 179] width 161 height 26
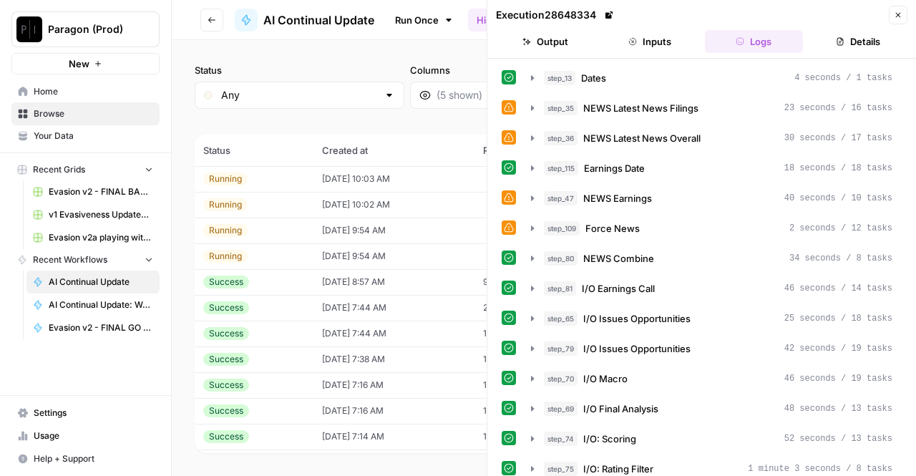
scroll to position [119, 0]
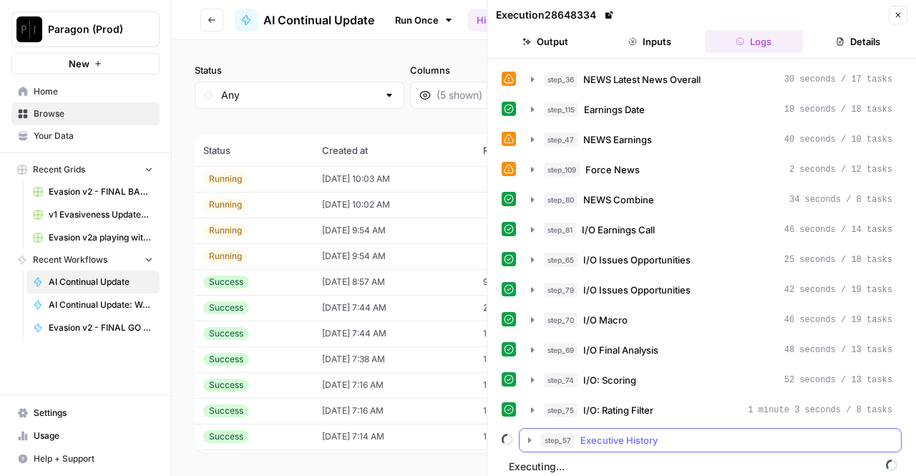
click at [621, 433] on span "Executive History" at bounding box center [618, 440] width 77 height 14
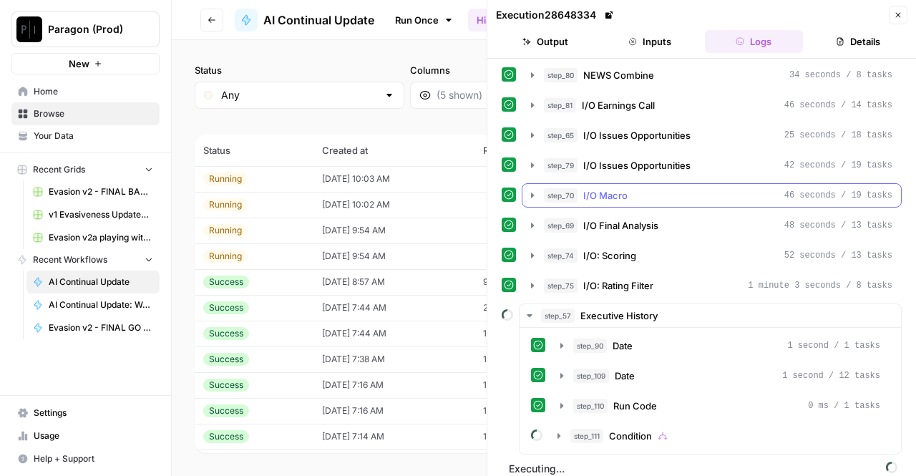
scroll to position [243, 0]
click at [636, 430] on span "Condition" at bounding box center [630, 436] width 43 height 14
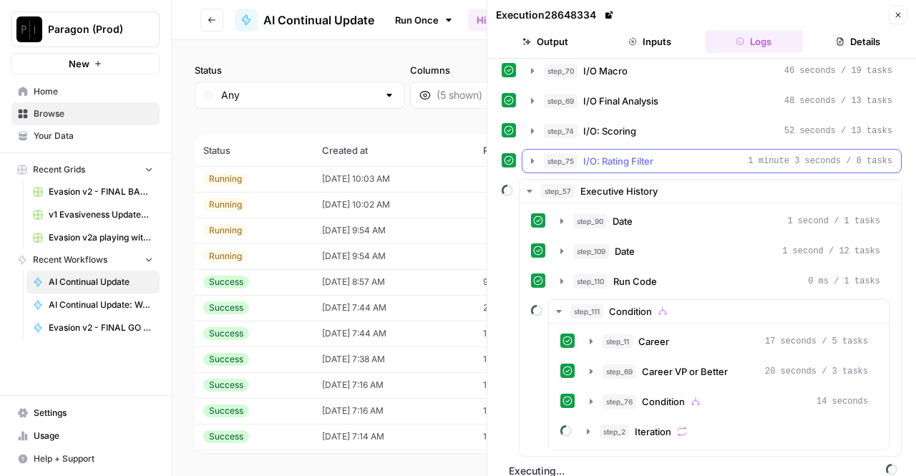
scroll to position [368, 0]
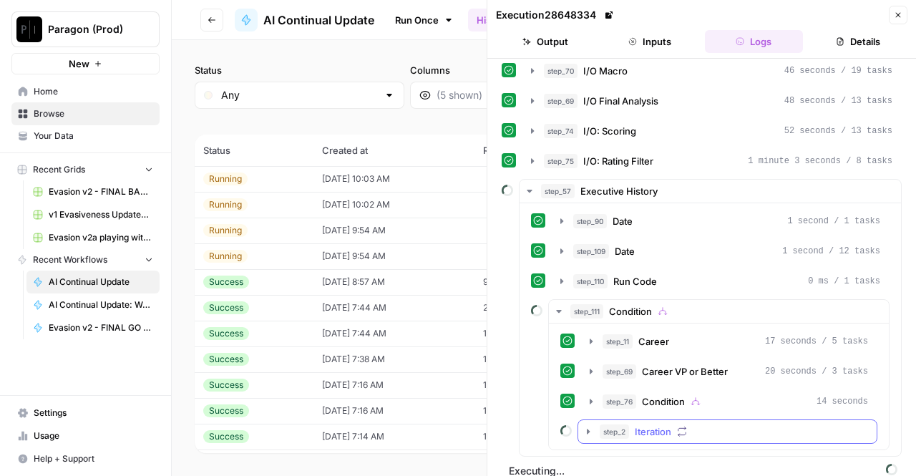
click at [639, 424] on span "Iteration" at bounding box center [653, 431] width 37 height 14
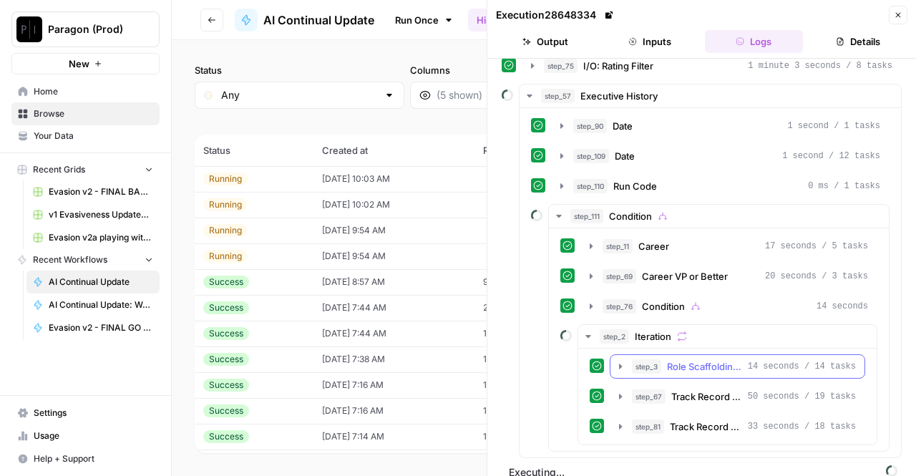
click at [699, 359] on span "Role Scaffolding (Title, Scope, Dates" at bounding box center [704, 366] width 75 height 14
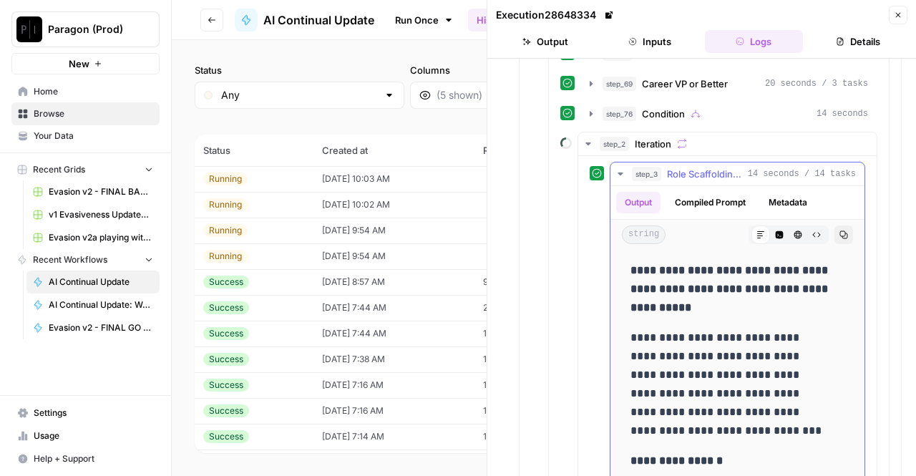
scroll to position [655, 0]
click at [672, 167] on span "Role Scaffolding (Title, Scope, Dates" at bounding box center [704, 174] width 75 height 14
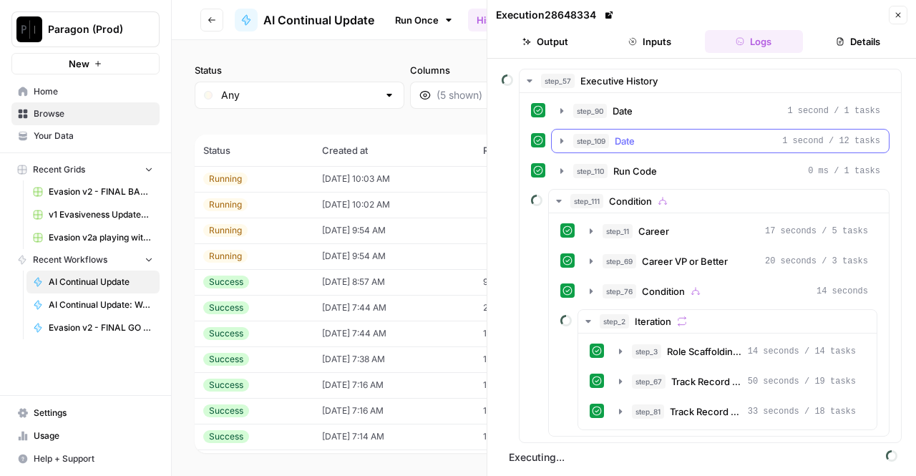
scroll to position [463, 0]
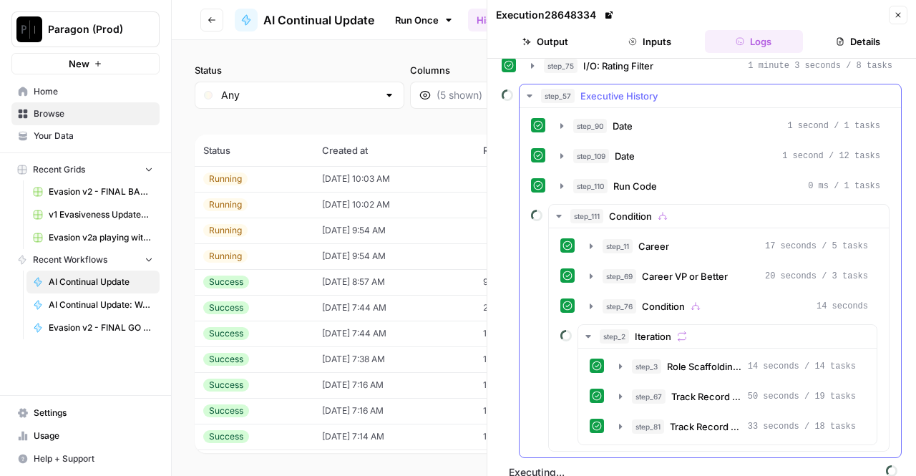
click at [581, 91] on span "Executive History" at bounding box center [618, 96] width 77 height 14
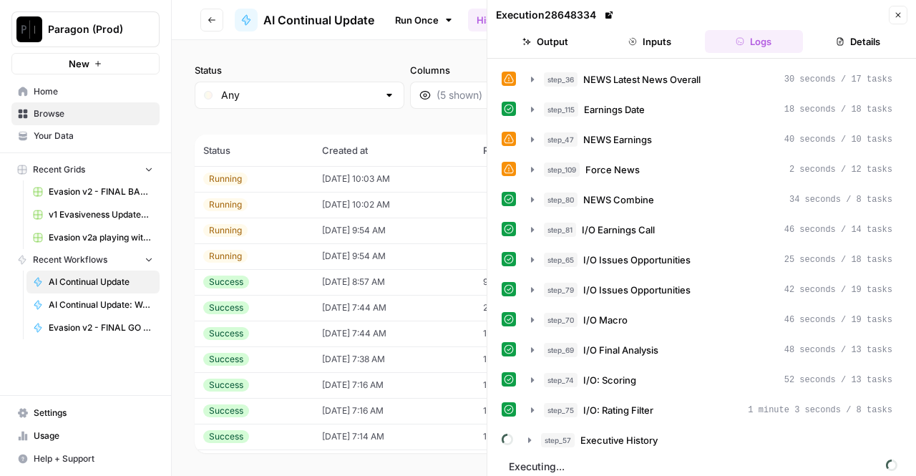
scroll to position [97, 0]
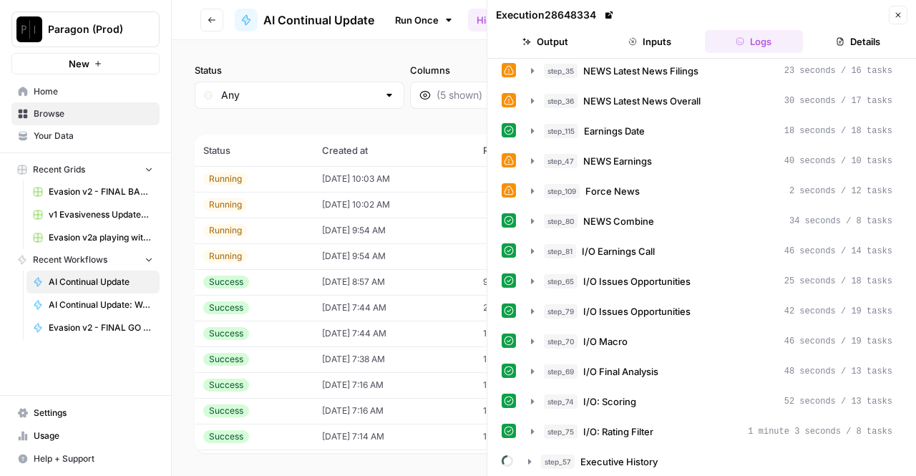
click at [358, 172] on td "[DATE] 10:03 AM" at bounding box center [393, 179] width 161 height 26
click at [313, 187] on td "[DATE] 10:03 AM" at bounding box center [393, 179] width 161 height 26
click at [323, 207] on td "[DATE] 10:02 AM" at bounding box center [393, 205] width 161 height 26
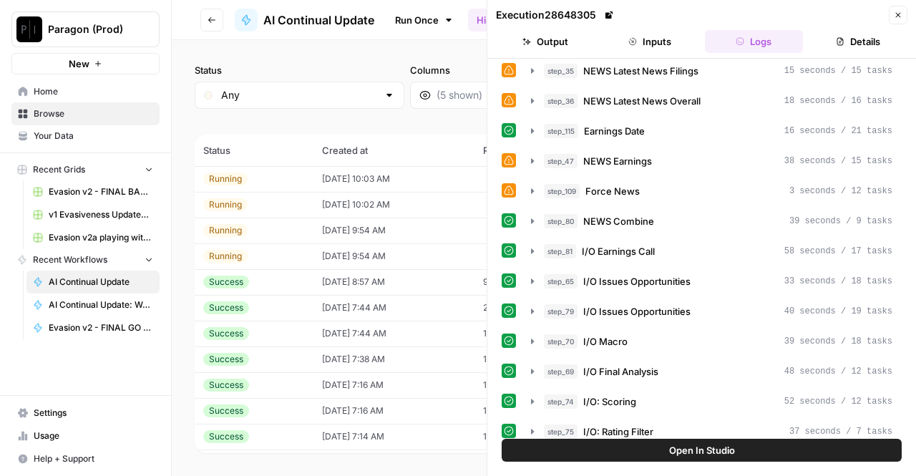
click at [664, 32] on button "Inputs" at bounding box center [649, 41] width 99 height 23
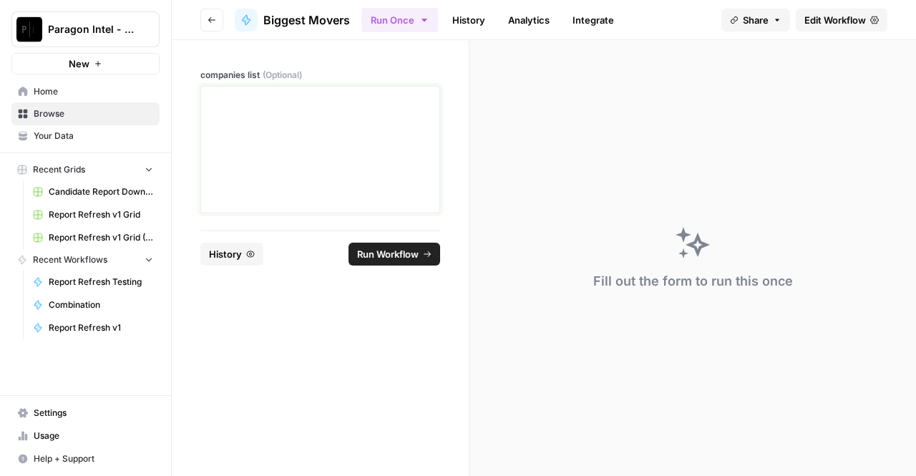
click at [305, 107] on div at bounding box center [320, 149] width 221 height 115
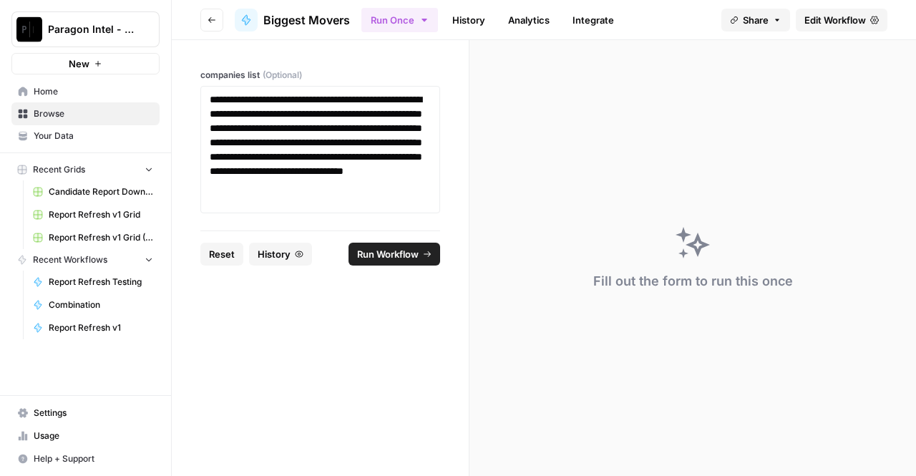
click at [394, 254] on span "Run Workflow" at bounding box center [388, 254] width 62 height 14
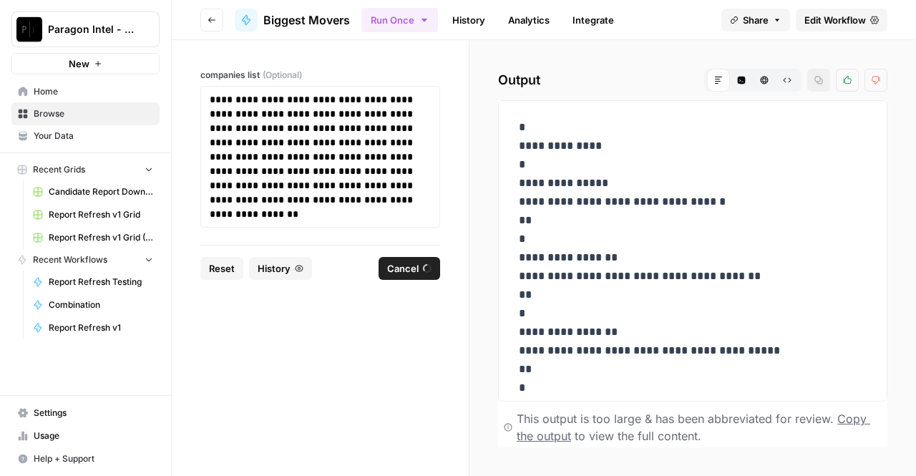
click at [451, 20] on link "History" at bounding box center [469, 20] width 50 height 23
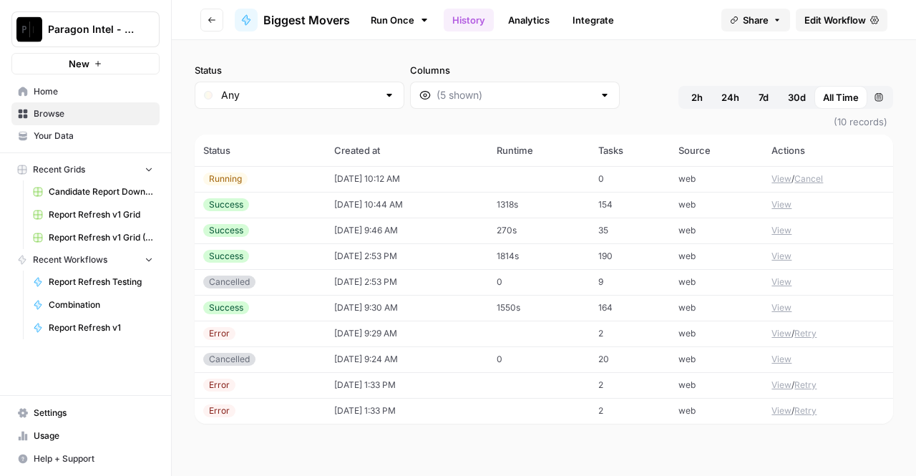
click at [783, 177] on button "View" at bounding box center [782, 178] width 20 height 13
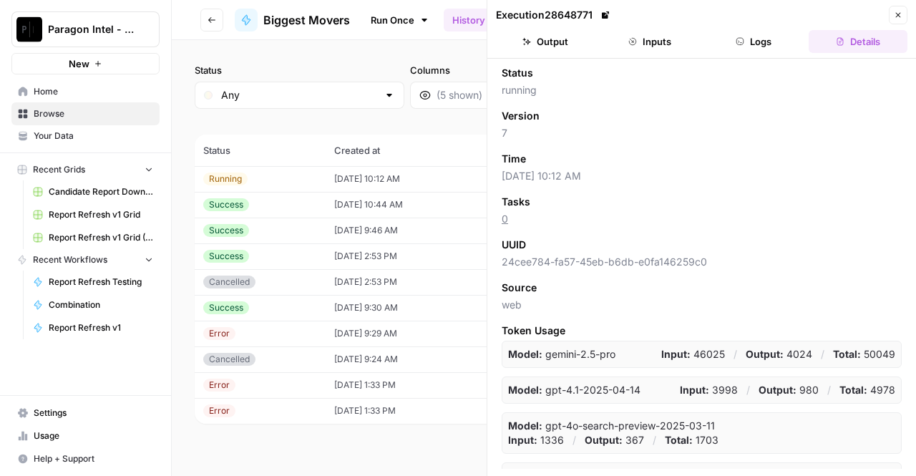
click at [743, 39] on icon "button" at bounding box center [740, 41] width 7 height 7
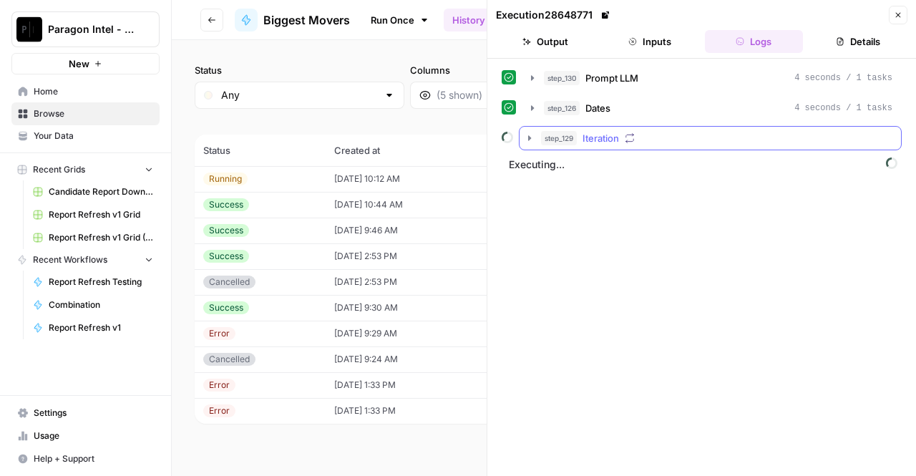
click at [641, 127] on button "step_129 Iteration" at bounding box center [710, 138] width 381 height 23
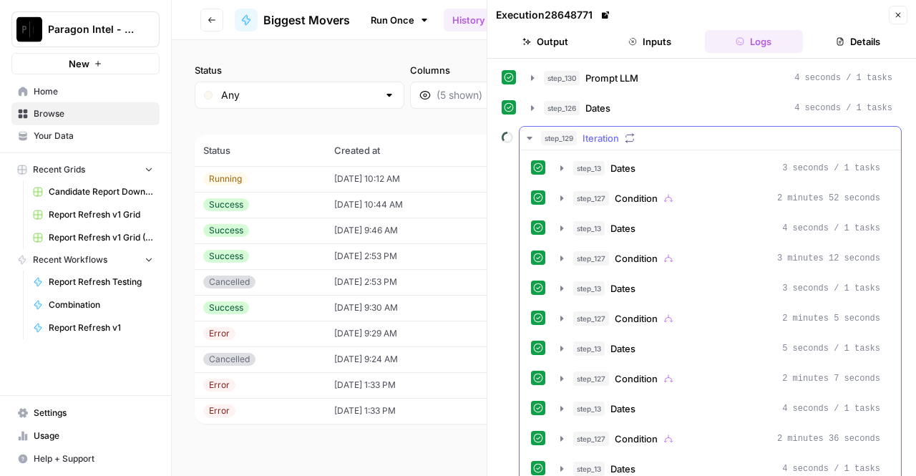
click at [604, 137] on span "Iteration" at bounding box center [601, 138] width 37 height 14
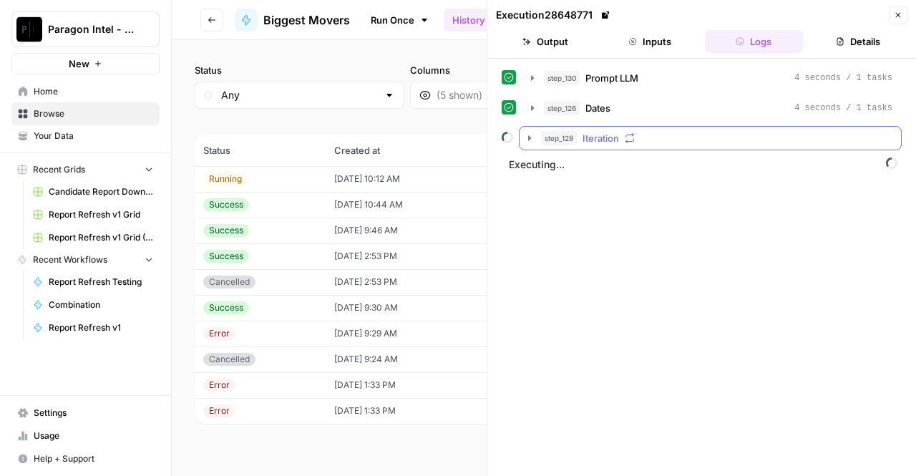
click at [593, 137] on span "Iteration" at bounding box center [601, 138] width 37 height 14
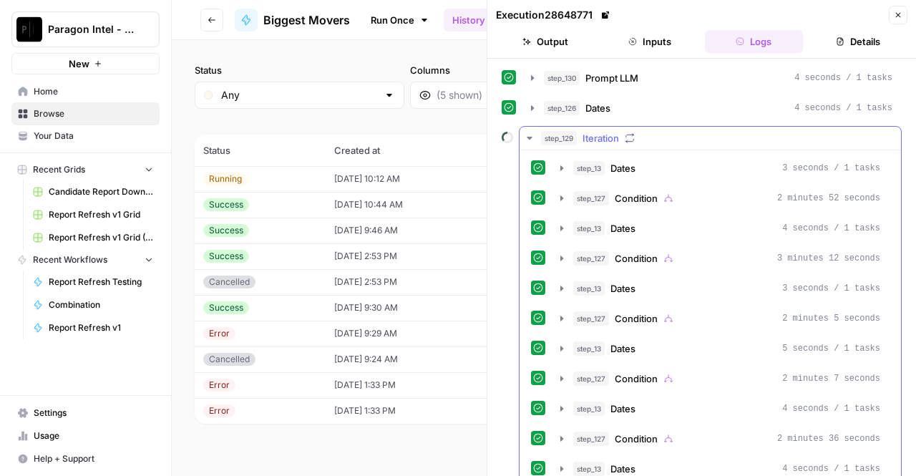
click at [611, 136] on span "Iteration" at bounding box center [601, 138] width 37 height 14
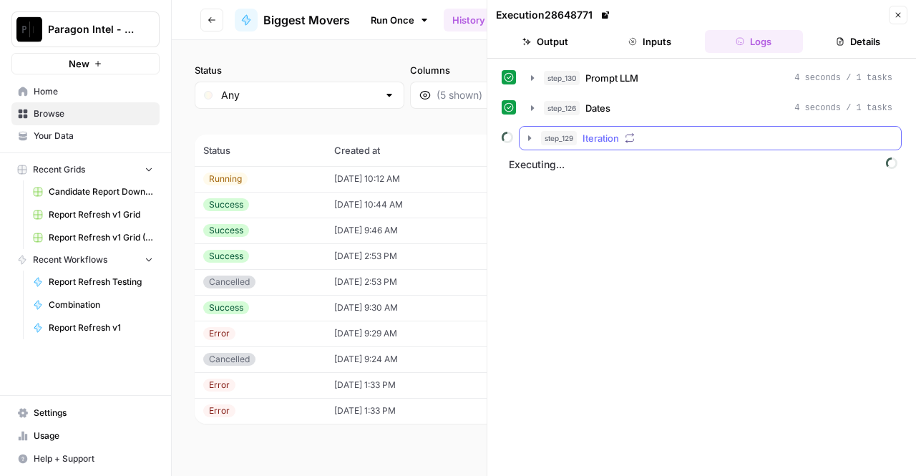
click at [647, 132] on div "step_129 Iteration" at bounding box center [716, 138] width 351 height 14
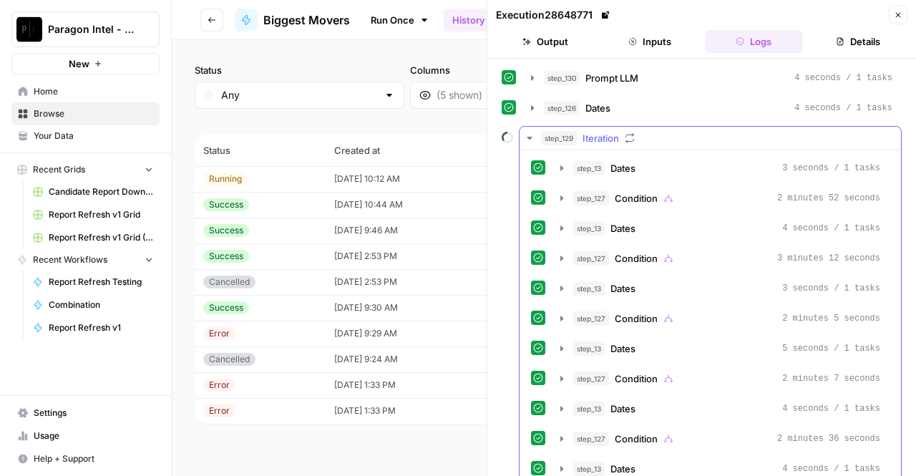
click at [617, 137] on span "Iteration" at bounding box center [601, 138] width 37 height 14
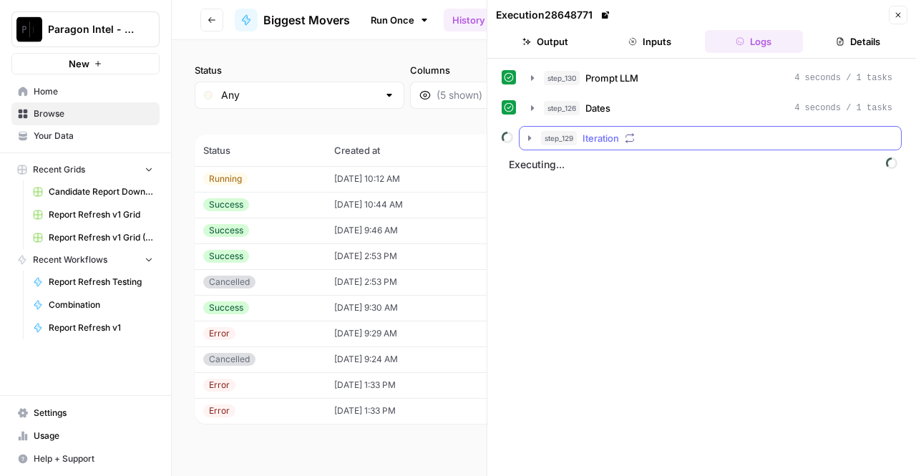
click at [617, 137] on span "Iteration" at bounding box center [601, 138] width 37 height 14
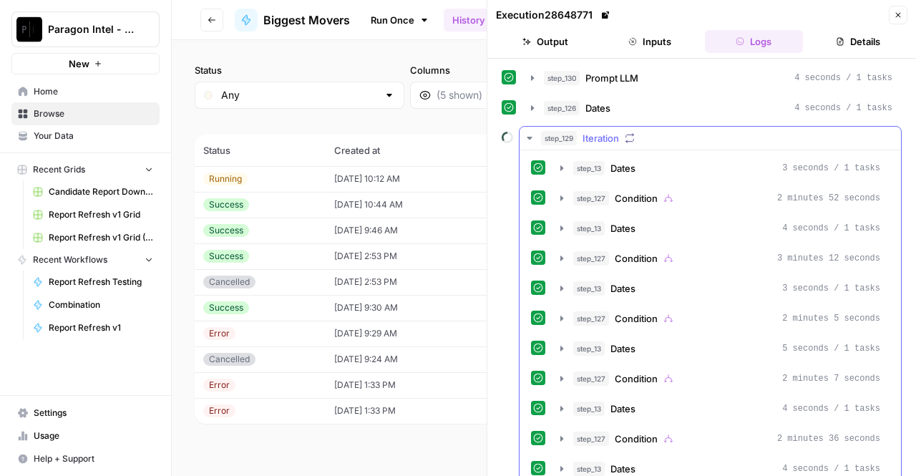
click at [605, 131] on span "Iteration" at bounding box center [601, 138] width 37 height 14
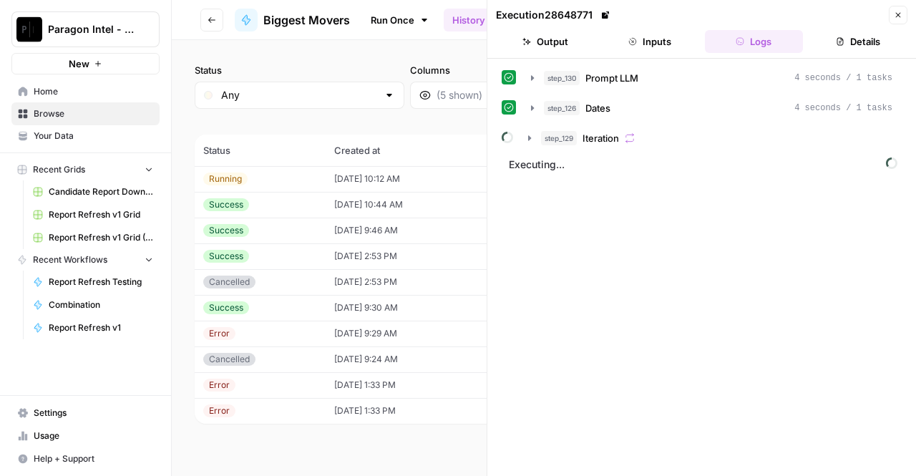
click at [611, 138] on span "Iteration" at bounding box center [601, 138] width 37 height 14
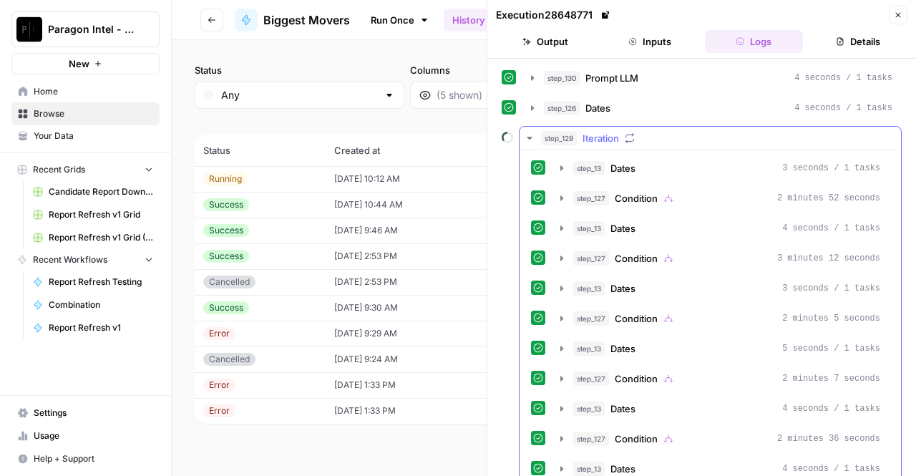
click at [625, 137] on icon "button" at bounding box center [630, 138] width 10 height 10
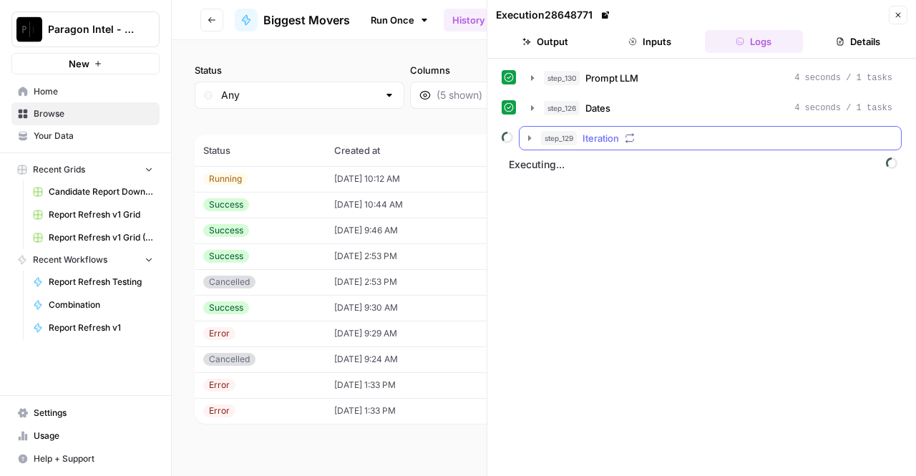
click at [656, 138] on div "step_129 Iteration" at bounding box center [716, 138] width 351 height 14
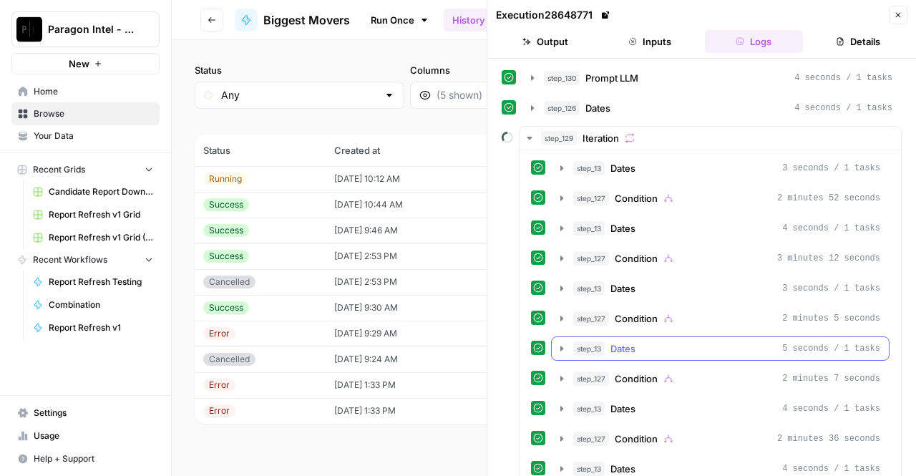
scroll to position [421, 0]
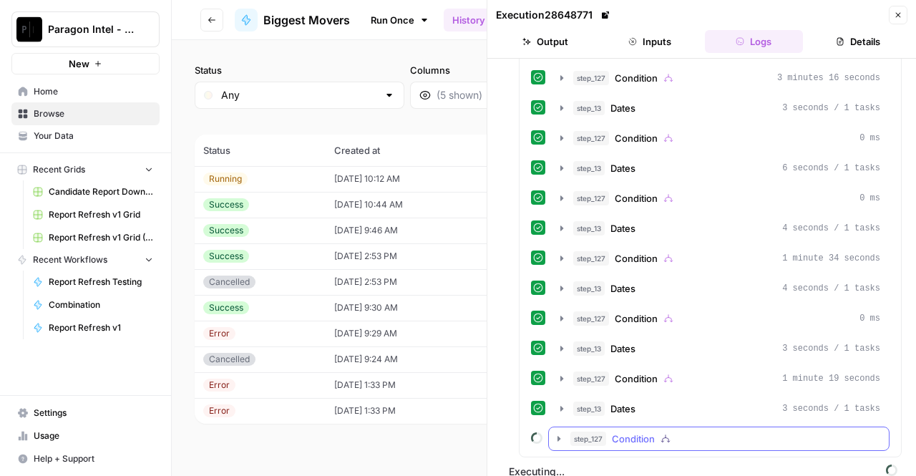
click at [651, 432] on span "Condition" at bounding box center [633, 439] width 43 height 14
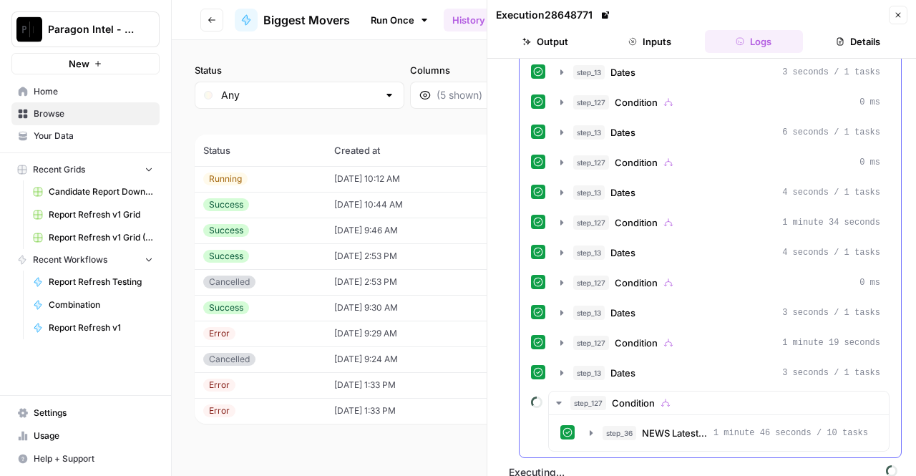
scroll to position [455, 0]
click at [658, 333] on button "step_127 Condition 1 minute 19 seconds" at bounding box center [720, 344] width 337 height 23
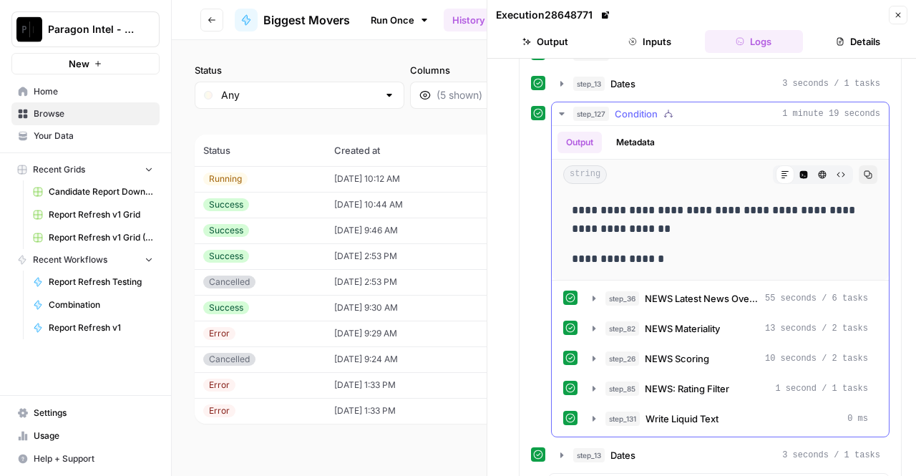
scroll to position [686, 0]
click at [656, 107] on span "Condition" at bounding box center [636, 114] width 43 height 14
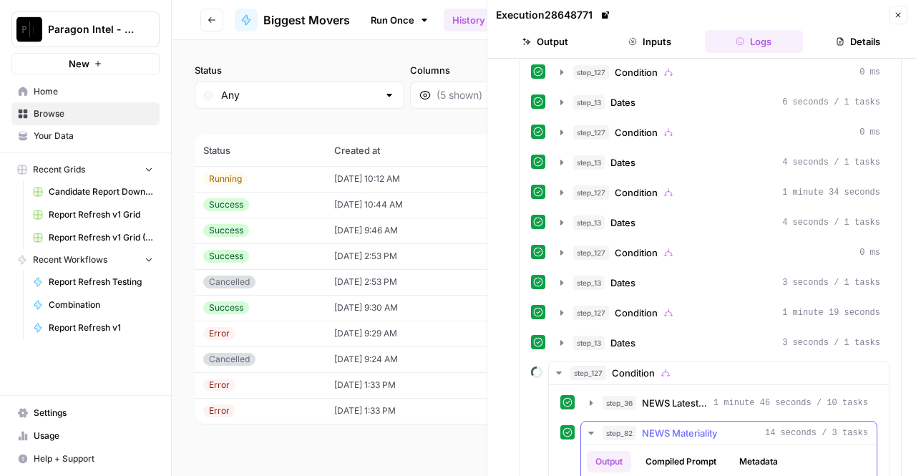
click at [668, 426] on span "NEWS Materiality" at bounding box center [679, 433] width 75 height 14
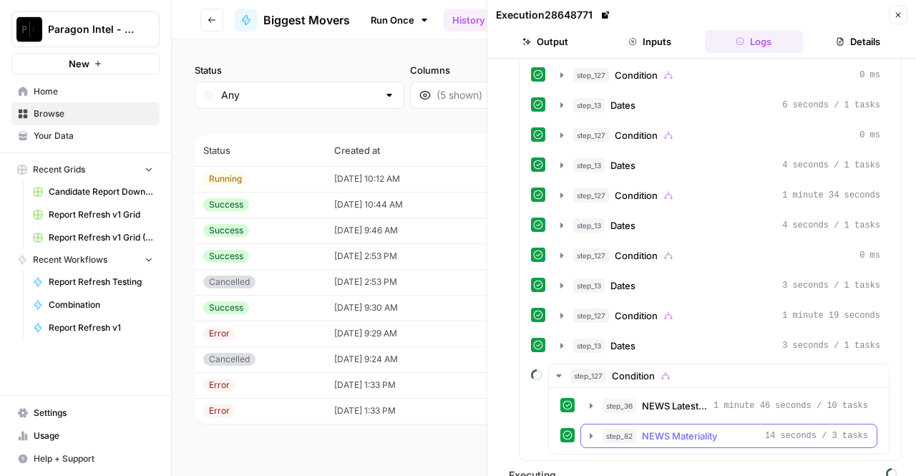
click at [663, 429] on button "step_82 NEWS Materiality 14 seconds / 3 tasks" at bounding box center [729, 435] width 296 height 23
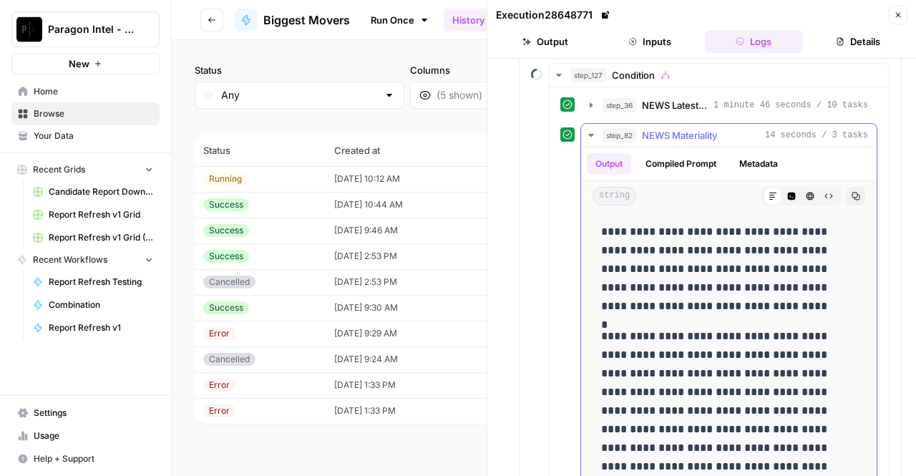
scroll to position [784, 0]
click at [662, 128] on span "NEWS Materiality" at bounding box center [679, 135] width 75 height 14
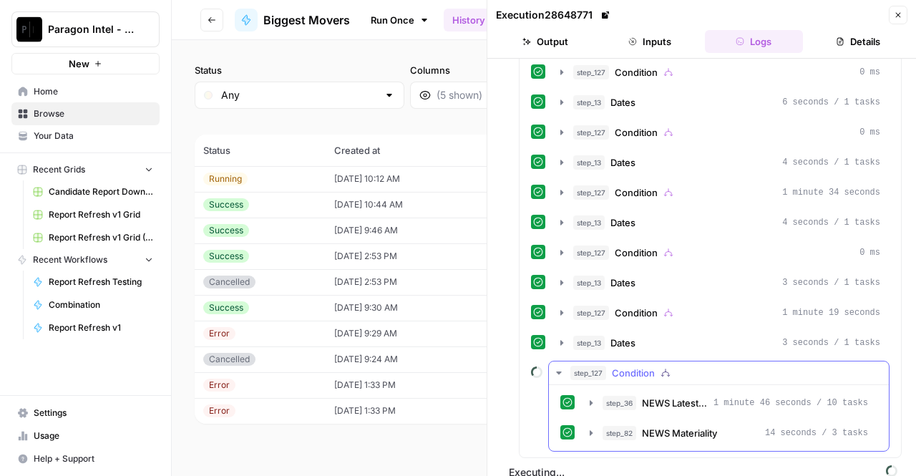
click at [634, 361] on button "step_127 Condition" at bounding box center [719, 372] width 340 height 23
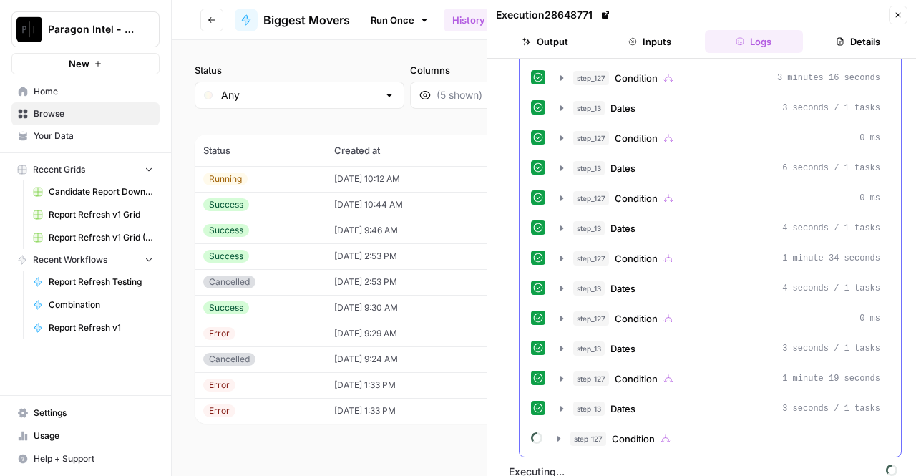
scroll to position [0, 0]
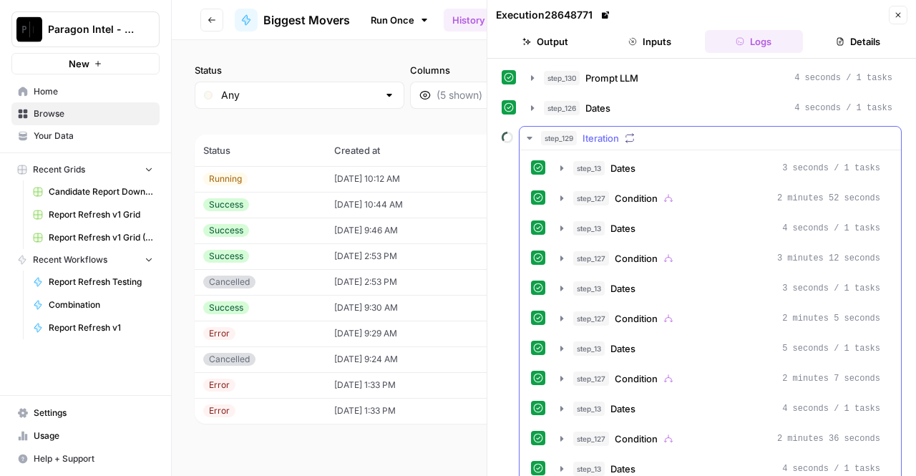
click at [643, 141] on div "step_129 Iteration" at bounding box center [716, 138] width 351 height 14
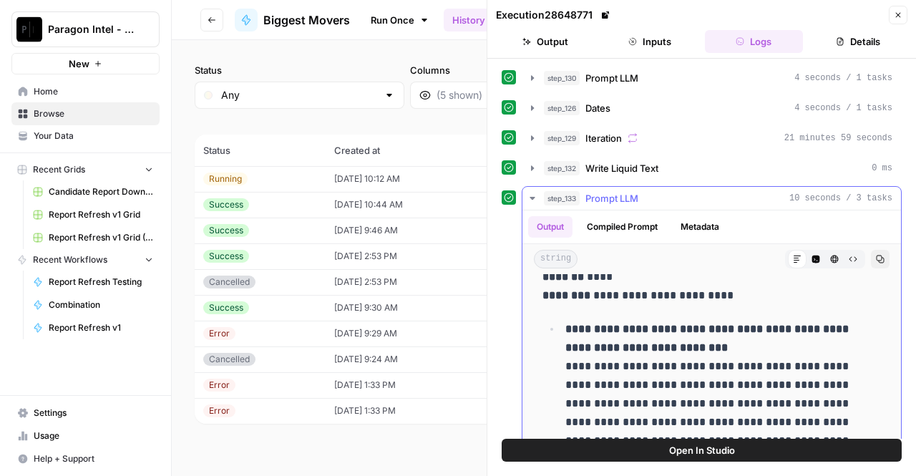
scroll to position [125, 0]
click at [567, 191] on span "step_133" at bounding box center [562, 198] width 36 height 14
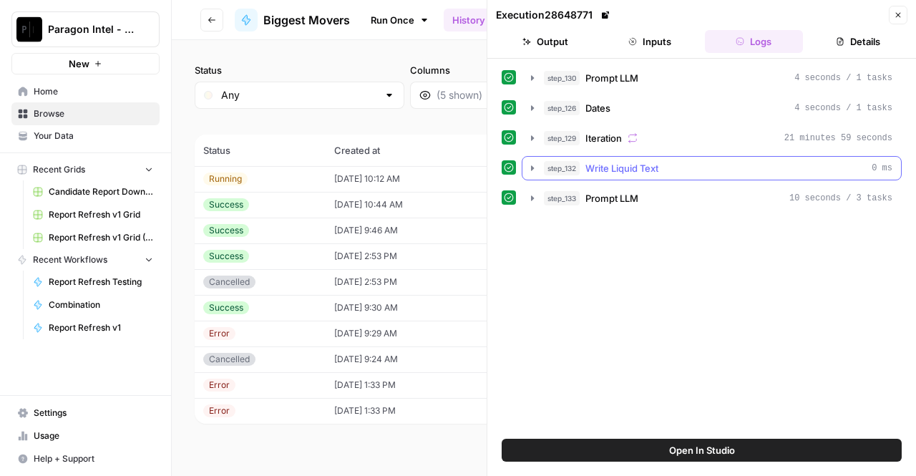
click at [585, 191] on div "step_133 Prompt LLM 10 seconds / 3 tasks" at bounding box center [718, 198] width 349 height 14
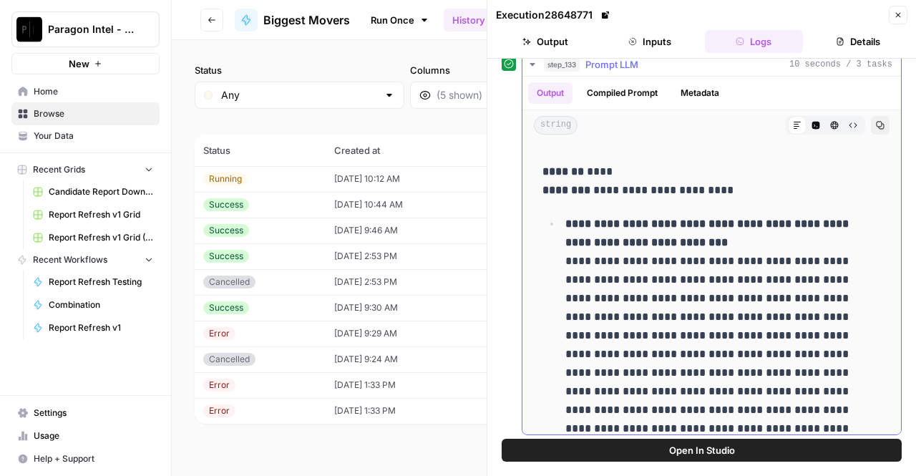
scroll to position [0, 0]
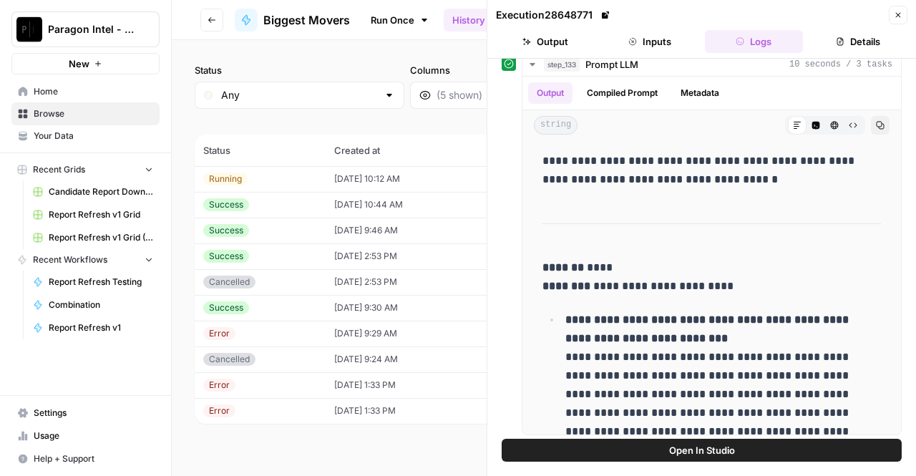
click at [898, 17] on icon "button" at bounding box center [898, 15] width 9 height 9
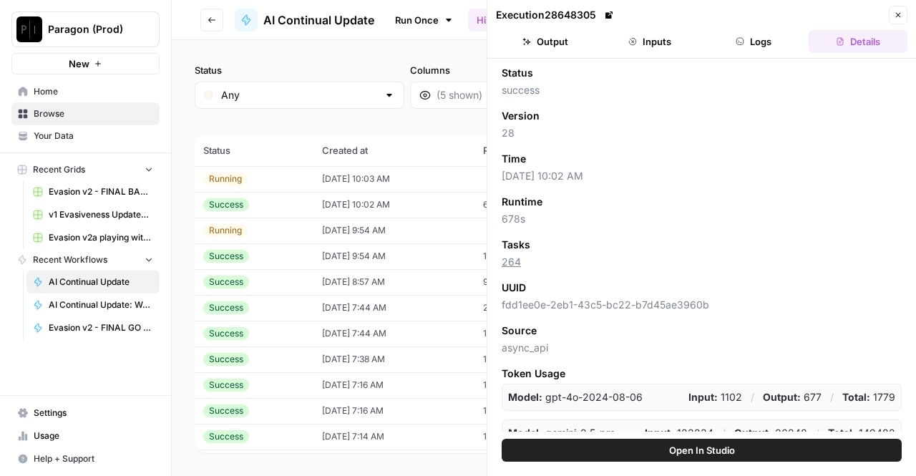
click at [892, 12] on button "Close" at bounding box center [898, 15] width 19 height 19
